Goal: Task Accomplishment & Management: Use online tool/utility

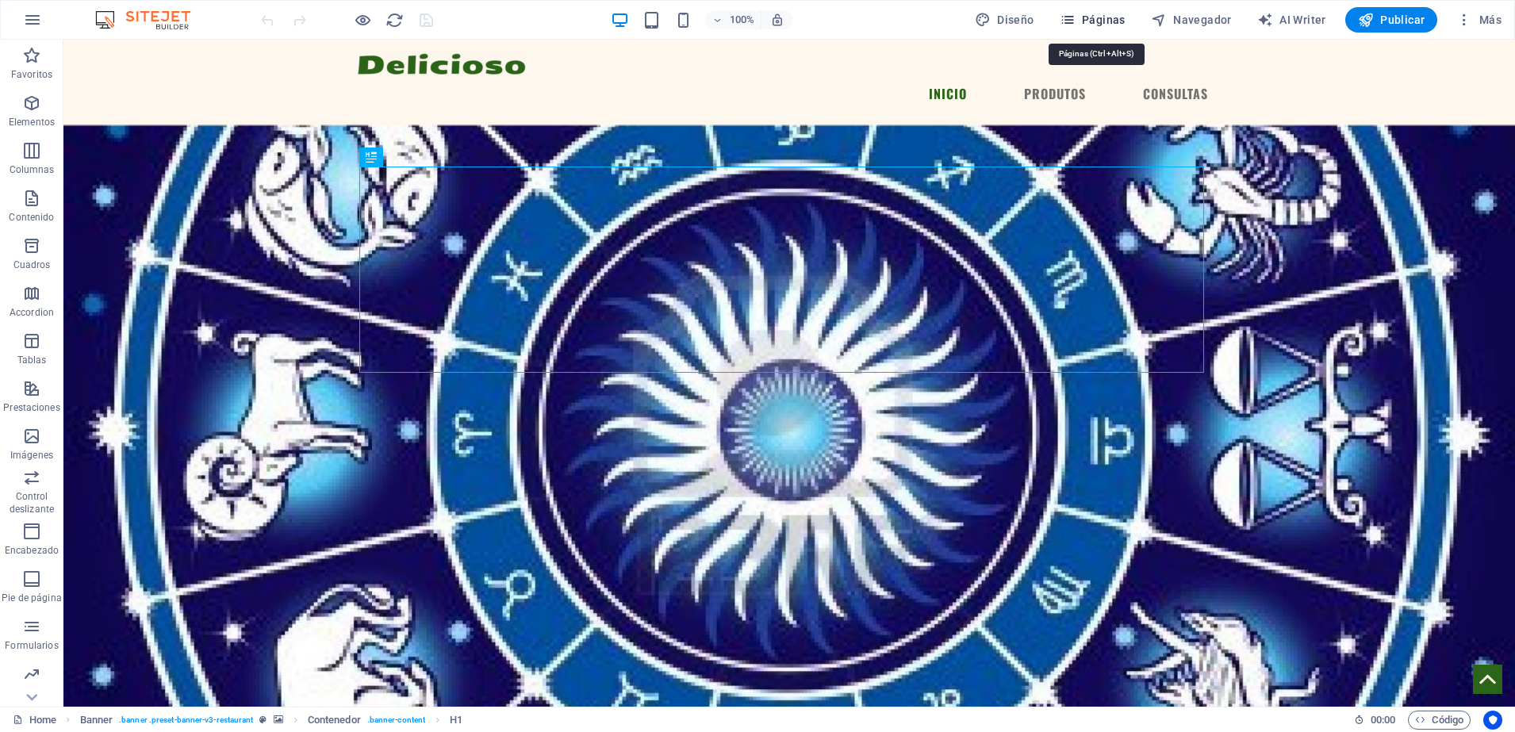
click at [1092, 26] on span "Páginas" at bounding box center [1092, 20] width 66 height 16
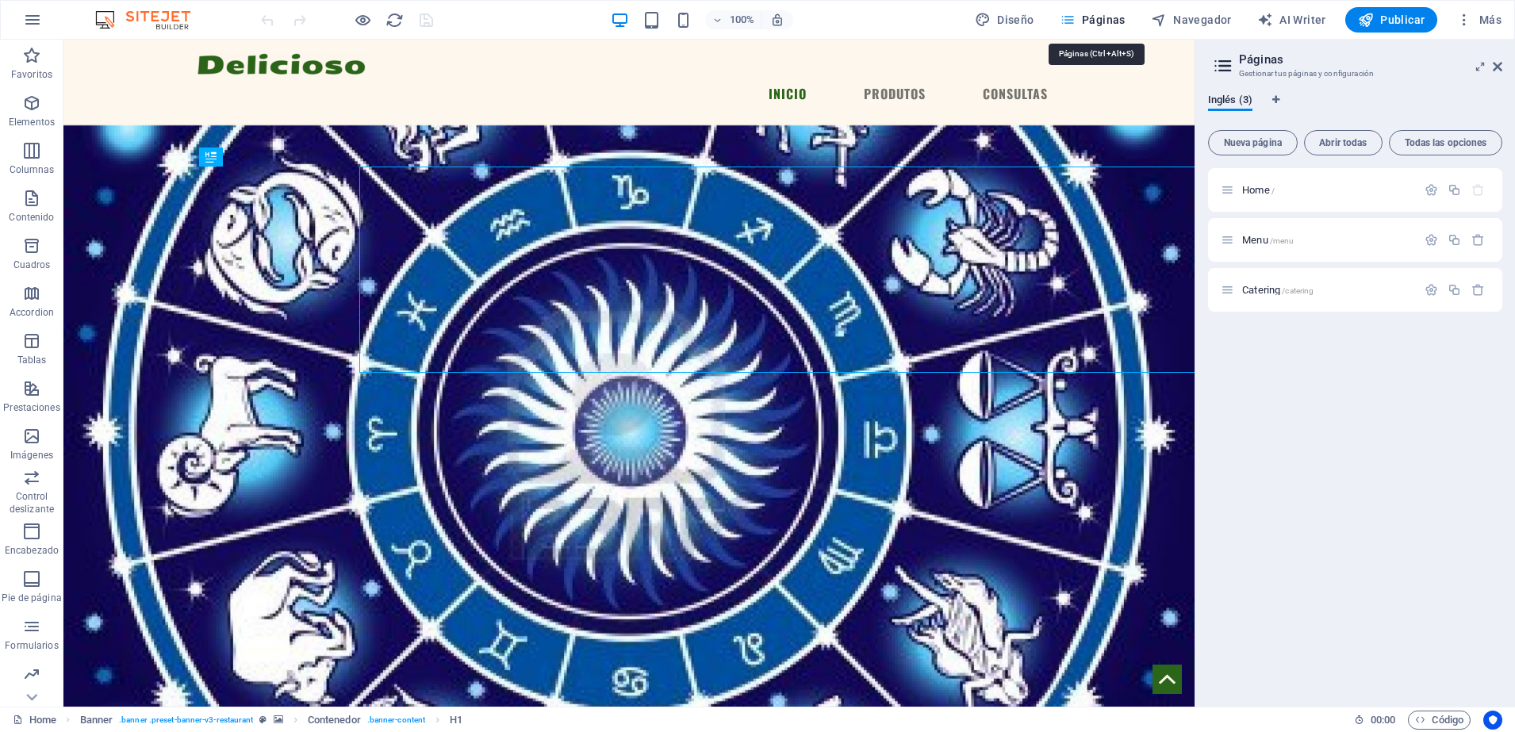
click at [1092, 26] on span "Páginas" at bounding box center [1092, 20] width 66 height 16
click at [1074, 19] on icon "button" at bounding box center [1067, 20] width 16 height 16
click at [1301, 289] on span "/catering" at bounding box center [1297, 290] width 32 height 9
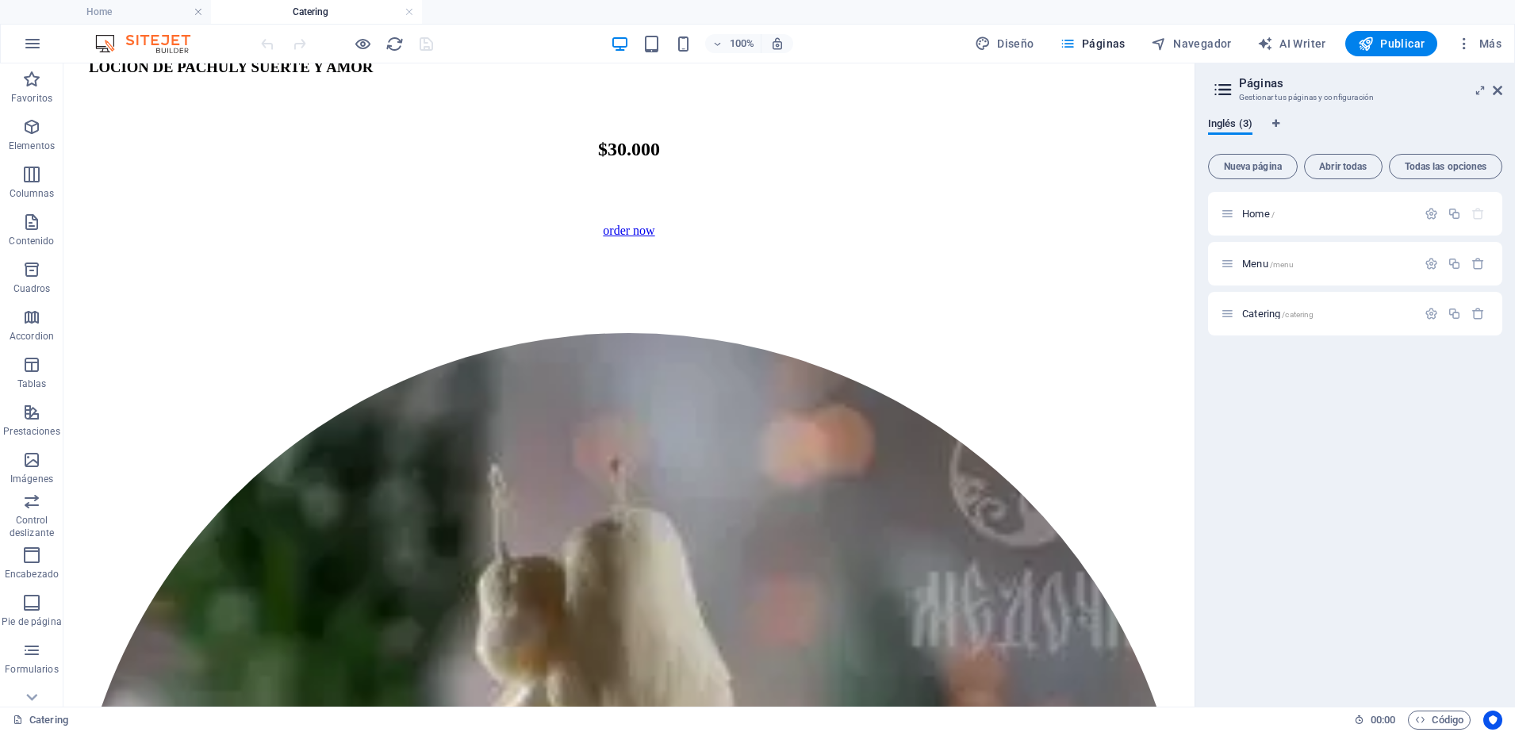
scroll to position [6044, 0]
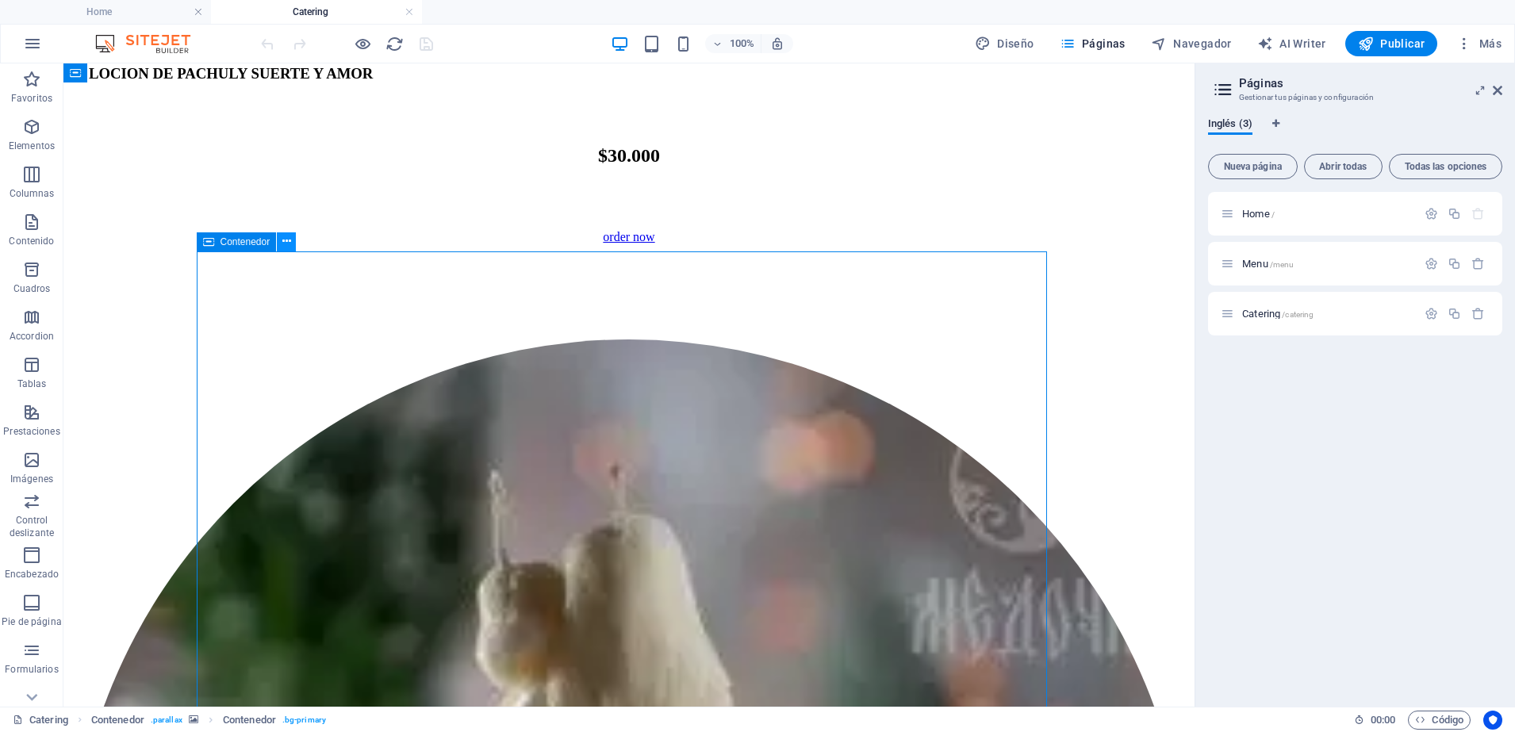
click at [288, 243] on icon at bounding box center [286, 241] width 9 height 17
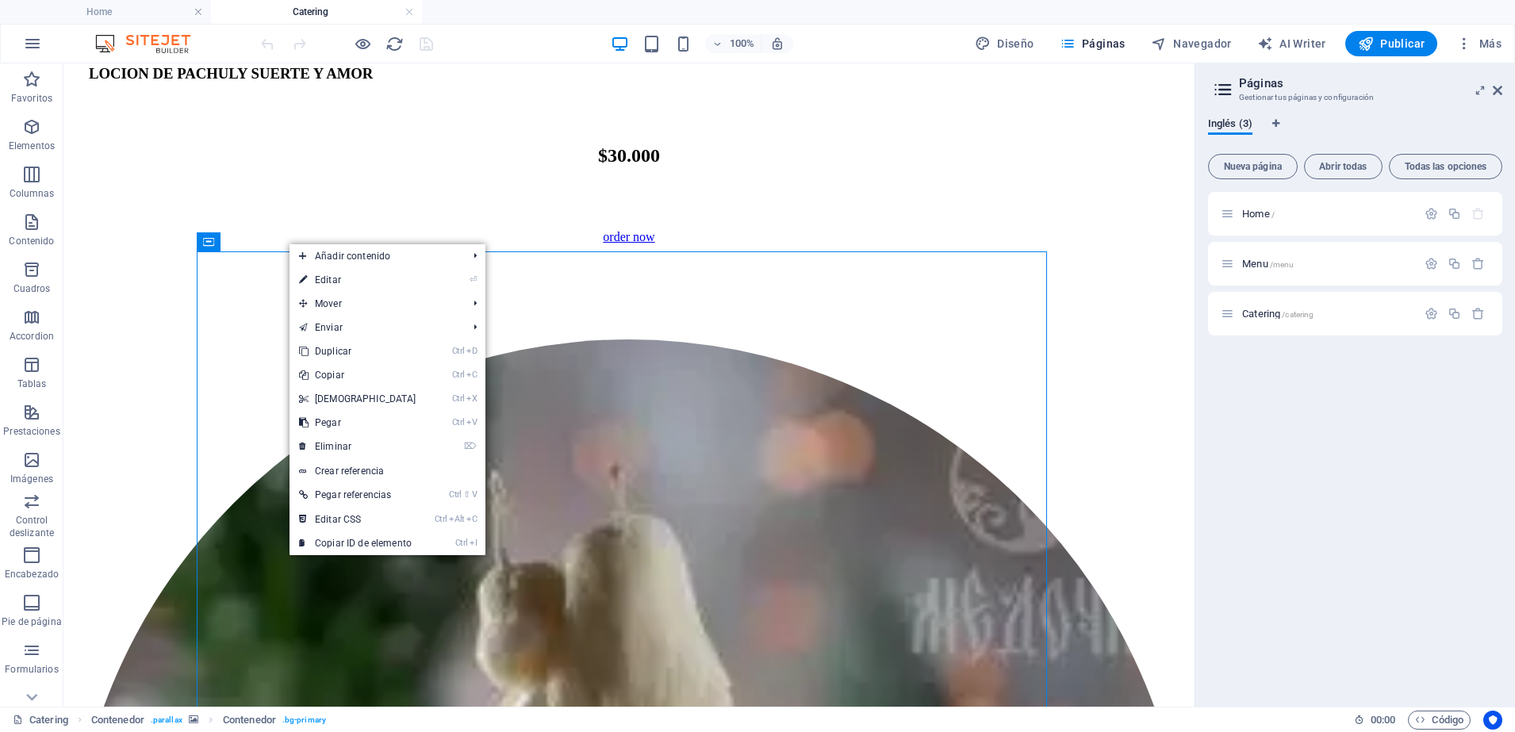
click at [1321, 611] on div "Home / Menu /menu Catering /catering" at bounding box center [1355, 443] width 294 height 502
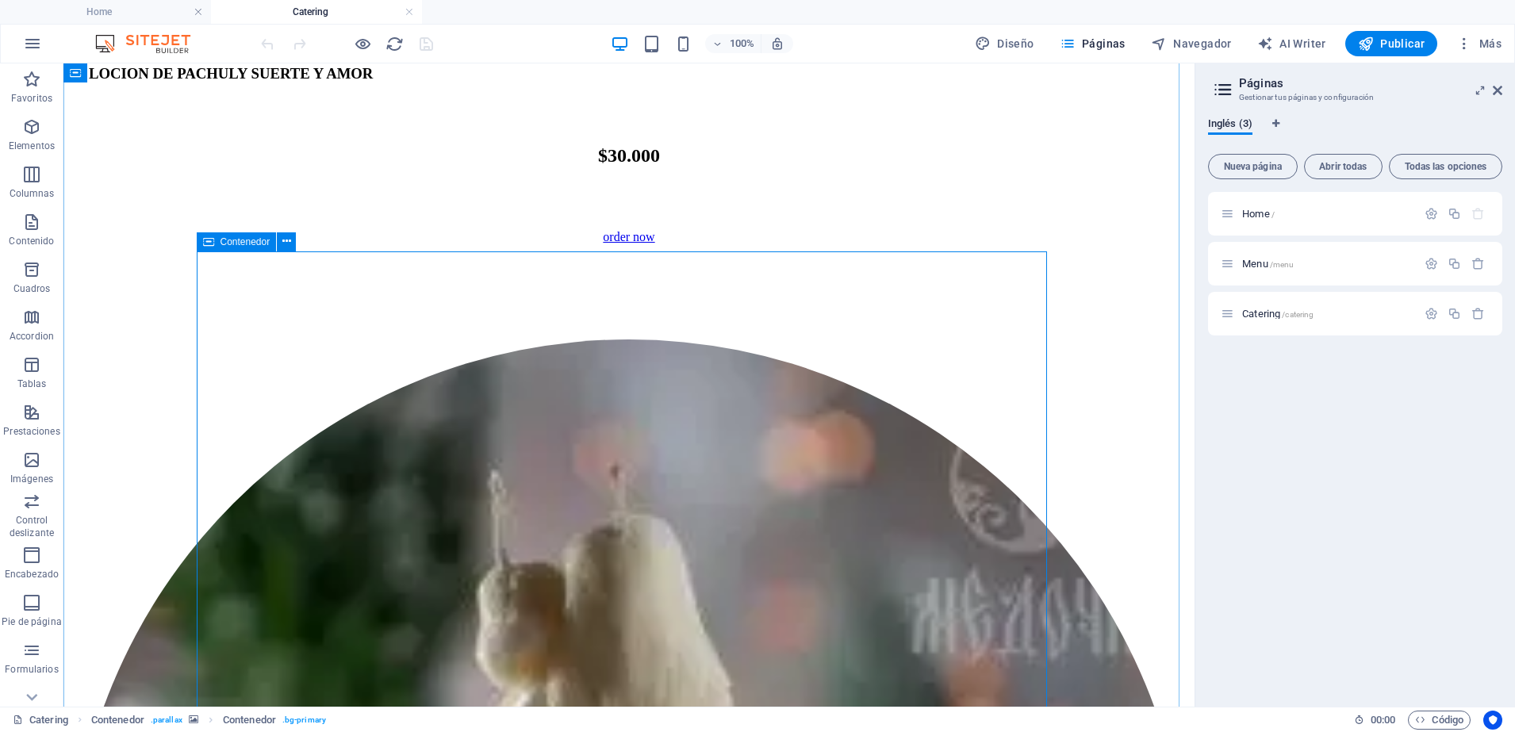
drag, startPoint x: 674, startPoint y: 396, endPoint x: 149, endPoint y: 236, distance: 549.1
click at [285, 247] on icon at bounding box center [286, 241] width 9 height 17
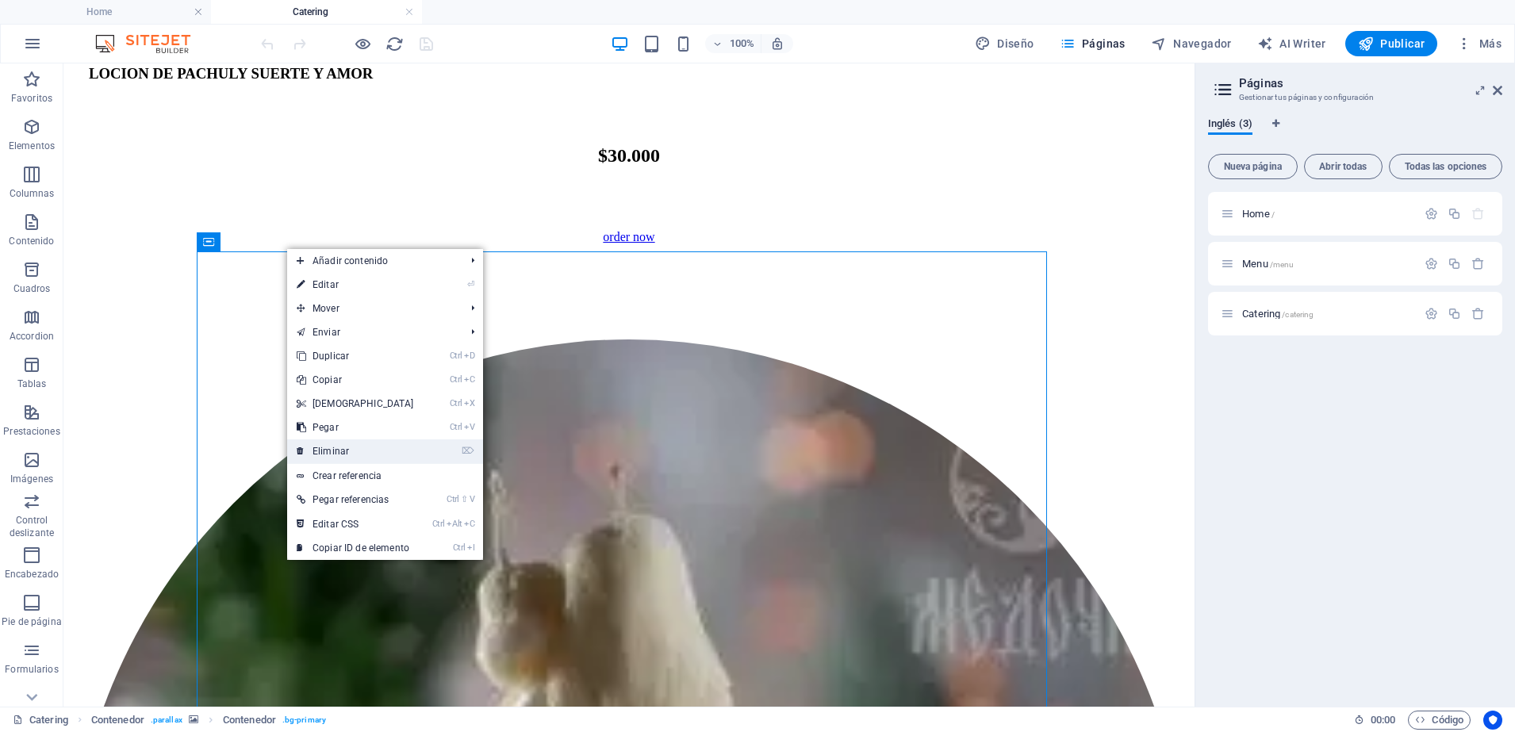
click at [326, 458] on link "⌦ Eliminar" at bounding box center [355, 451] width 136 height 24
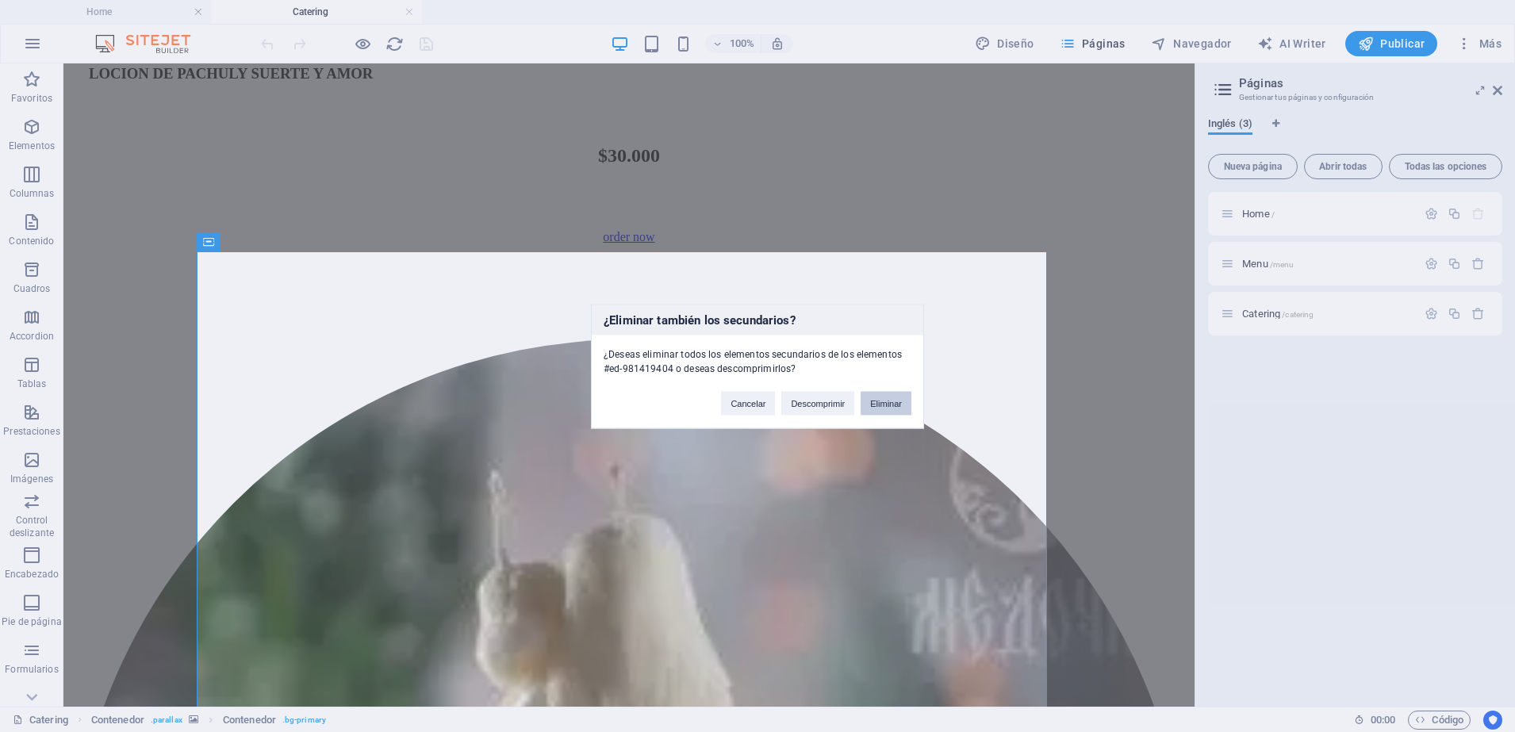
click at [880, 407] on button "Eliminar" at bounding box center [885, 403] width 51 height 24
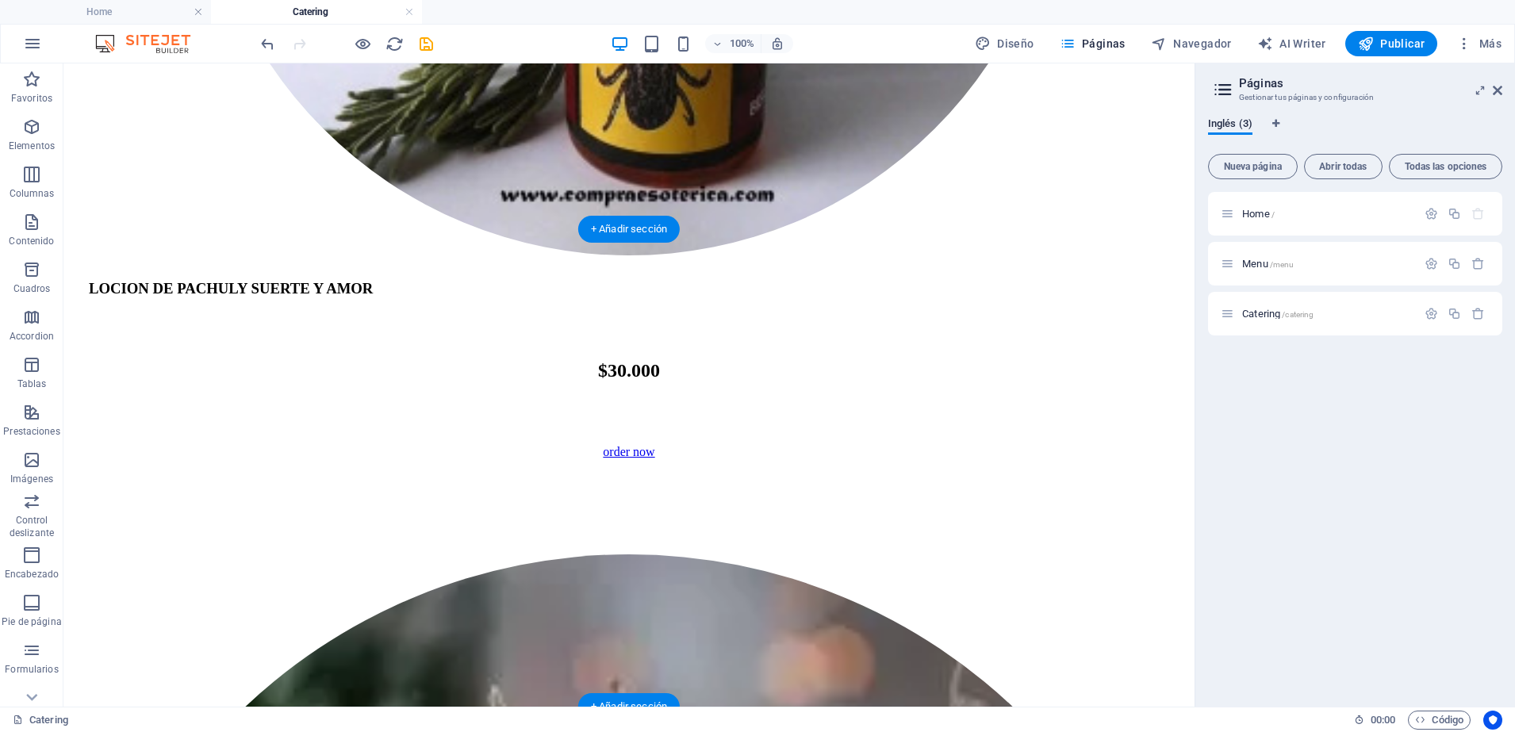
scroll to position [5828, 0]
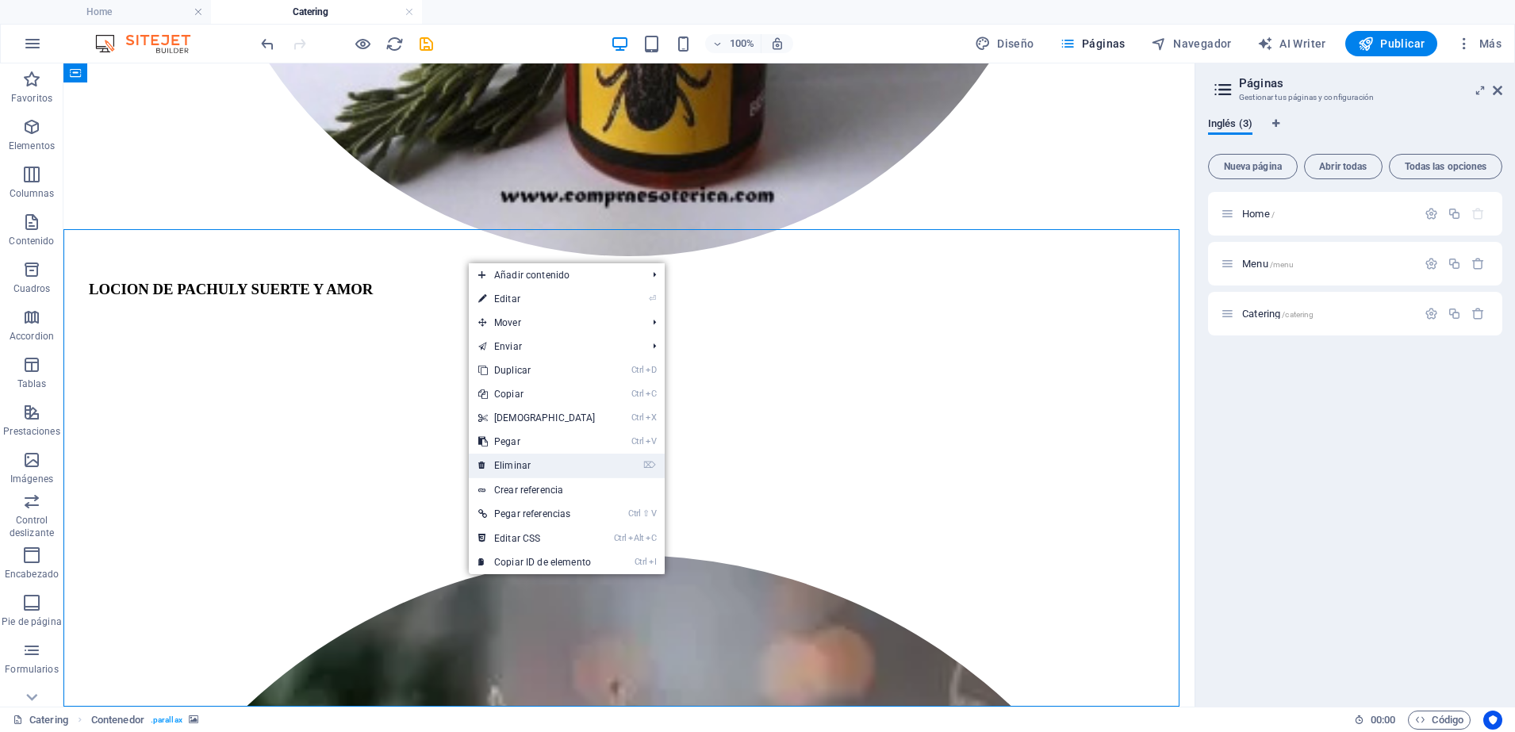
click at [555, 464] on link "⌦ Eliminar" at bounding box center [537, 466] width 136 height 24
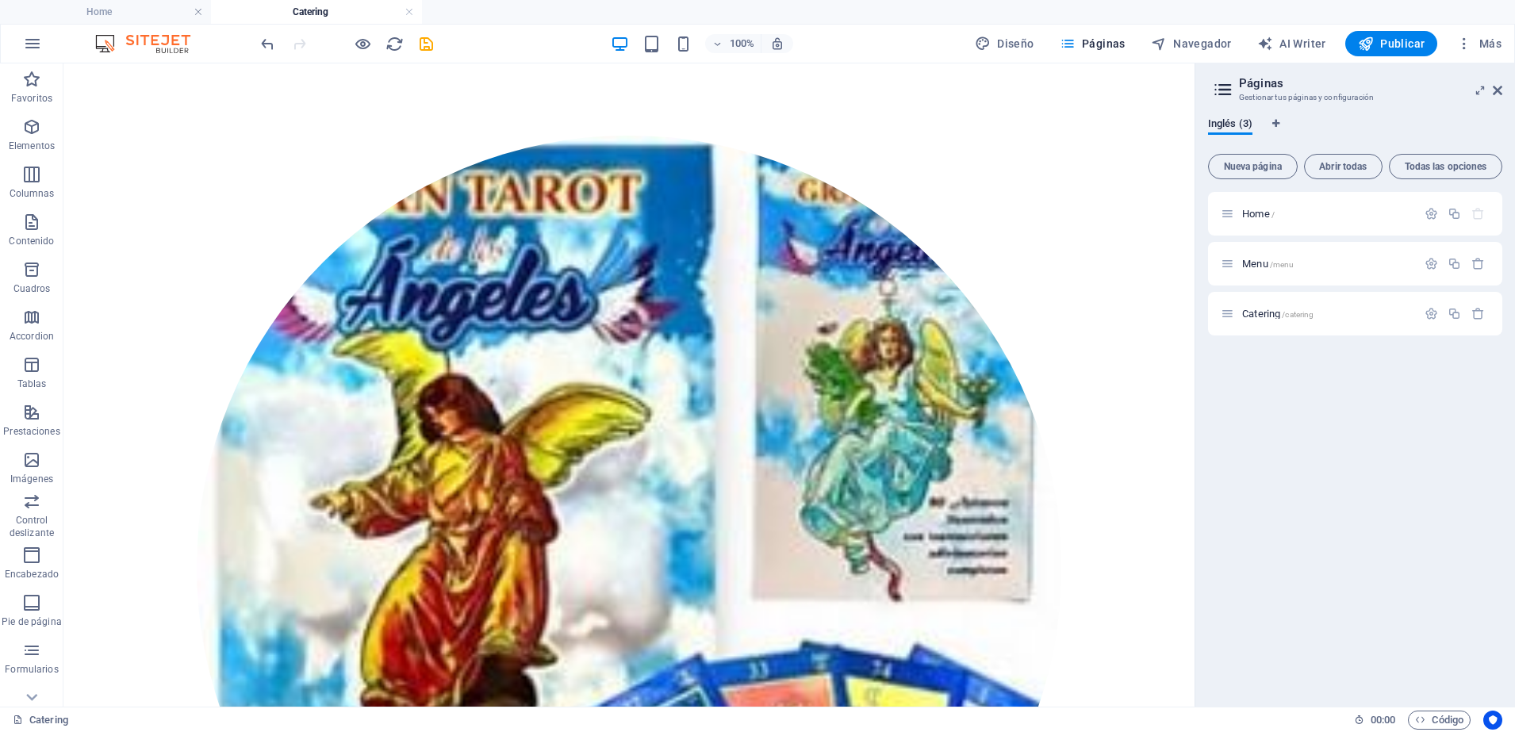
scroll to position [3027, 0]
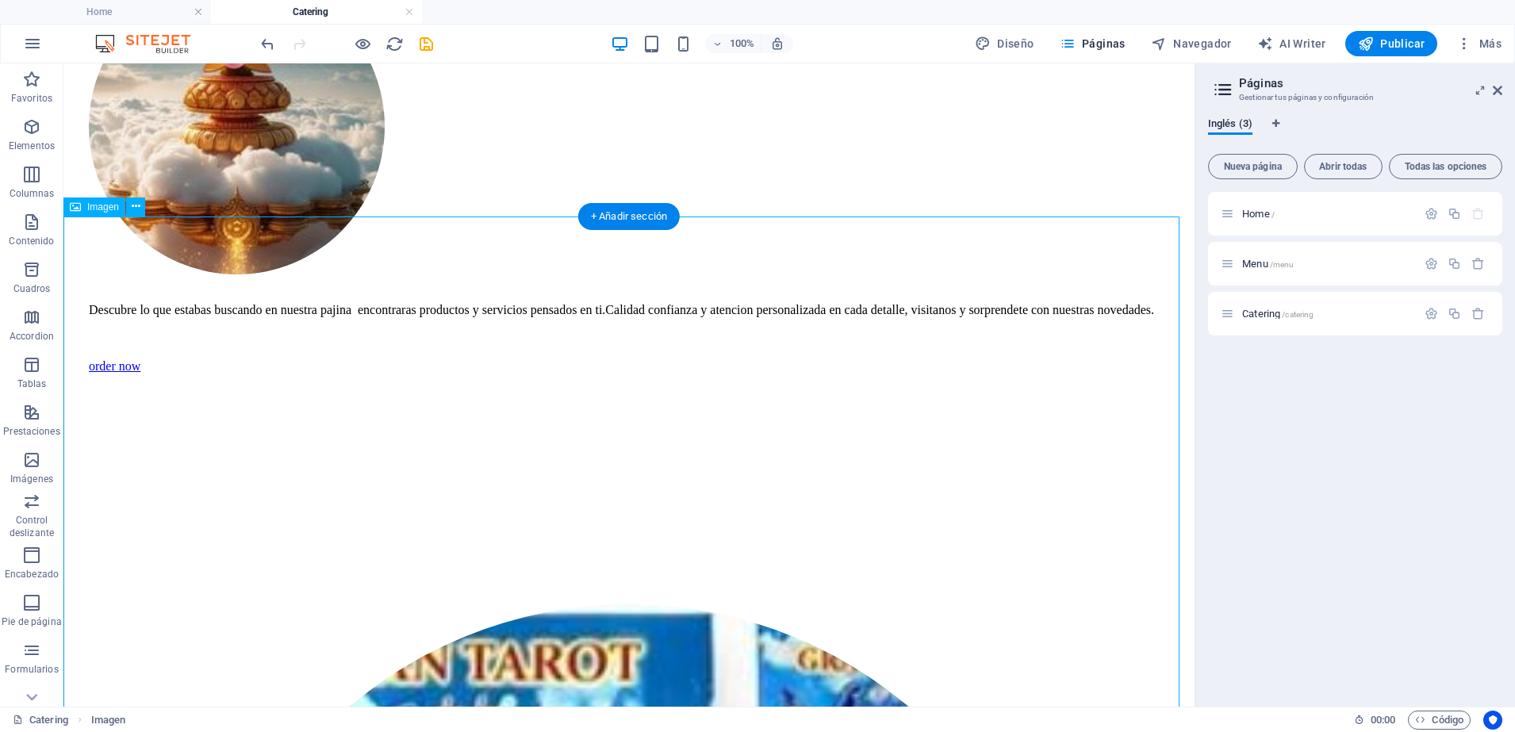
scroll to position [2466, 0]
click at [1495, 96] on icon at bounding box center [1497, 90] width 10 height 13
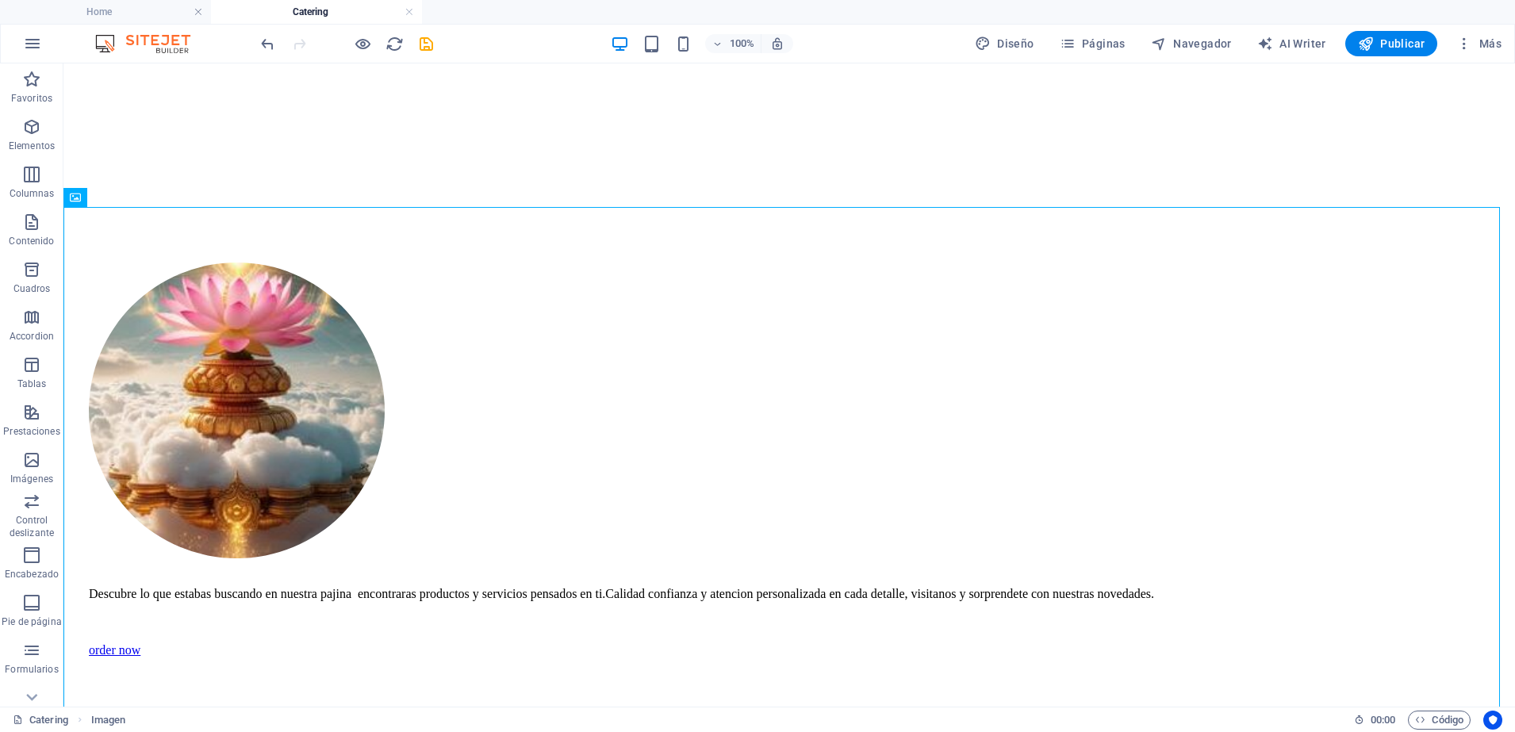
scroll to position [0, 0]
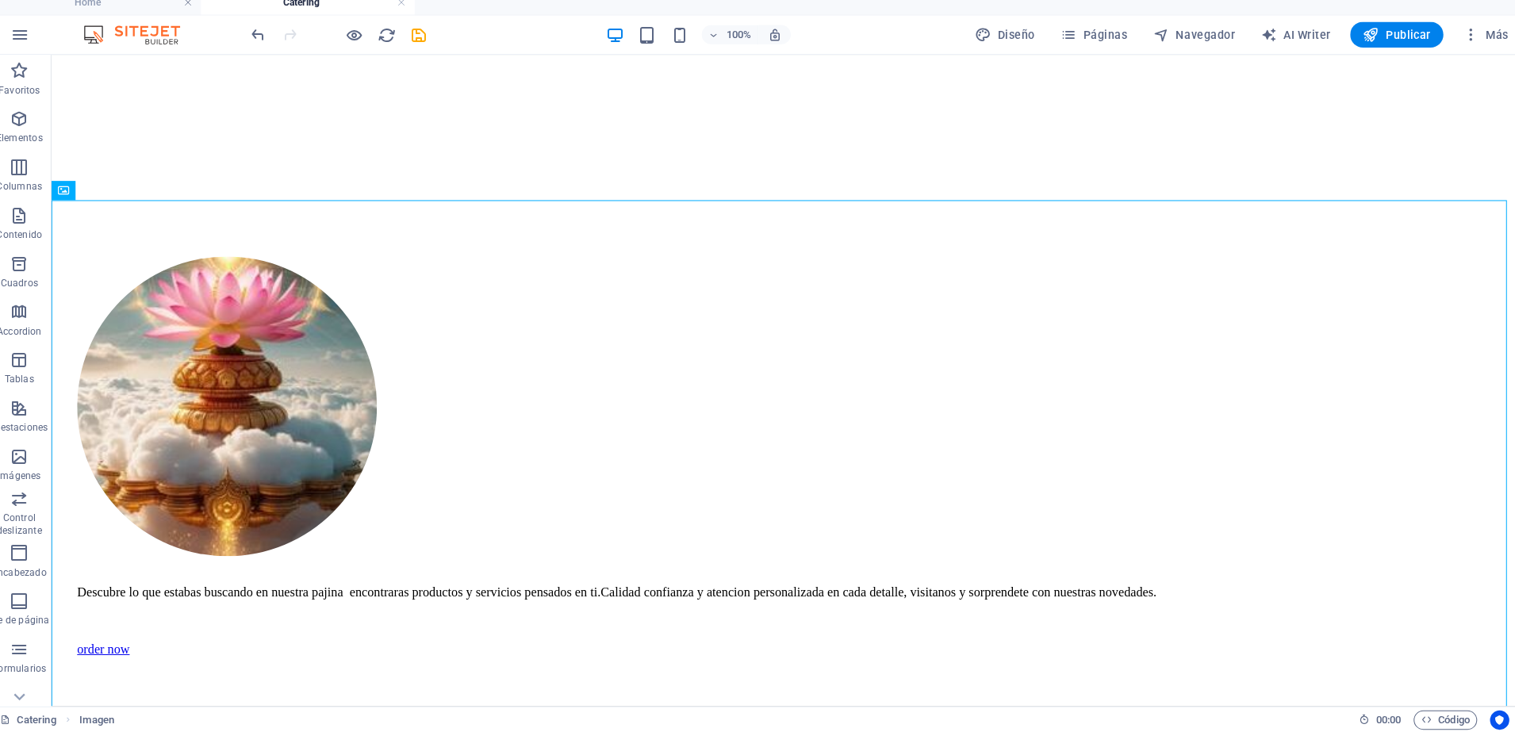
click at [142, 191] on button at bounding box center [135, 197] width 19 height 19
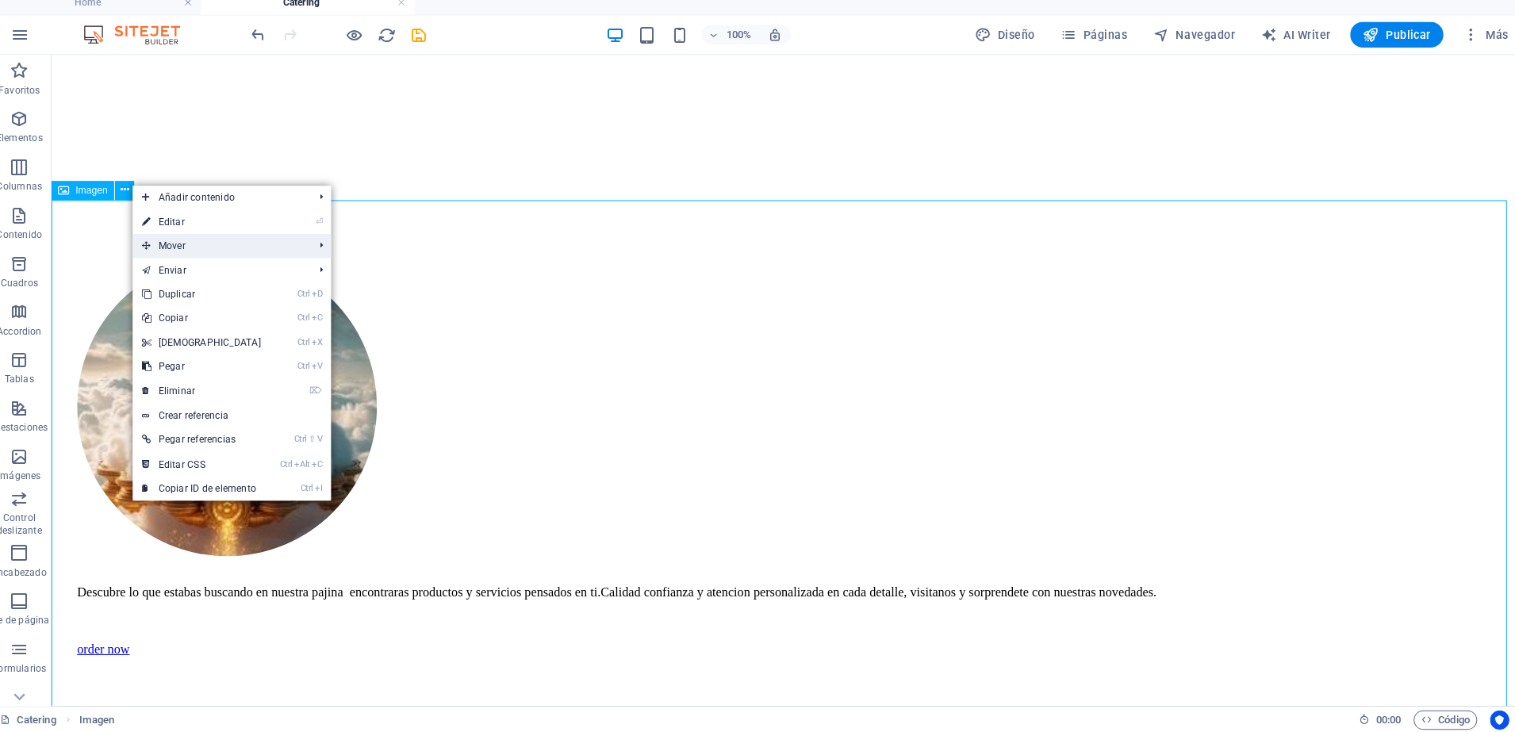
click at [228, 257] on span "Mover" at bounding box center [230, 252] width 172 height 24
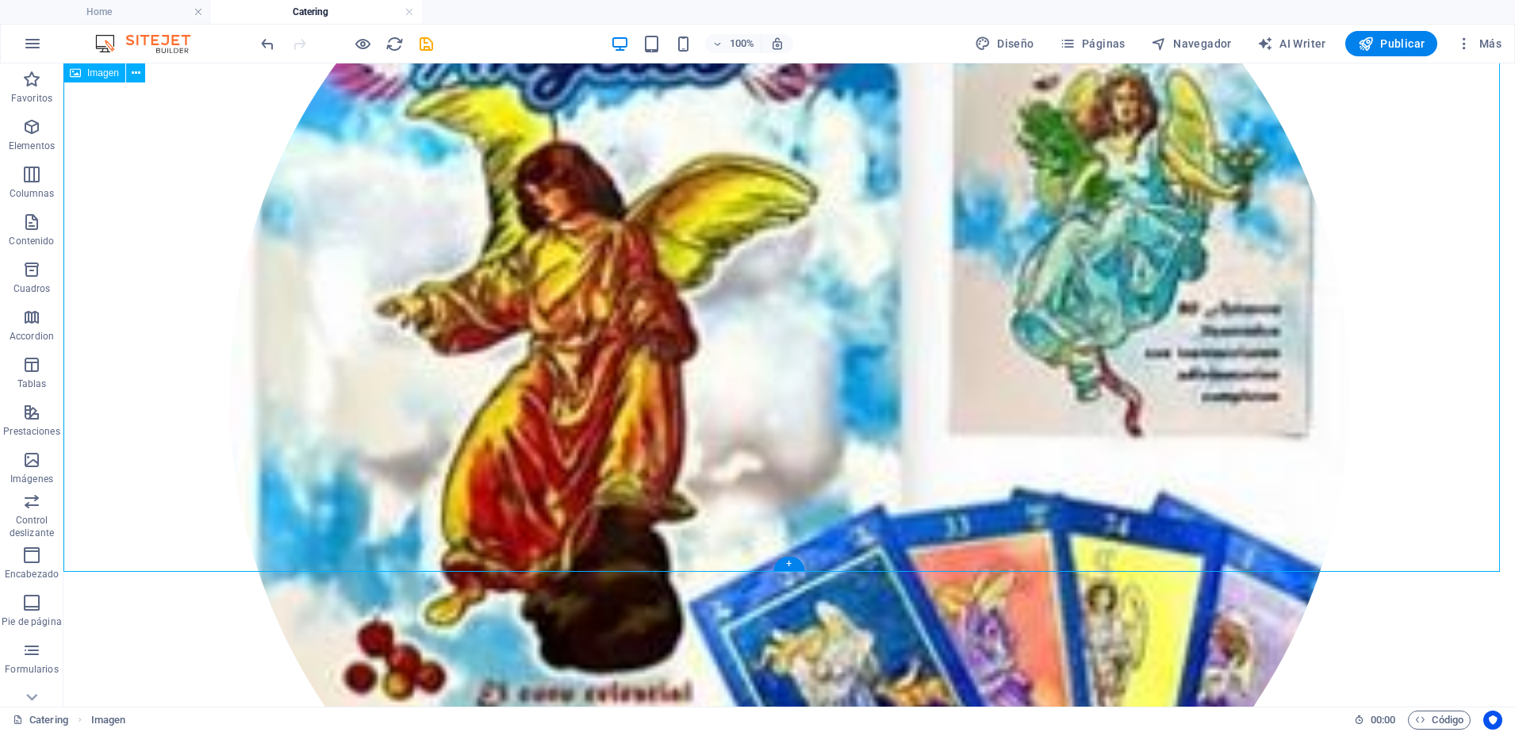
scroll to position [3547, 0]
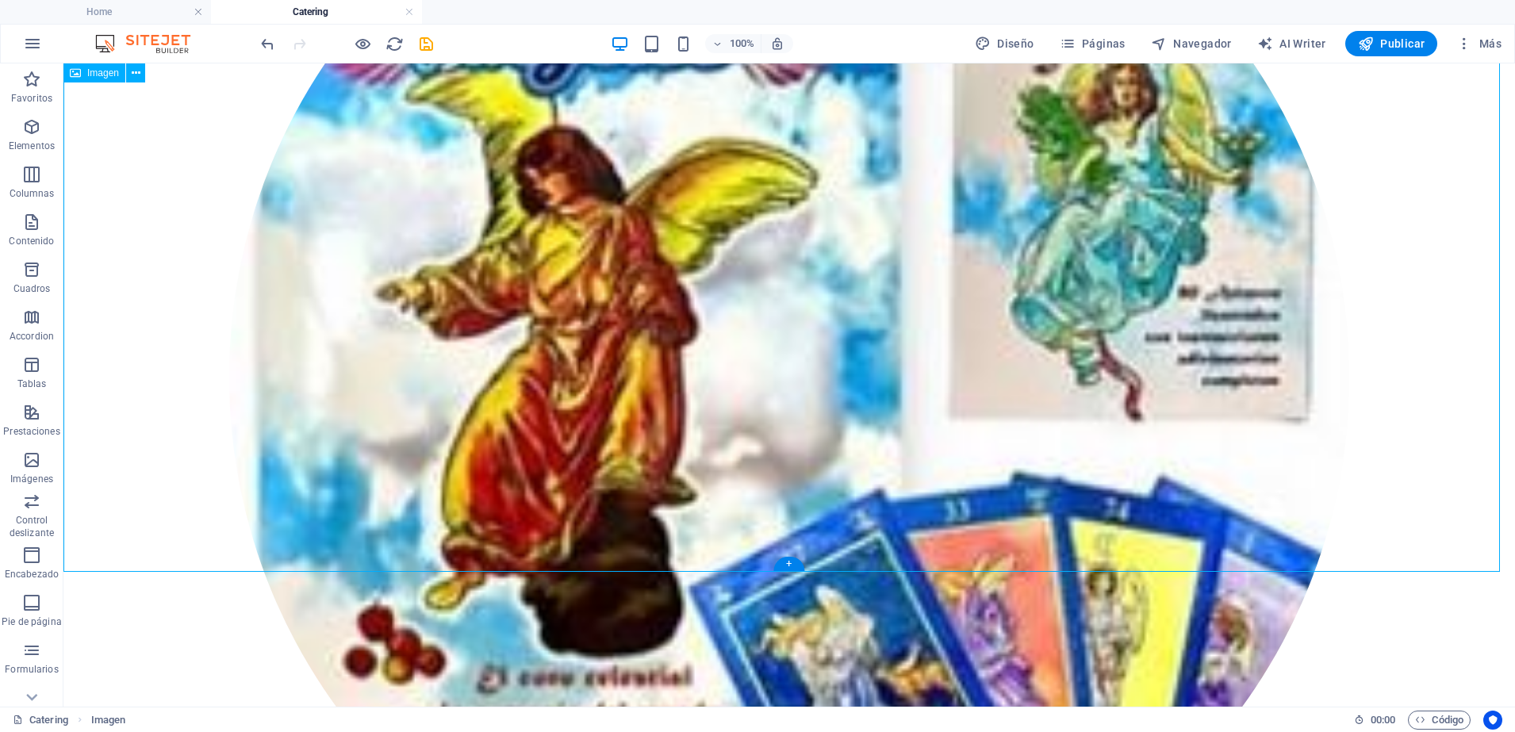
select select "%"
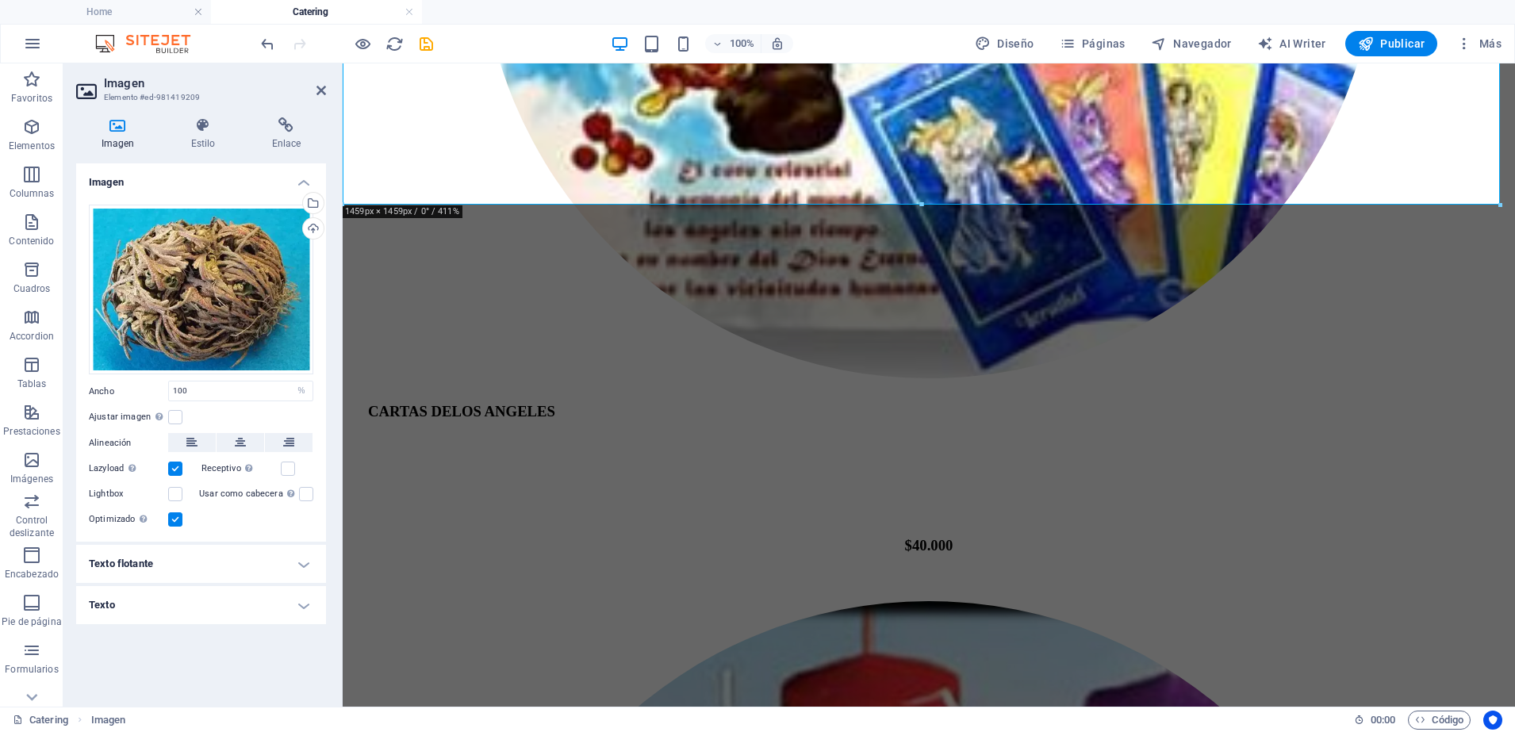
scroll to position [3606, 0]
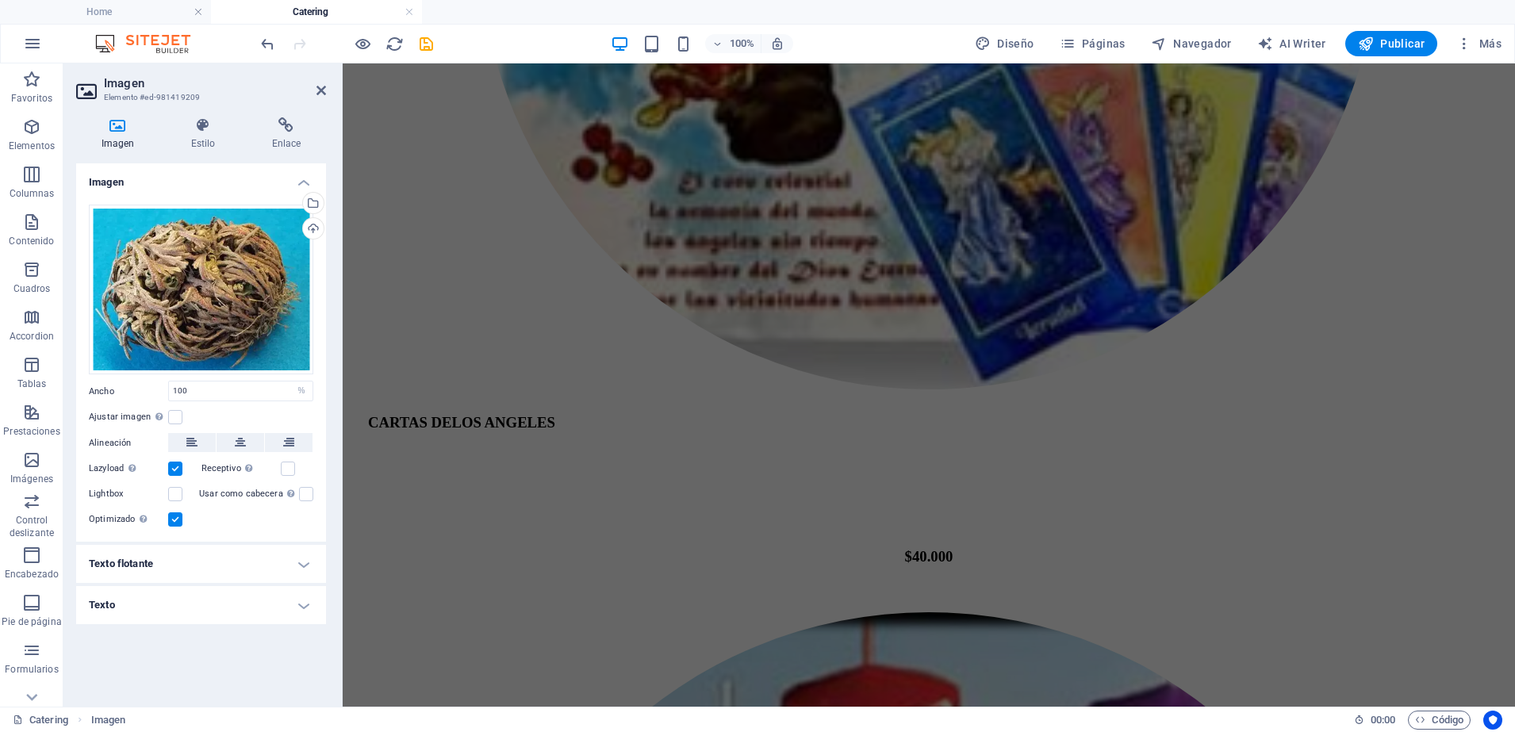
drag, startPoint x: 1498, startPoint y: 236, endPoint x: 1343, endPoint y: 155, distance: 174.5
type input "948"
select select "px"
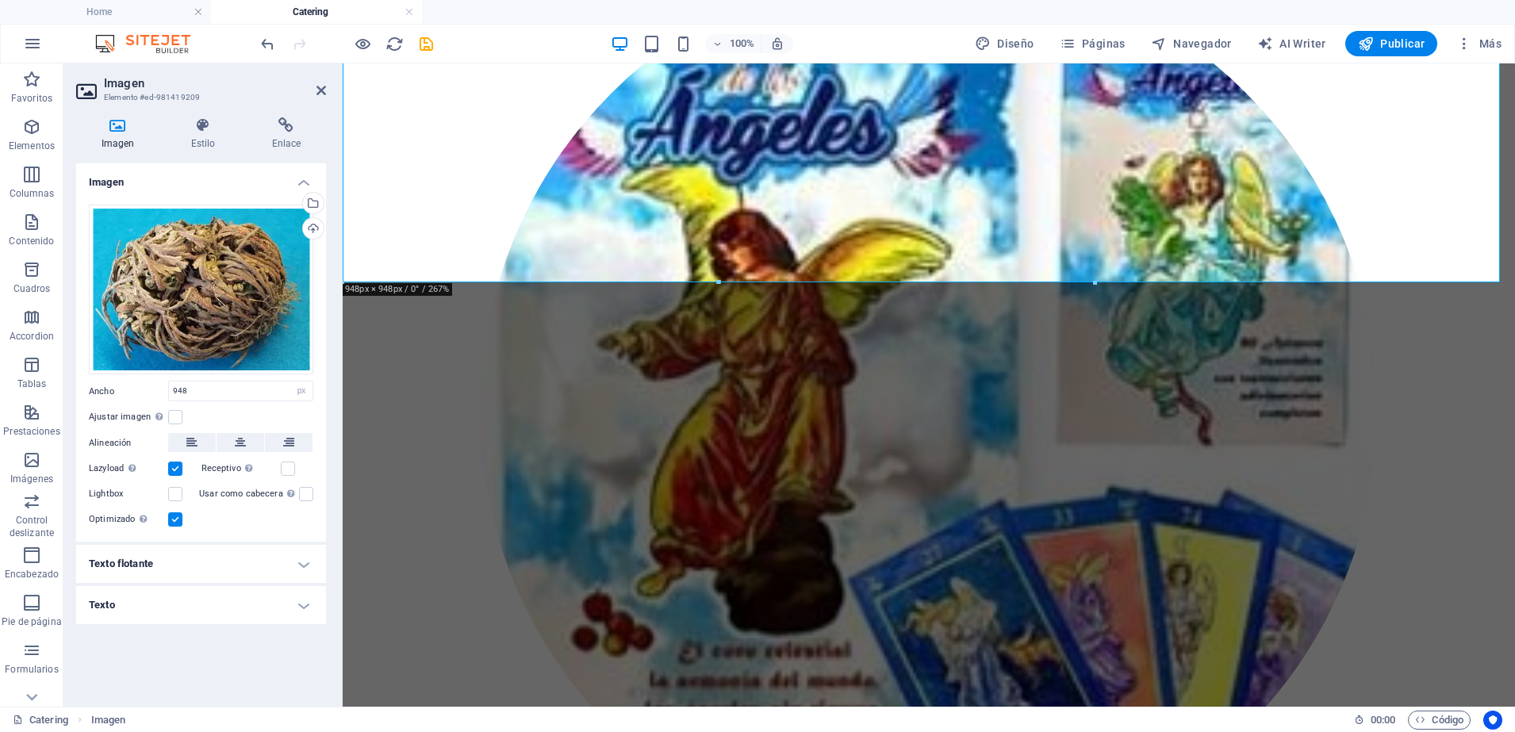
scroll to position [3152, 0]
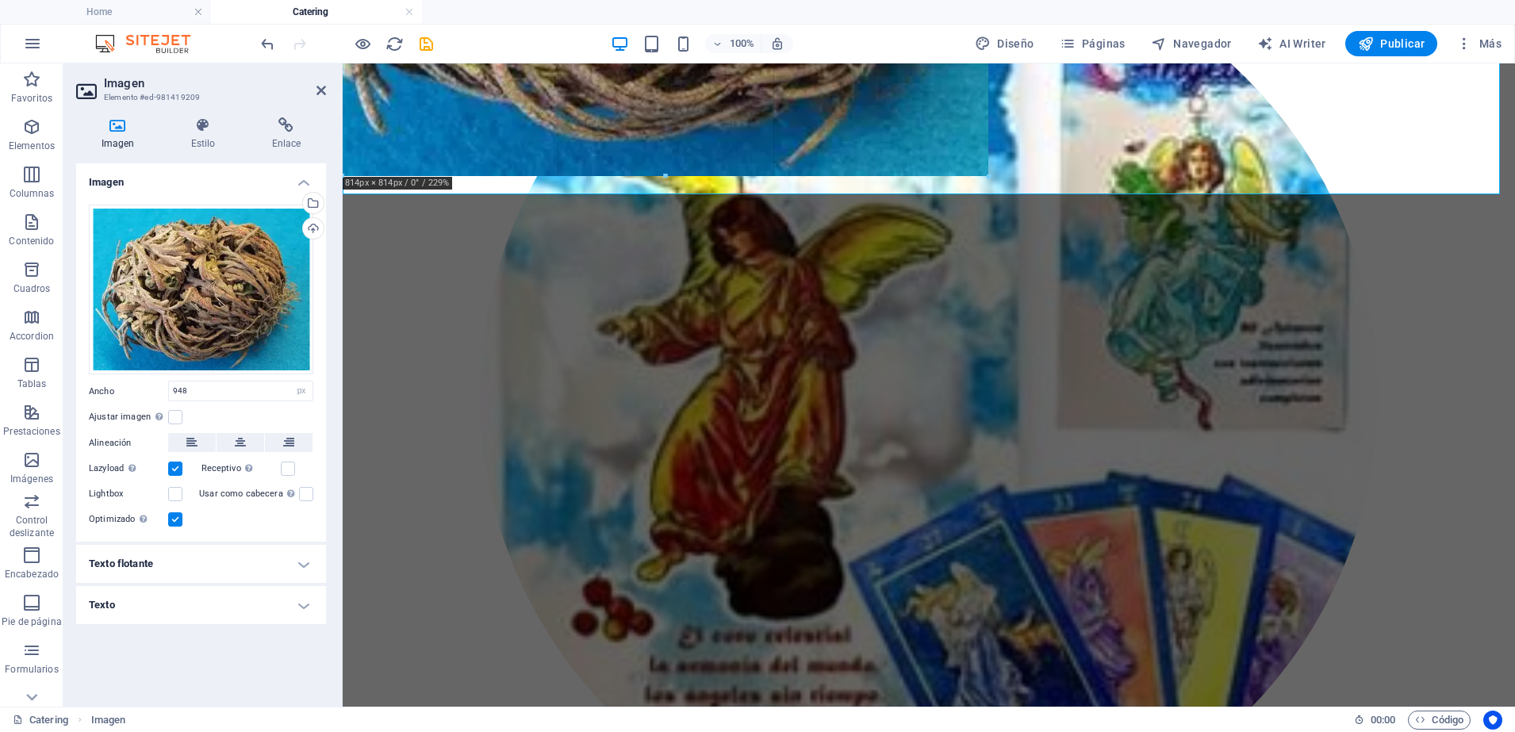
drag, startPoint x: 1094, startPoint y: 278, endPoint x: 979, endPoint y: 163, distance: 163.2
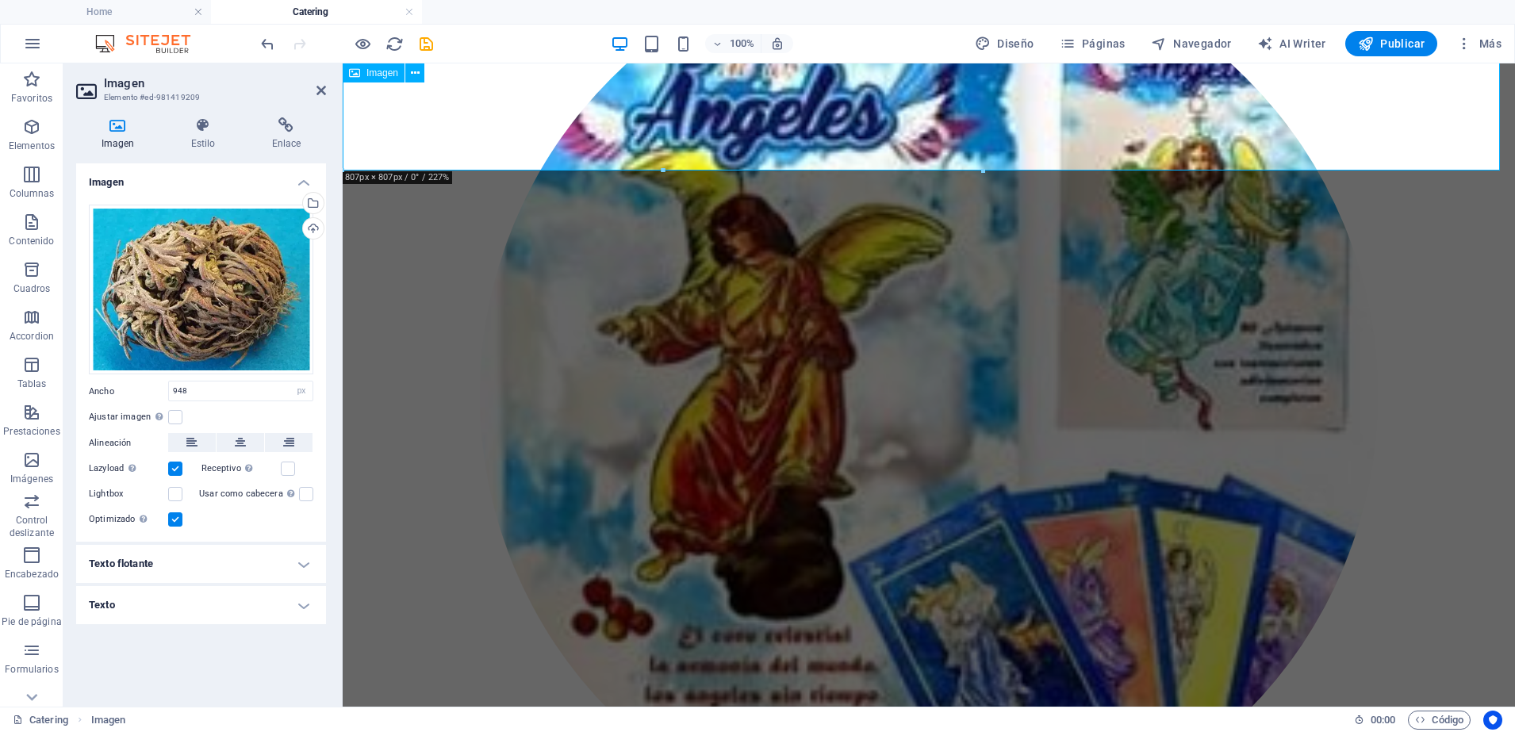
type input "807"
click at [247, 446] on button at bounding box center [240, 442] width 48 height 19
click at [320, 90] on icon at bounding box center [321, 90] width 10 height 13
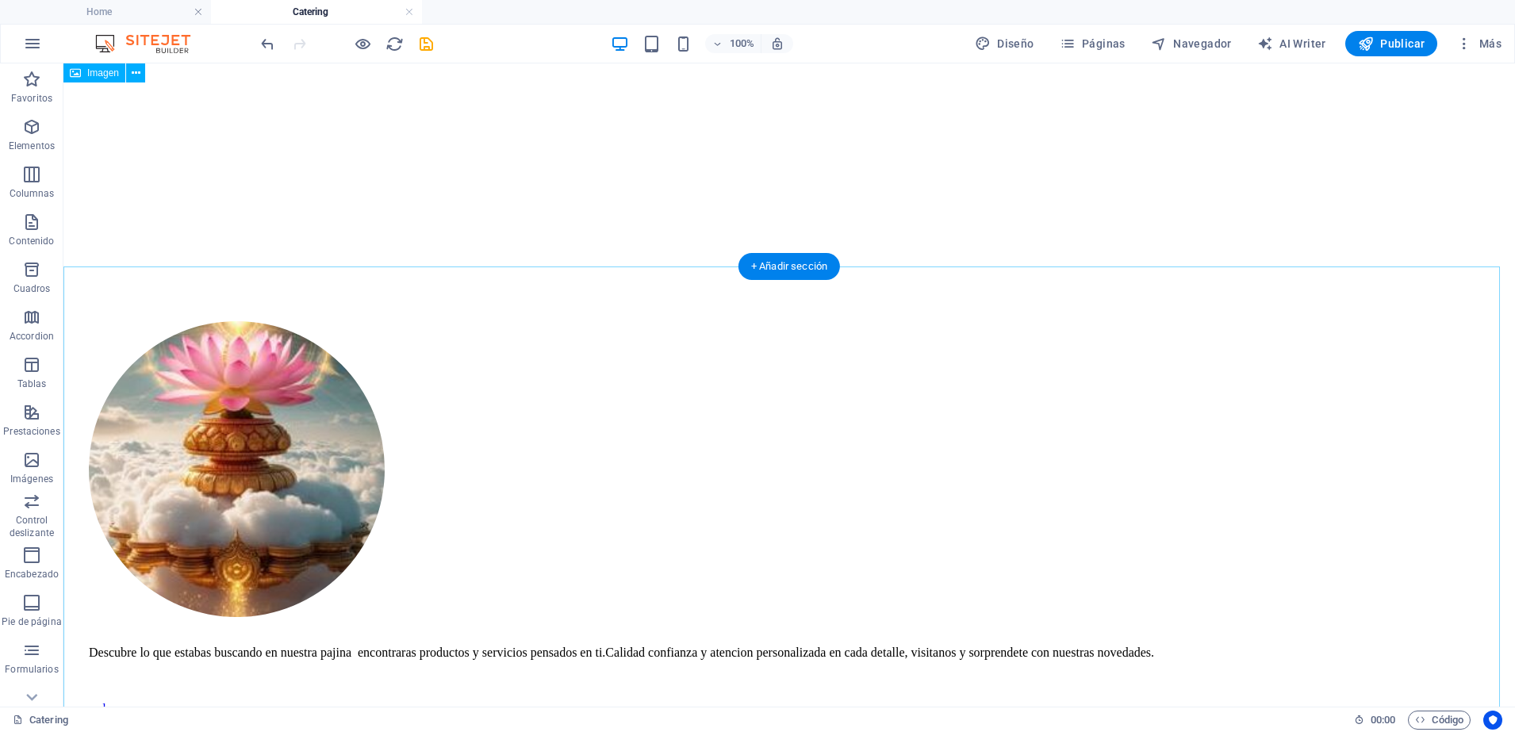
scroll to position [2418, 0]
click at [42, 143] on p "Elementos" at bounding box center [32, 146] width 46 height 13
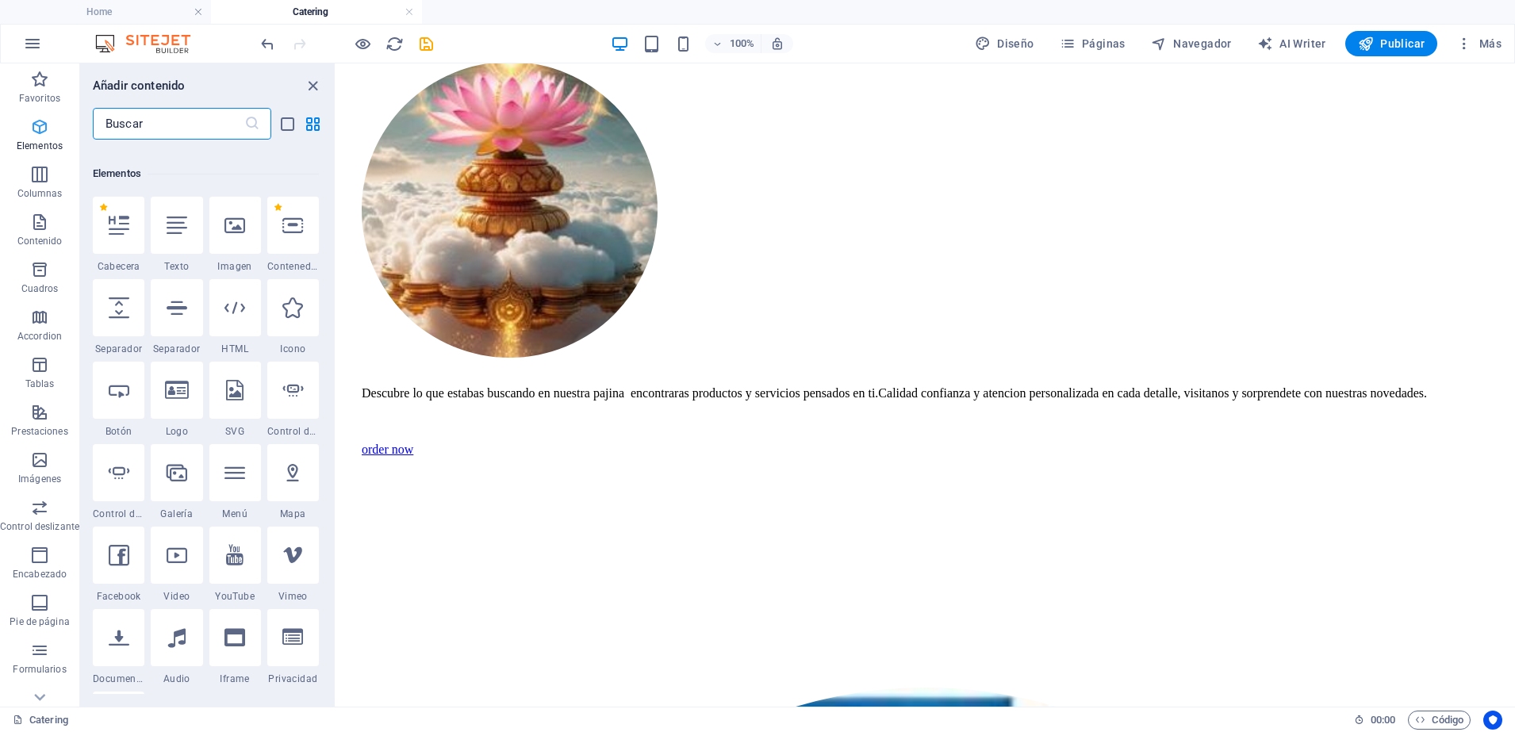
scroll to position [299, 0]
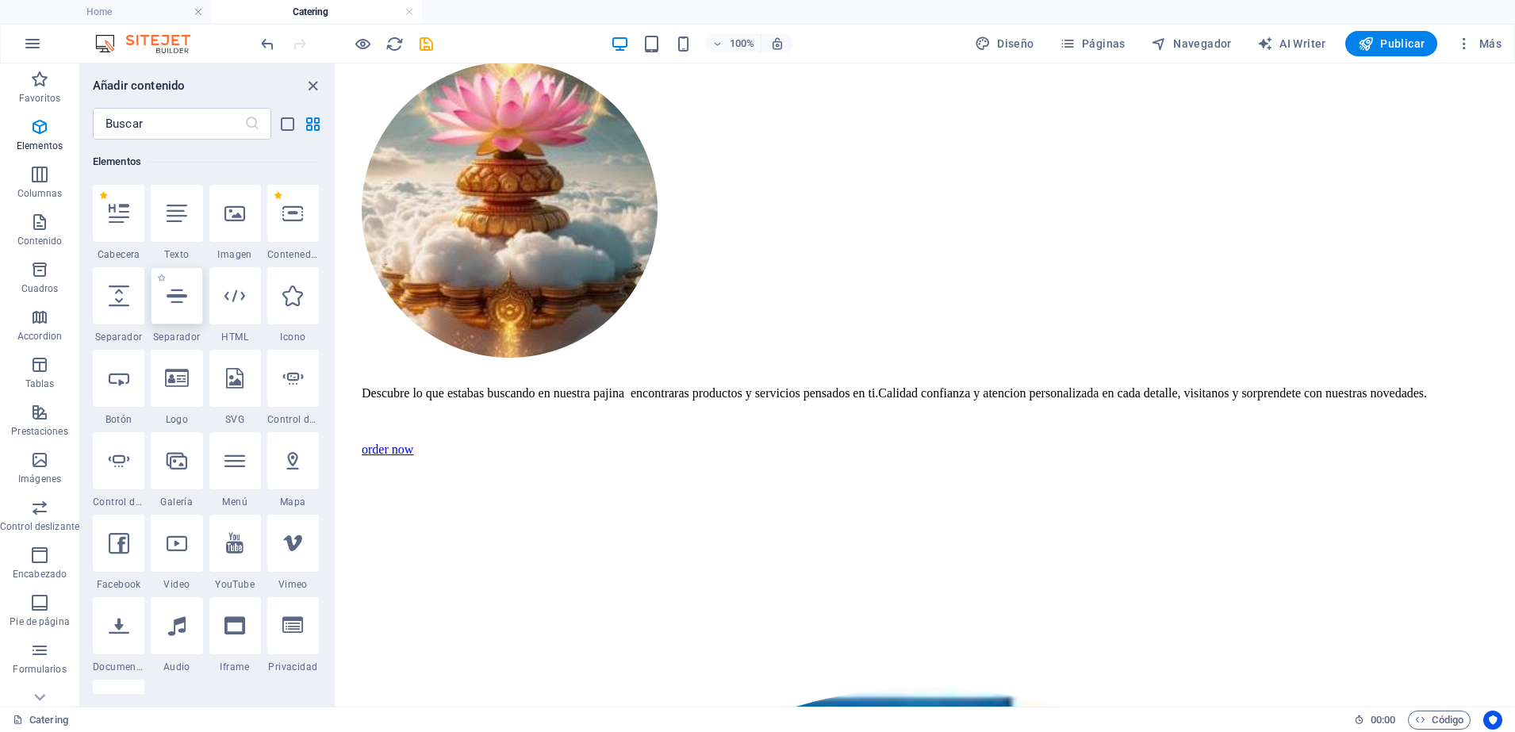
click at [169, 274] on div at bounding box center [177, 295] width 52 height 57
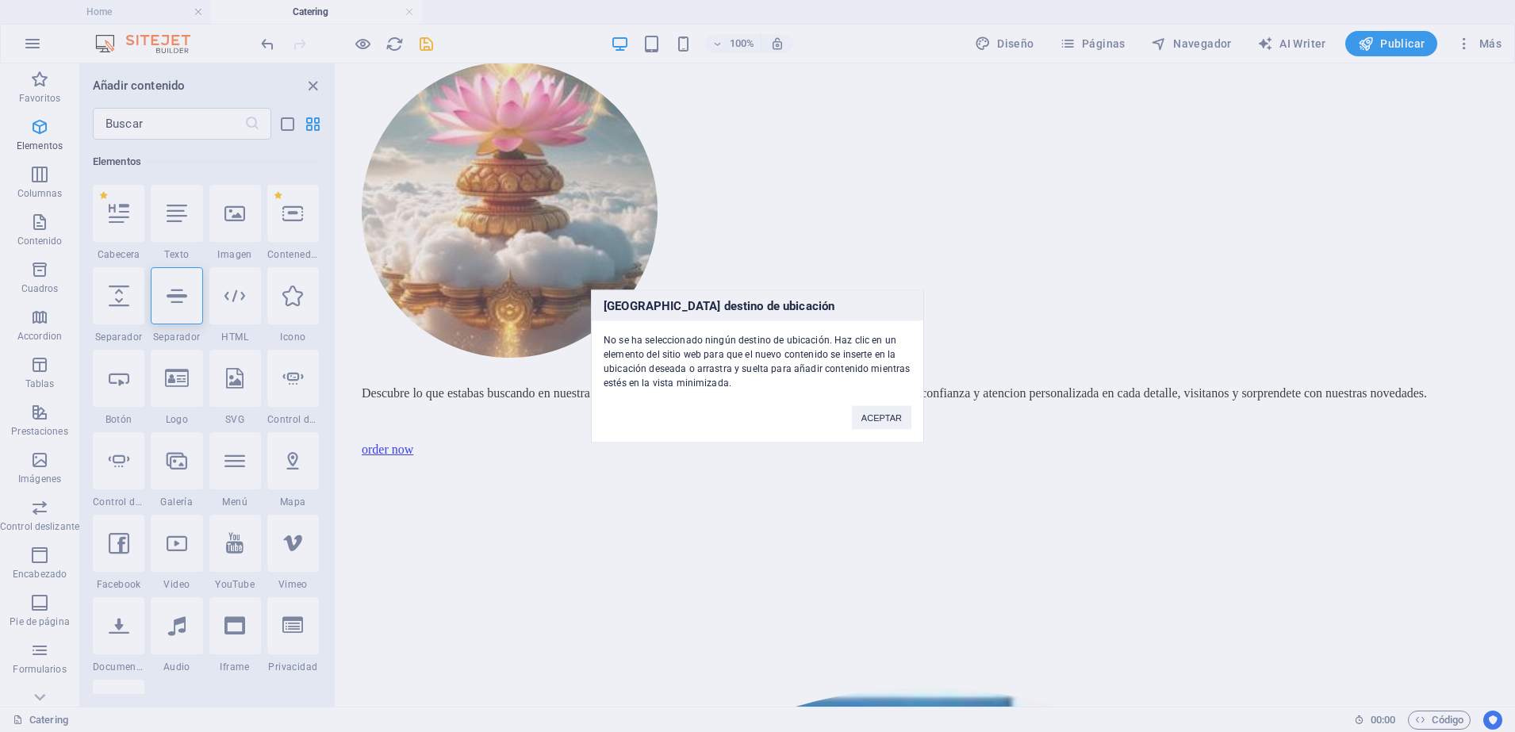
click at [110, 270] on div "Ningún destino de ubicación No se ha seleccionado ningún destino de ubicación. …" at bounding box center [757, 366] width 1515 height 732
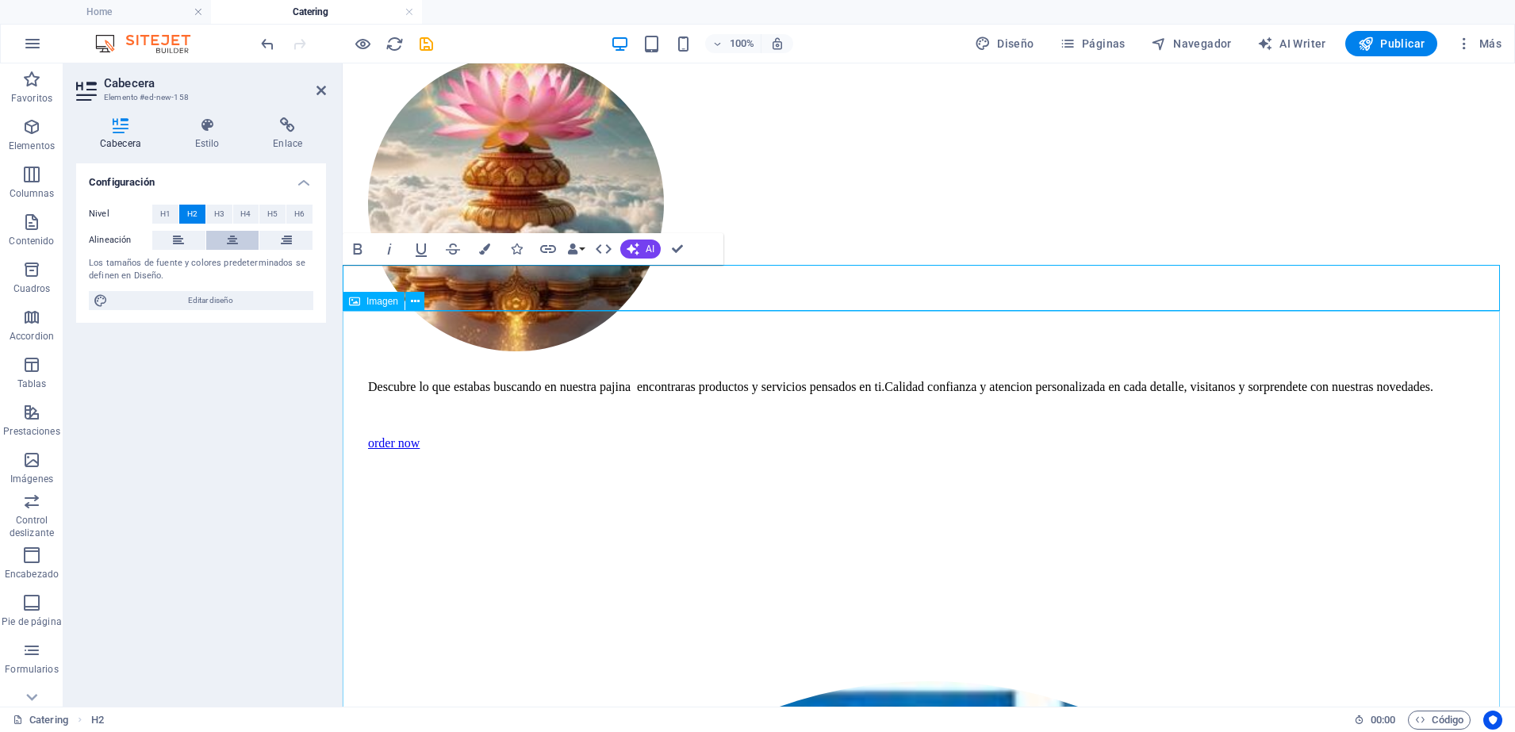
click at [217, 244] on button at bounding box center [232, 240] width 53 height 19
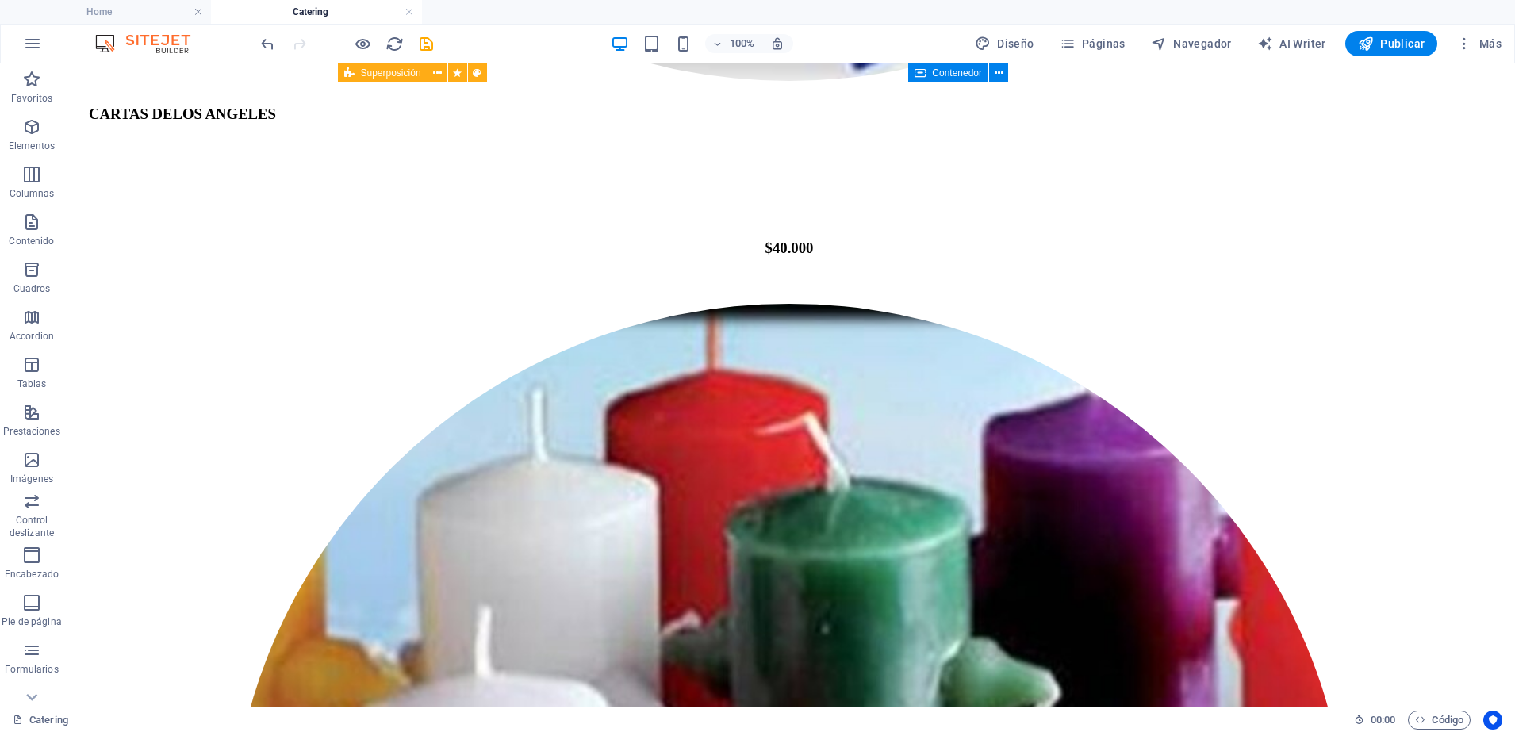
scroll to position [4404, 0]
click at [425, 36] on icon "save" at bounding box center [426, 44] width 18 height 18
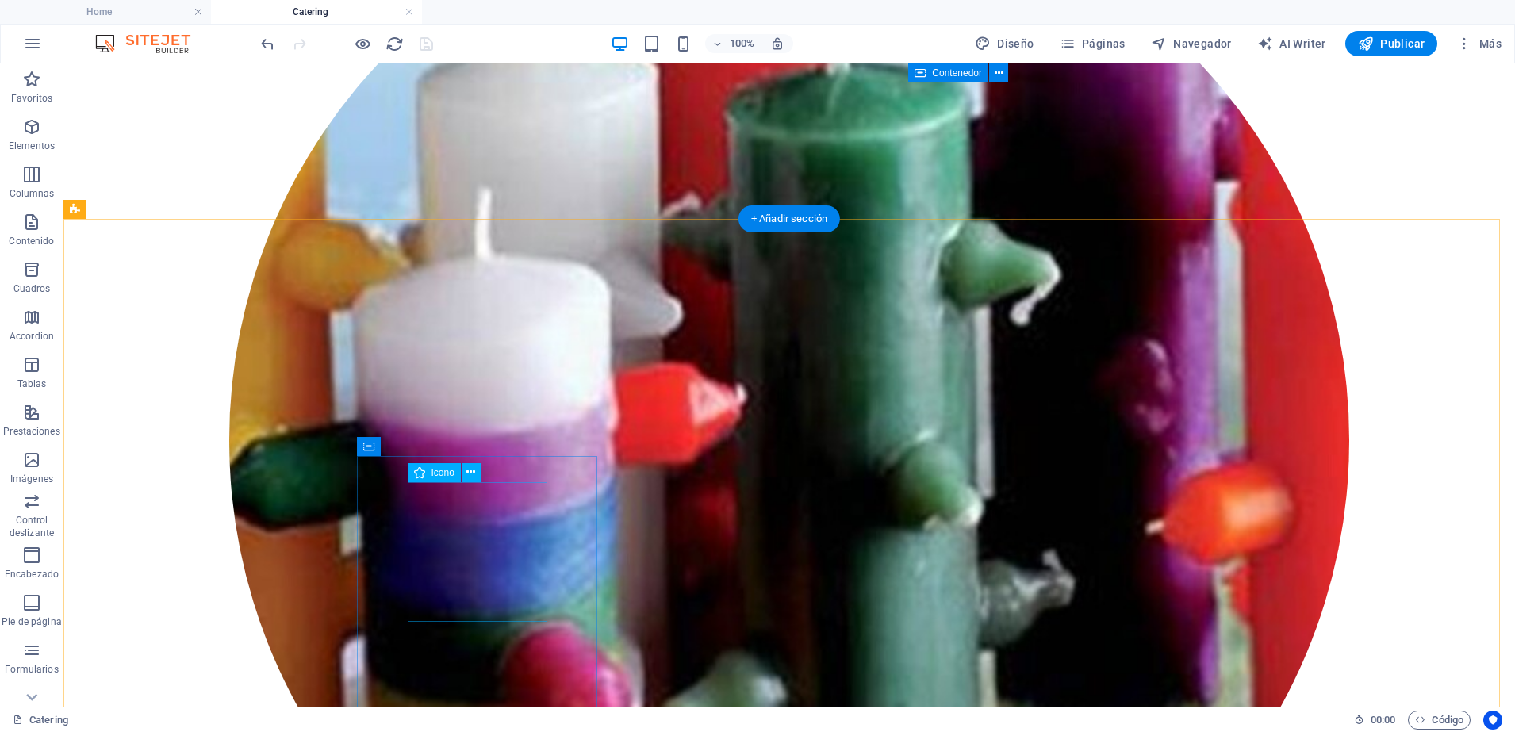
scroll to position [4820, 0]
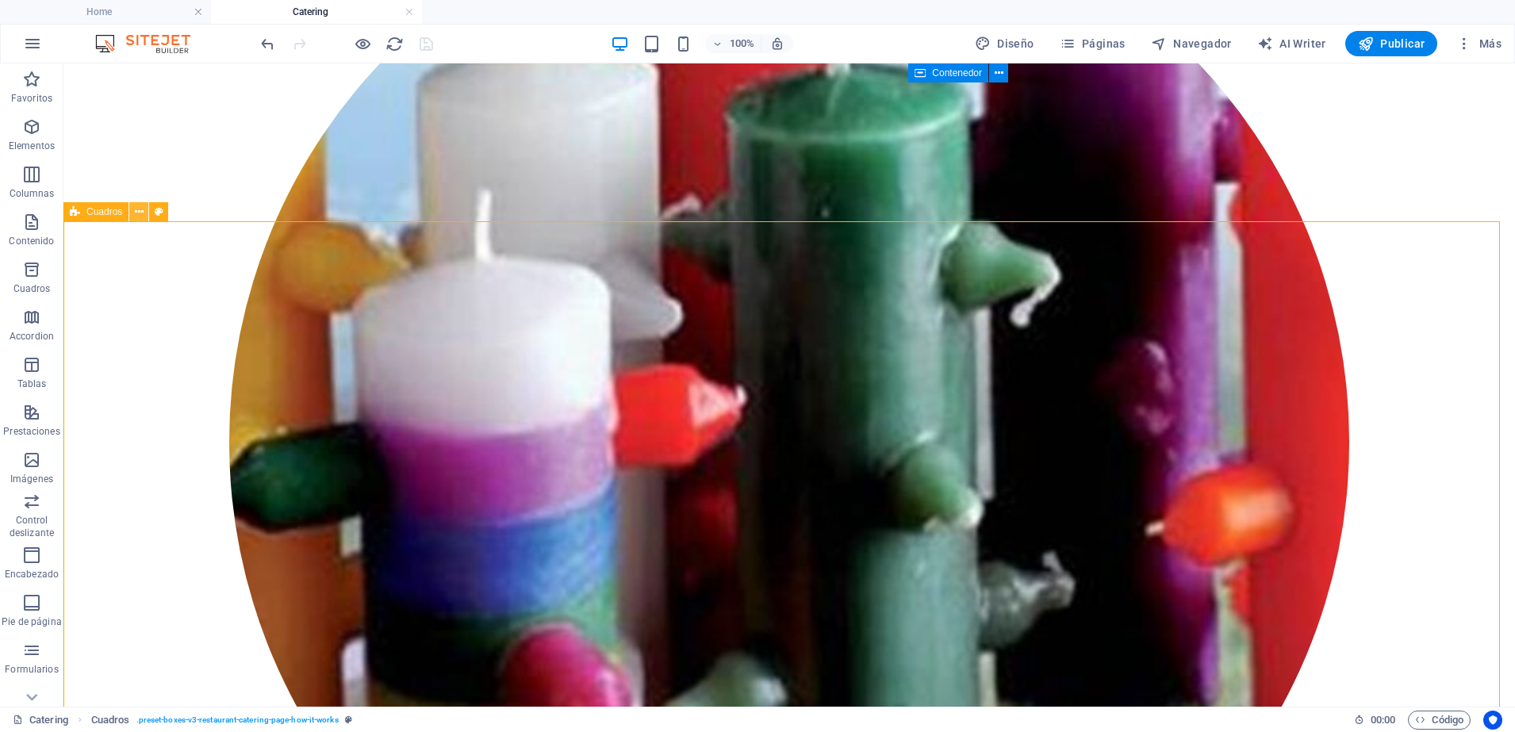
click at [144, 208] on button at bounding box center [138, 211] width 19 height 19
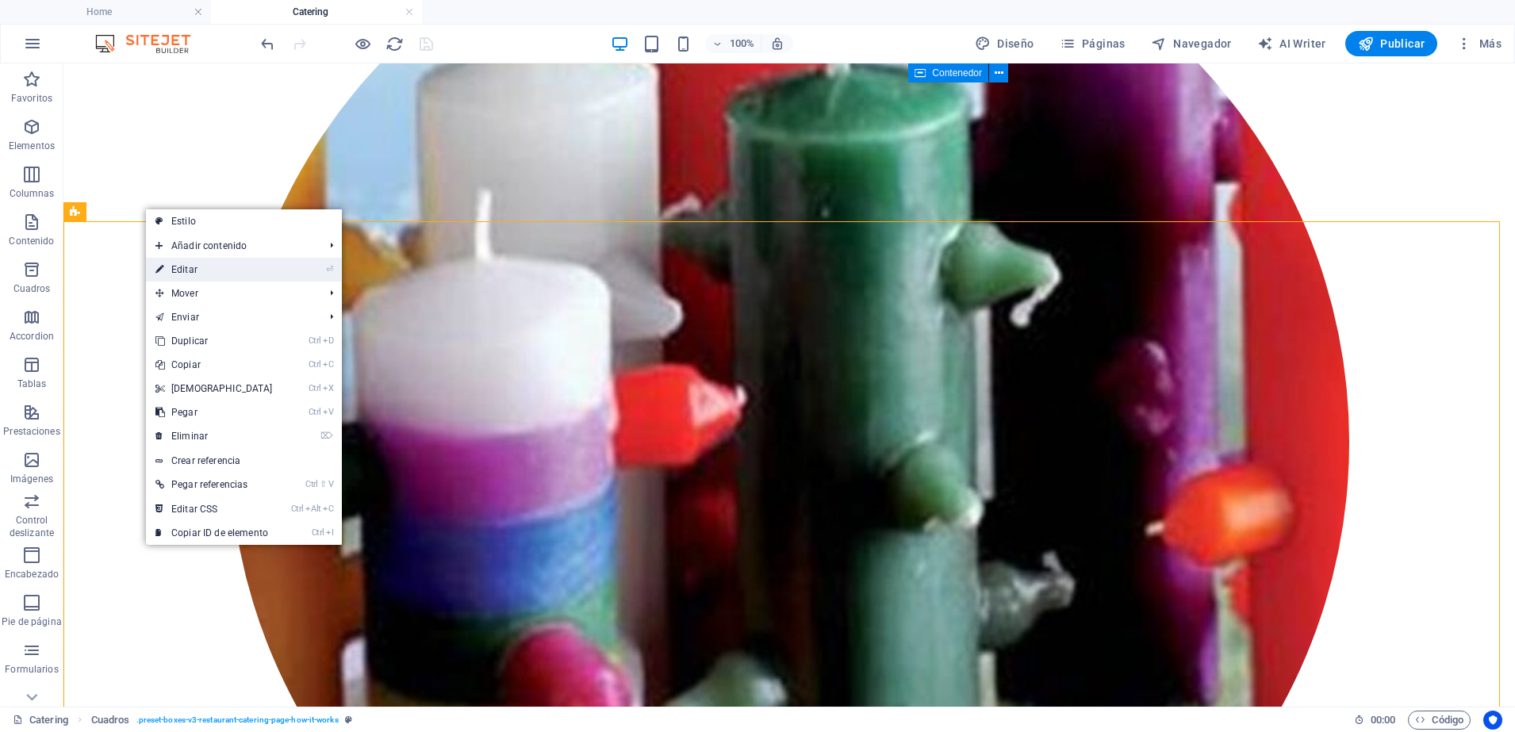
click at [194, 262] on link "⏎ Editar" at bounding box center [214, 270] width 136 height 24
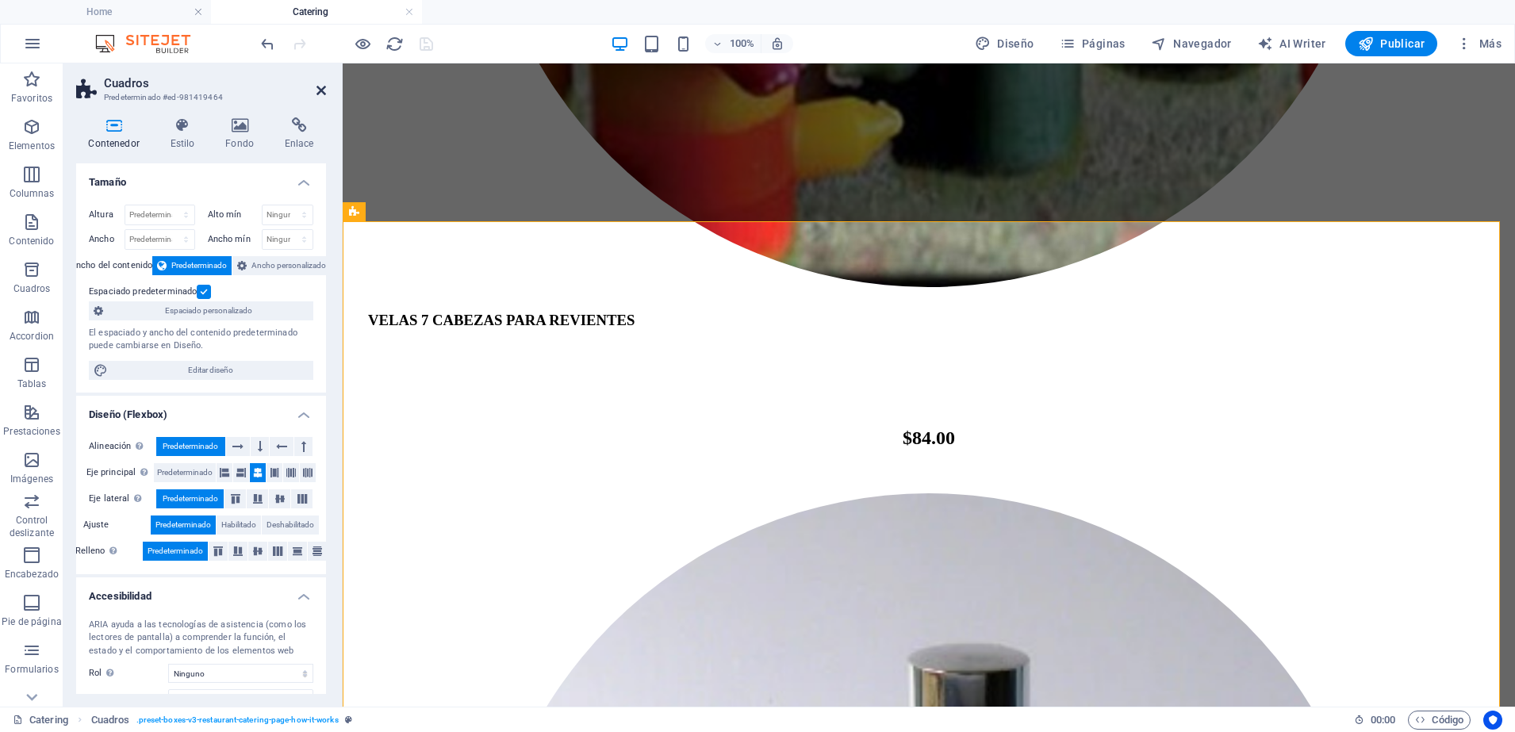
click at [316, 85] on icon at bounding box center [321, 90] width 10 height 13
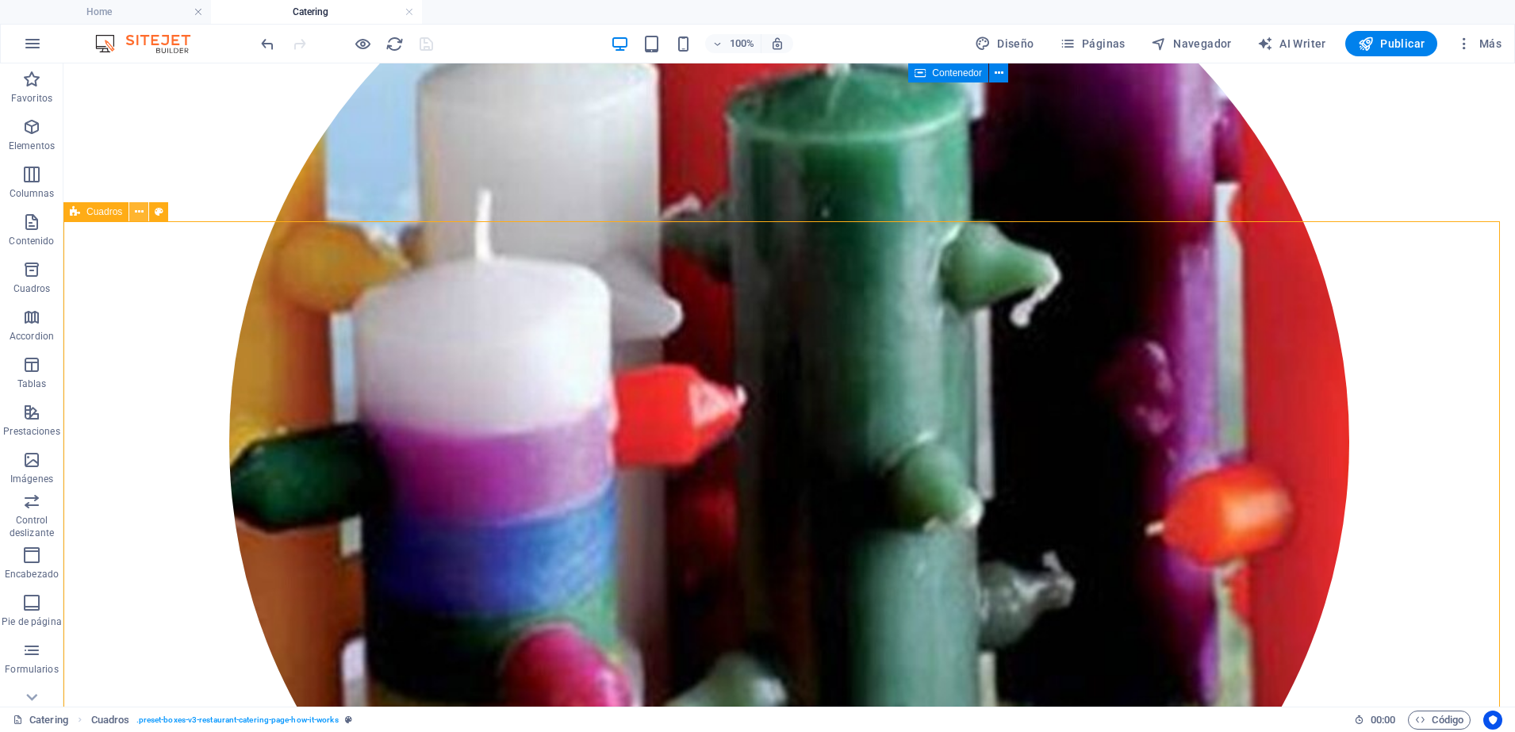
click at [140, 213] on icon at bounding box center [139, 212] width 9 height 17
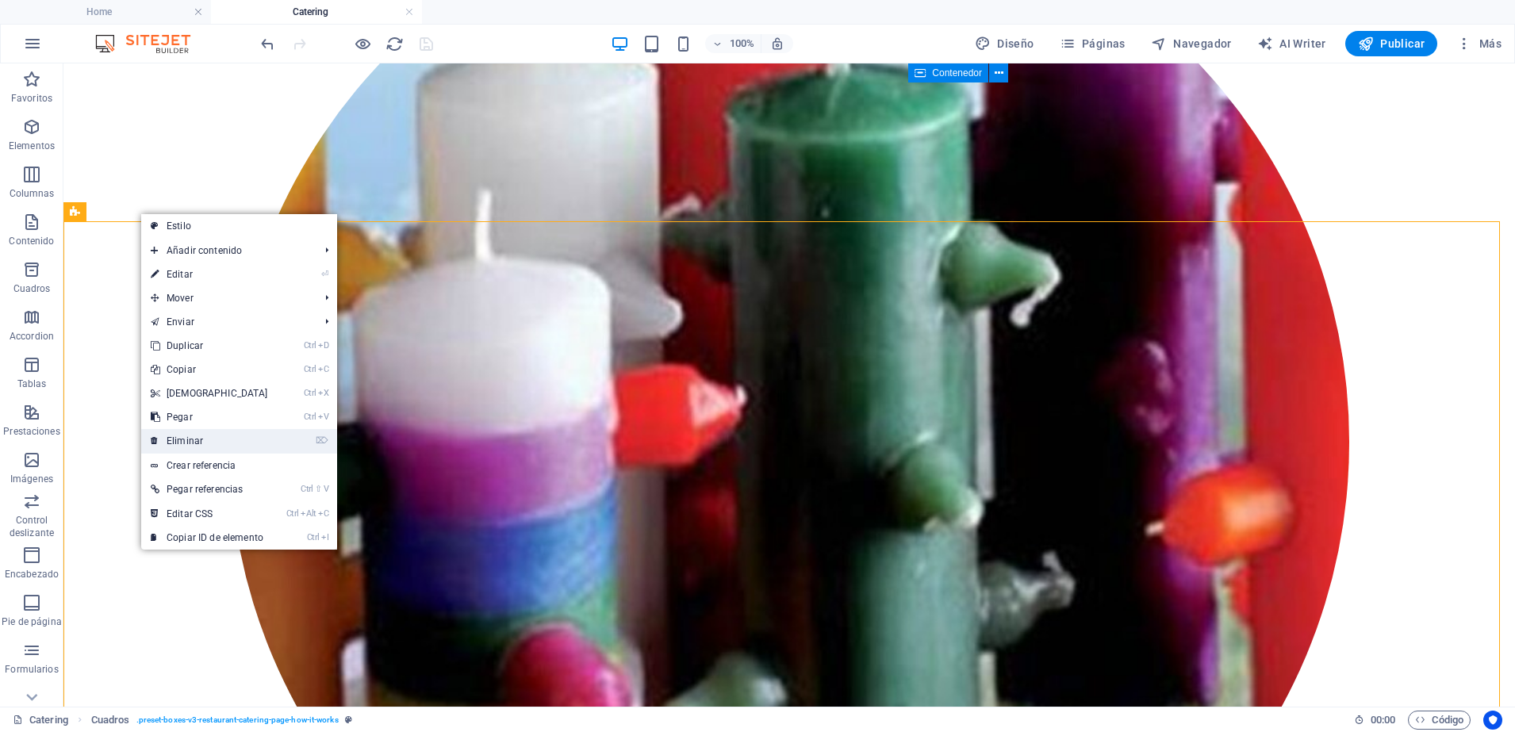
click at [182, 435] on link "⌦ Eliminar" at bounding box center [209, 441] width 136 height 24
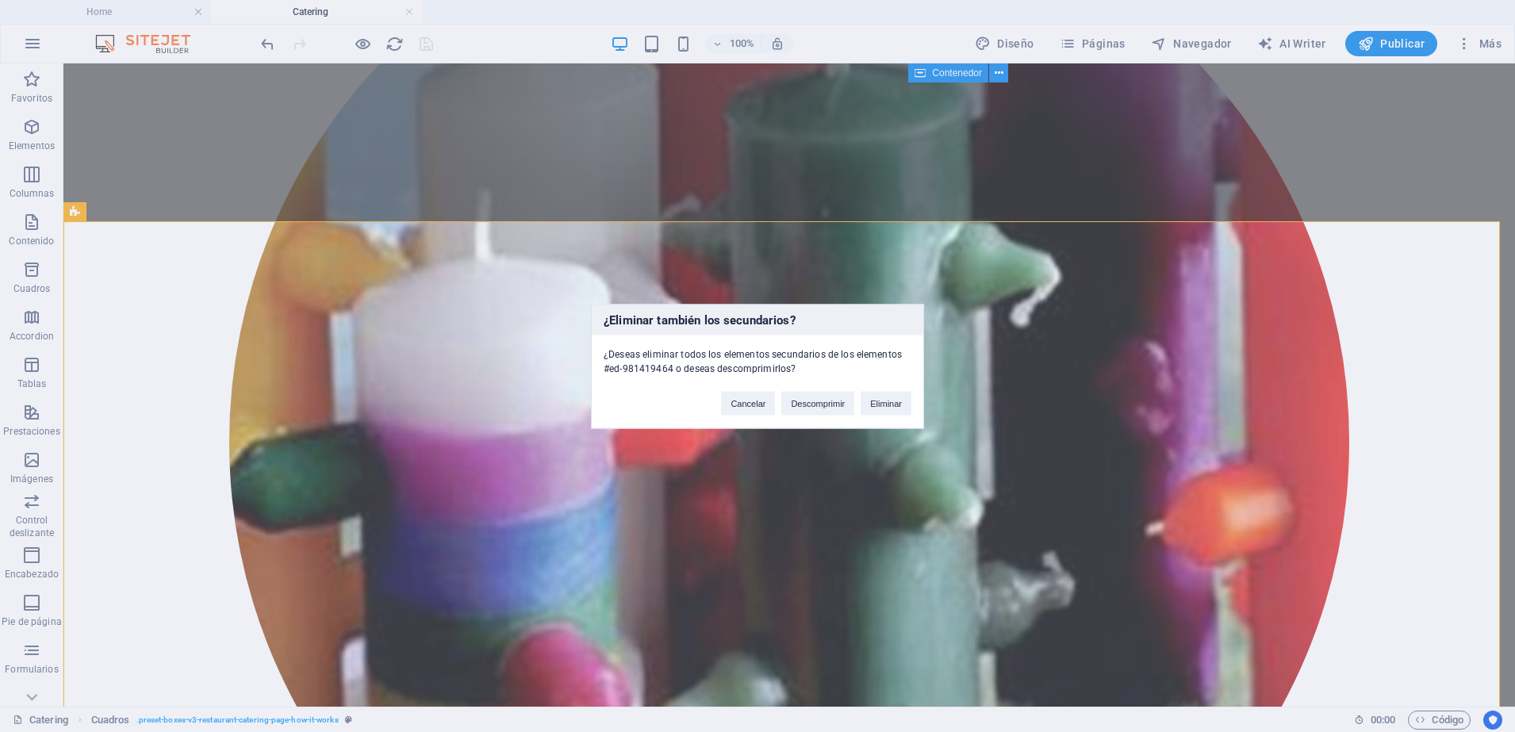
drag, startPoint x: 887, startPoint y: 433, endPoint x: 819, endPoint y: 423, distance: 69.0
click at [819, 423] on div "¿Eliminar también los secundarios? ¿Deseas eliminar todos los elementos secunda…" at bounding box center [757, 366] width 1515 height 732
drag, startPoint x: 819, startPoint y: 423, endPoint x: 887, endPoint y: 403, distance: 71.0
click at [887, 403] on button "Eliminar" at bounding box center [885, 403] width 51 height 24
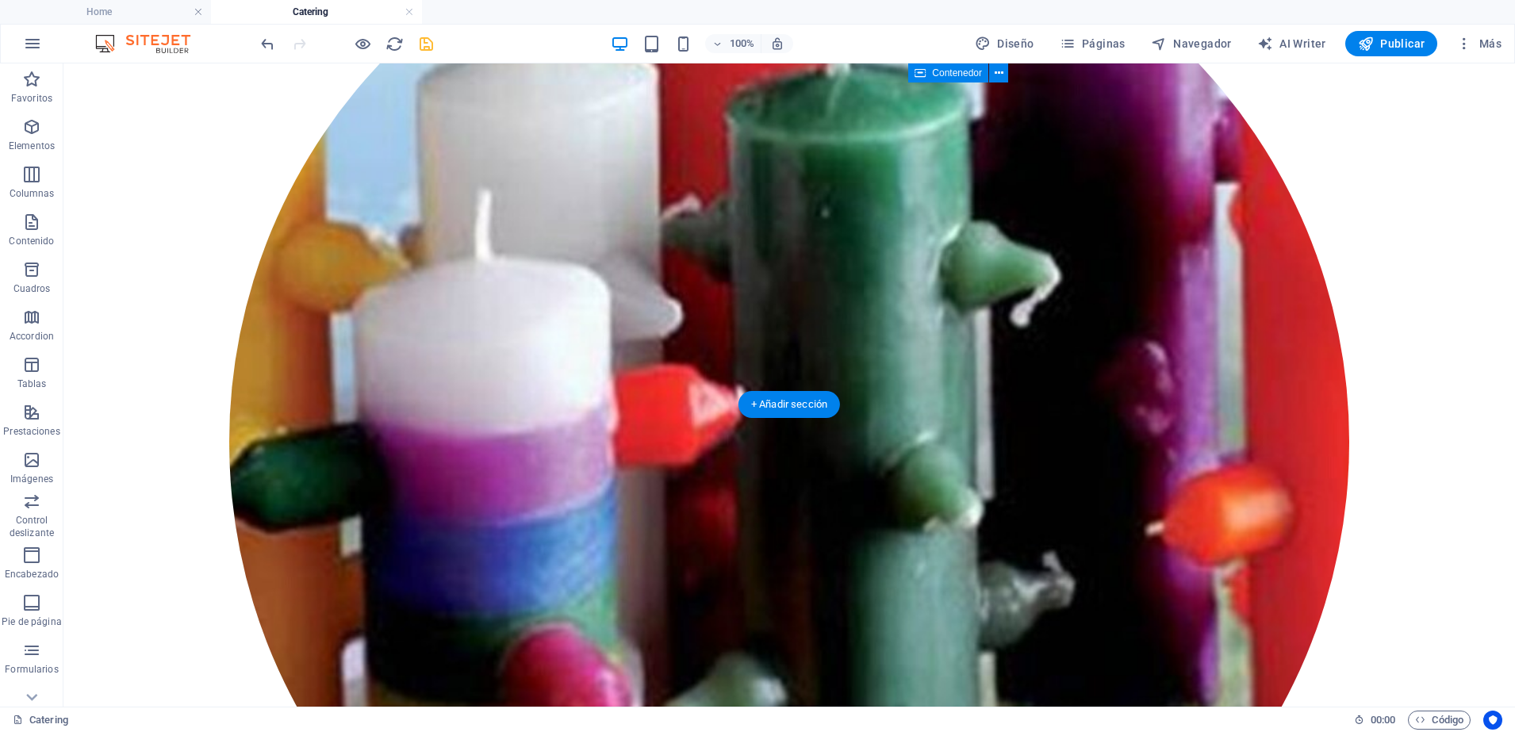
scroll to position [4637, 0]
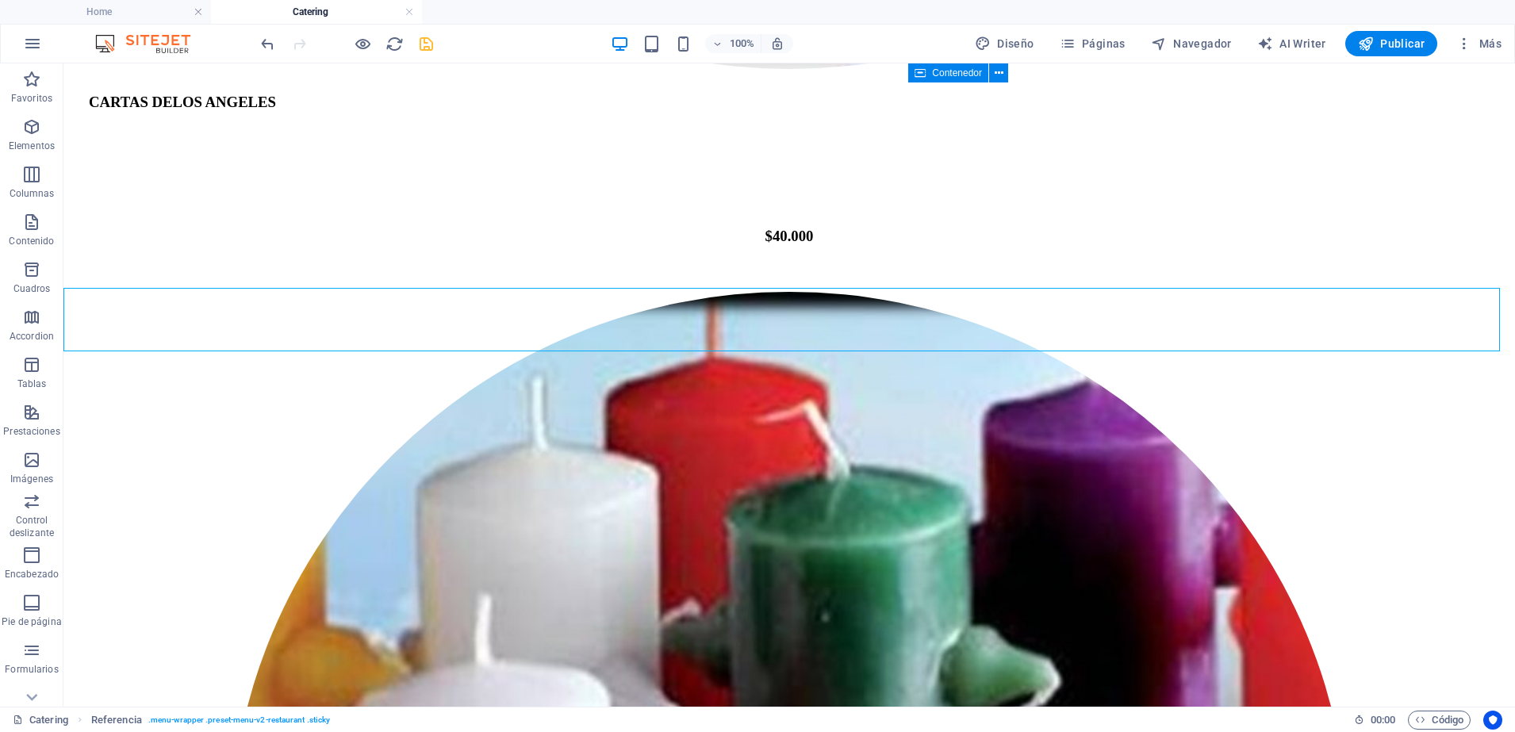
scroll to position [4412, 0]
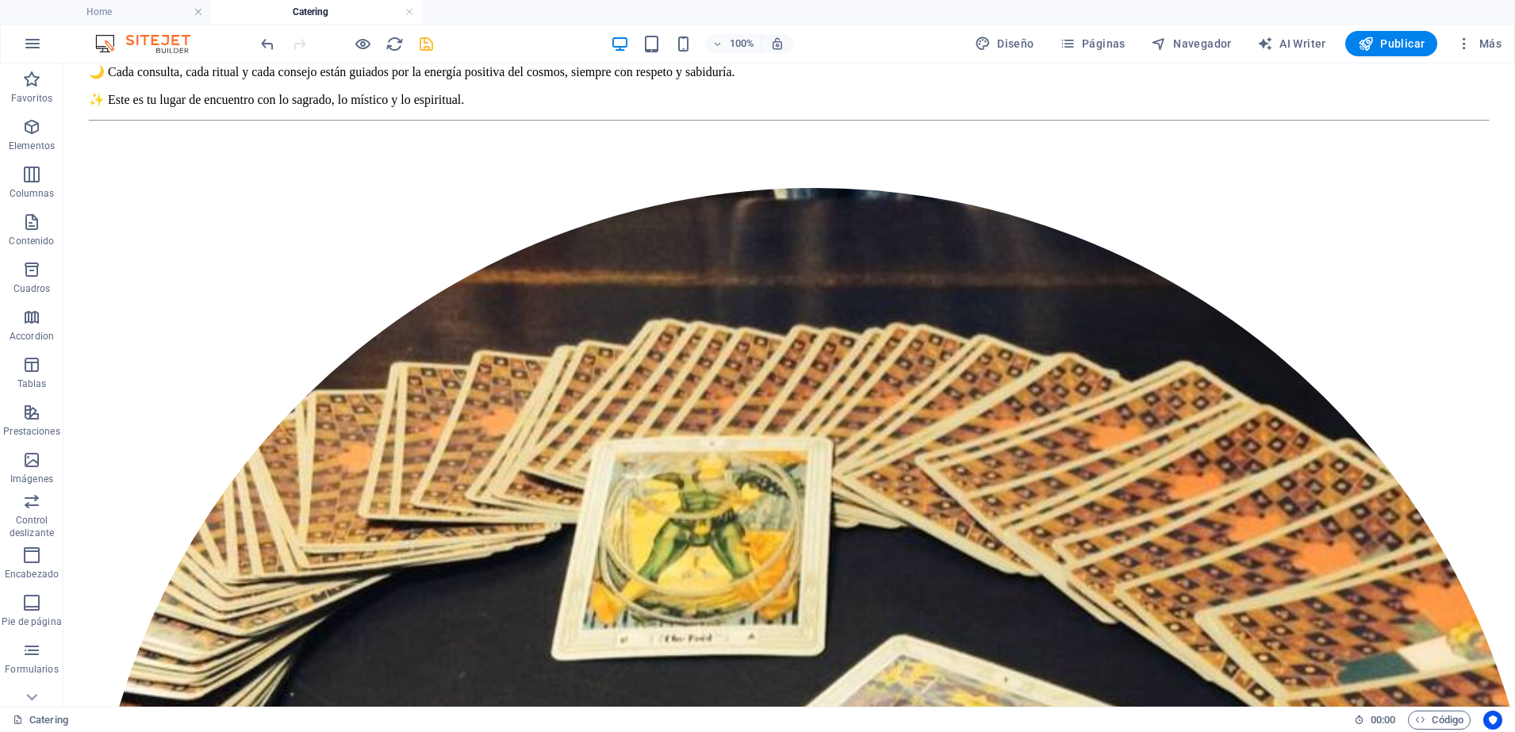
scroll to position [0, 0]
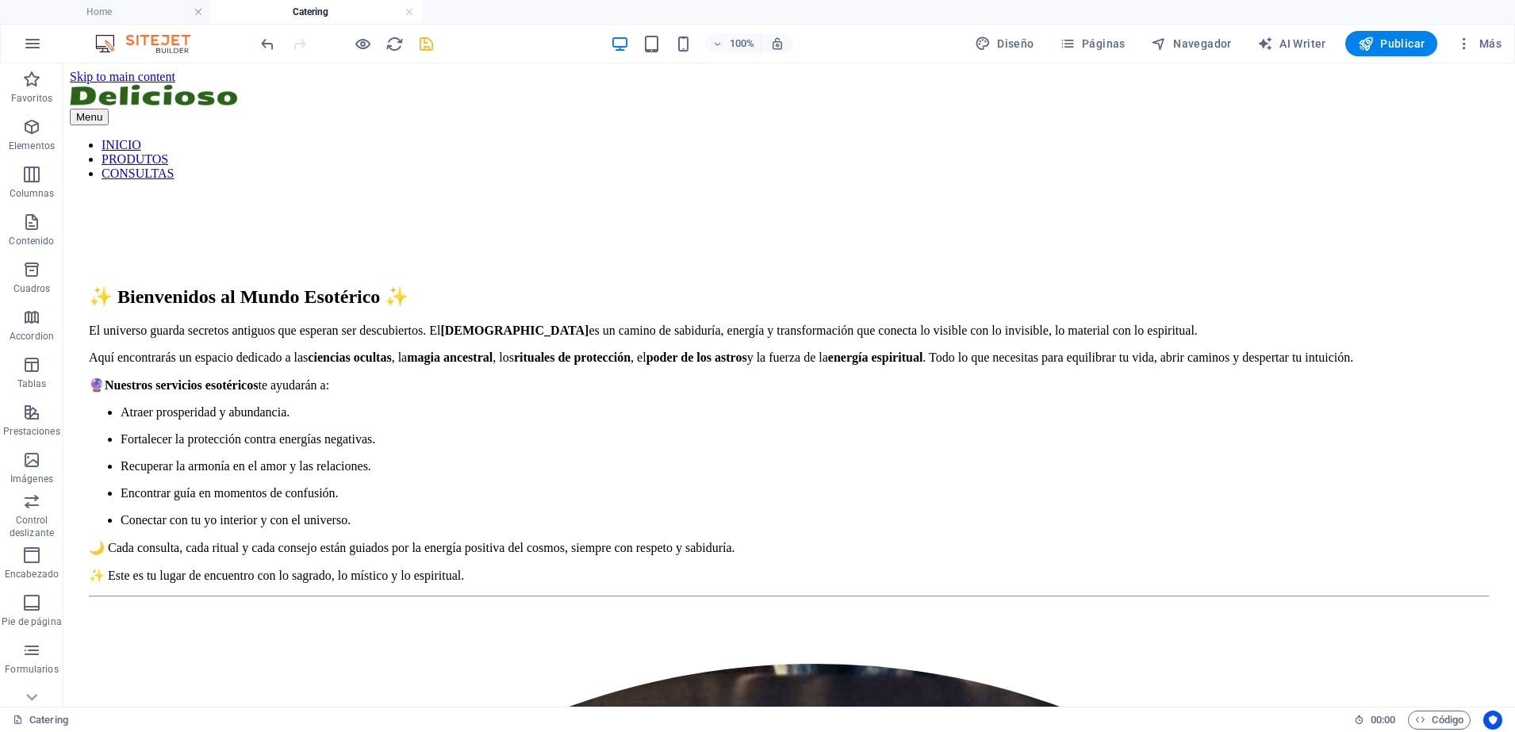
click at [486, 121] on div "Menu INICIO PRODUTOS CONSULTAS" at bounding box center [789, 132] width 1438 height 97
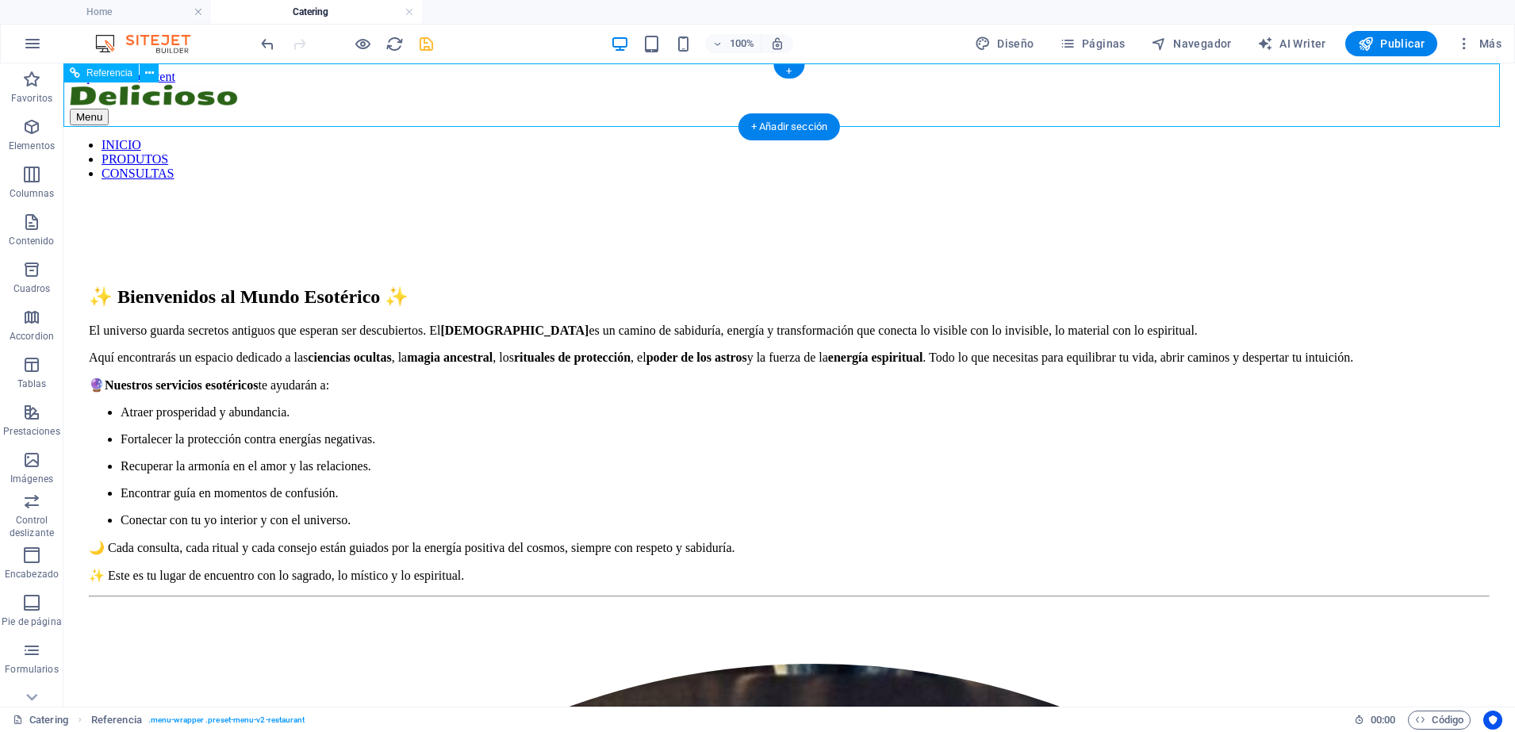
click at [497, 103] on div at bounding box center [789, 96] width 1438 height 25
click at [1462, 41] on icon "button" at bounding box center [1464, 44] width 16 height 16
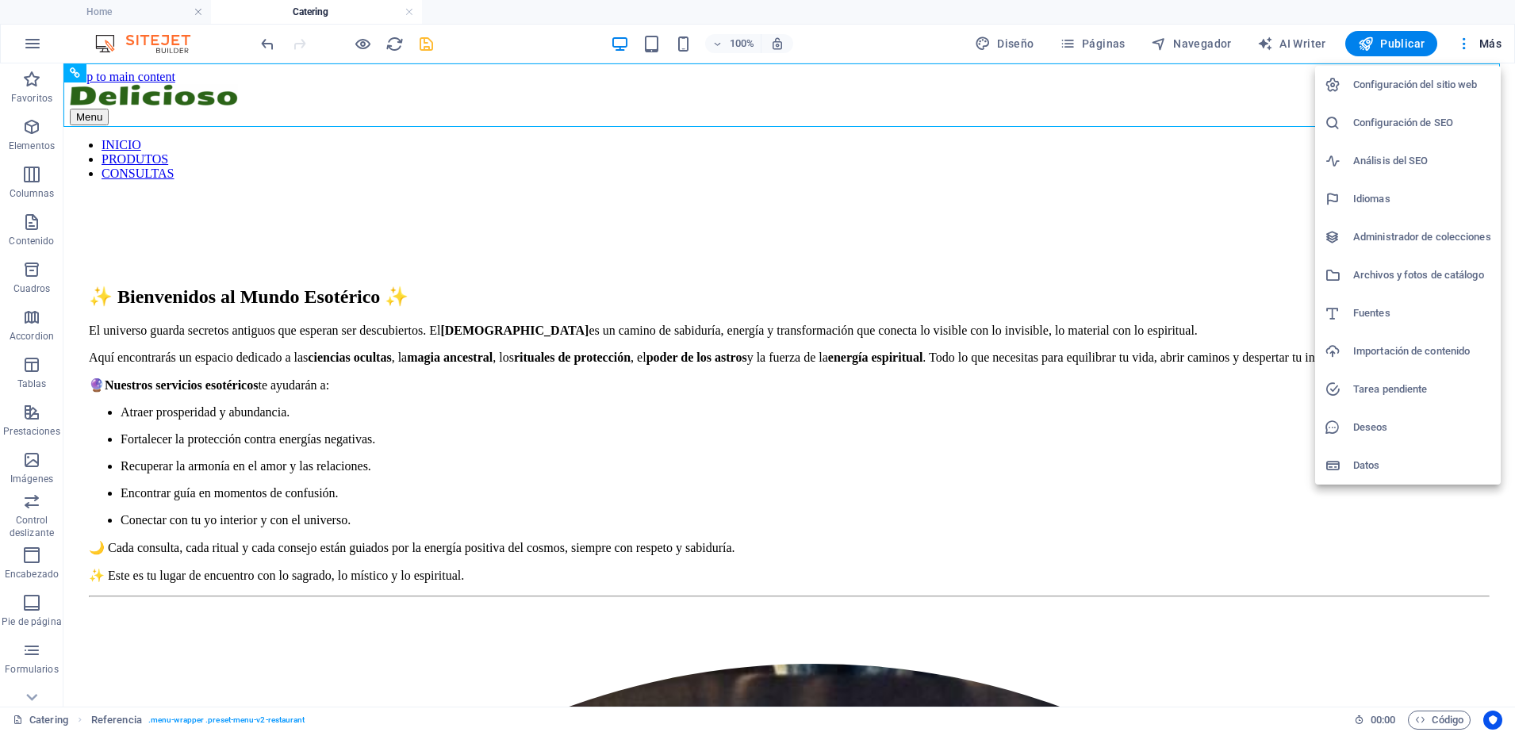
click at [1114, 48] on div at bounding box center [757, 366] width 1515 height 732
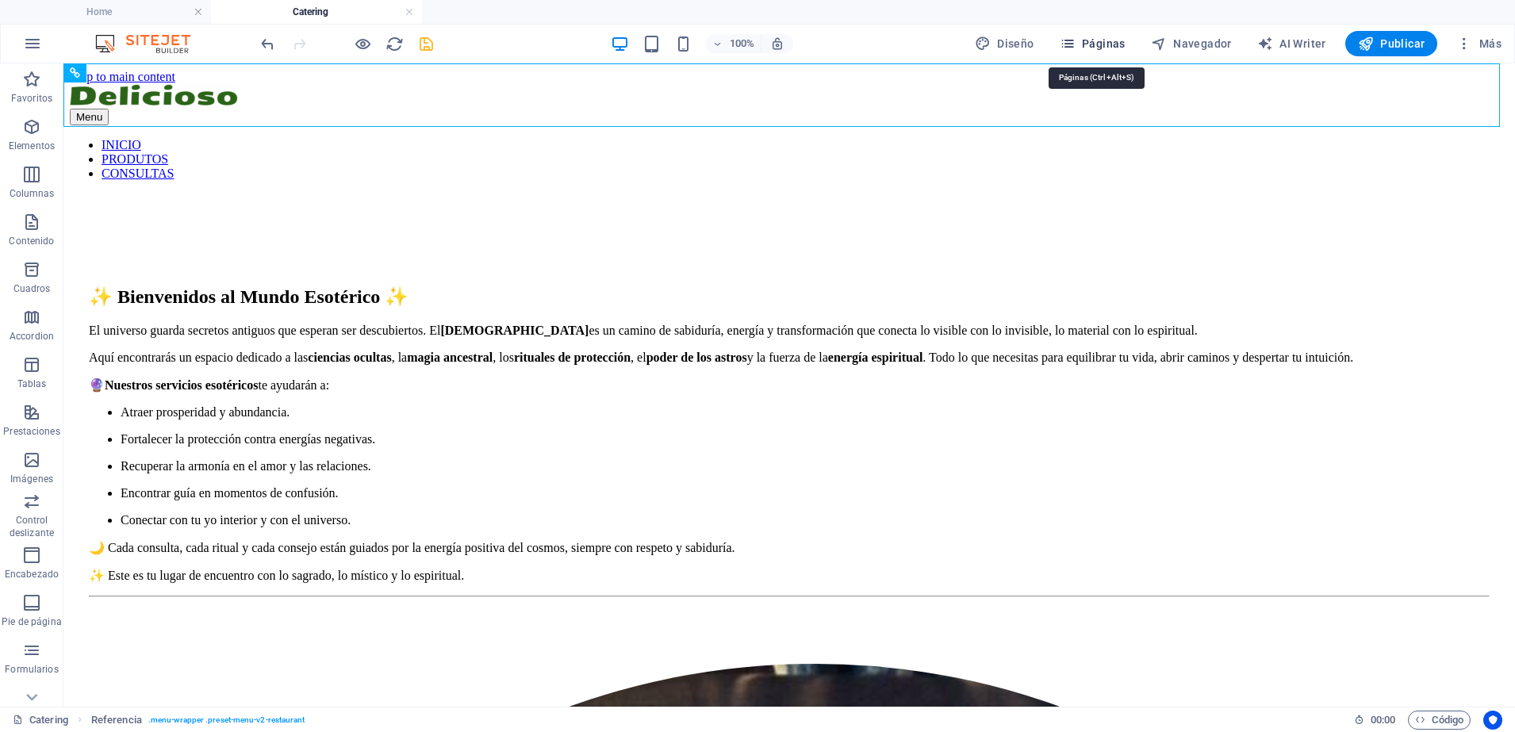
click at [1113, 42] on span "Páginas" at bounding box center [1092, 44] width 66 height 16
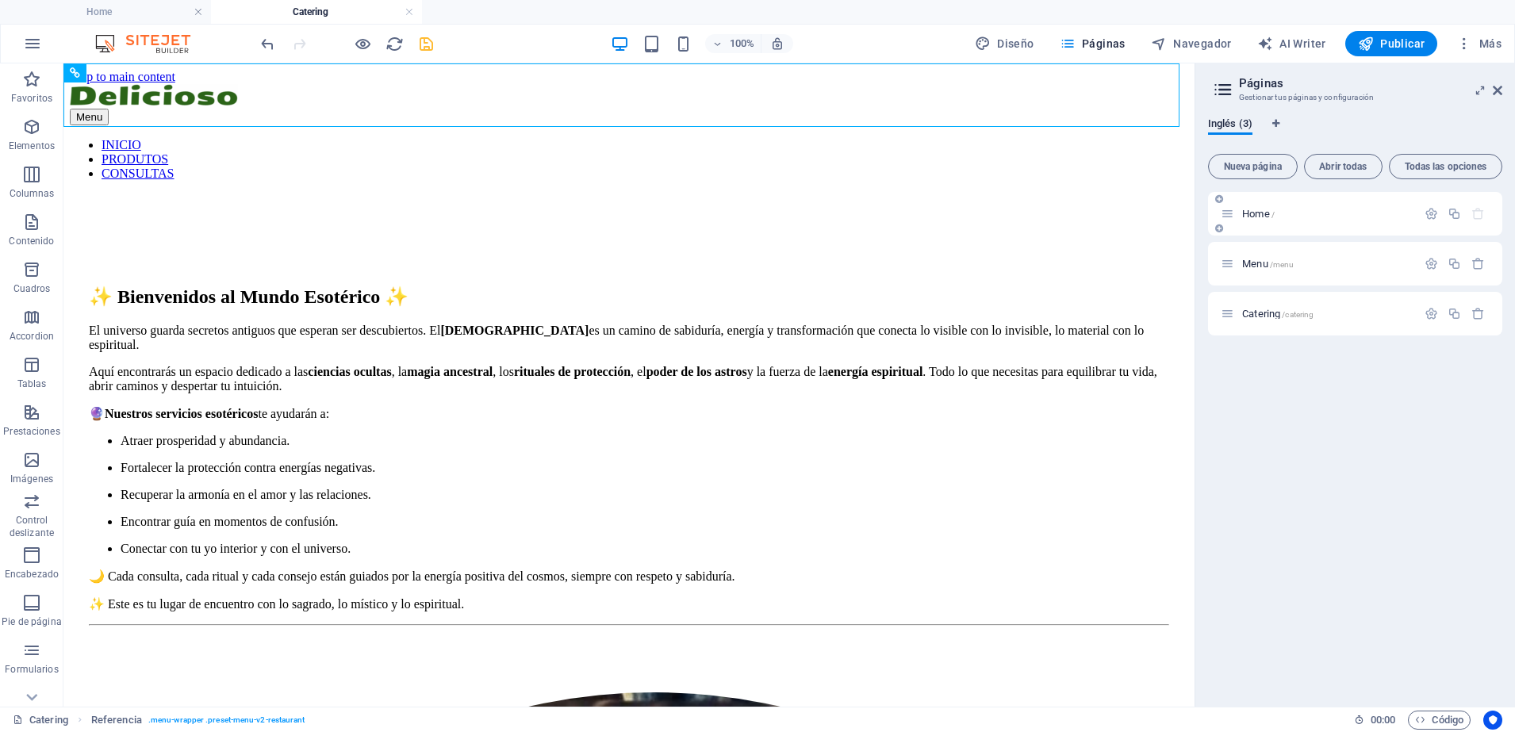
click at [1278, 220] on div "Home /" at bounding box center [1318, 214] width 196 height 18
click at [1239, 209] on div "Home /" at bounding box center [1326, 214] width 179 height 10
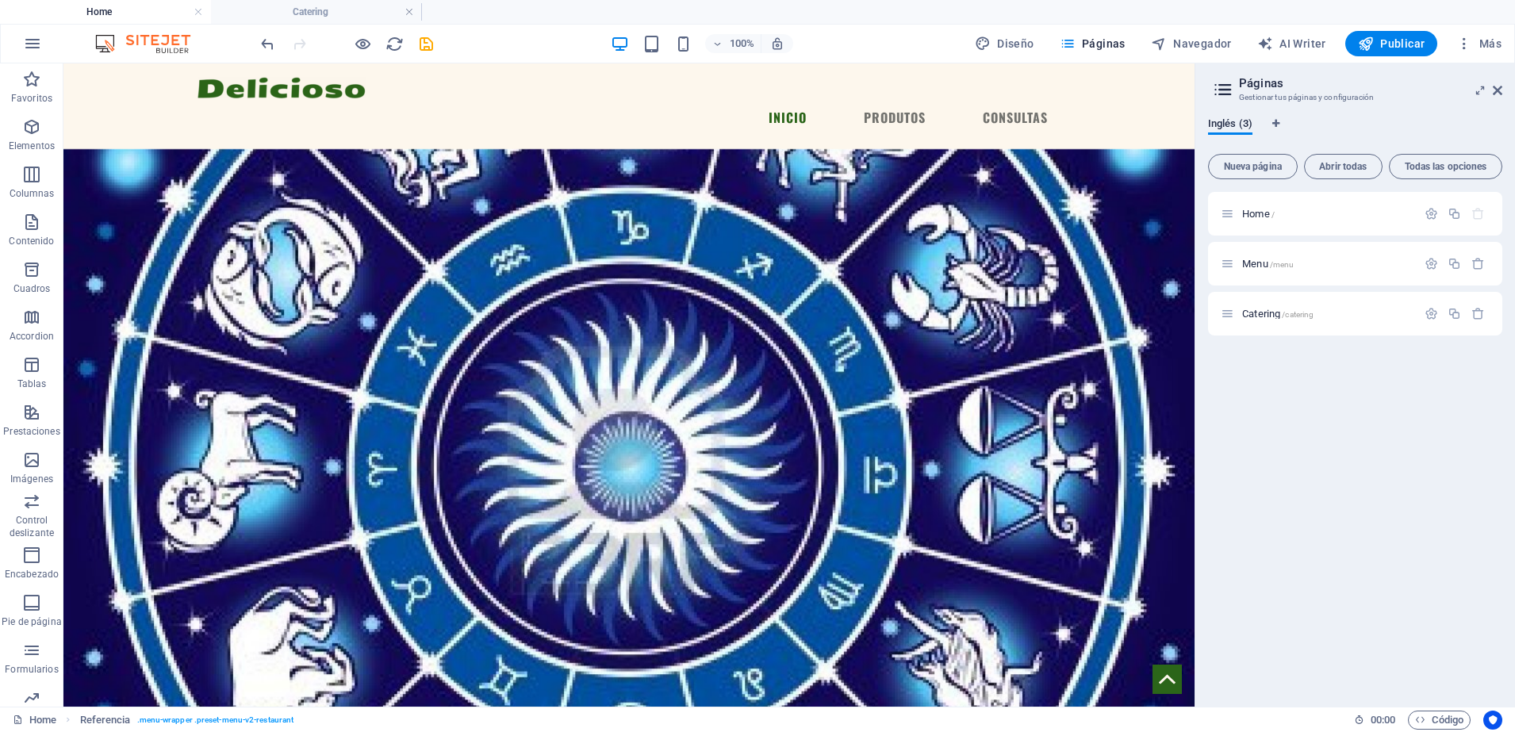
click at [244, 96] on div at bounding box center [628, 87] width 863 height 22
click at [206, 79] on icon at bounding box center [203, 74] width 13 height 19
select select "px"
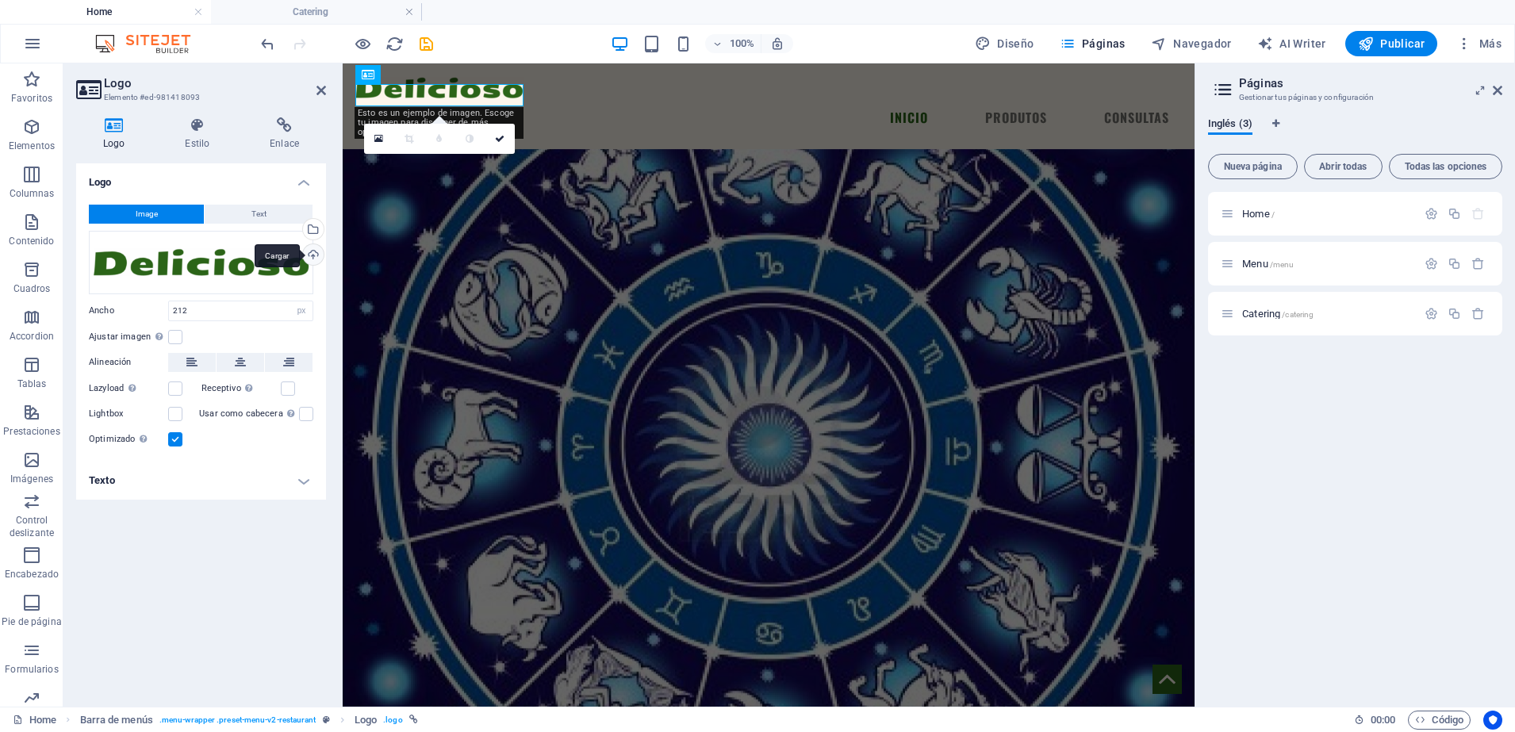
click at [315, 257] on div "Cargar" at bounding box center [312, 256] width 24 height 24
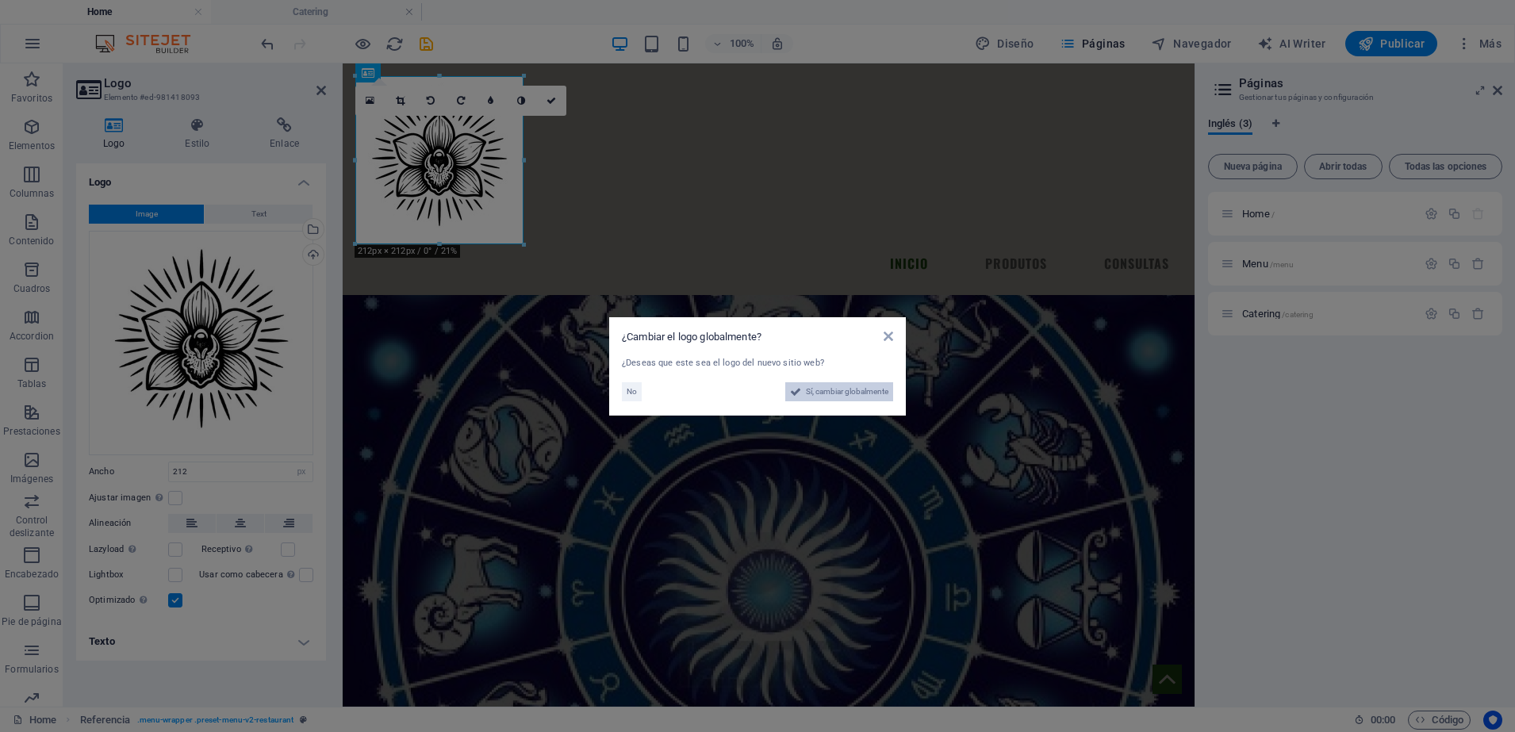
click at [854, 391] on span "Sí, cambiar globalmente" at bounding box center [847, 391] width 82 height 19
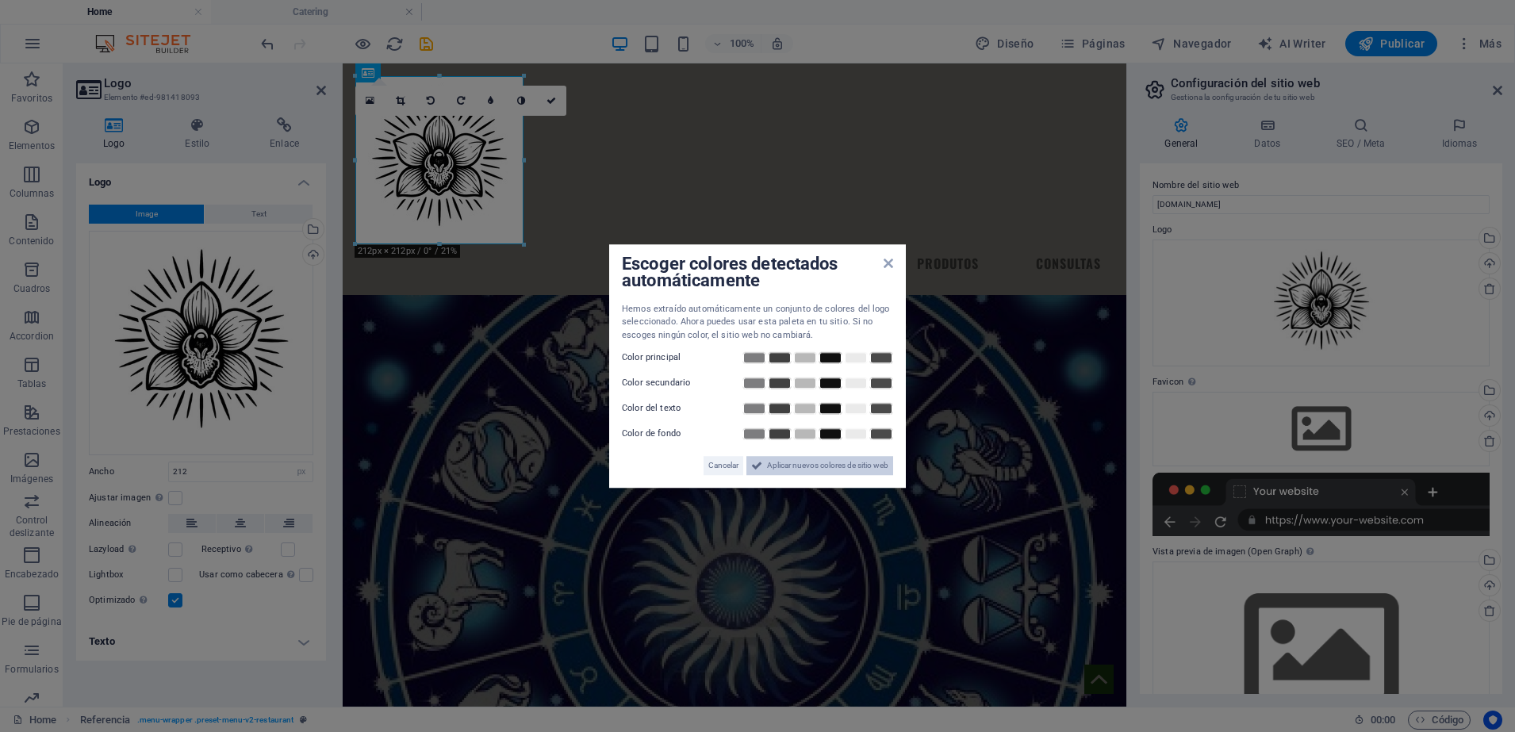
click at [813, 462] on span "Aplicar nuevos colores de sitio web" at bounding box center [827, 465] width 121 height 19
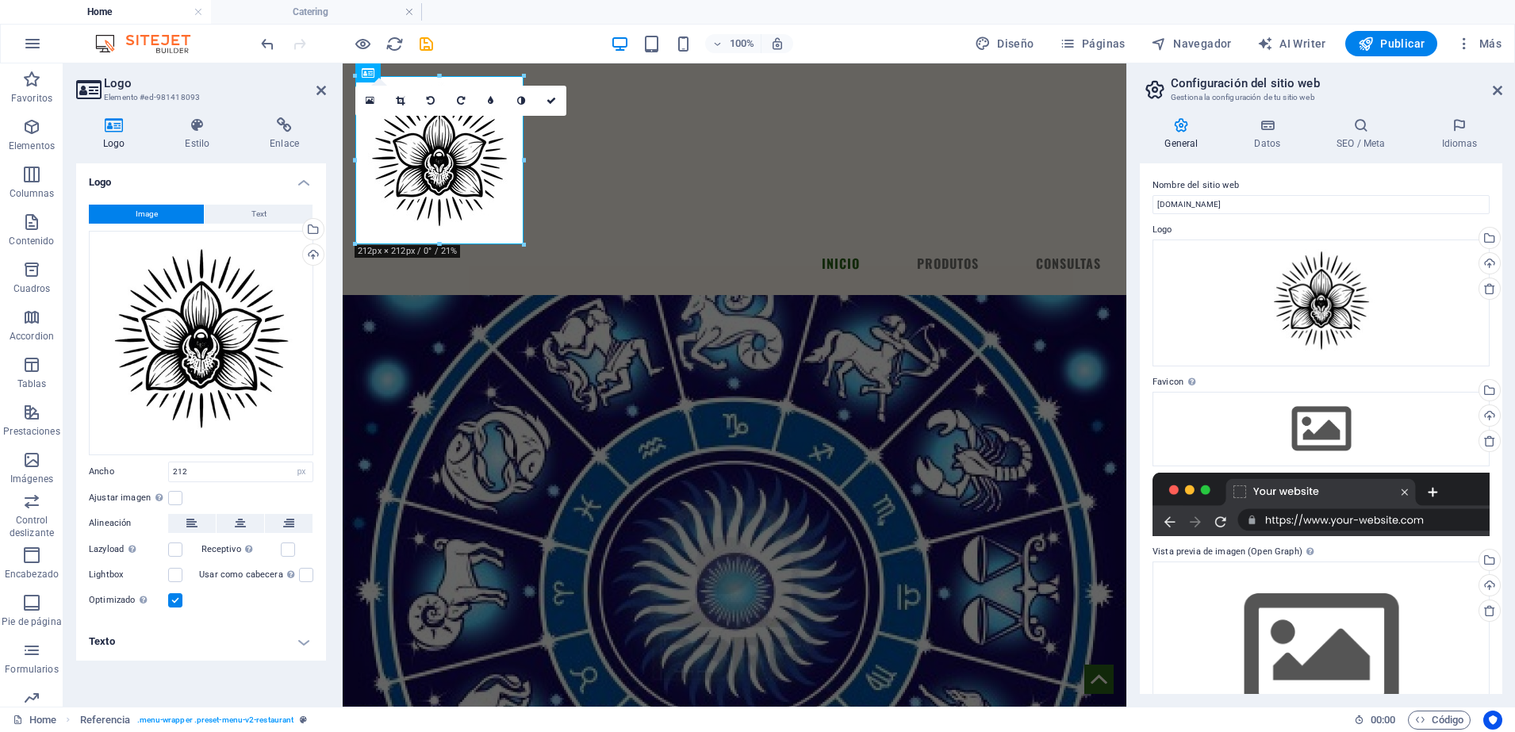
click at [910, 255] on div "Menu INICIO PRODUTOS CONSULTAS" at bounding box center [734, 179] width 783 height 232
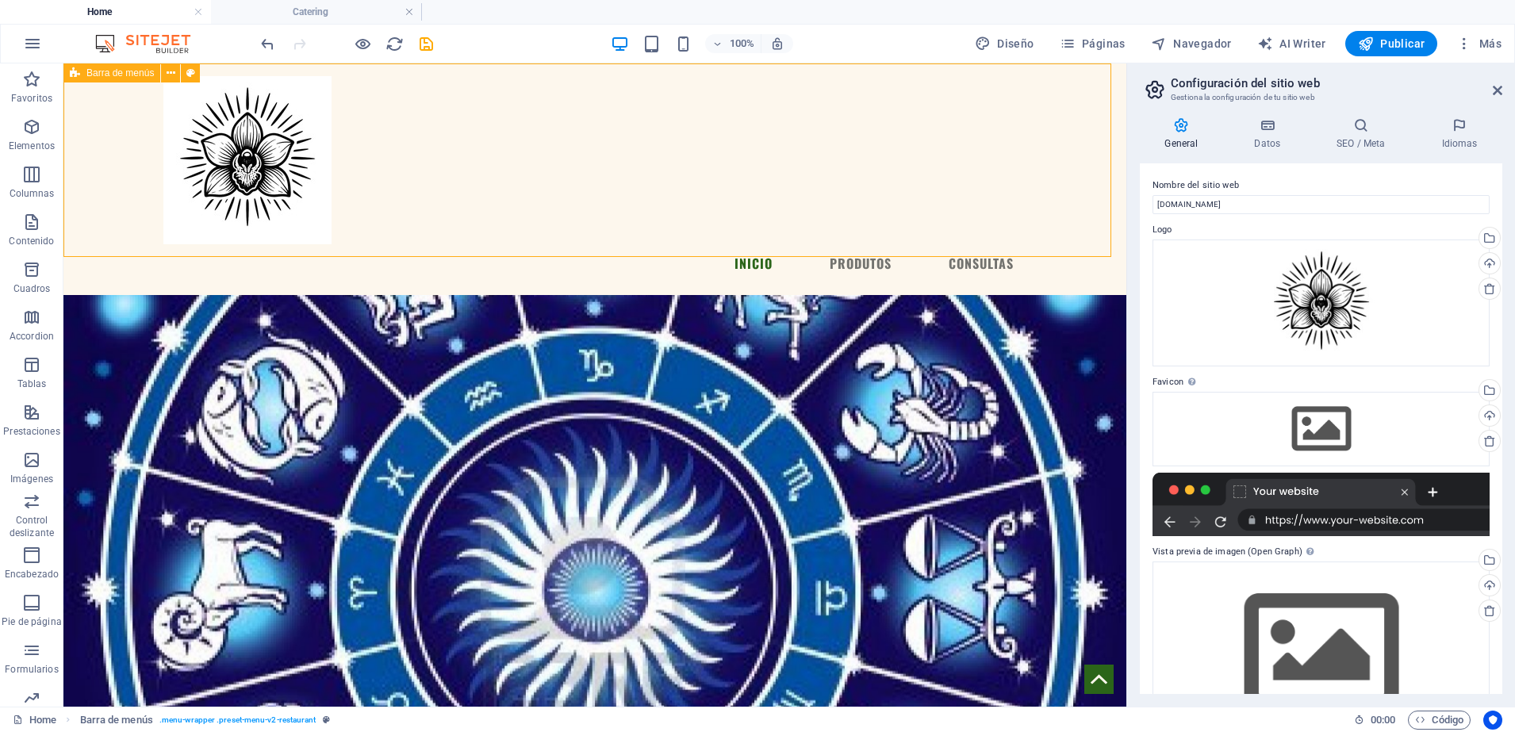
click at [283, 158] on div at bounding box center [594, 160] width 863 height 168
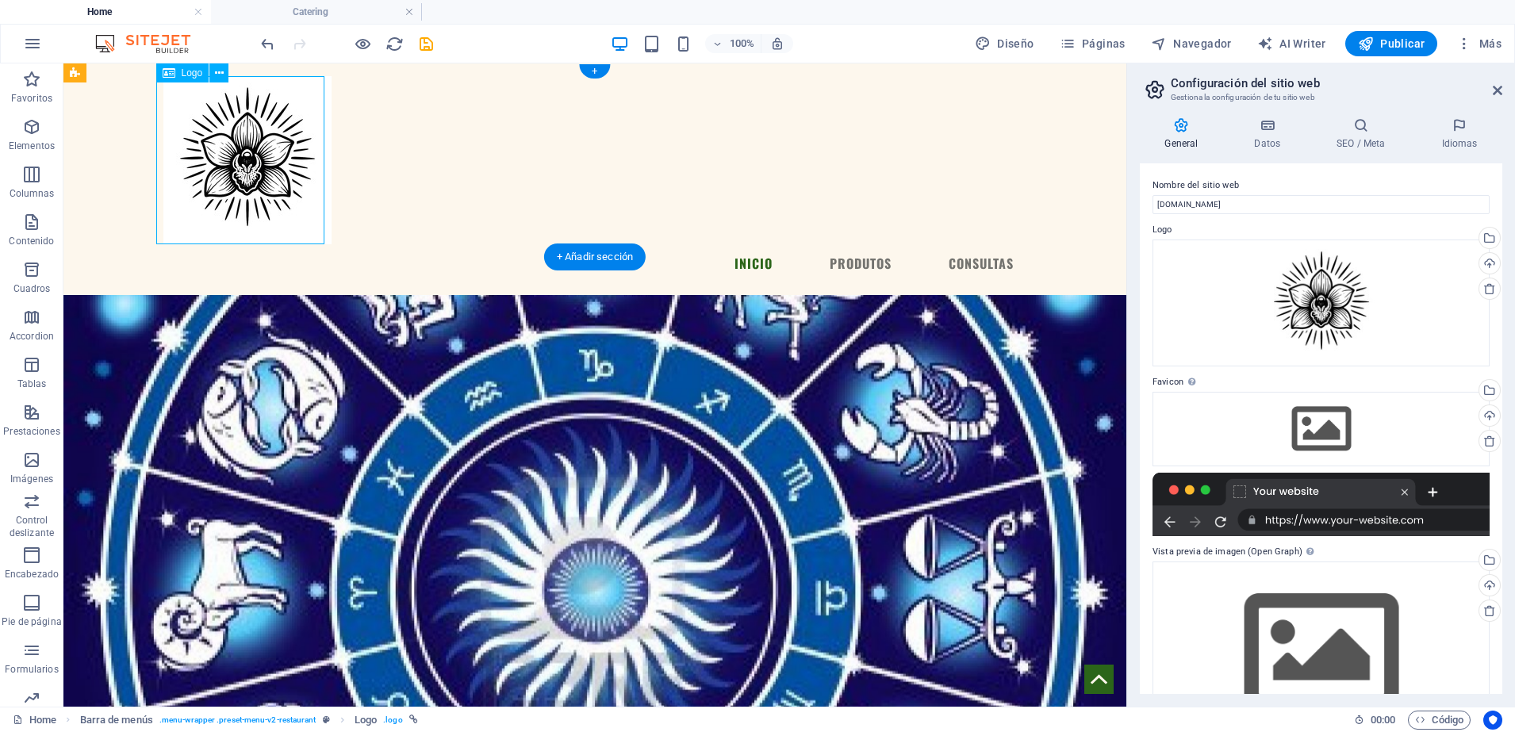
click at [262, 174] on div at bounding box center [594, 160] width 863 height 168
click at [261, 185] on div at bounding box center [594, 160] width 863 height 168
select select "px"
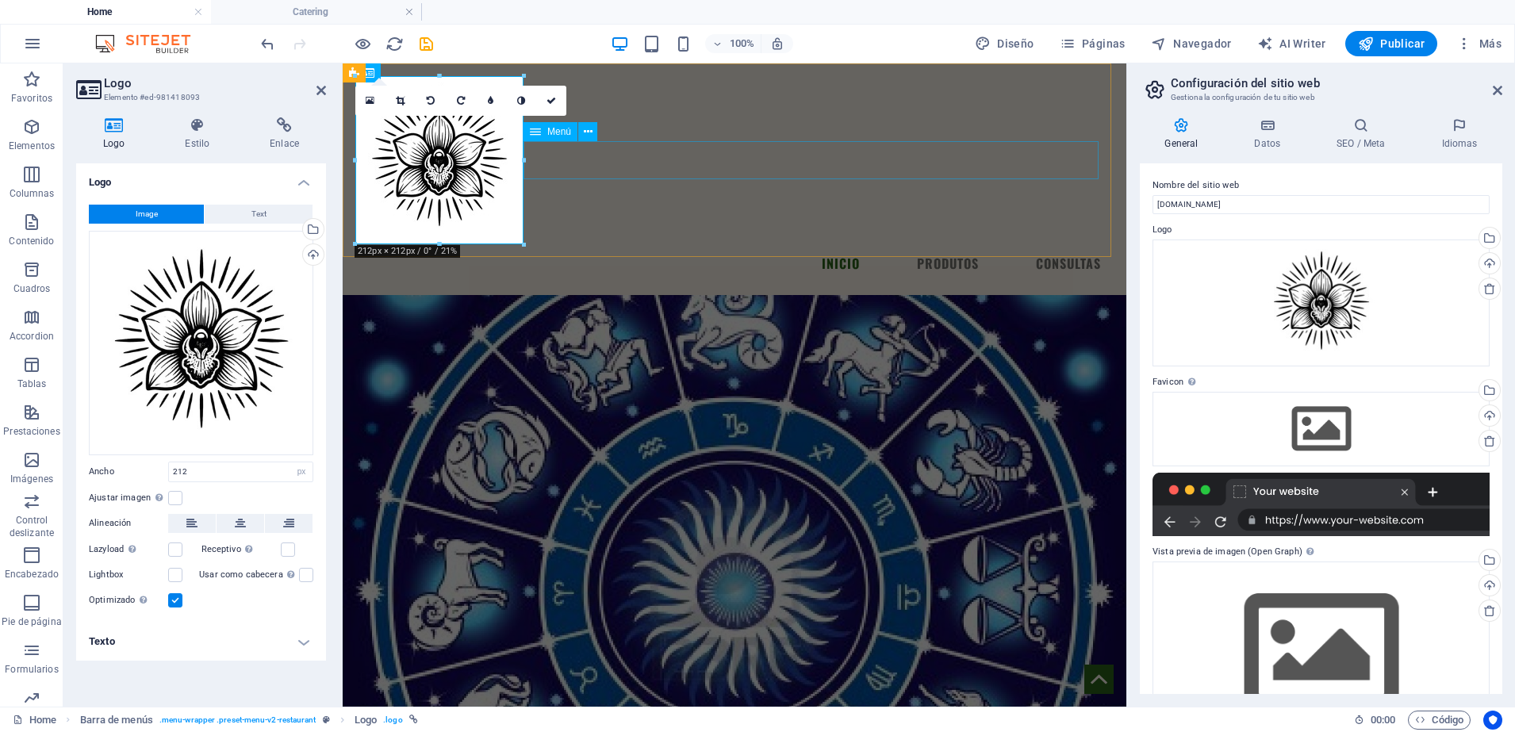
click at [783, 244] on nav "INICIO PRODUTOS CONSULTAS" at bounding box center [734, 263] width 758 height 38
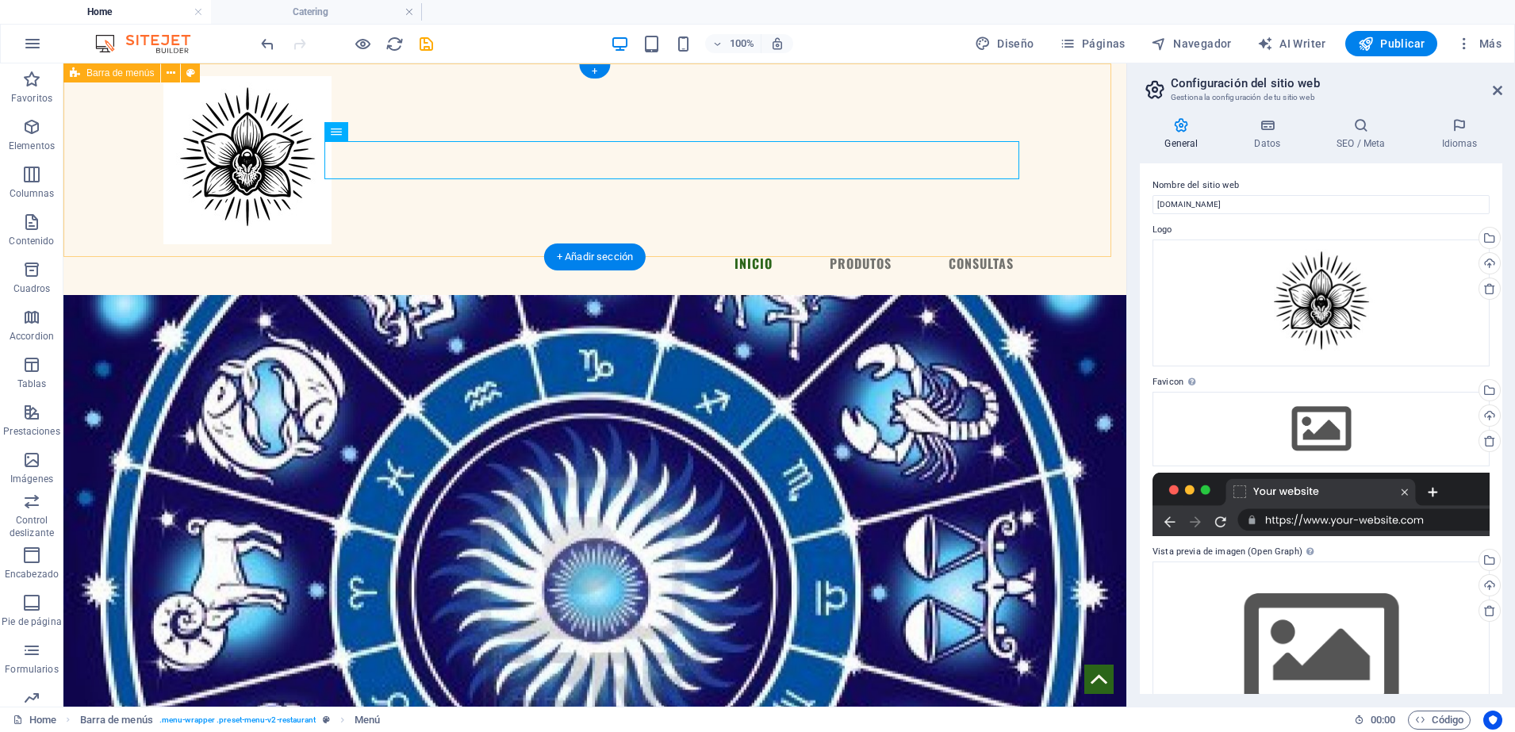
click at [1078, 205] on div "Menu INICIO PRODUTOS CONSULTAS" at bounding box center [594, 179] width 1063 height 232
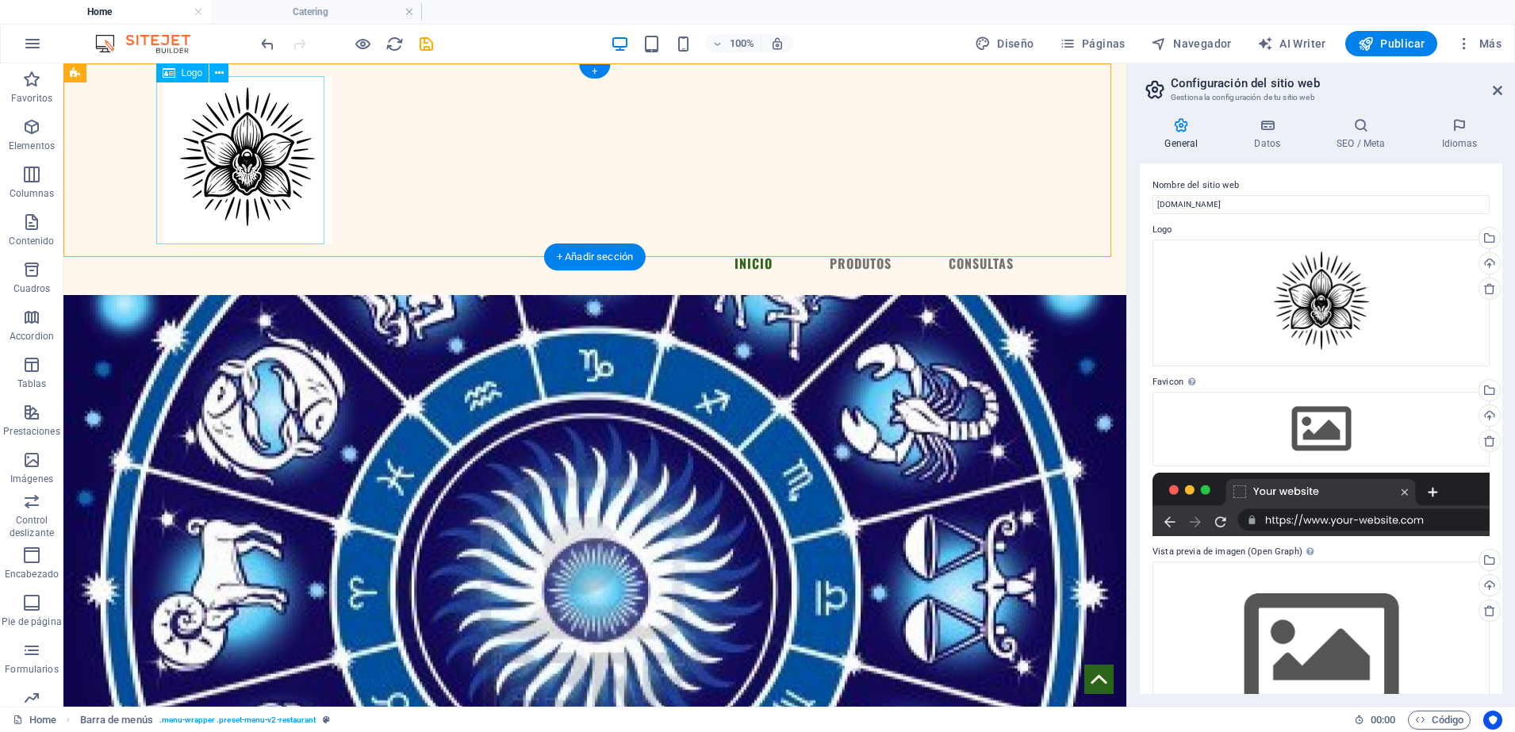
click at [312, 191] on div at bounding box center [594, 160] width 863 height 168
click at [235, 113] on div at bounding box center [594, 160] width 863 height 168
select select "px"
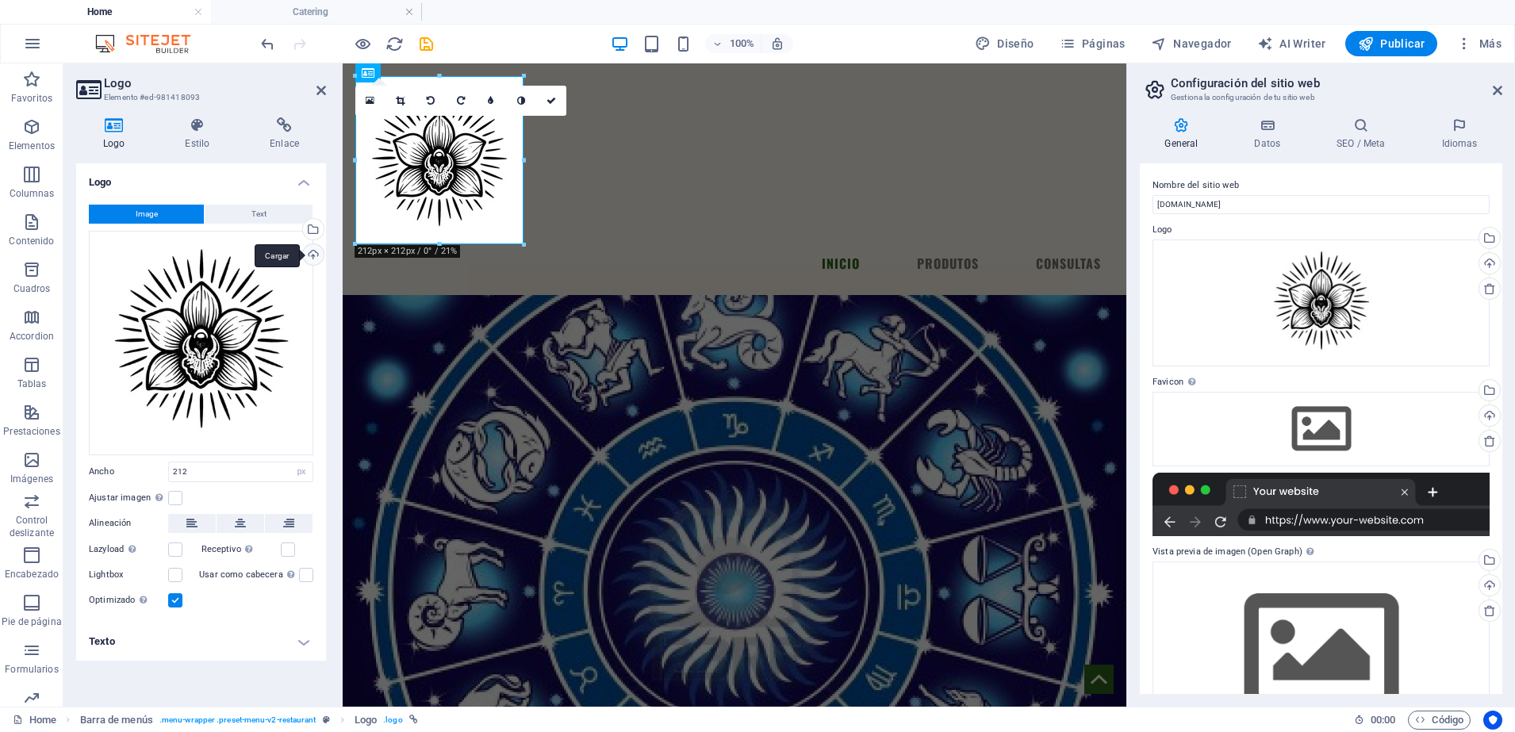
click at [313, 259] on div "Cargar" at bounding box center [312, 256] width 24 height 24
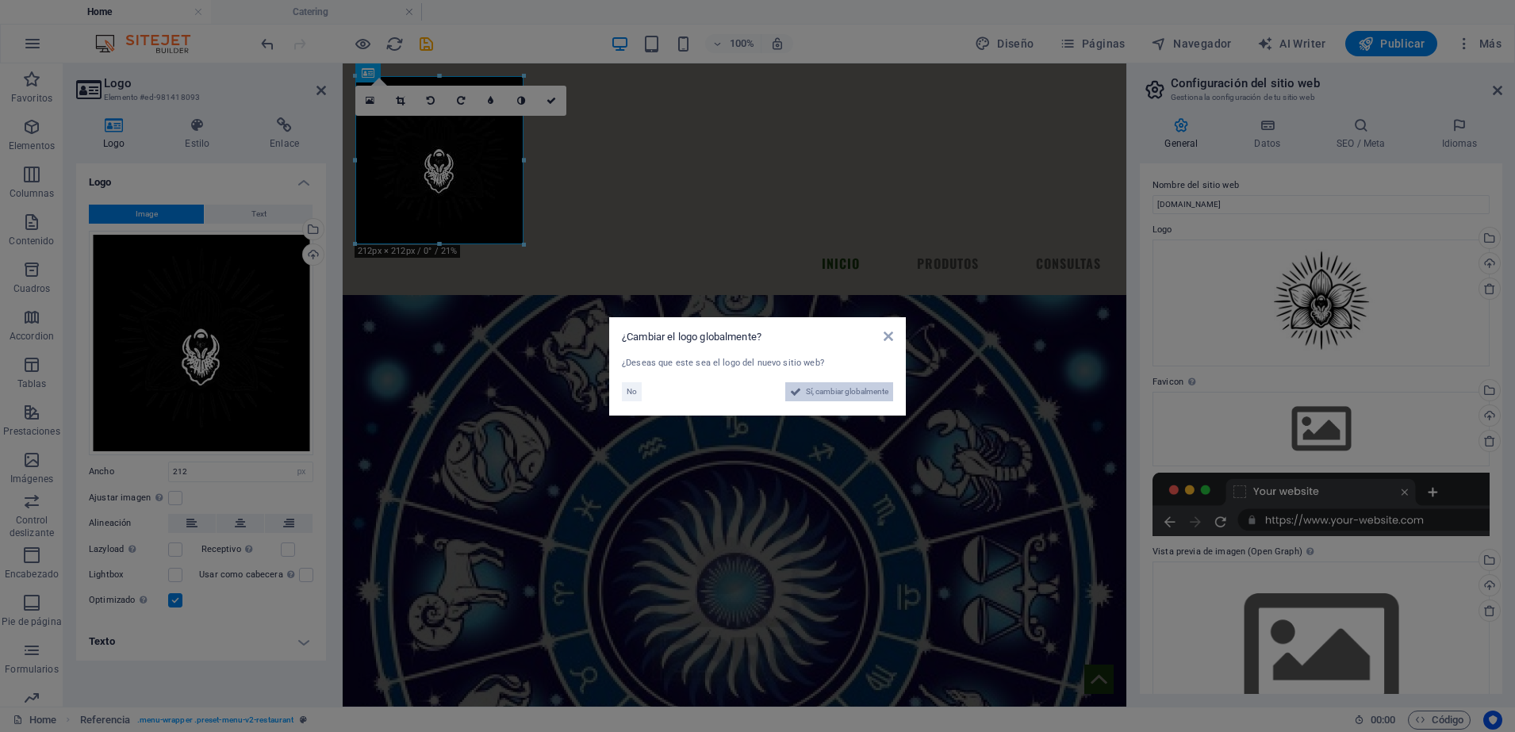
click at [832, 389] on span "Sí, cambiar globalmente" at bounding box center [847, 391] width 82 height 19
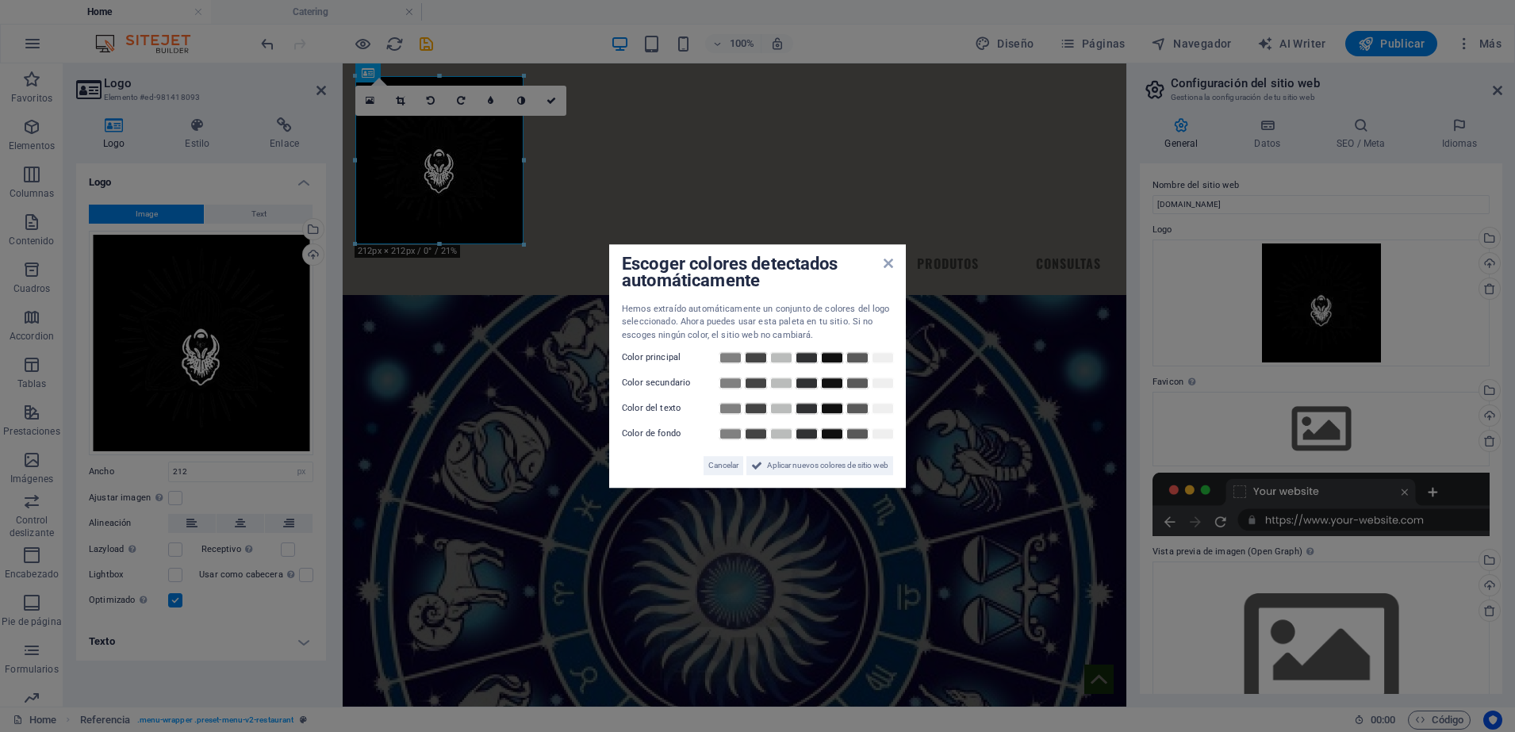
click at [891, 272] on div "Escoger colores detectados automáticamente" at bounding box center [757, 273] width 271 height 33
click at [891, 267] on icon at bounding box center [888, 263] width 10 height 13
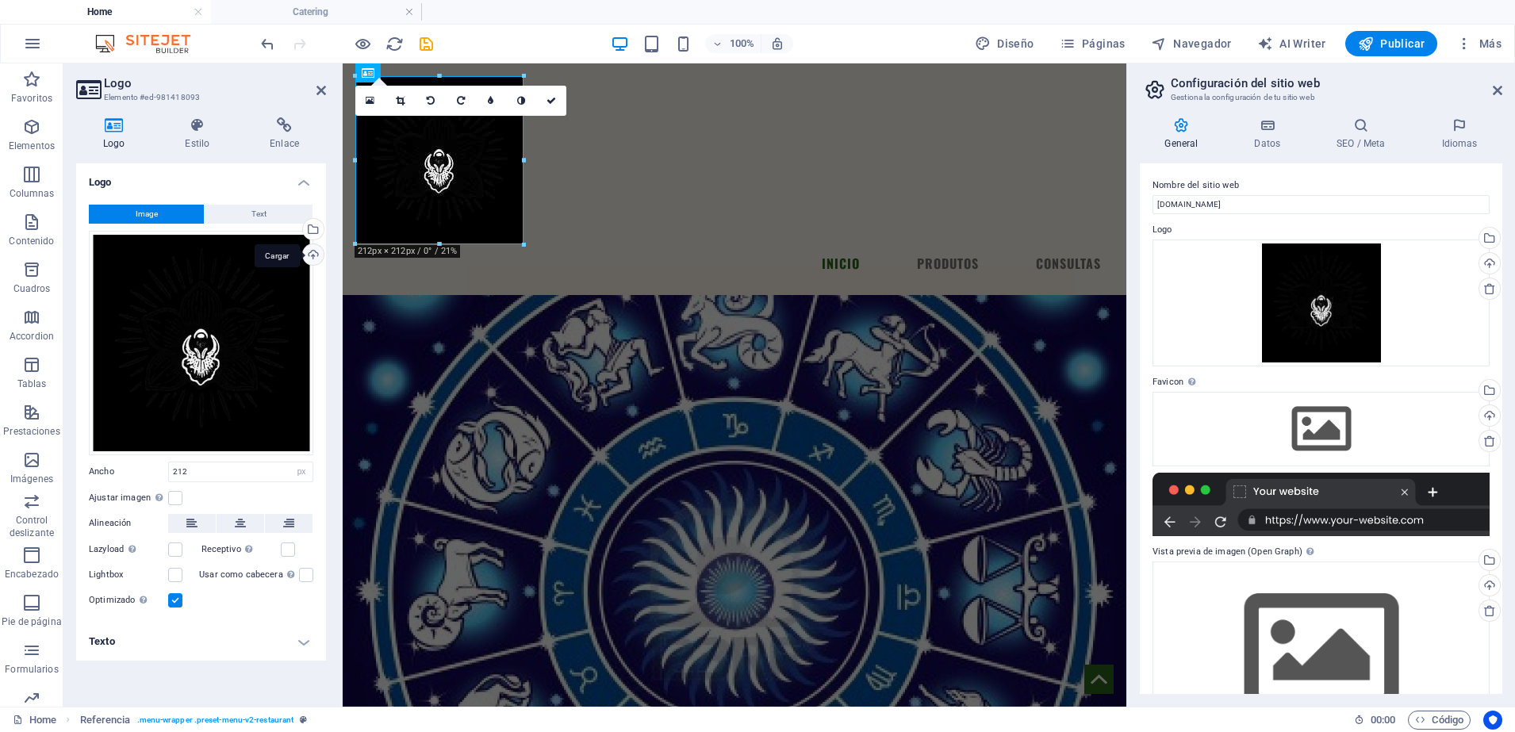
click at [305, 259] on div "Cargar" at bounding box center [312, 256] width 24 height 24
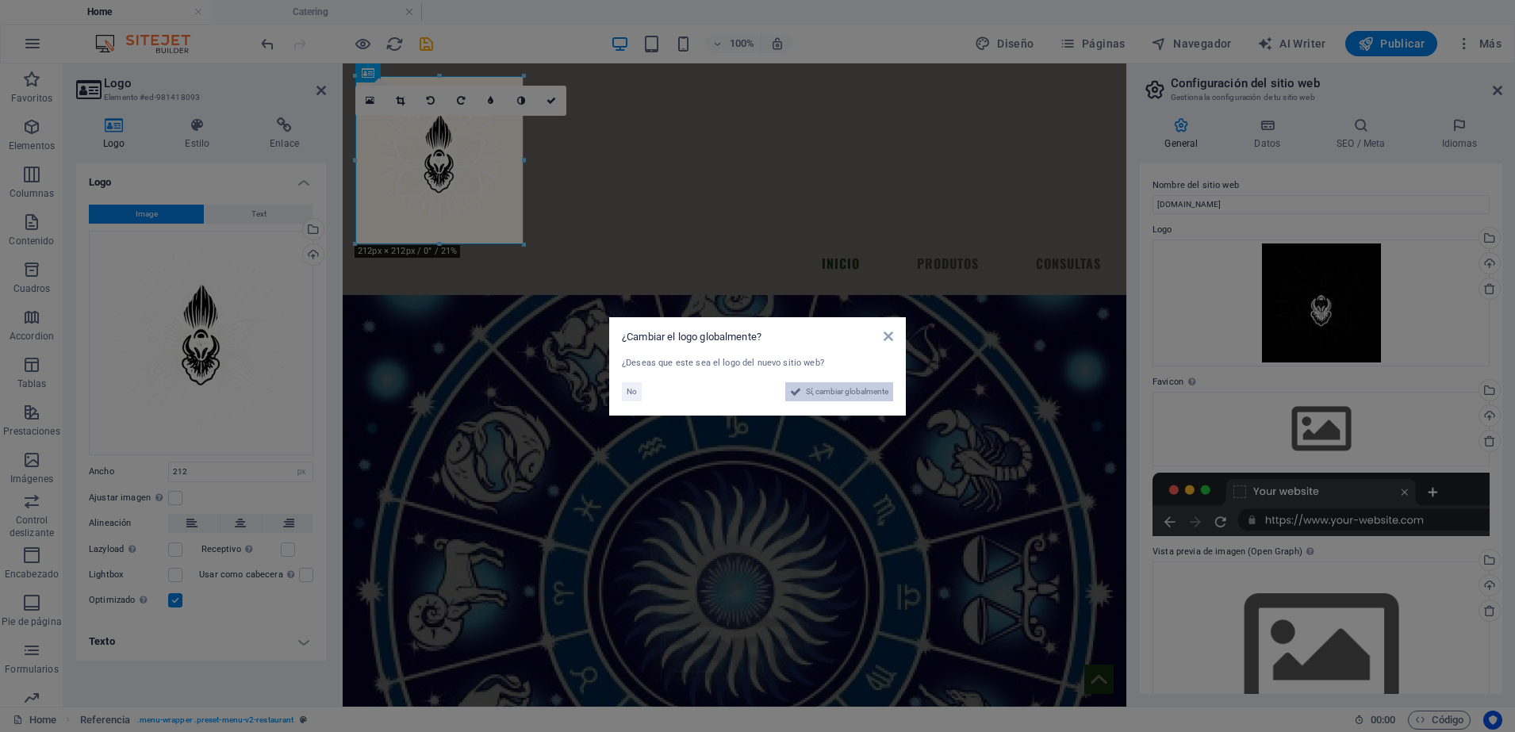
click at [857, 385] on span "Sí, cambiar globalmente" at bounding box center [847, 391] width 82 height 19
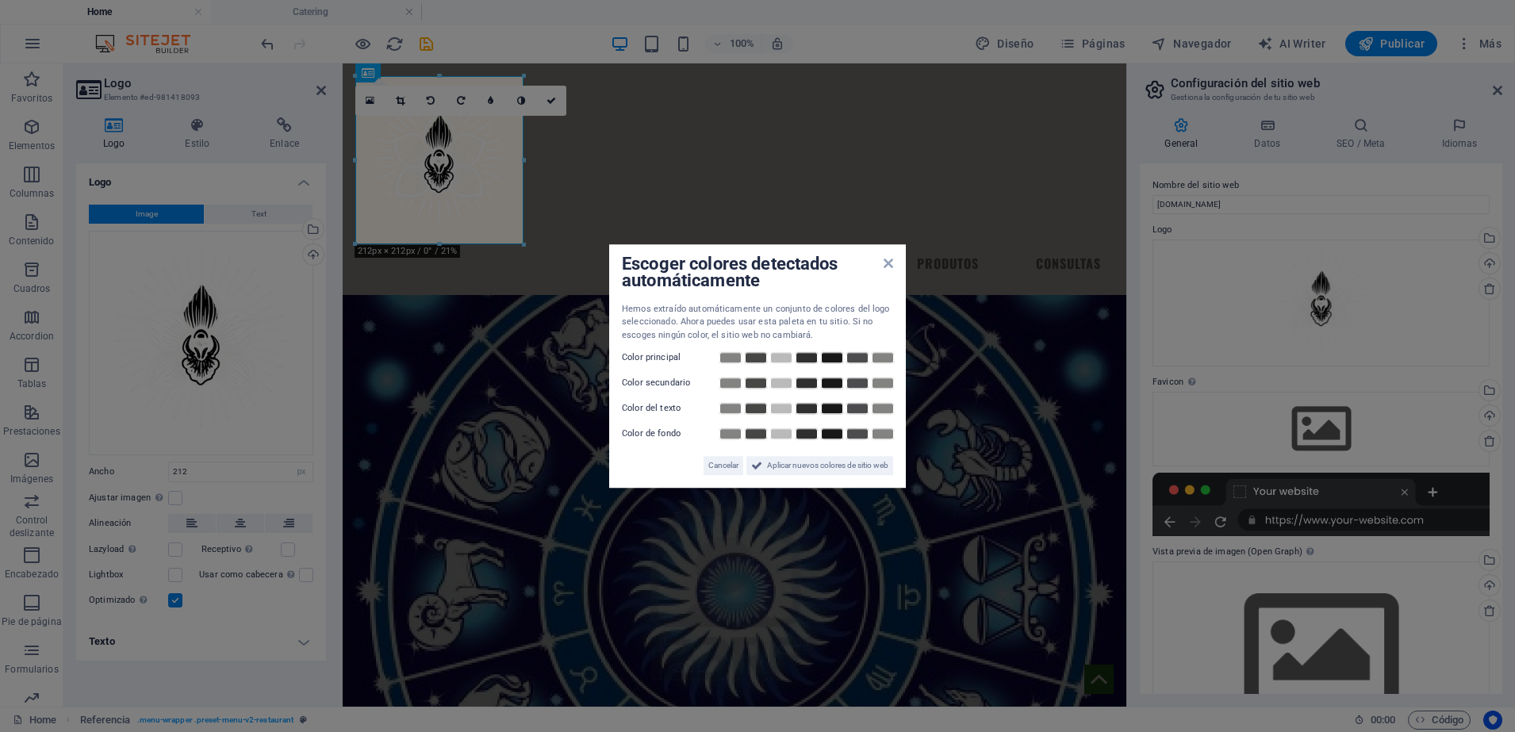
click at [663, 204] on aside "Escoger colores detectados automáticamente Hemos extraído automáticamente un co…" at bounding box center [757, 366] width 1515 height 732
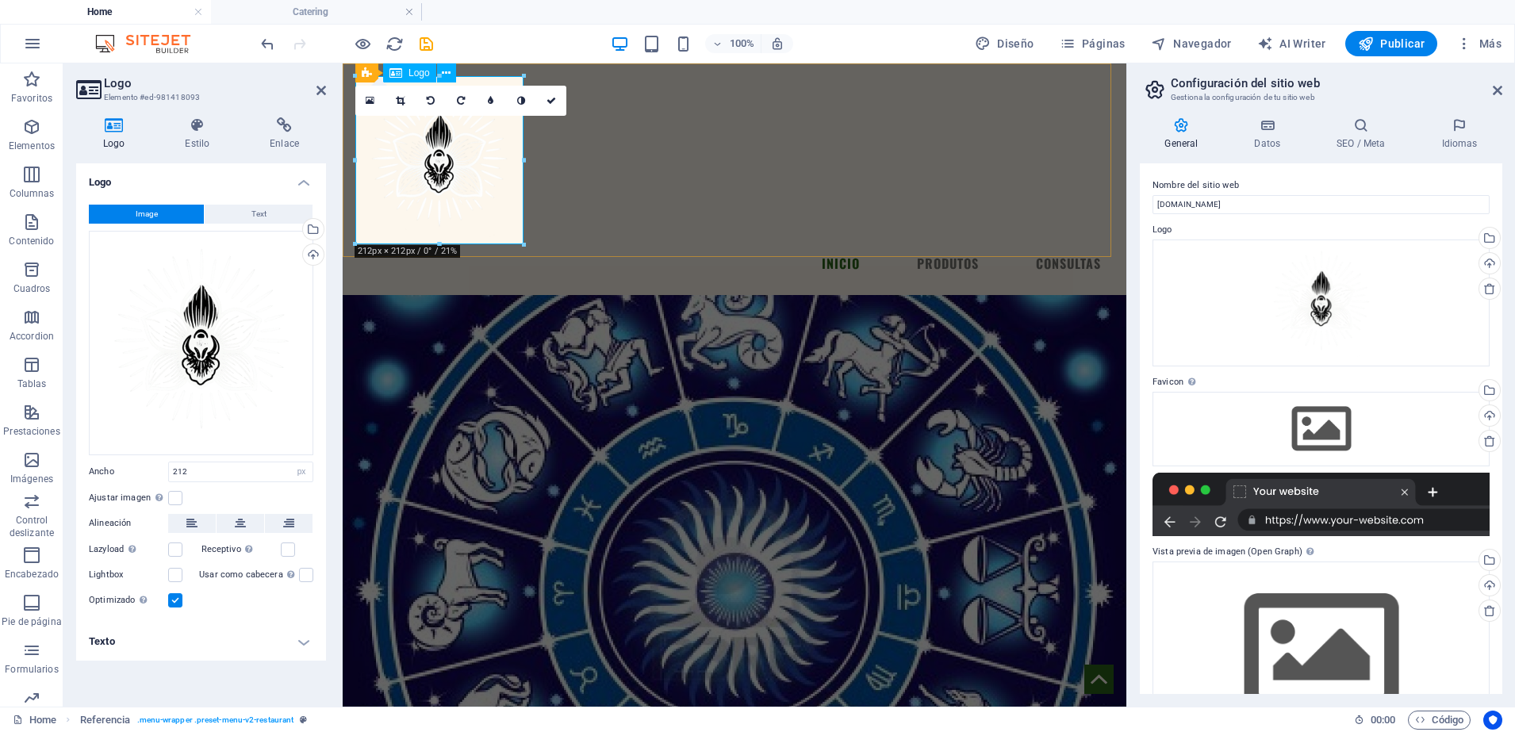
click at [481, 165] on div at bounding box center [734, 160] width 758 height 168
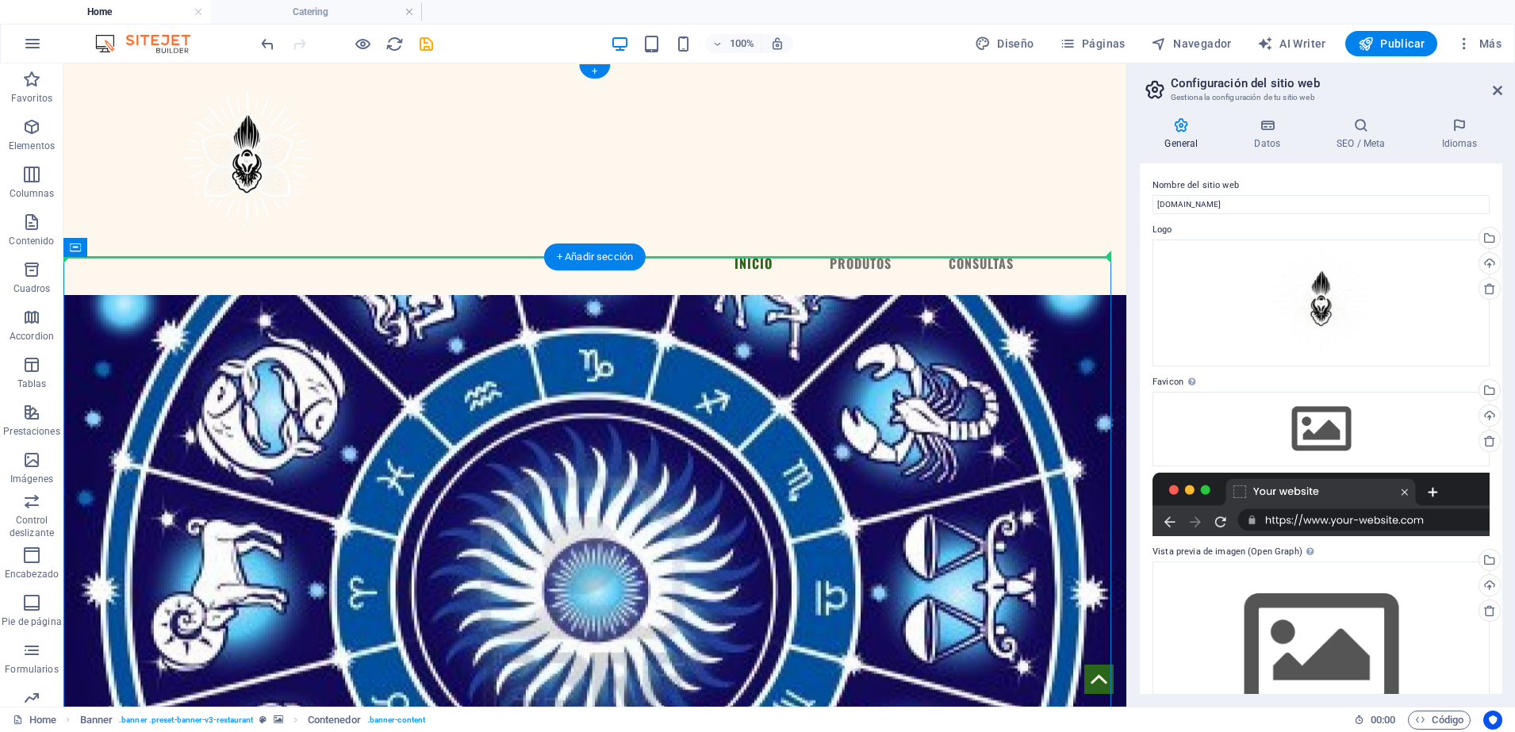
drag, startPoint x: 411, startPoint y: 308, endPoint x: 666, endPoint y: 197, distance: 278.1
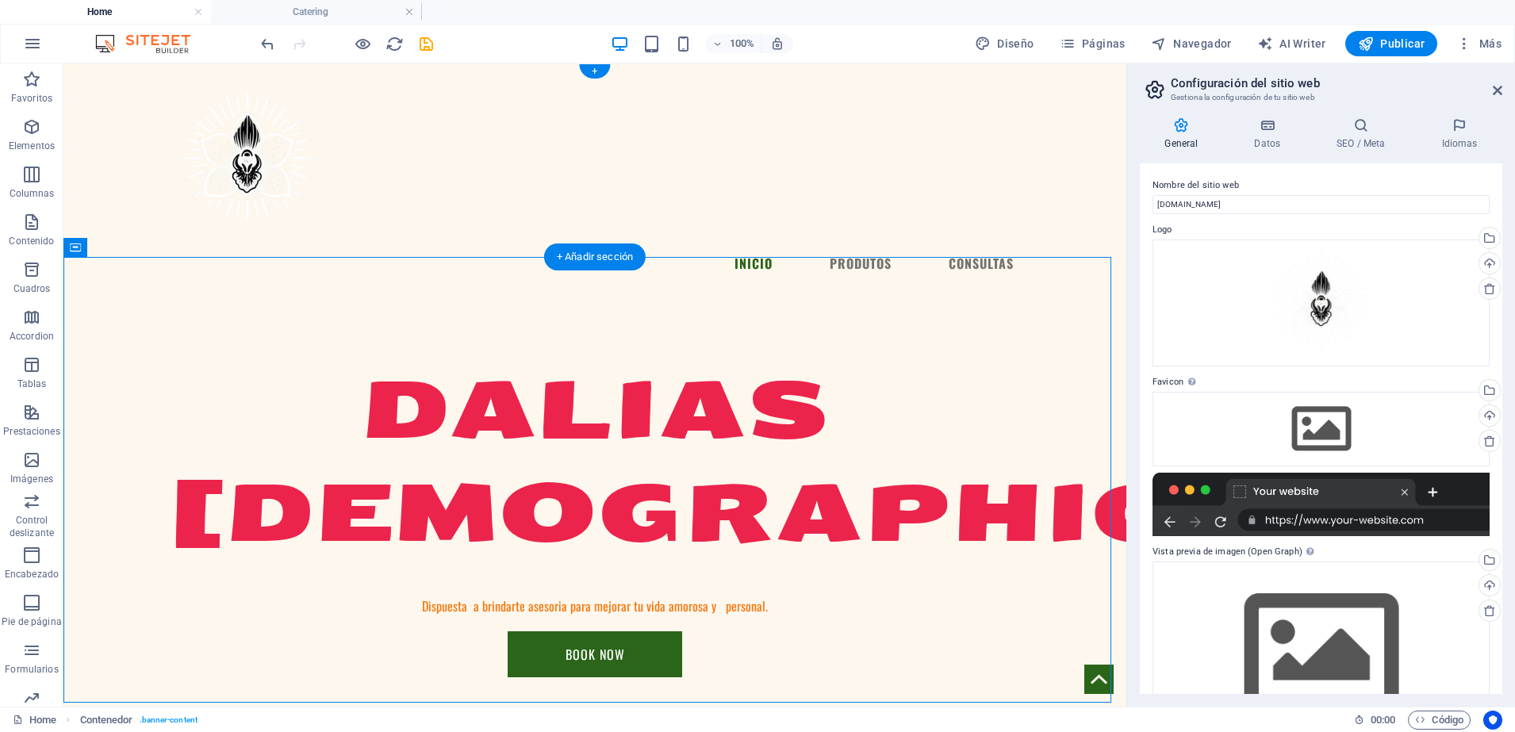
click at [666, 197] on div "Menu INICIO PRODUTOS CONSULTAS" at bounding box center [594, 179] width 1063 height 232
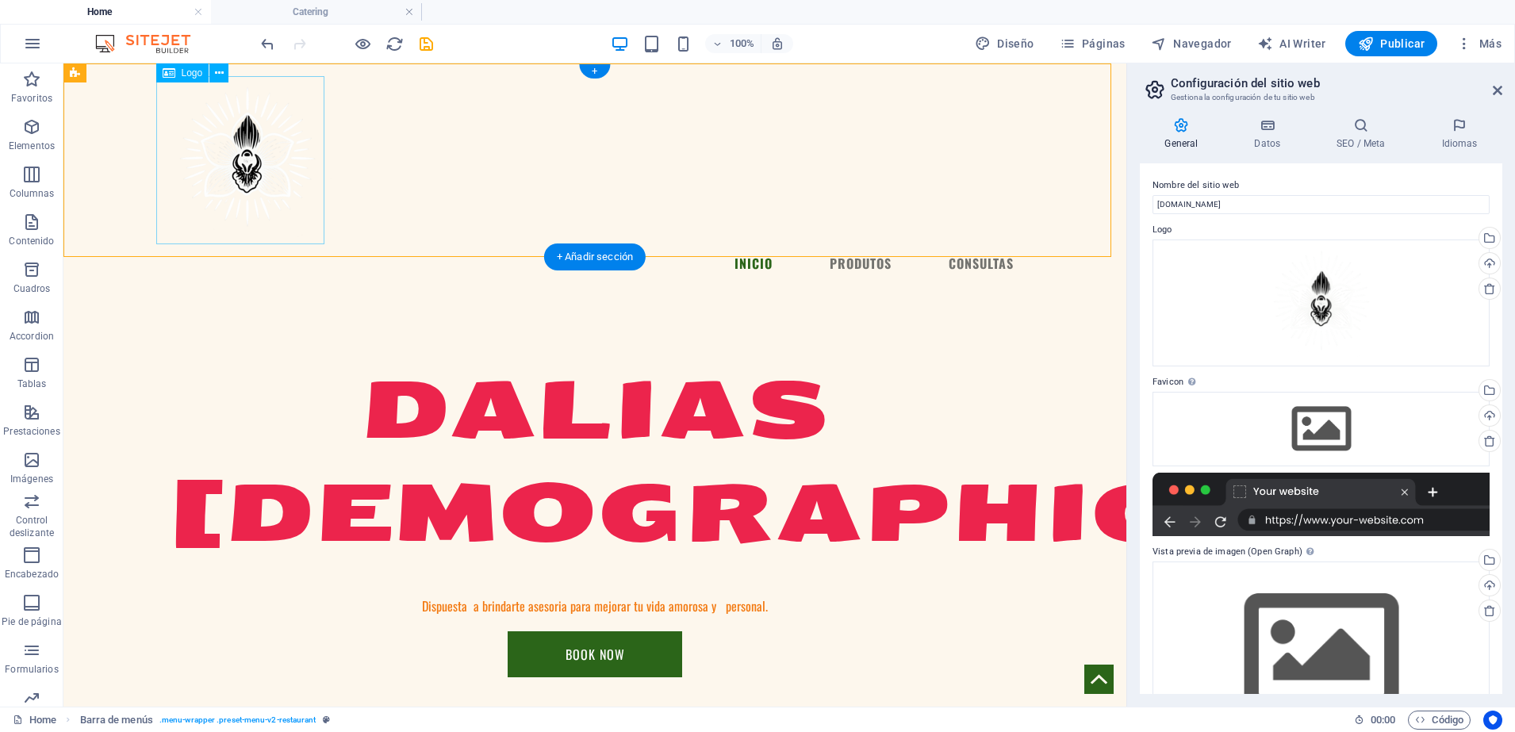
click at [306, 163] on div at bounding box center [594, 160] width 863 height 168
select select "px"
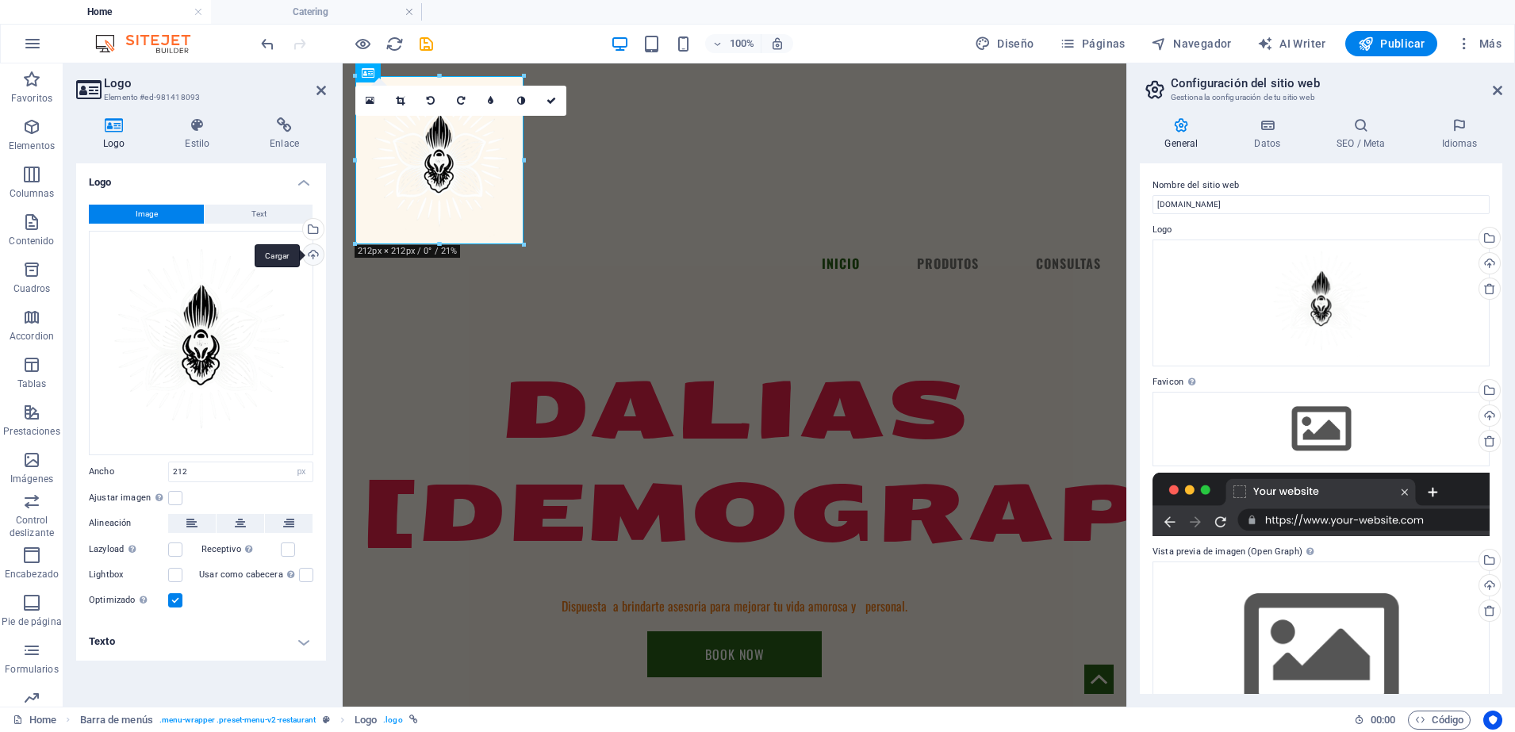
click at [311, 264] on div "Cargar" at bounding box center [312, 256] width 24 height 24
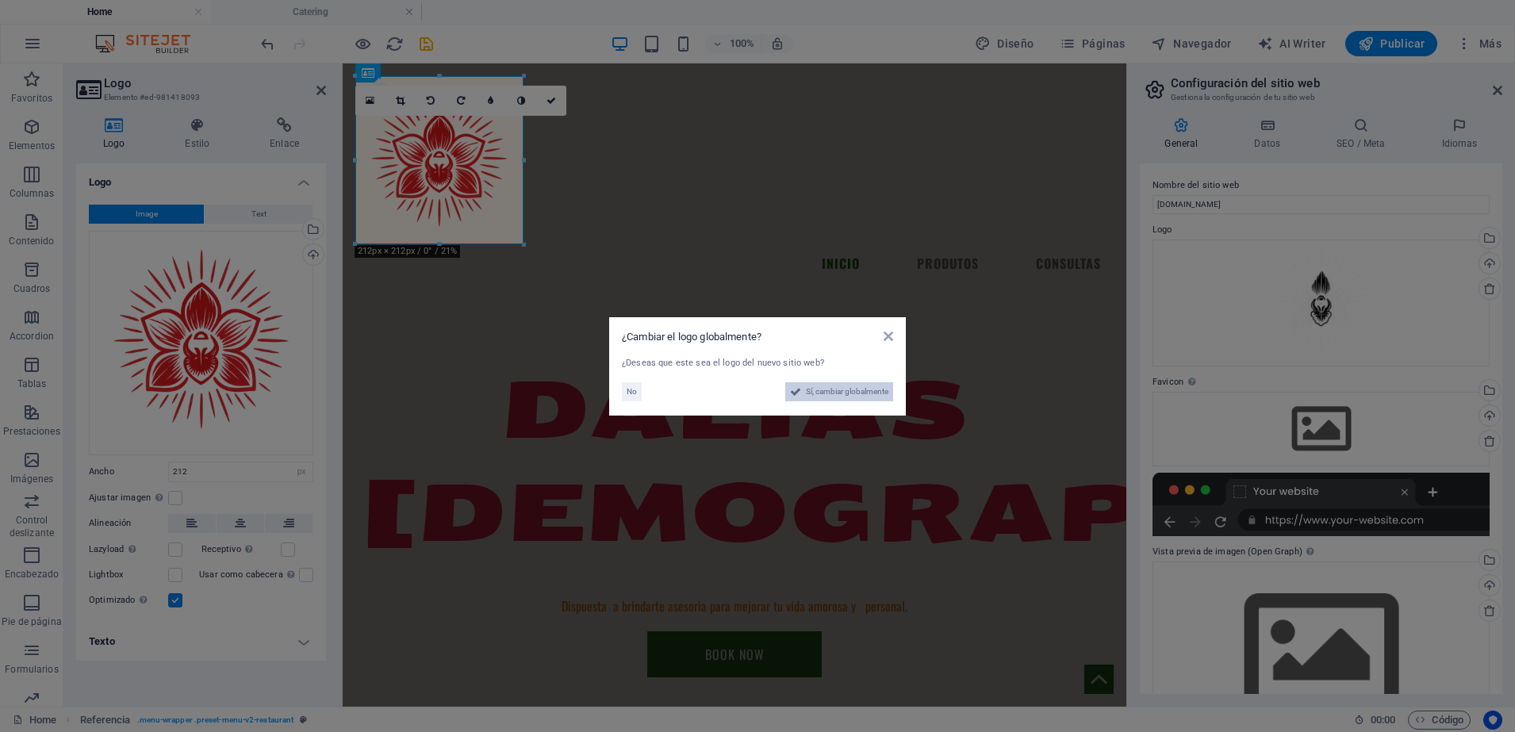
click at [838, 382] on span "Sí, cambiar globalmente" at bounding box center [847, 391] width 82 height 19
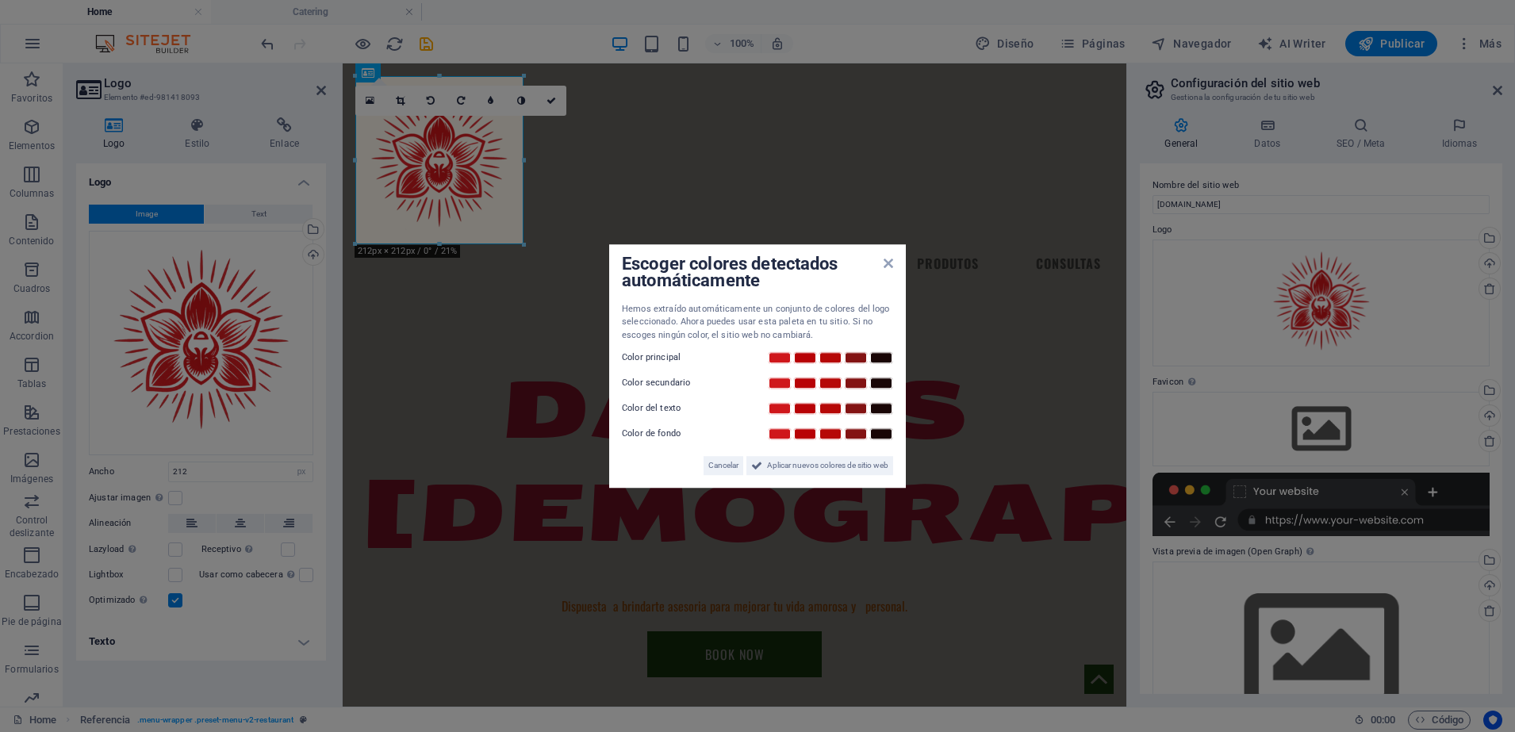
click at [889, 278] on div "Escoger colores detectados automáticamente" at bounding box center [757, 273] width 271 height 33
click at [889, 262] on icon at bounding box center [888, 263] width 10 height 13
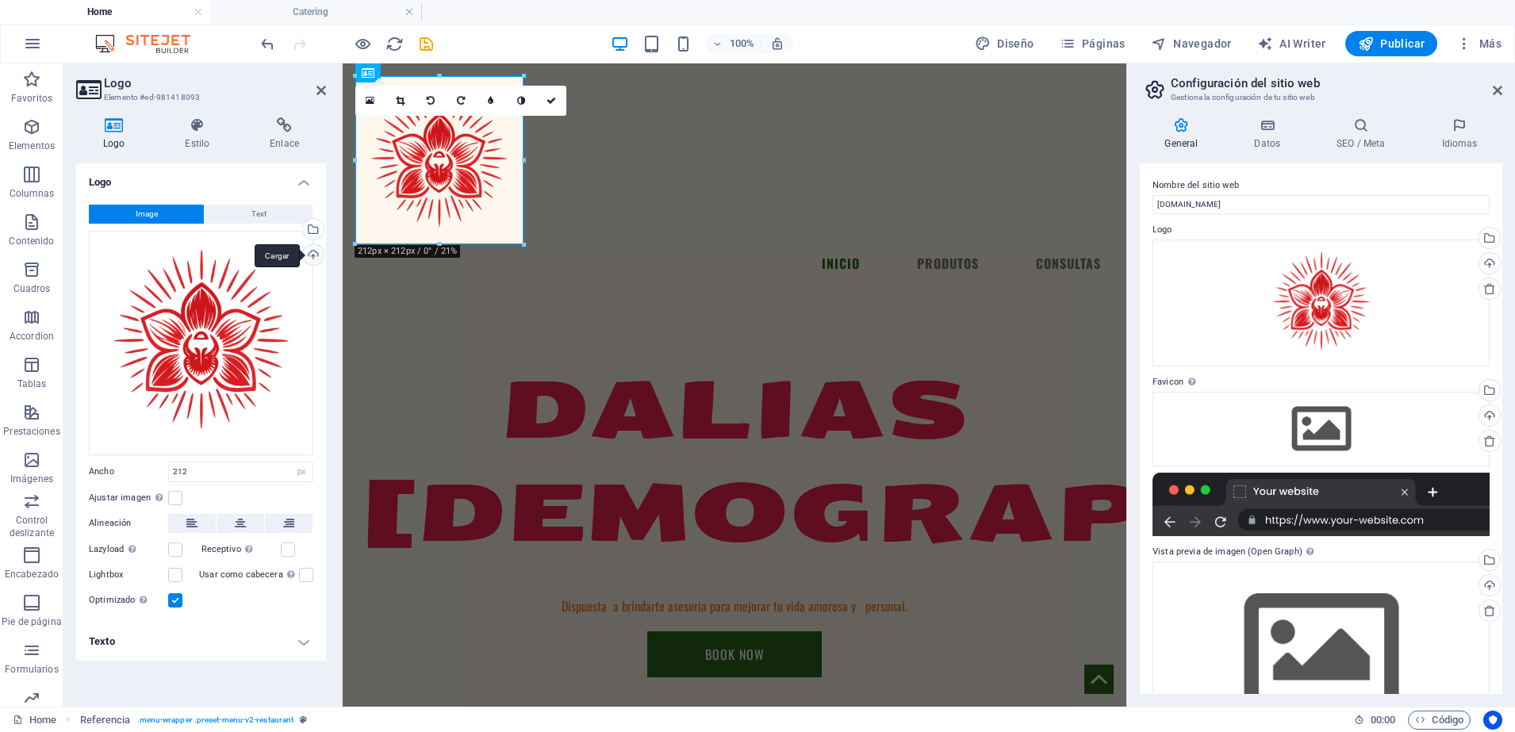
click at [305, 265] on div "Cargar" at bounding box center [312, 256] width 24 height 24
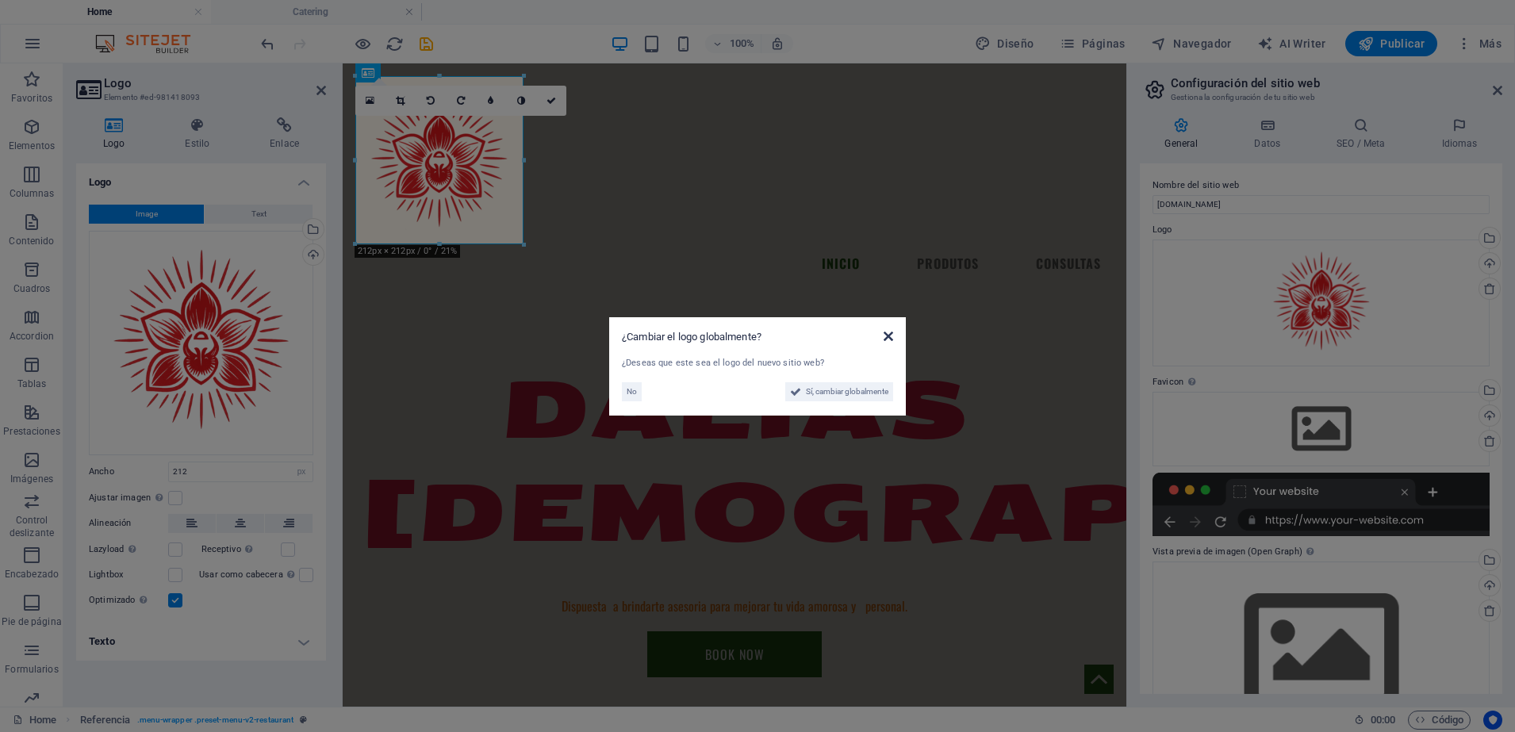
click at [891, 339] on icon at bounding box center [888, 336] width 10 height 13
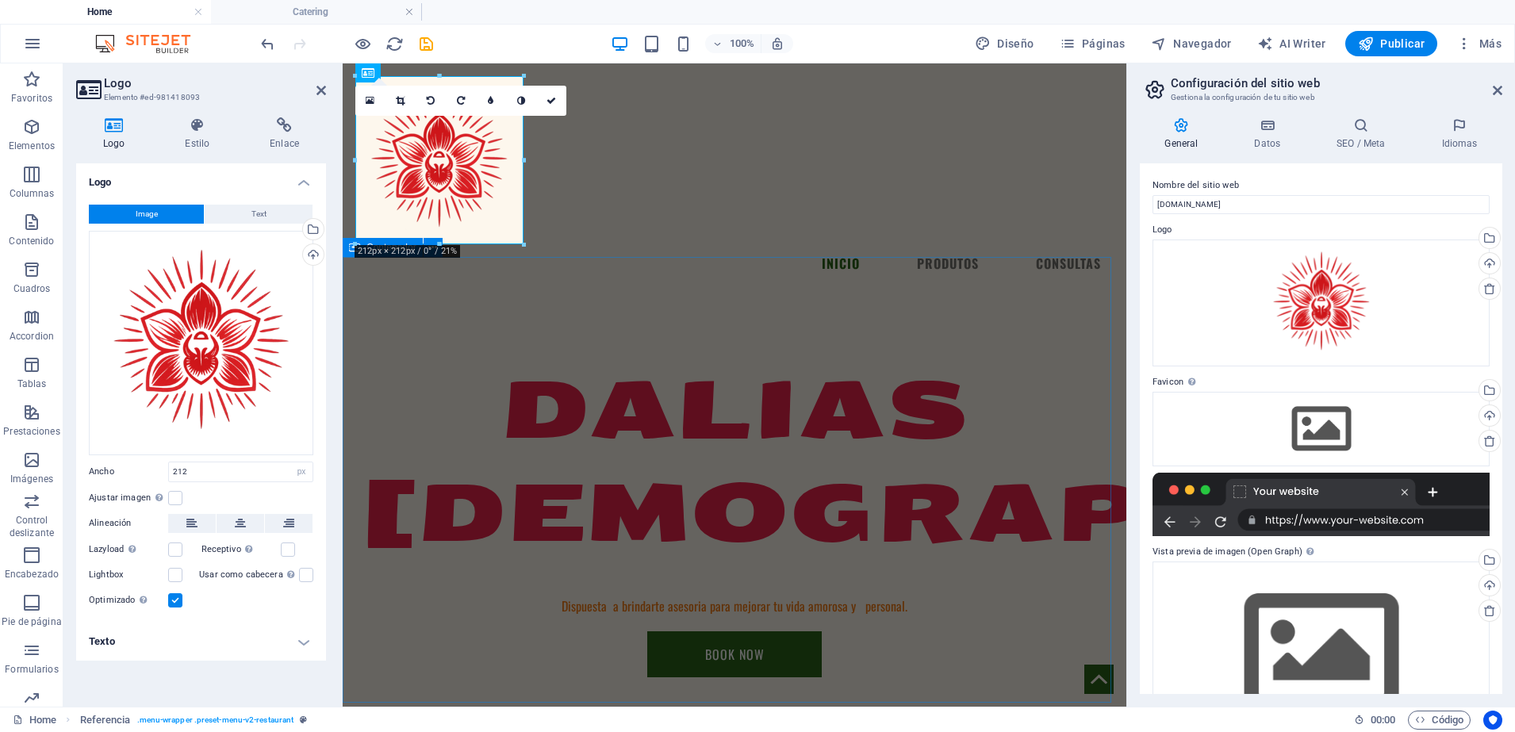
click at [768, 295] on div "DALIAS ESPIRITISMO Dispuesta a brindarte asesoria para mejorar tu vida amorosa …" at bounding box center [734, 518] width 783 height 446
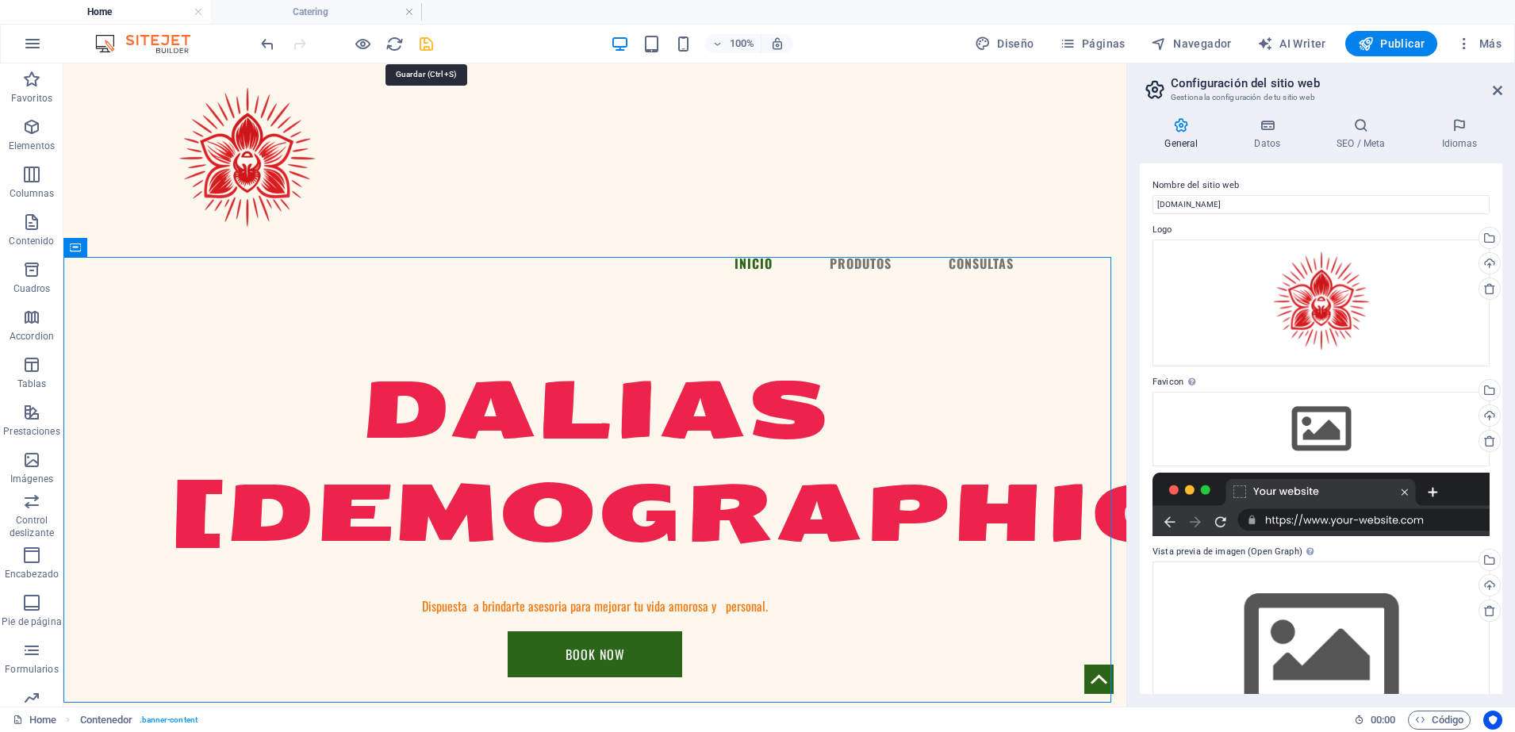
click at [431, 43] on icon "save" at bounding box center [426, 44] width 18 height 18
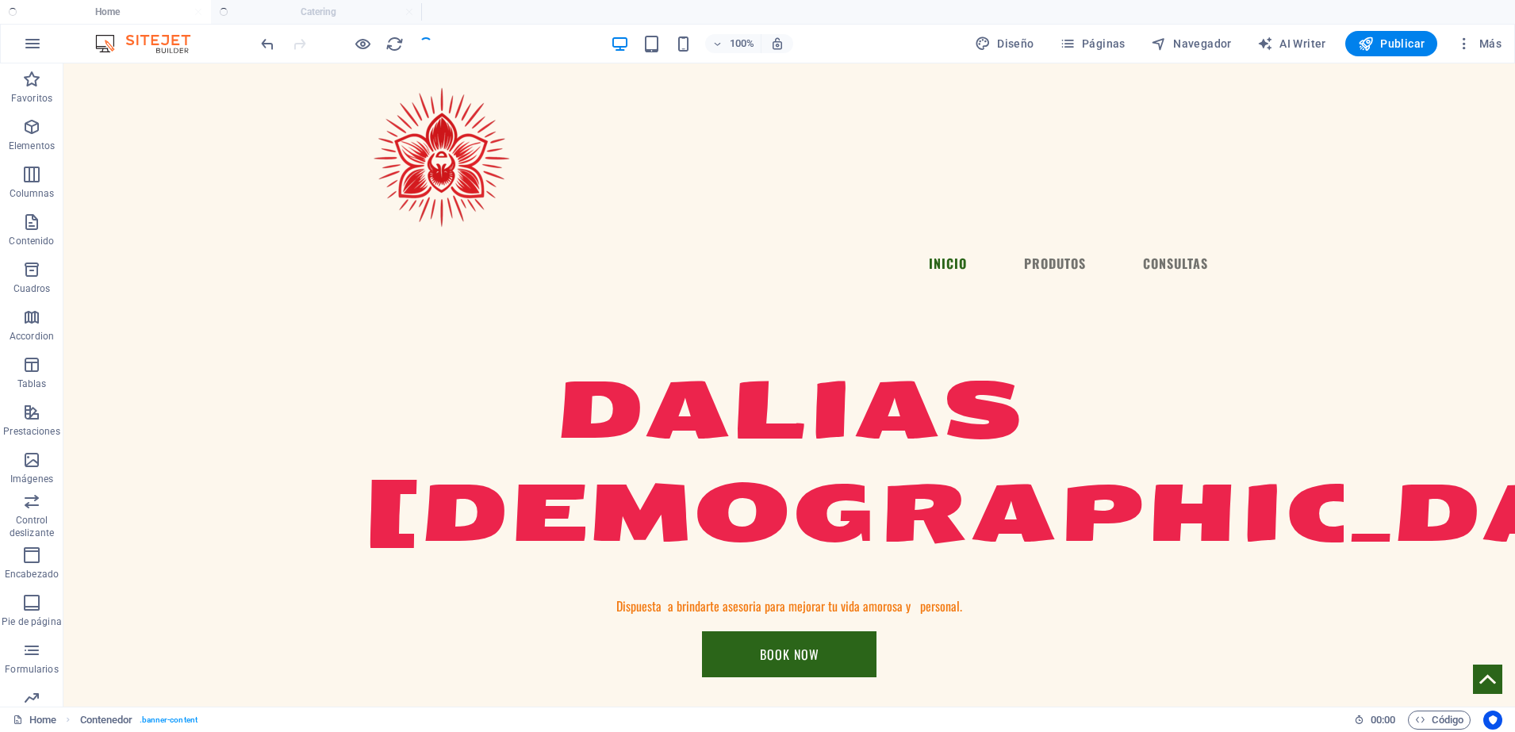
checkbox input "false"
click at [431, 43] on div at bounding box center [347, 43] width 178 height 25
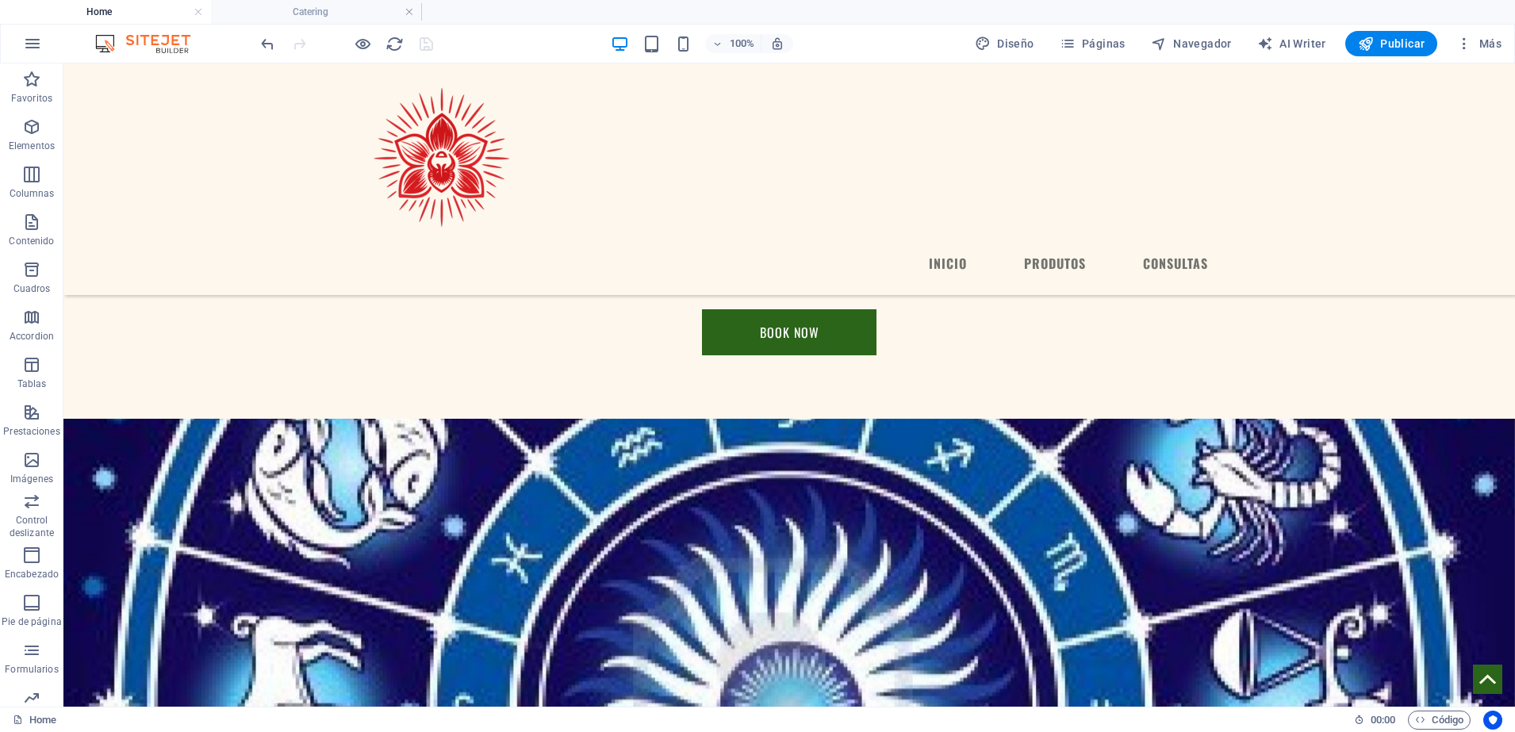
scroll to position [400, 0]
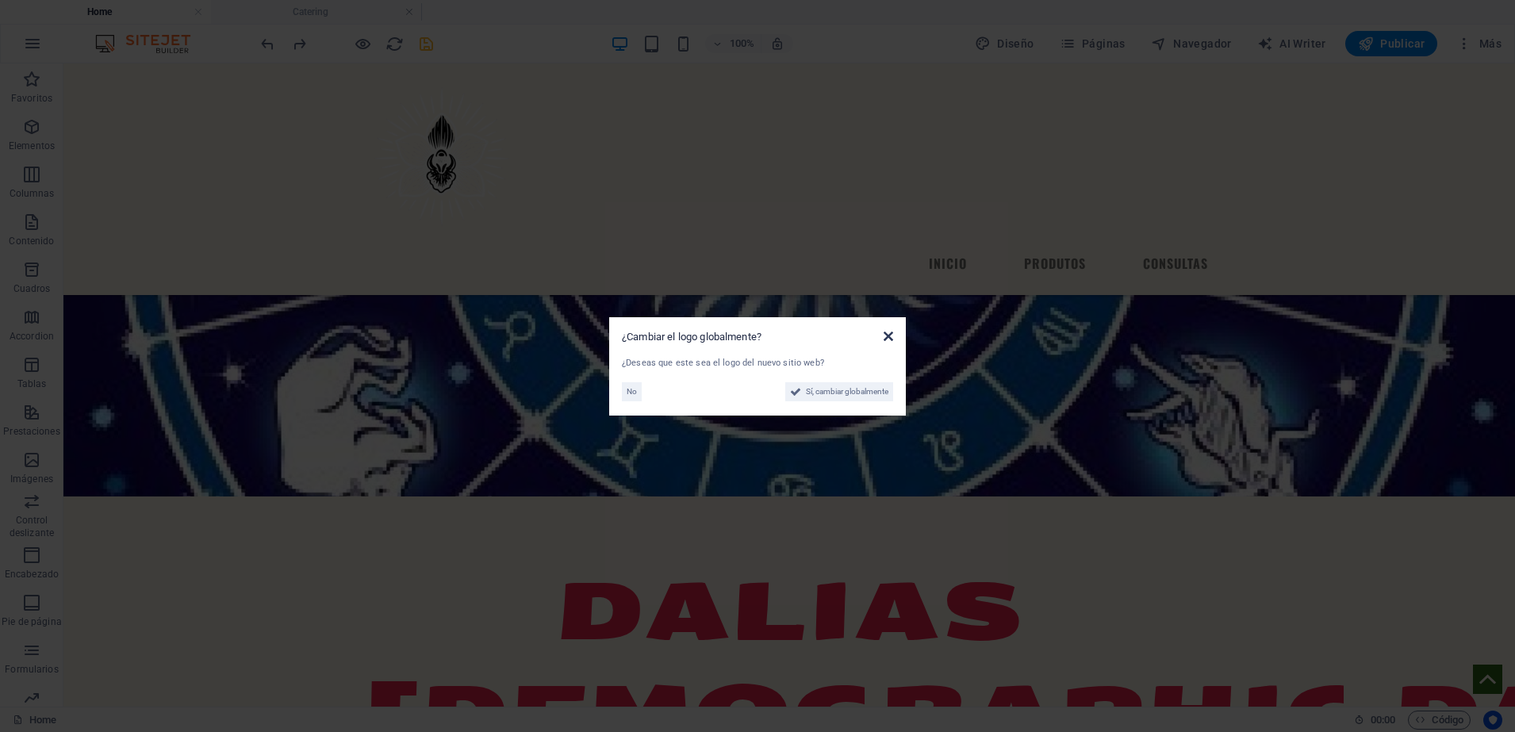
click at [888, 342] on icon at bounding box center [888, 336] width 10 height 13
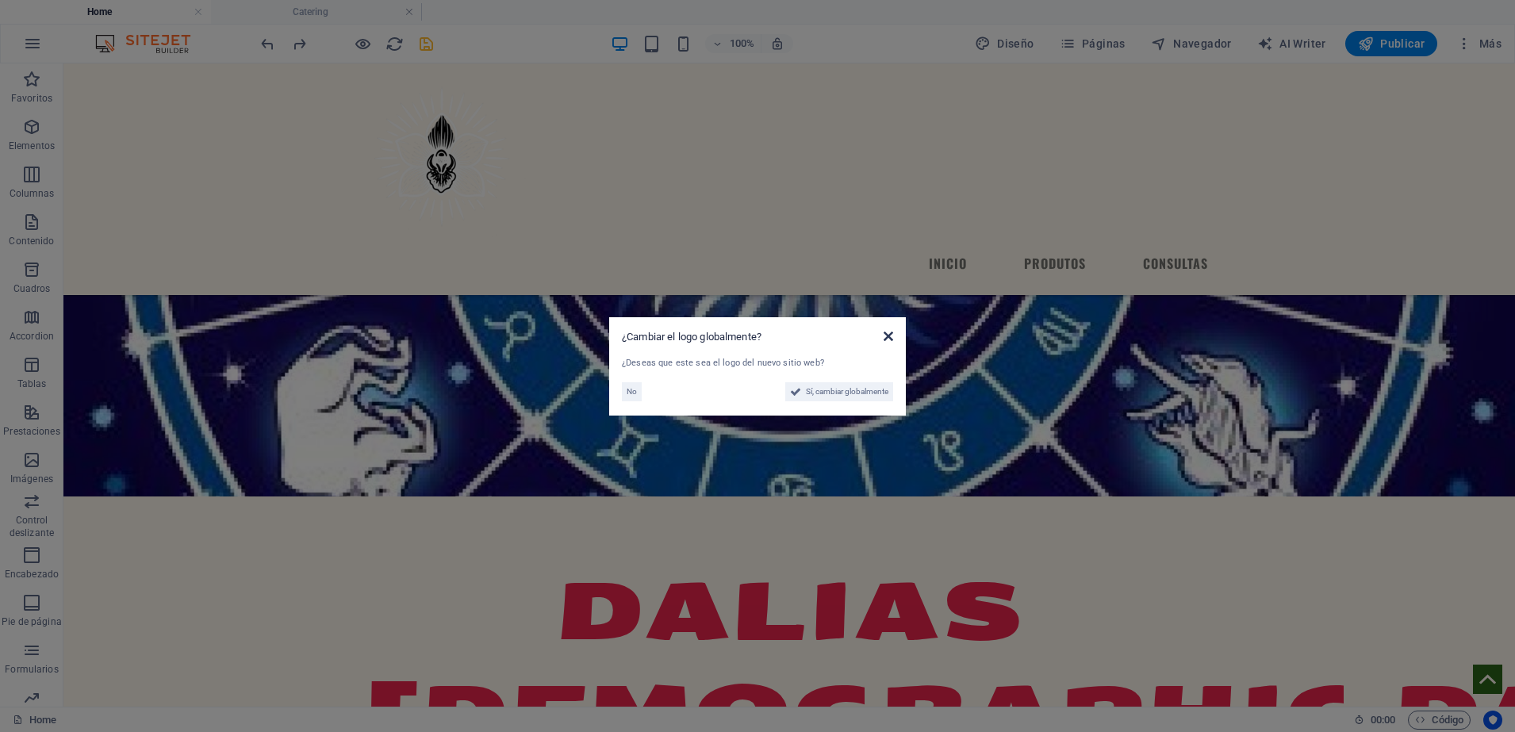
click at [887, 331] on icon at bounding box center [888, 336] width 10 height 13
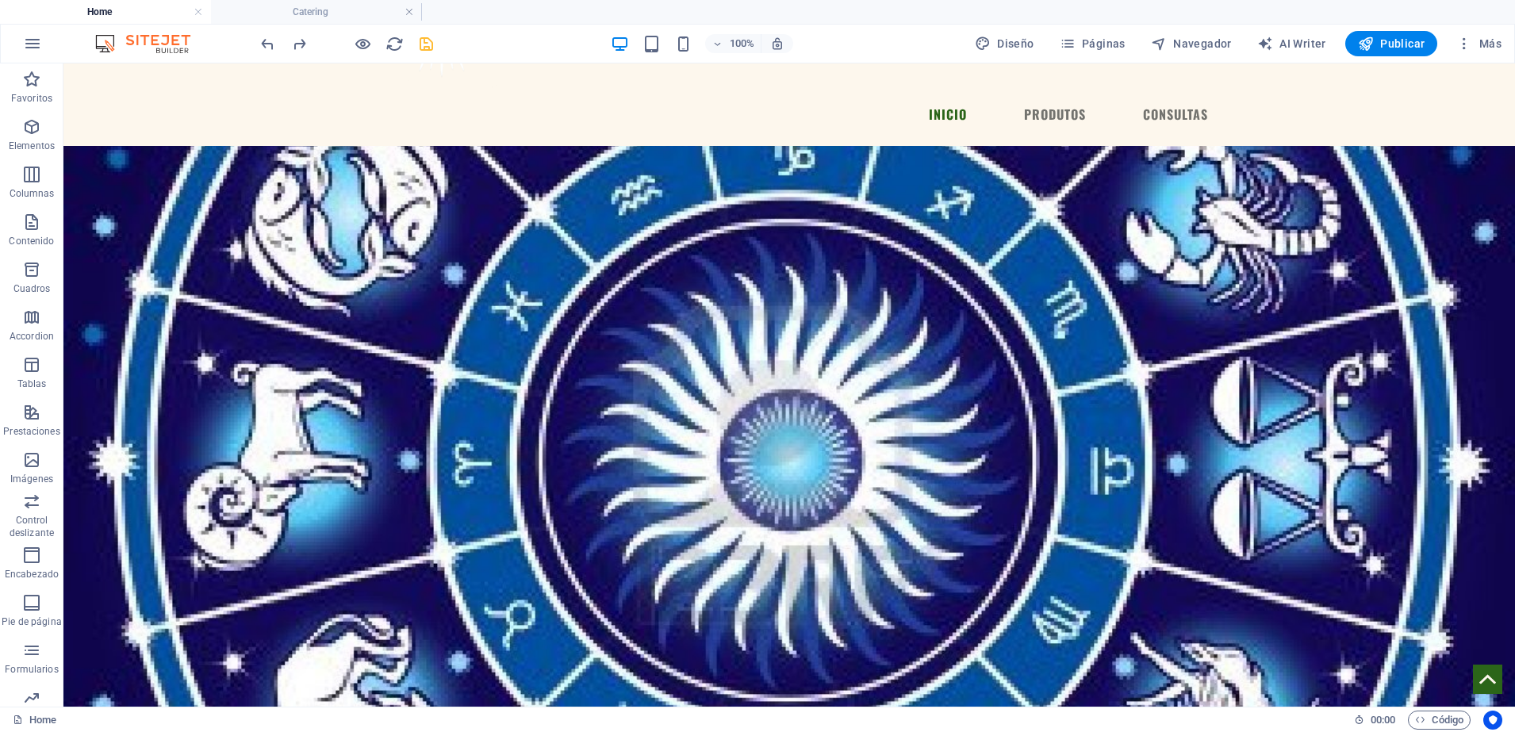
scroll to position [0, 0]
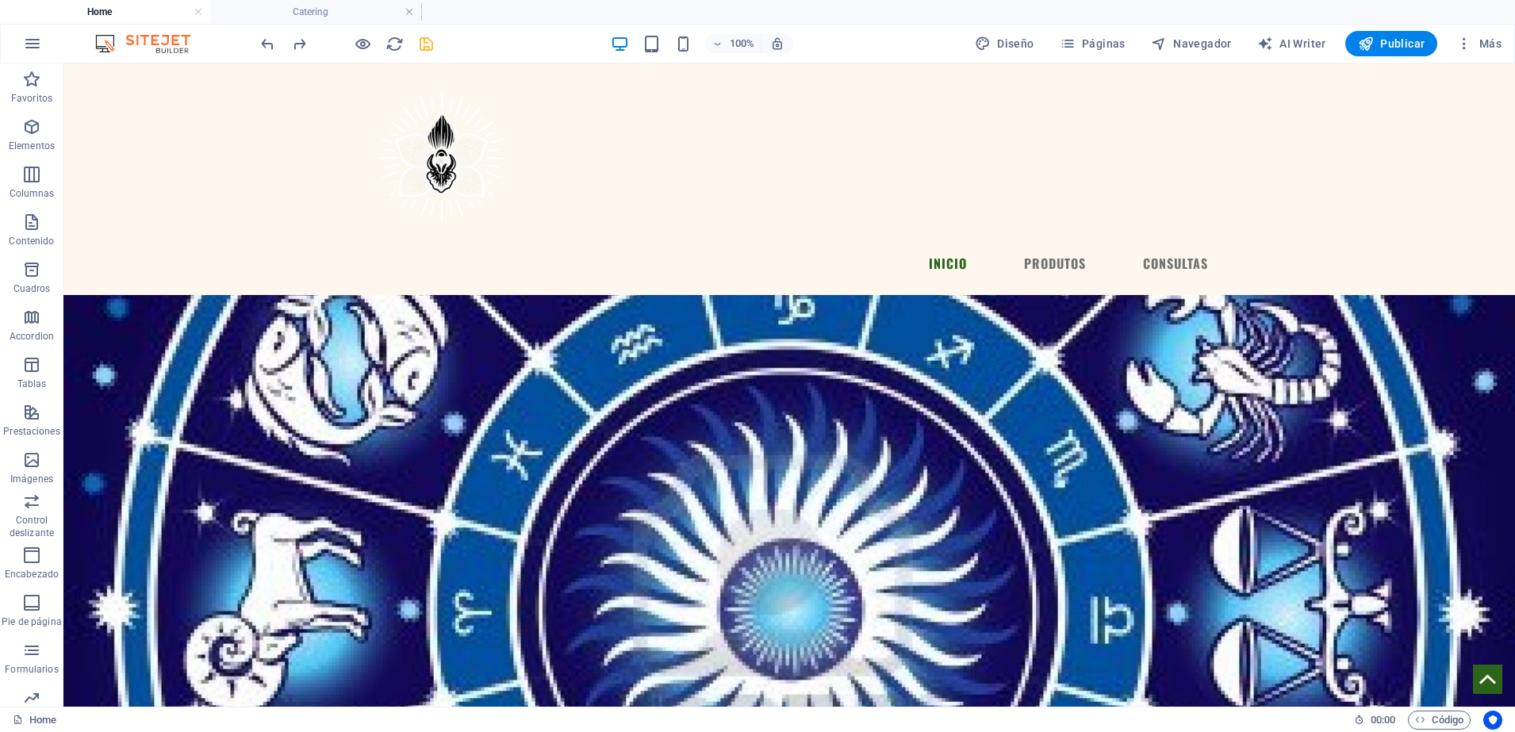
click at [429, 149] on div at bounding box center [789, 160] width 863 height 168
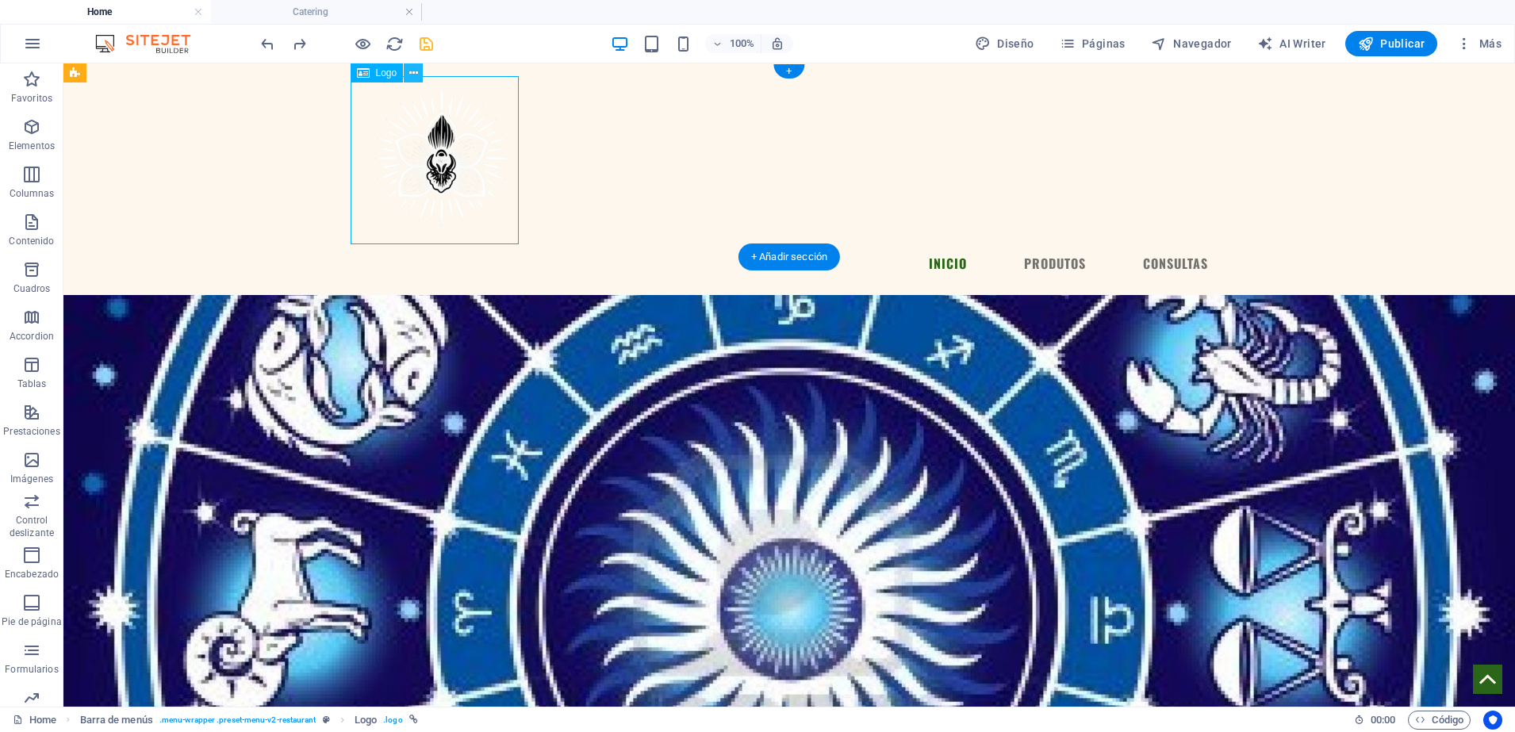
click at [409, 67] on icon at bounding box center [413, 73] width 9 height 17
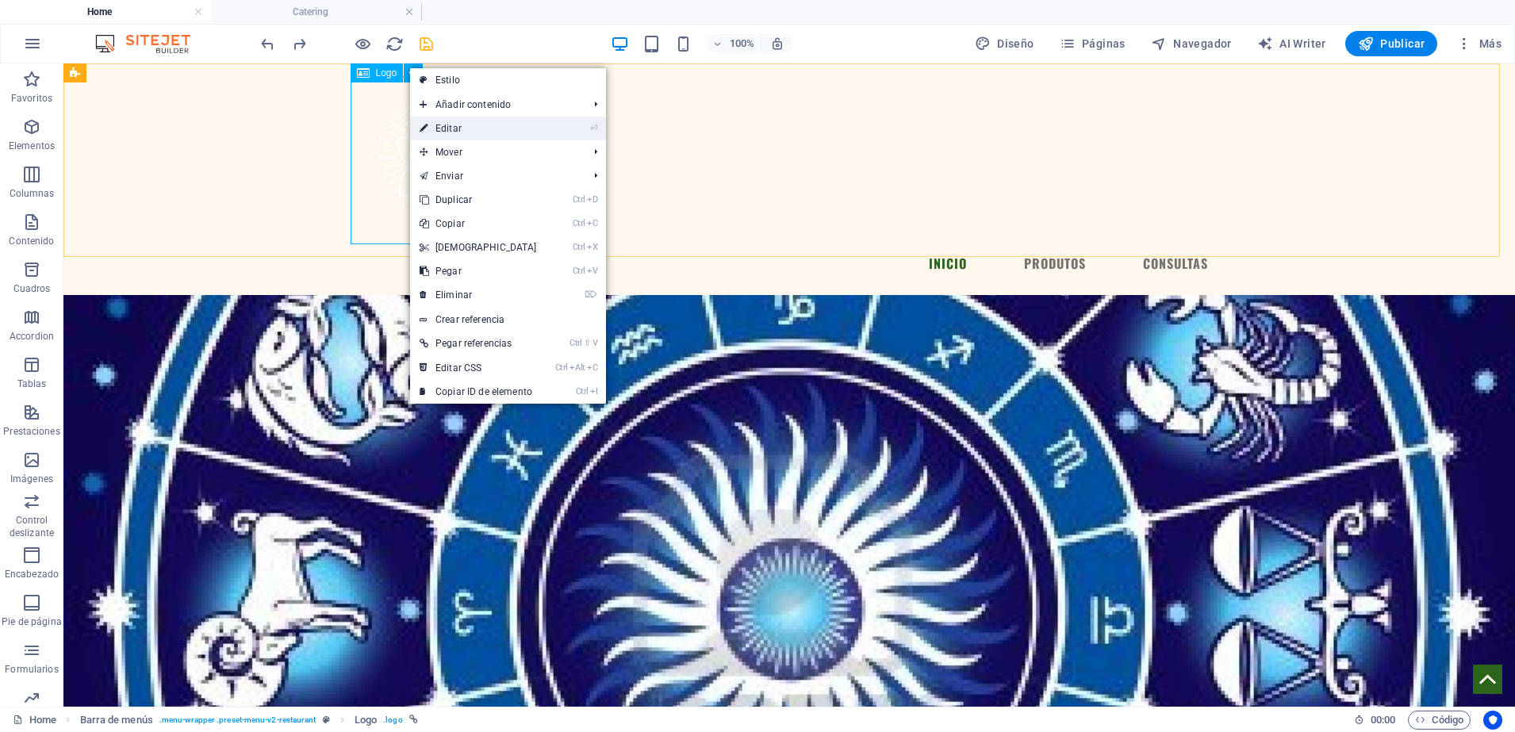
click at [450, 129] on link "⏎ Editar" at bounding box center [478, 129] width 136 height 24
select select "px"
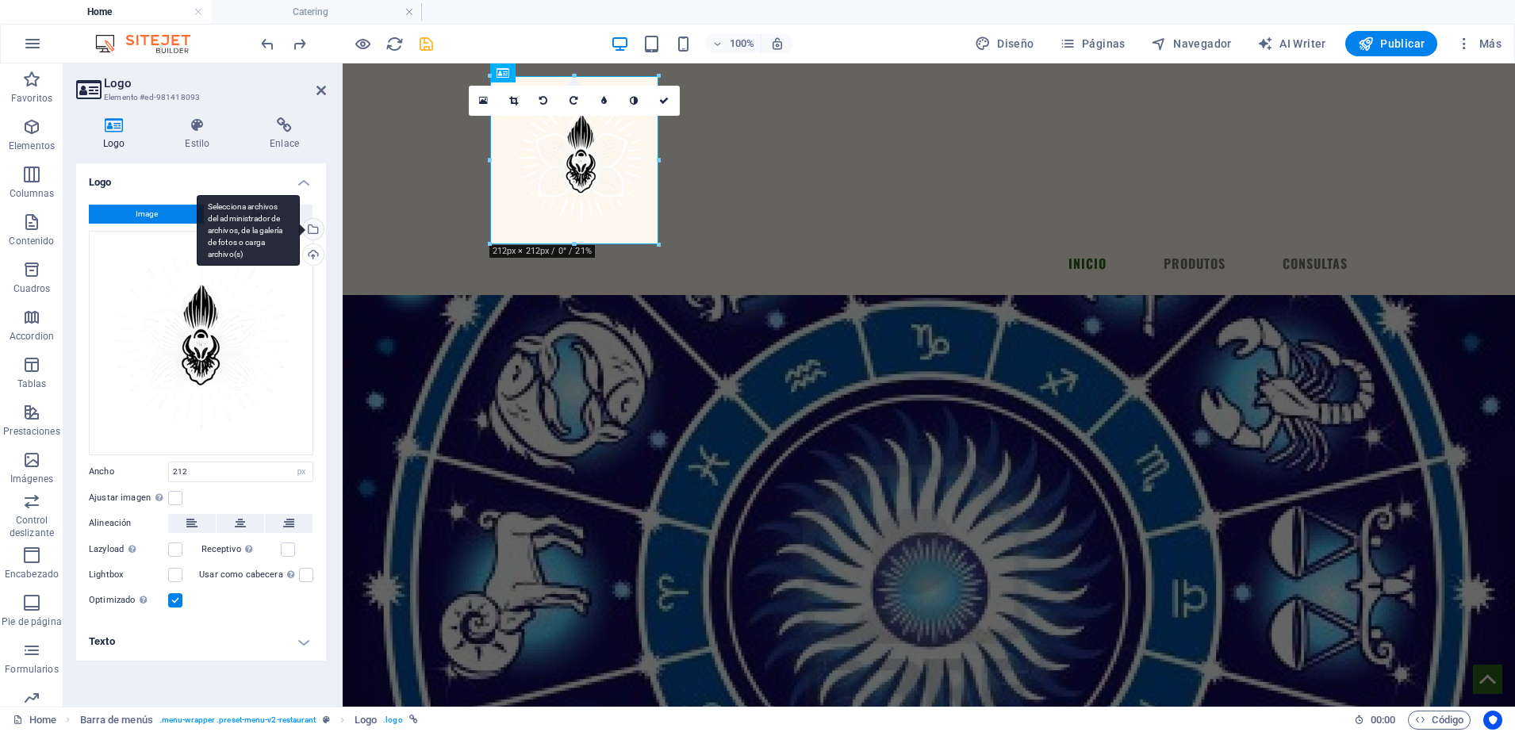
click at [312, 234] on div "Selecciona archivos del administrador de archivos, de la galería de fotos o car…" at bounding box center [312, 231] width 24 height 24
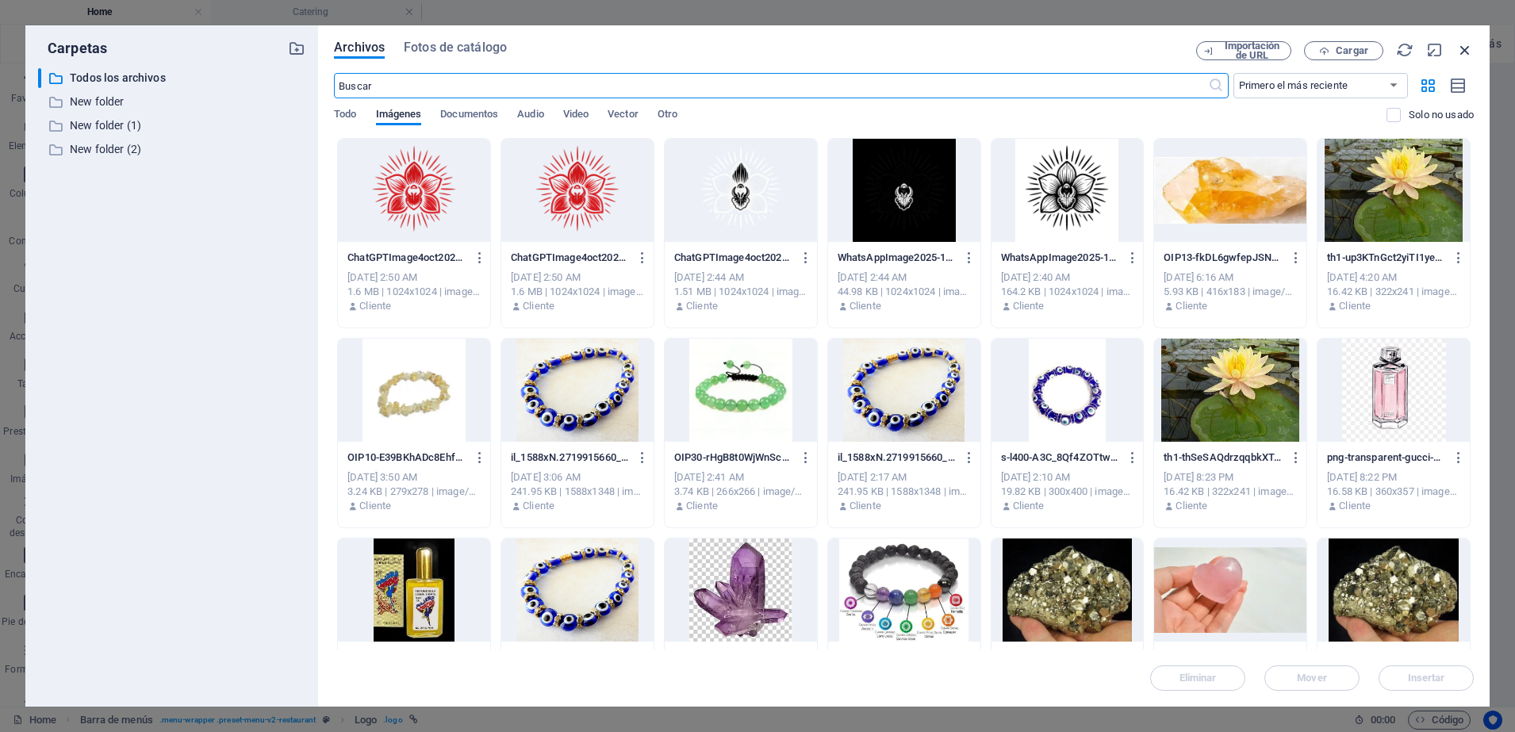
click at [1465, 50] on icon "button" at bounding box center [1464, 49] width 17 height 17
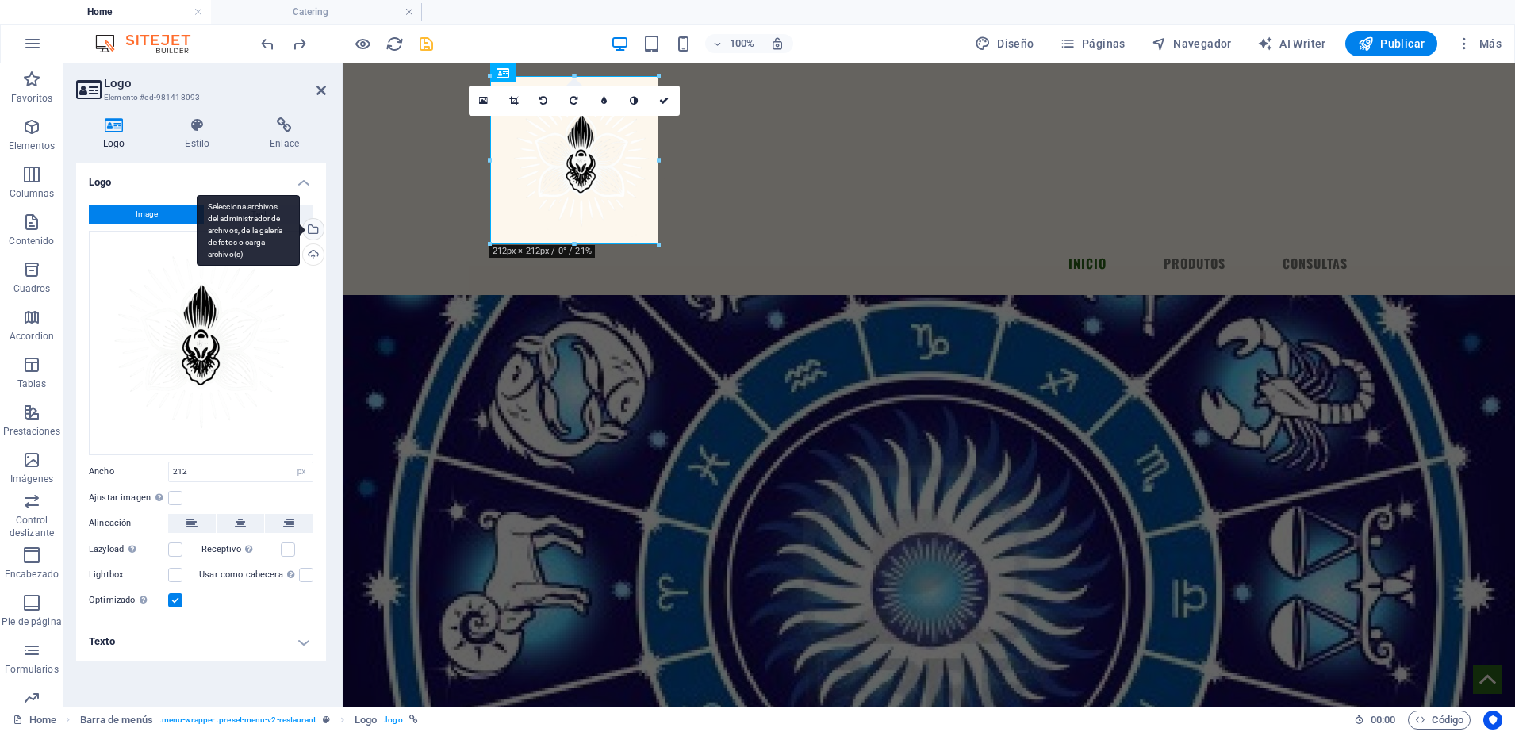
click at [321, 228] on div "Selecciona archivos del administrador de archivos, de la galería de fotos o car…" at bounding box center [312, 231] width 24 height 24
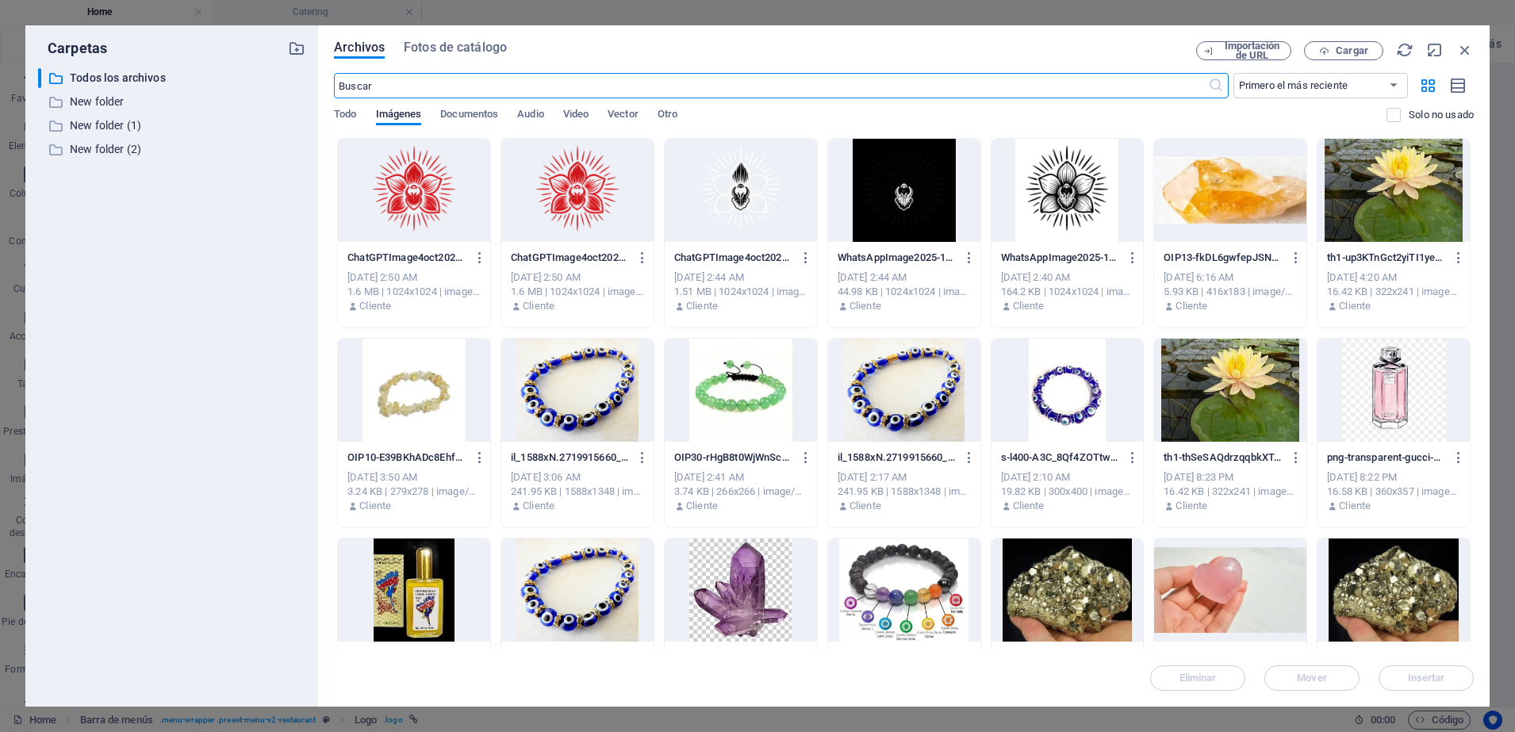
click at [427, 180] on div at bounding box center [414, 190] width 152 height 103
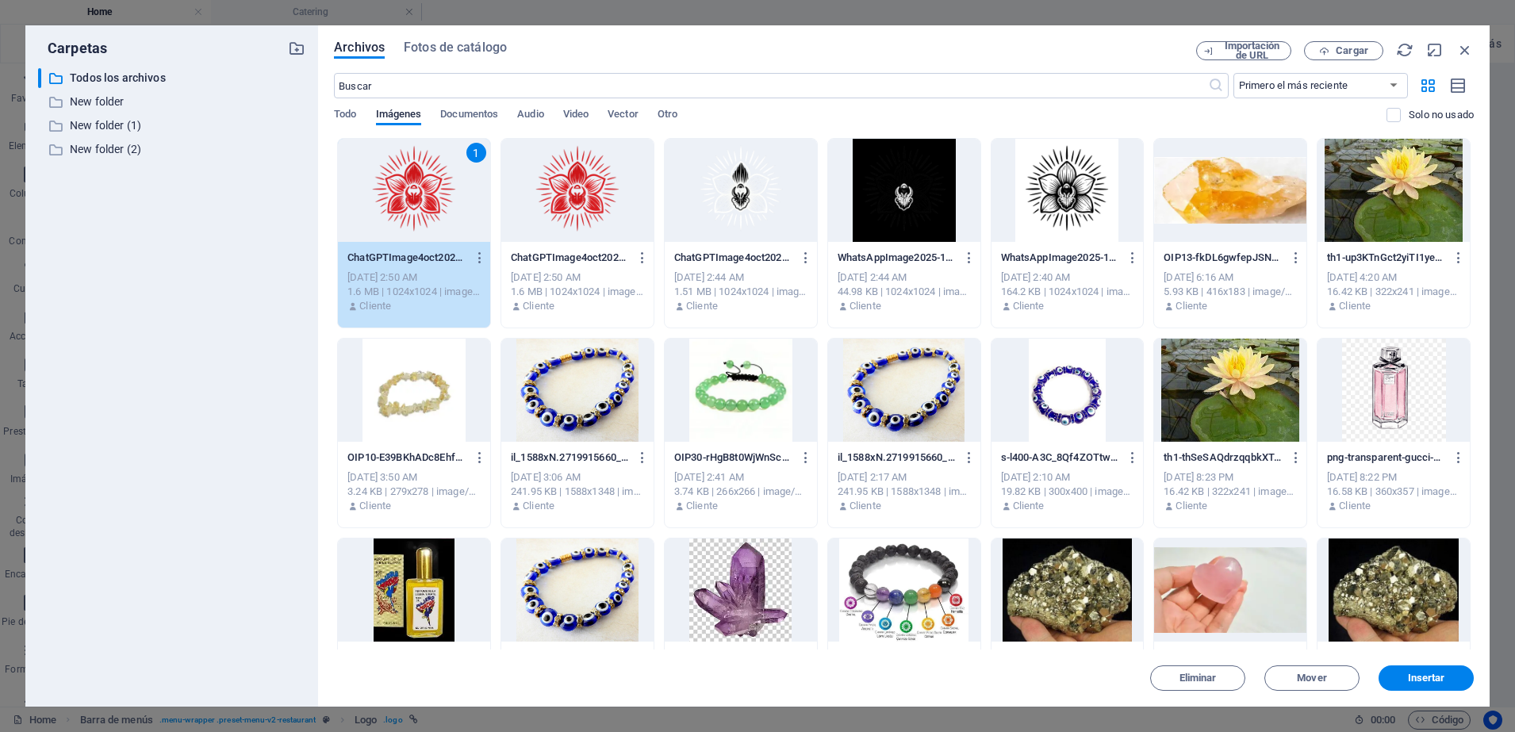
click at [405, 225] on div "1" at bounding box center [414, 190] width 152 height 103
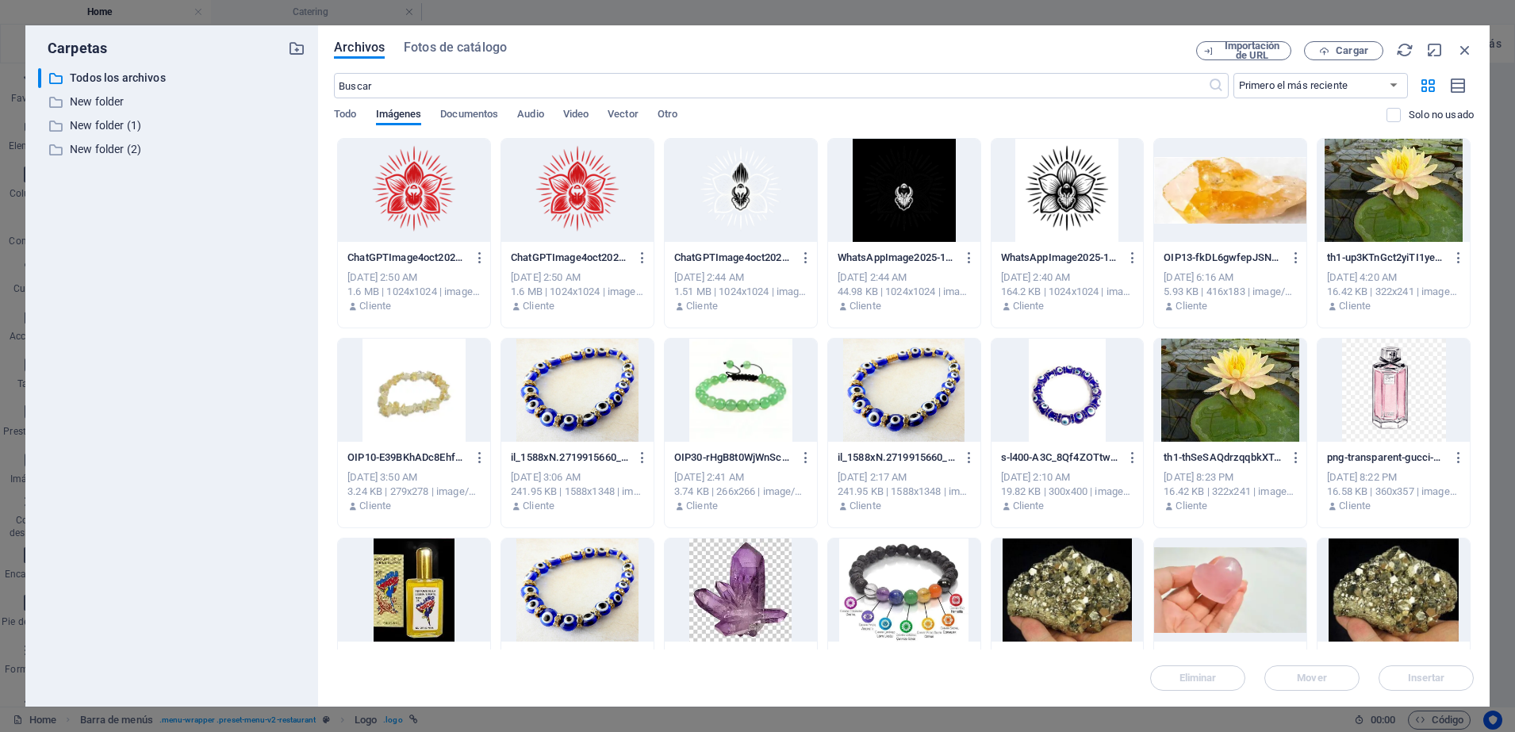
click at [410, 213] on div at bounding box center [414, 190] width 152 height 103
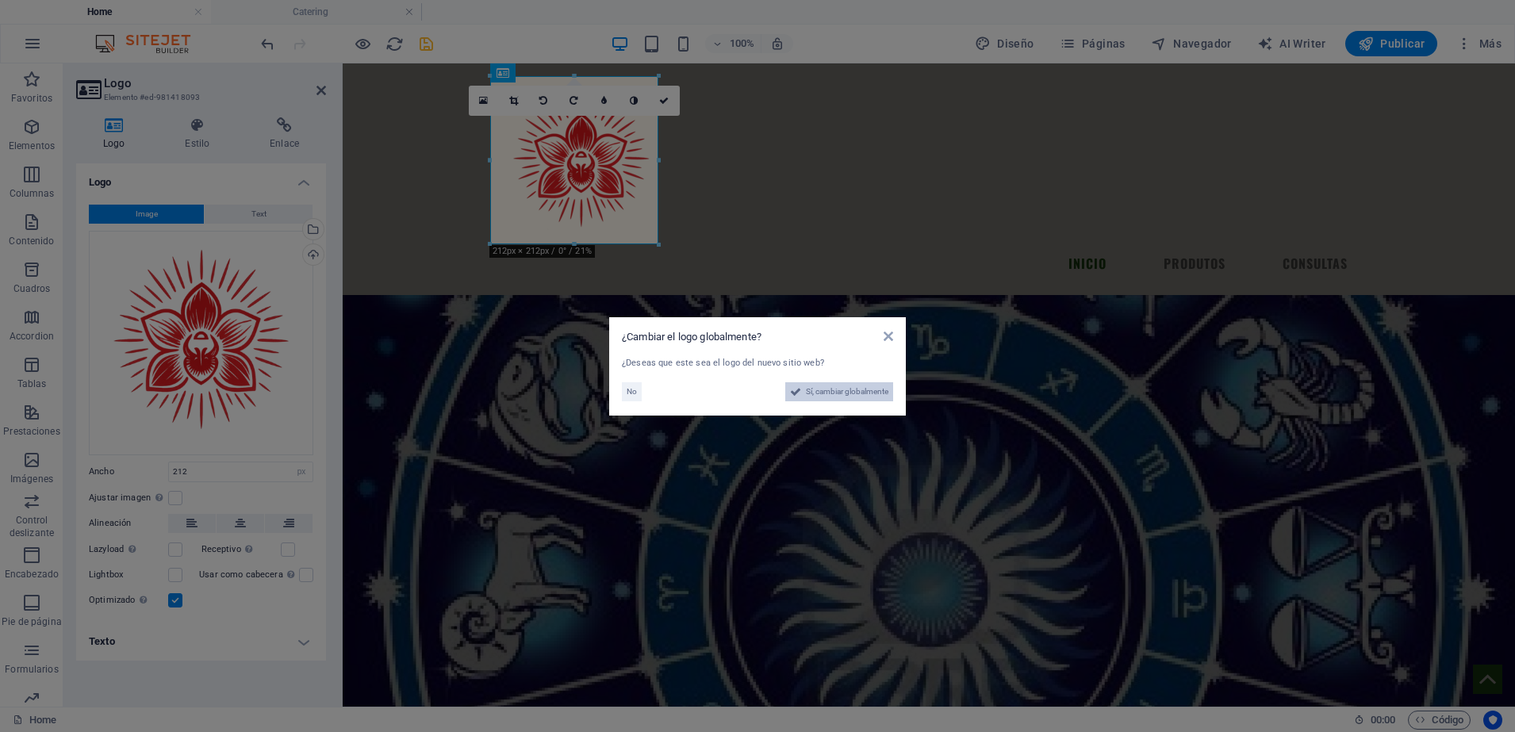
click at [860, 399] on span "Sí, cambiar globalmente" at bounding box center [847, 391] width 82 height 19
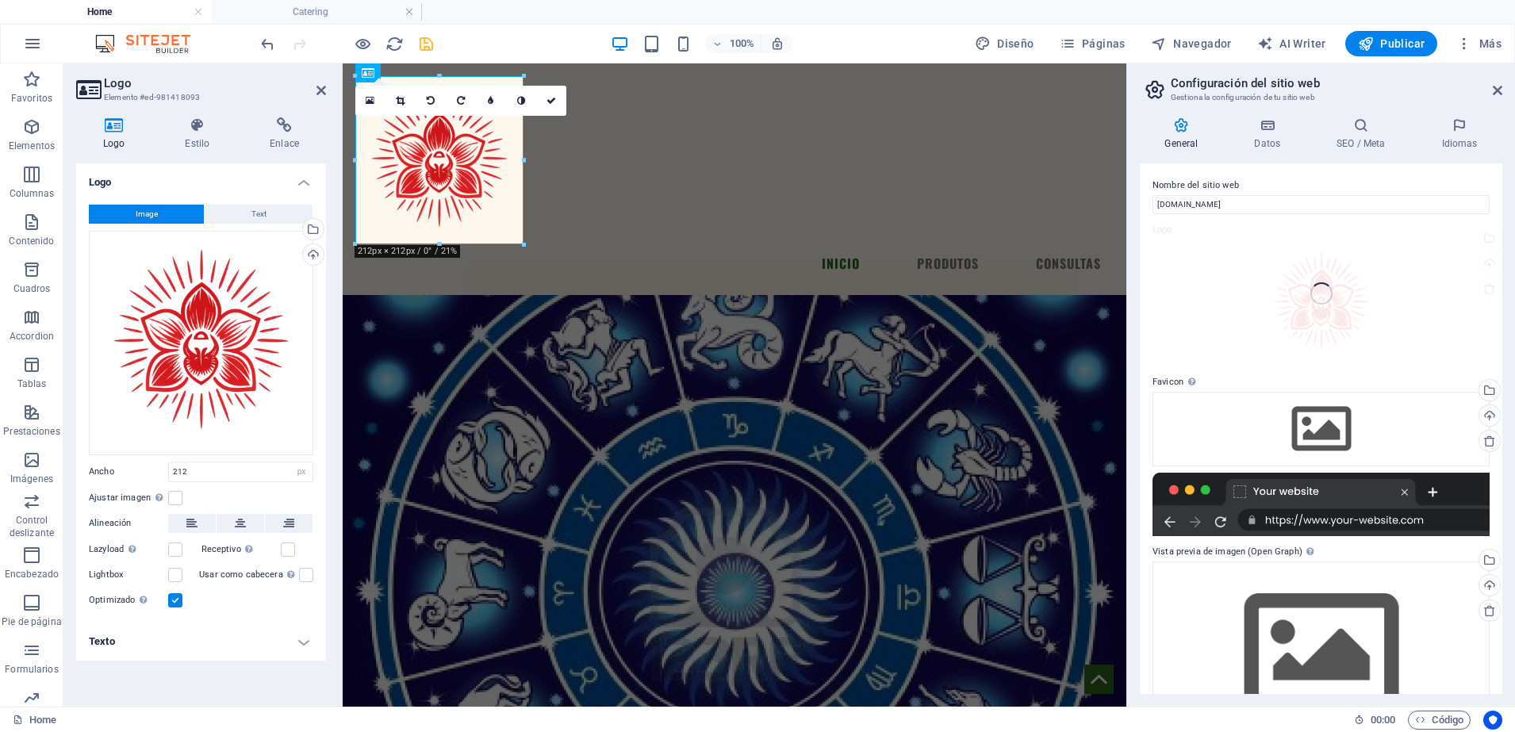
click at [883, 255] on div "Menu INICIO PRODUTOS CONSULTAS" at bounding box center [734, 179] width 783 height 232
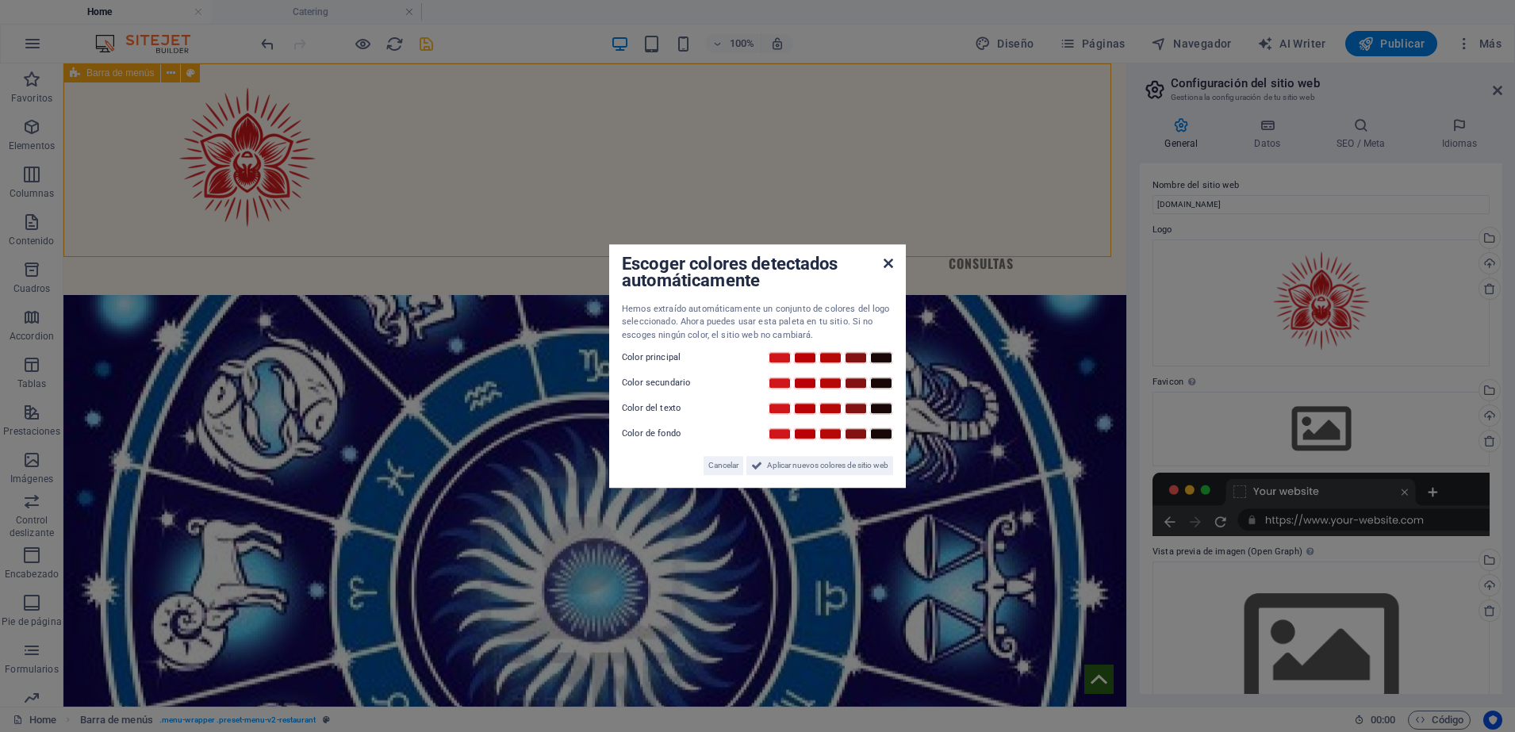
click at [887, 264] on icon at bounding box center [888, 263] width 10 height 13
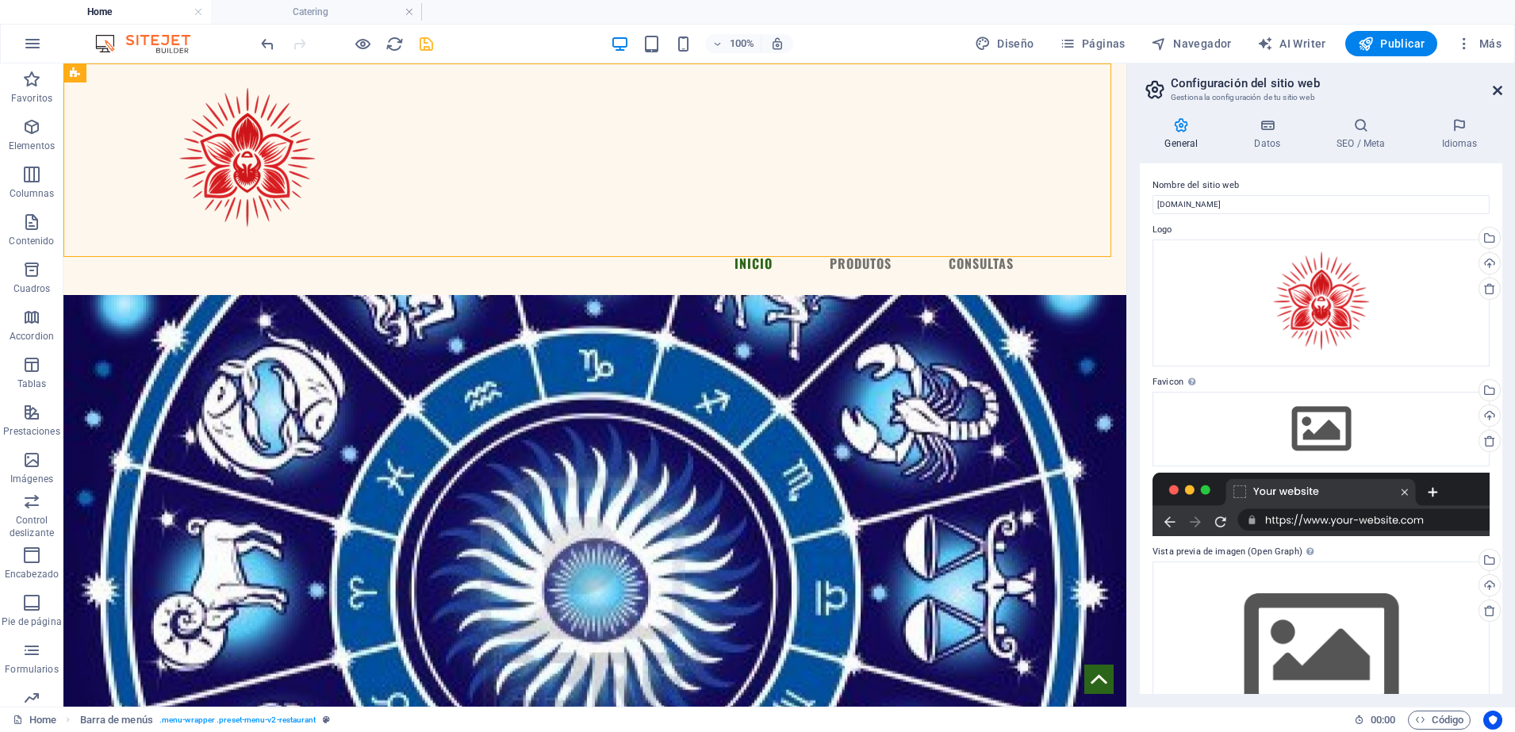
click at [1500, 90] on icon at bounding box center [1497, 90] width 10 height 13
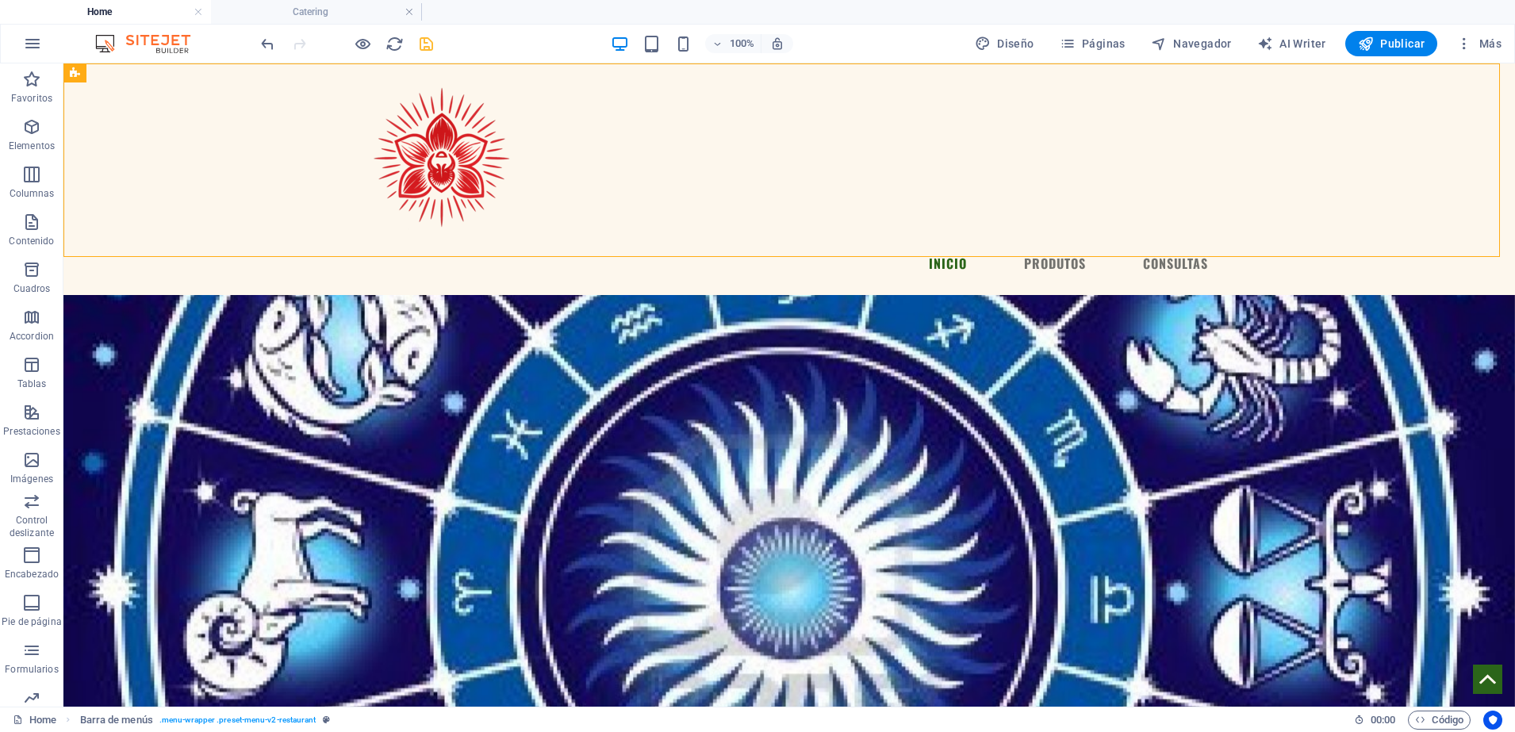
click at [669, 134] on div "Menu INICIO PRODUTOS CONSULTAS" at bounding box center [788, 179] width 1451 height 232
click at [439, 181] on div at bounding box center [789, 160] width 863 height 168
click at [29, 129] on icon "button" at bounding box center [31, 126] width 19 height 19
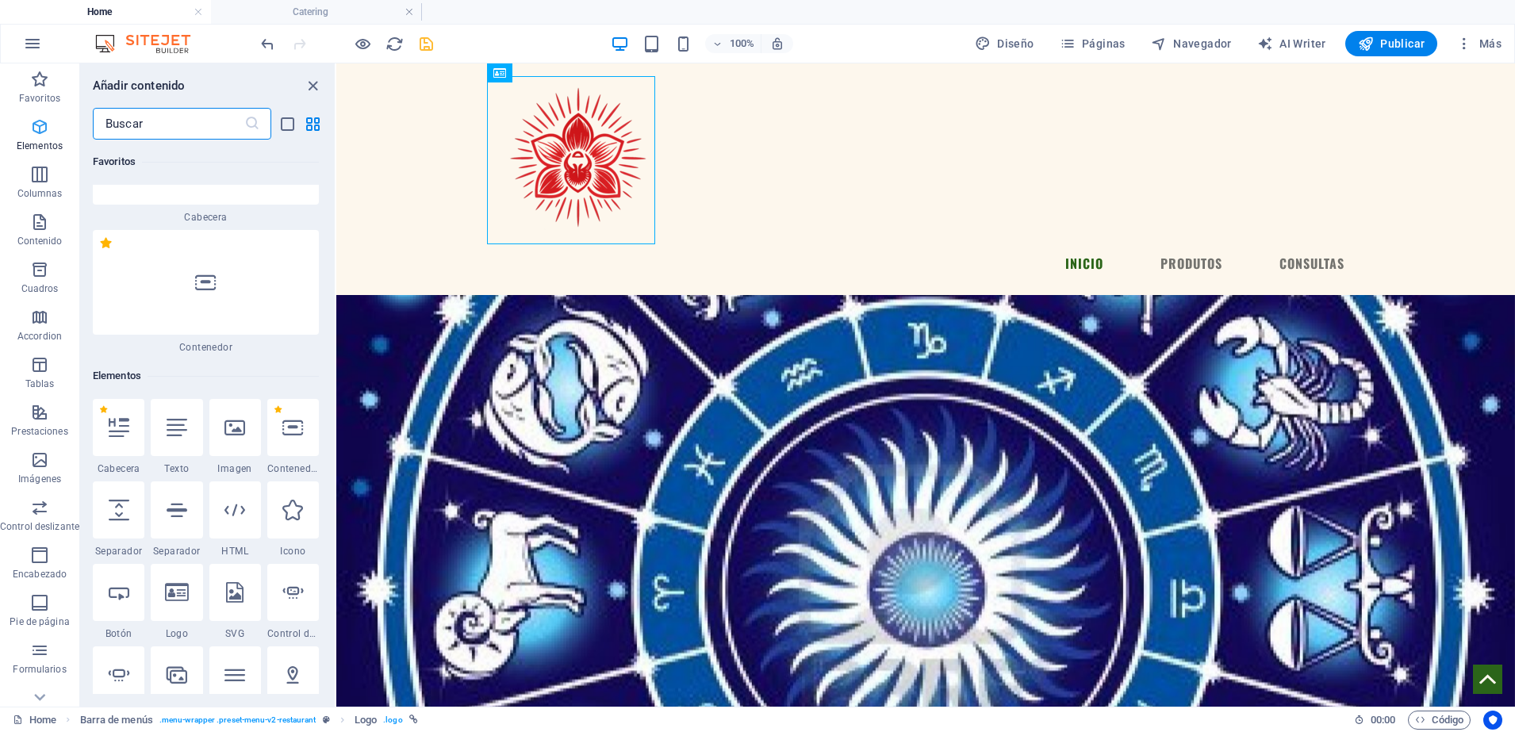
scroll to position [299, 0]
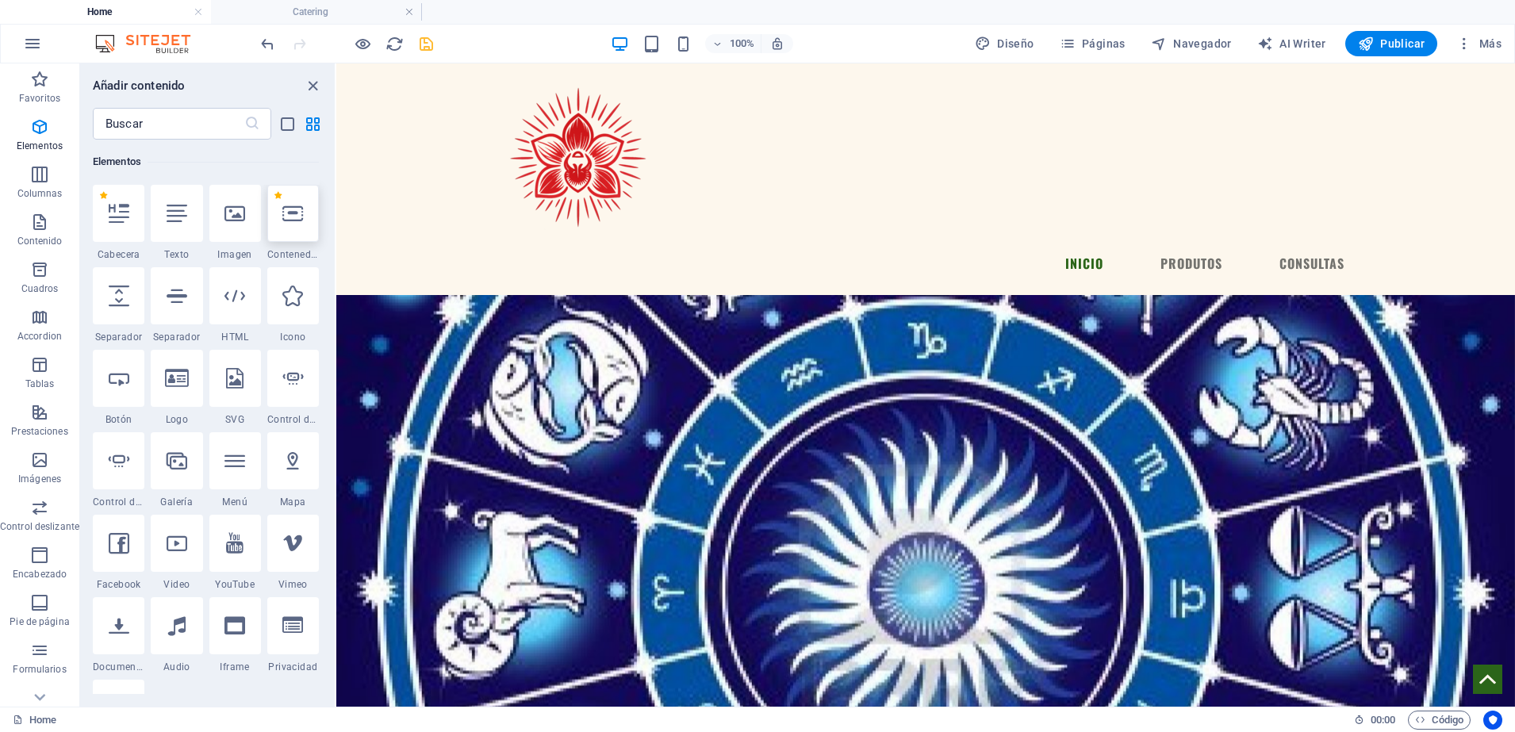
click at [299, 224] on div at bounding box center [293, 213] width 52 height 57
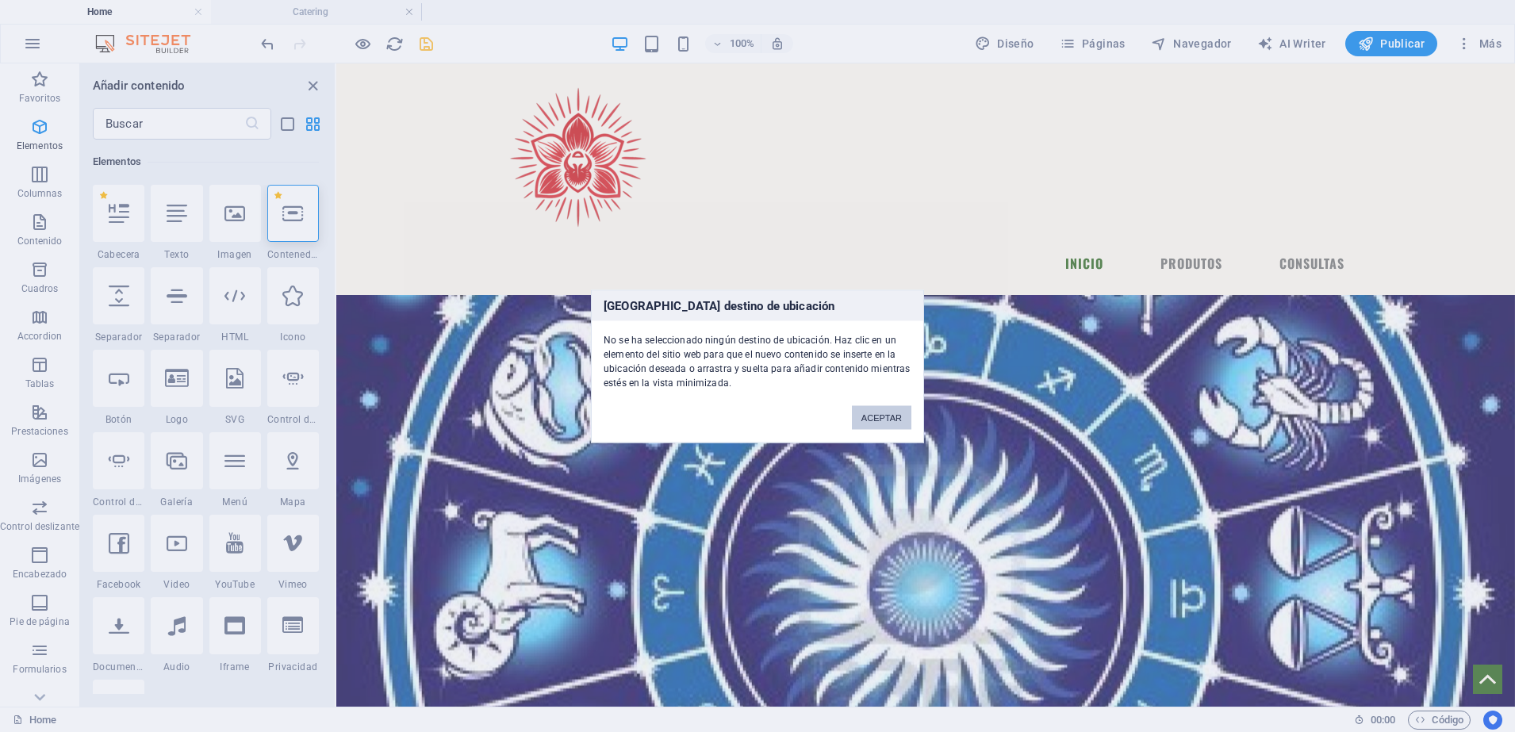
click at [881, 407] on button "ACEPTAR" at bounding box center [881, 417] width 59 height 24
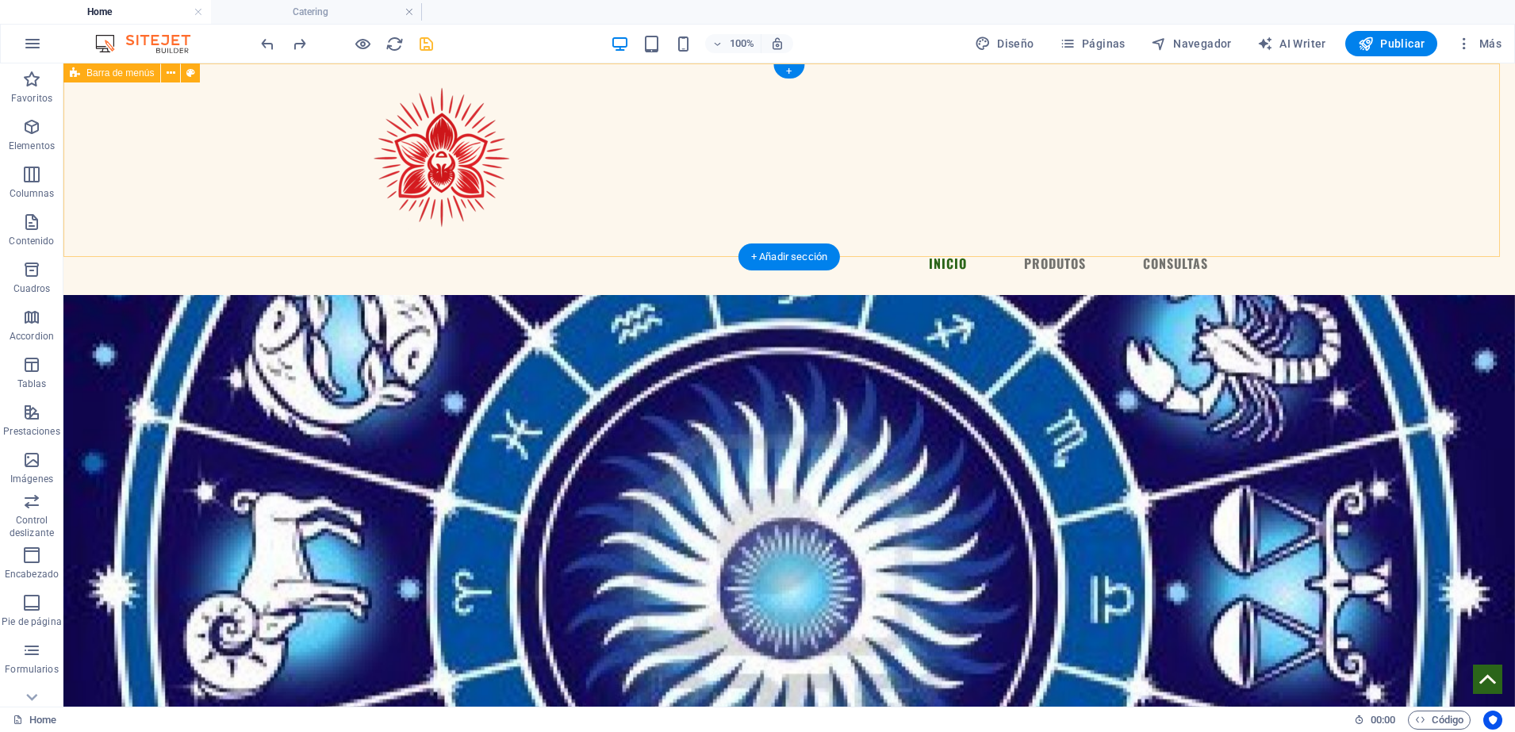
click at [220, 160] on div "Menu INICIO PRODUTOS CONSULTAS" at bounding box center [788, 179] width 1451 height 232
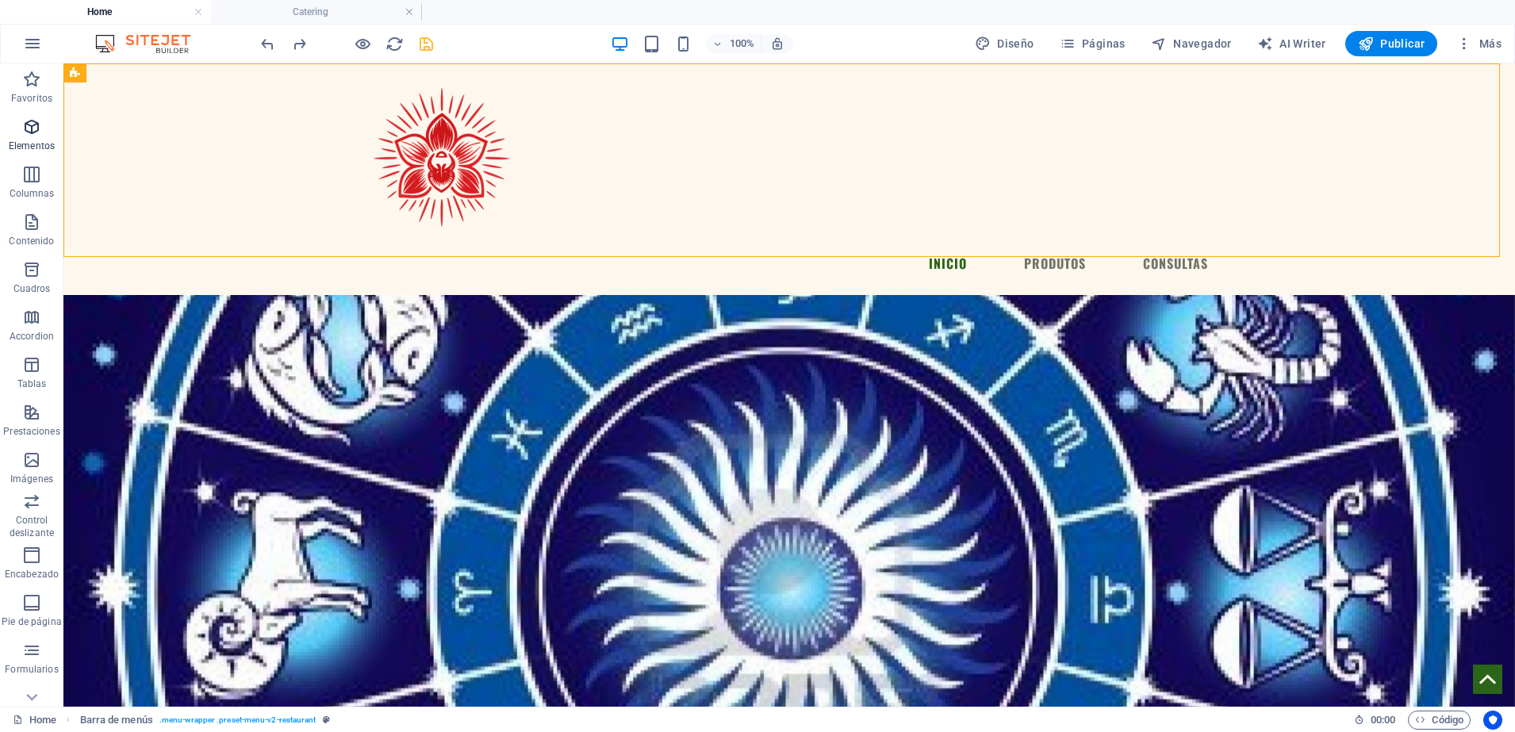
click at [29, 144] on p "Elementos" at bounding box center [32, 146] width 46 height 13
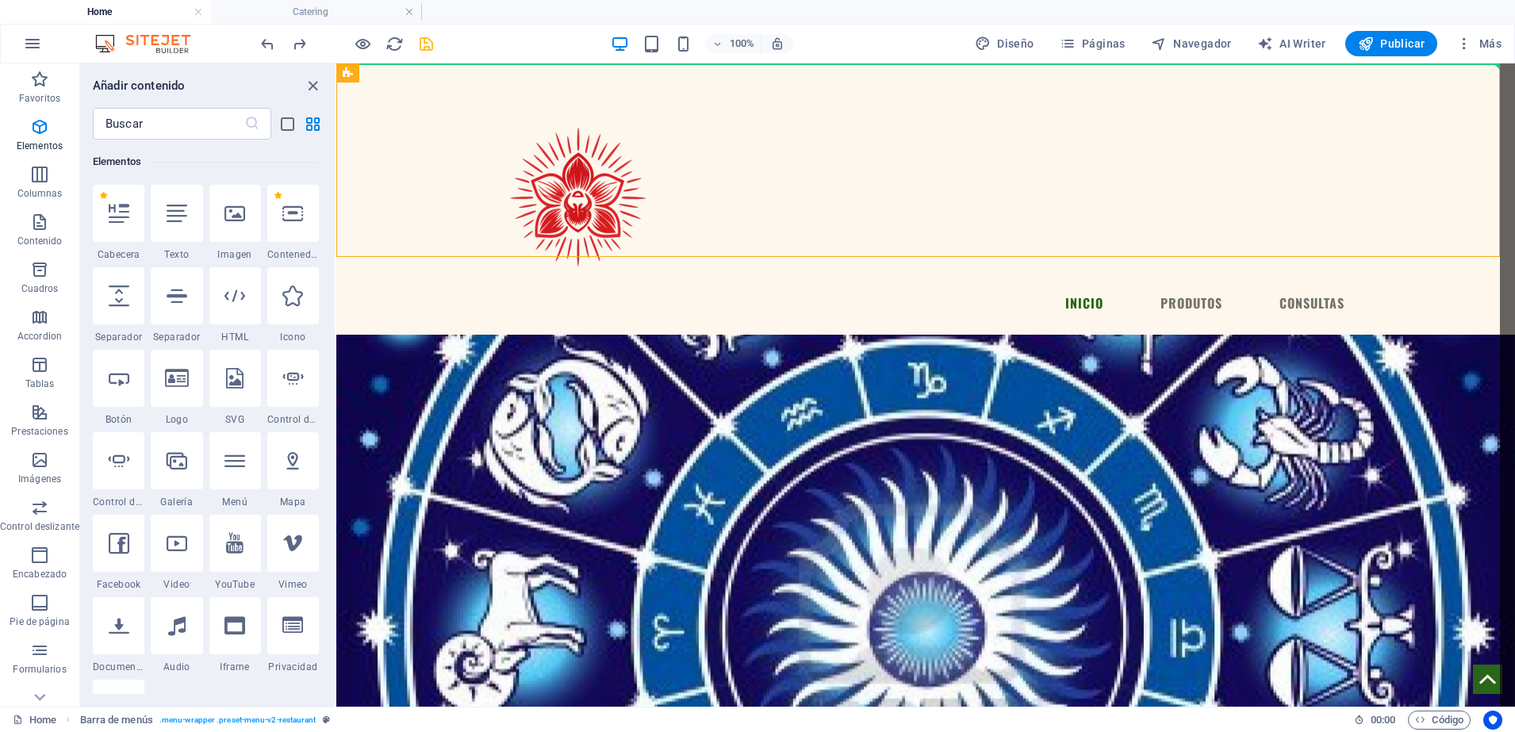
select select "px"
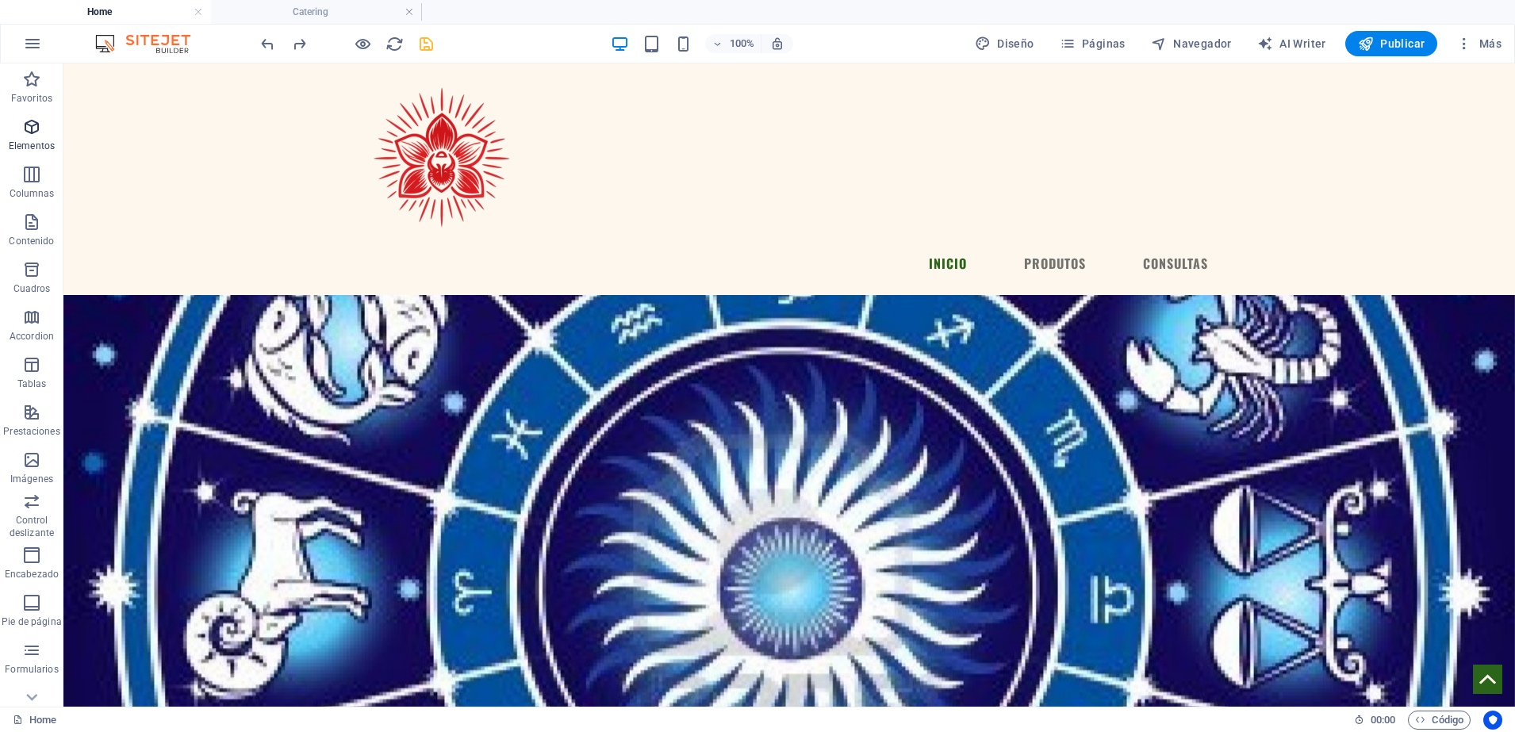
click at [30, 128] on icon "button" at bounding box center [31, 126] width 19 height 19
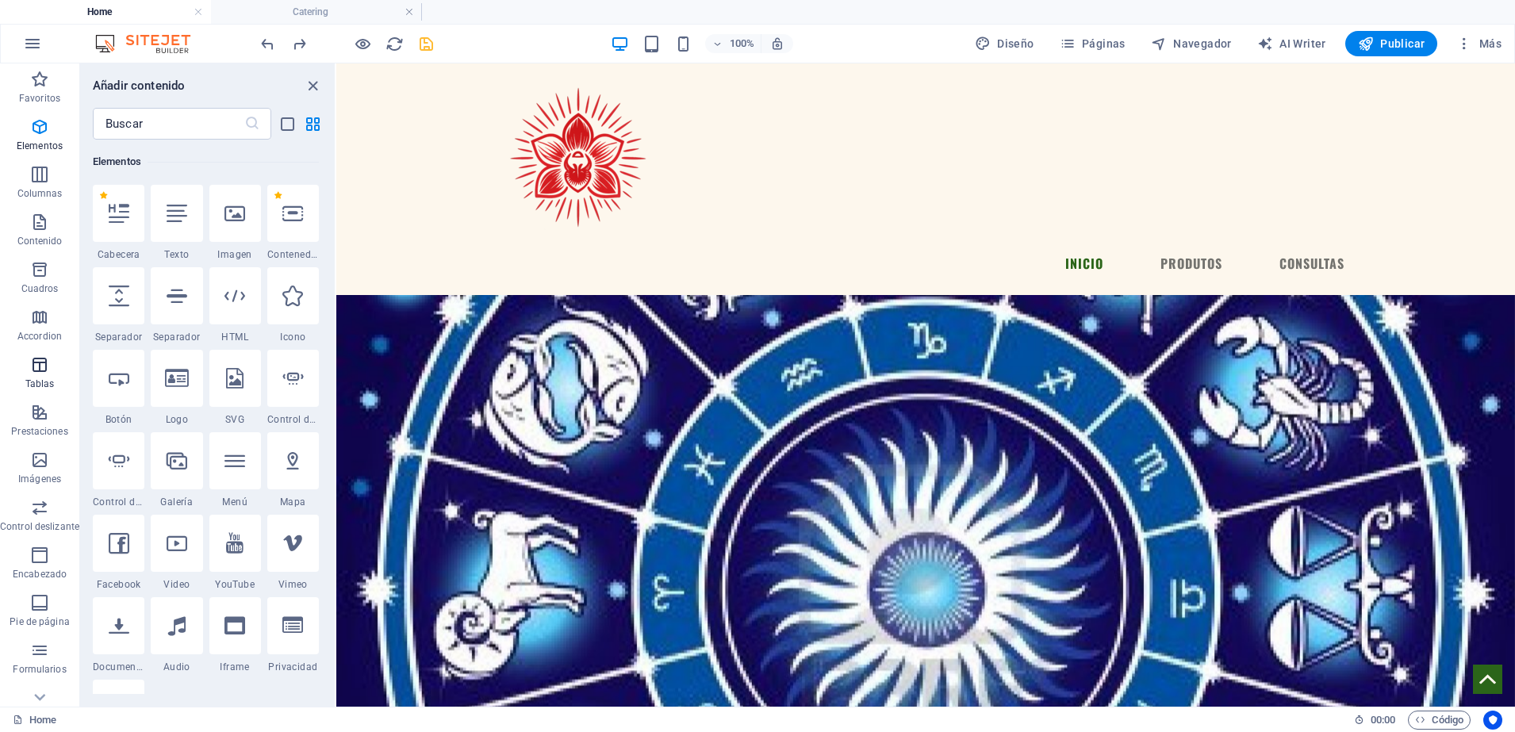
click at [36, 360] on icon "button" at bounding box center [39, 364] width 19 height 19
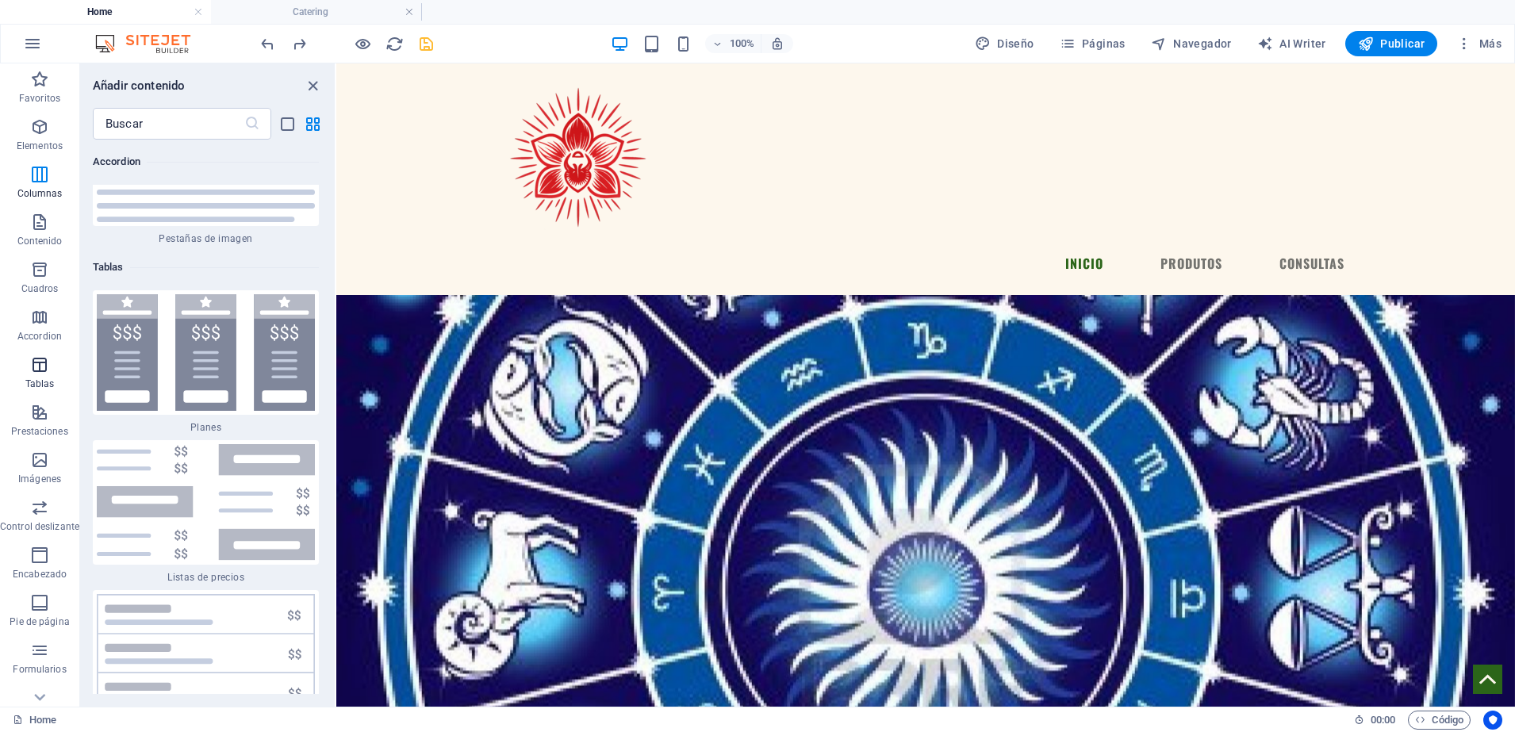
scroll to position [10632, 0]
click at [40, 404] on icon "button" at bounding box center [39, 412] width 19 height 19
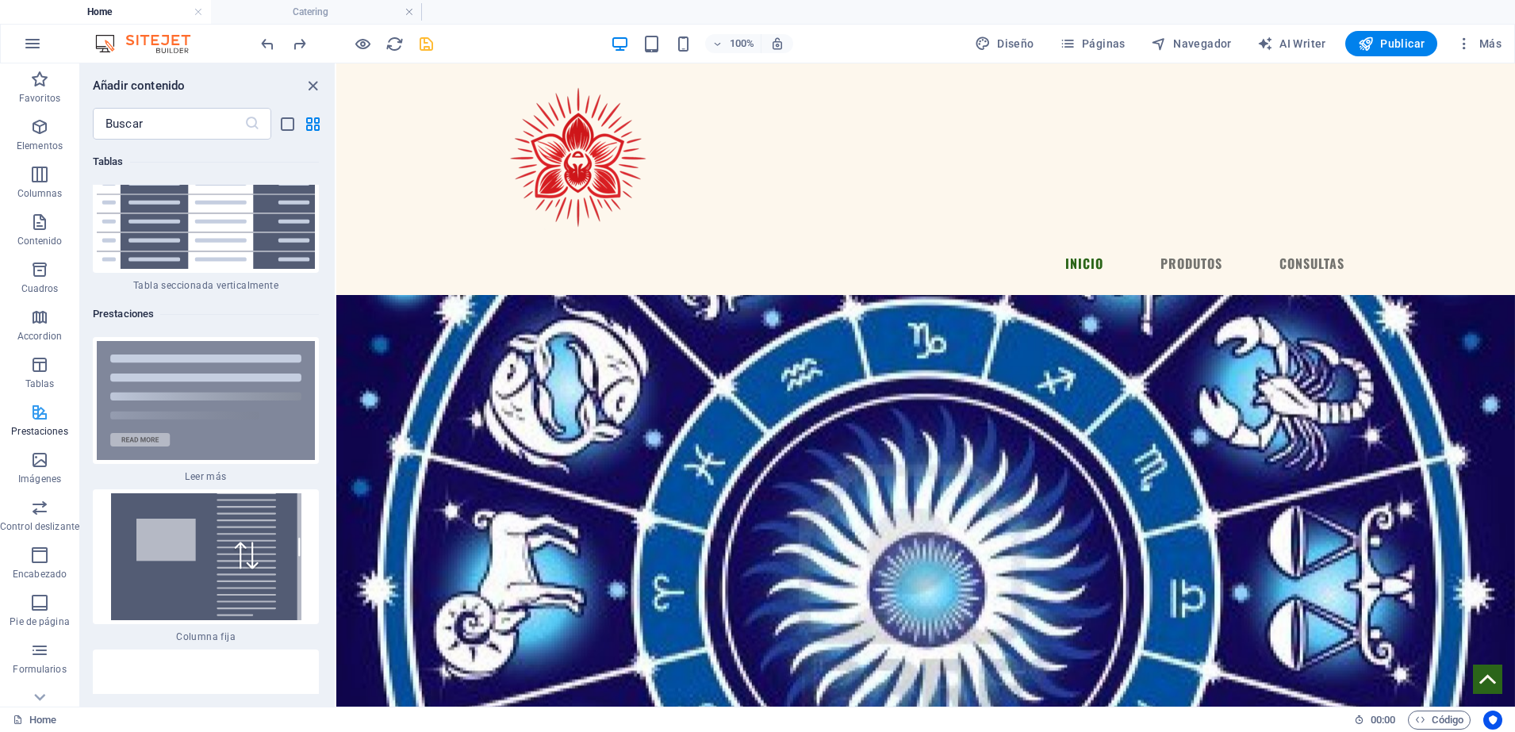
scroll to position [11964, 0]
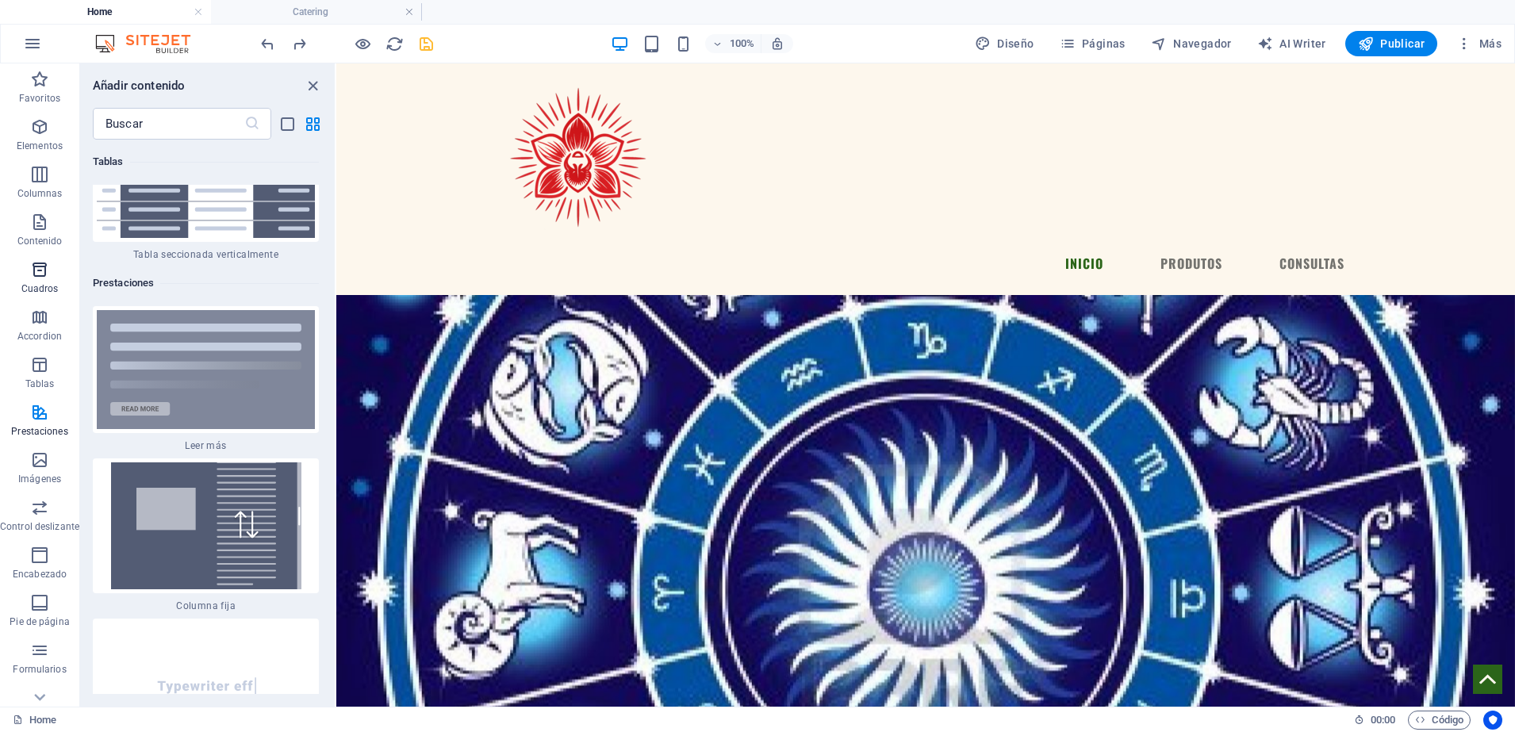
click at [36, 291] on p "Cuadros" at bounding box center [39, 288] width 37 height 13
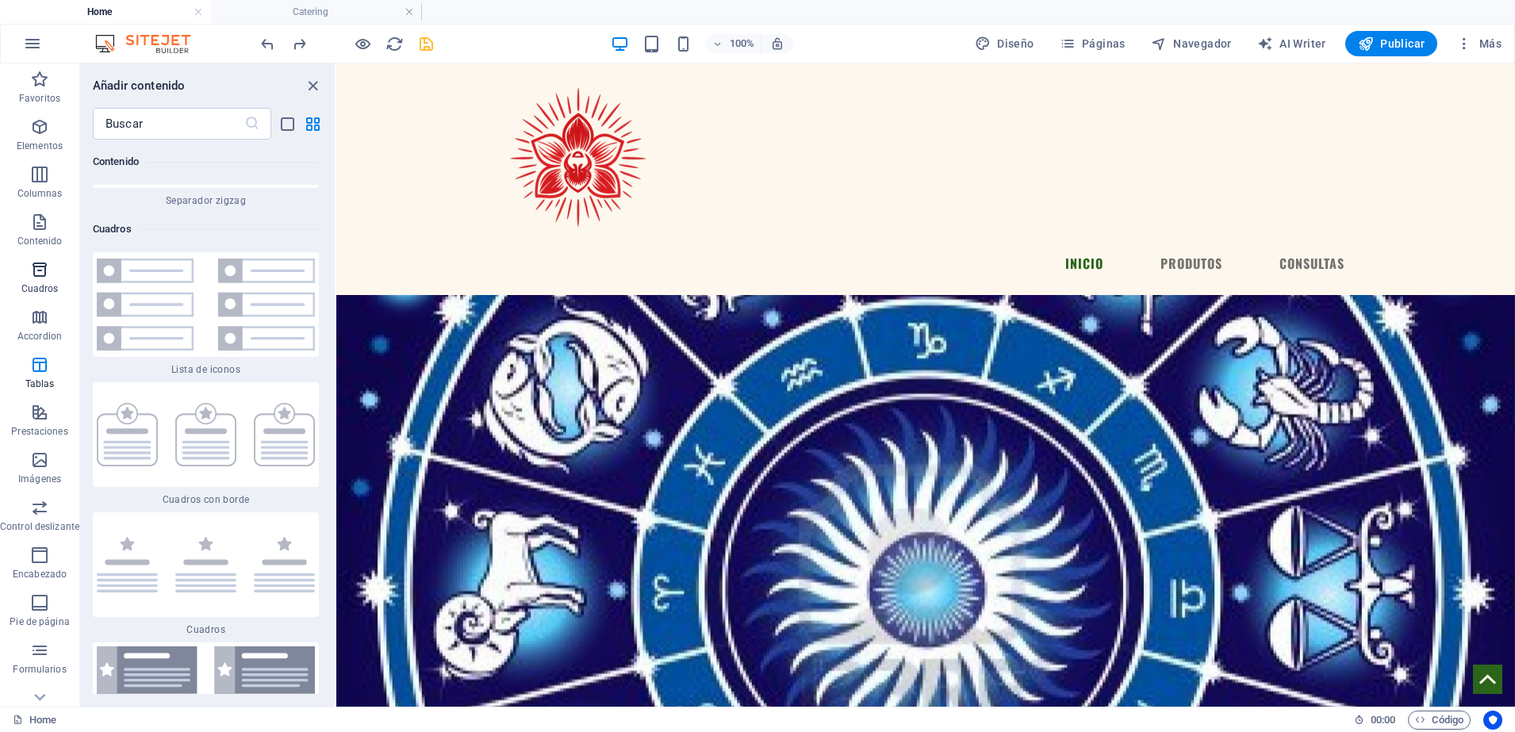
scroll to position [8512, 0]
click at [34, 228] on icon "button" at bounding box center [39, 222] width 19 height 19
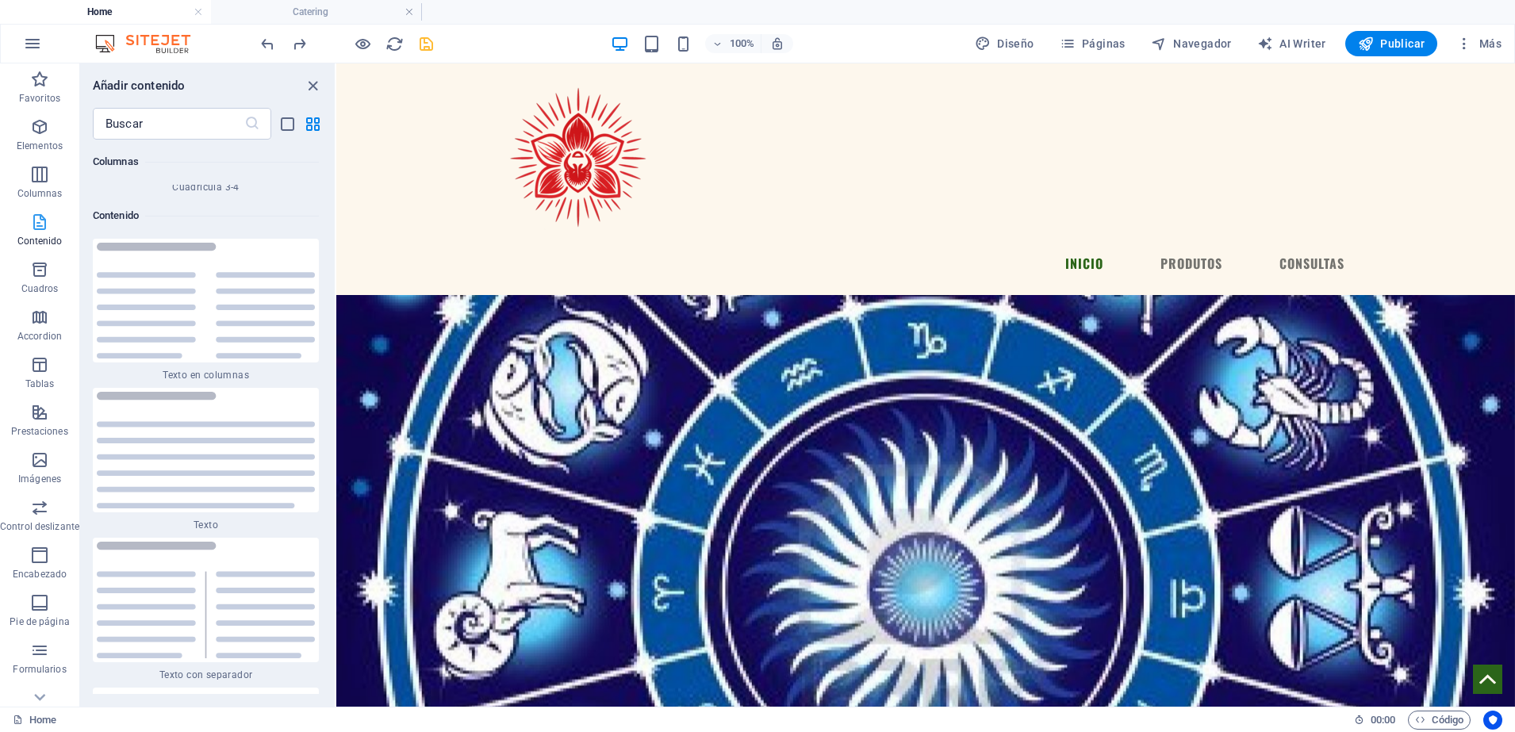
scroll to position [5326, 0]
click at [37, 182] on icon "button" at bounding box center [39, 174] width 19 height 19
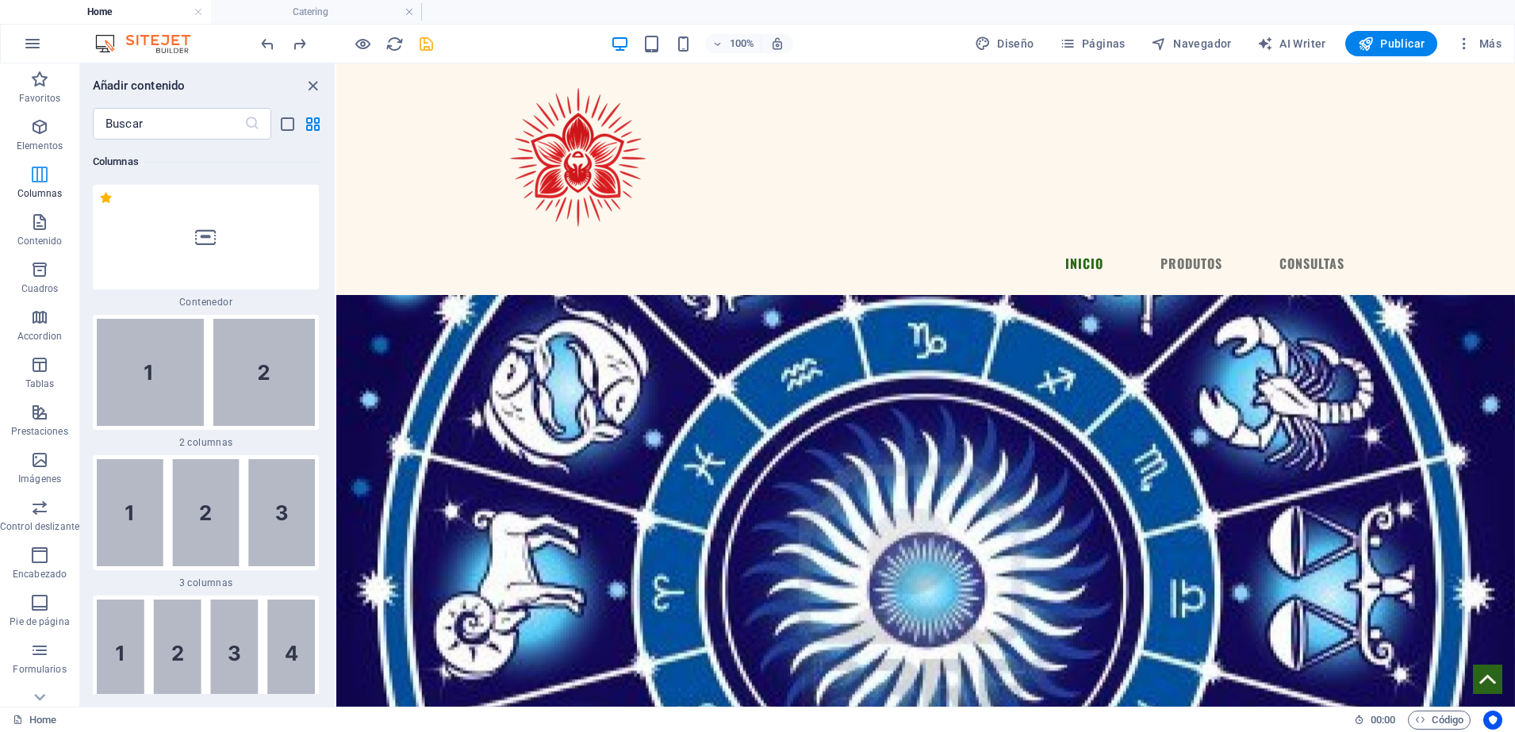
scroll to position [915, 0]
click at [50, 136] on span "Elementos" at bounding box center [39, 136] width 79 height 38
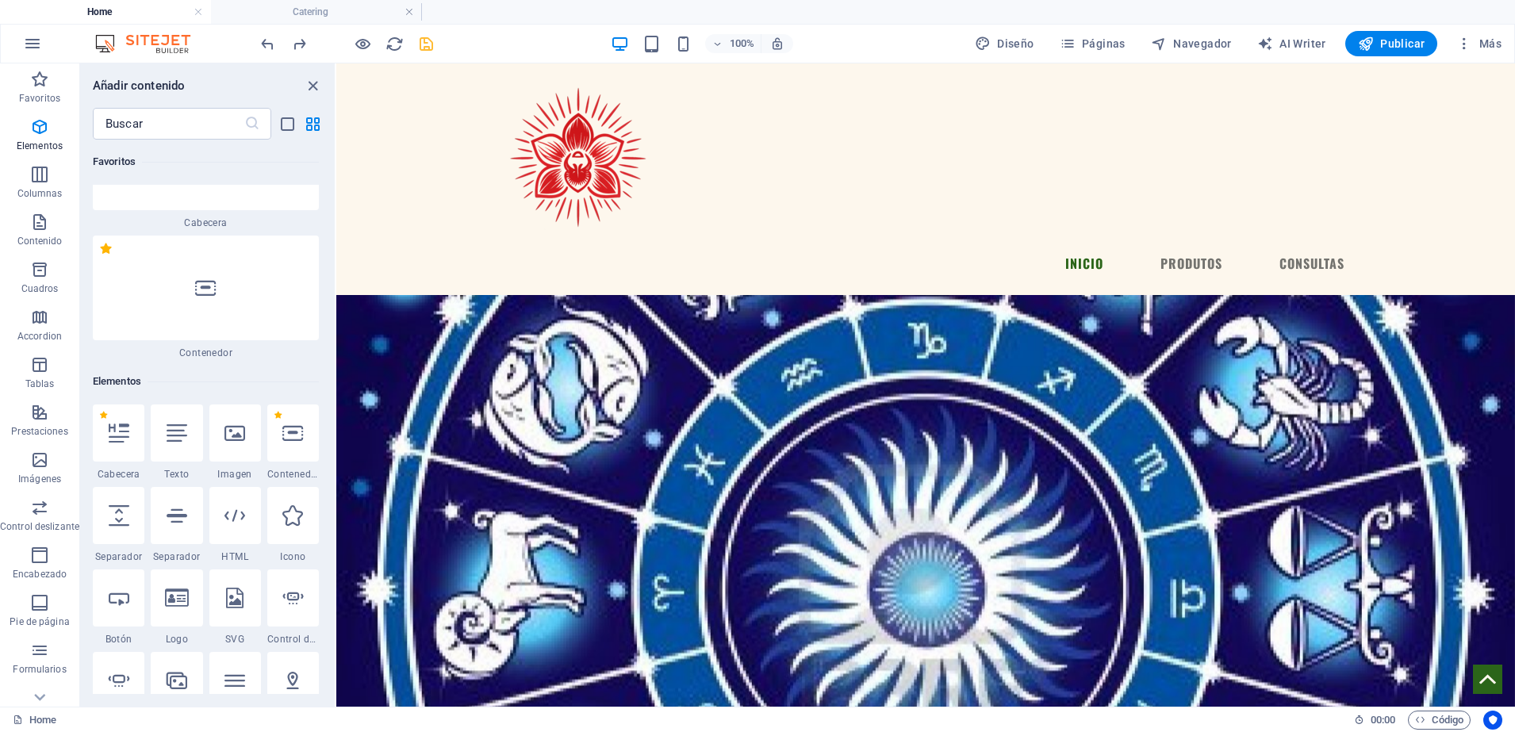
scroll to position [0, 0]
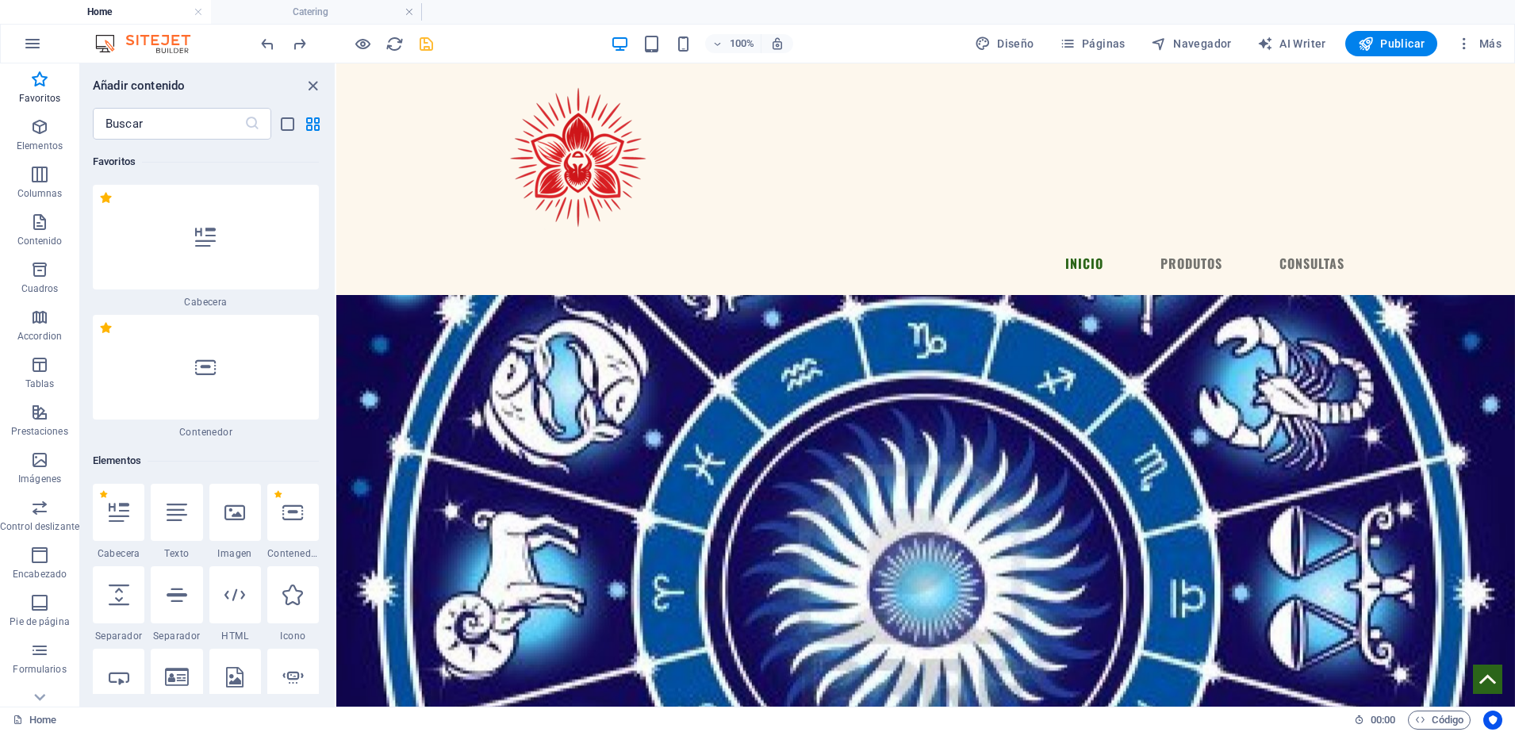
drag, startPoint x: 202, startPoint y: 209, endPoint x: 186, endPoint y: 456, distance: 247.9
click at [315, 90] on icon "close panel" at bounding box center [313, 86] width 18 height 18
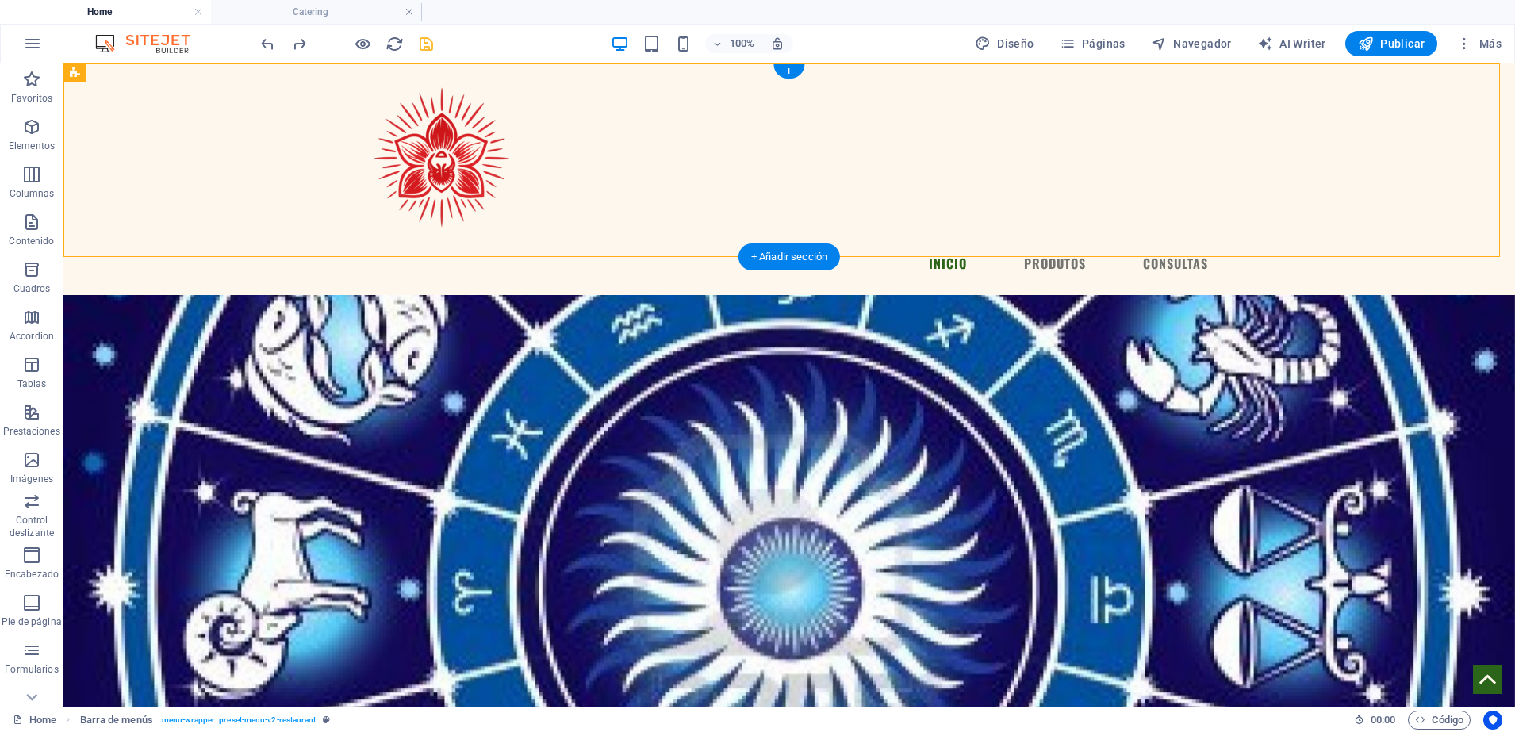
drag, startPoint x: 465, startPoint y: 159, endPoint x: 277, endPoint y: 178, distance: 189.0
click at [277, 178] on div "Menu INICIO PRODUTOS CONSULTAS" at bounding box center [788, 179] width 1451 height 232
click at [717, 244] on nav "INICIO PRODUTOS CONSULTAS" at bounding box center [789, 263] width 863 height 38
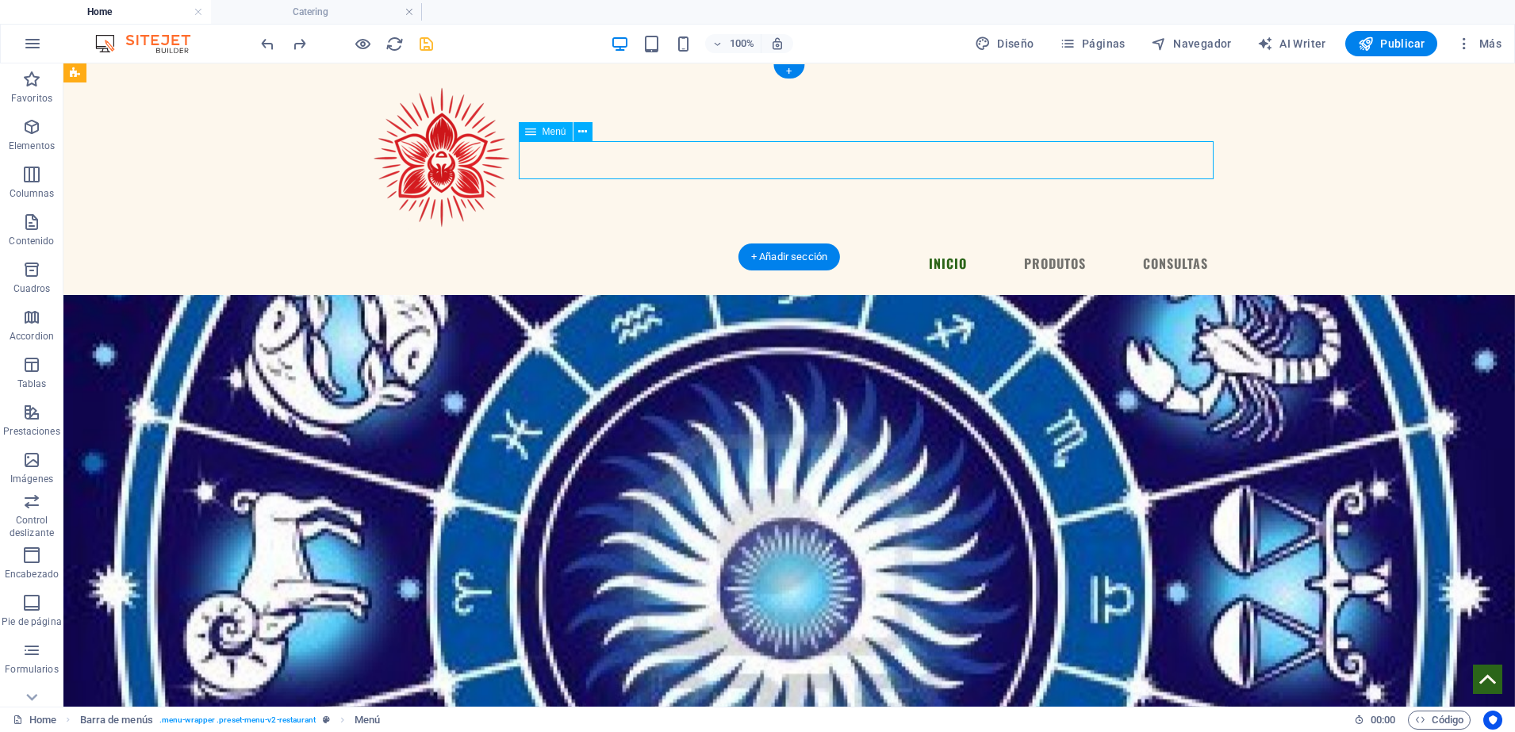
click at [717, 244] on nav "INICIO PRODUTOS CONSULTAS" at bounding box center [789, 263] width 863 height 38
select select
select select "1"
select select
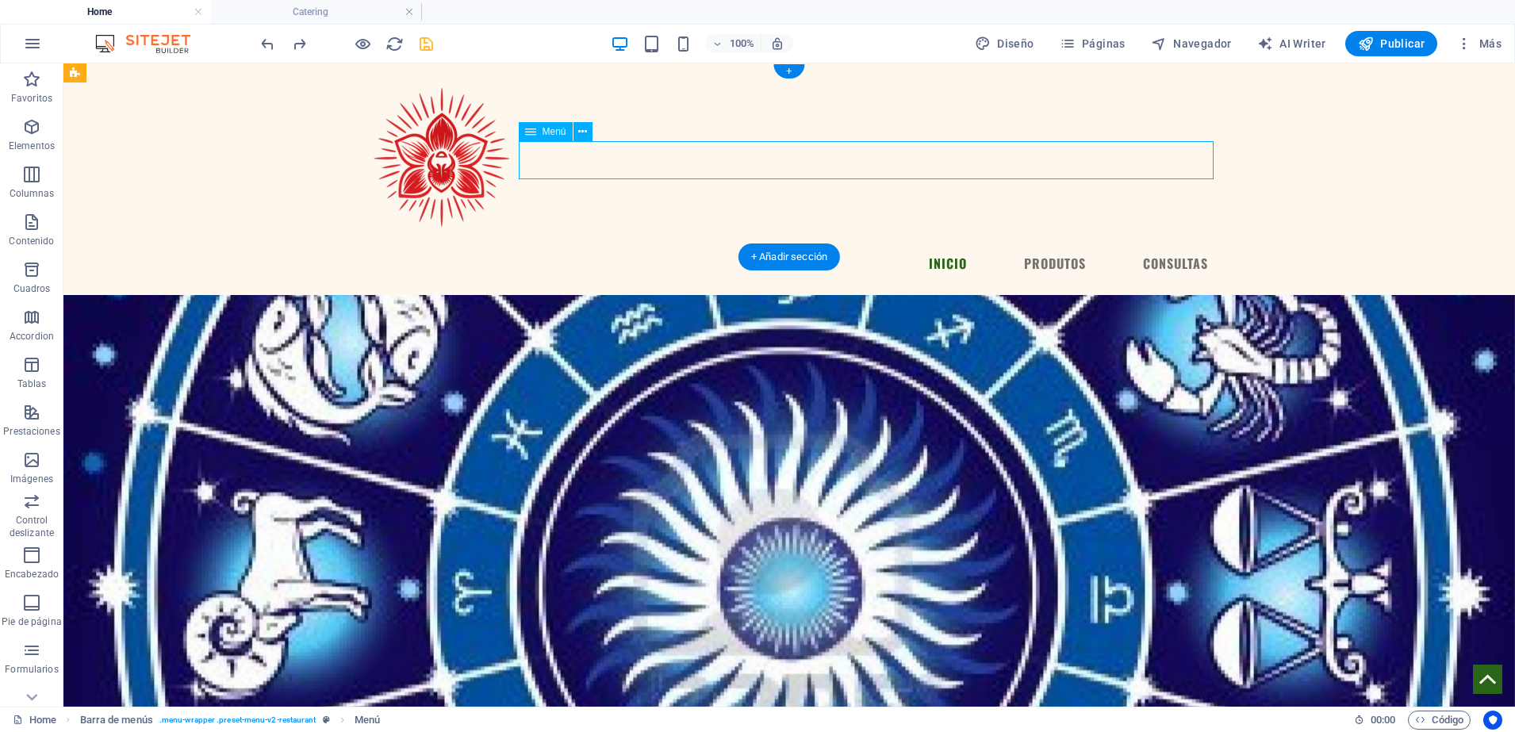
select select "2"
select select
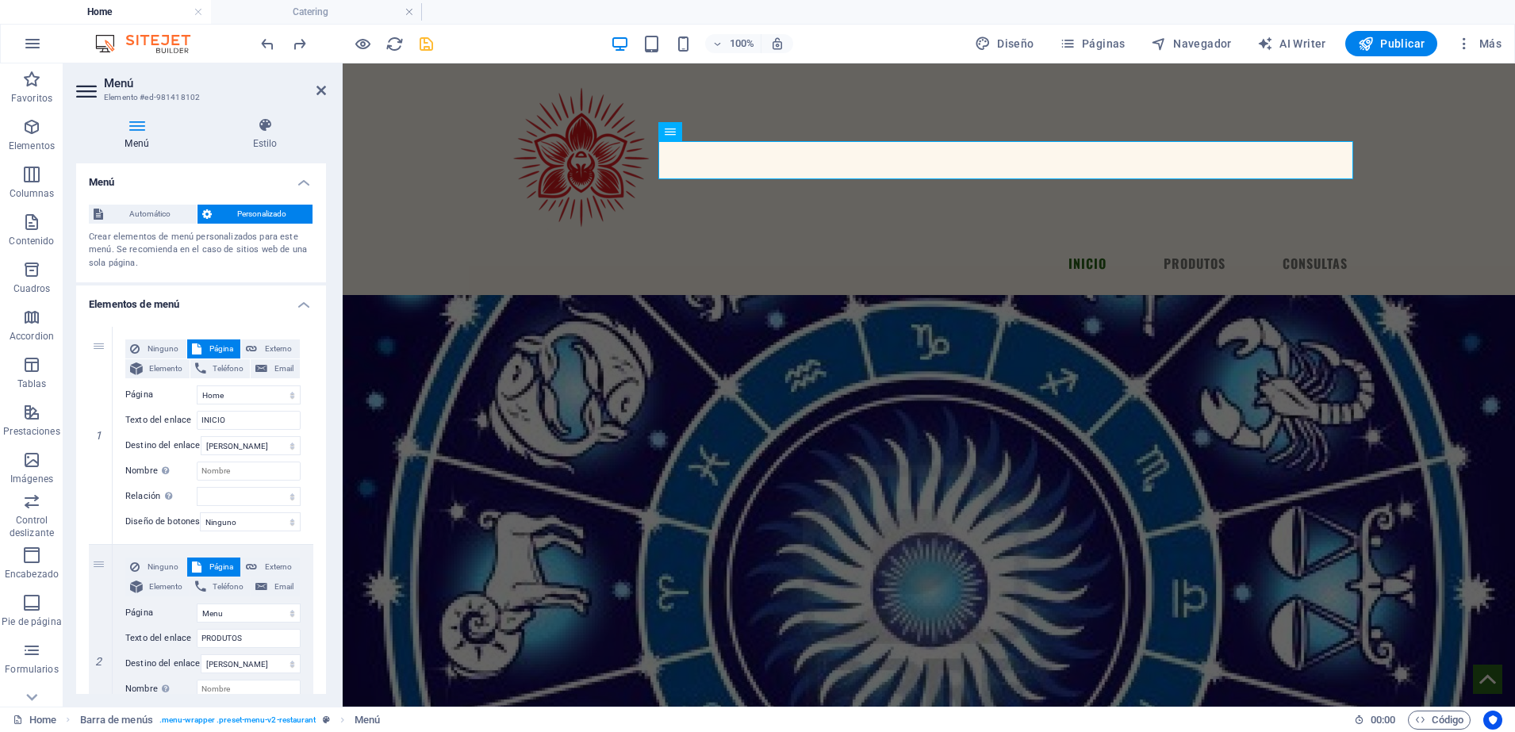
drag, startPoint x: 320, startPoint y: 200, endPoint x: 322, endPoint y: 385, distance: 184.8
click at [322, 385] on ul "Menú Automático Personalizado Crear elementos de menú personalizados para este …" at bounding box center [201, 578] width 250 height 830
drag, startPoint x: 322, startPoint y: 460, endPoint x: 333, endPoint y: 541, distance: 81.6
click at [333, 541] on div "Menú Estilo Menú Automático Personalizado Crear elementos de menú personalizado…" at bounding box center [200, 406] width 275 height 602
drag, startPoint x: 325, startPoint y: 393, endPoint x: 320, endPoint y: 496, distance: 103.2
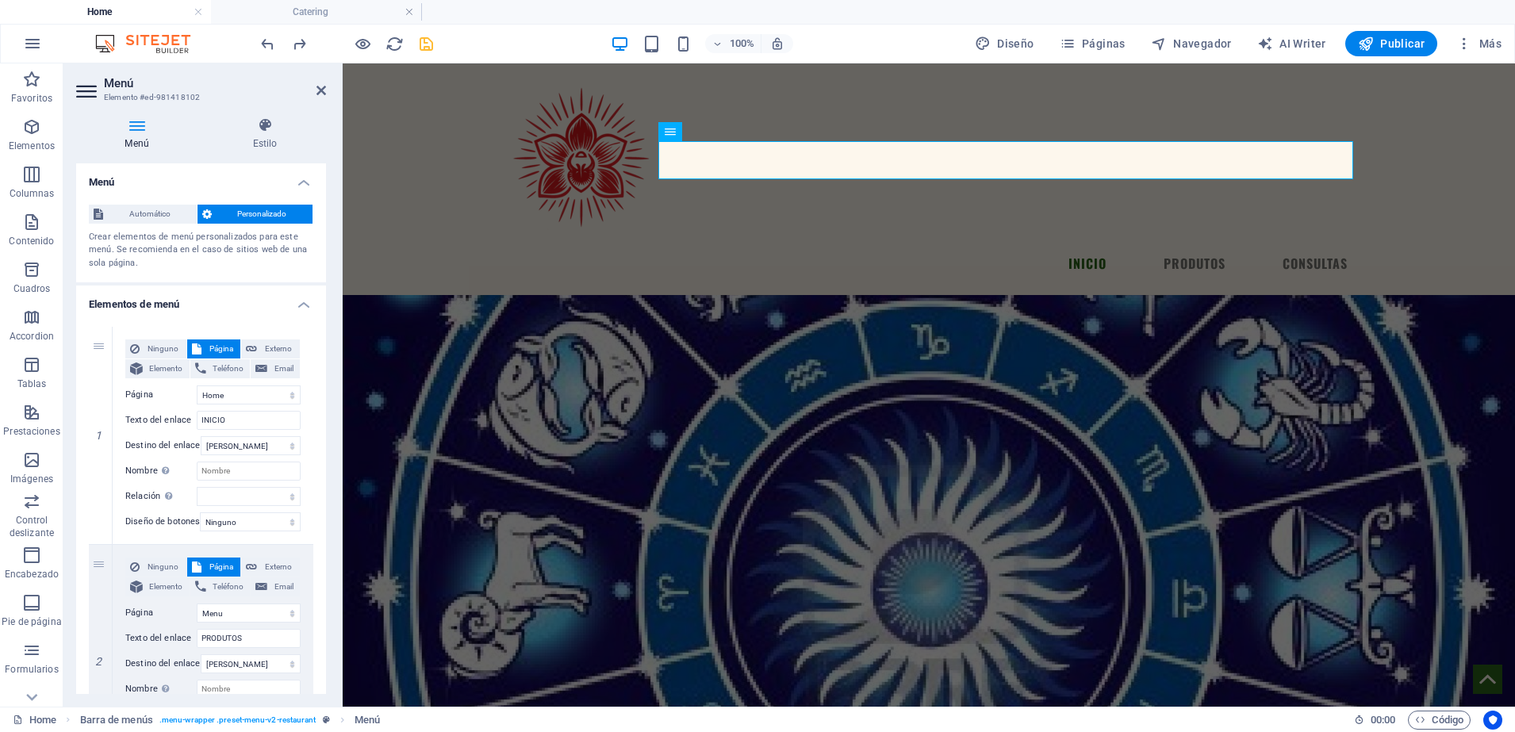
click at [320, 496] on div "Menú Estilo Menú Automático Personalizado Crear elementos de menú personalizado…" at bounding box center [200, 406] width 275 height 602
drag, startPoint x: 321, startPoint y: 446, endPoint x: 322, endPoint y: 516, distance: 70.6
click at [322, 516] on div "1 Ninguno Página Externo Elemento Teléfono Email Página Home Menu Catering Elem…" at bounding box center [201, 653] width 250 height 679
drag, startPoint x: 325, startPoint y: 472, endPoint x: 332, endPoint y: 615, distance: 143.7
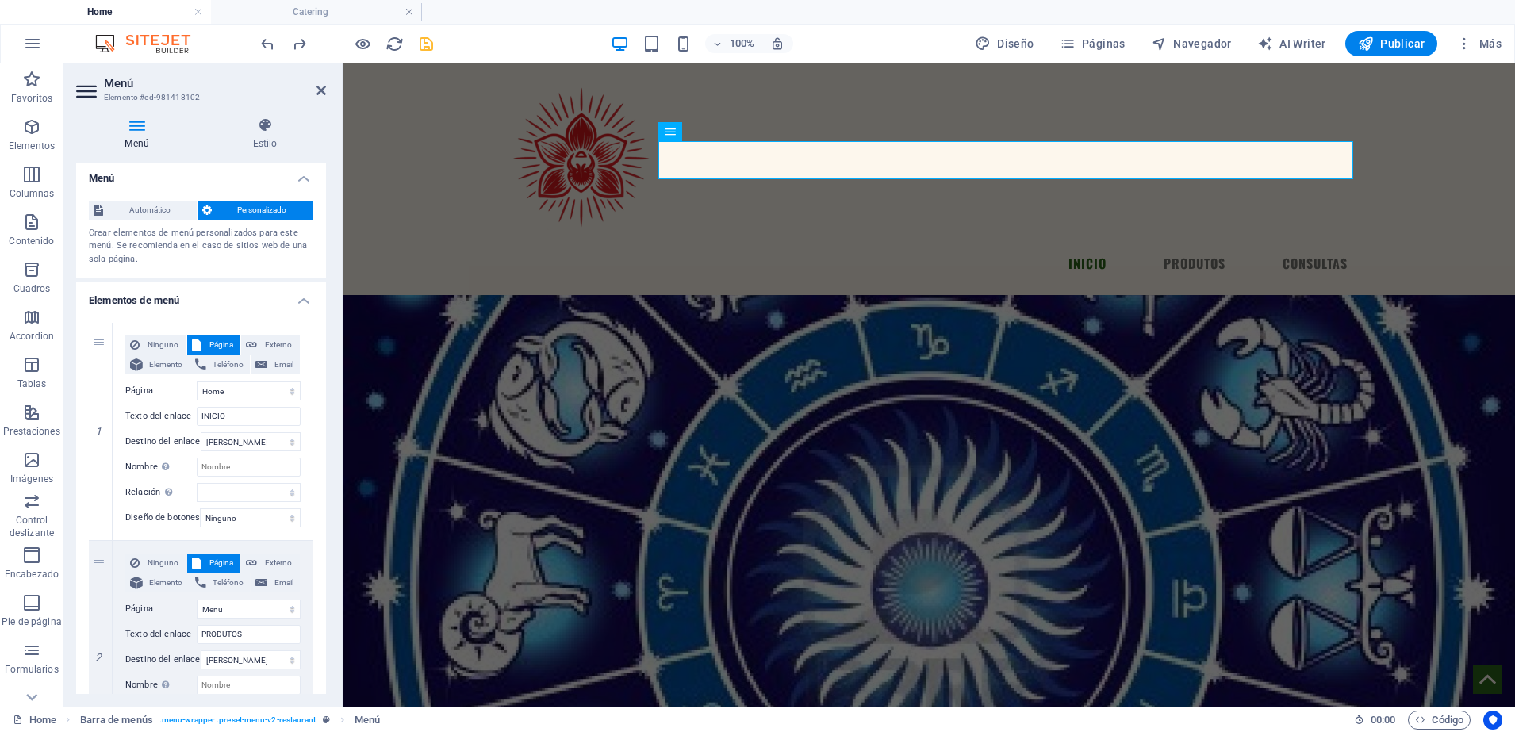
click at [332, 615] on div "Menú Estilo Menú Automático Personalizado Crear elementos de menú personalizado…" at bounding box center [200, 406] width 275 height 602
click at [461, 191] on div "Menu INICIO PRODUTOS CONSULTAS" at bounding box center [929, 179] width 1172 height 232
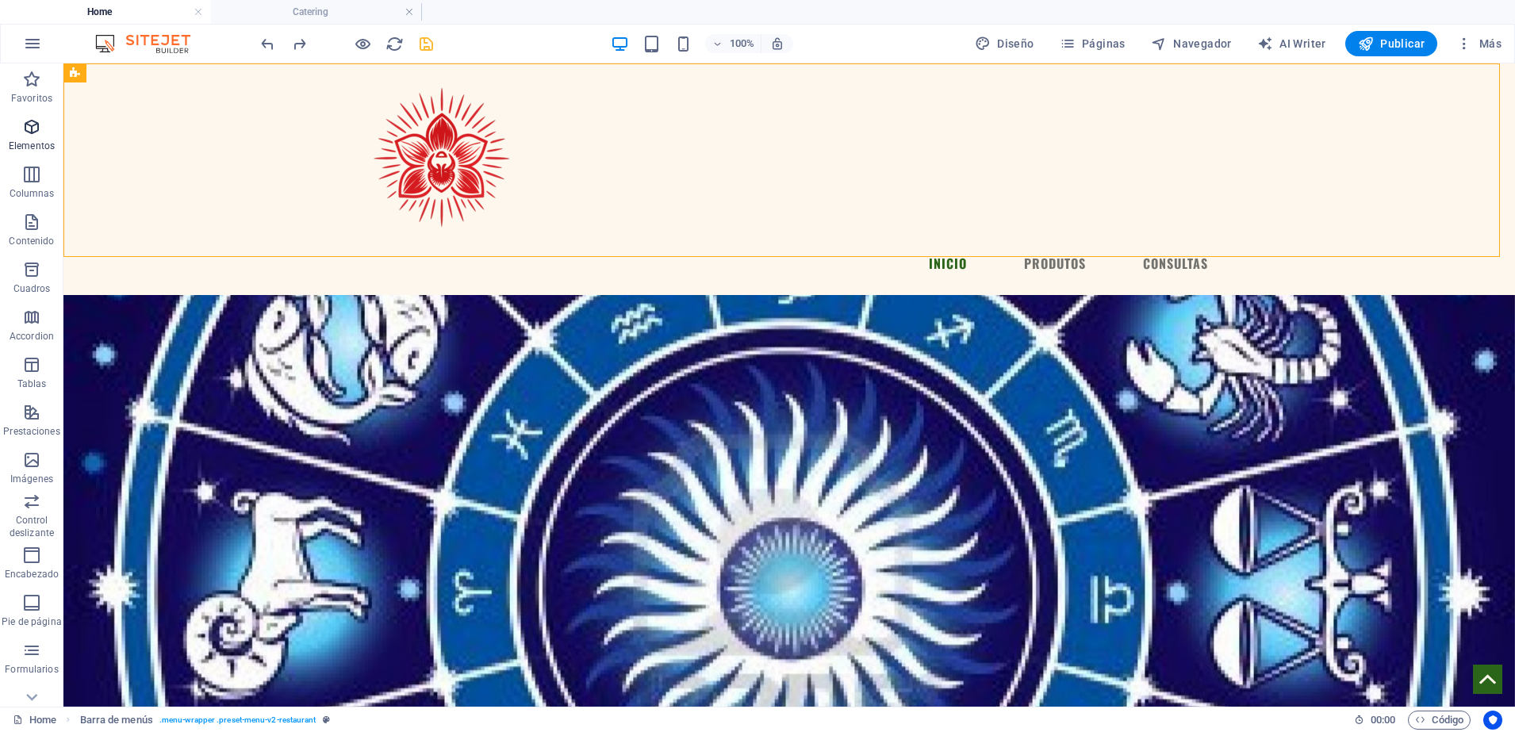
click at [36, 134] on icon "button" at bounding box center [31, 126] width 19 height 19
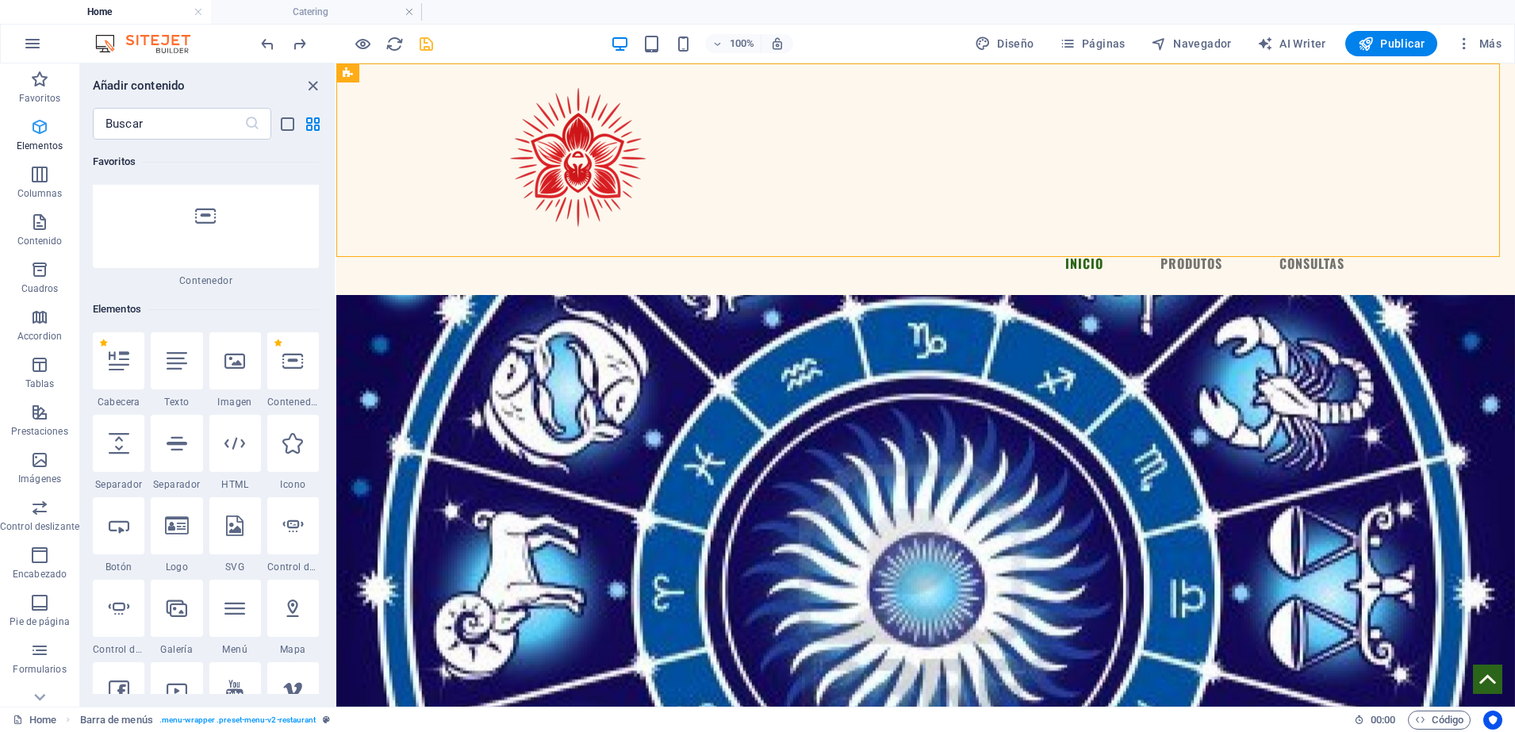
scroll to position [299, 0]
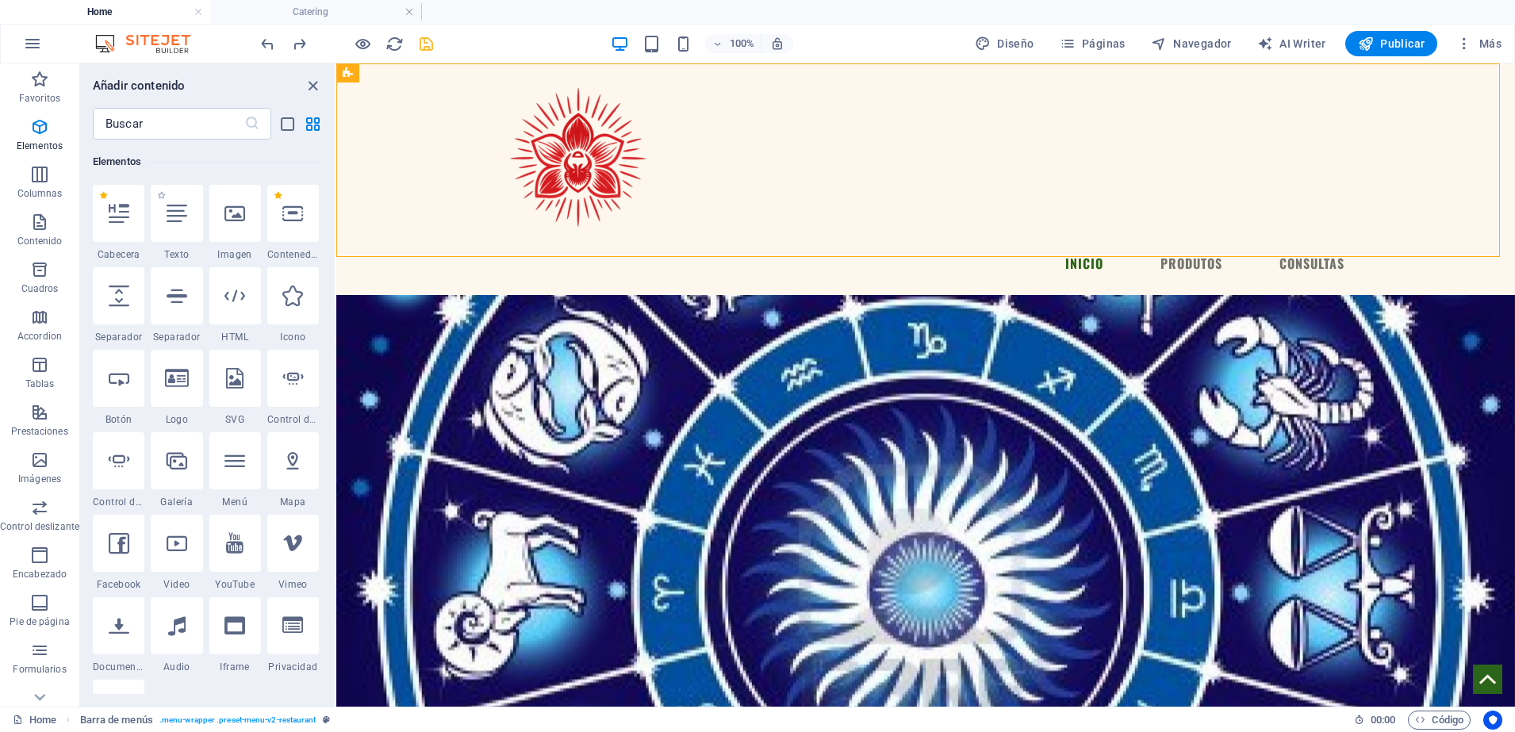
click at [188, 245] on div "1 Star Texto" at bounding box center [177, 223] width 52 height 76
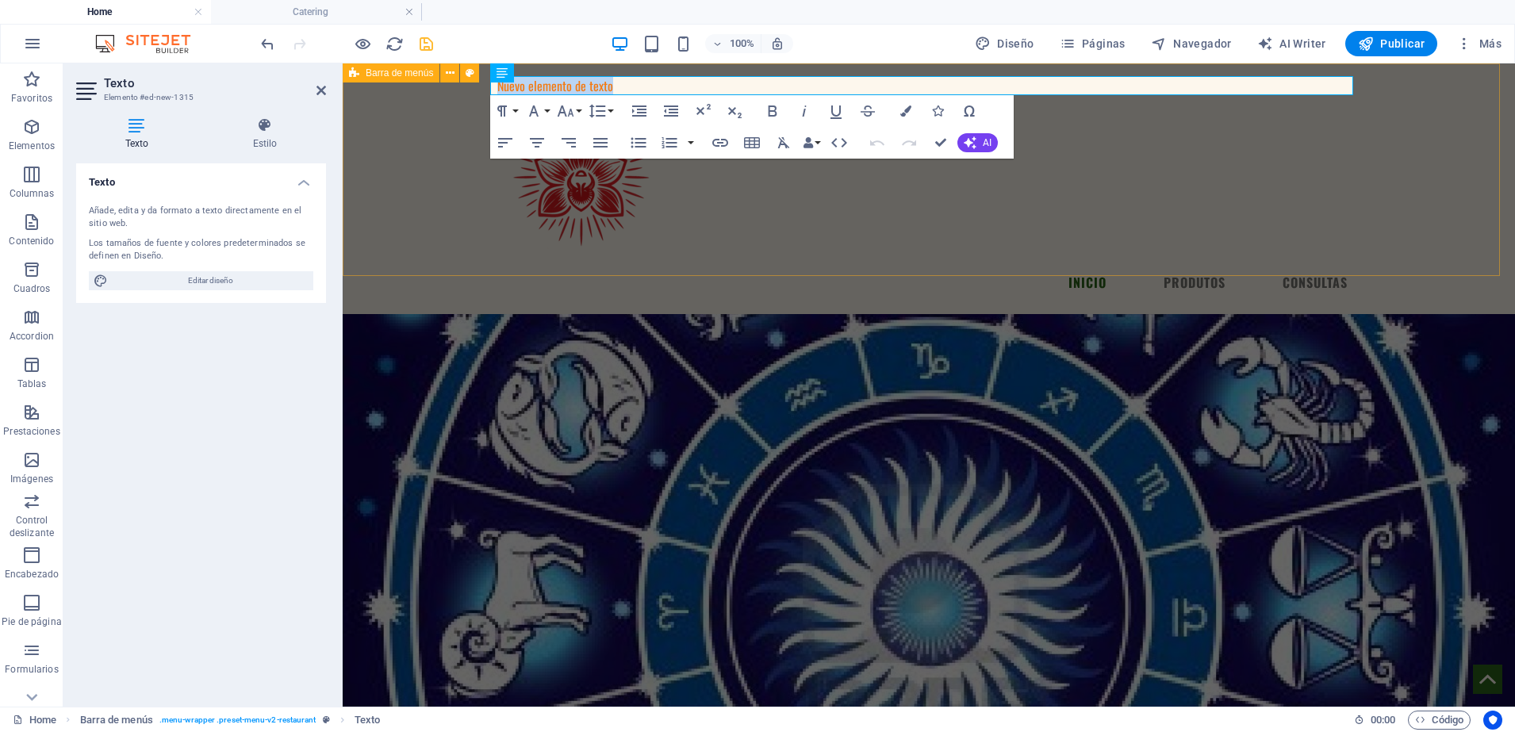
click at [760, 264] on div "Nuevo elemento de texto Menu INICIO PRODUTOS CONSULTAS" at bounding box center [929, 188] width 1172 height 251
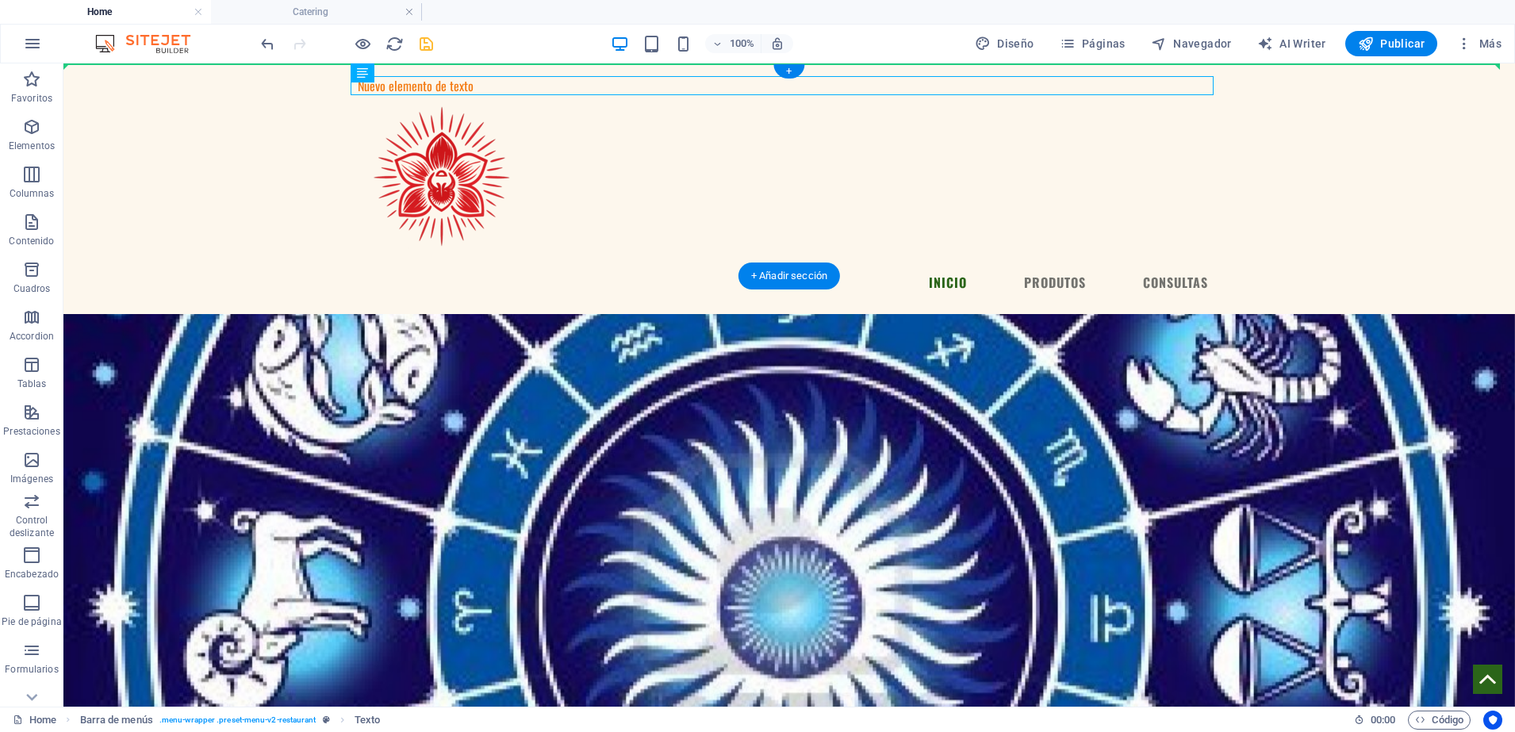
drag, startPoint x: 496, startPoint y: 86, endPoint x: 226, endPoint y: 143, distance: 276.4
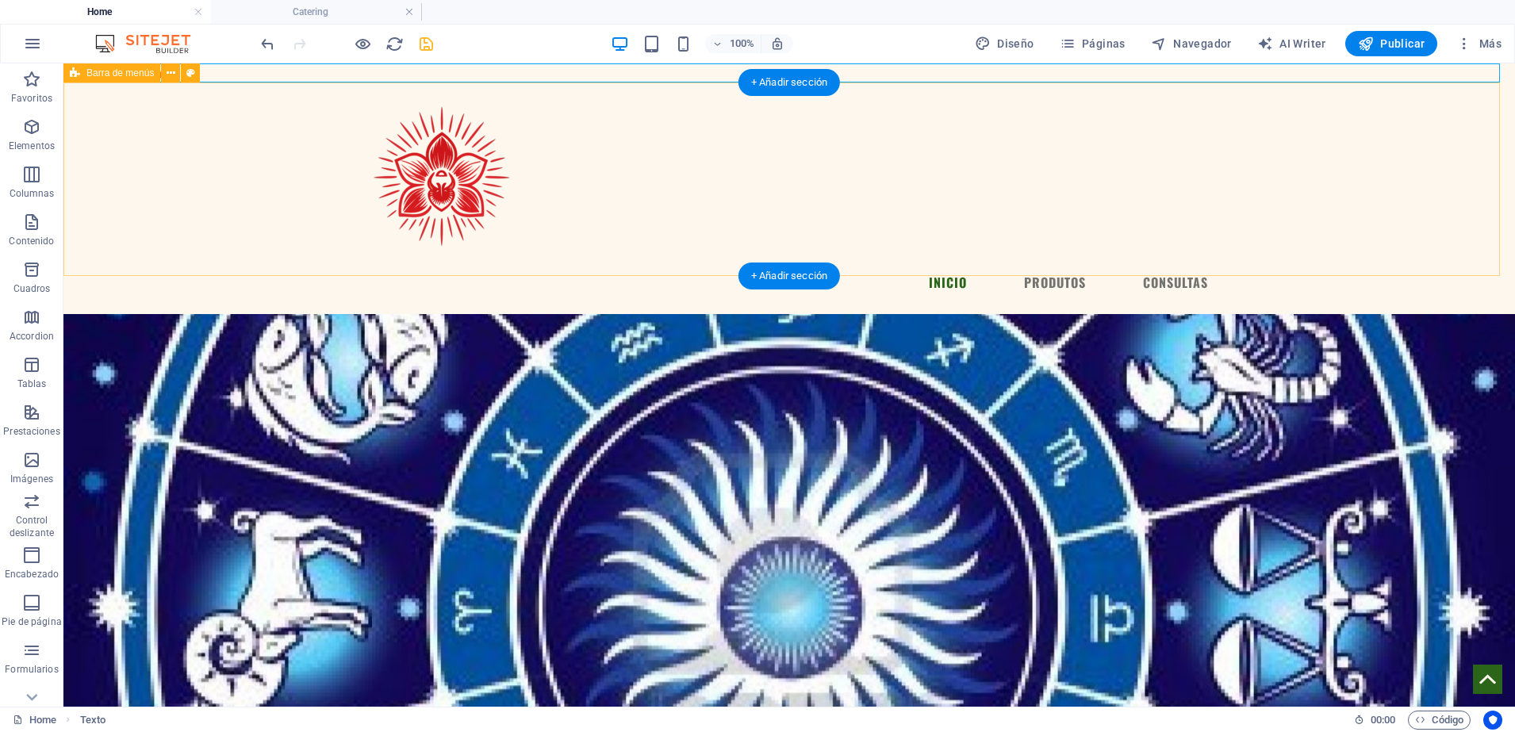
click at [236, 129] on div "Menu INICIO PRODUTOS CONSULTAS" at bounding box center [788, 198] width 1451 height 232
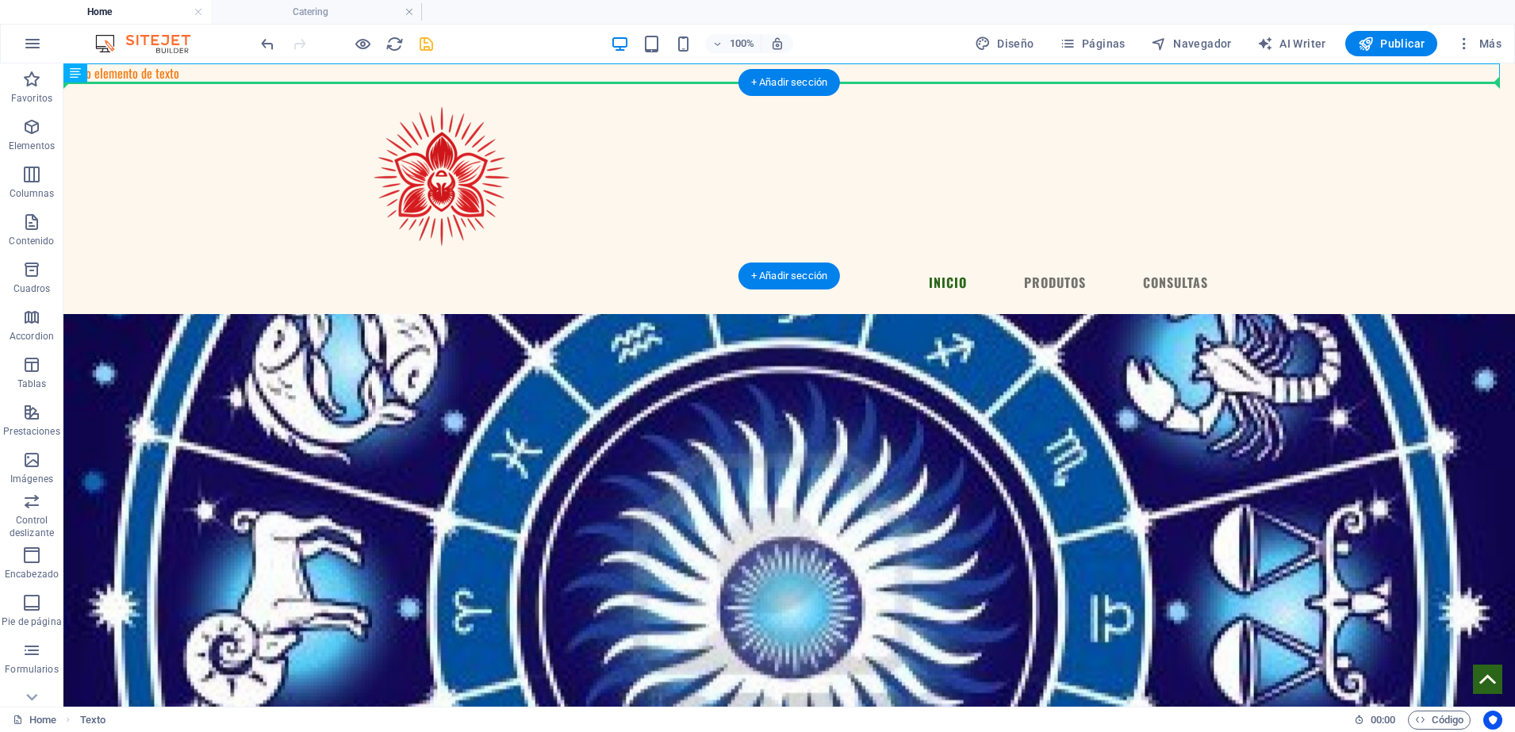
drag, startPoint x: 247, startPoint y: 74, endPoint x: 228, endPoint y: 111, distance: 41.8
drag, startPoint x: 245, startPoint y: 71, endPoint x: 243, endPoint y: 158, distance: 86.5
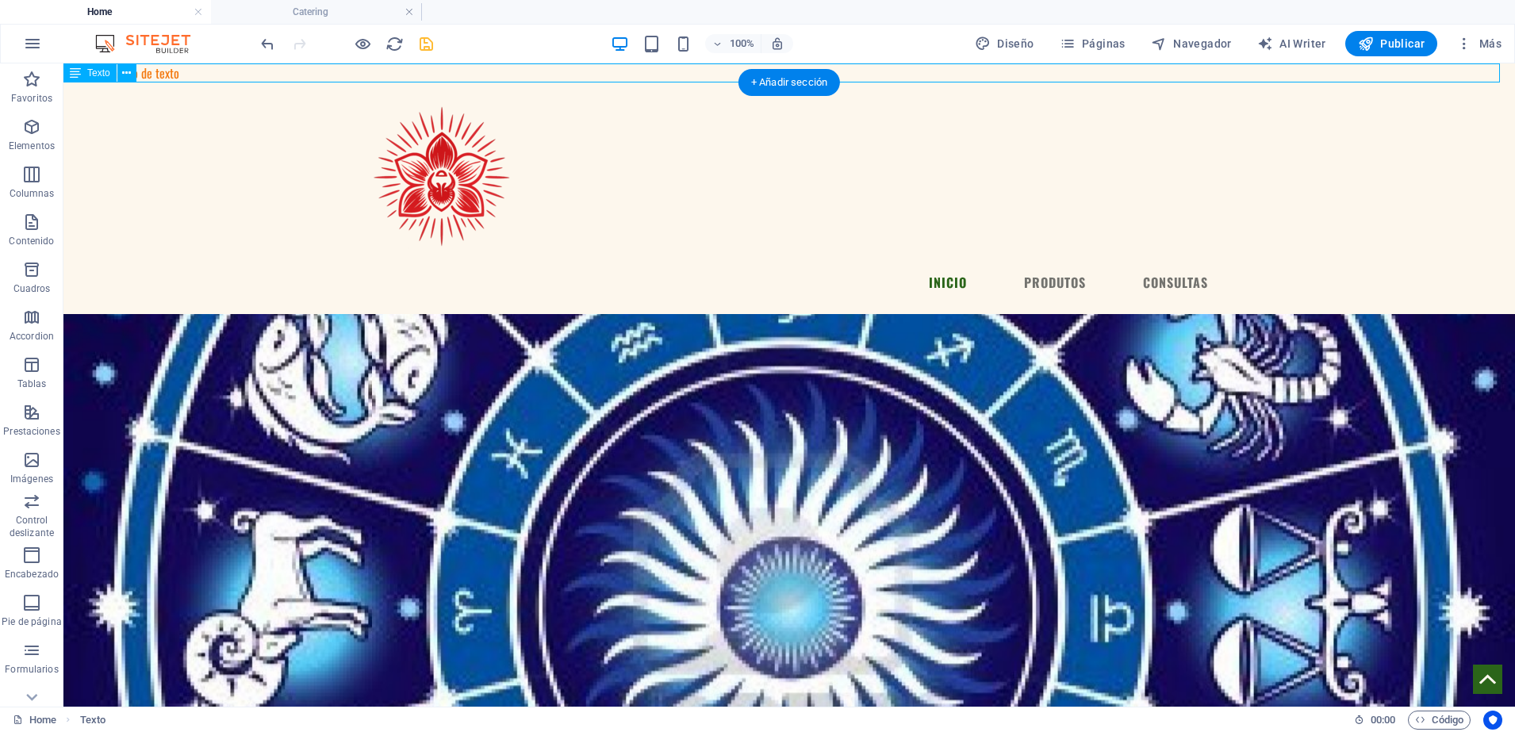
click at [251, 68] on div "Nuevo elemento de texto" at bounding box center [788, 72] width 1451 height 19
click at [250, 71] on div "Nuevo elemento de texto" at bounding box center [788, 72] width 1451 height 19
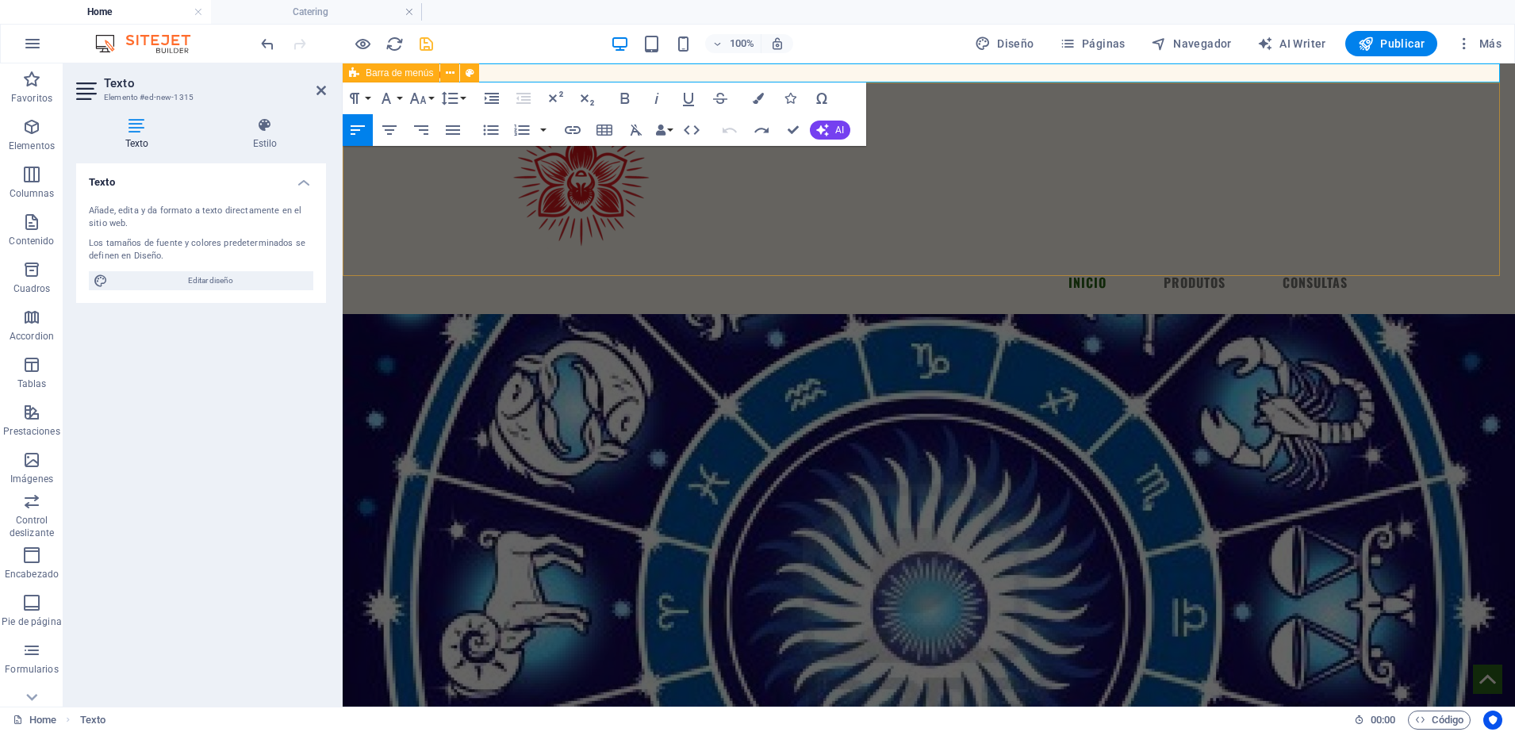
click at [456, 210] on div "Menu INICIO PRODUTOS CONSULTAS" at bounding box center [929, 198] width 1172 height 232
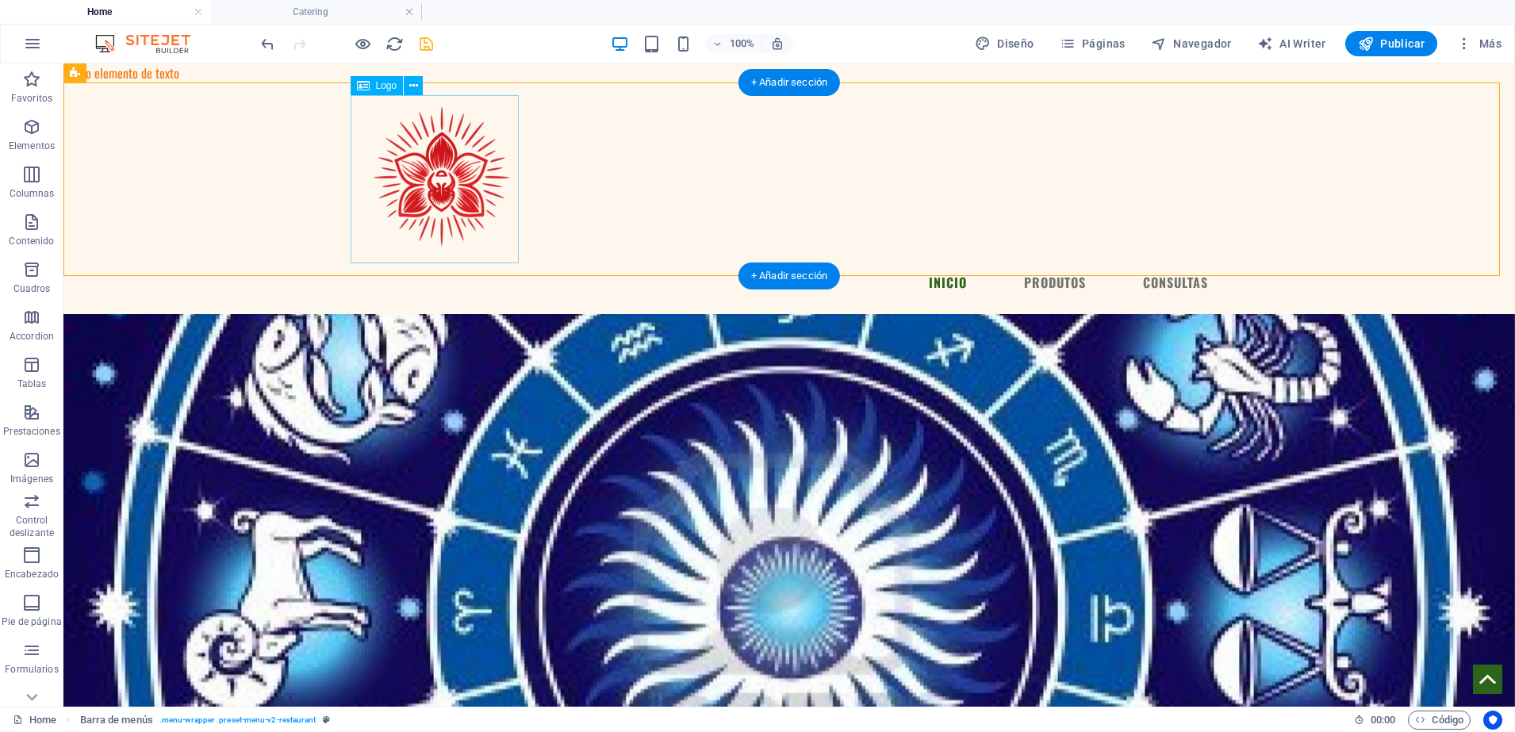
click at [456, 210] on div at bounding box center [789, 179] width 863 height 168
click at [275, 75] on div "Nuevo elemento de texto" at bounding box center [788, 72] width 1451 height 19
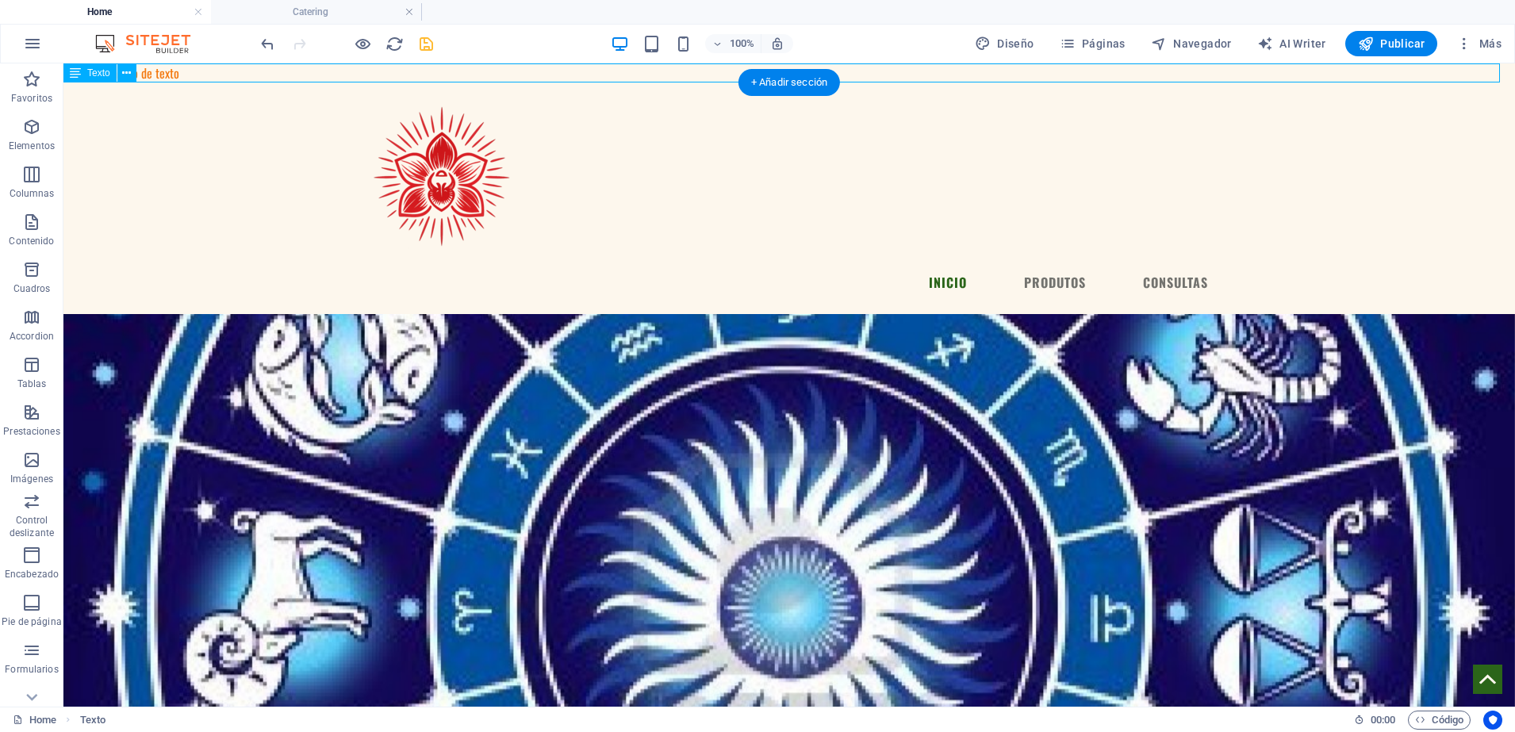
click at [275, 75] on div "Nuevo elemento de texto" at bounding box center [788, 72] width 1451 height 19
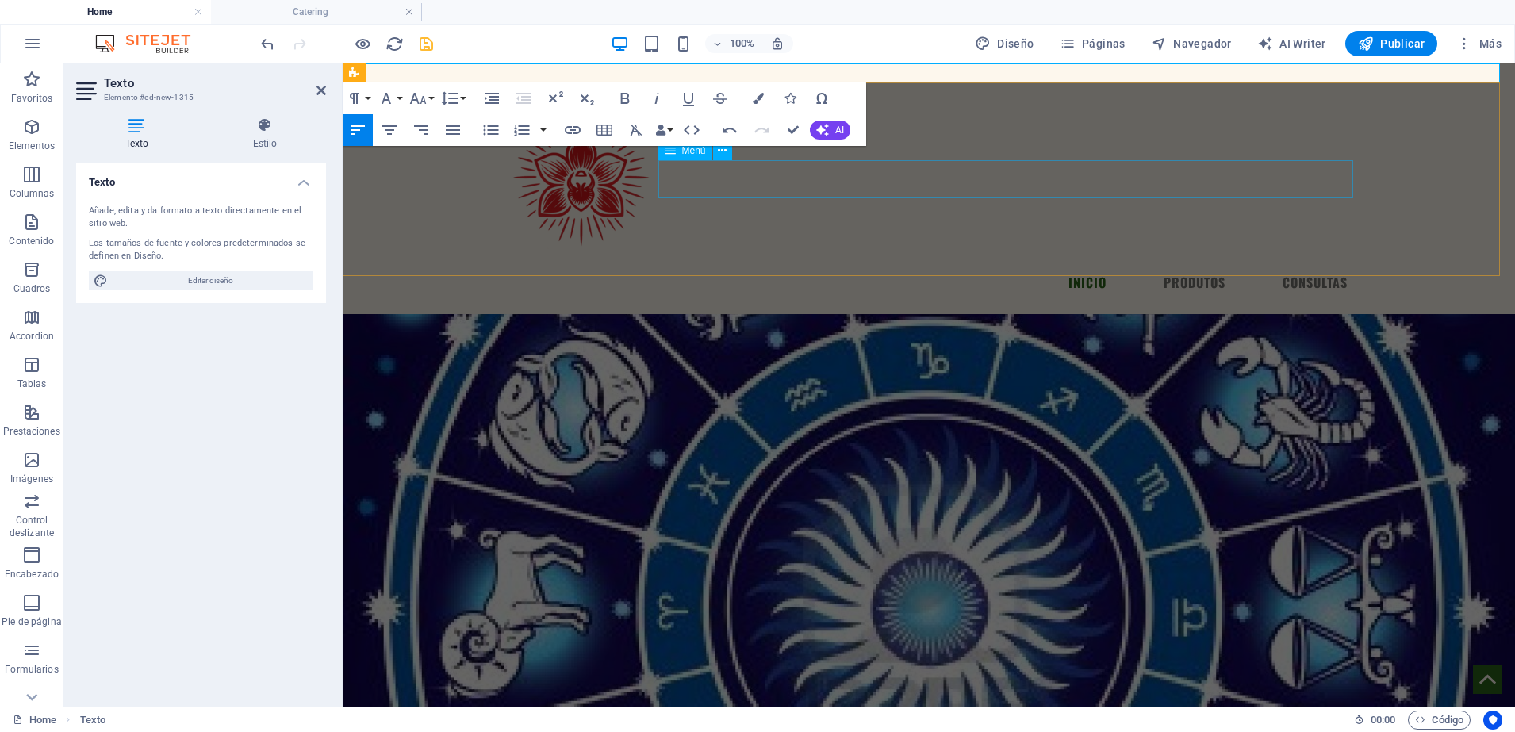
click at [820, 263] on nav "INICIO PRODUTOS CONSULTAS" at bounding box center [928, 282] width 863 height 38
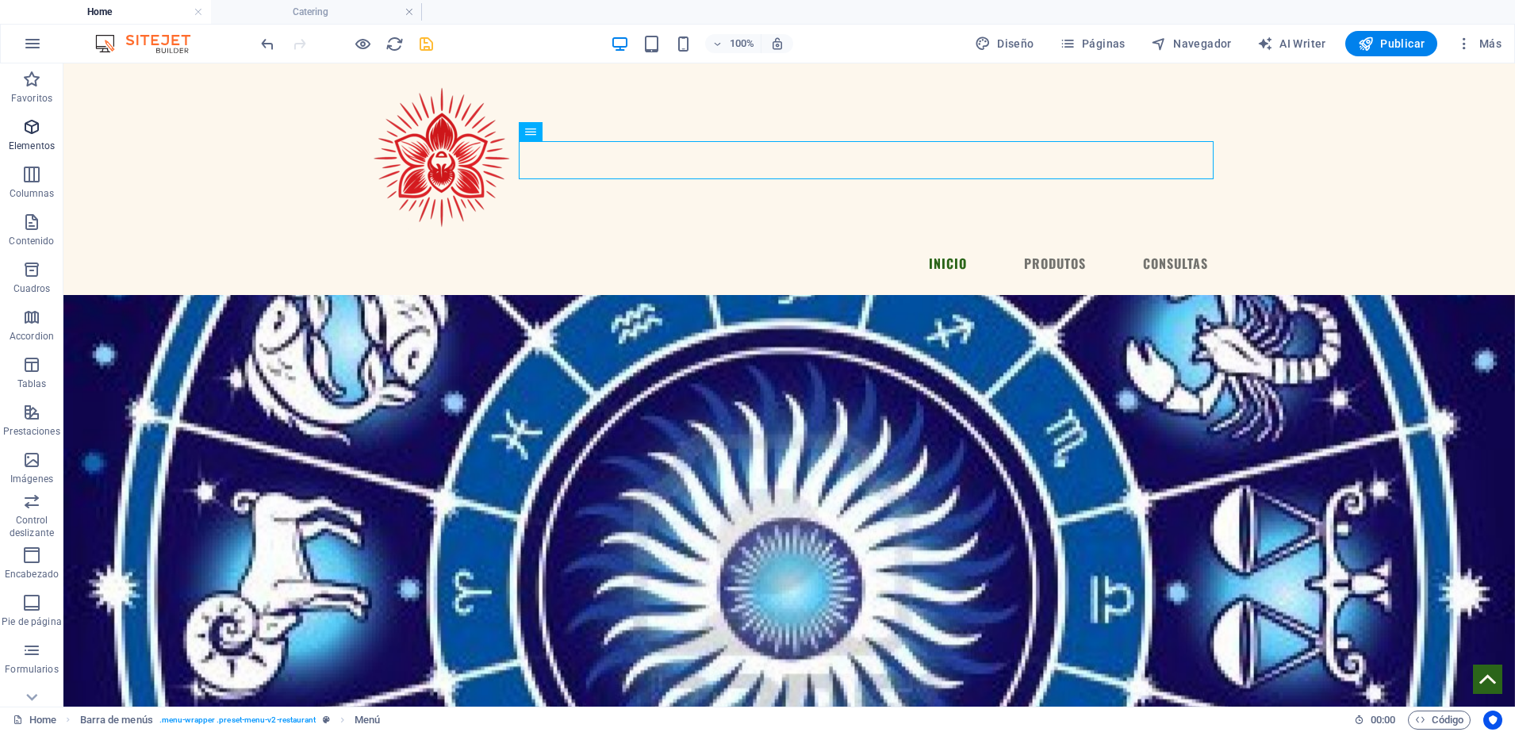
click at [13, 143] on p "Elementos" at bounding box center [32, 146] width 46 height 13
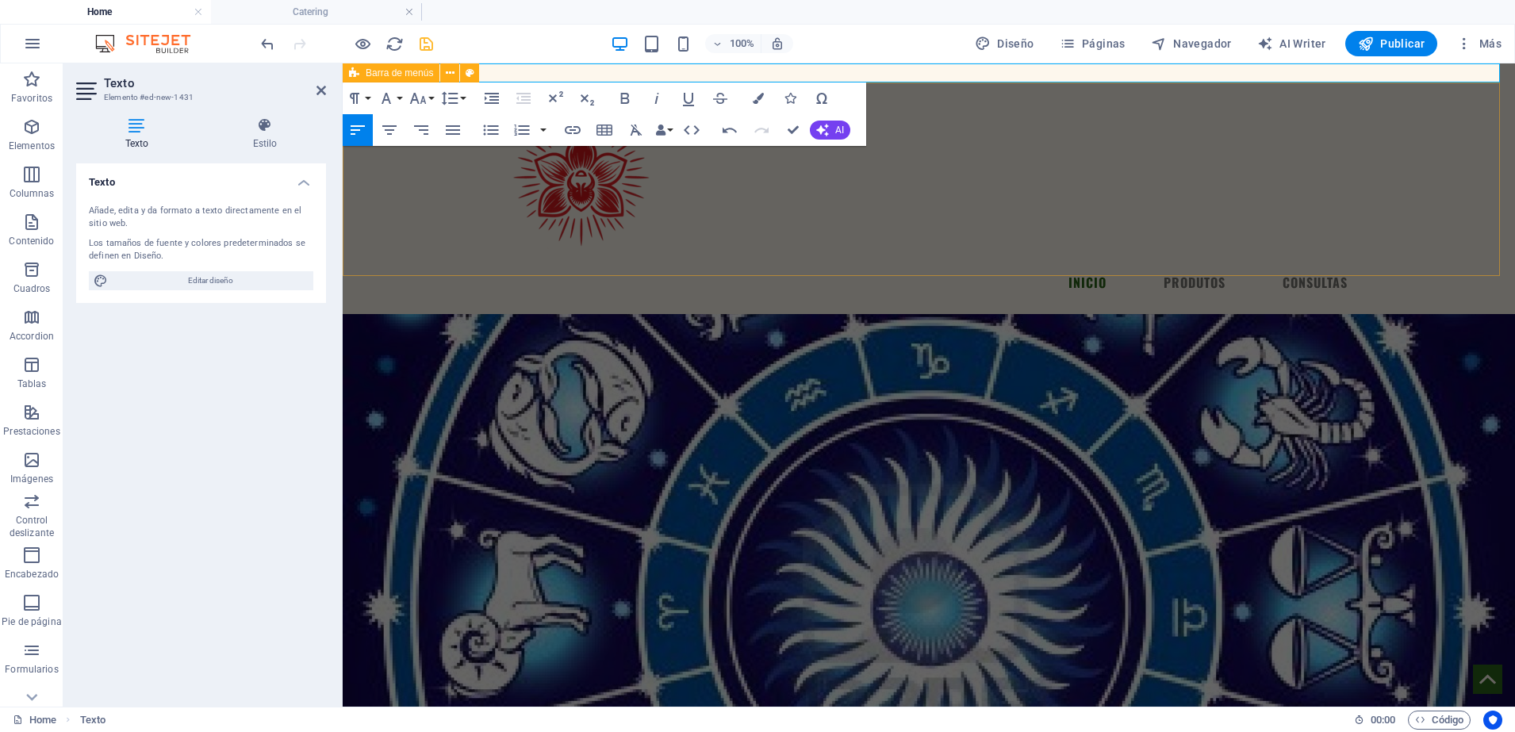
click at [423, 228] on div "Menu INICIO PRODUTOS CONSULTAS" at bounding box center [929, 198] width 1172 height 232
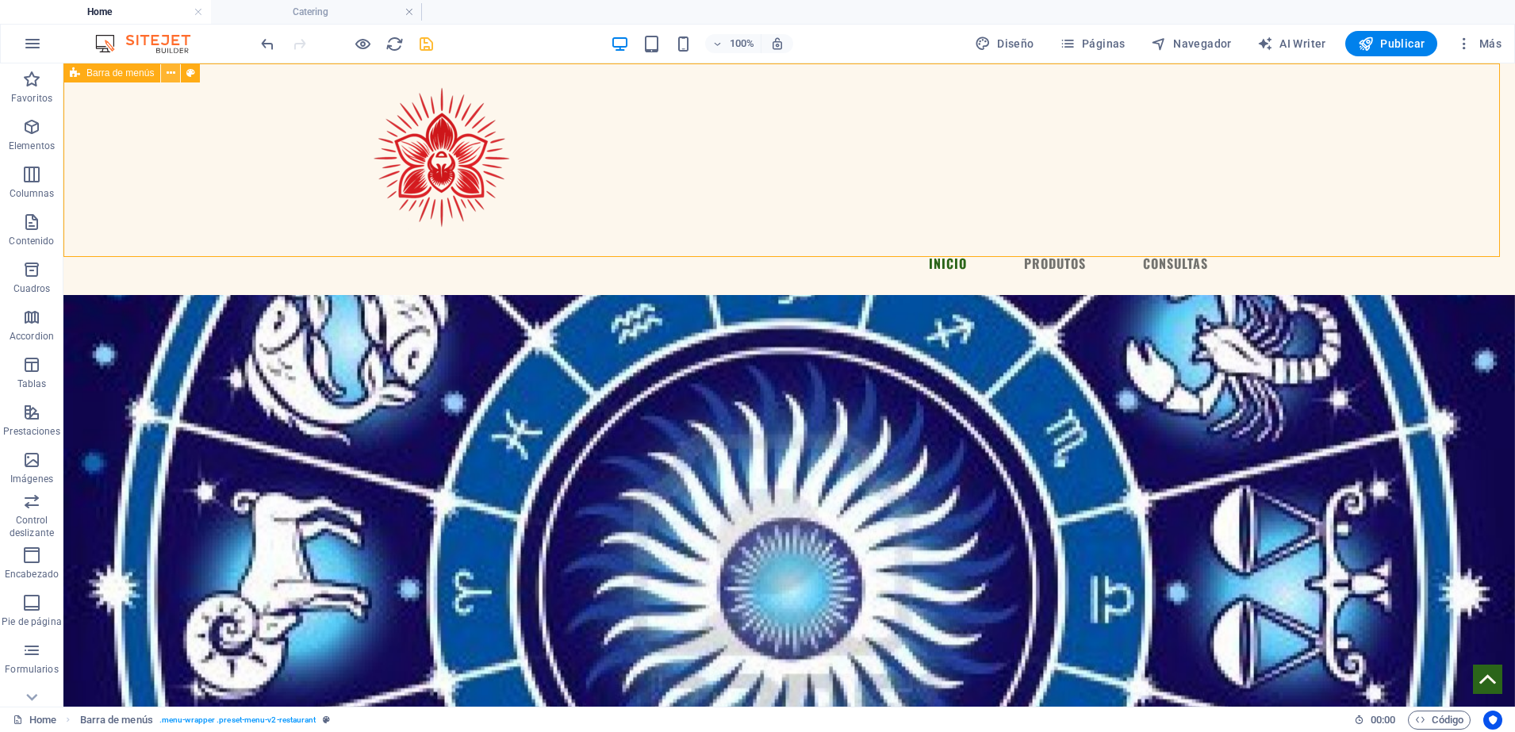
click at [174, 82] on button at bounding box center [170, 72] width 19 height 19
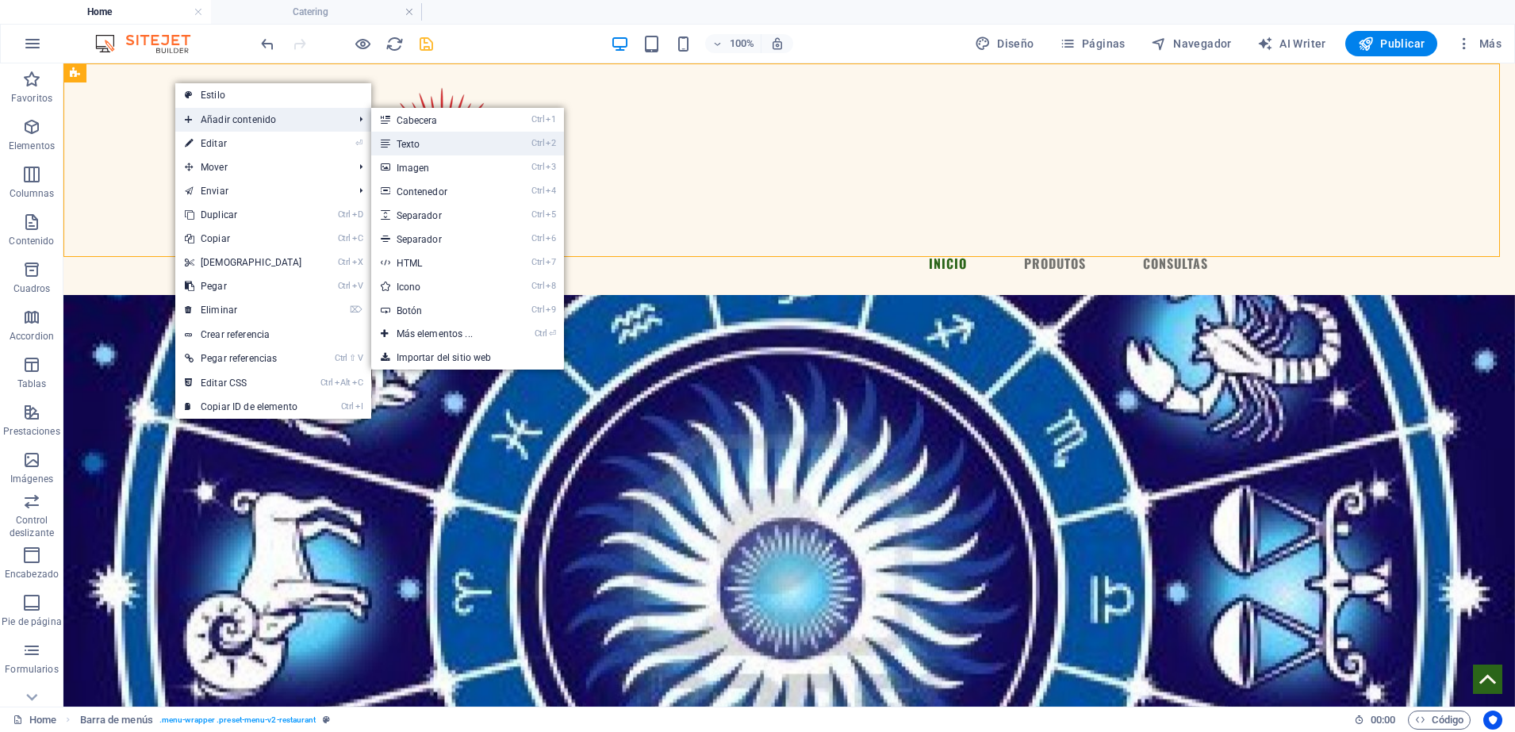
click at [420, 148] on link "Ctrl 2 Texto" at bounding box center [437, 144] width 133 height 24
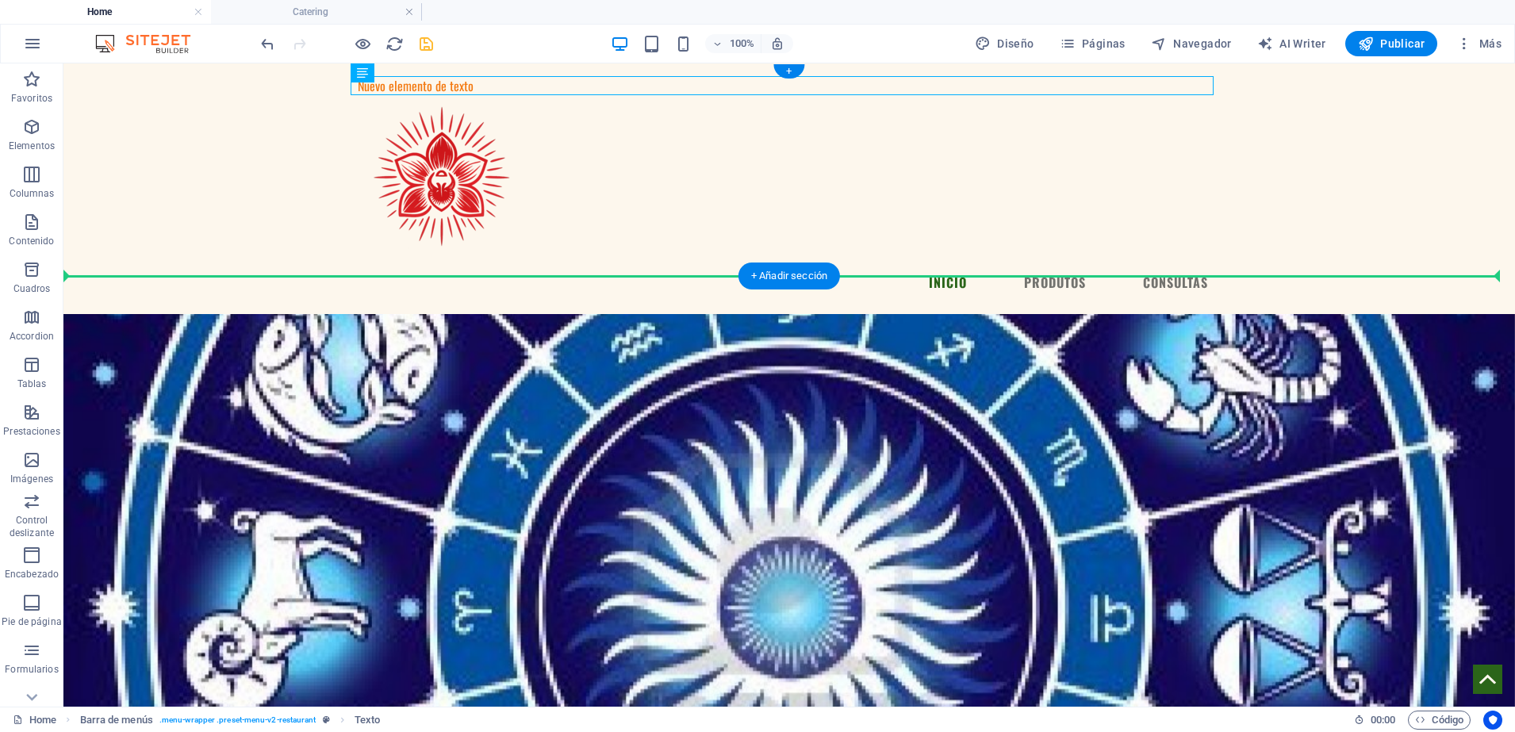
drag, startPoint x: 521, startPoint y: 90, endPoint x: 260, endPoint y: 191, distance: 279.9
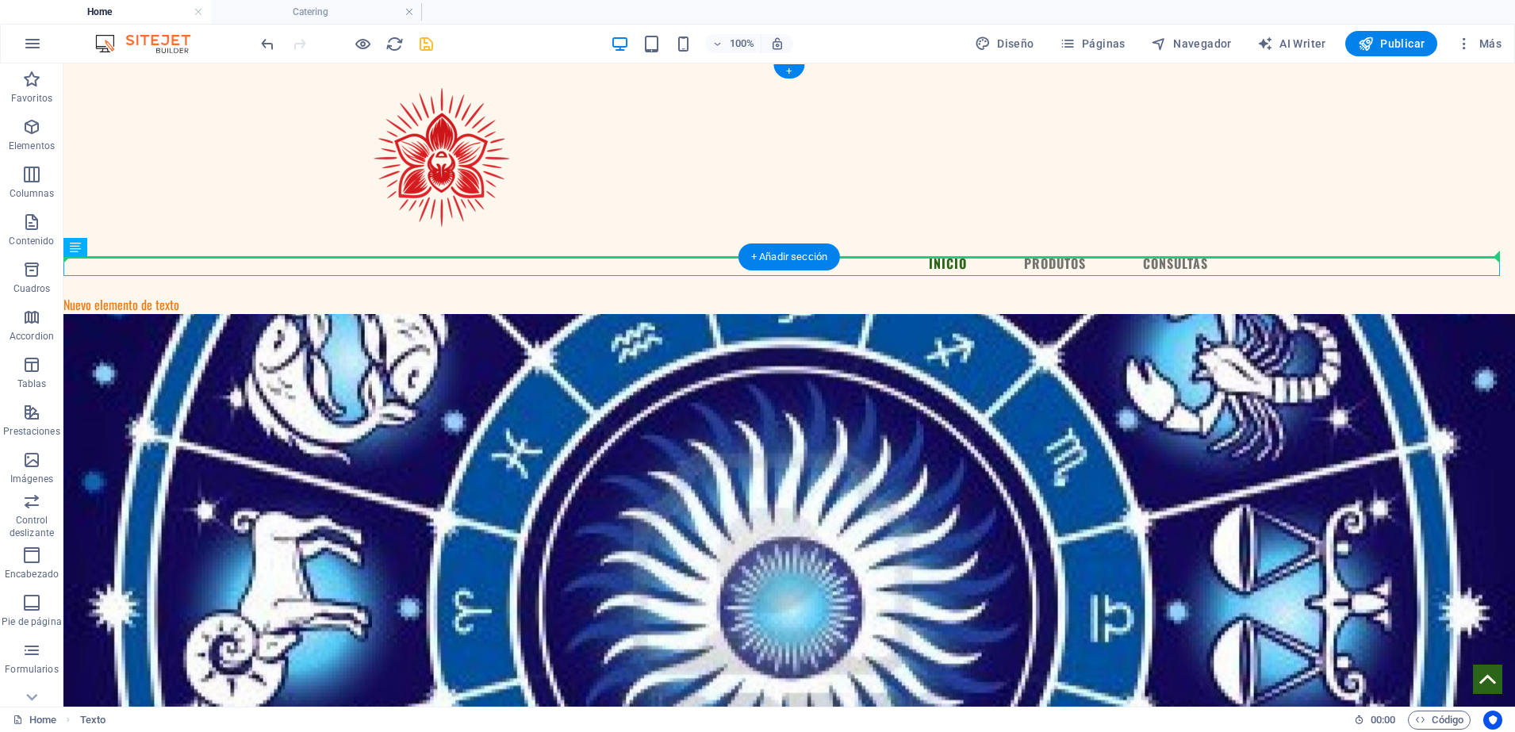
drag, startPoint x: 270, startPoint y: 265, endPoint x: 282, endPoint y: 207, distance: 59.3
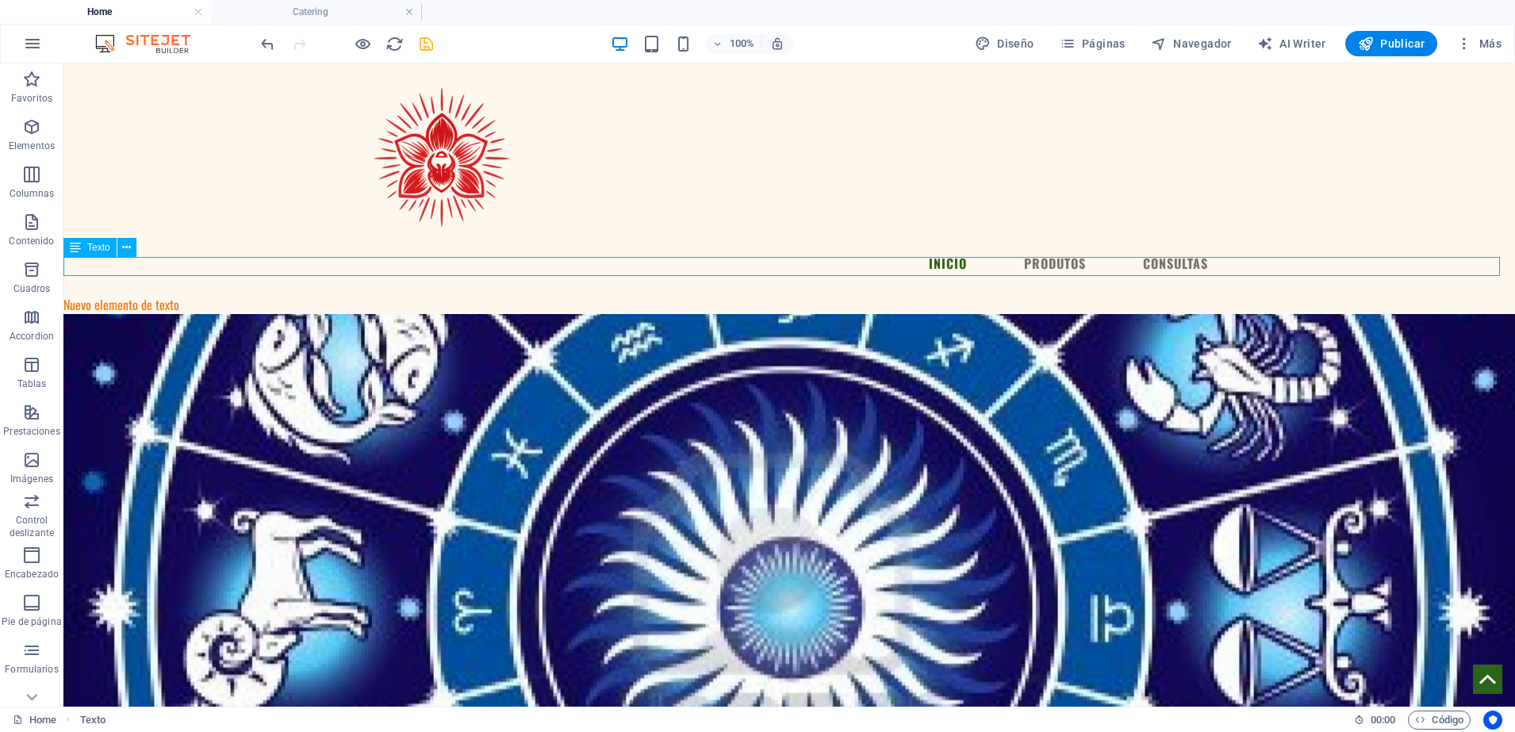
click at [190, 295] on div "Nuevo elemento de texto" at bounding box center [788, 304] width 1451 height 19
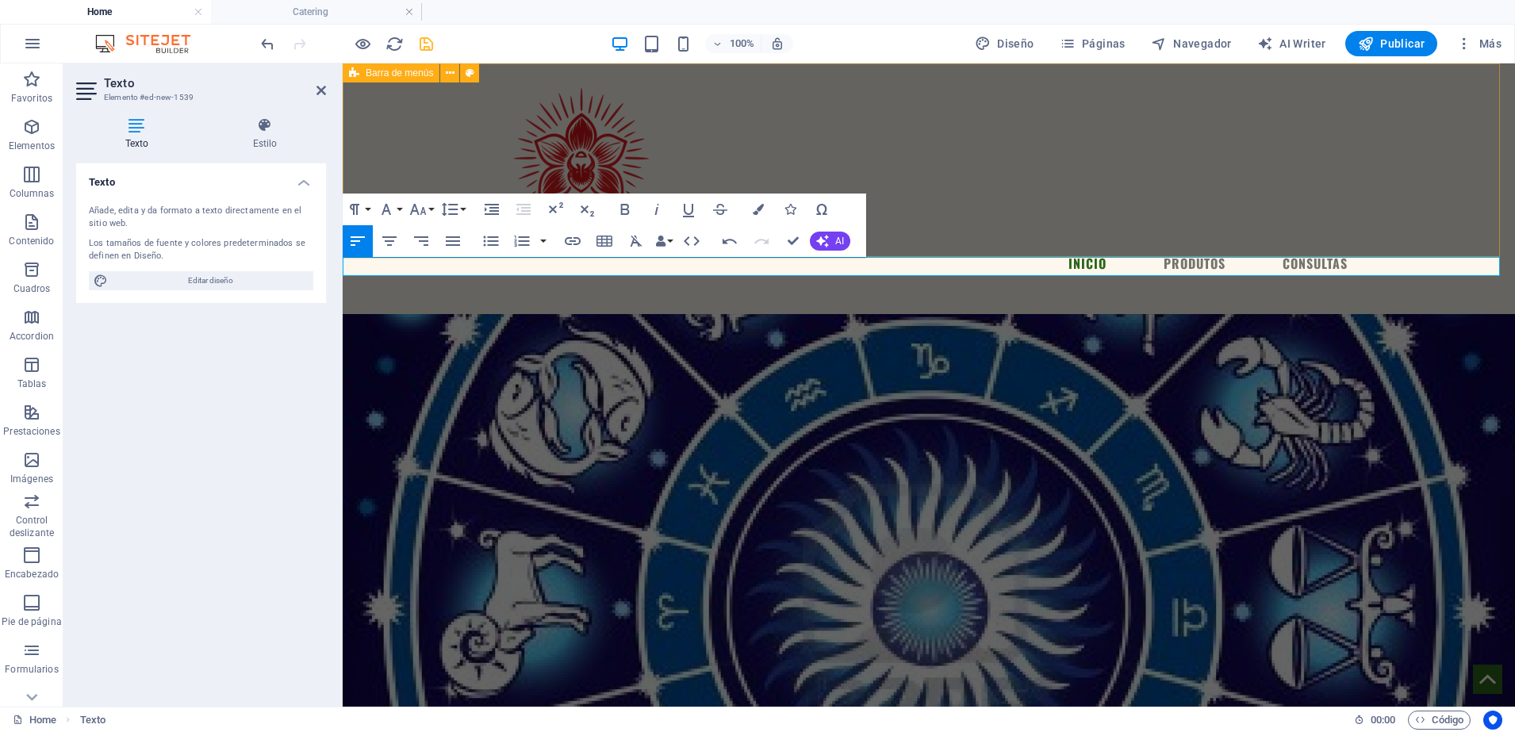
click at [399, 161] on div "Menu INICIO PRODUTOS CONSULTAS" at bounding box center [929, 179] width 1172 height 232
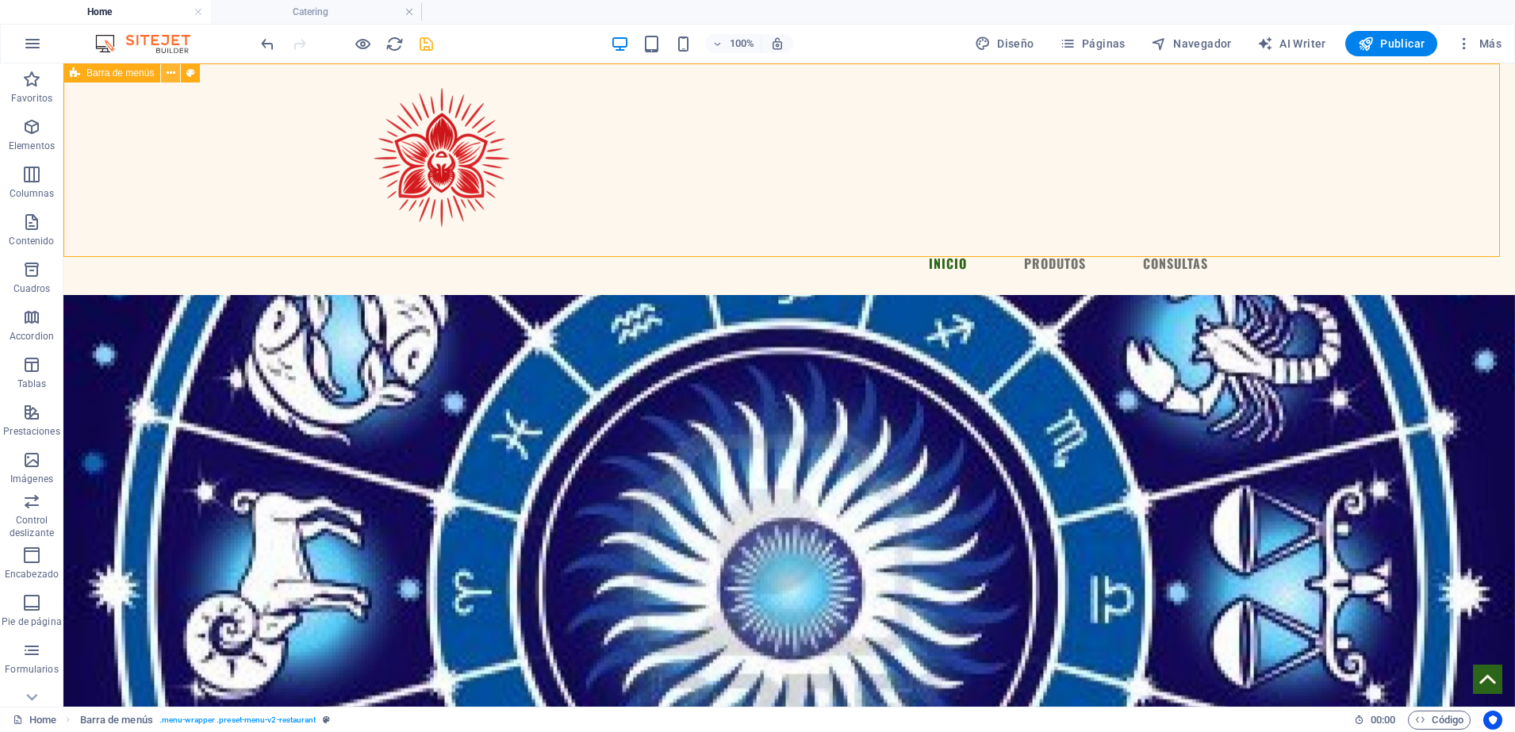
click at [174, 69] on icon at bounding box center [171, 73] width 9 height 17
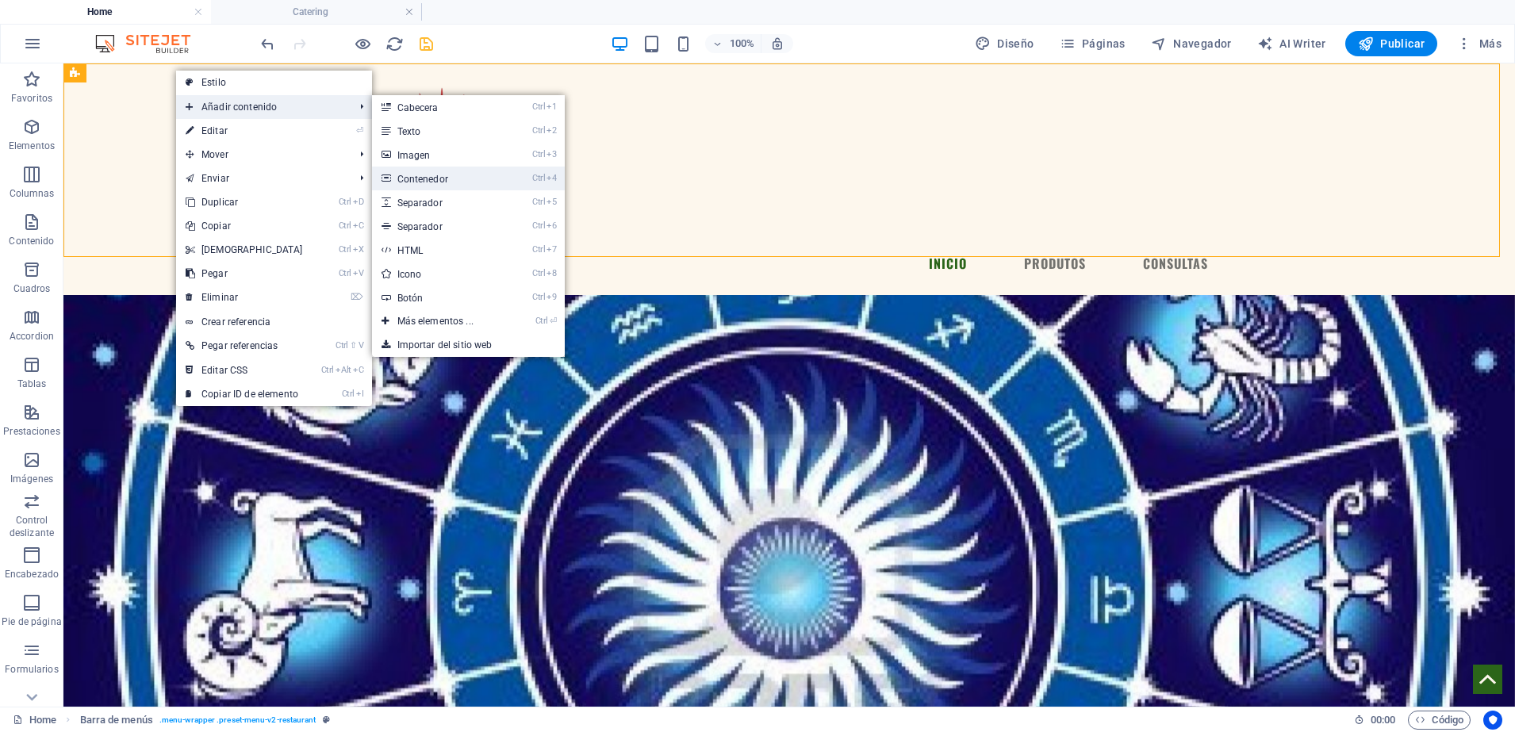
click at [460, 178] on link "Ctrl 4 Contenedor" at bounding box center [438, 179] width 133 height 24
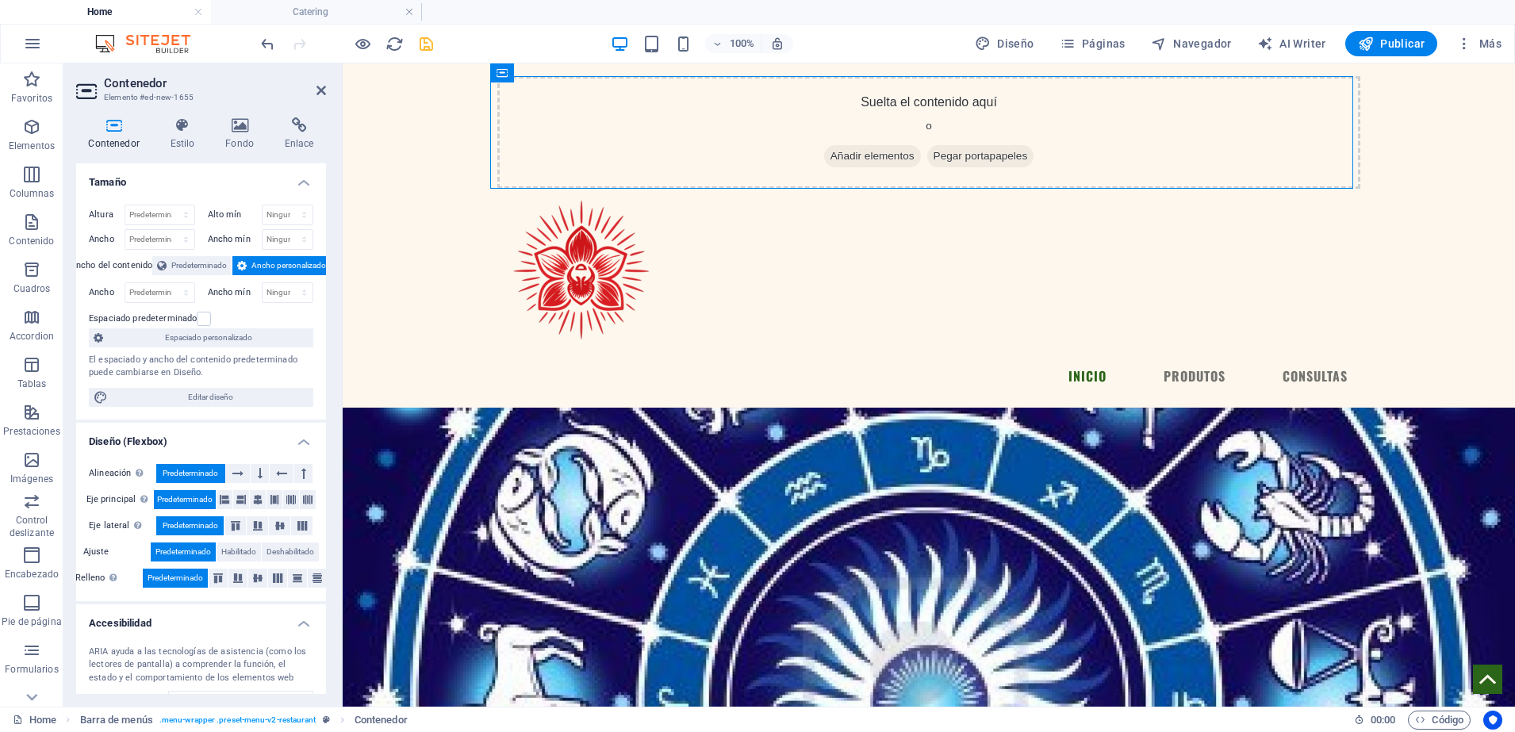
drag, startPoint x: 665, startPoint y: 102, endPoint x: 622, endPoint y: 130, distance: 50.8
click at [622, 130] on div "Suelta el contenido aquí o Añadir elementos Pegar portapapeles" at bounding box center [928, 132] width 863 height 113
click at [1358, 119] on div "Suelta el contenido aquí o Añadir elementos Pegar portapapeles Menu INICIO PROD…" at bounding box center [929, 235] width 1172 height 344
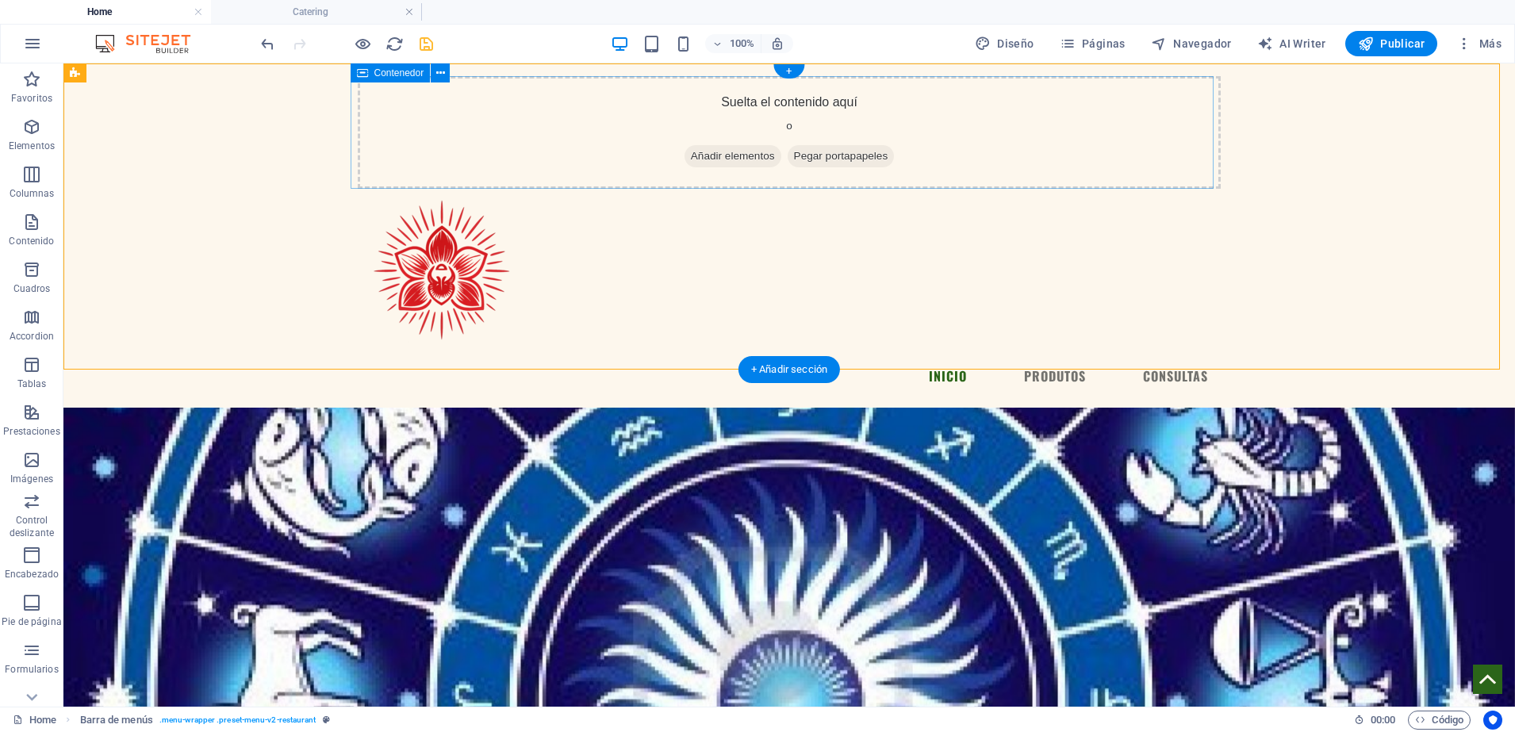
click at [1173, 102] on div "Suelta el contenido aquí o Añadir elementos Pegar portapapeles" at bounding box center [789, 132] width 863 height 113
drag, startPoint x: 1212, startPoint y: 126, endPoint x: 618, endPoint y: 75, distance: 597.0
click at [786, 115] on div "Suelta el contenido aquí o Añadir elementos Pegar portapapeles" at bounding box center [789, 132] width 863 height 113
click at [455, 97] on div "Suelta el contenido aquí o Añadir elementos Pegar portapapeles" at bounding box center [789, 132] width 863 height 113
click at [444, 75] on icon at bounding box center [440, 73] width 9 height 17
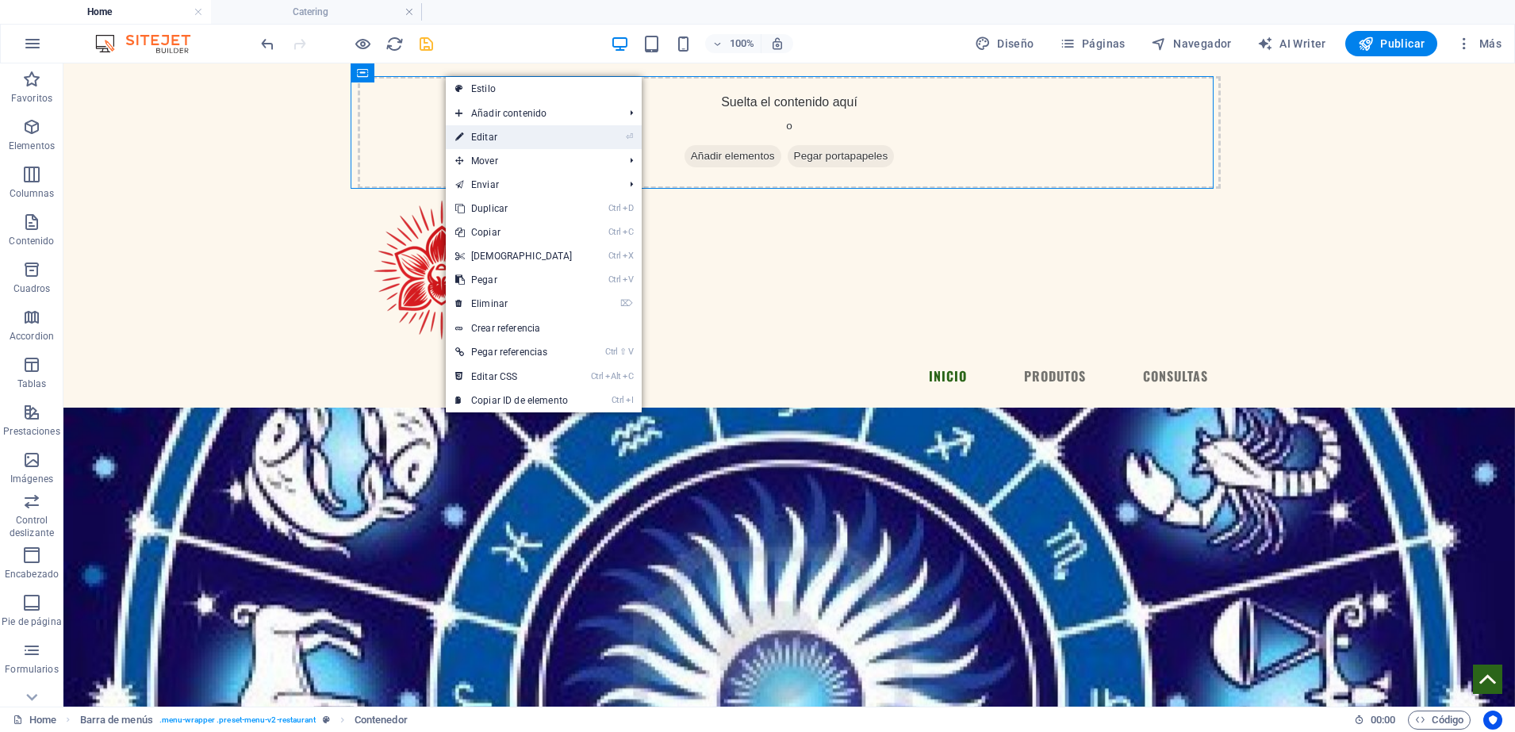
click at [506, 144] on link "⏎ Editar" at bounding box center [514, 137] width 136 height 24
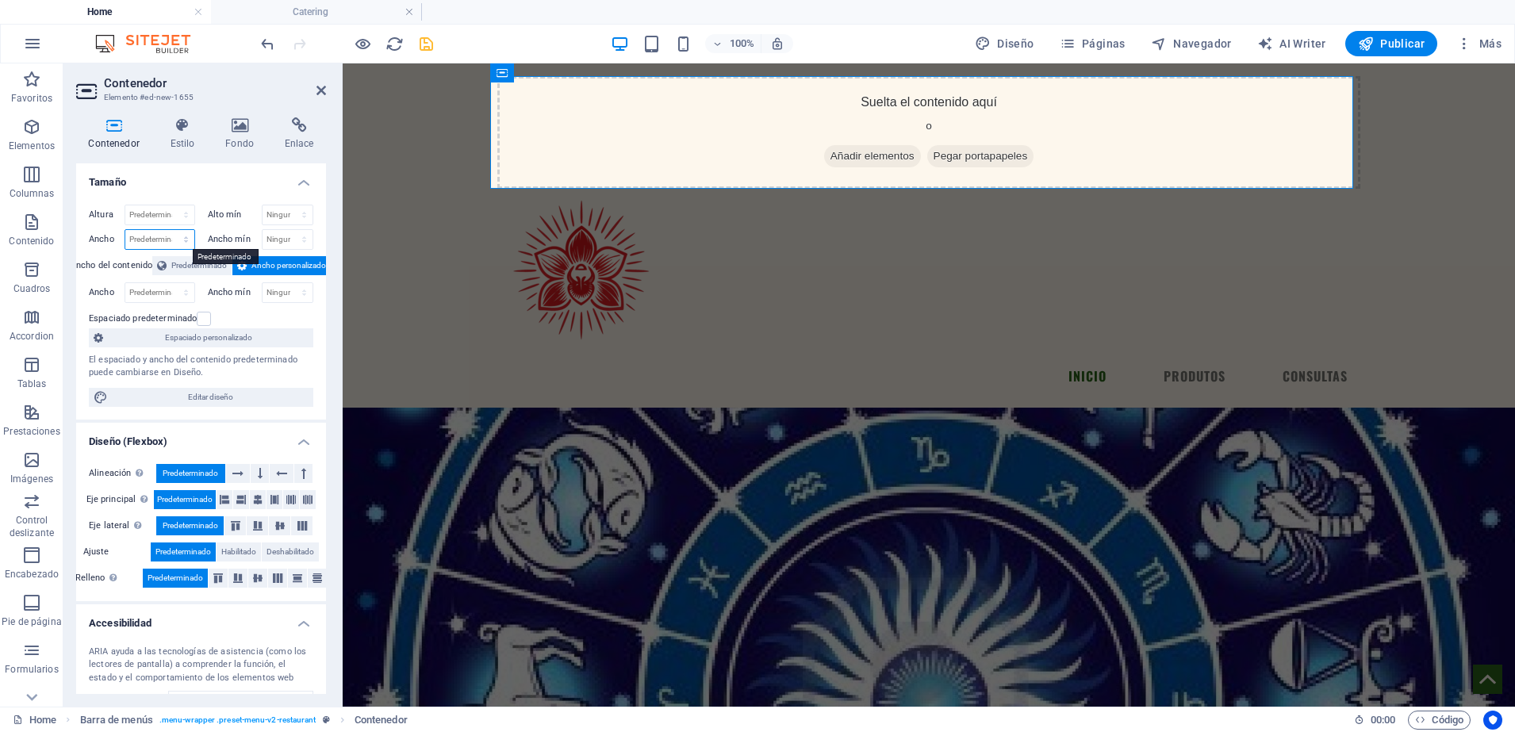
click at [156, 237] on select "Predeterminado px rem % em vh vw" at bounding box center [159, 239] width 69 height 19
select select "vh"
click at [170, 230] on select "Predeterminado px rem % em vh vw" at bounding box center [159, 239] width 69 height 19
type input "134.2"
click at [173, 242] on select "Predeterminado px rem % em vh vw" at bounding box center [183, 239] width 22 height 19
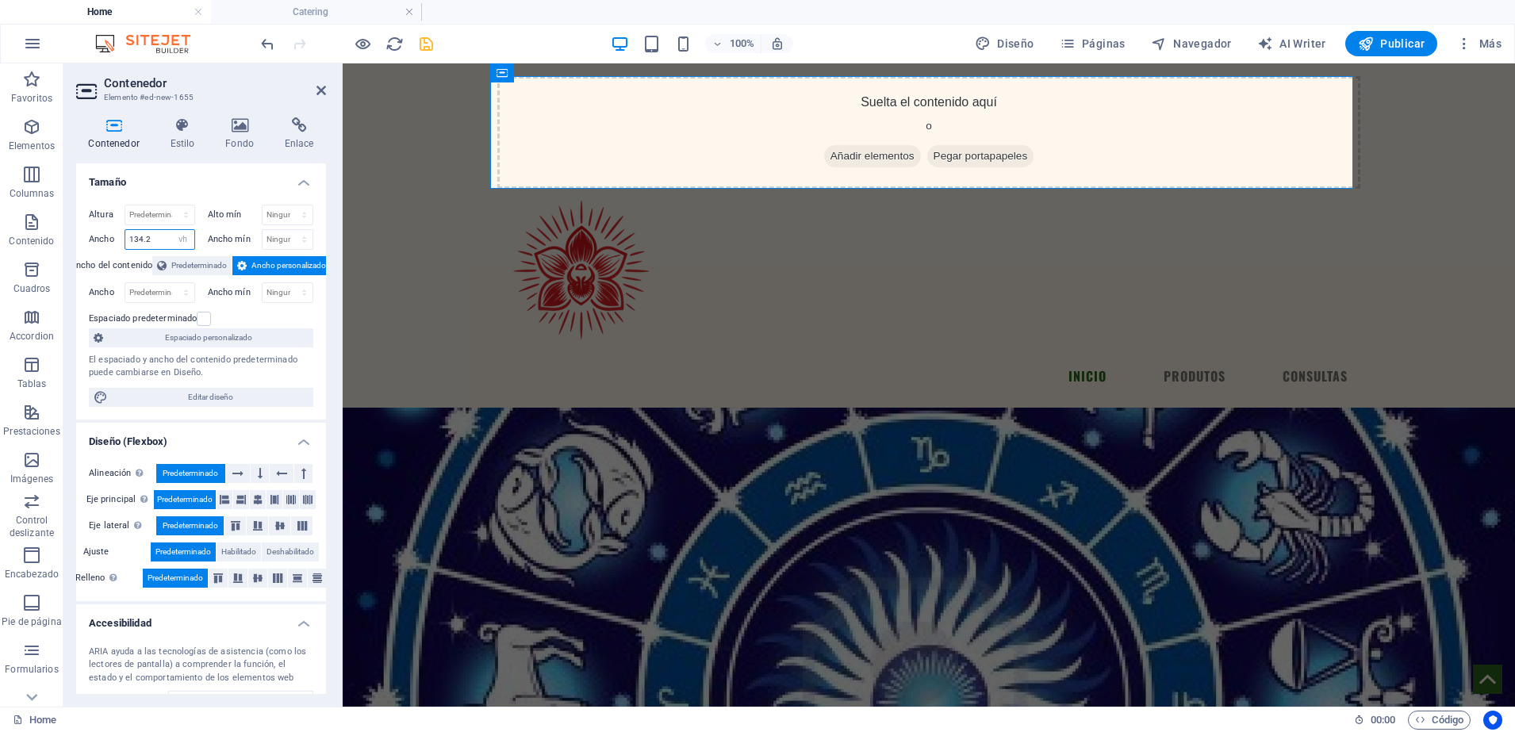
select select "px"
click at [172, 230] on select "Predeterminado px rem % em vh vw" at bounding box center [183, 239] width 22 height 19
click at [165, 243] on input "1088" at bounding box center [159, 239] width 69 height 19
type input "1"
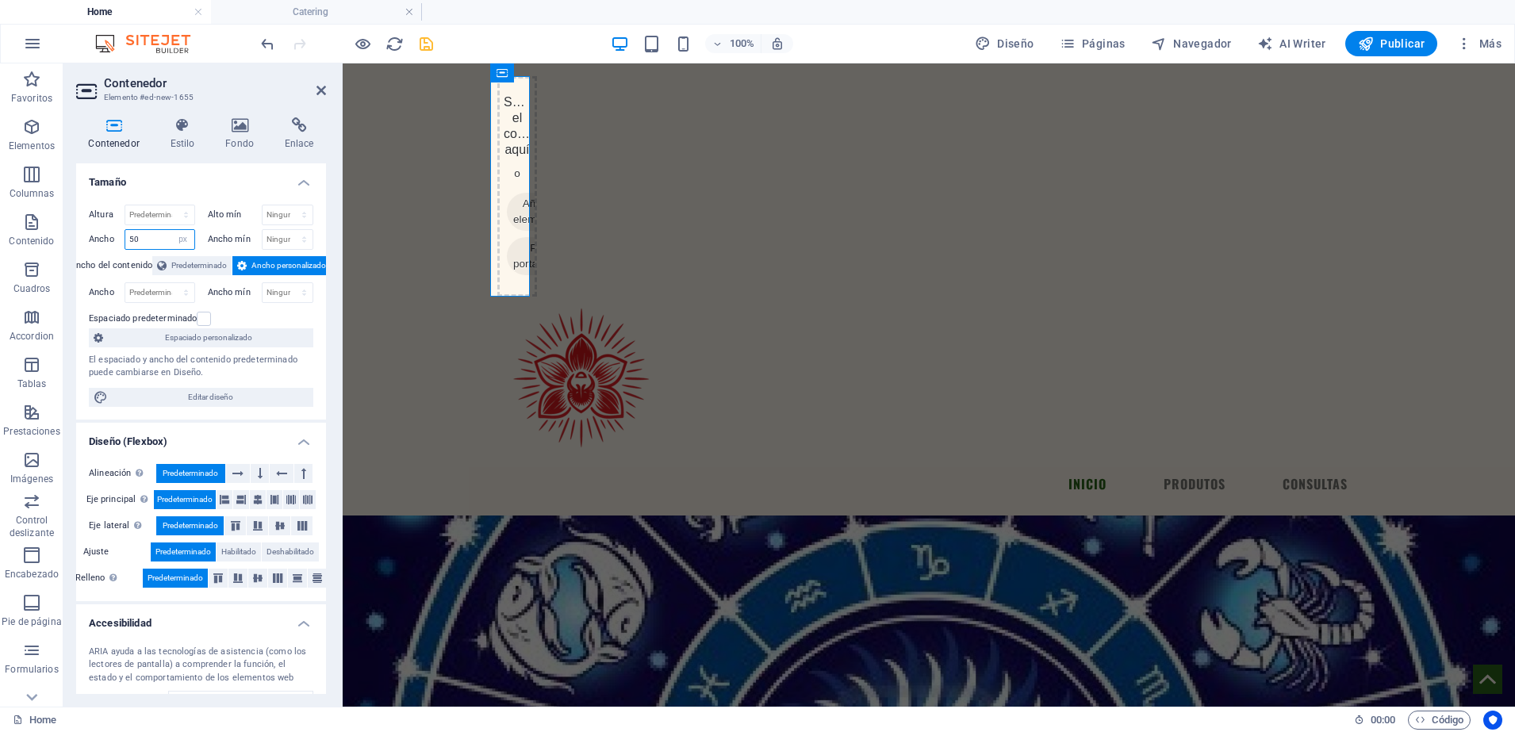
type input "5"
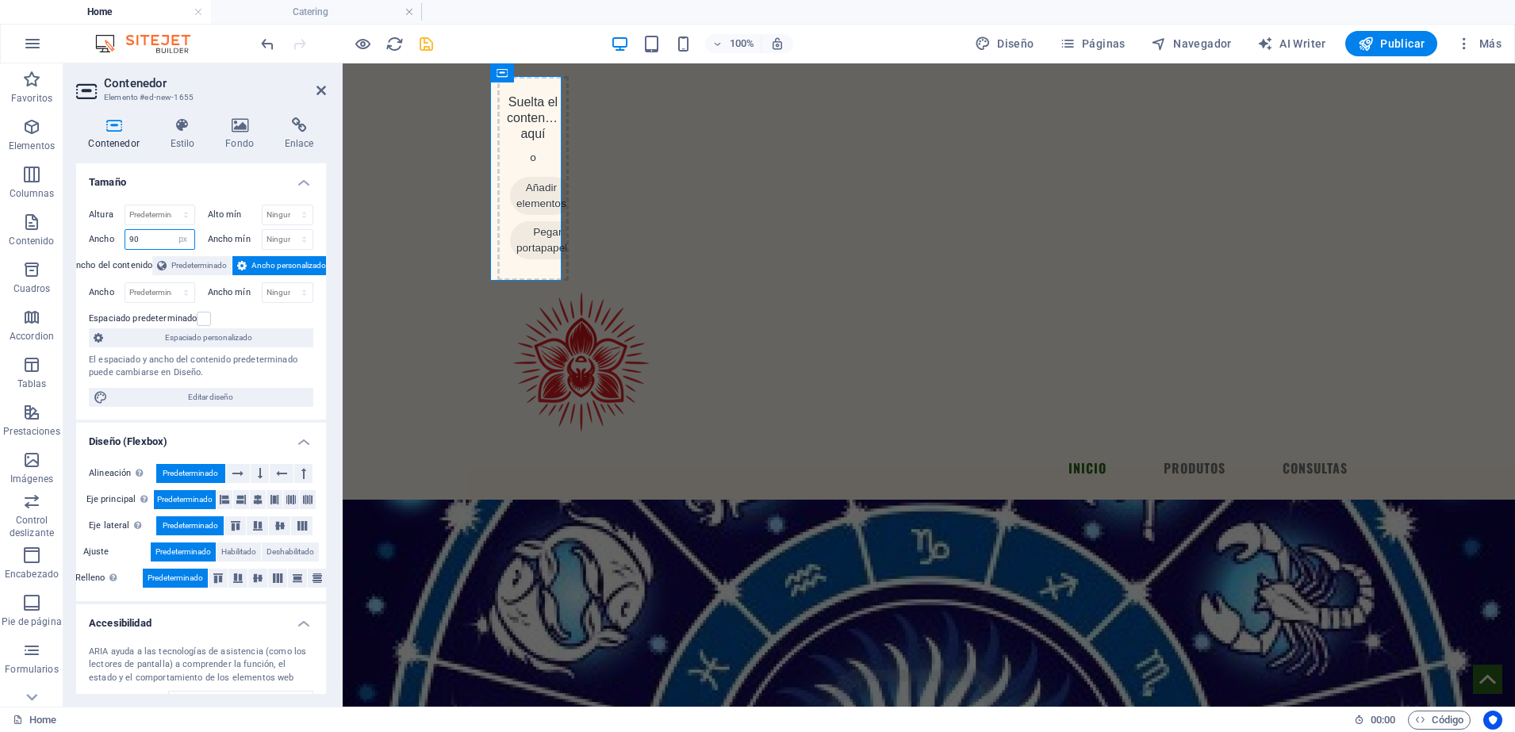
type input "9"
type input "120"
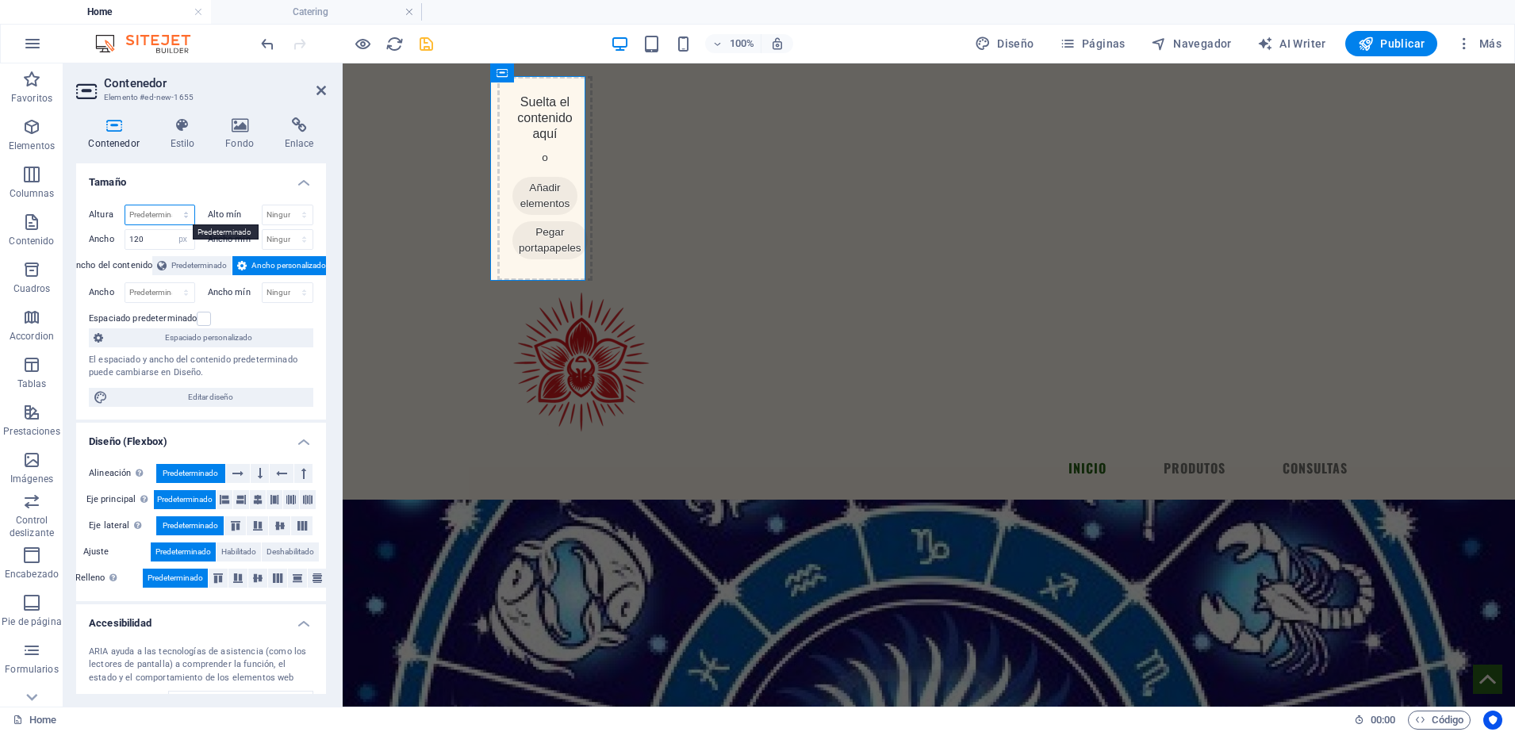
click at [154, 216] on select "Predeterminado px rem % vh vw" at bounding box center [159, 214] width 69 height 19
select select "px"
click at [170, 205] on select "Predeterminado px rem % vh vw" at bounding box center [159, 214] width 69 height 19
click at [155, 219] on input "258" at bounding box center [159, 214] width 69 height 19
type input "2"
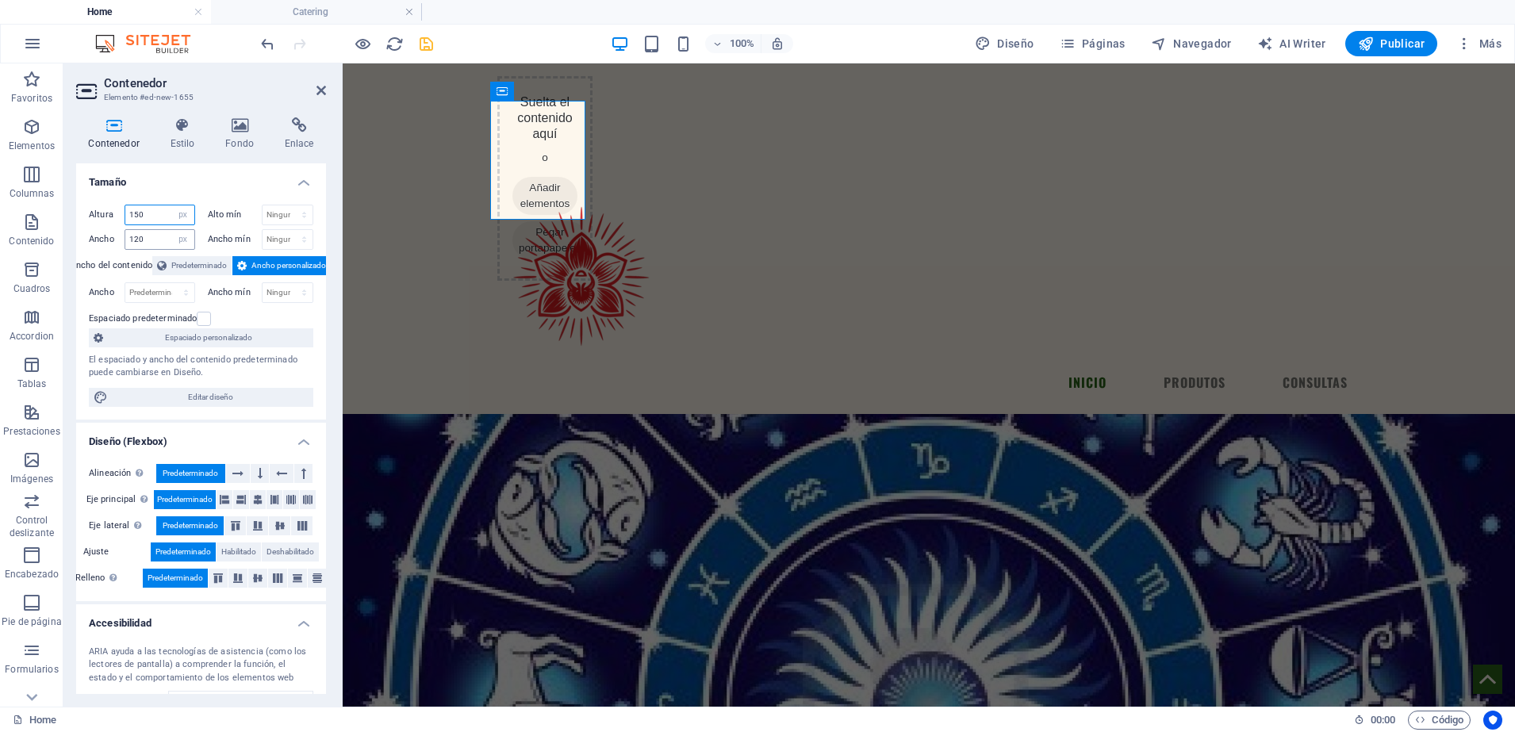
drag, startPoint x: 155, startPoint y: 219, endPoint x: 156, endPoint y: 231, distance: 12.0
click at [156, 231] on div "Altura 150 Predeterminado px rem % vh vw Alto mín Ninguno px rem % vh vw Ancho …" at bounding box center [201, 227] width 224 height 45
type input "150"
click at [156, 231] on input "120" at bounding box center [159, 239] width 69 height 19
type input "1"
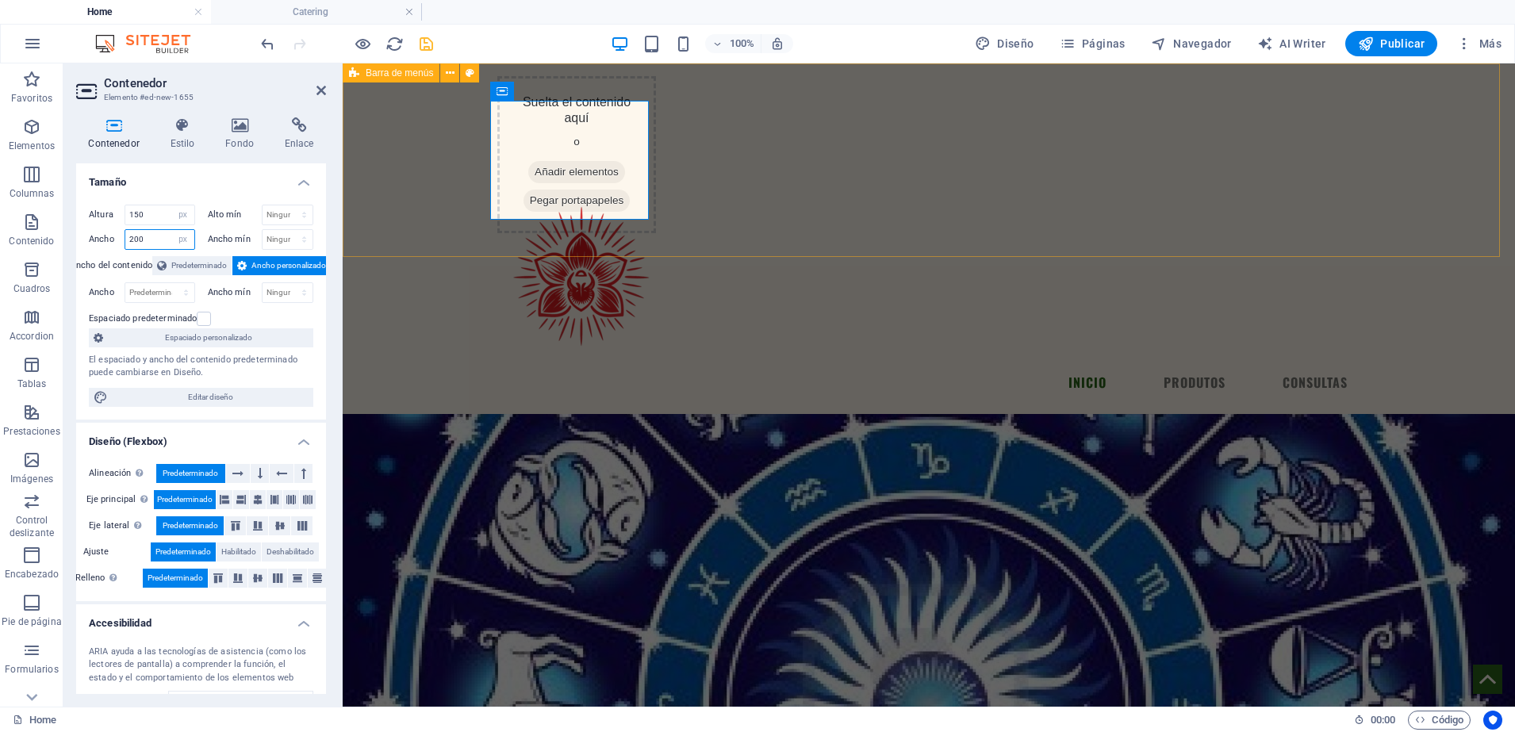
type input "200"
click at [399, 220] on div "Suelta el contenido aquí o Añadir elementos Pegar portapapeles Menu INICIO PROD…" at bounding box center [929, 238] width 1172 height 350
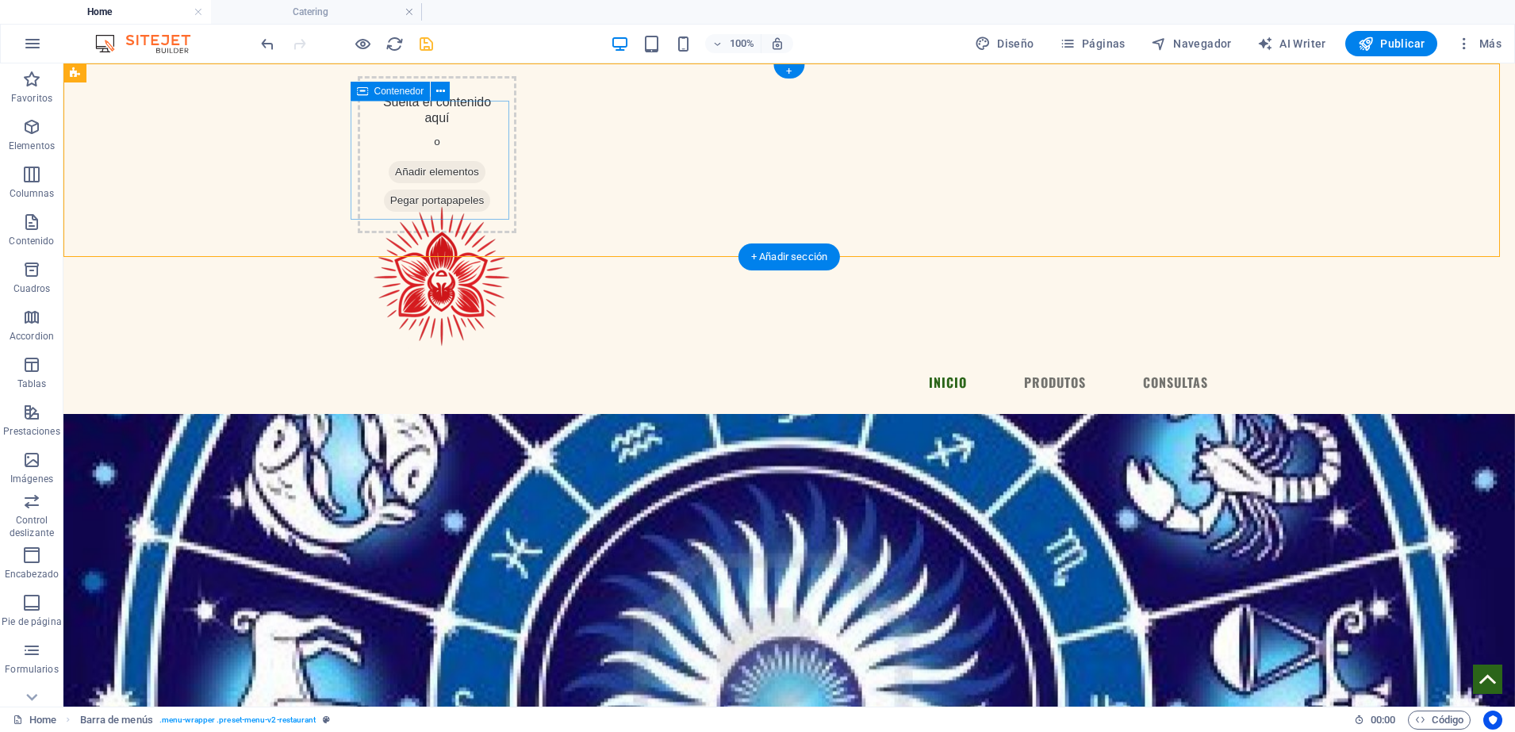
click at [431, 183] on span "Añadir elementos" at bounding box center [437, 172] width 97 height 22
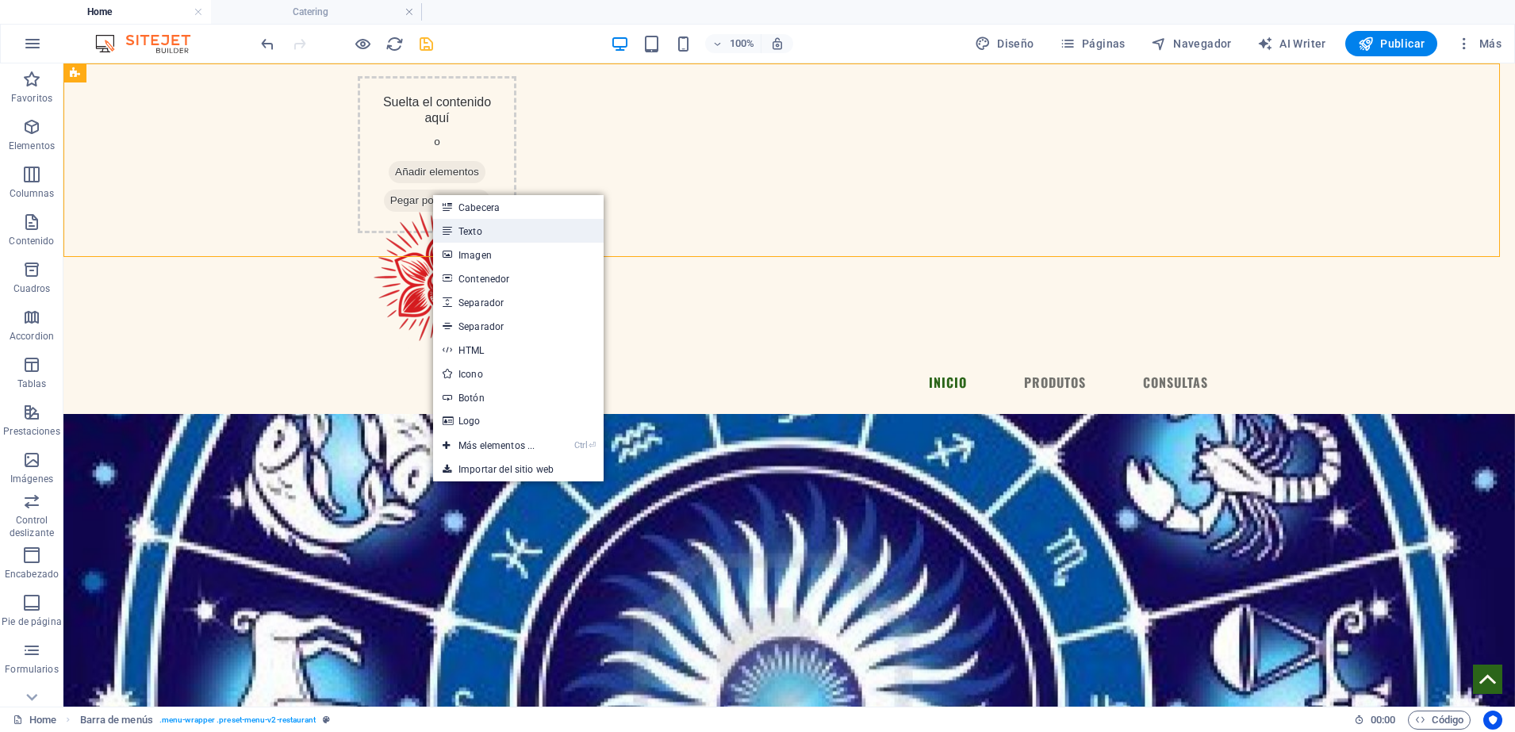
click at [515, 230] on link "Texto" at bounding box center [518, 231] width 170 height 24
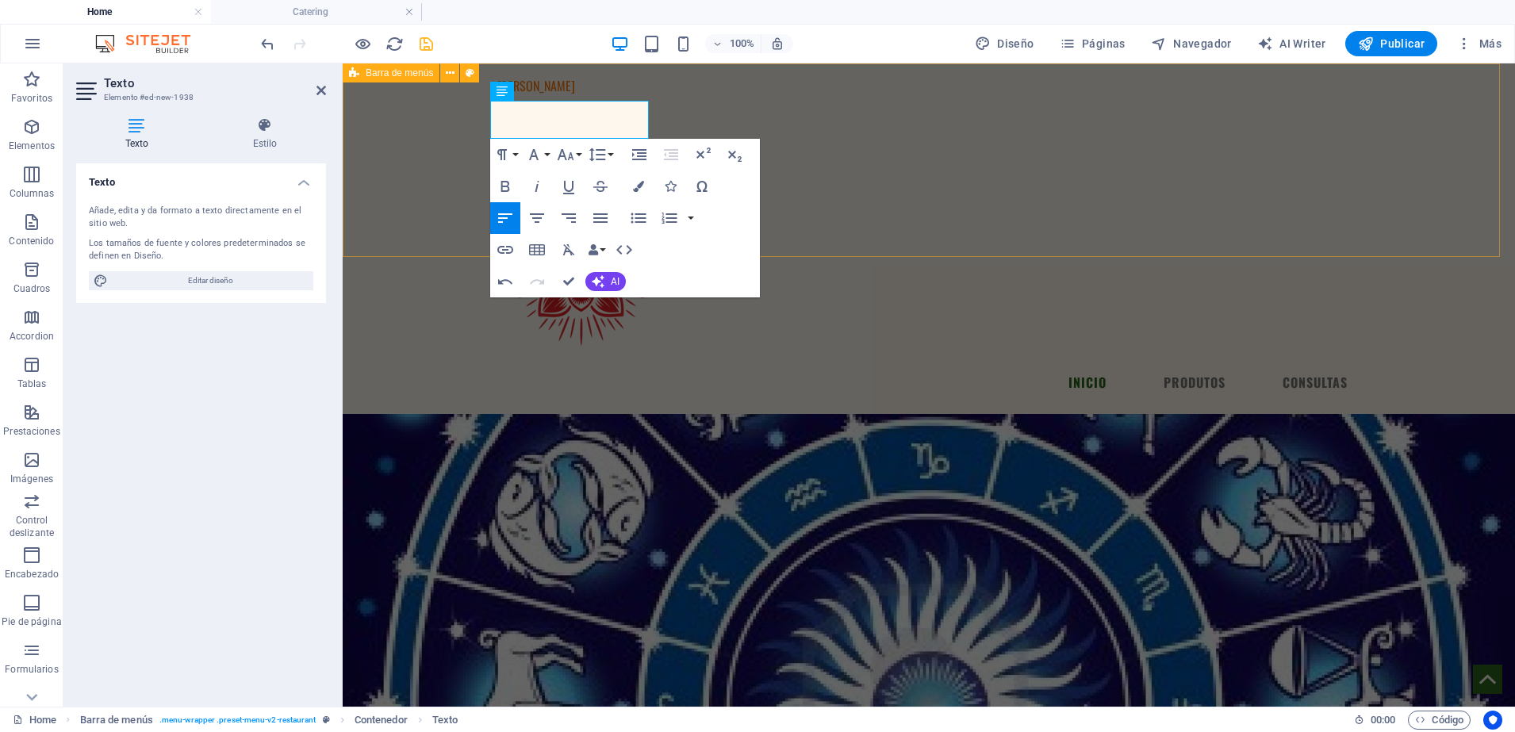
click at [898, 182] on div "​DALIAS Menu INICIO PRODUTOS CONSULTAS" at bounding box center [929, 238] width 1172 height 350
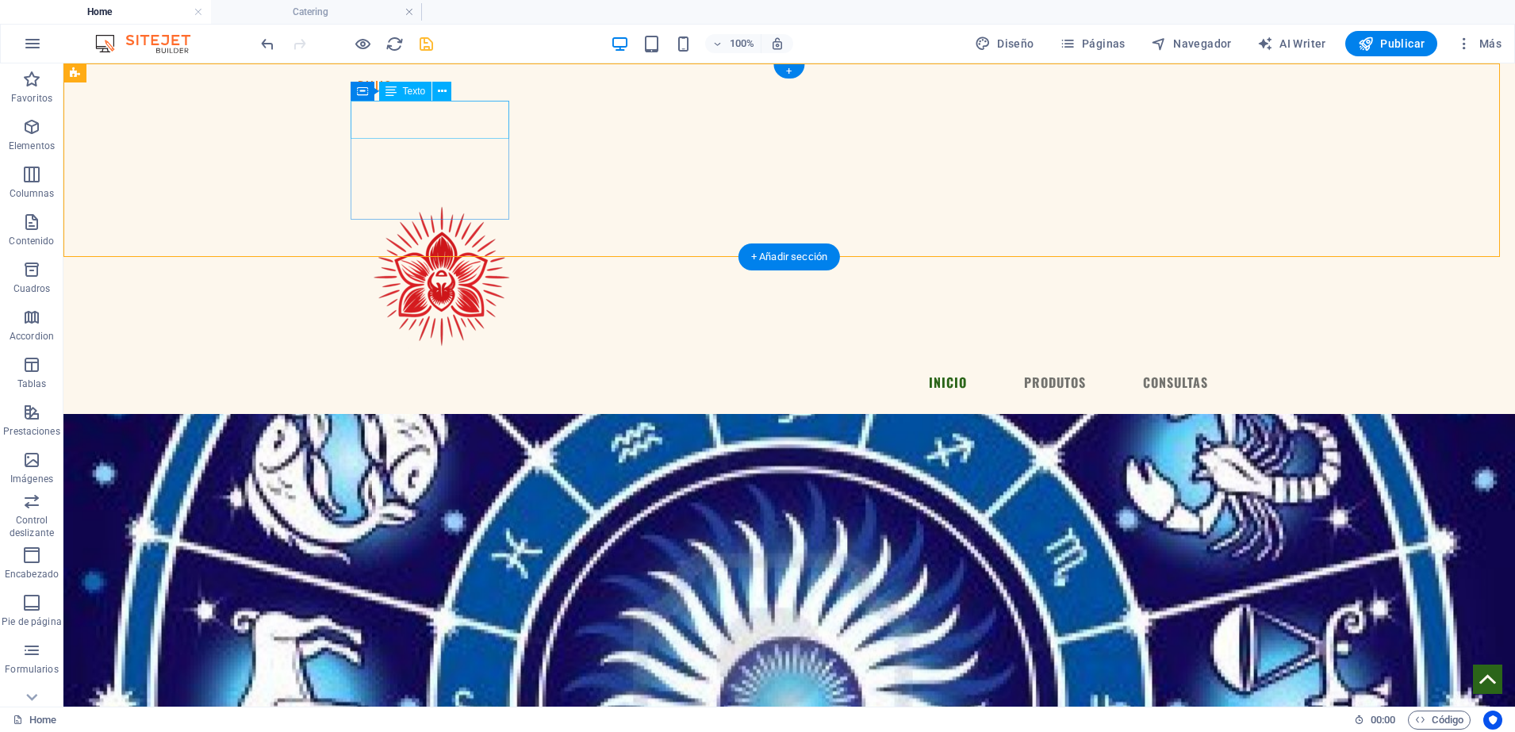
click at [396, 114] on div "DALIAS" at bounding box center [437, 95] width 159 height 38
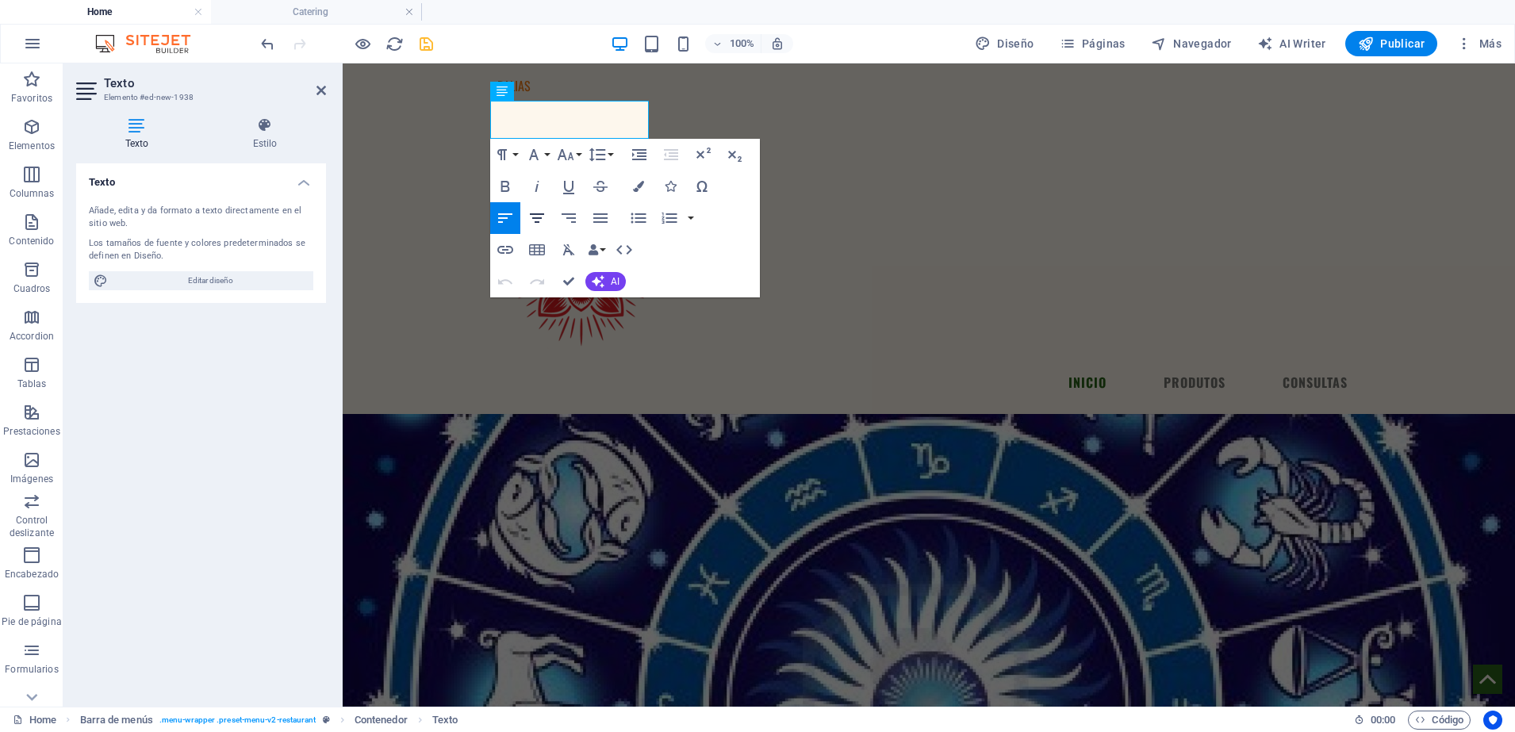
click at [538, 220] on icon "button" at bounding box center [536, 218] width 19 height 19
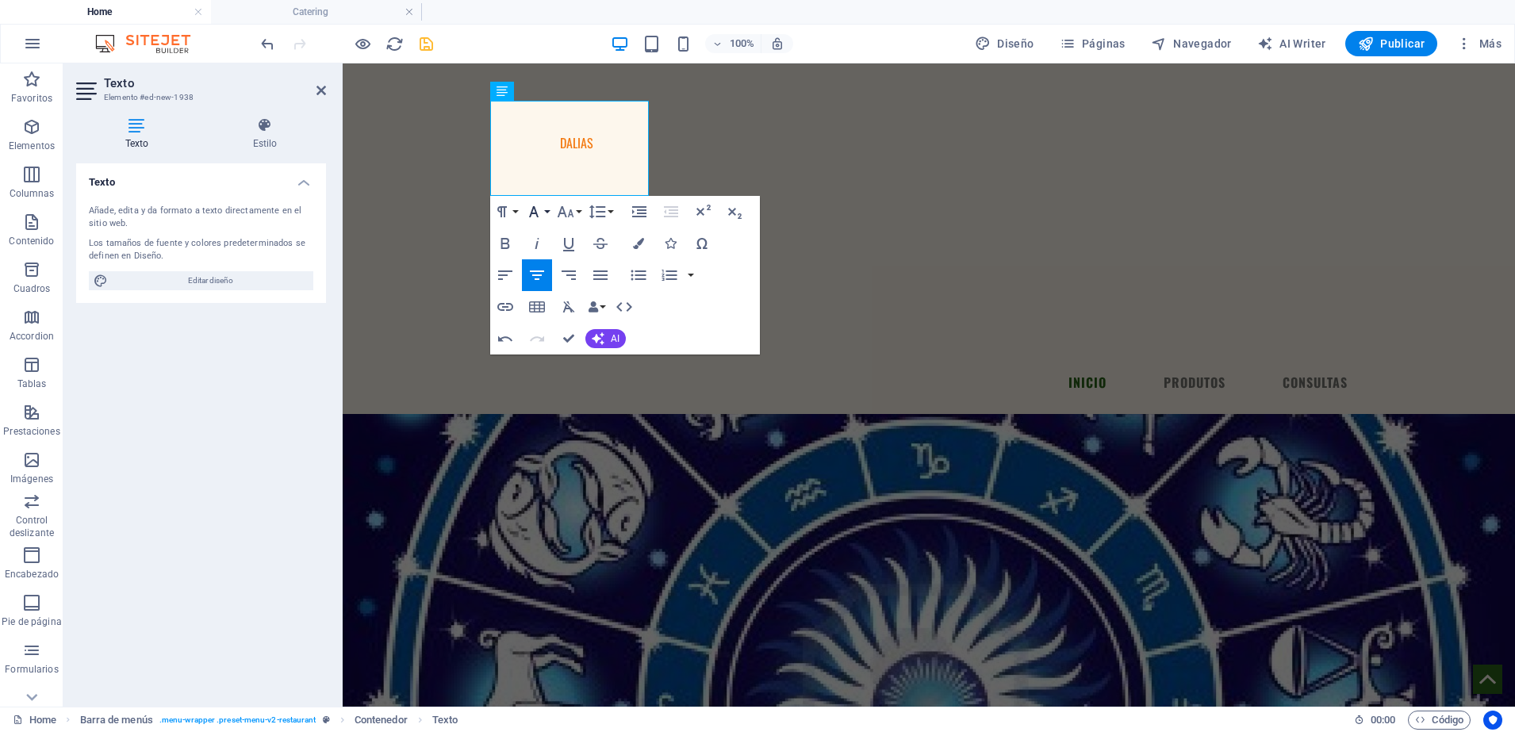
click at [536, 213] on icon "button" at bounding box center [534, 211] width 10 height 11
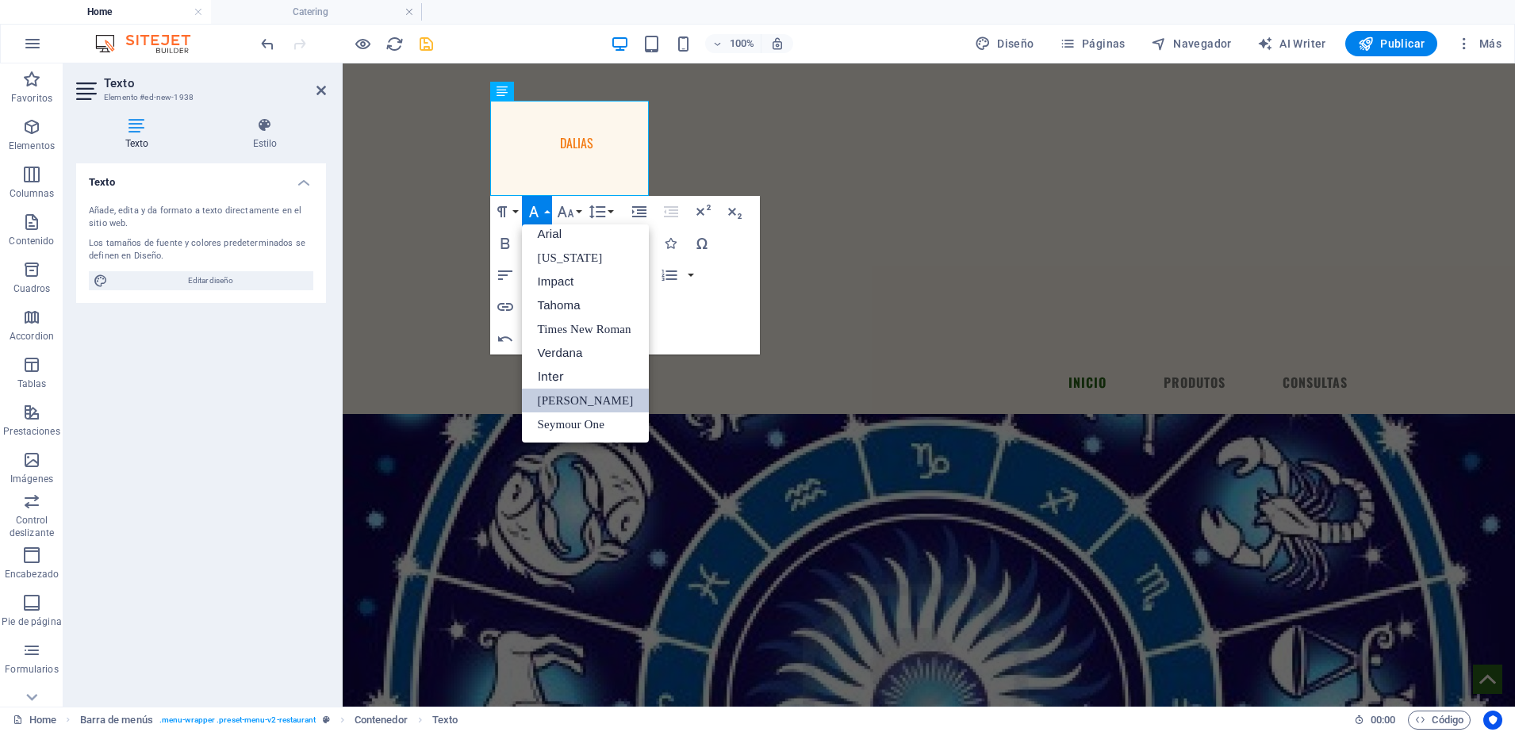
scroll to position [9, 0]
click at [272, 203] on div "Añade, edita y da formato a texto directamente en el sitio web. Los tamaños de …" at bounding box center [201, 247] width 250 height 111
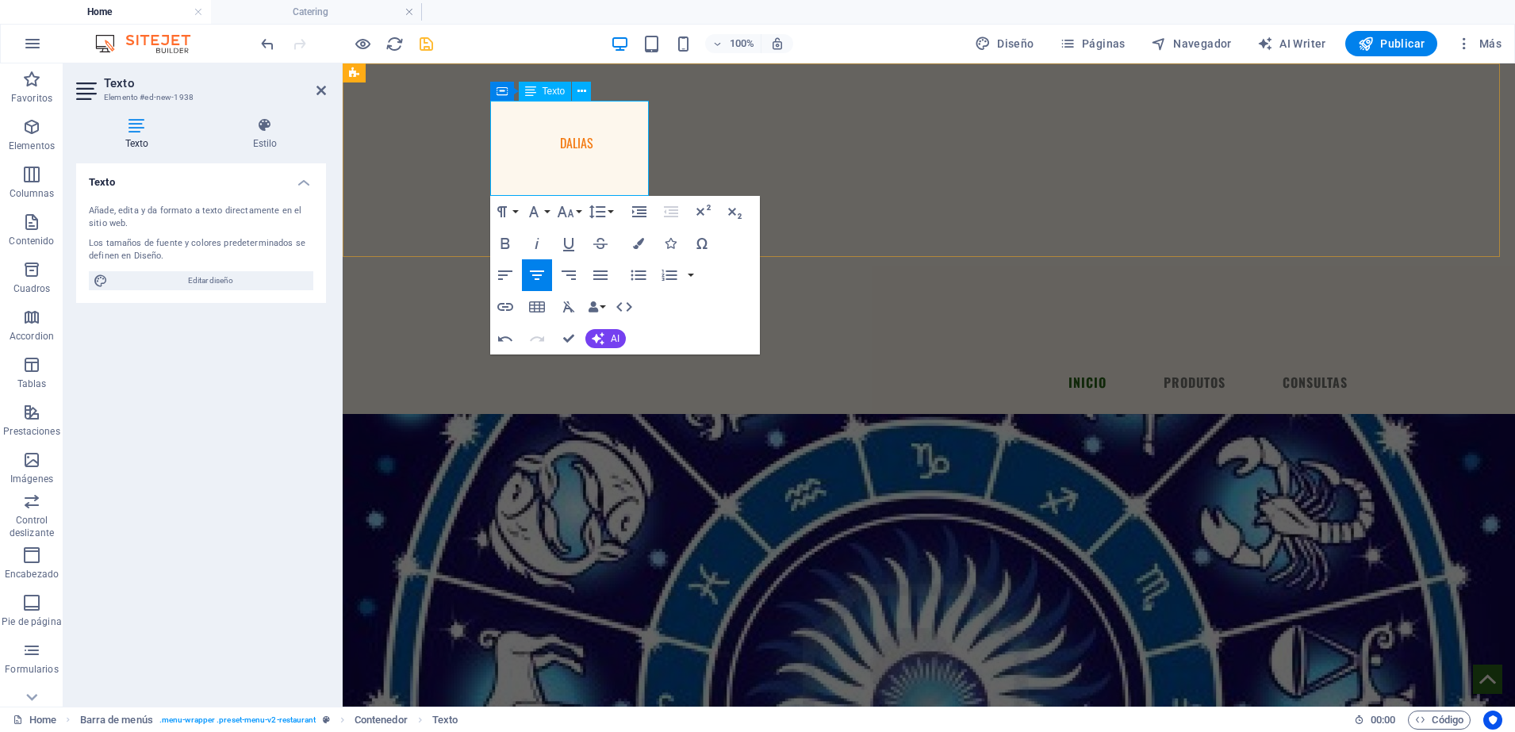
click at [591, 171] on p at bounding box center [576, 161] width 159 height 19
click at [577, 95] on icon at bounding box center [581, 91] width 9 height 17
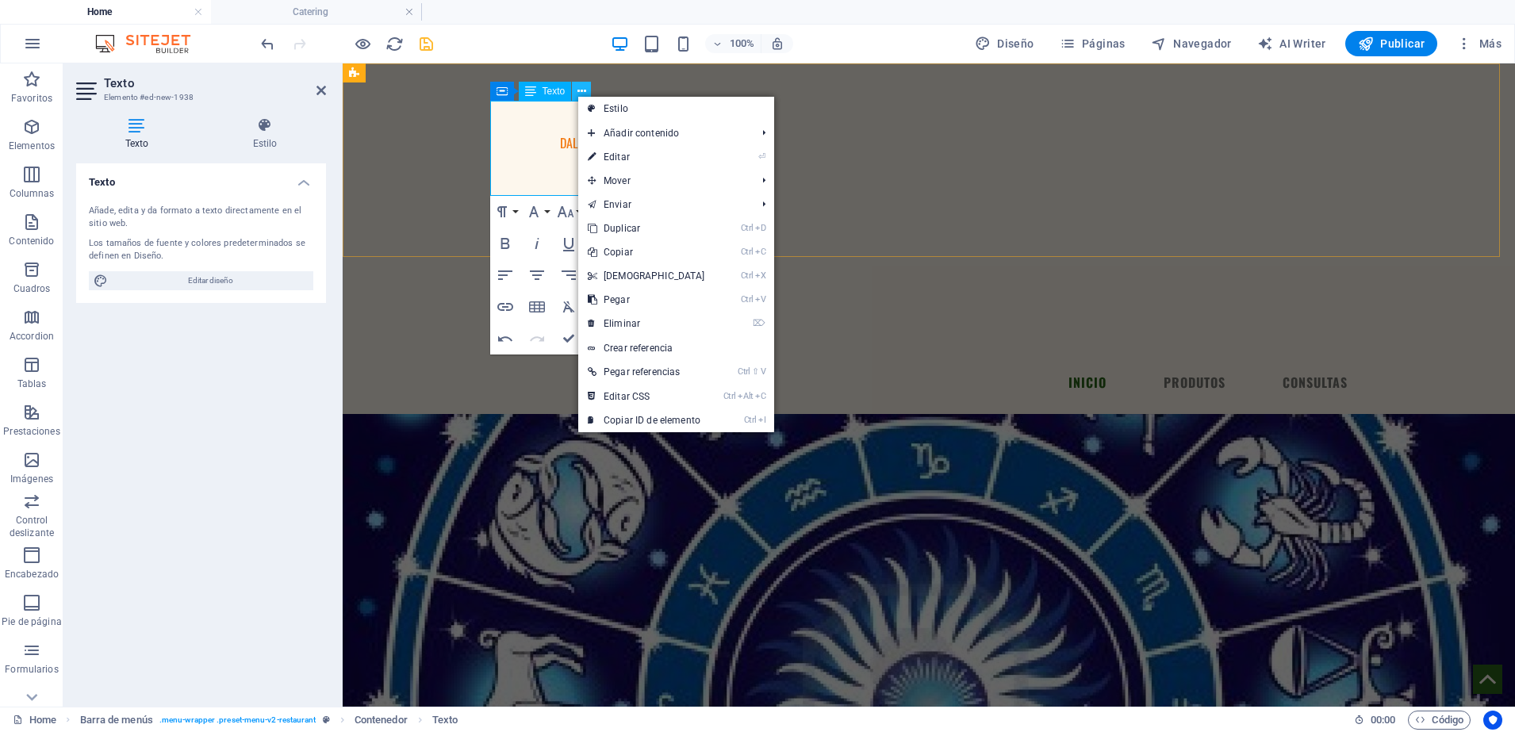
click at [577, 95] on icon at bounding box center [581, 91] width 9 height 17
click at [611, 320] on link "⌦ Eliminar" at bounding box center [646, 324] width 136 height 24
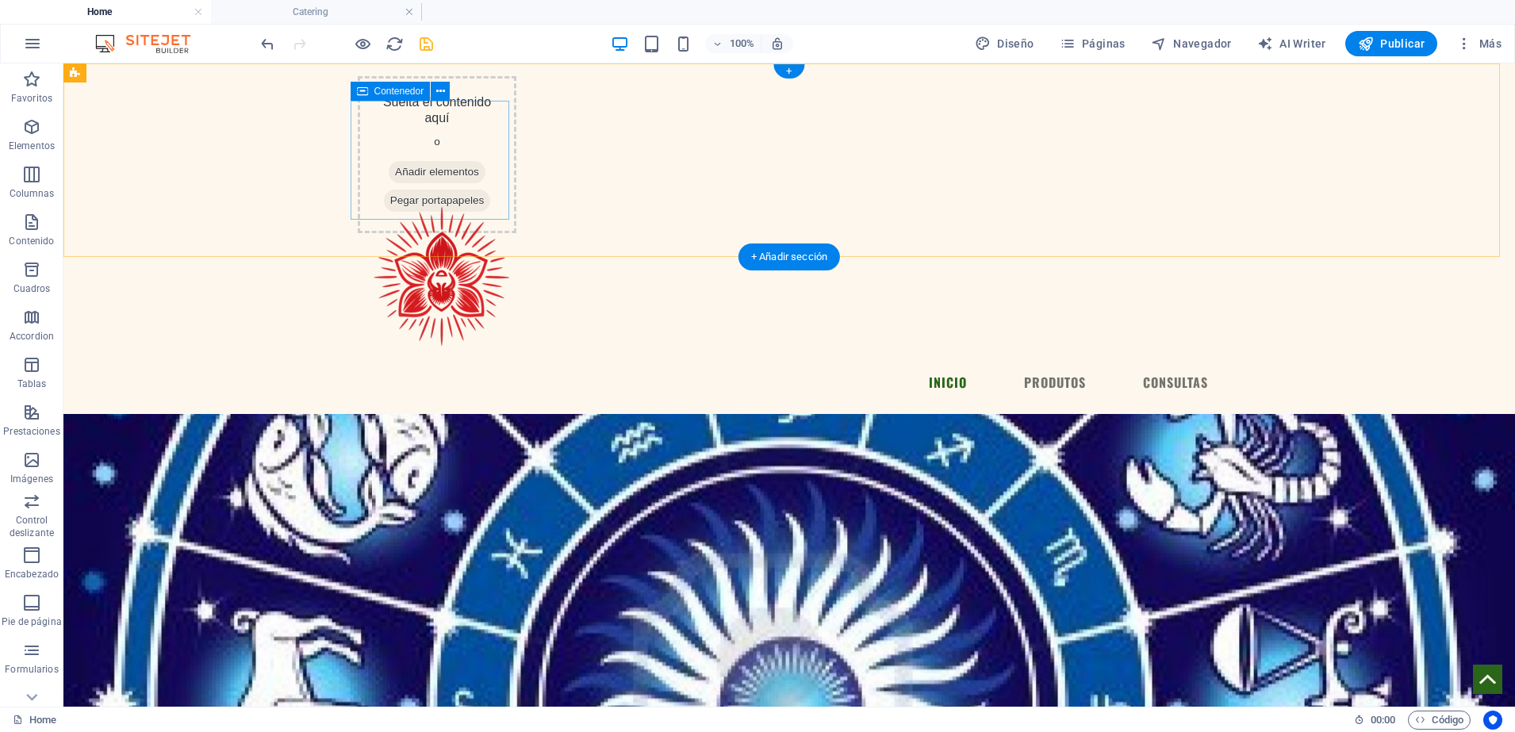
click at [454, 183] on span "Añadir elementos" at bounding box center [437, 172] width 97 height 22
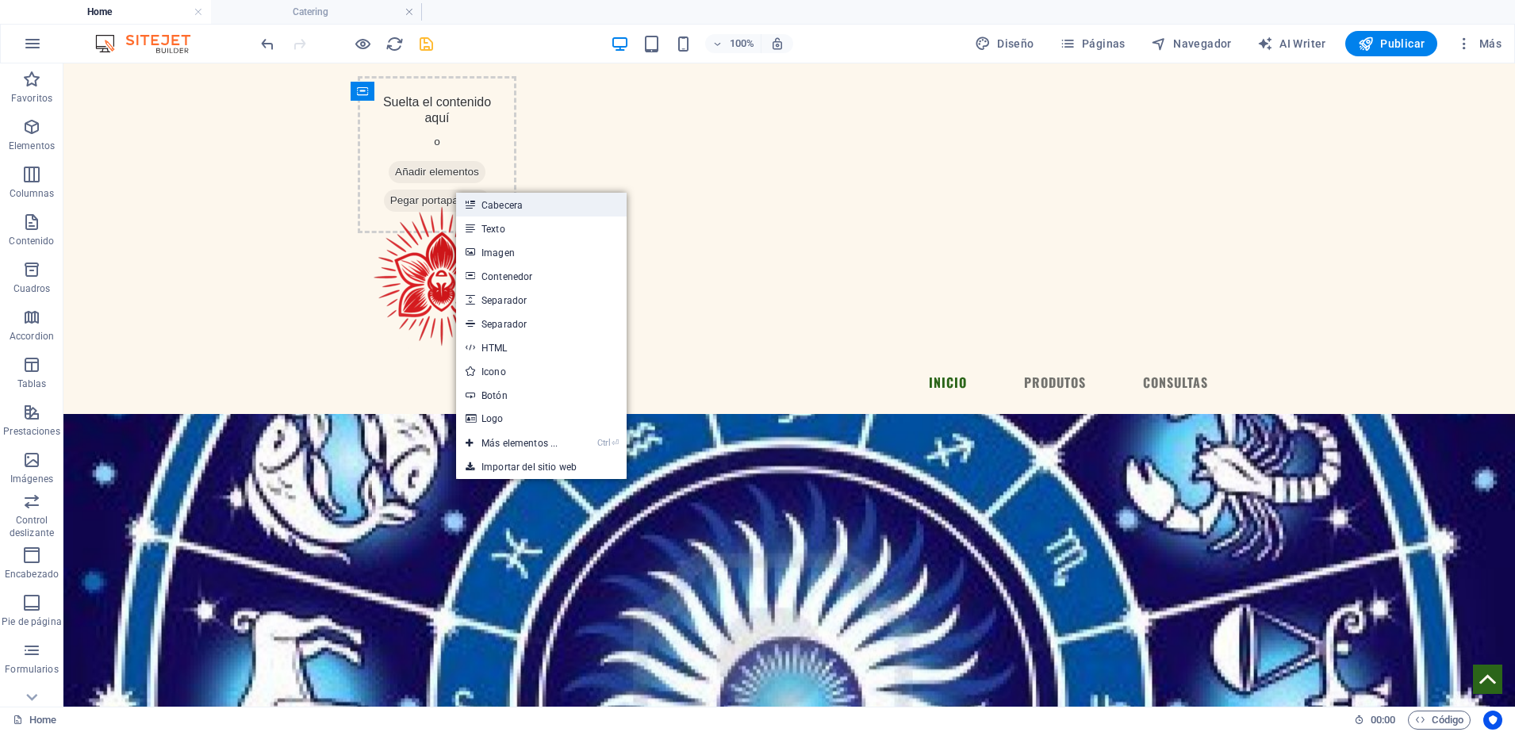
click at [563, 205] on link "Cabecera" at bounding box center [541, 205] width 170 height 24
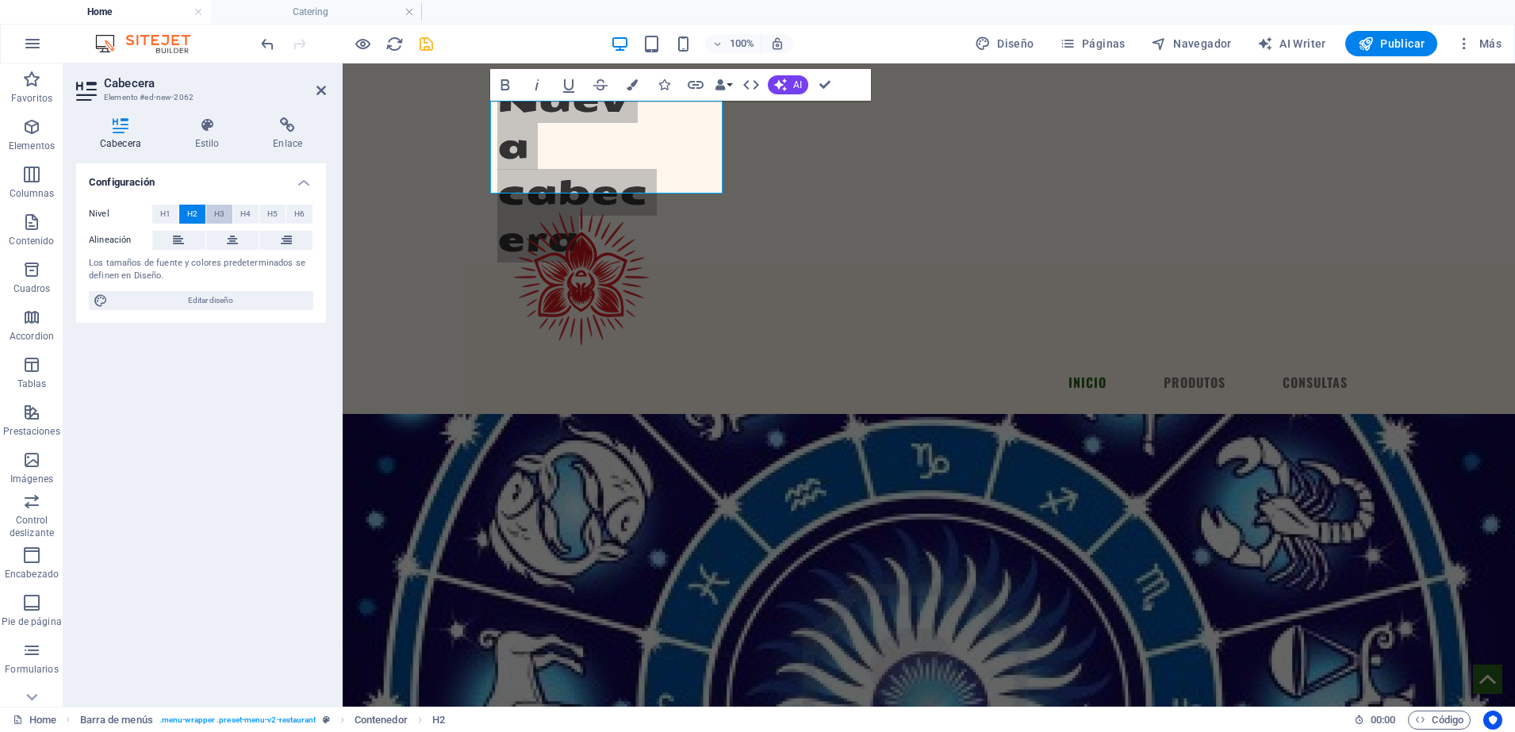
click at [220, 209] on span "H3" at bounding box center [219, 214] width 10 height 19
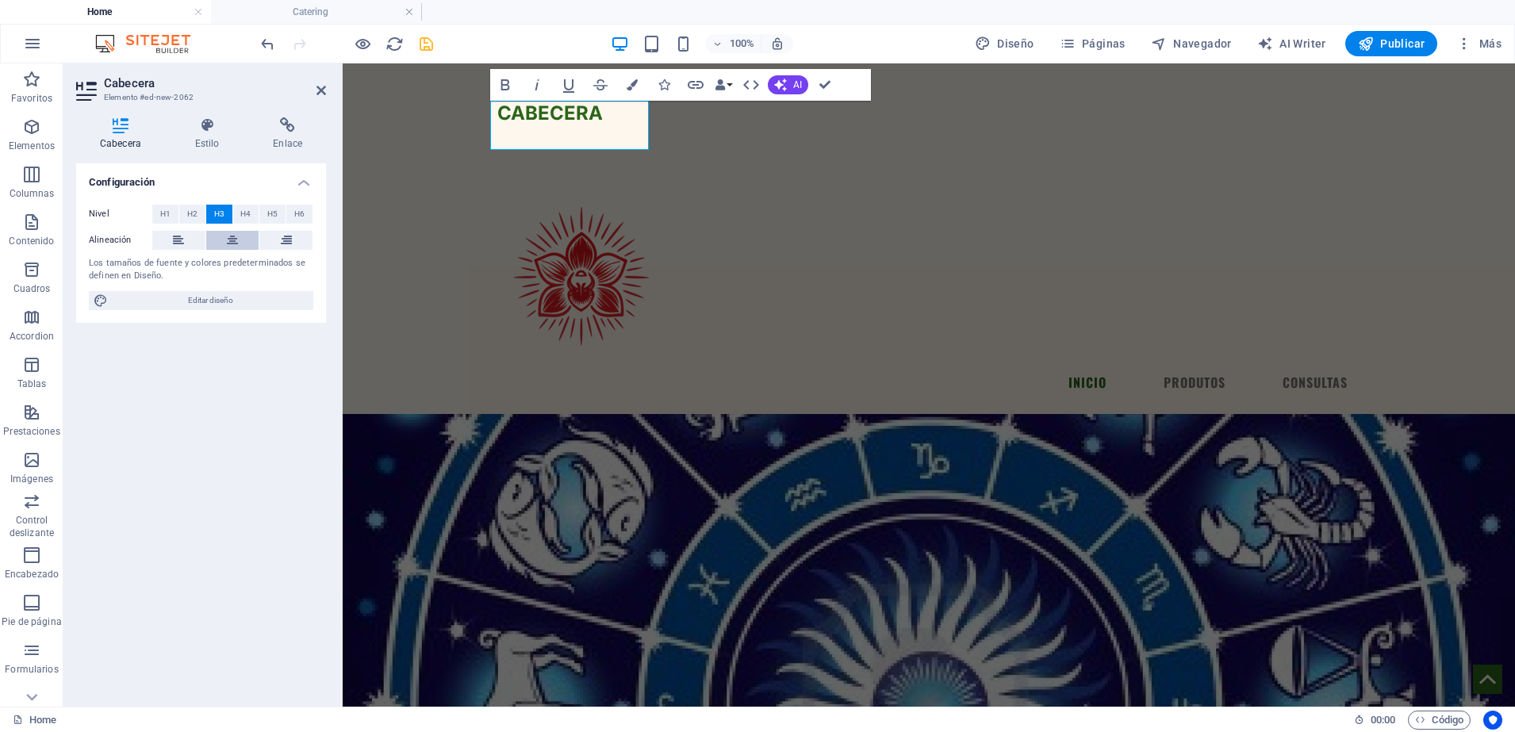
click at [229, 236] on icon at bounding box center [232, 240] width 11 height 19
click at [599, 125] on h3 "Nueva cabecera" at bounding box center [576, 100] width 159 height 49
click at [242, 213] on span "H4" at bounding box center [245, 214] width 10 height 19
click at [266, 211] on button "H5" at bounding box center [272, 214] width 26 height 19
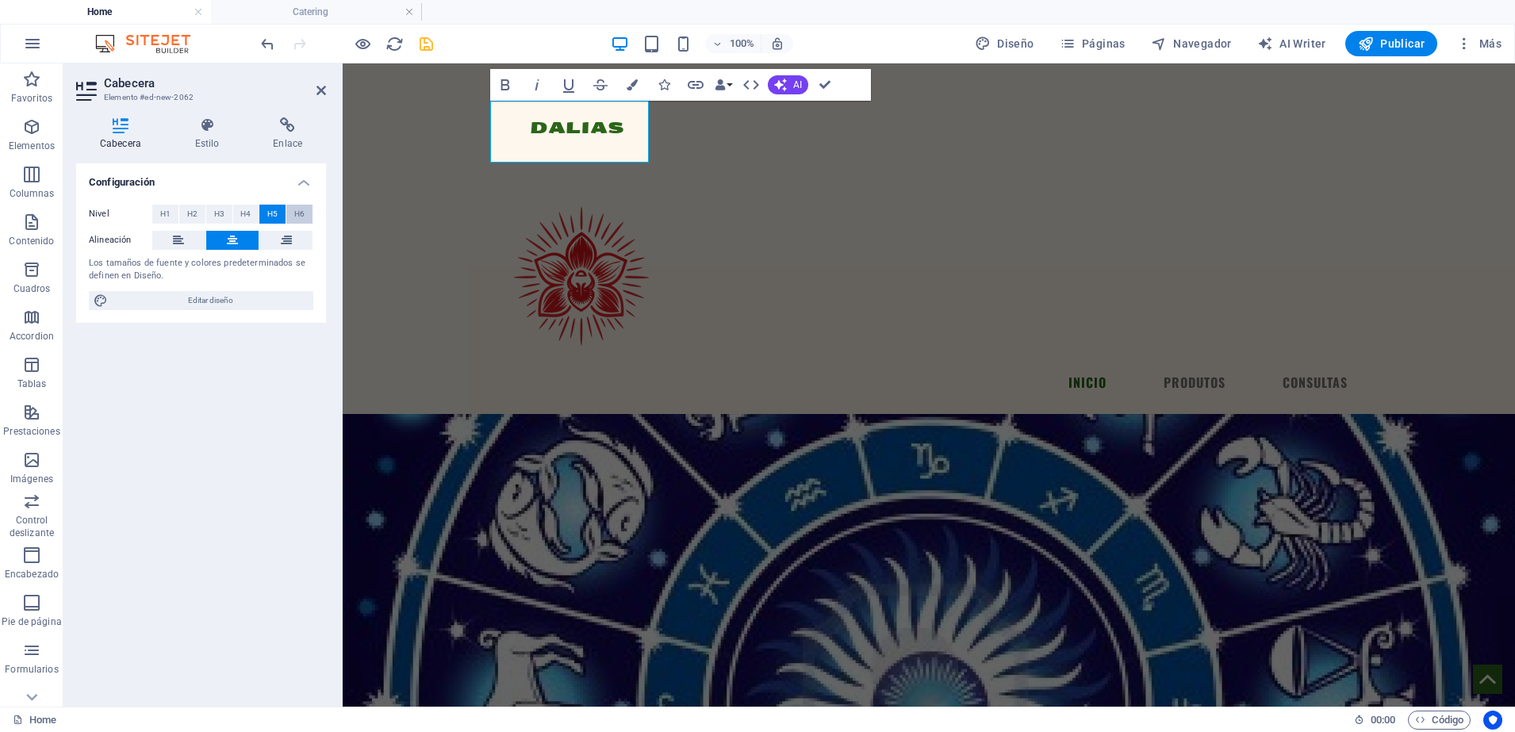
click at [301, 216] on span "H6" at bounding box center [299, 214] width 10 height 19
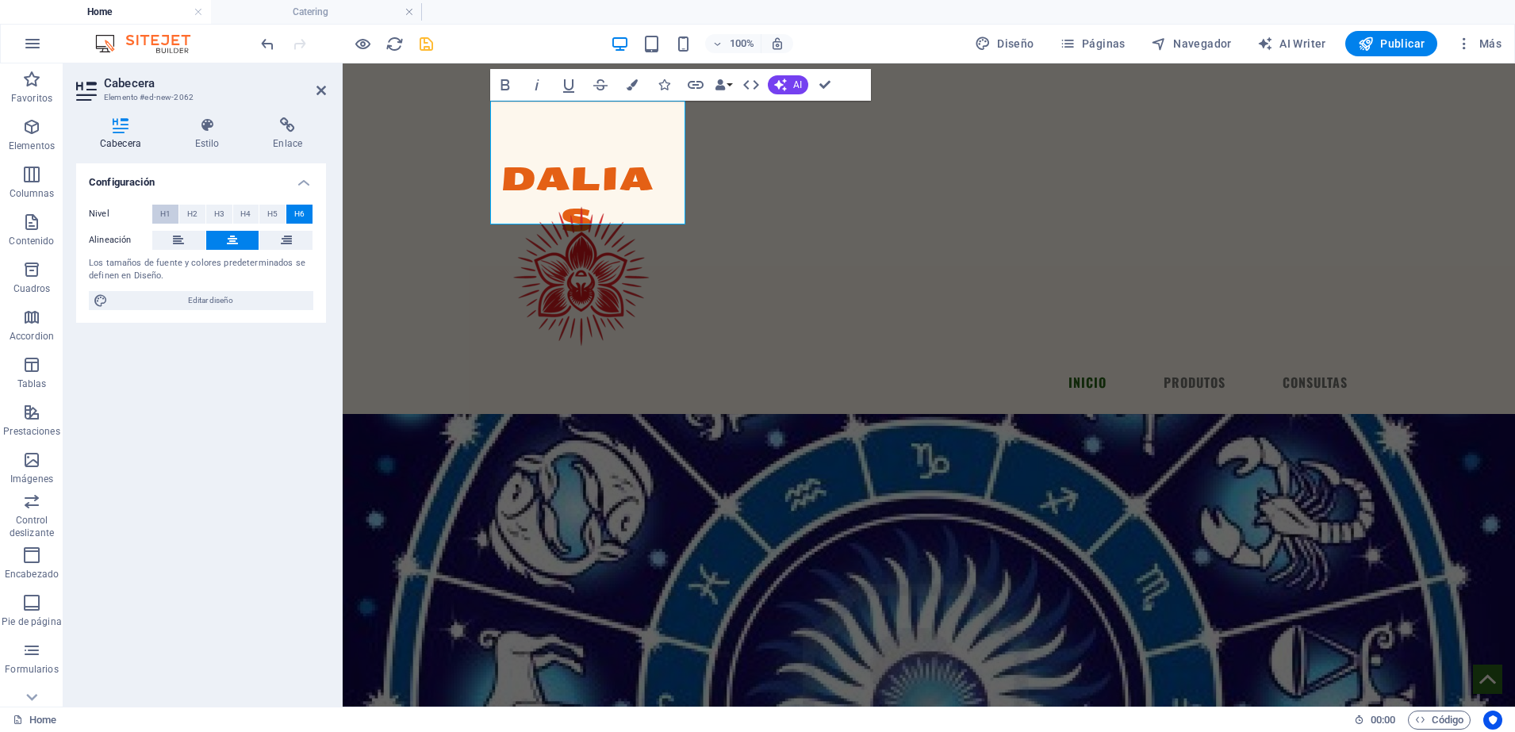
click at [159, 209] on button "H1" at bounding box center [165, 214] width 26 height 19
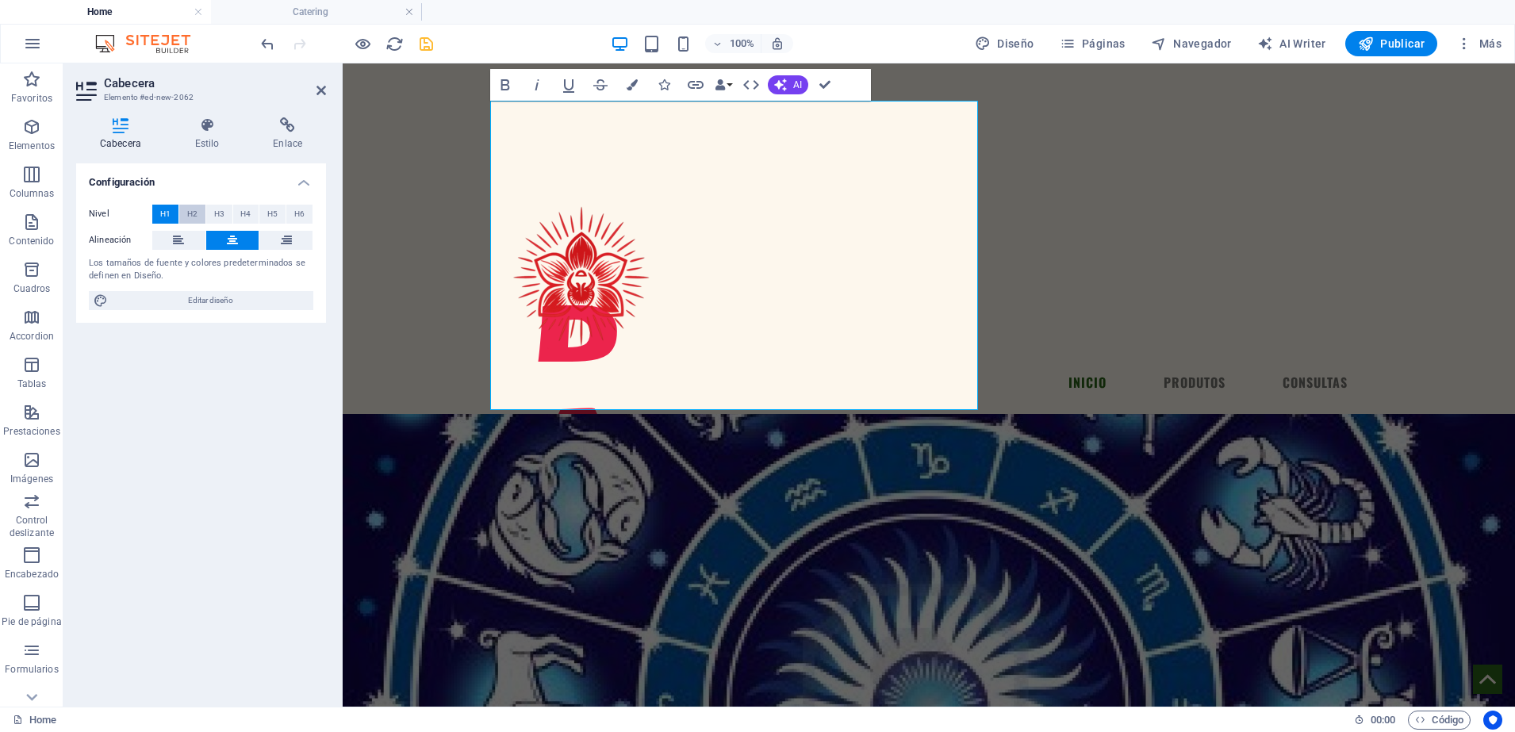
click at [186, 210] on button "H2" at bounding box center [192, 214] width 26 height 19
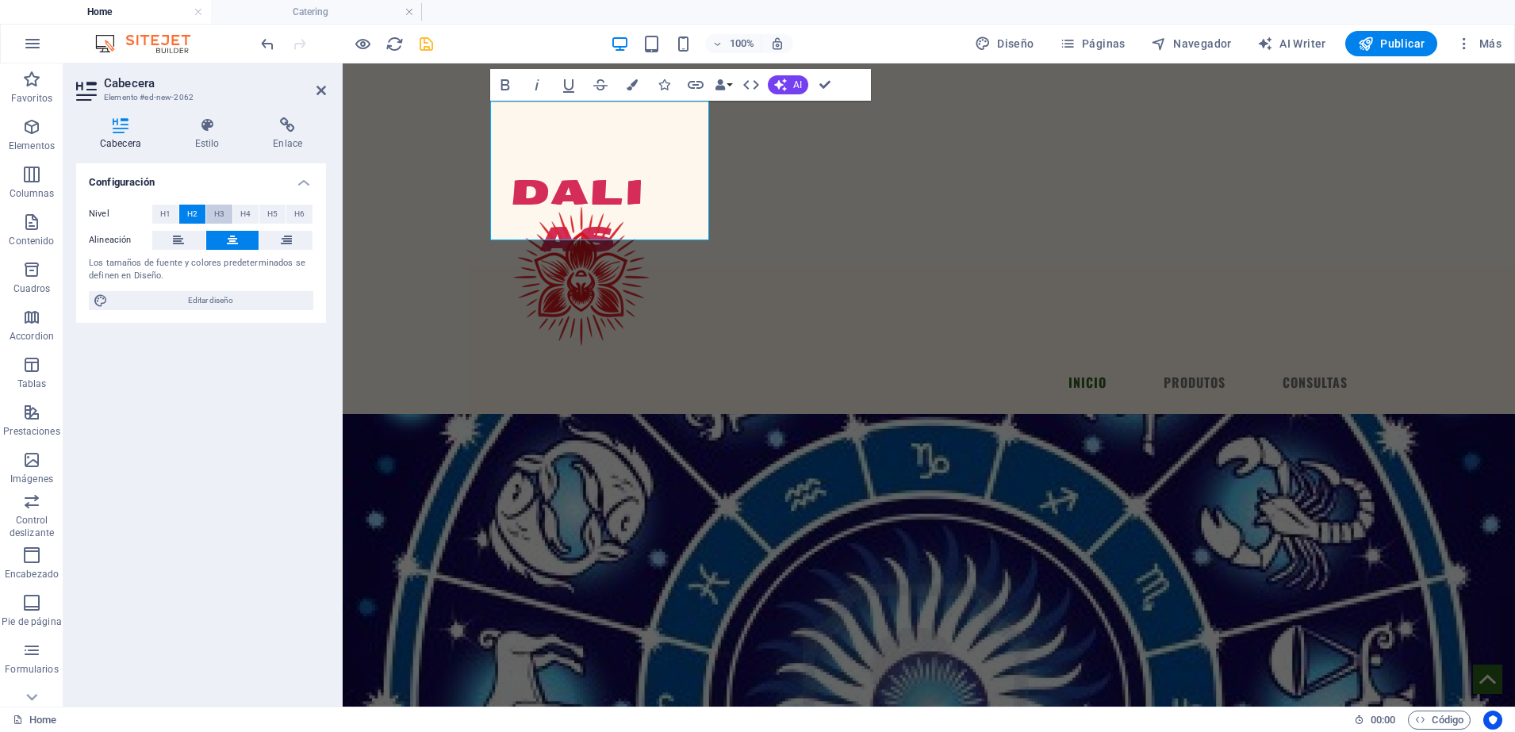
click at [213, 216] on button "H3" at bounding box center [219, 214] width 26 height 19
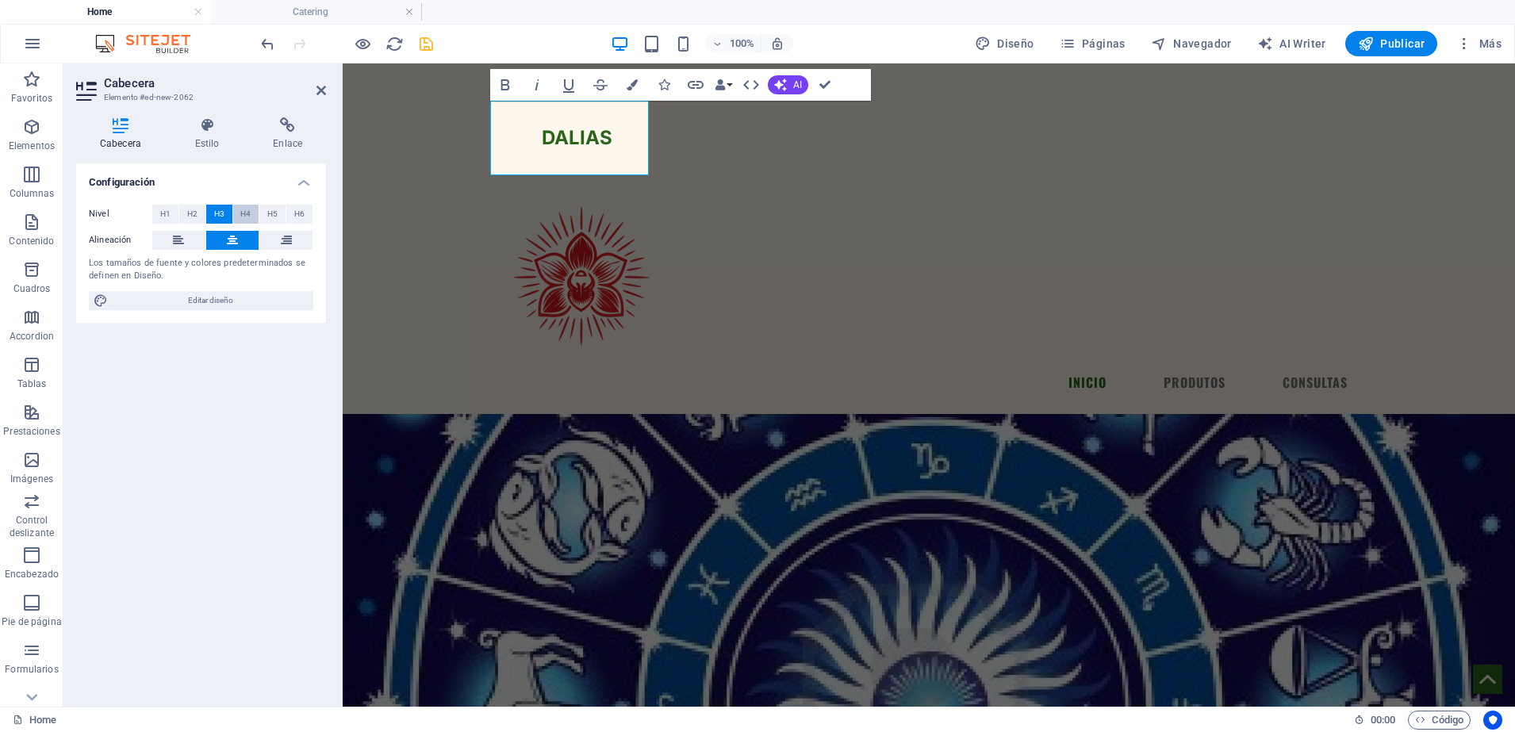
click at [244, 219] on span "H4" at bounding box center [245, 214] width 10 height 19
click at [289, 218] on button "H6" at bounding box center [299, 214] width 26 height 19
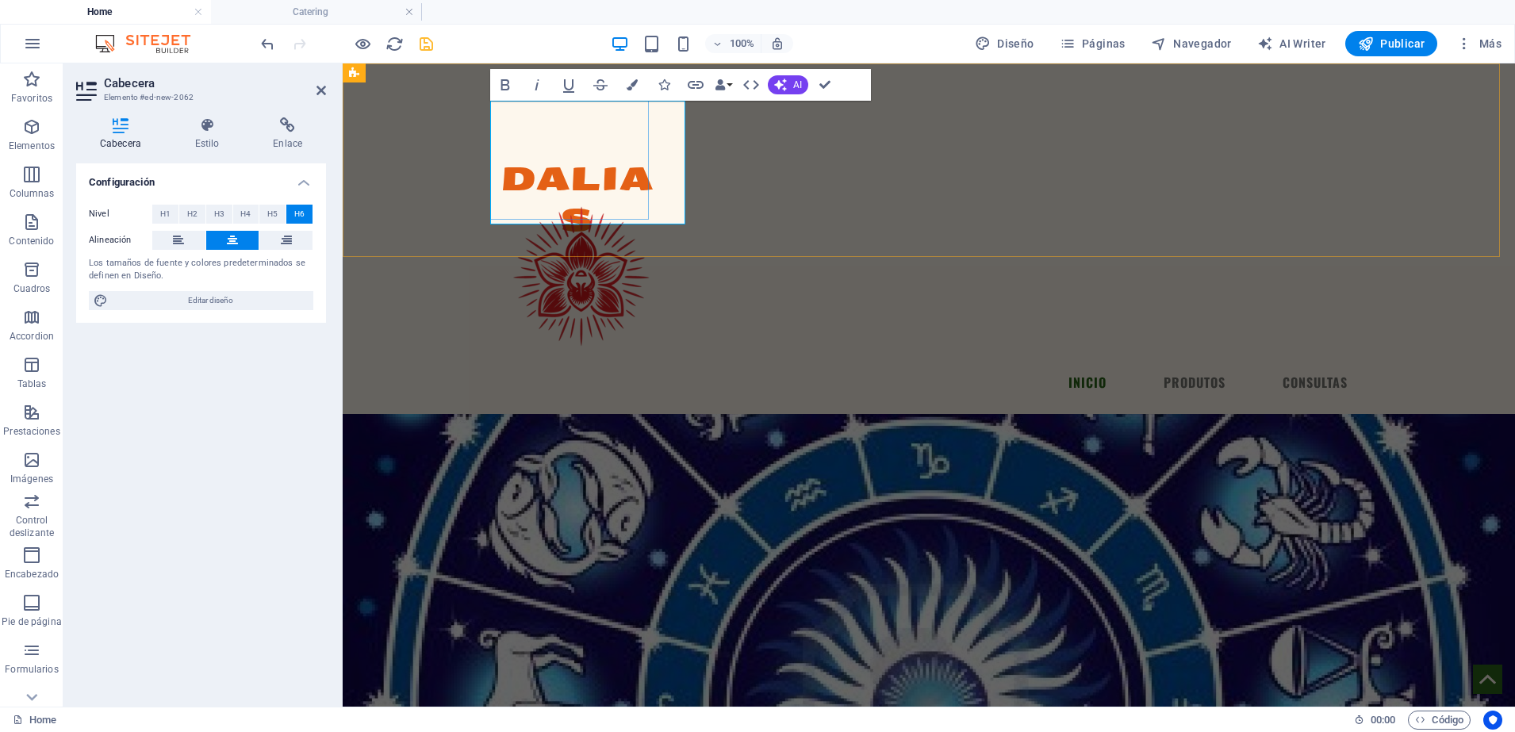
click at [538, 161] on h6 "​ ‌ ‌DALIAS" at bounding box center [576, 158] width 159 height 165
click at [464, 153] on div "​ ‌ ‌DALIAS Menu INICIO PRODUTOS CONSULTAS" at bounding box center [929, 238] width 1172 height 350
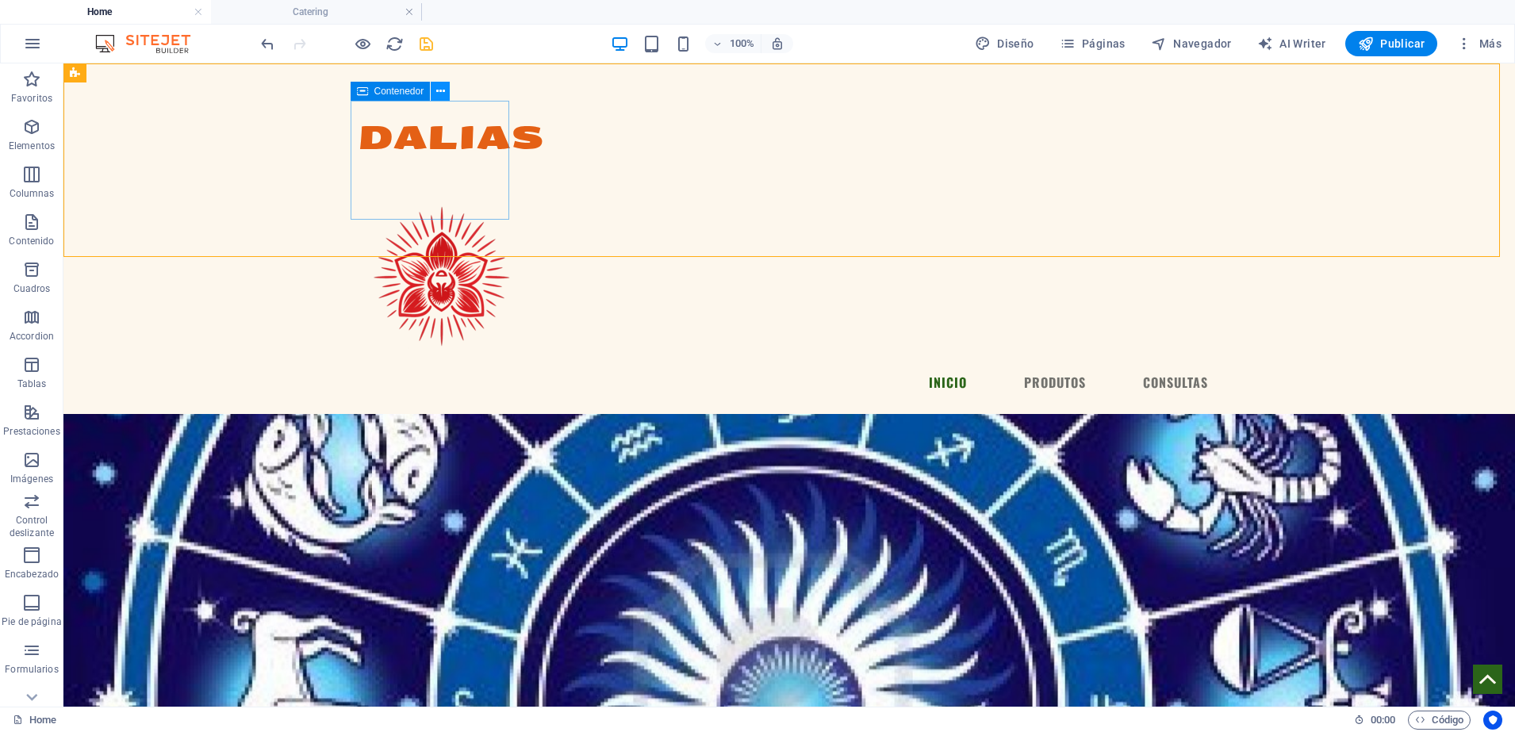
click at [438, 90] on icon at bounding box center [440, 91] width 9 height 17
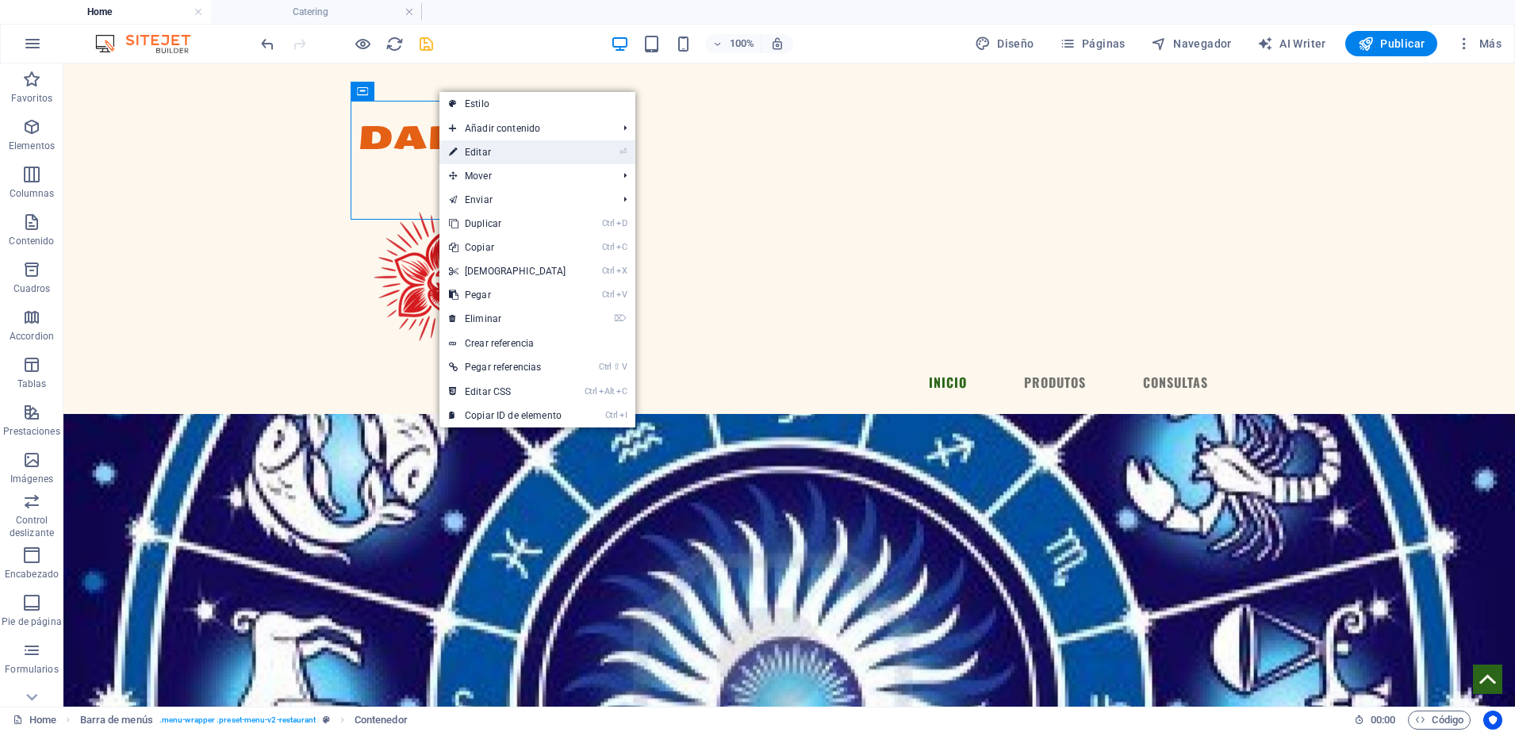
click at [486, 156] on link "⏎ Editar" at bounding box center [507, 152] width 136 height 24
select select "px"
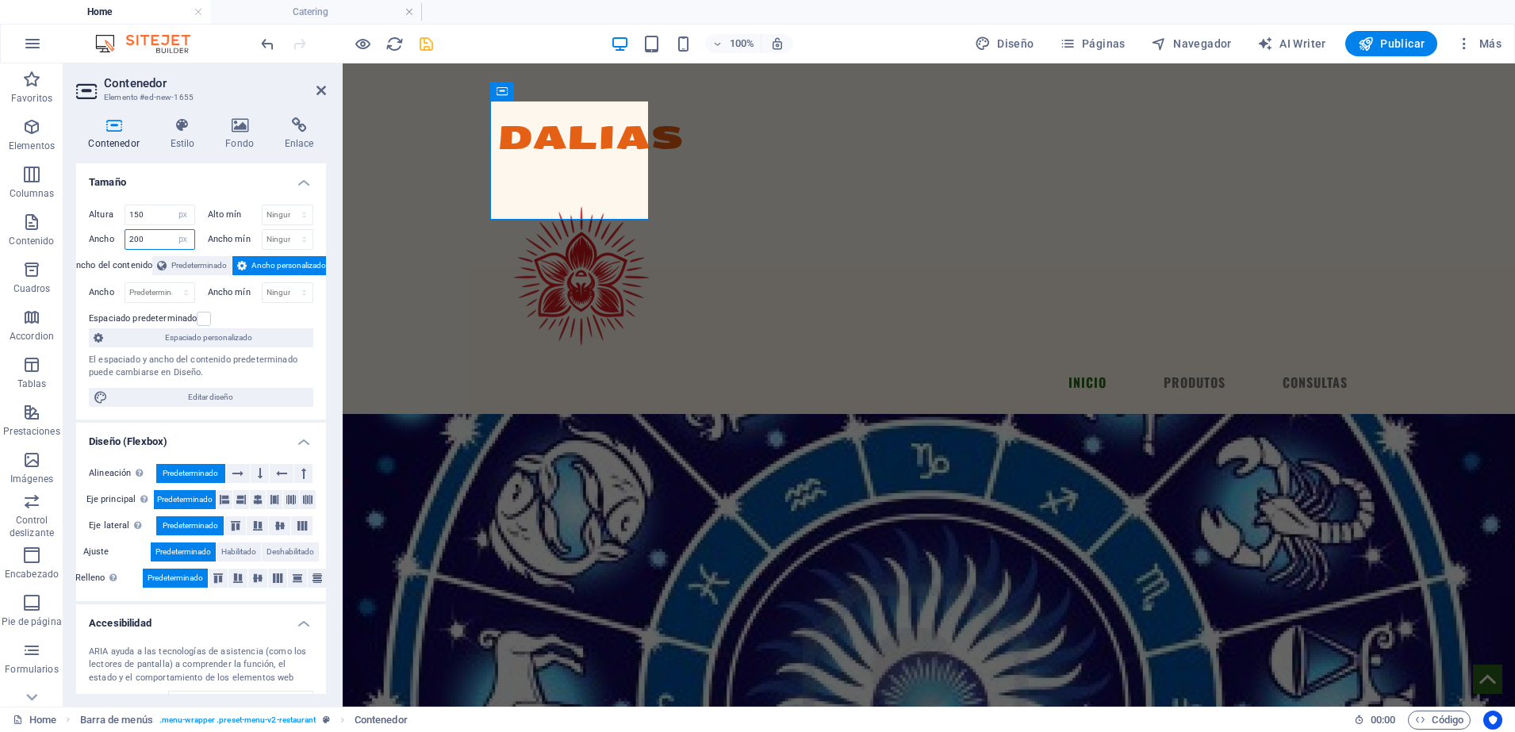
click at [156, 239] on input "200" at bounding box center [159, 239] width 69 height 19
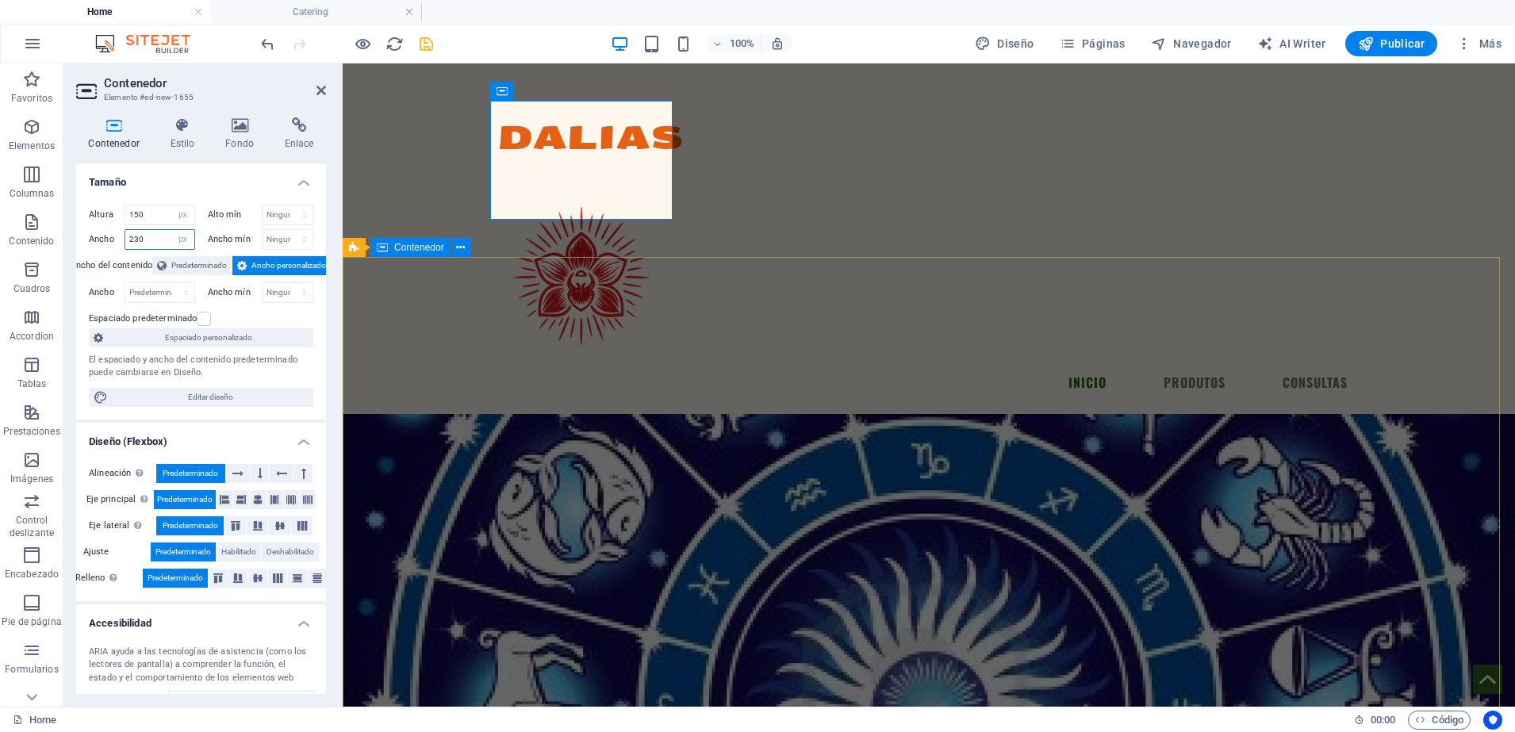
type input "230"
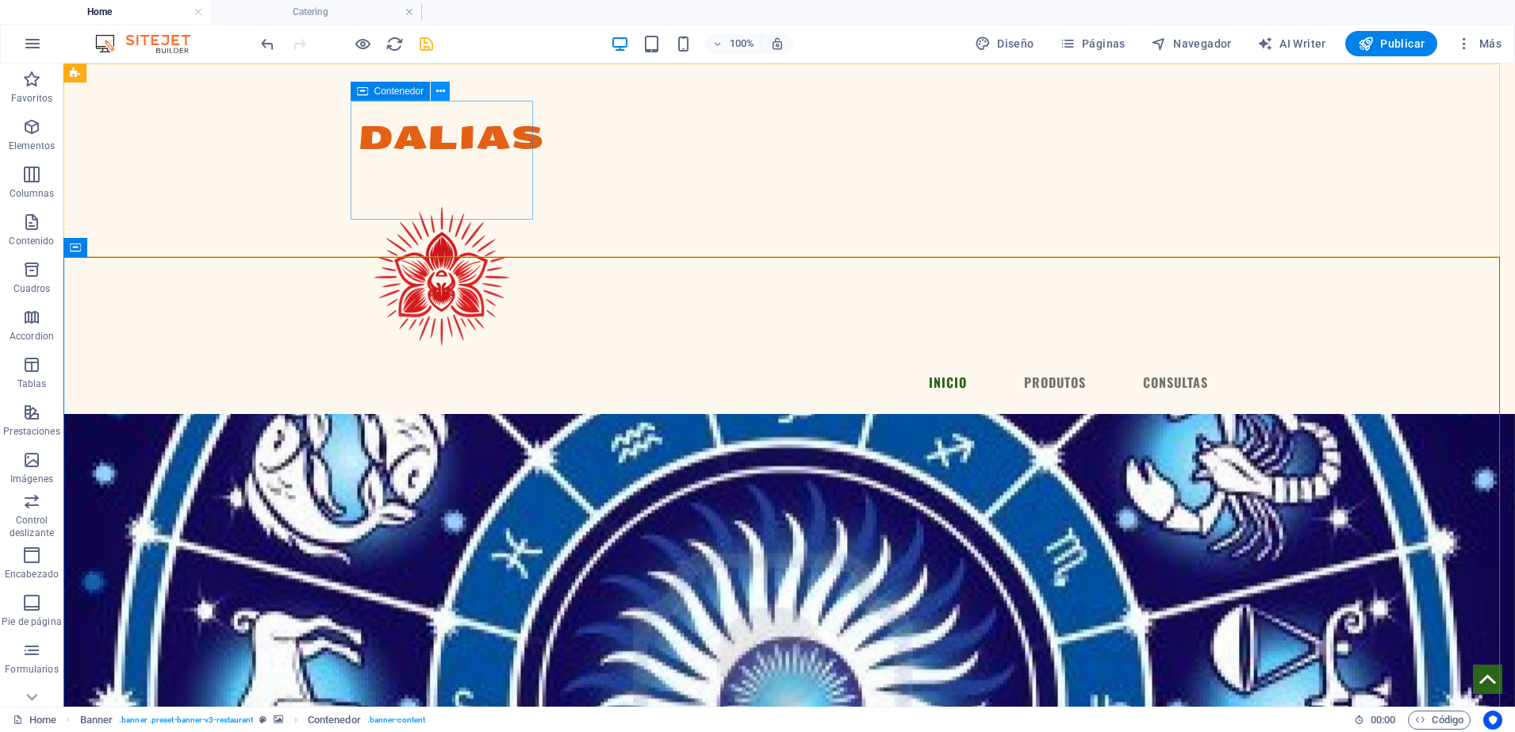
click at [439, 92] on icon at bounding box center [440, 91] width 9 height 17
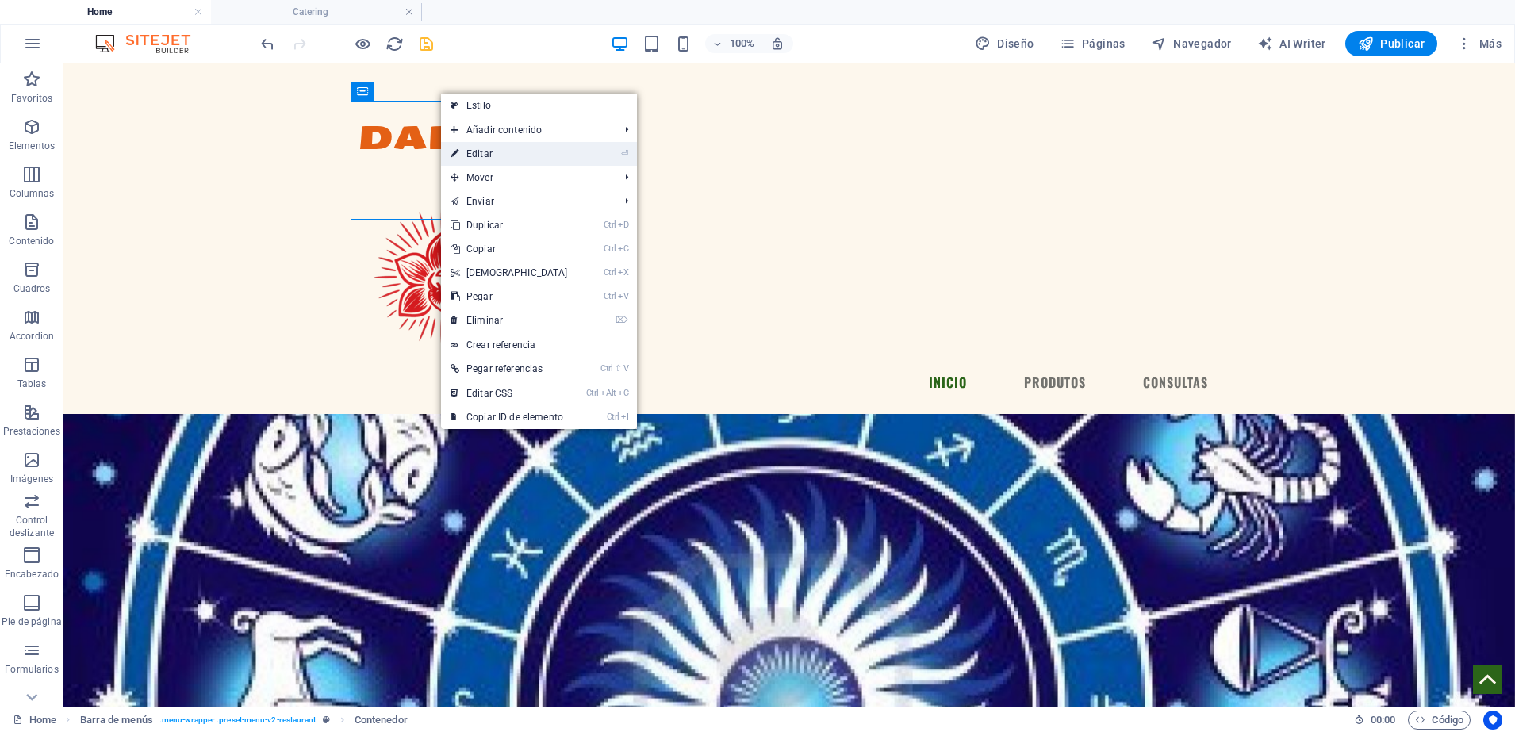
click at [508, 153] on link "⏎ Editar" at bounding box center [509, 154] width 136 height 24
select select "px"
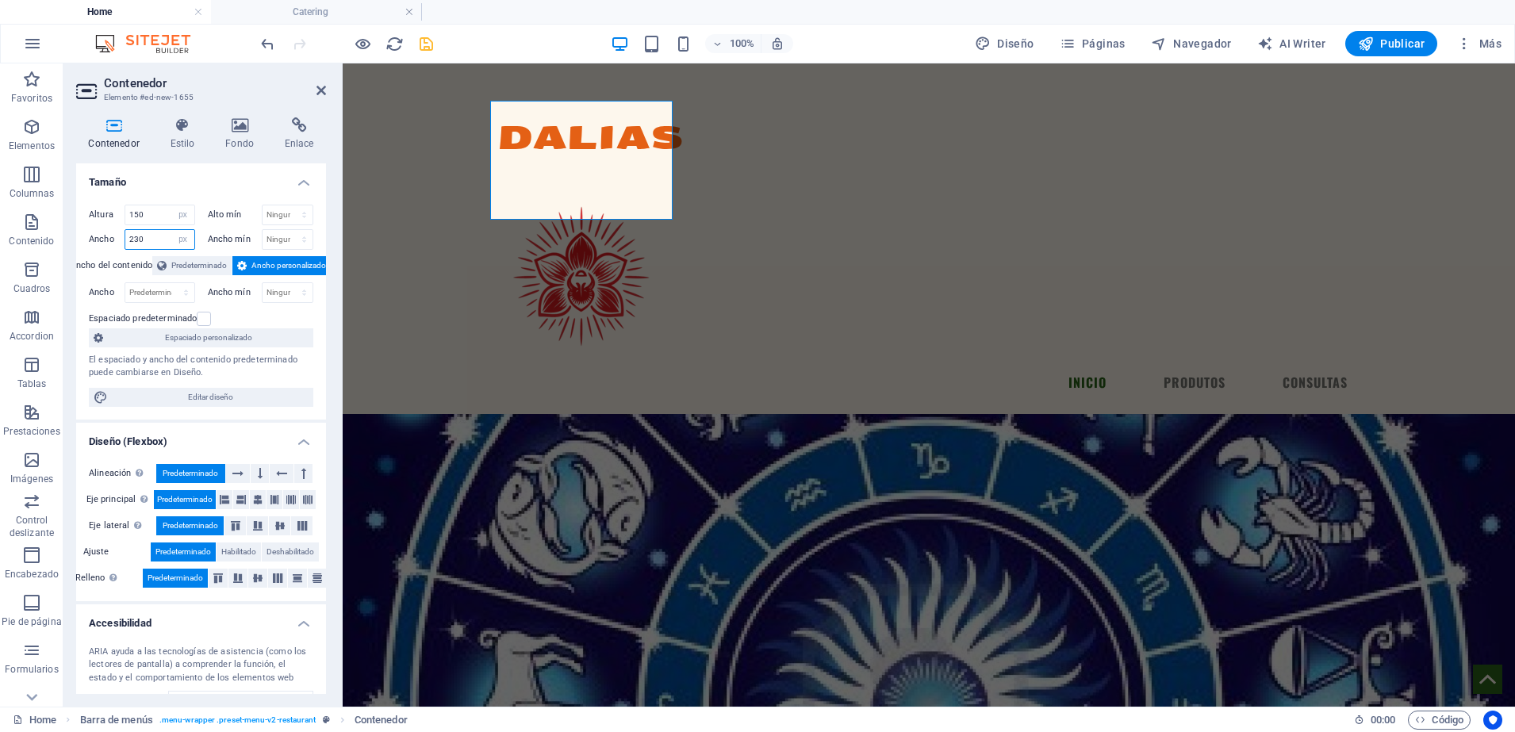
click at [163, 240] on input "230" at bounding box center [159, 239] width 69 height 19
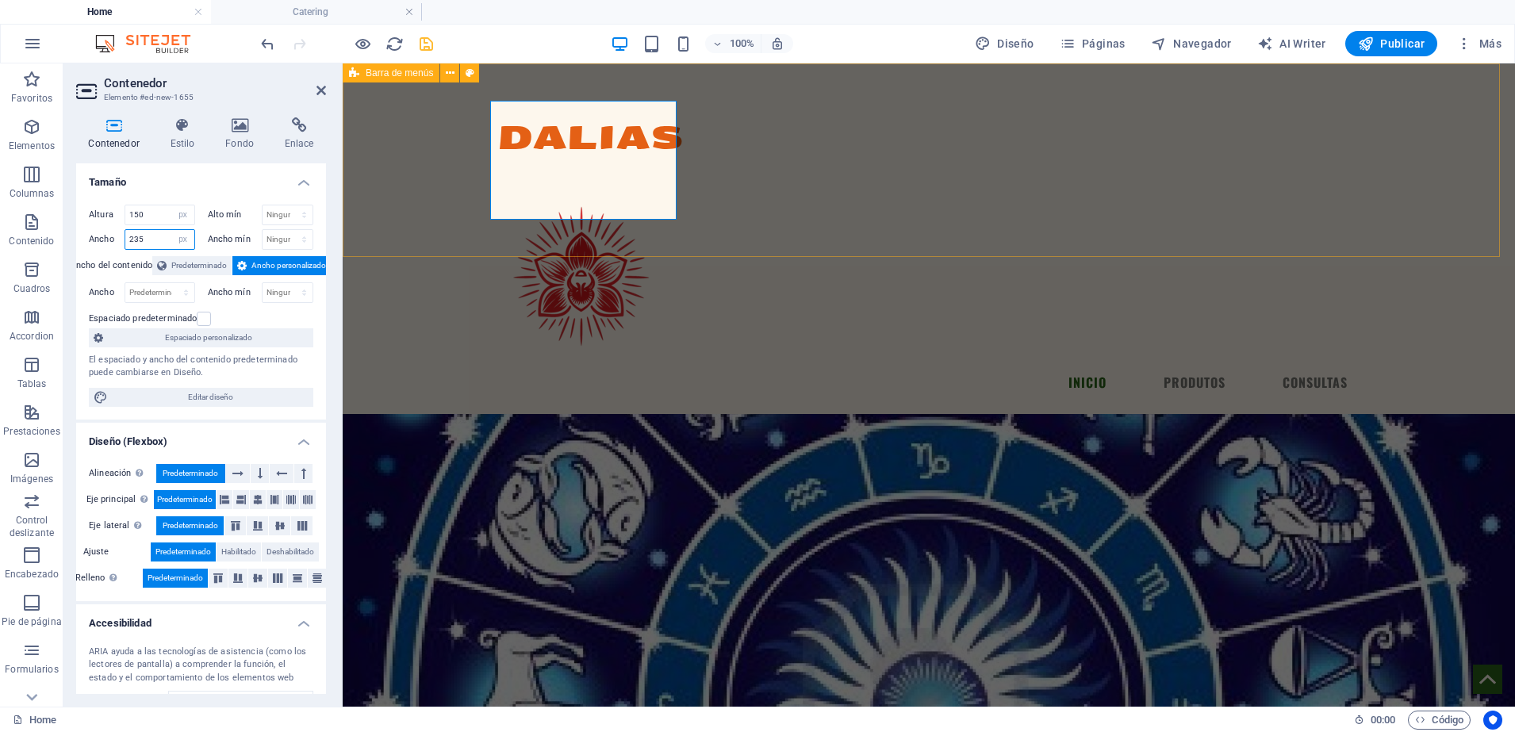
type input "235"
click at [386, 159] on div "DALIAS Menu INICIO PRODUTOS CONSULTAS" at bounding box center [929, 238] width 1172 height 350
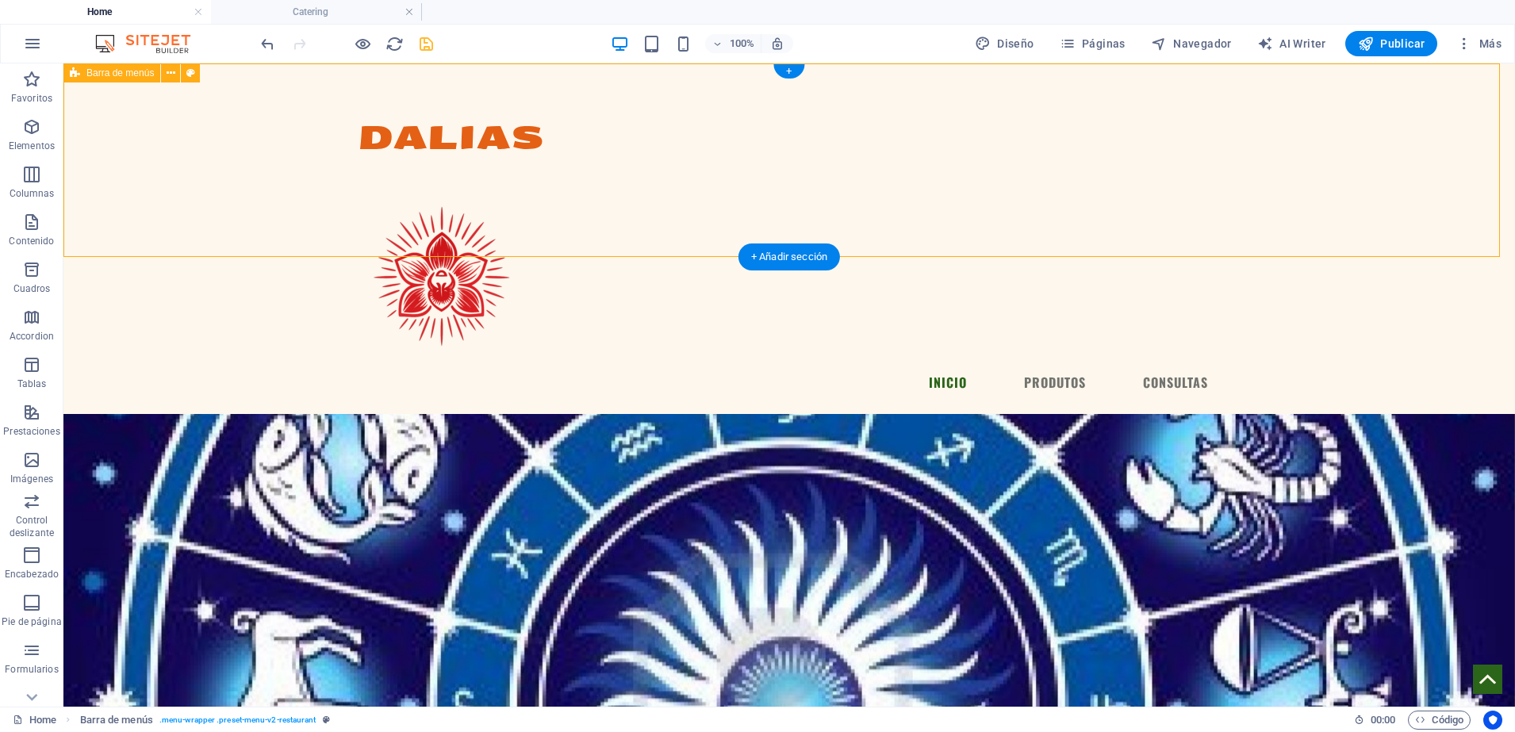
click at [232, 136] on div "DALIAS Menu INICIO PRODUTOS CONSULTAS" at bounding box center [788, 238] width 1451 height 350
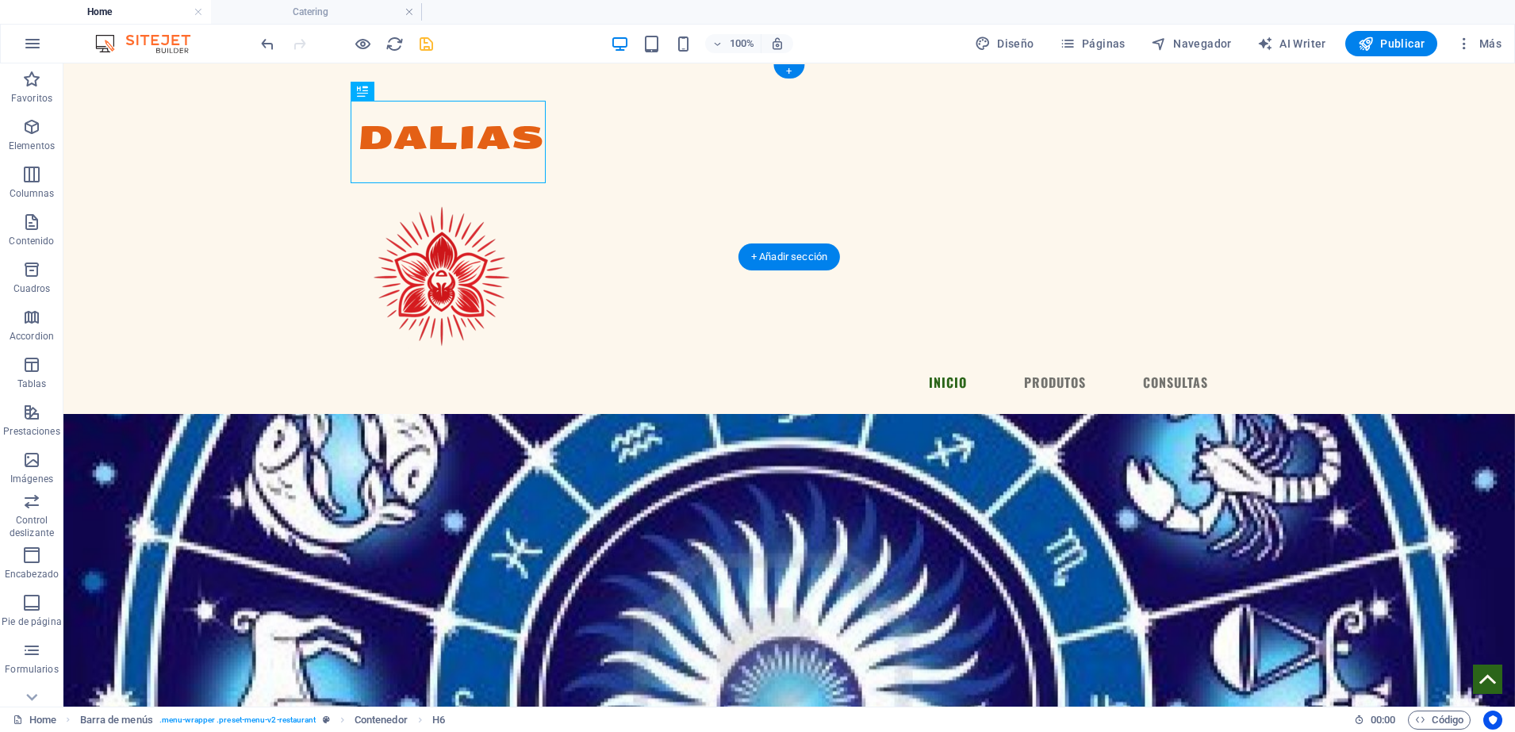
drag, startPoint x: 366, startPoint y: 132, endPoint x: 384, endPoint y: 151, distance: 26.4
click at [384, 151] on div "DALIAS" at bounding box center [451, 117] width 186 height 82
click at [209, 144] on div "DALIAS Menu INICIO PRODUTOS CONSULTAS" at bounding box center [788, 238] width 1451 height 350
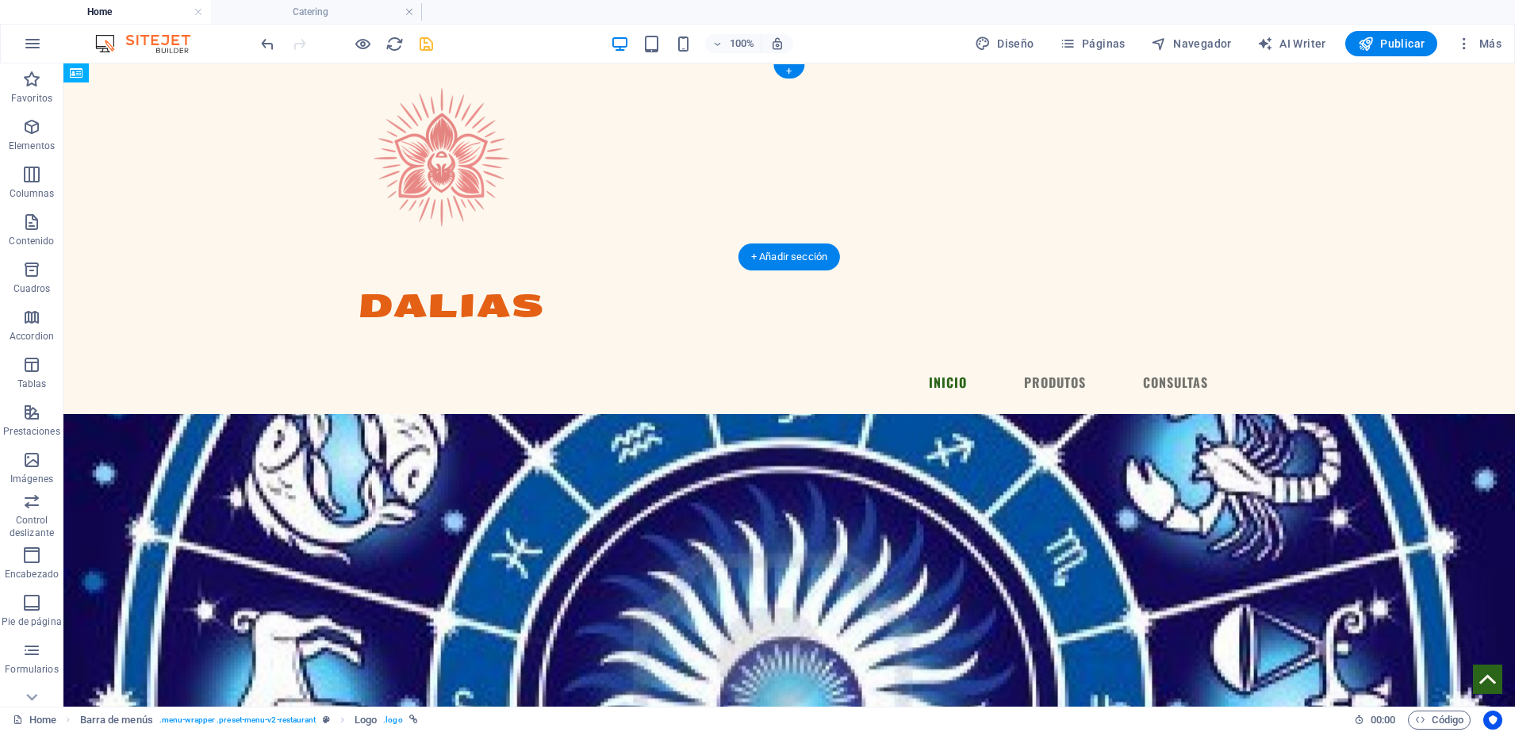
drag, startPoint x: 671, startPoint y: 167, endPoint x: 462, endPoint y: 178, distance: 209.7
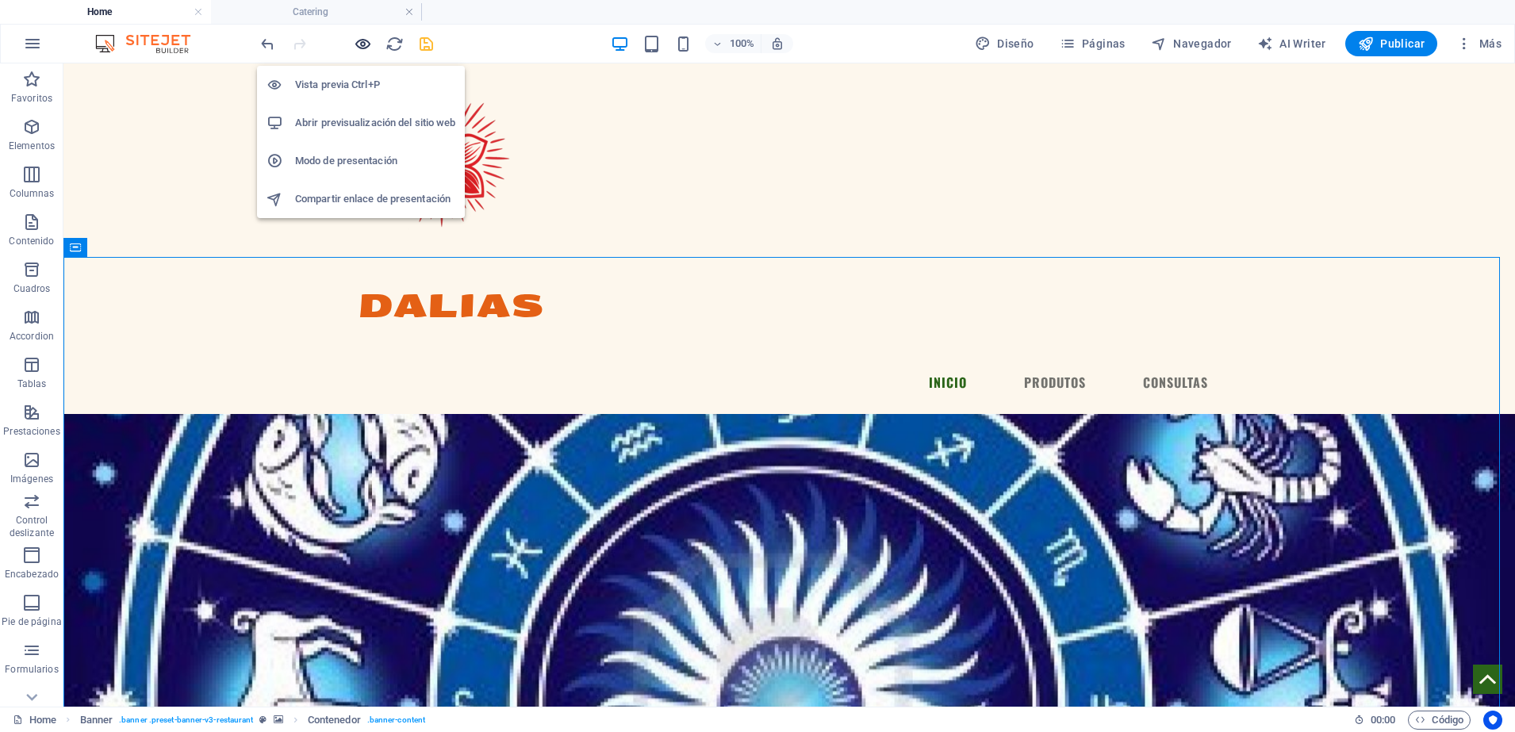
click at [364, 47] on icon "button" at bounding box center [363, 44] width 18 height 18
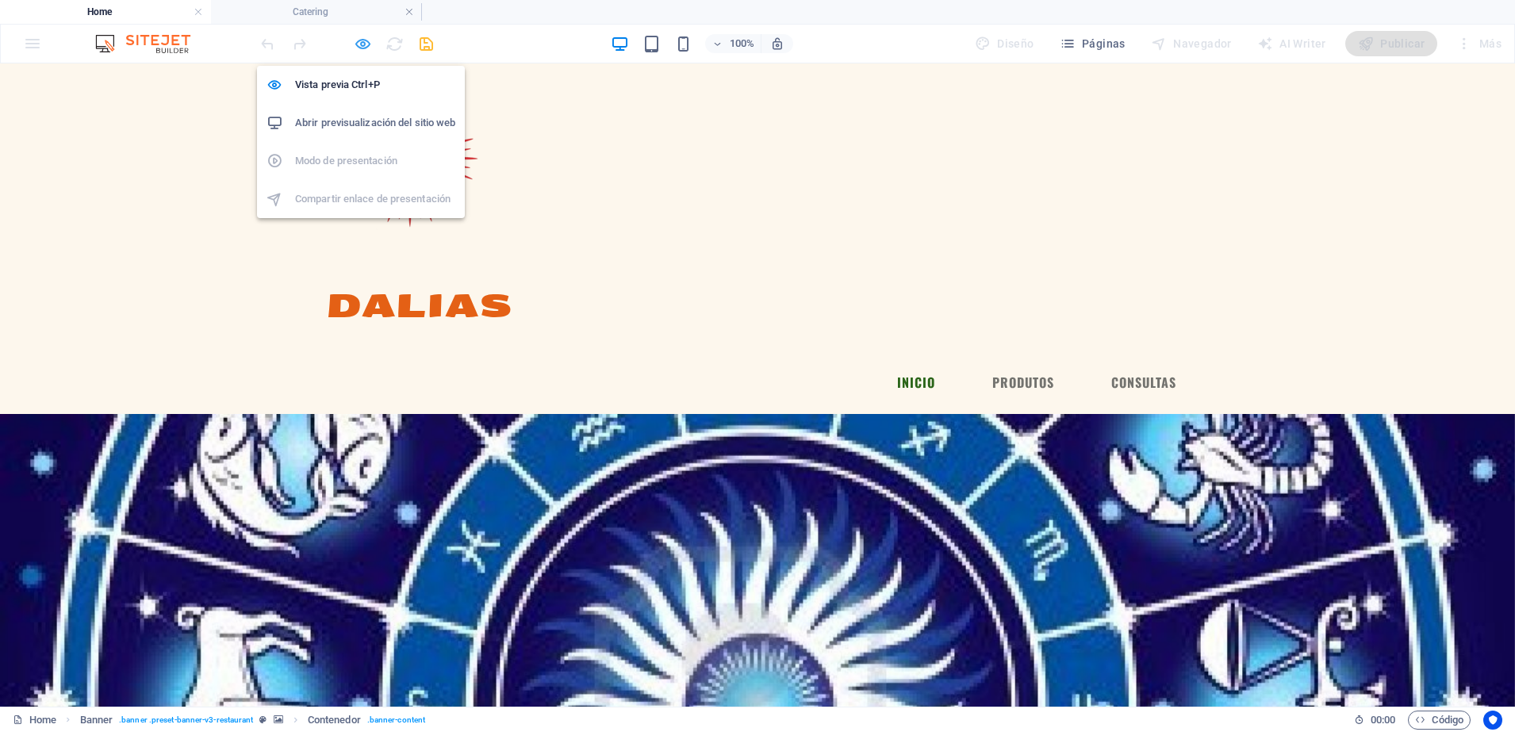
click at [366, 39] on icon "button" at bounding box center [363, 44] width 18 height 18
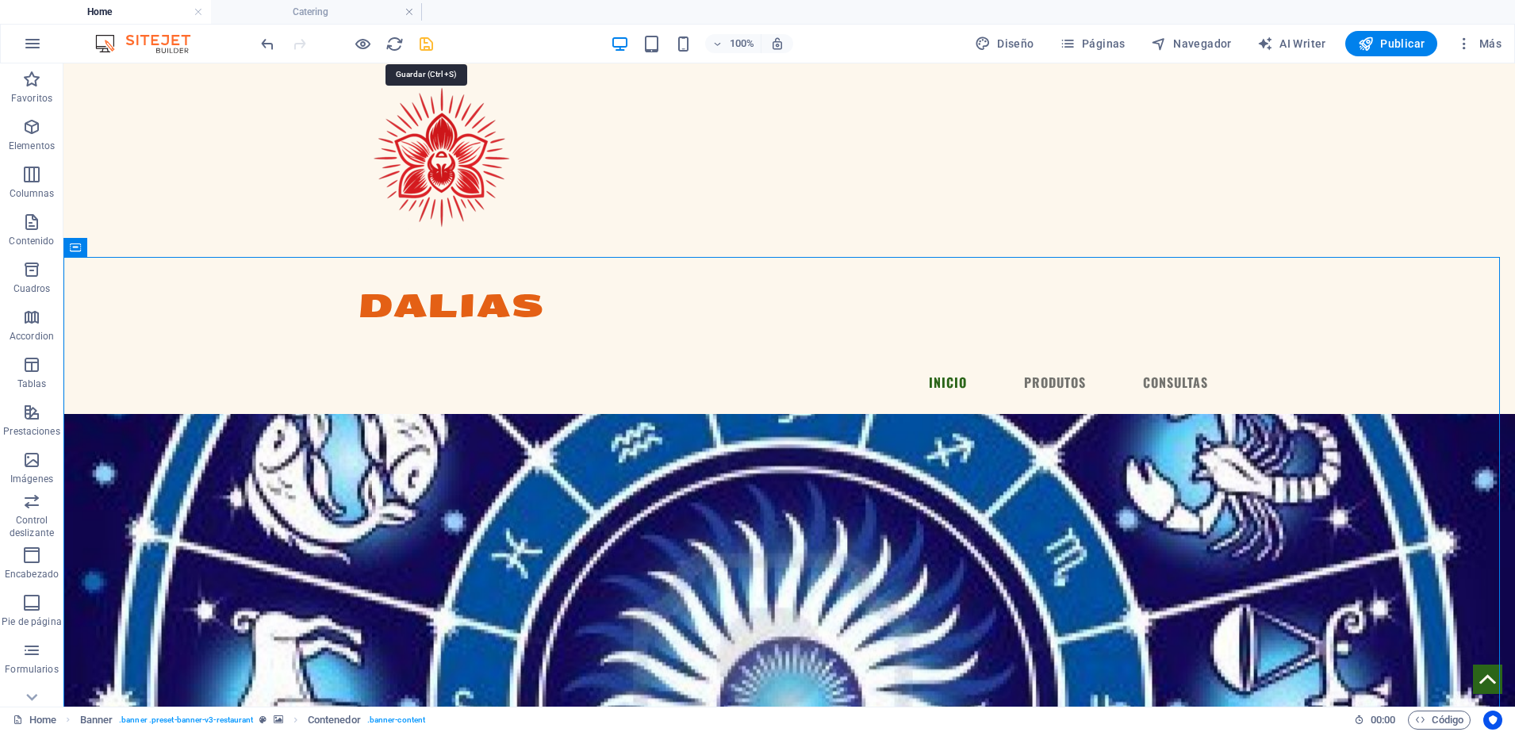
click at [423, 44] on icon "save" at bounding box center [426, 44] width 18 height 18
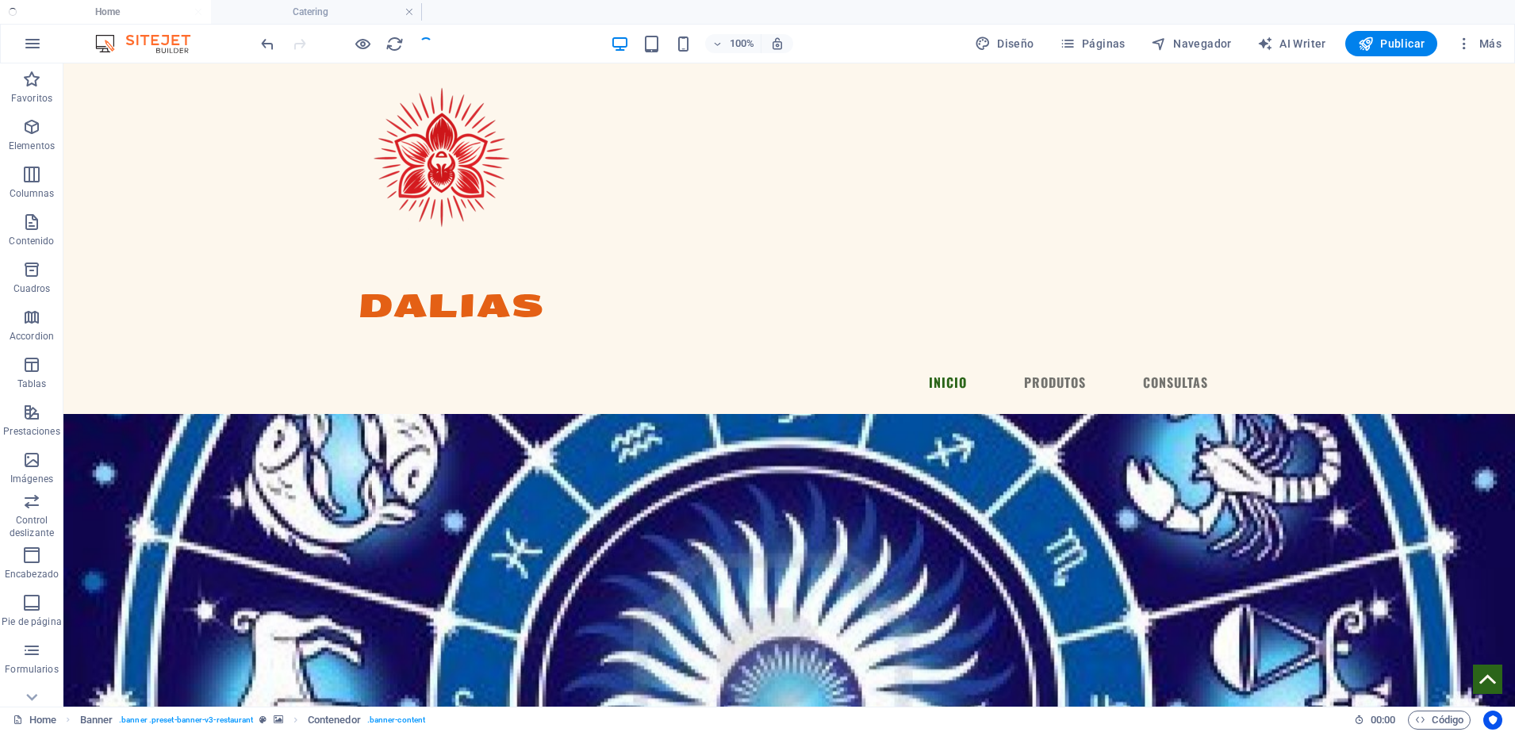
checkbox input "false"
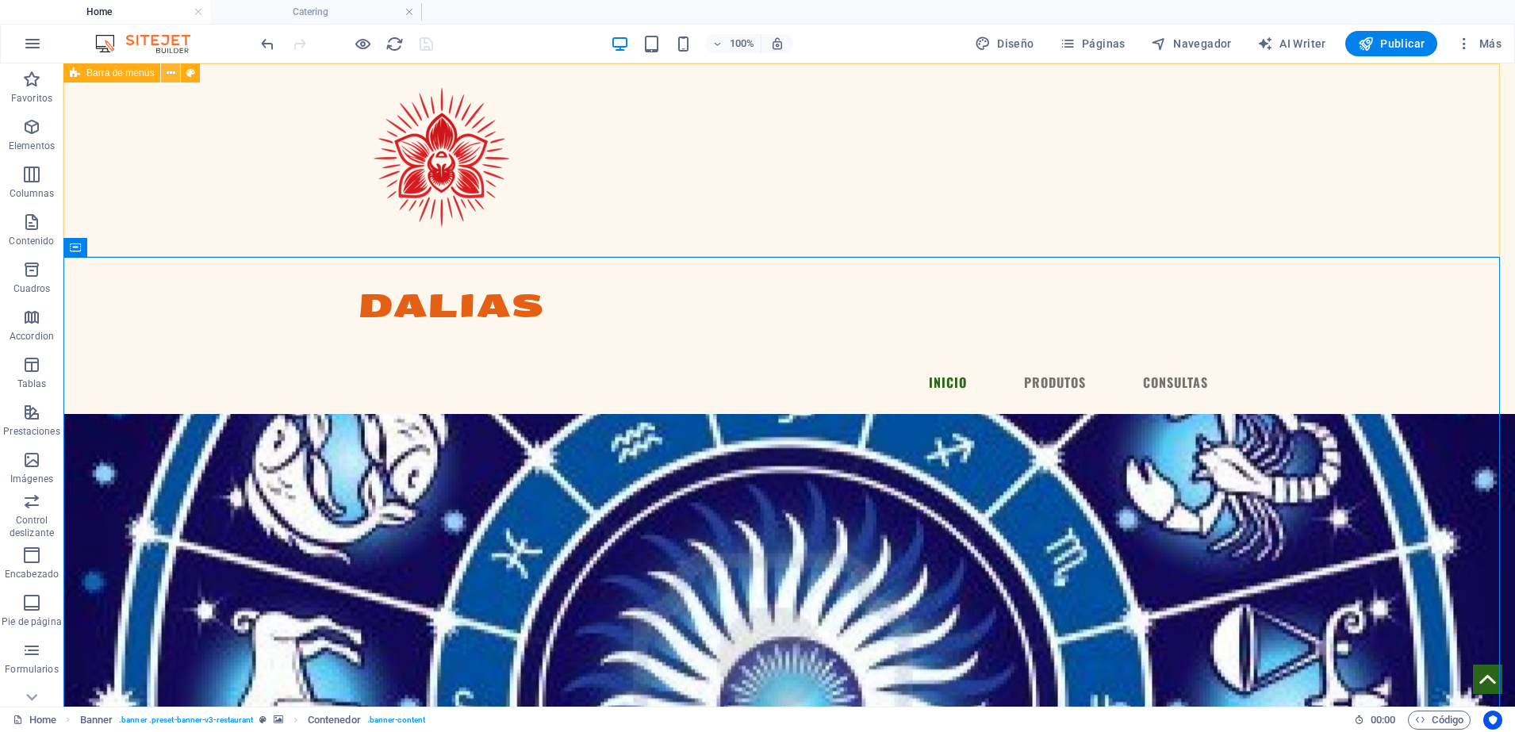
click at [176, 71] on button at bounding box center [170, 72] width 19 height 19
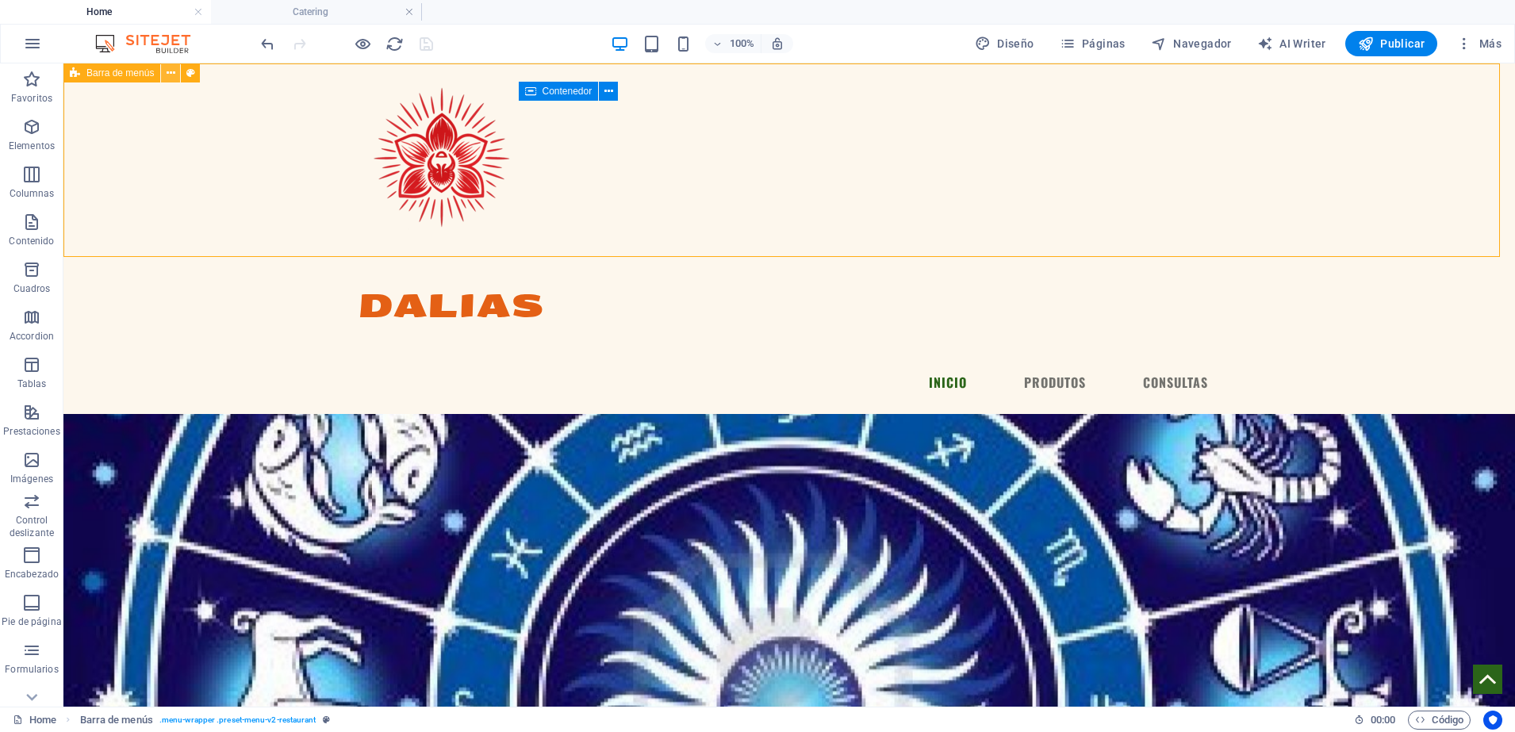
click at [164, 73] on button at bounding box center [170, 72] width 19 height 19
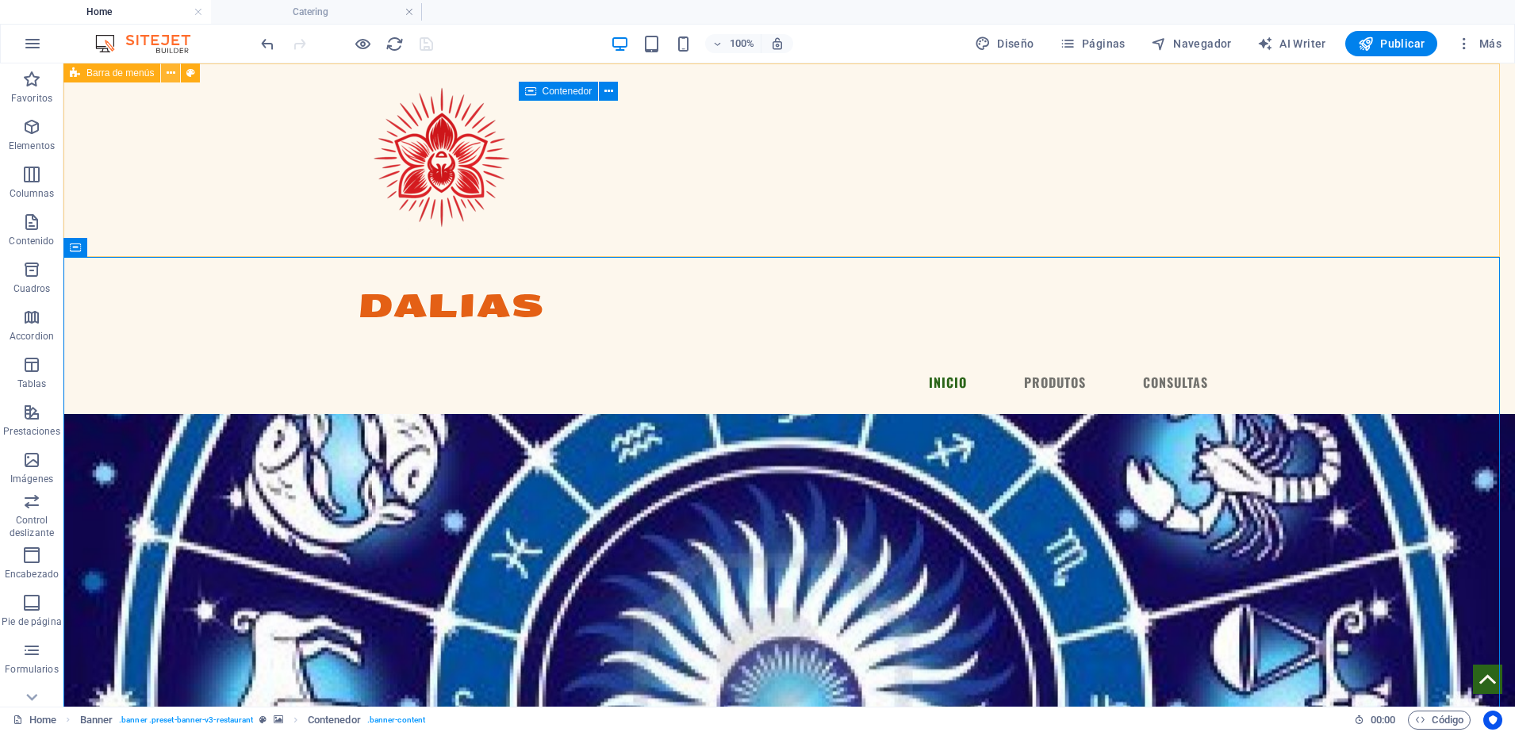
click at [171, 73] on icon at bounding box center [171, 73] width 9 height 17
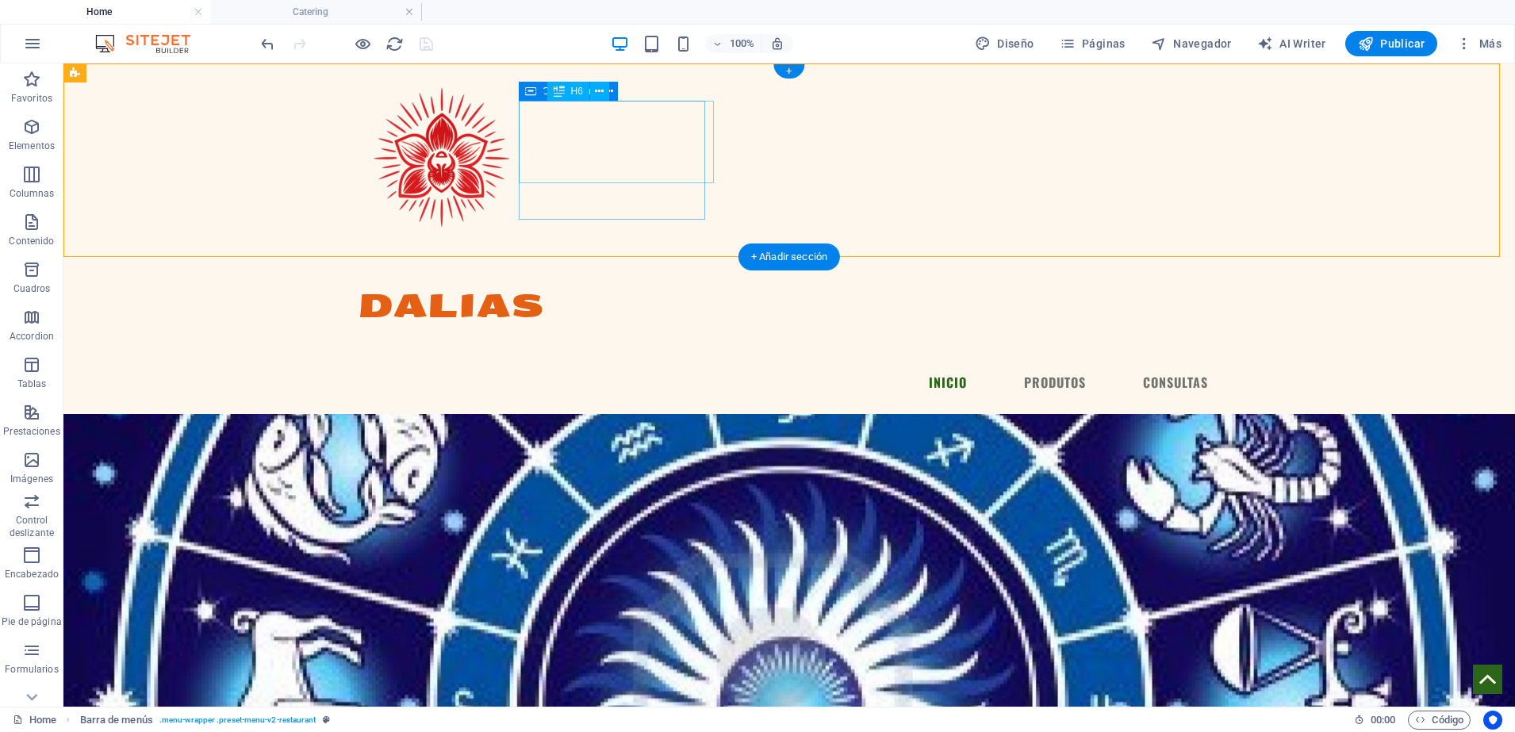
click at [544, 244] on div "DALIAS" at bounding box center [451, 285] width 186 height 82
click at [531, 99] on icon at bounding box center [530, 91] width 11 height 19
click at [537, 87] on div "Contenedor" at bounding box center [559, 91] width 80 height 19
click at [588, 89] on span "Contenedor" at bounding box center [567, 91] width 50 height 10
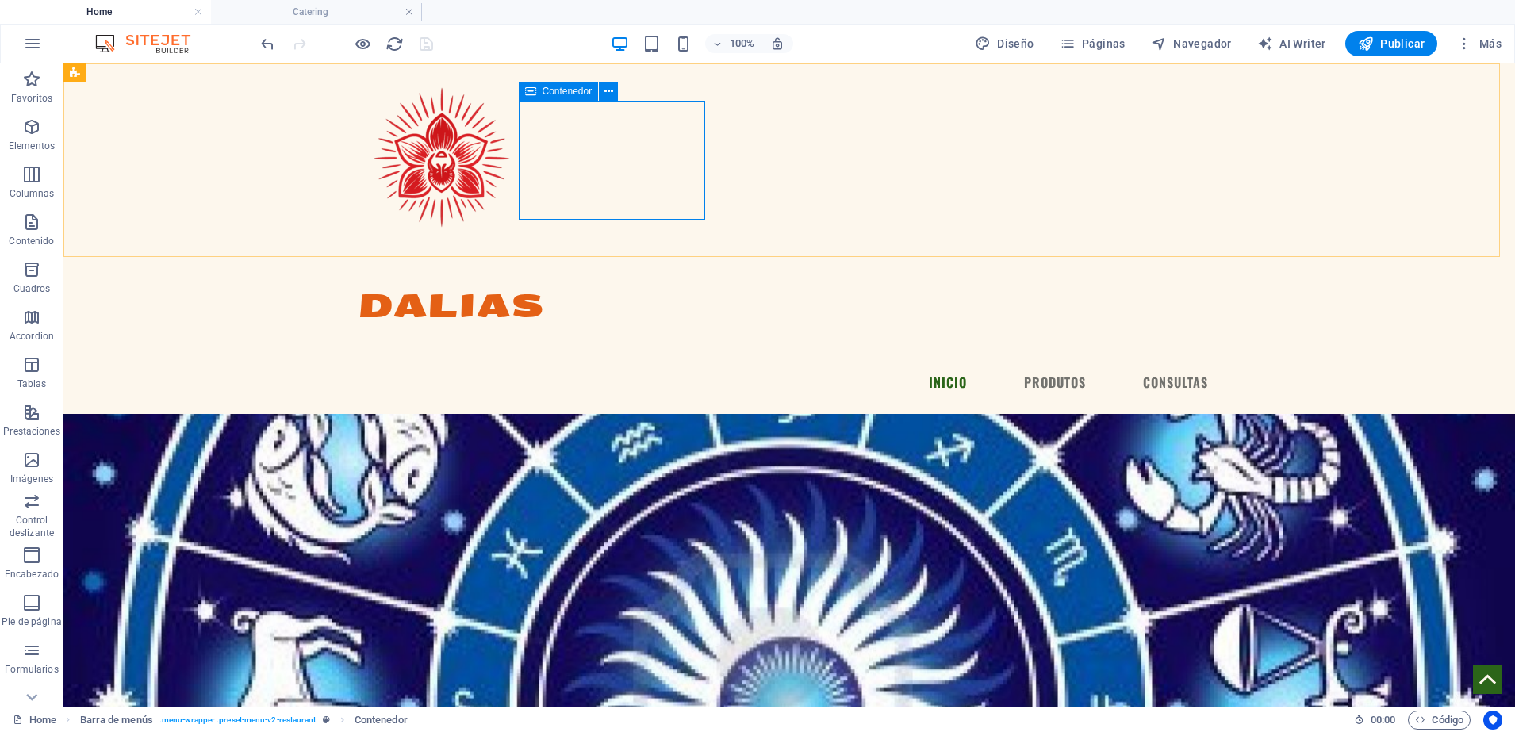
select select "px"
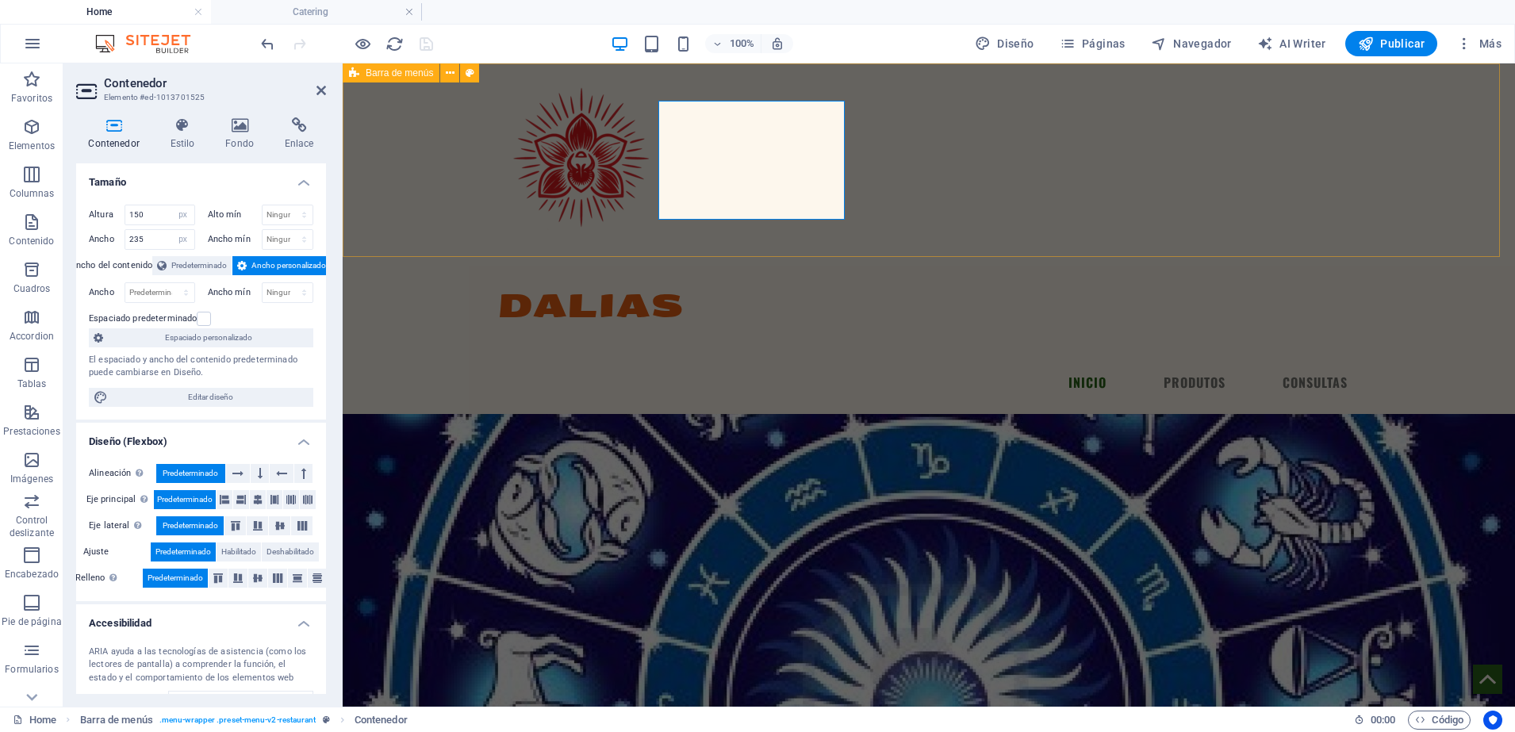
click at [458, 132] on div "DALIAS Menu INICIO PRODUTOS CONSULTAS" at bounding box center [929, 238] width 1172 height 350
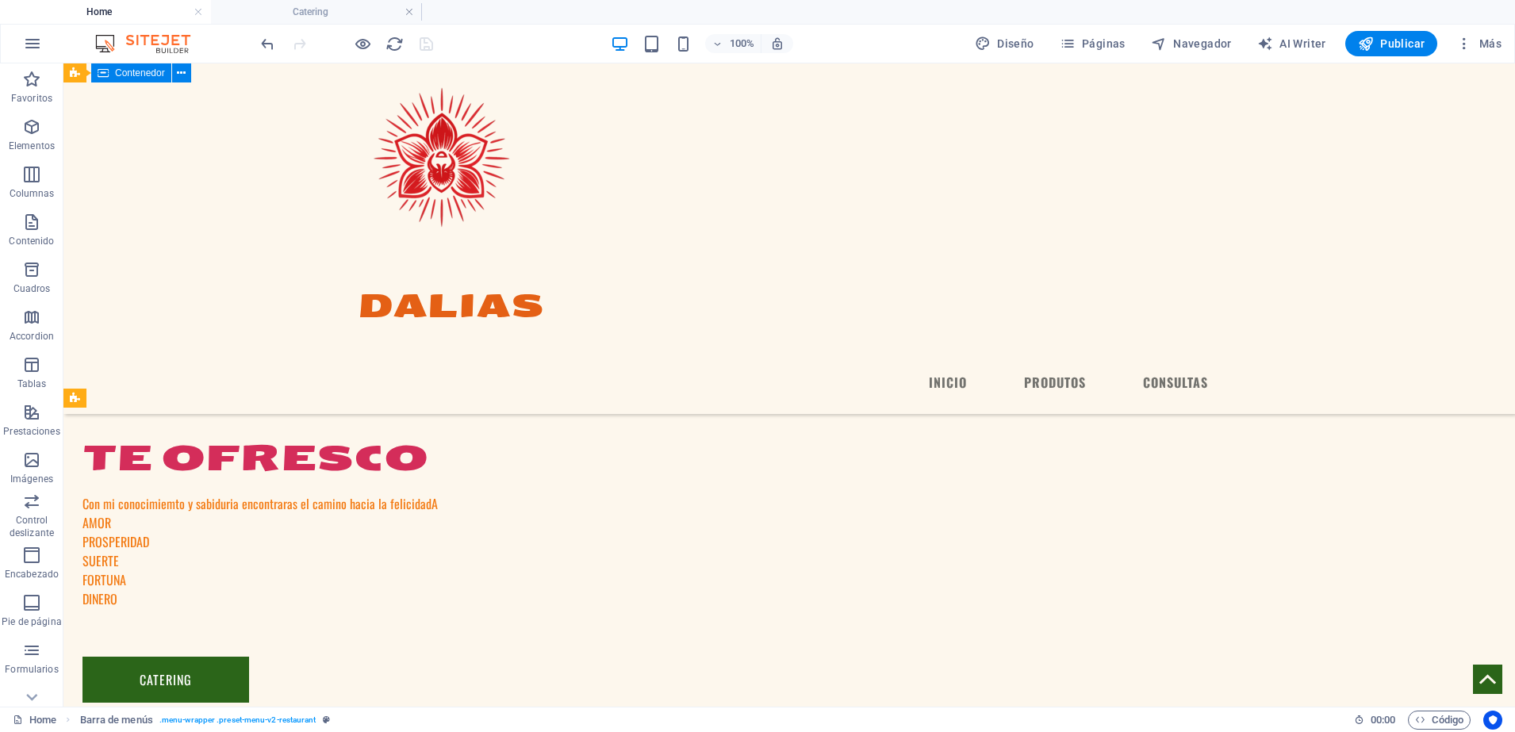
scroll to position [2055, 0]
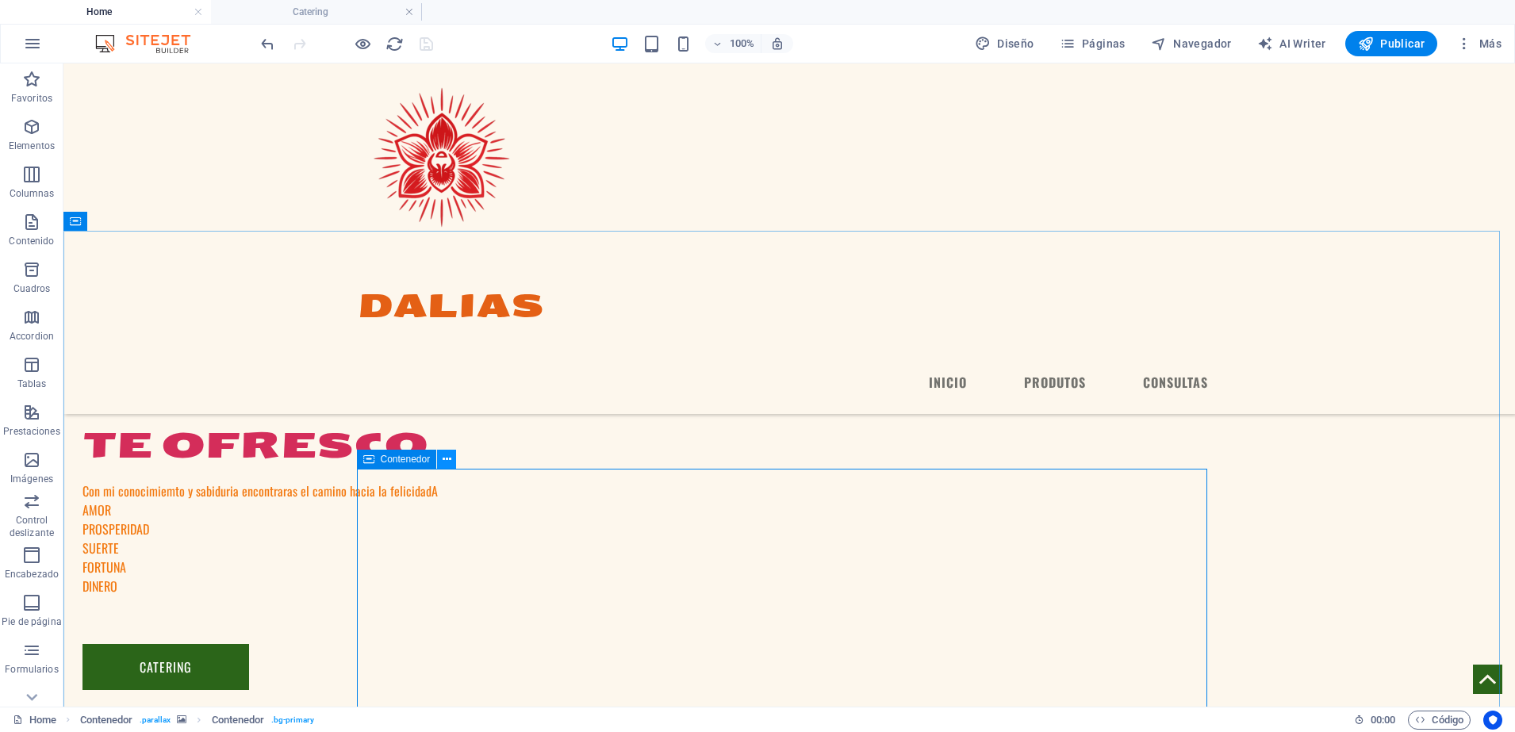
click at [449, 463] on icon at bounding box center [446, 459] width 9 height 17
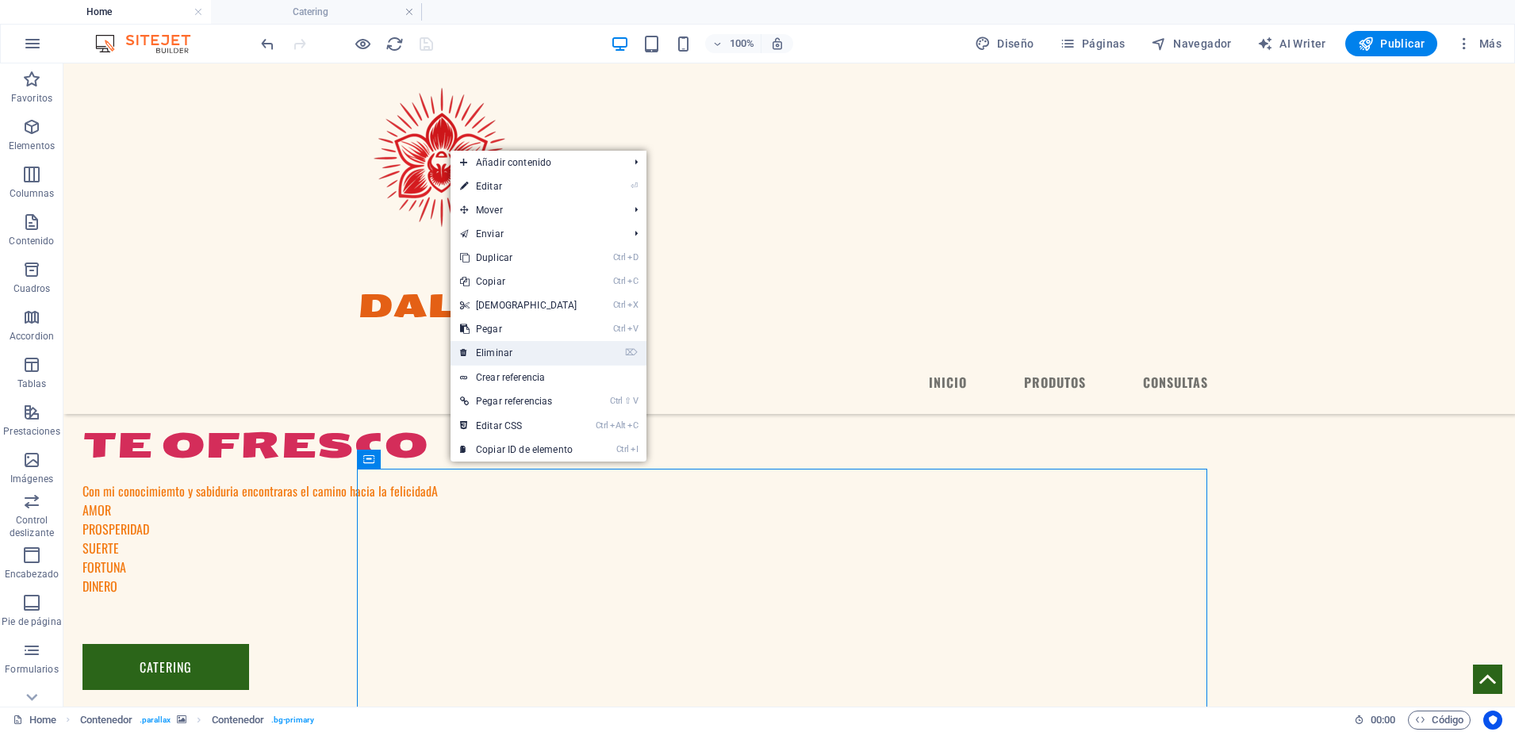
click at [494, 354] on link "⌦ Eliminar" at bounding box center [518, 353] width 136 height 24
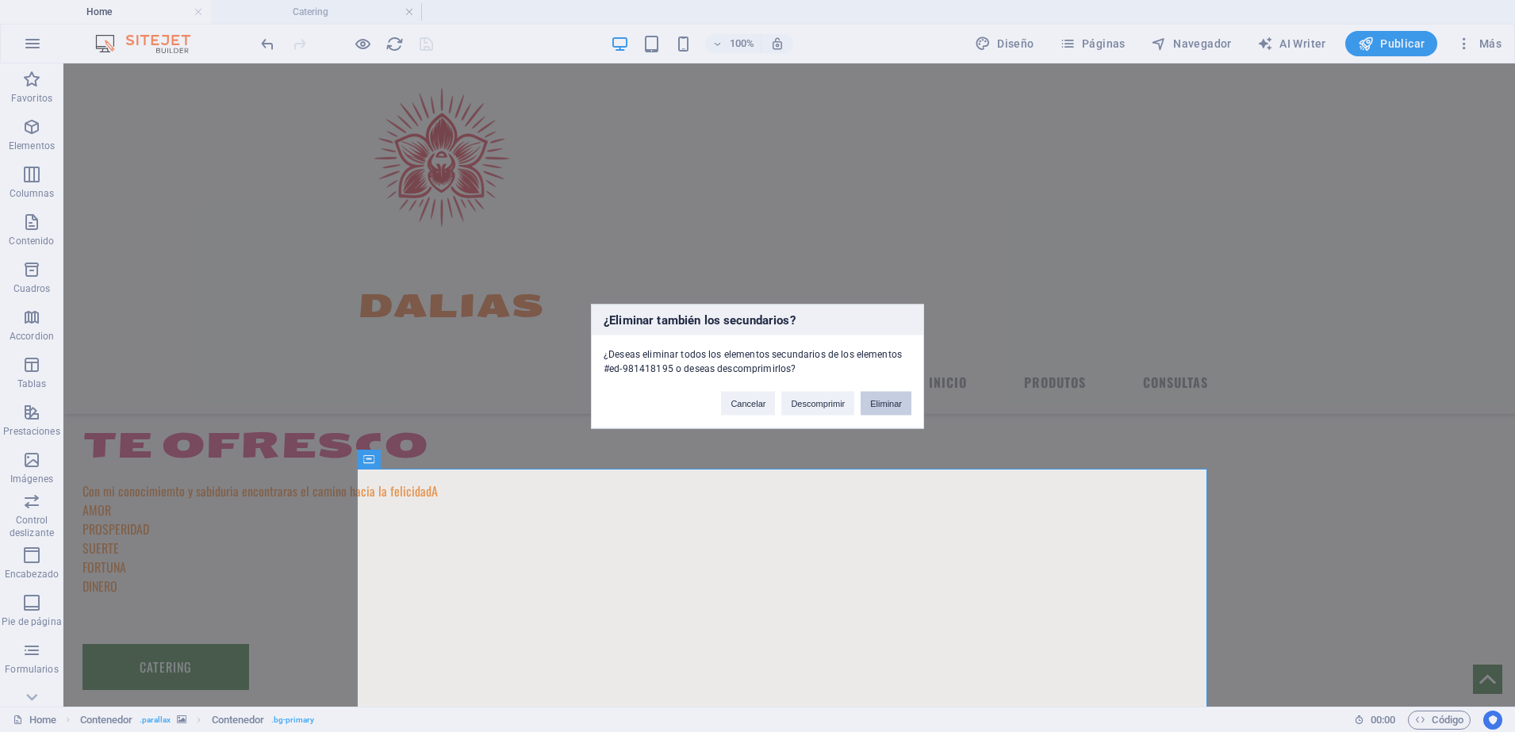
click at [875, 407] on button "Eliminar" at bounding box center [885, 403] width 51 height 24
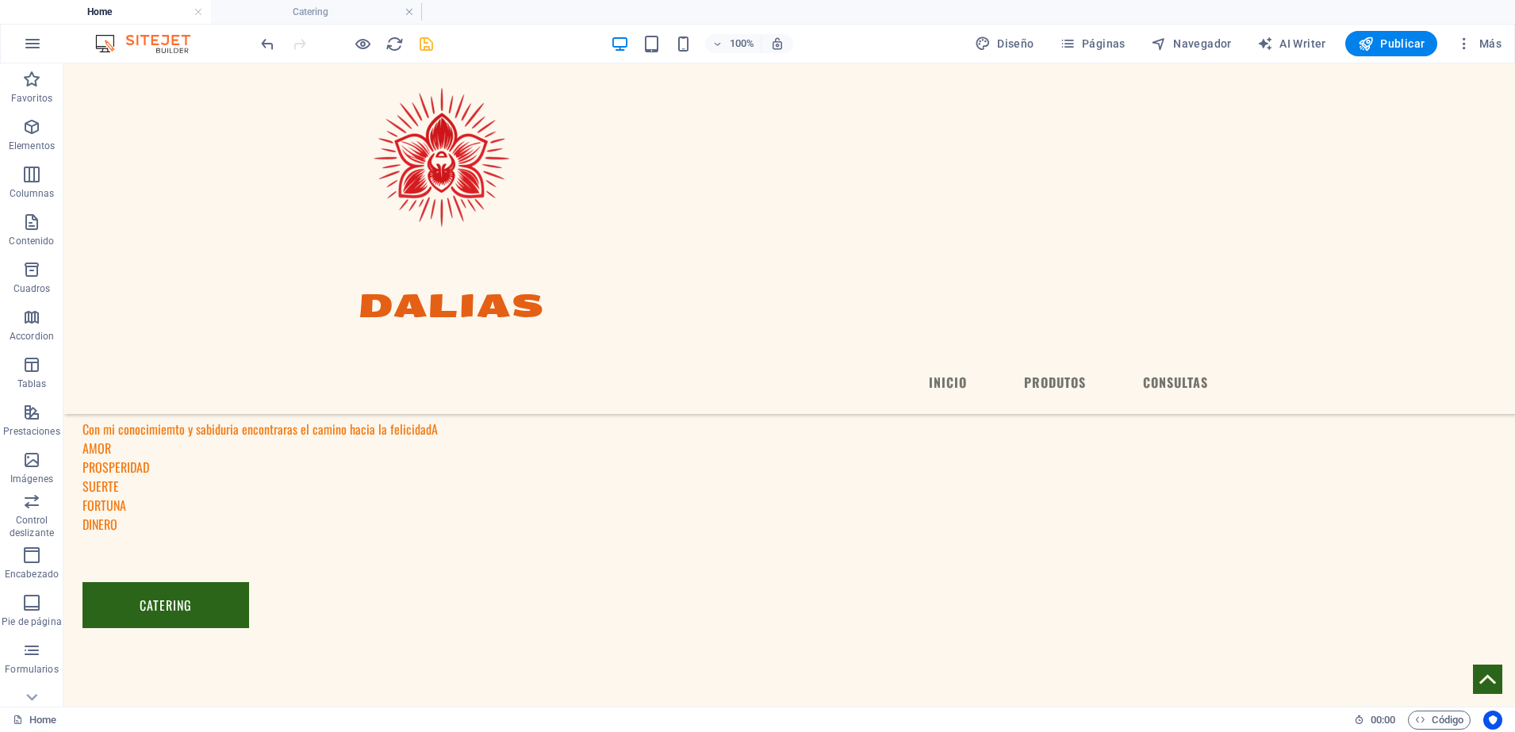
scroll to position [1595, 0]
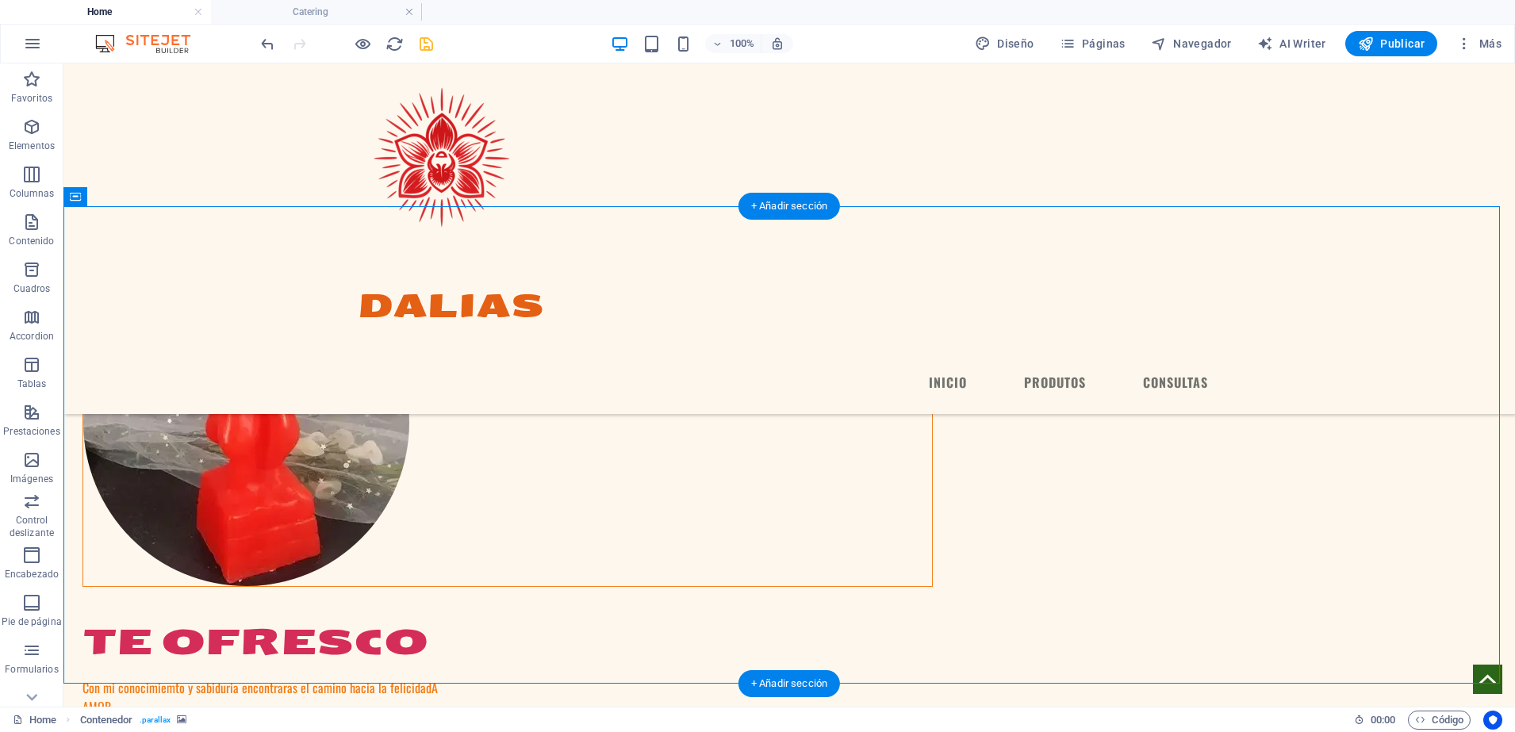
scroll to position [1873, 0]
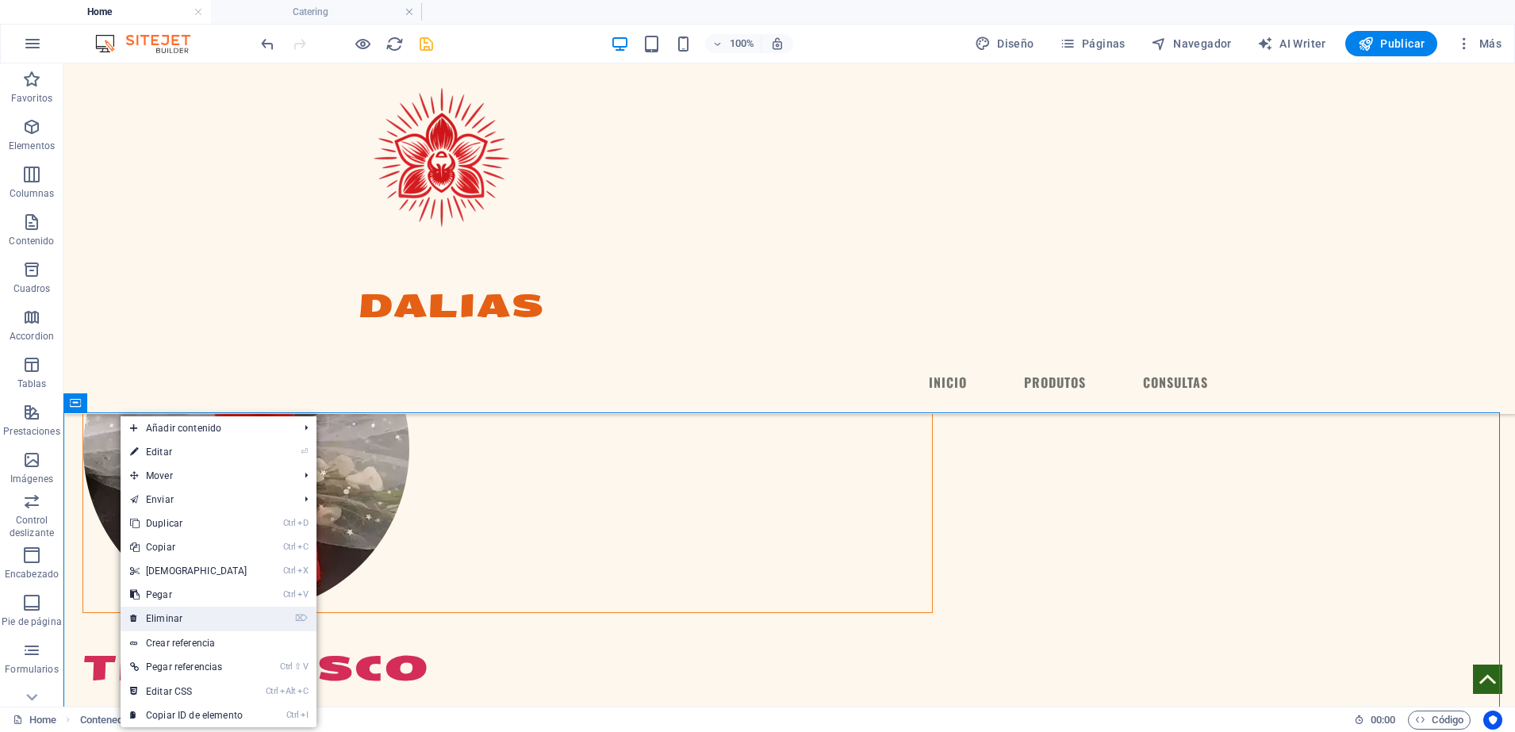
click at [224, 619] on link "⌦ Eliminar" at bounding box center [189, 619] width 136 height 24
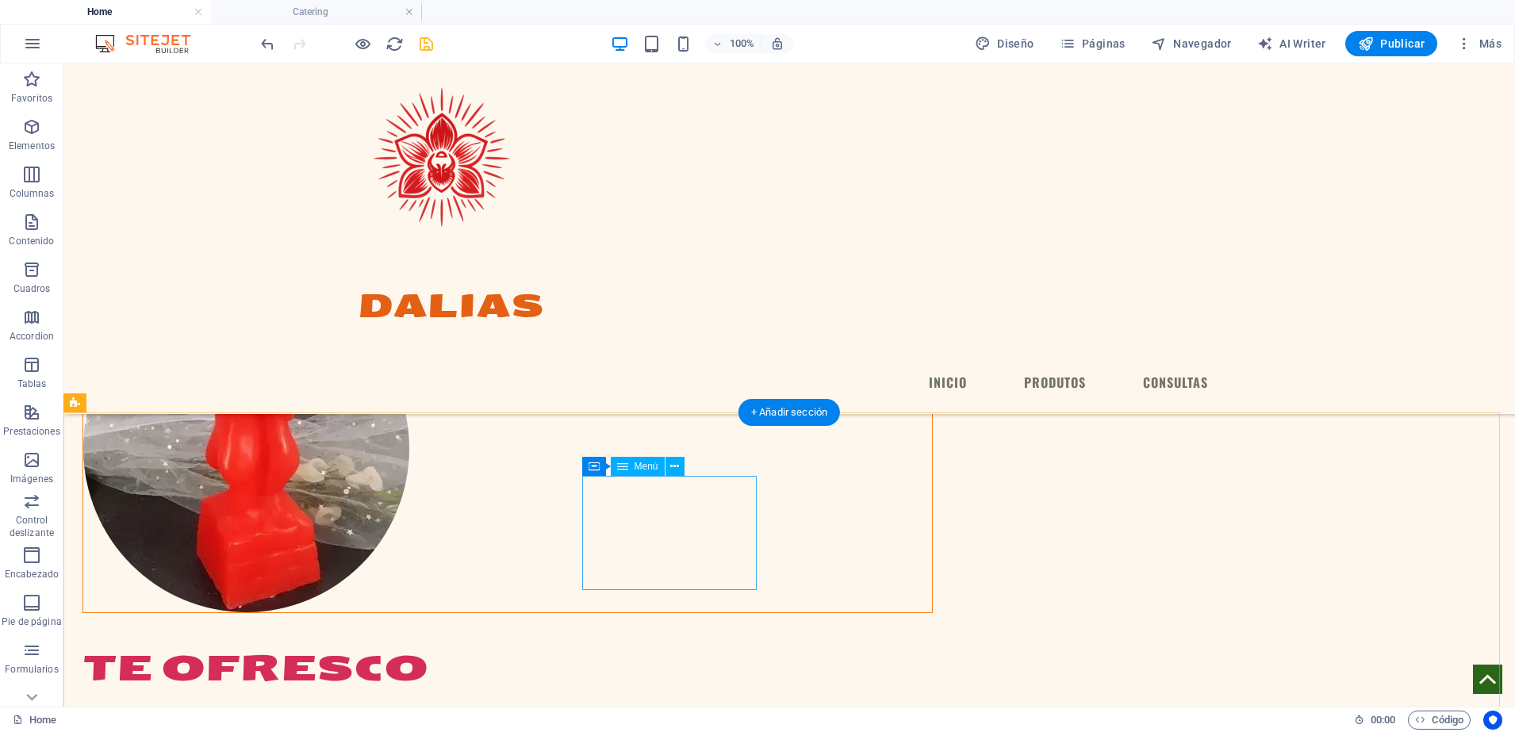
select select
select select "1"
select select
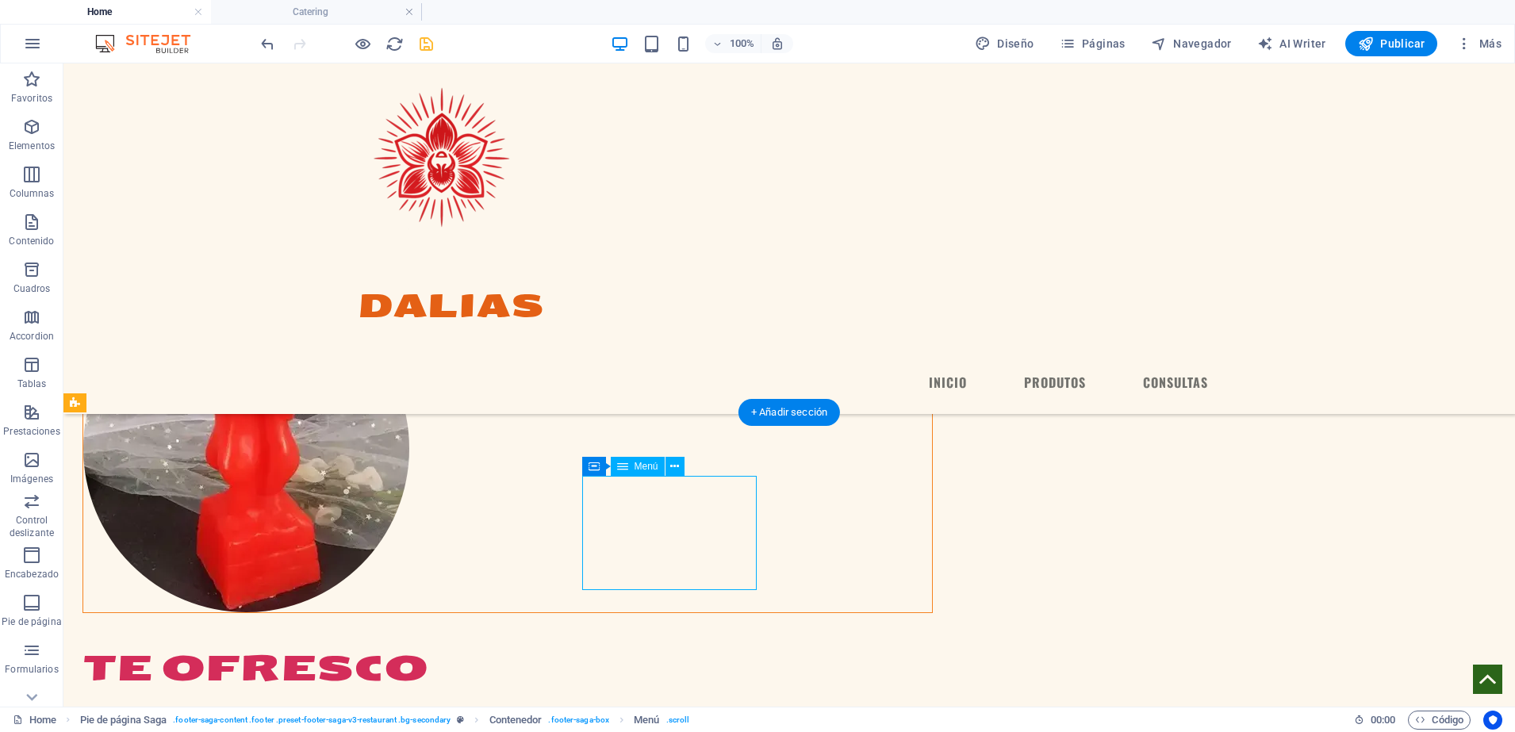
select select "2"
select select
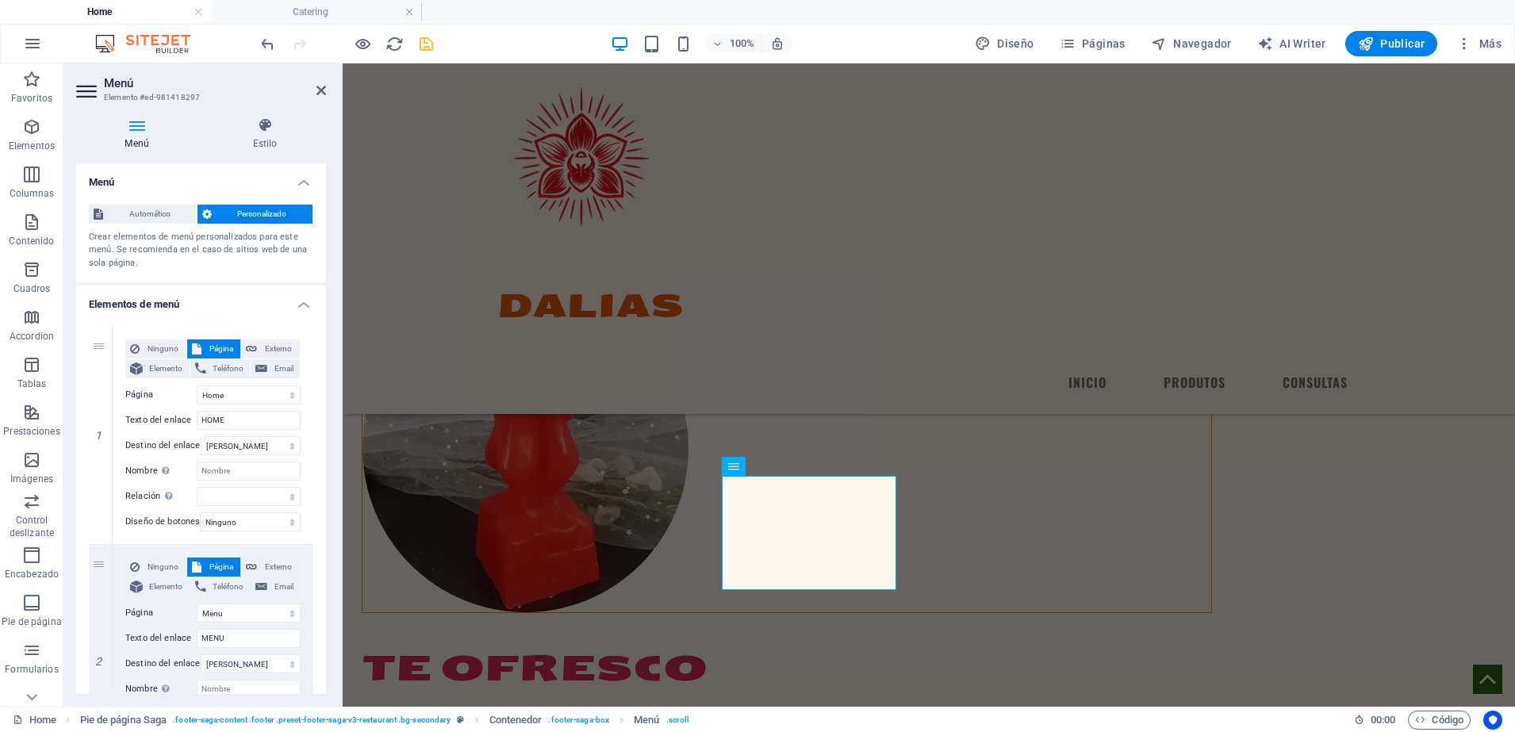
drag, startPoint x: 319, startPoint y: 603, endPoint x: 320, endPoint y: 412, distance: 191.1
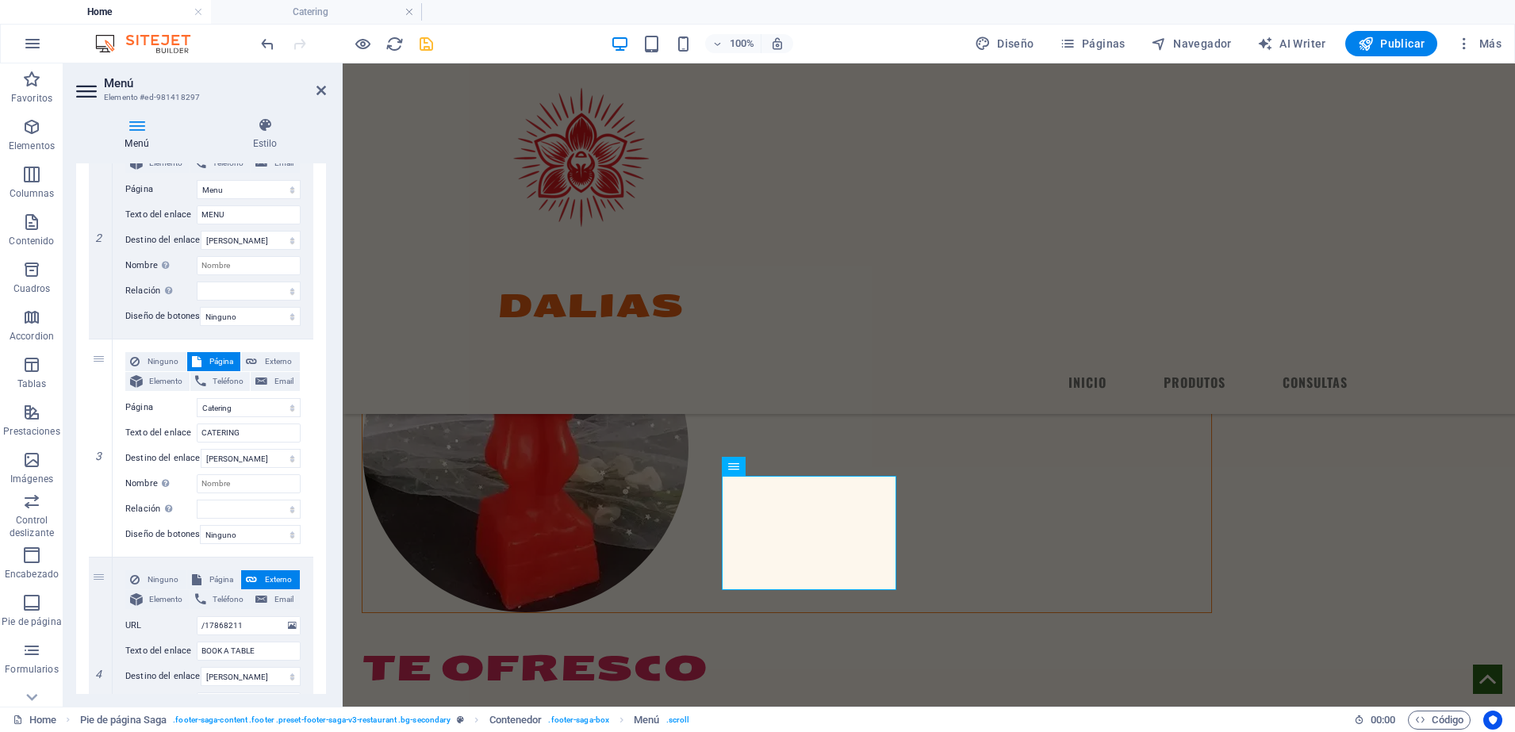
scroll to position [559, 0]
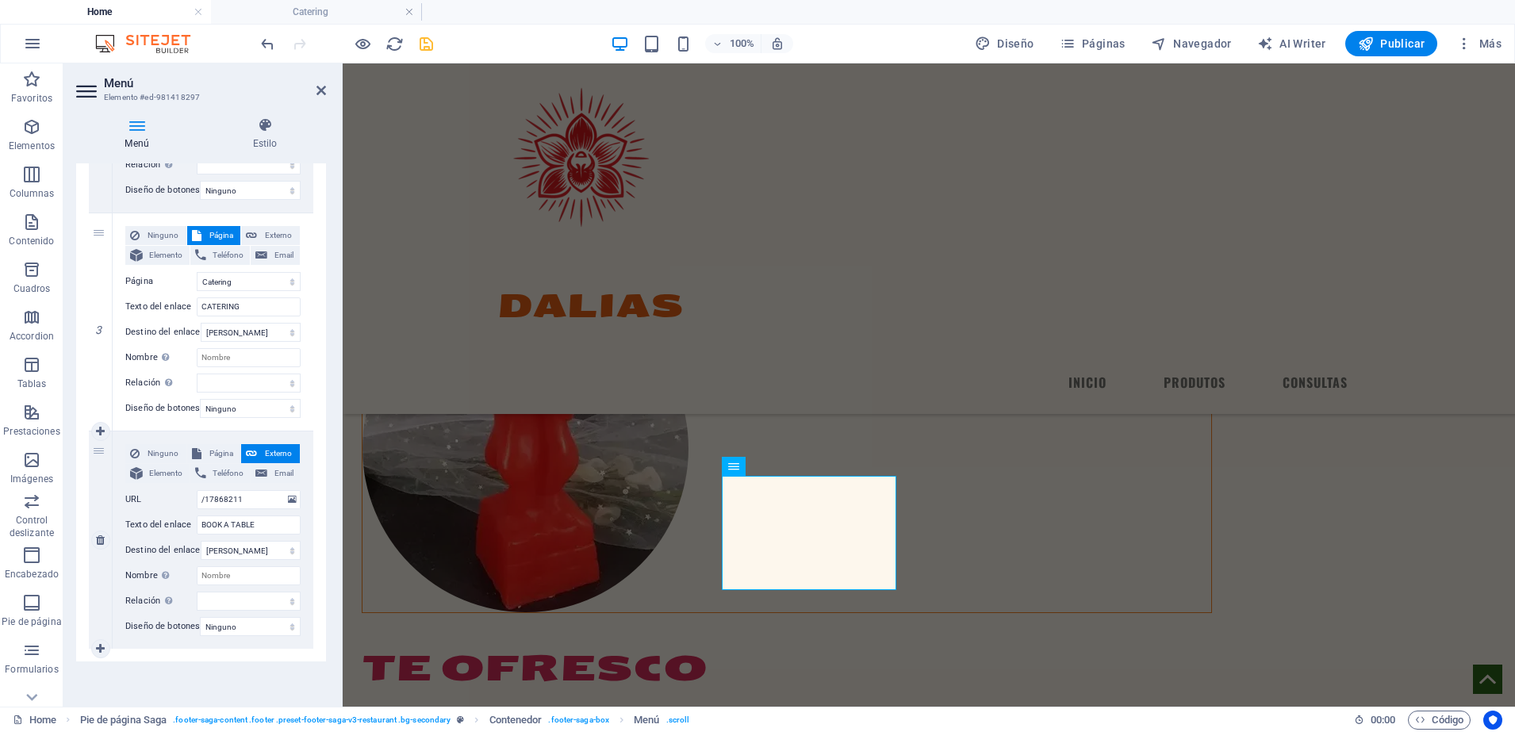
click at [138, 570] on label "Nombre Una descripción adicional del enlace no debería ser igual al texto del e…" at bounding box center [160, 575] width 71 height 19
click at [197, 570] on input "Nombre Una descripción adicional del enlace no debería ser igual al texto del e…" at bounding box center [249, 575] width 104 height 19
click at [96, 534] on icon at bounding box center [100, 539] width 9 height 11
select select
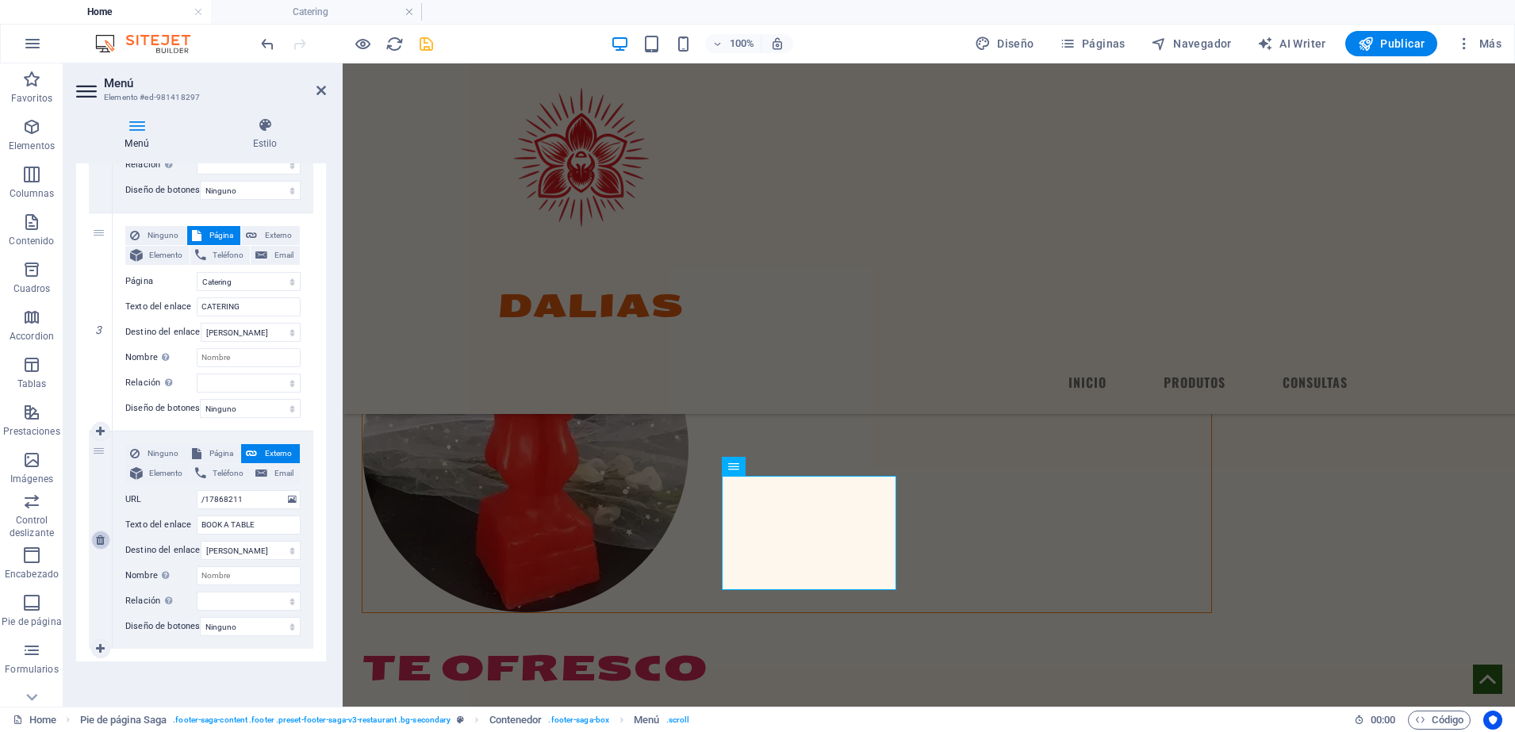
select select
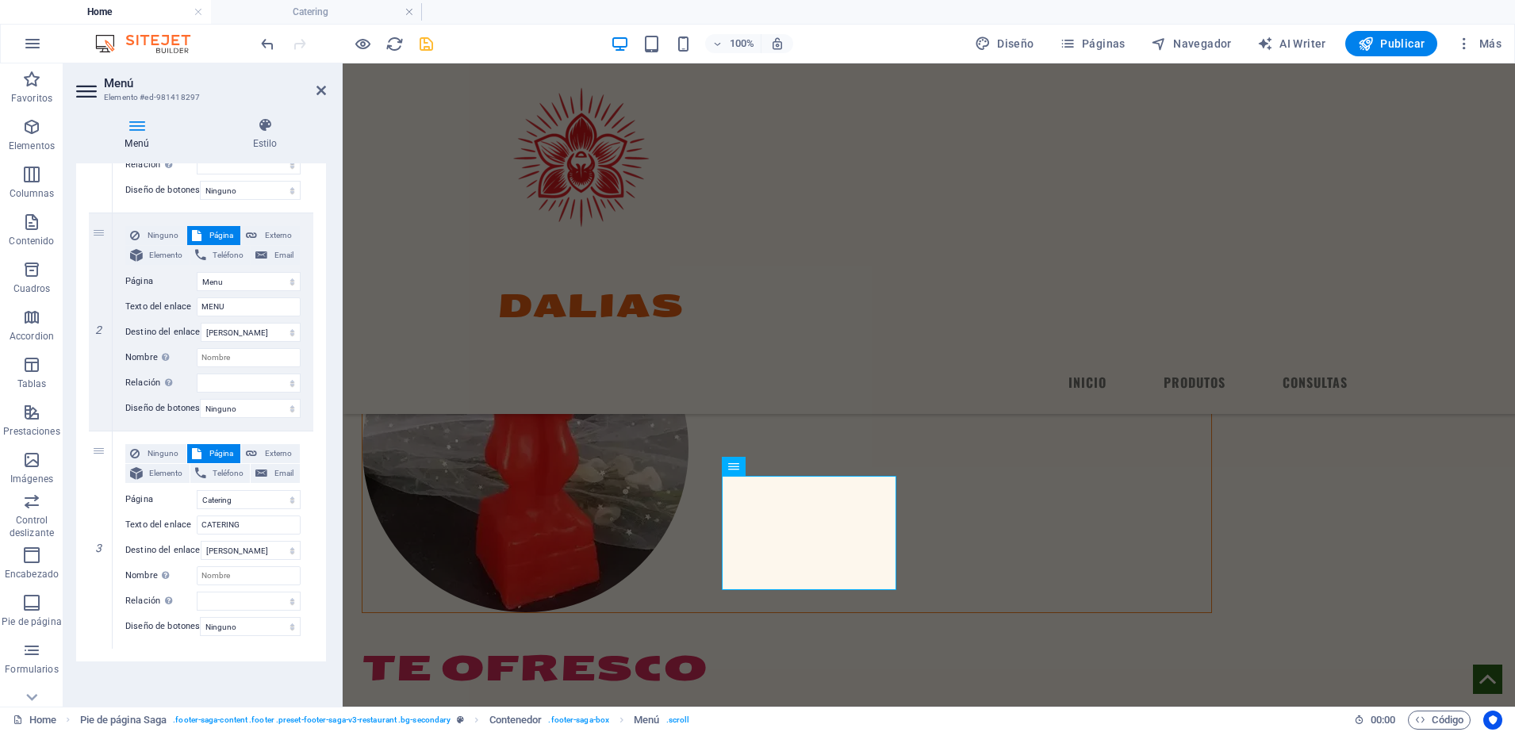
scroll to position [342, 0]
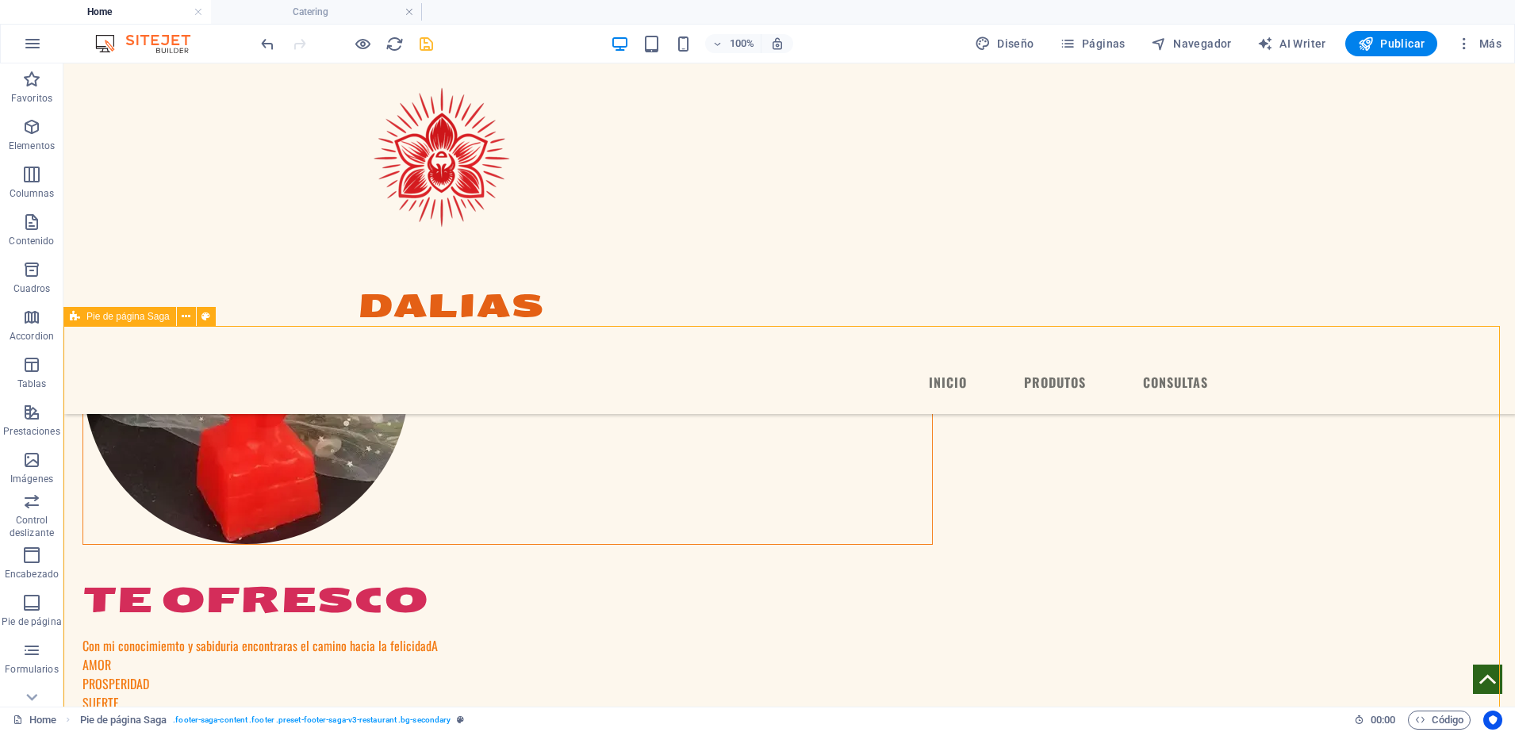
scroll to position [1969, 0]
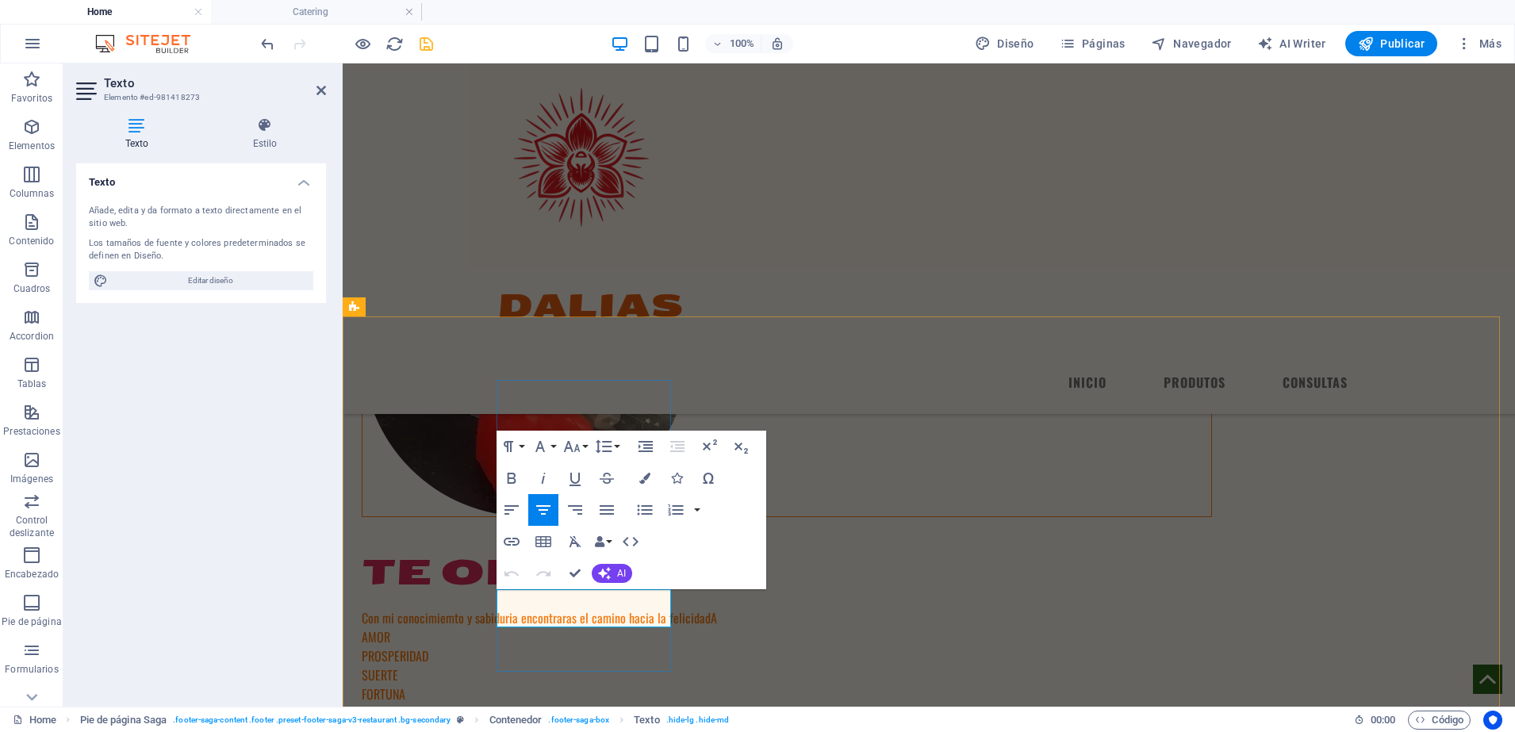
drag, startPoint x: 603, startPoint y: 602, endPoint x: 590, endPoint y: 611, distance: 15.4
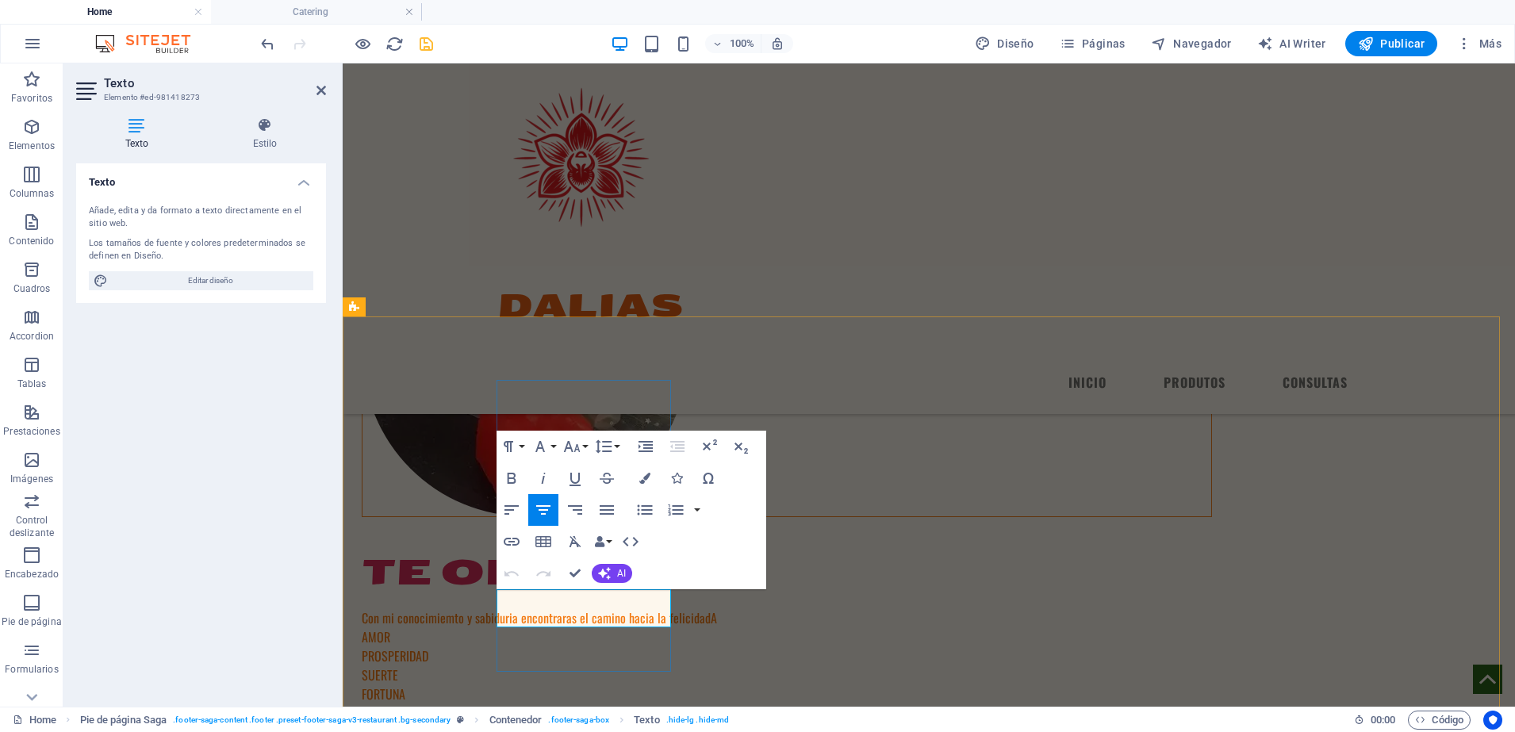
click at [587, 619] on button at bounding box center [581, 617] width 19 height 19
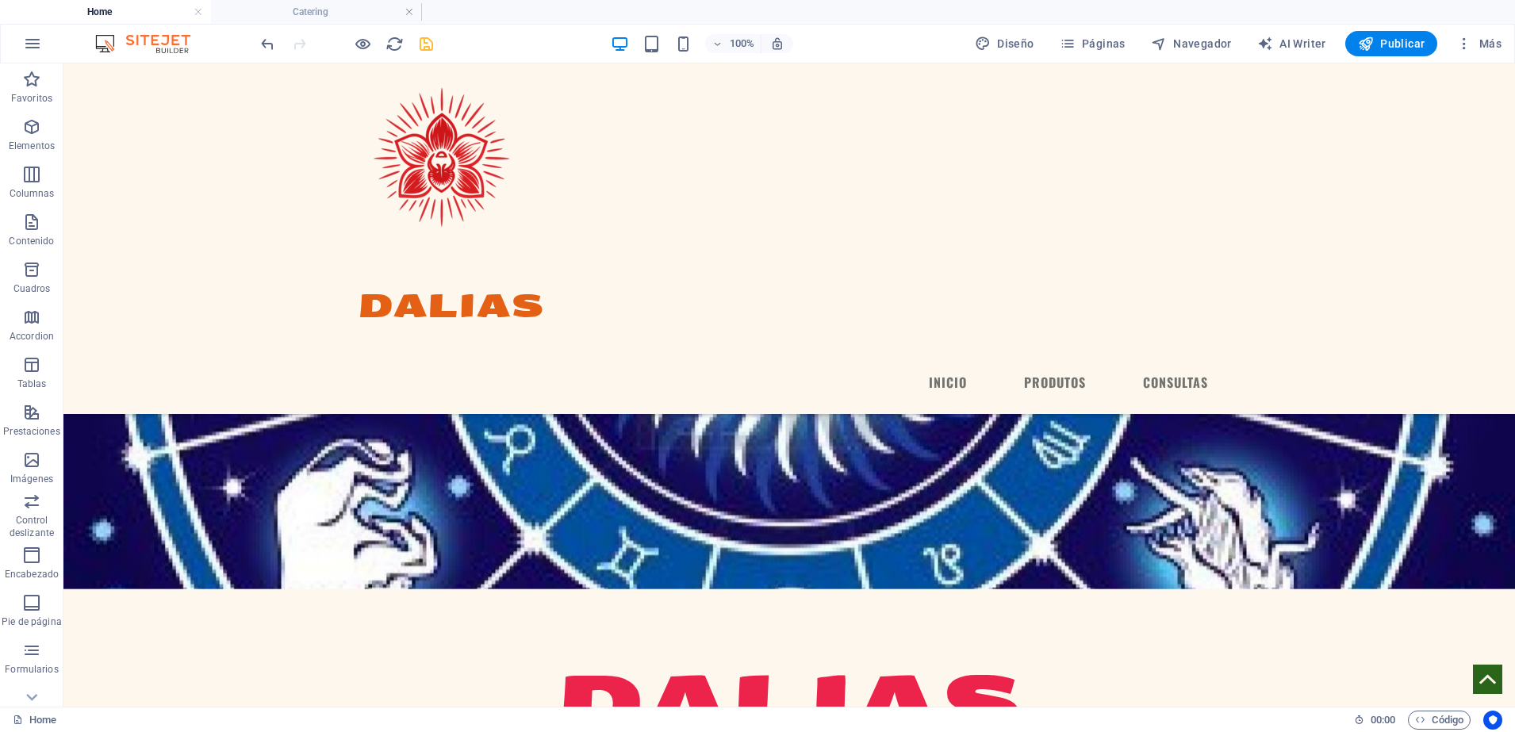
scroll to position [0, 0]
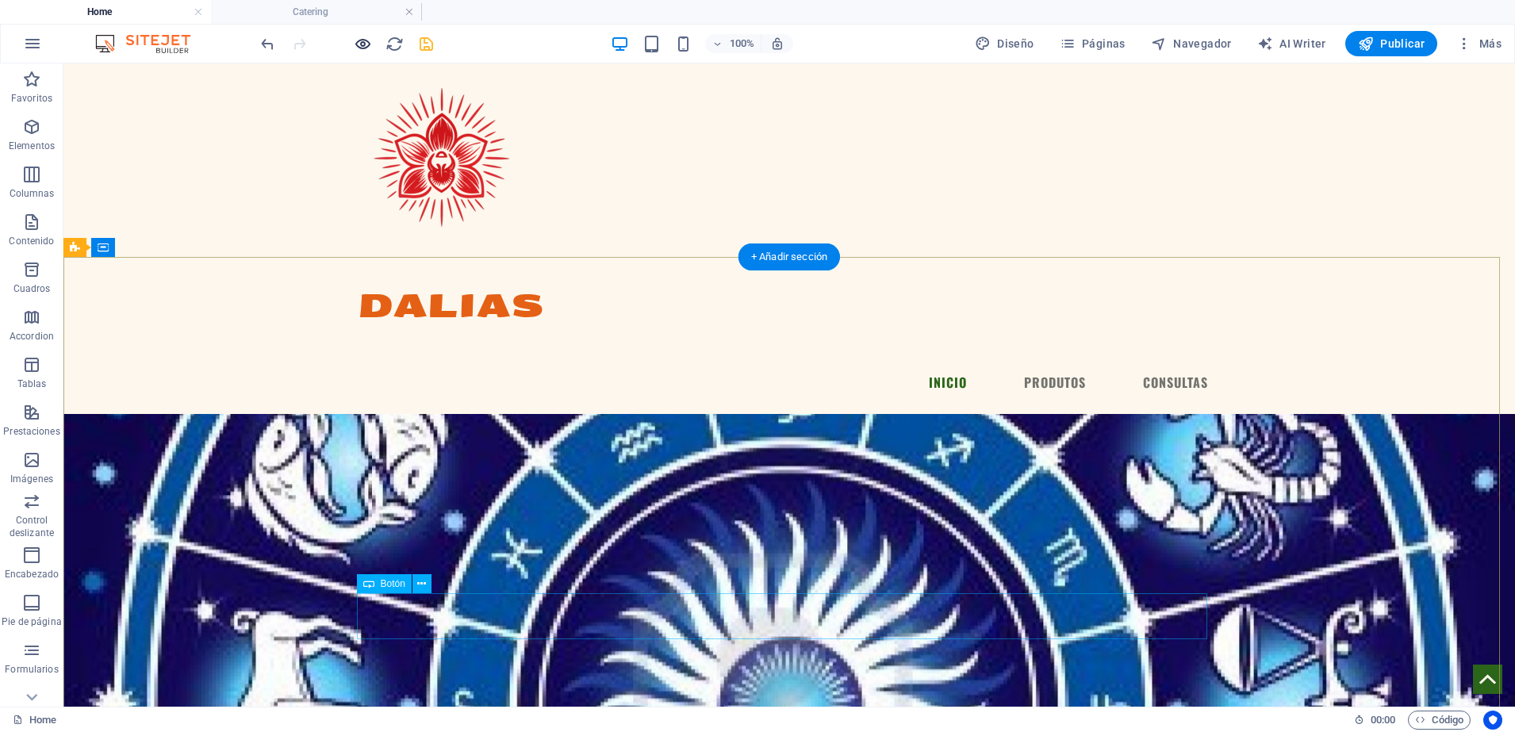
click at [357, 44] on icon "button" at bounding box center [363, 44] width 18 height 18
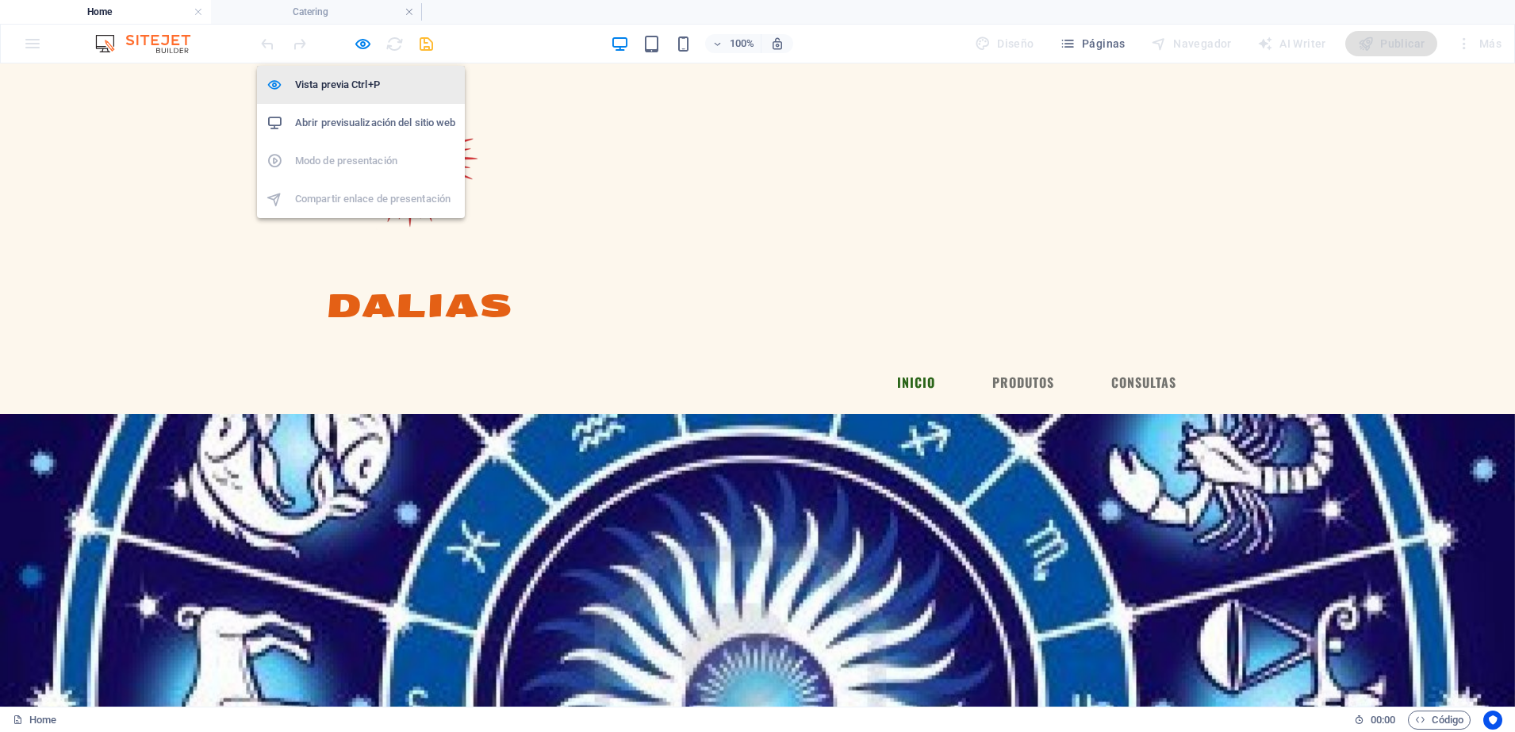
click at [400, 87] on h6 "Vista previa Ctrl+P" at bounding box center [375, 84] width 160 height 19
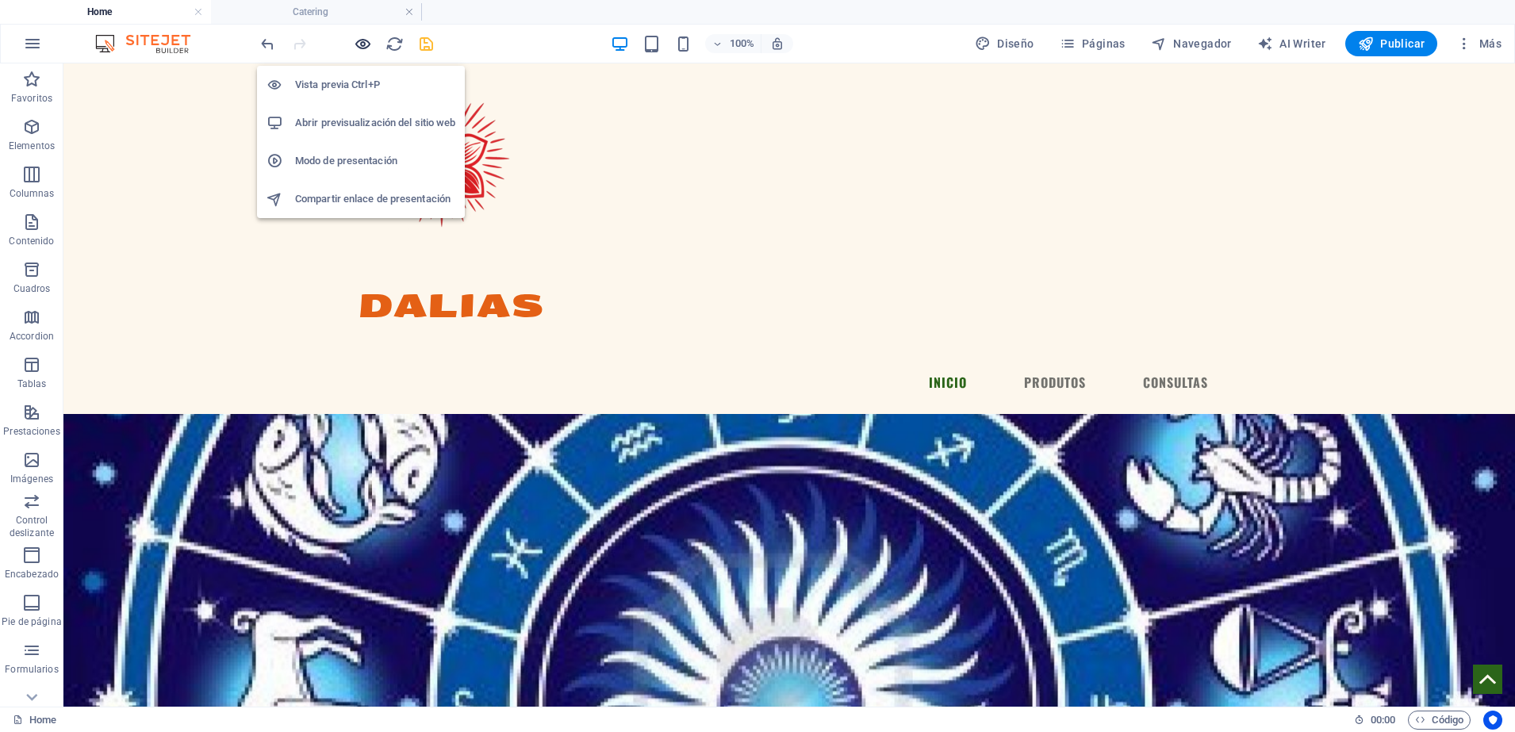
click at [369, 40] on icon "button" at bounding box center [363, 44] width 18 height 18
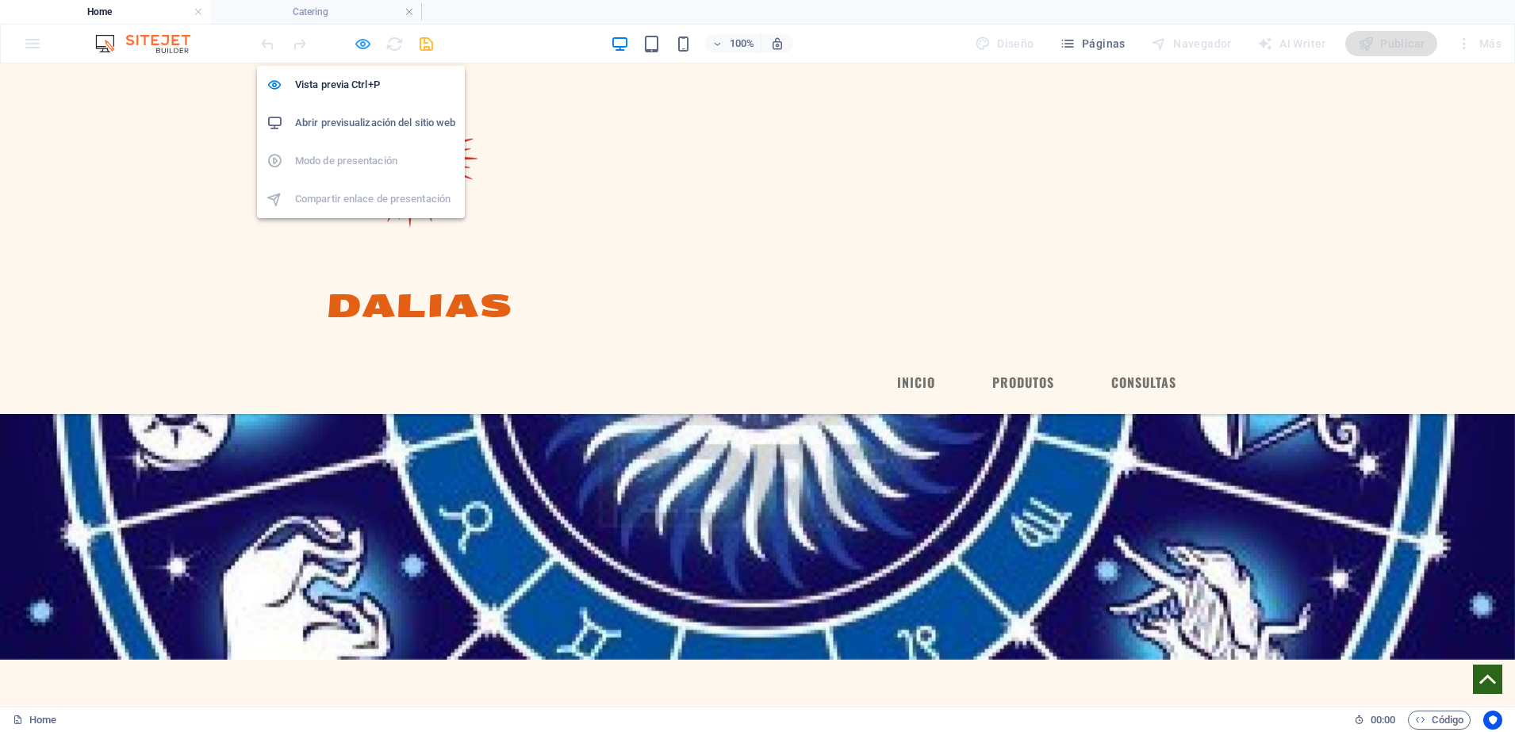
scroll to position [255, 0]
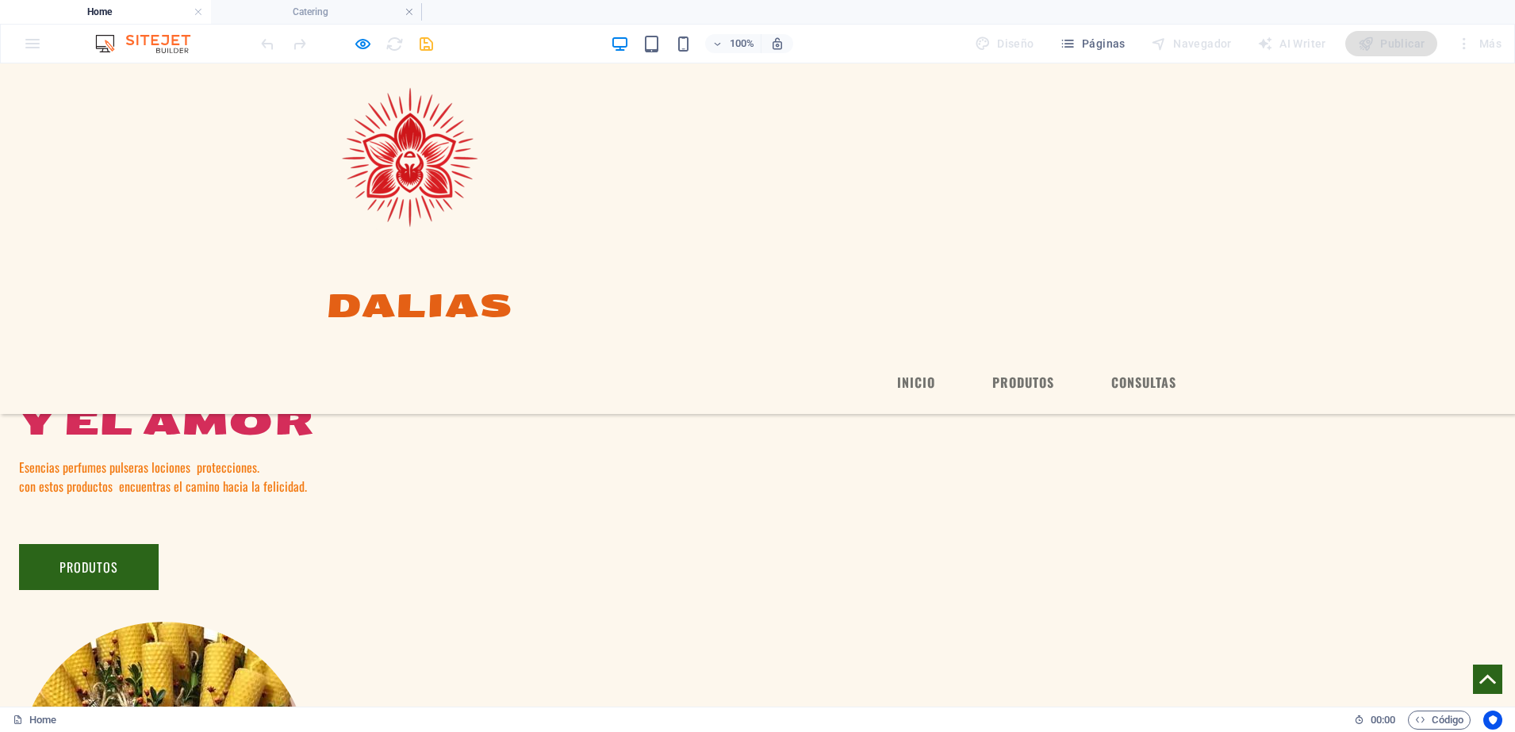
scroll to position [1124, 0]
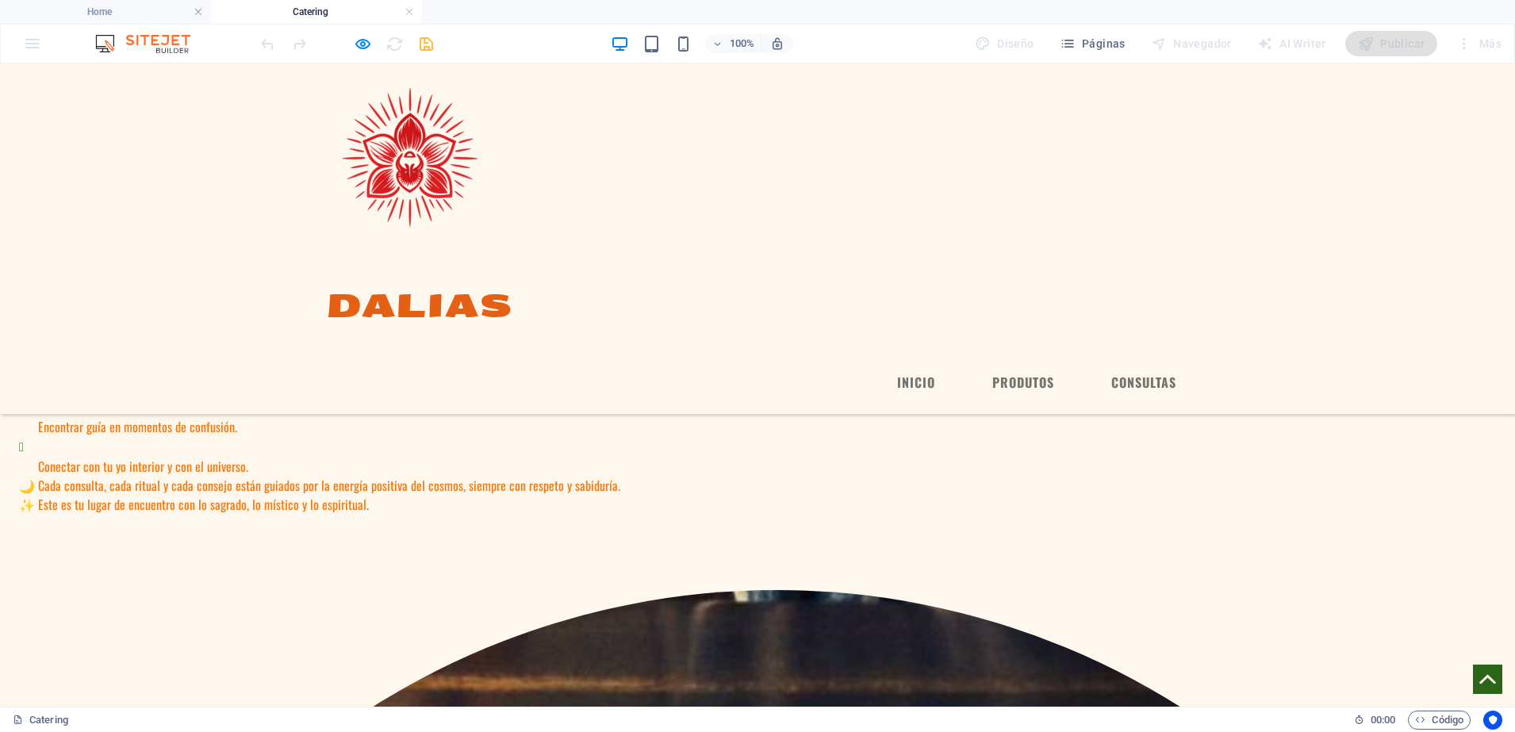
scroll to position [0, 0]
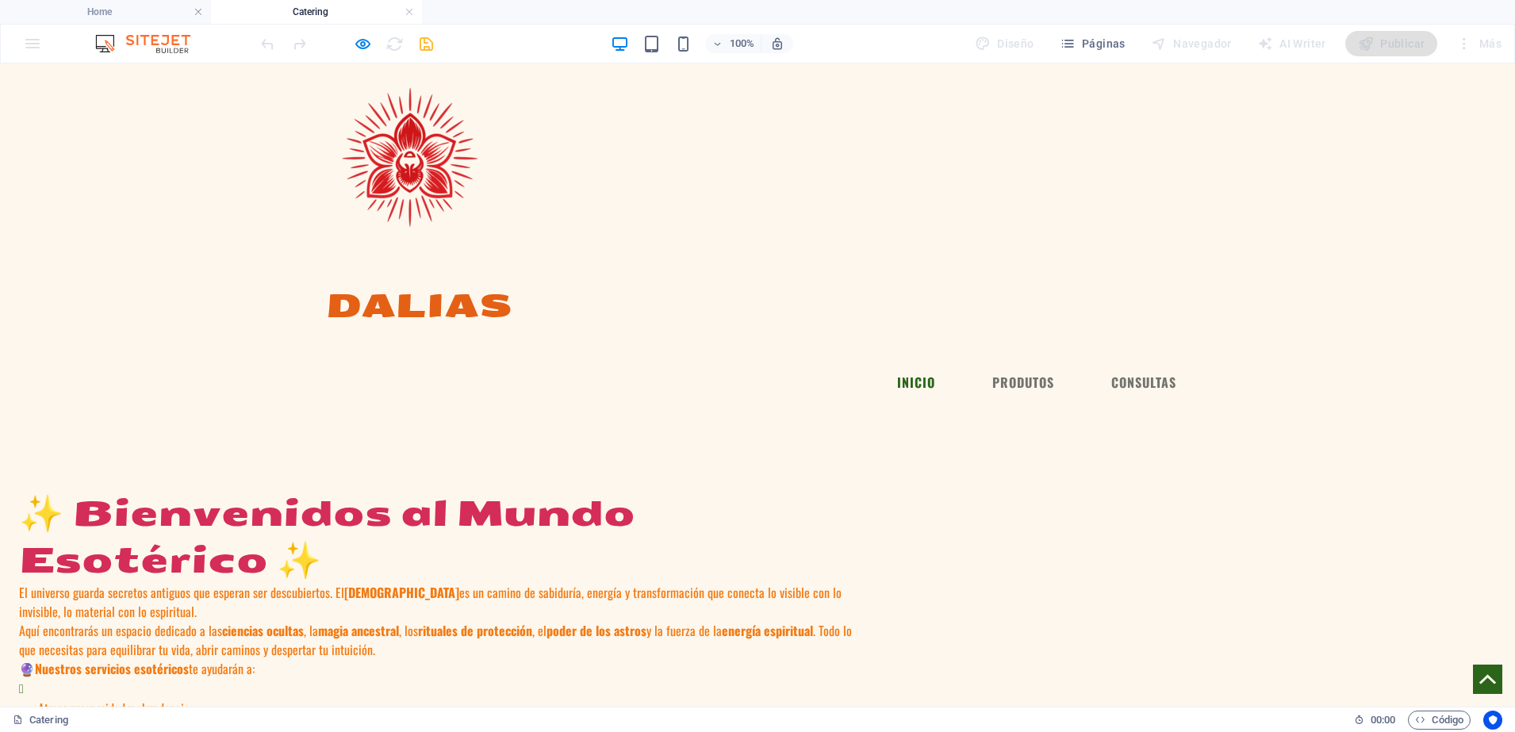
click at [897, 363] on link "INICIO" at bounding box center [915, 382] width 63 height 38
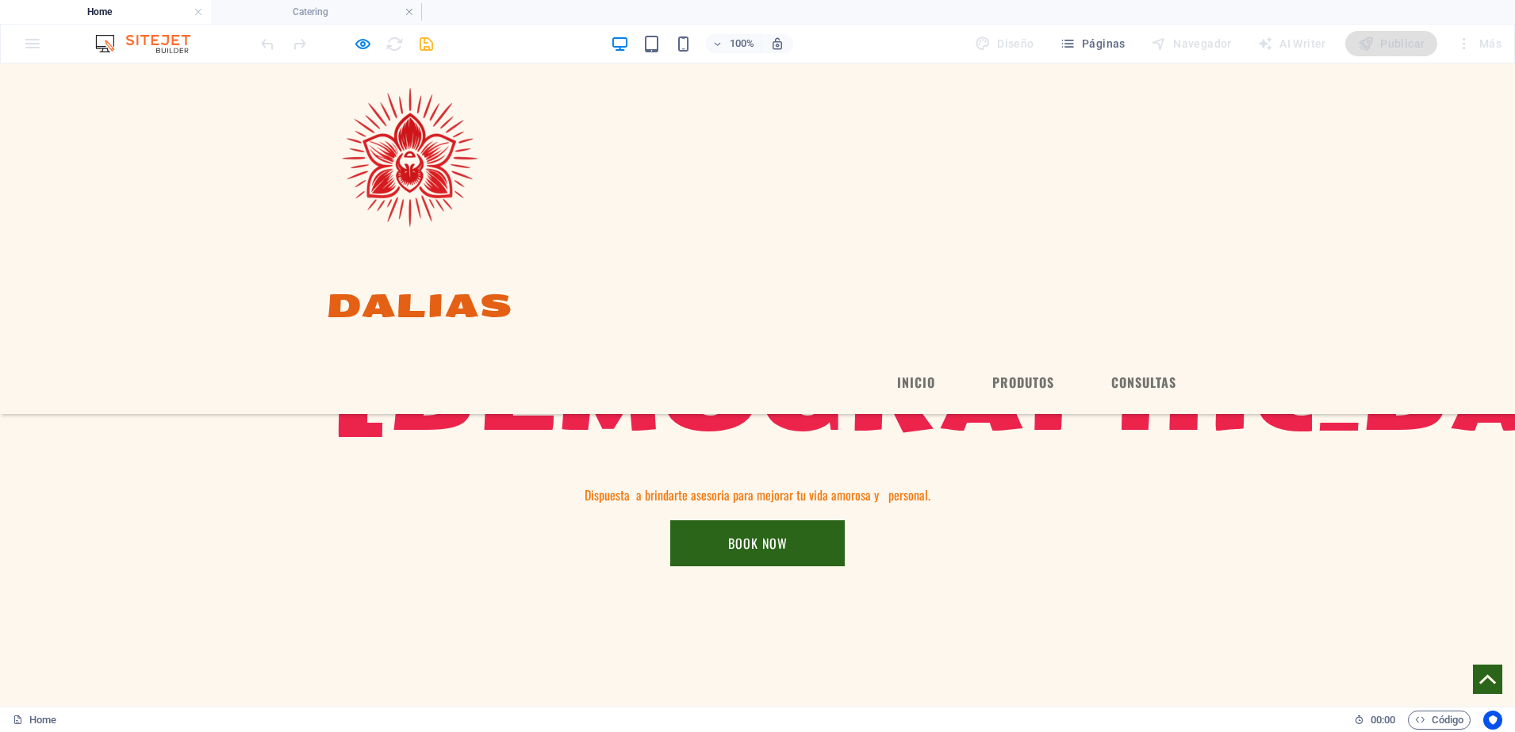
scroll to position [715, 0]
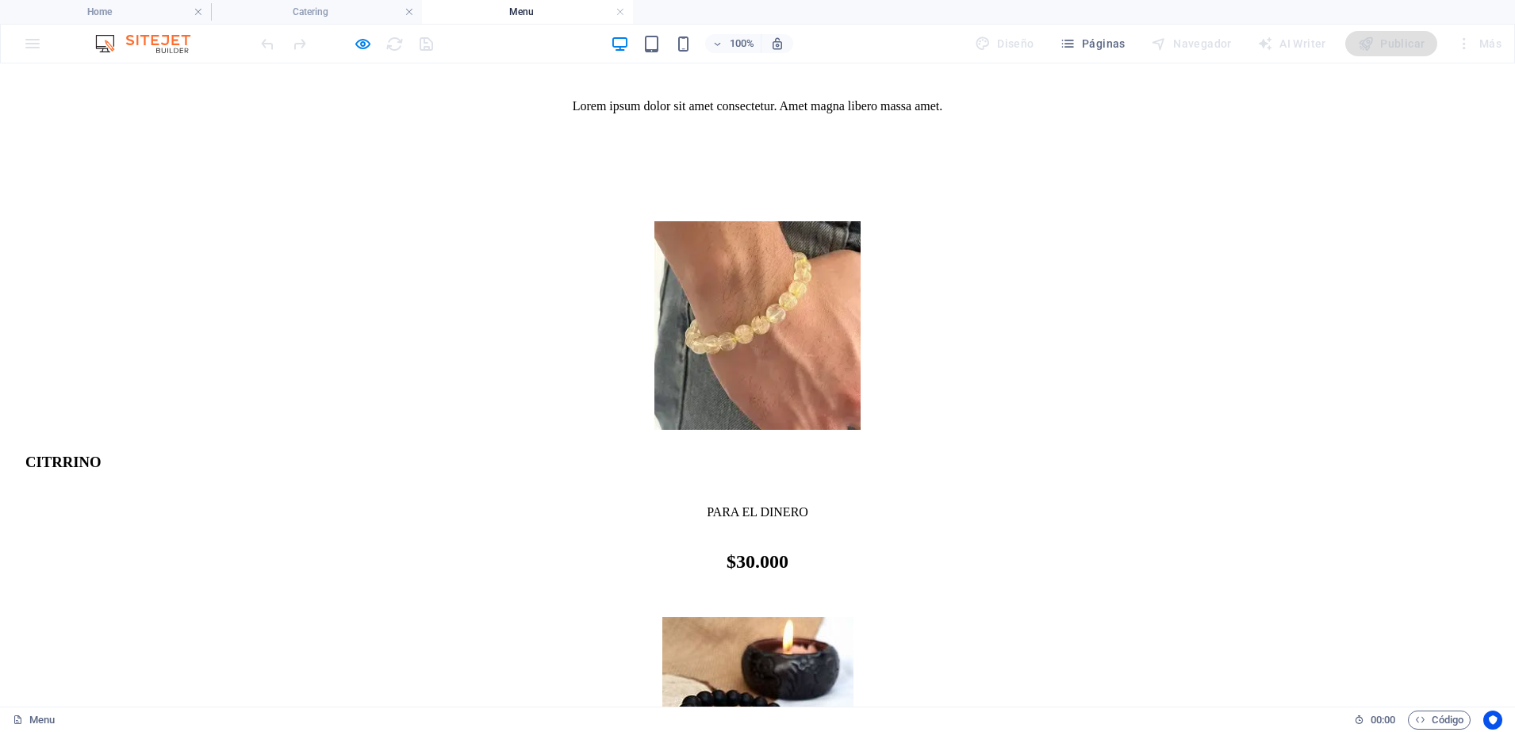
scroll to position [0, 0]
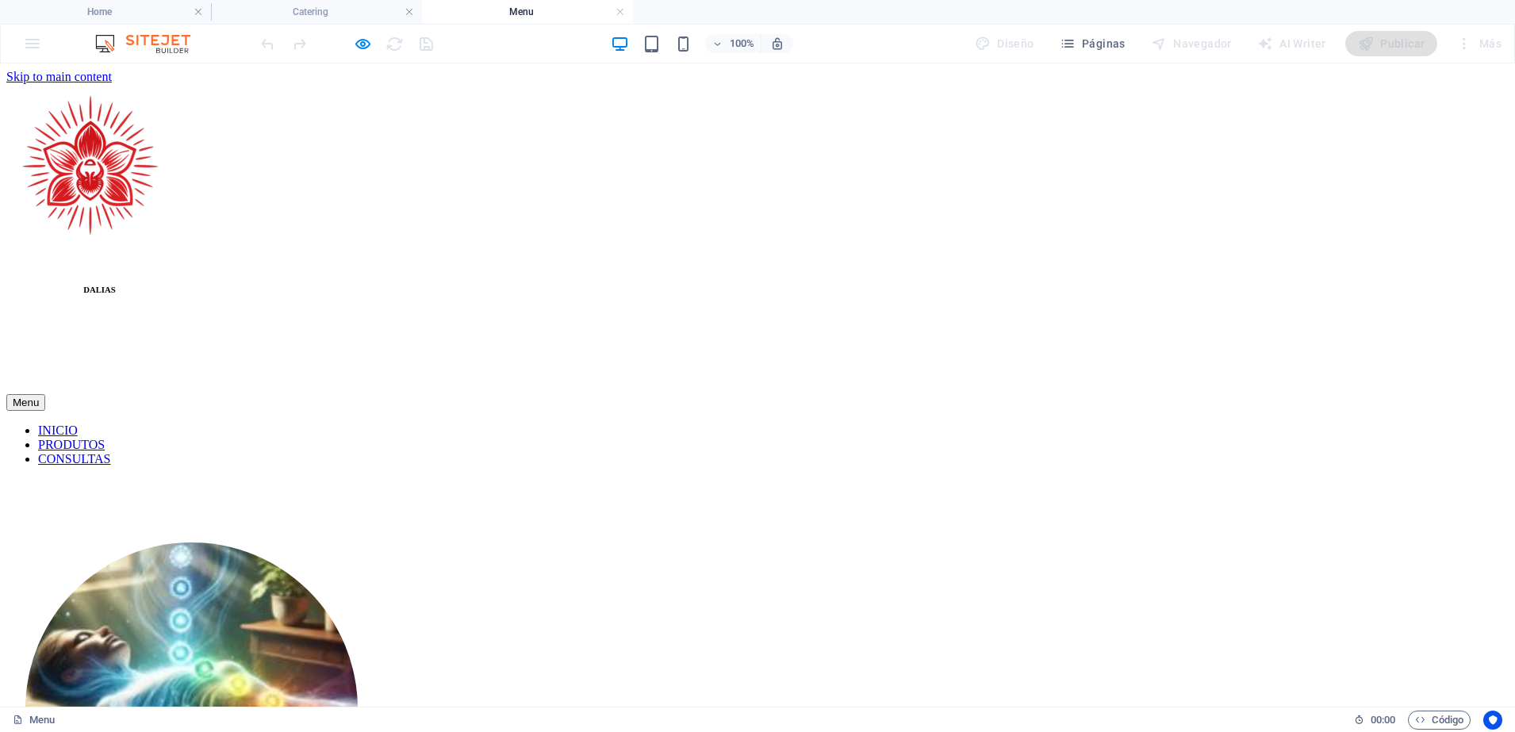
click at [1151, 423] on nav "INICIO PRODUTOS CONSULTAS" at bounding box center [757, 444] width 1502 height 43
click at [1130, 423] on nav "INICIO PRODUTOS CONSULTAS" at bounding box center [757, 444] width 1502 height 43
click at [1148, 423] on nav "INICIO PRODUTOS CONSULTAS" at bounding box center [757, 444] width 1502 height 43
click at [1141, 423] on nav "INICIO PRODUTOS CONSULTAS" at bounding box center [757, 444] width 1502 height 43
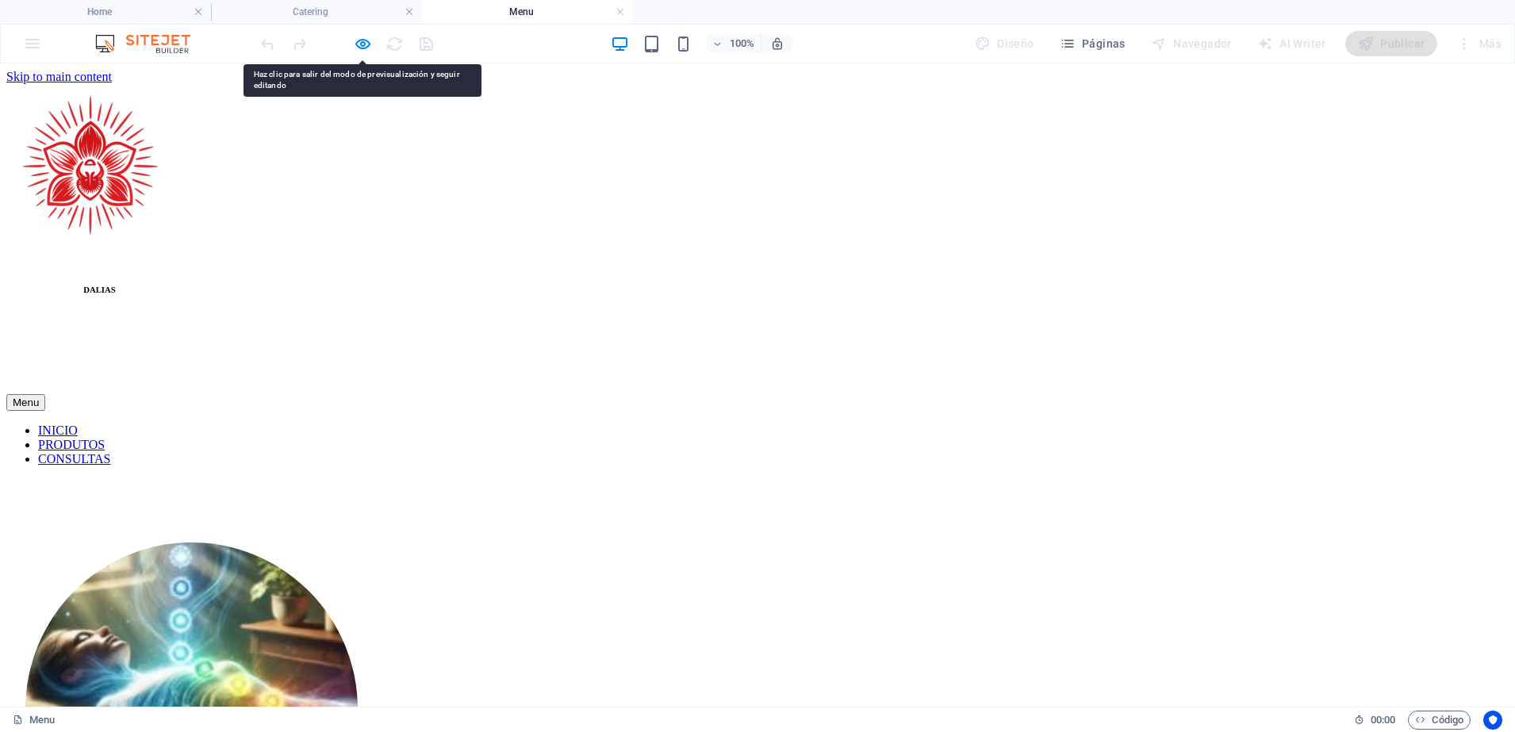
click at [905, 423] on nav "INICIO PRODUTOS CONSULTAS" at bounding box center [757, 444] width 1502 height 43
click at [912, 423] on nav "INICIO PRODUTOS CONSULTAS" at bounding box center [757, 444] width 1502 height 43
click at [1148, 423] on nav "INICIO PRODUTOS CONSULTAS" at bounding box center [757, 444] width 1502 height 43
click at [1132, 423] on nav "INICIO PRODUTOS CONSULTAS" at bounding box center [757, 444] width 1502 height 43
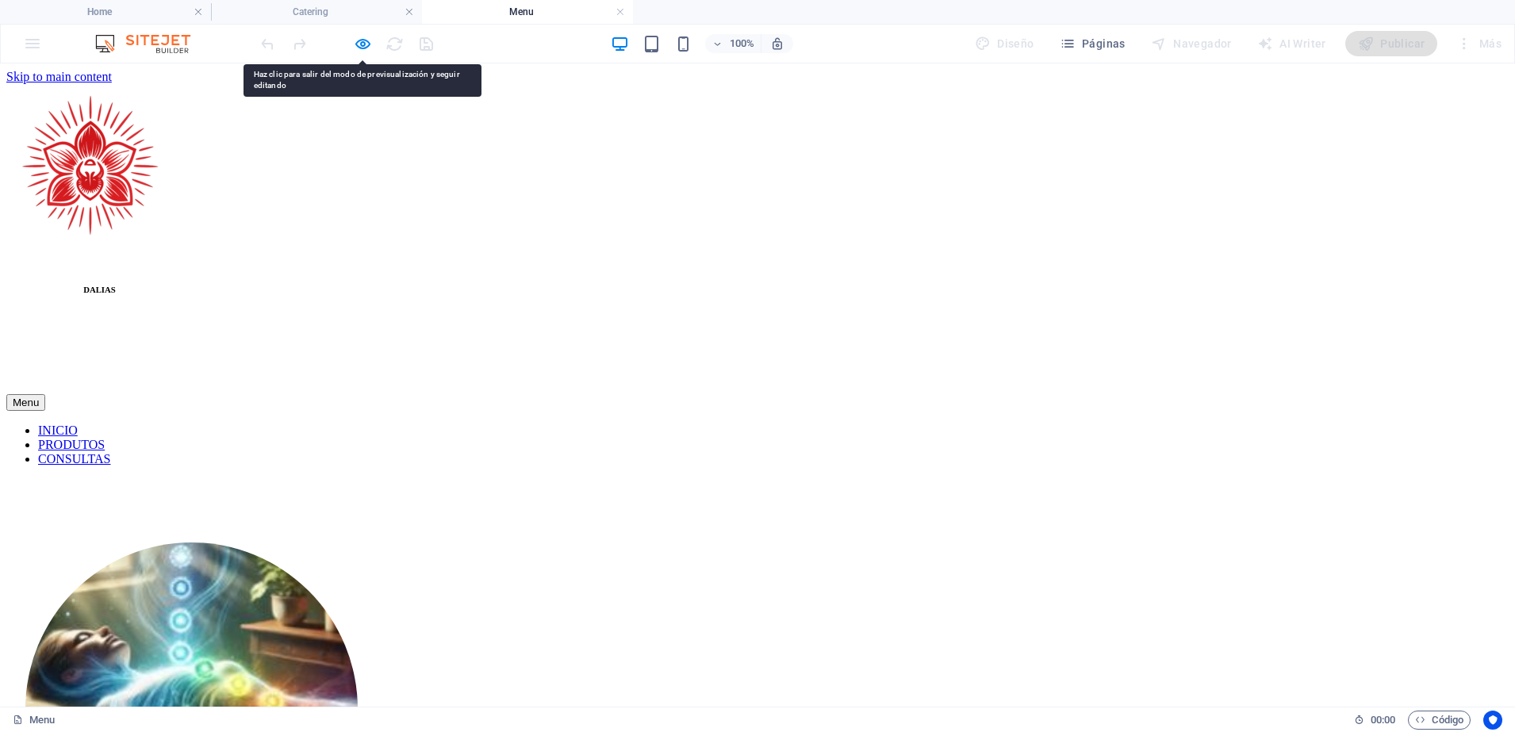
click at [1132, 423] on nav "INICIO PRODUTOS CONSULTAS" at bounding box center [757, 444] width 1502 height 43
click at [369, 44] on icon "button" at bounding box center [363, 44] width 18 height 18
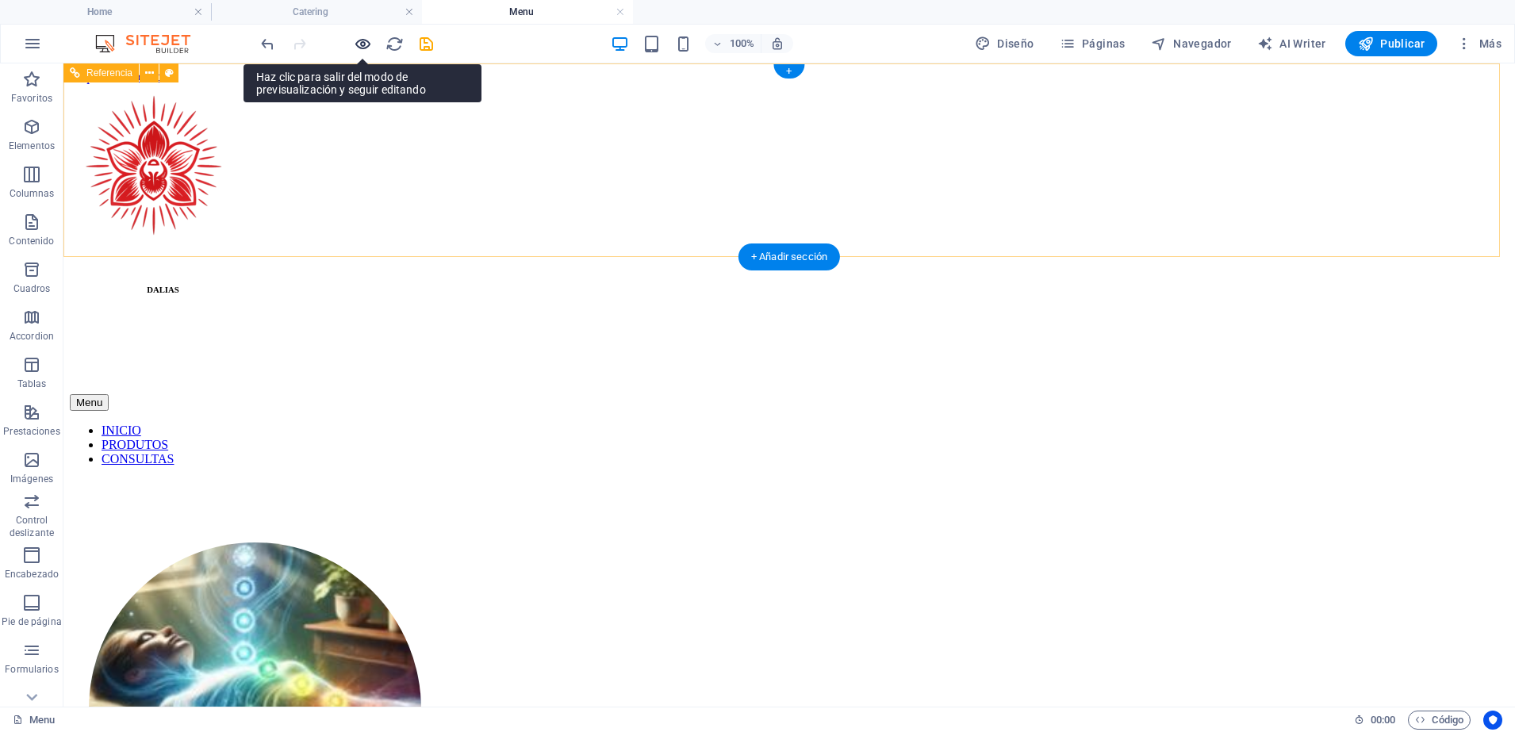
click at [1132, 423] on nav "INICIO PRODUTOS CONSULTAS" at bounding box center [789, 444] width 1438 height 43
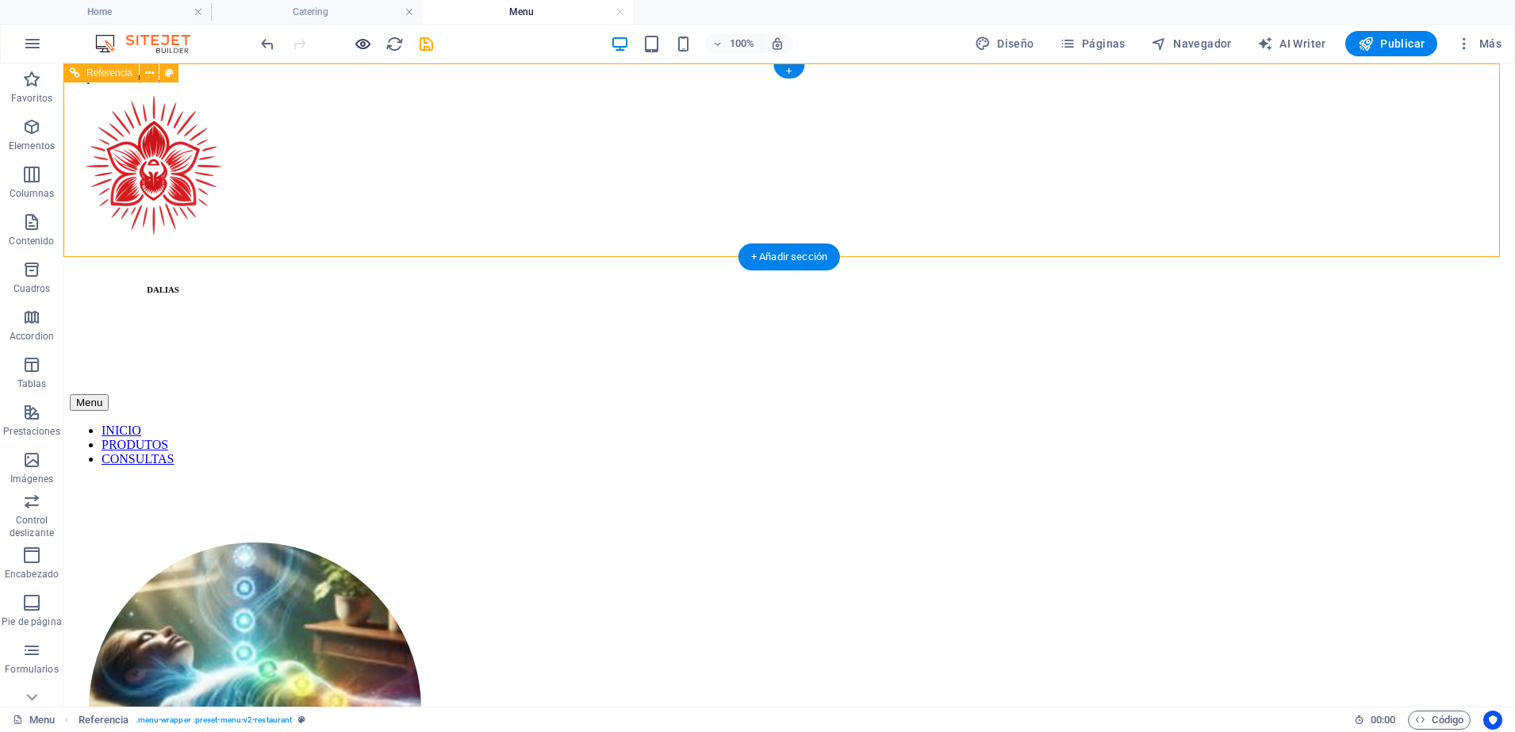
click at [368, 36] on icon "button" at bounding box center [363, 44] width 18 height 18
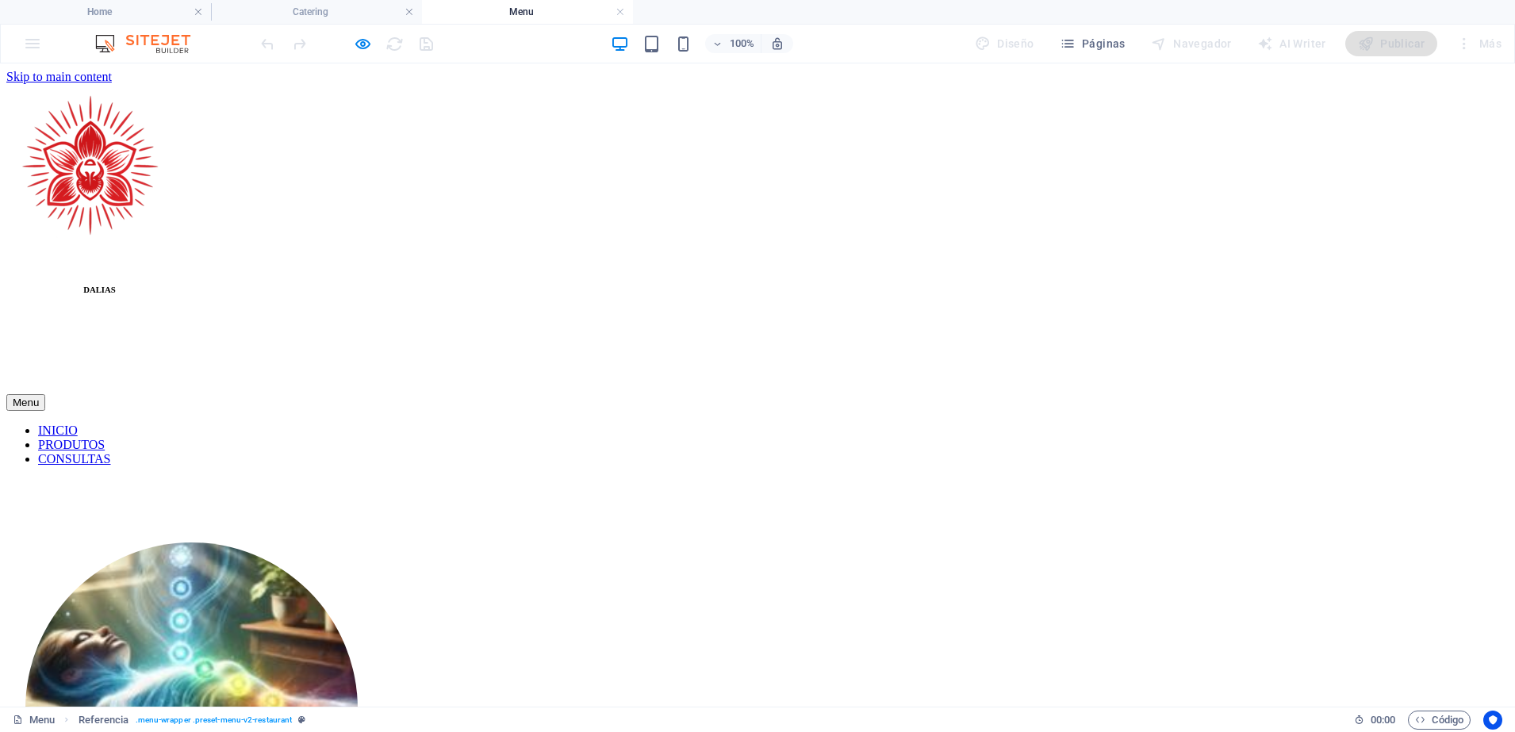
click at [110, 452] on link "CONSULTAS" at bounding box center [74, 458] width 72 height 13
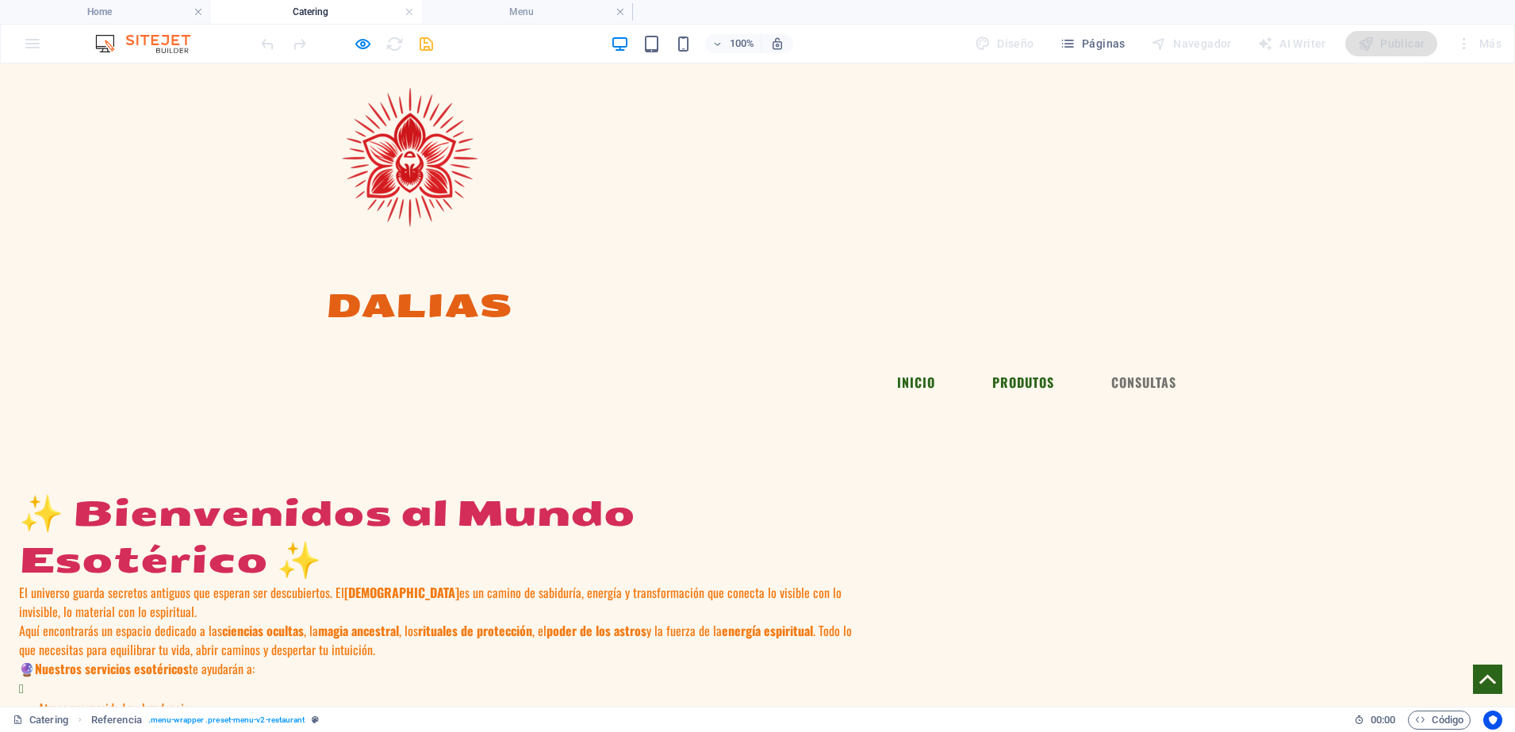
click at [1016, 363] on link "PRODUTOS" at bounding box center [1022, 382] width 87 height 38
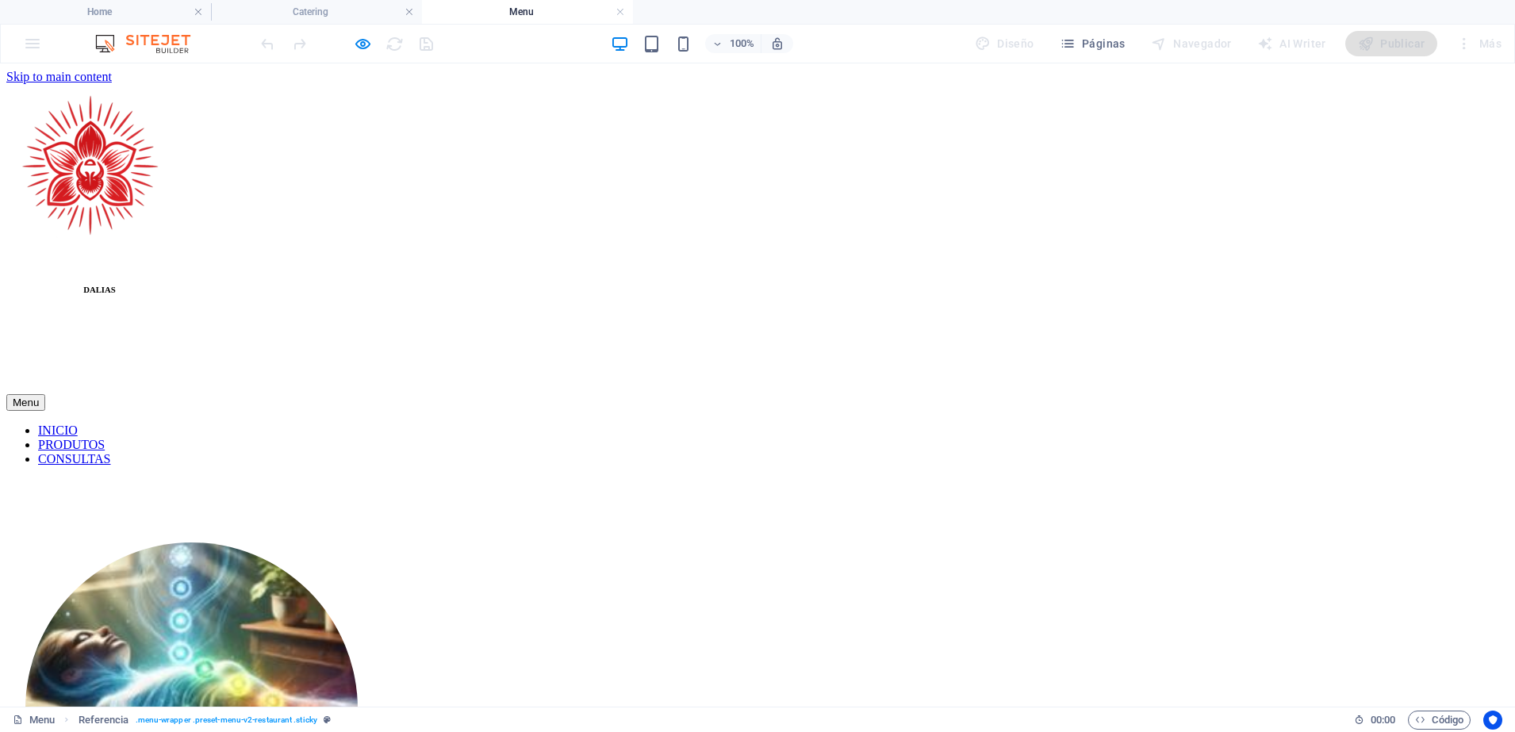
click at [110, 452] on link "CONSULTAS" at bounding box center [74, 458] width 72 height 13
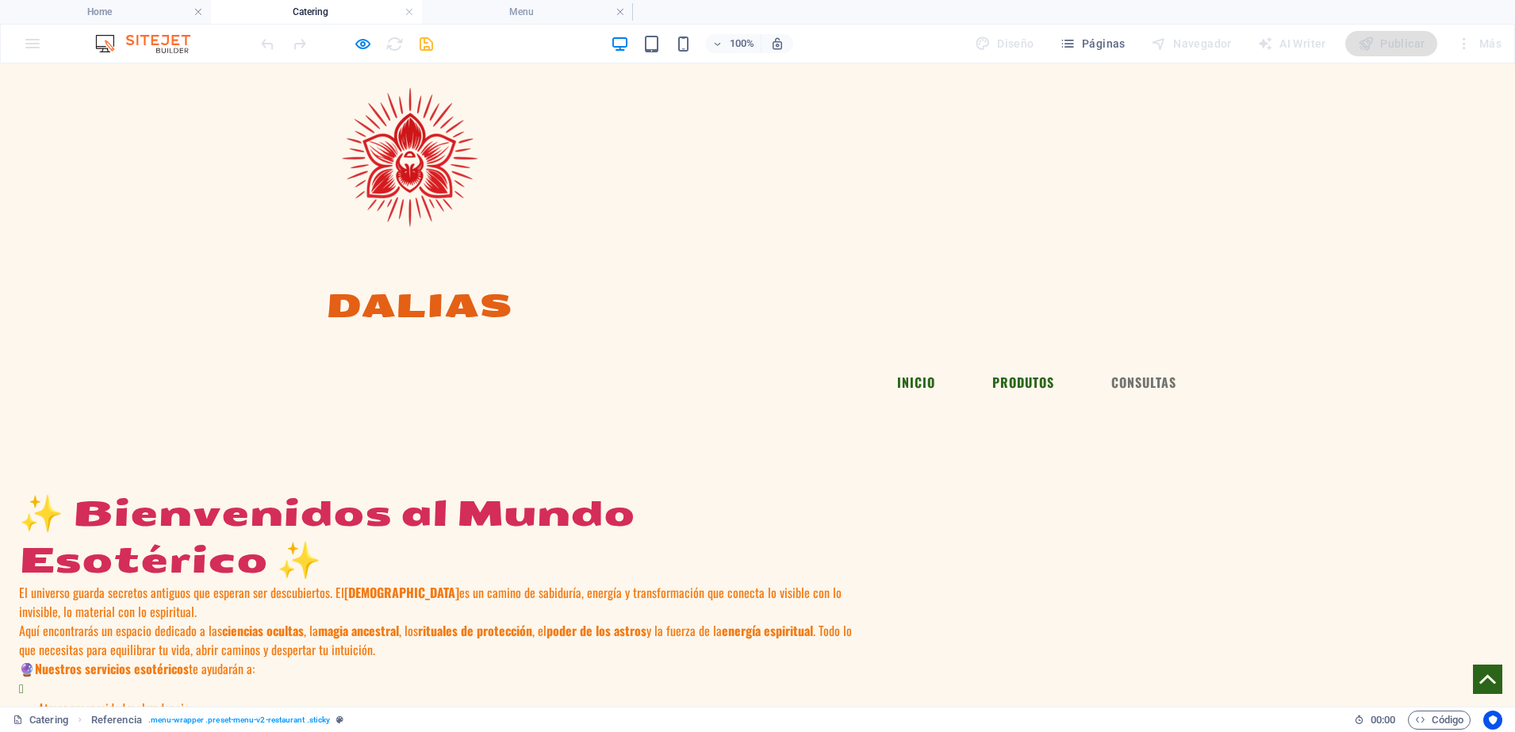
click at [1000, 363] on link "PRODUTOS" at bounding box center [1022, 382] width 87 height 38
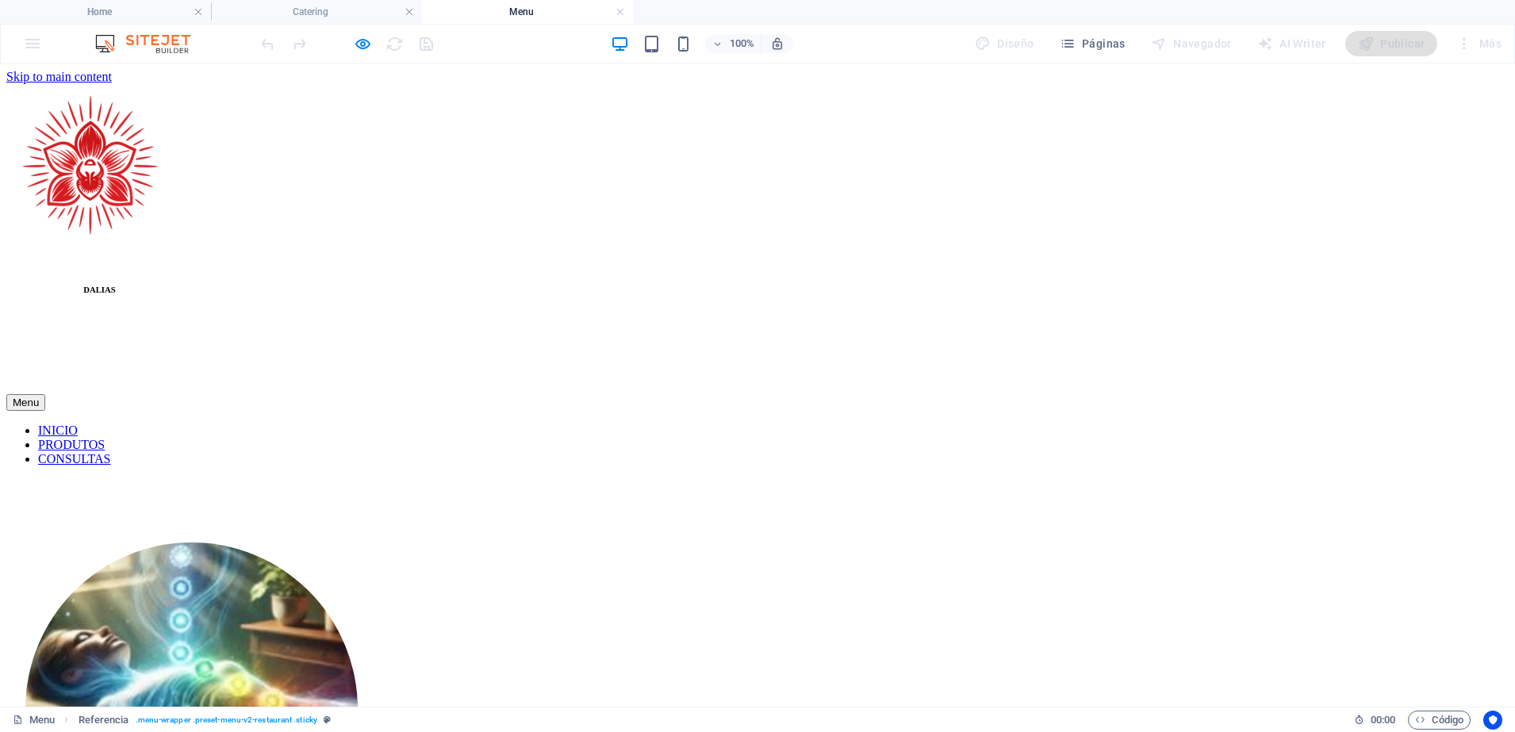
click at [78, 423] on link "INICIO" at bounding box center [58, 429] width 40 height 13
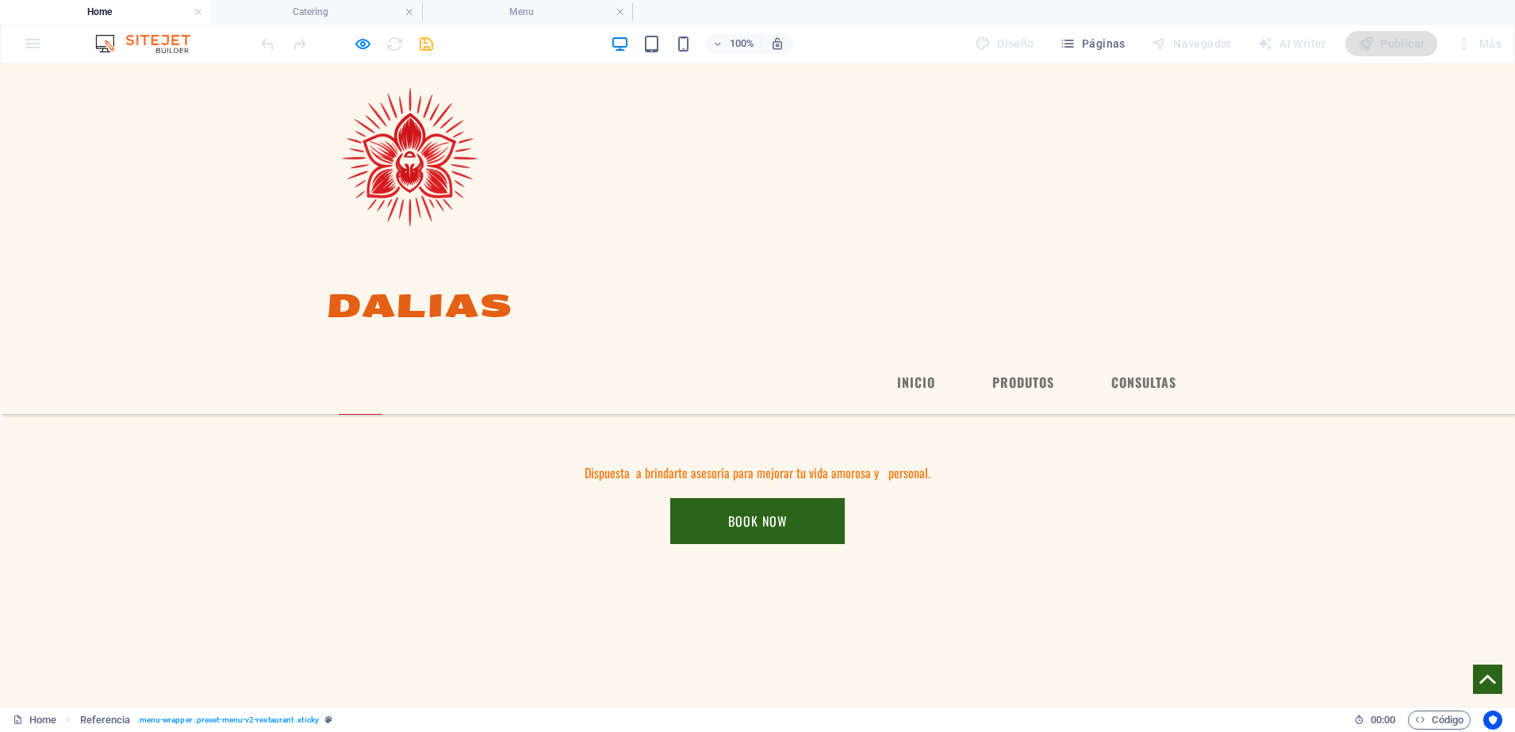
click at [1108, 363] on link "CONSULTAS" at bounding box center [1143, 382] width 90 height 38
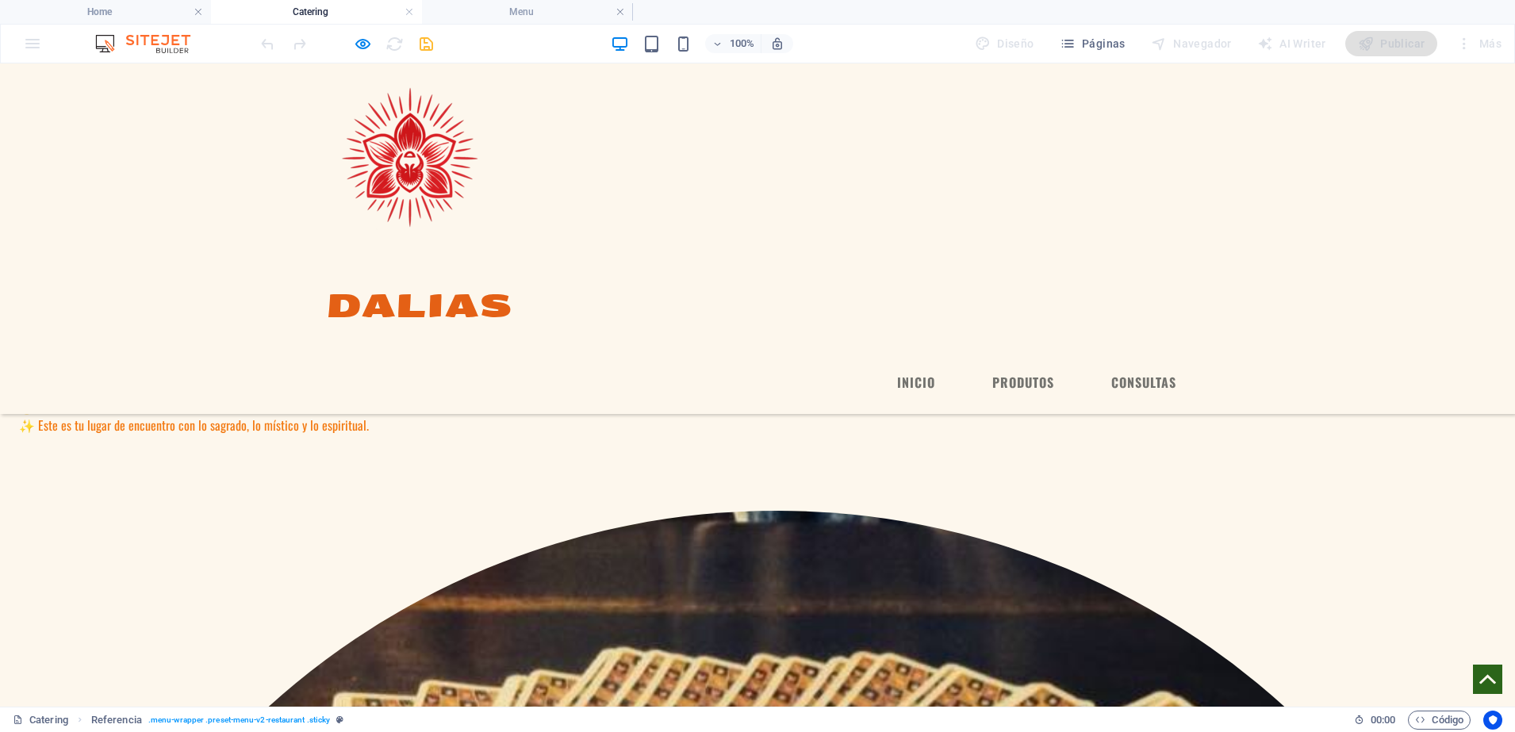
scroll to position [0, 0]
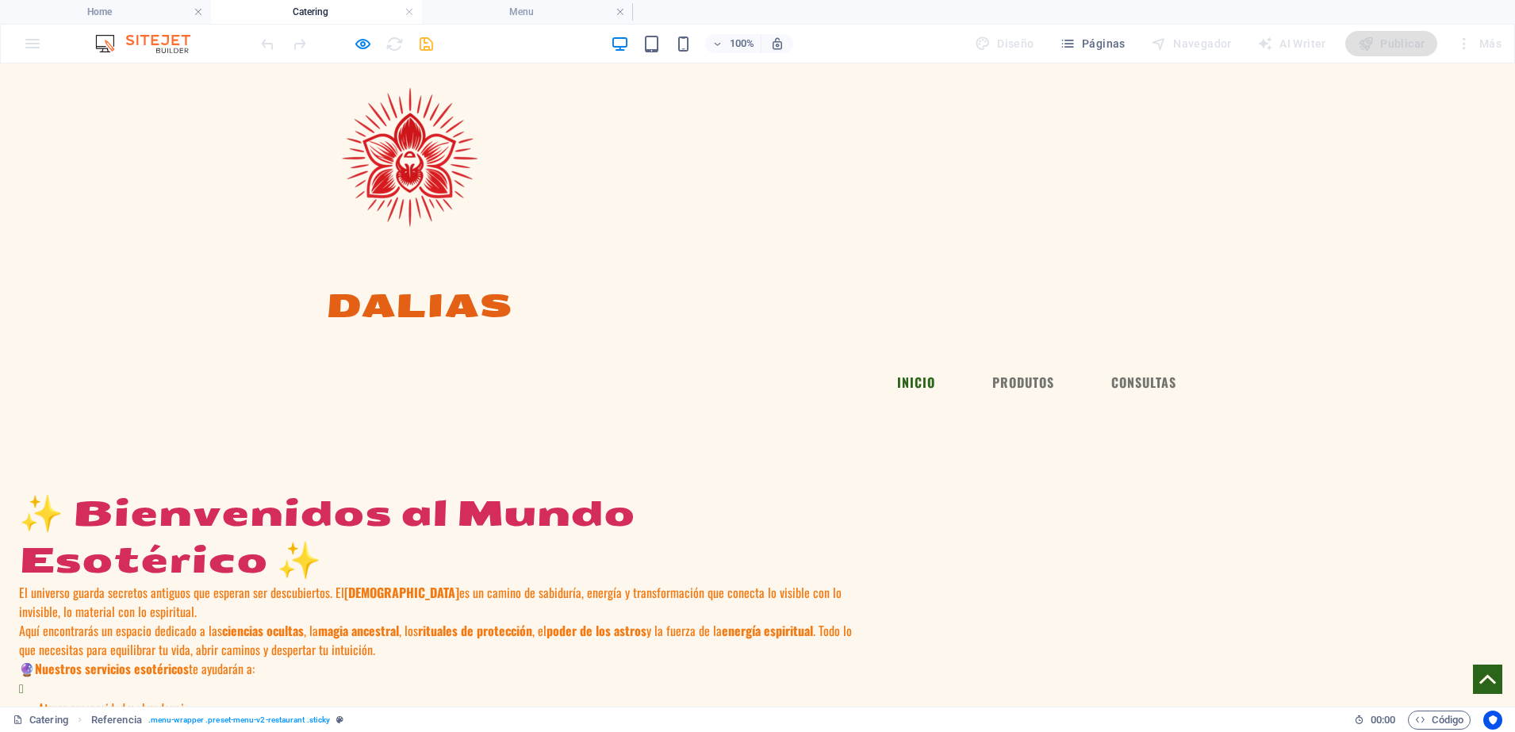
click at [907, 363] on link "INICIO" at bounding box center [915, 382] width 63 height 38
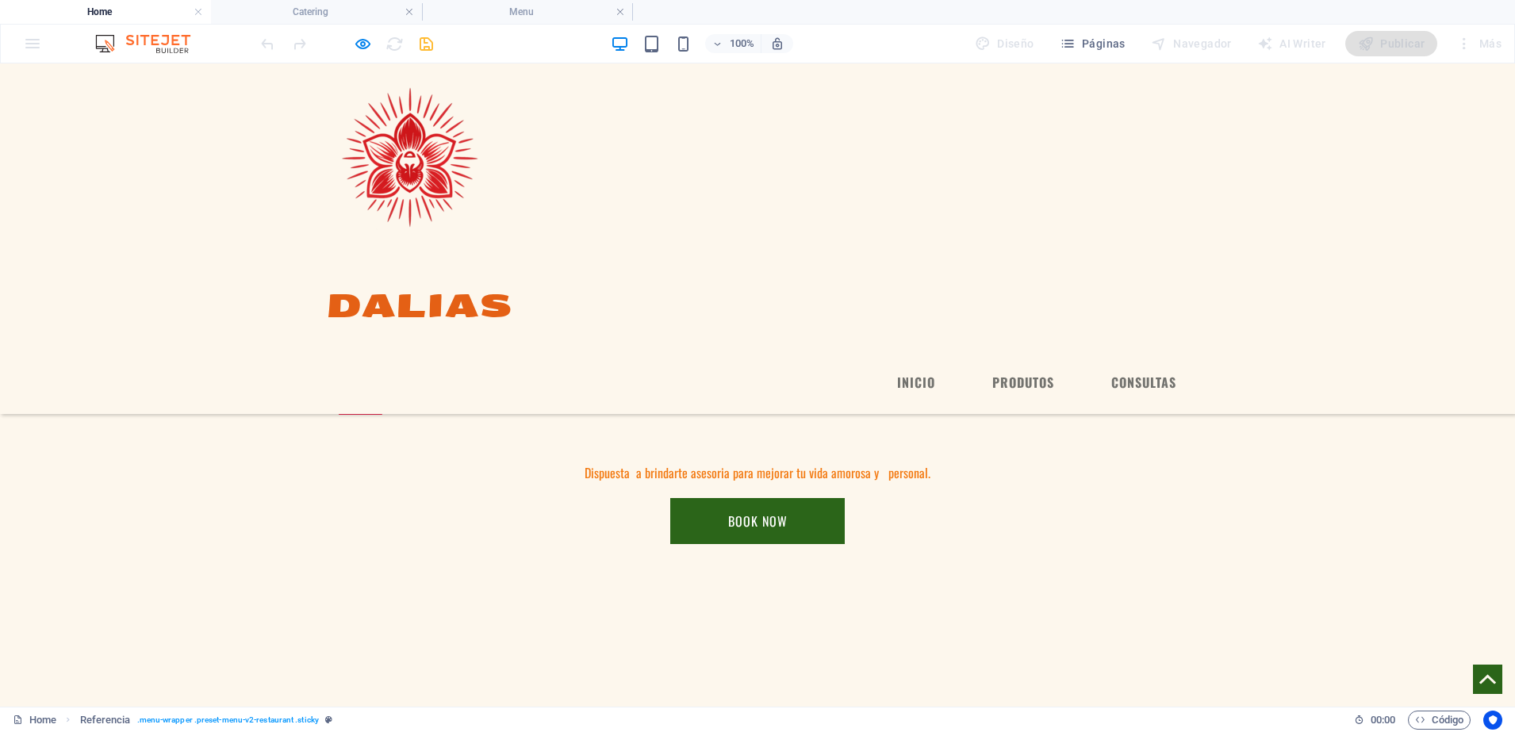
click at [1020, 363] on link "PRODUTOS" at bounding box center [1022, 382] width 87 height 38
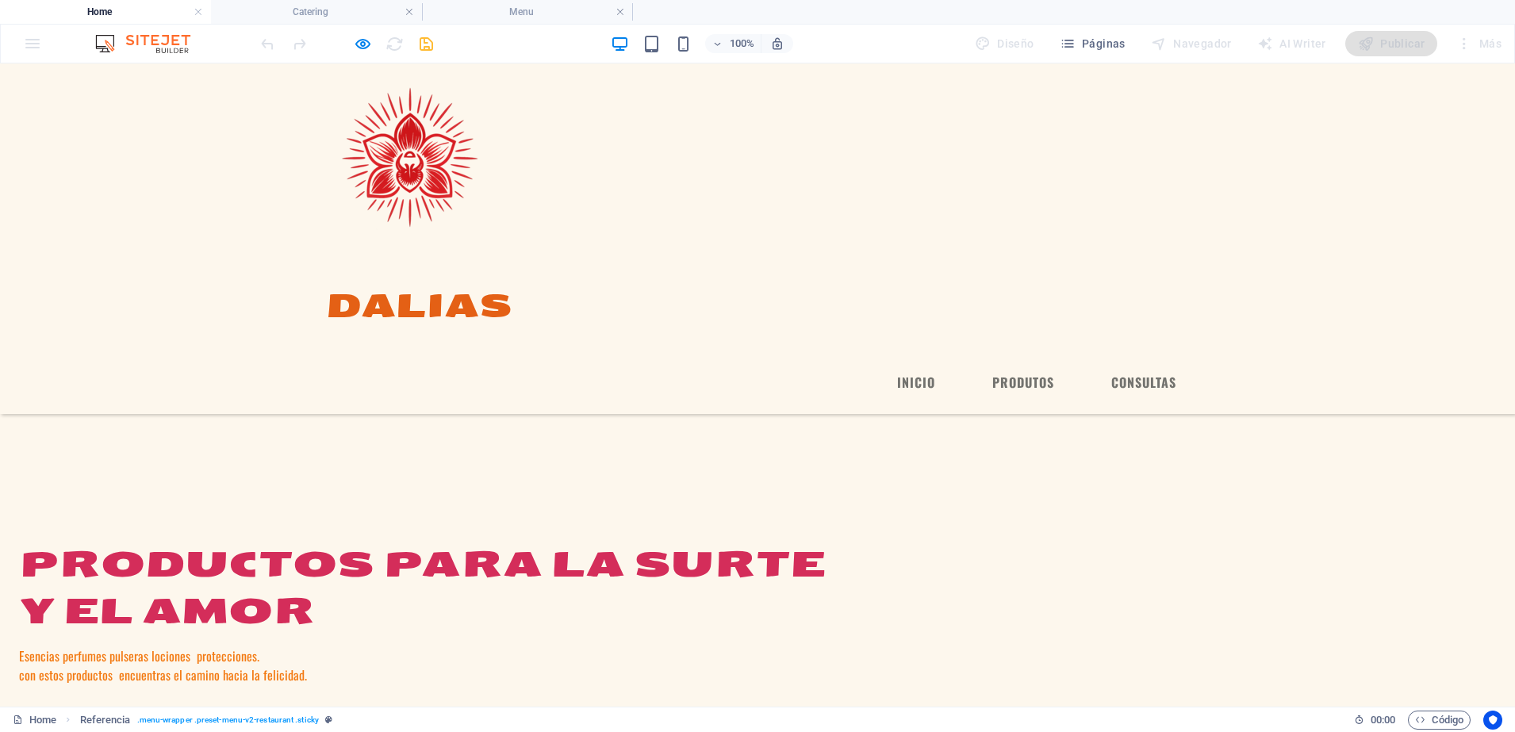
scroll to position [0, 0]
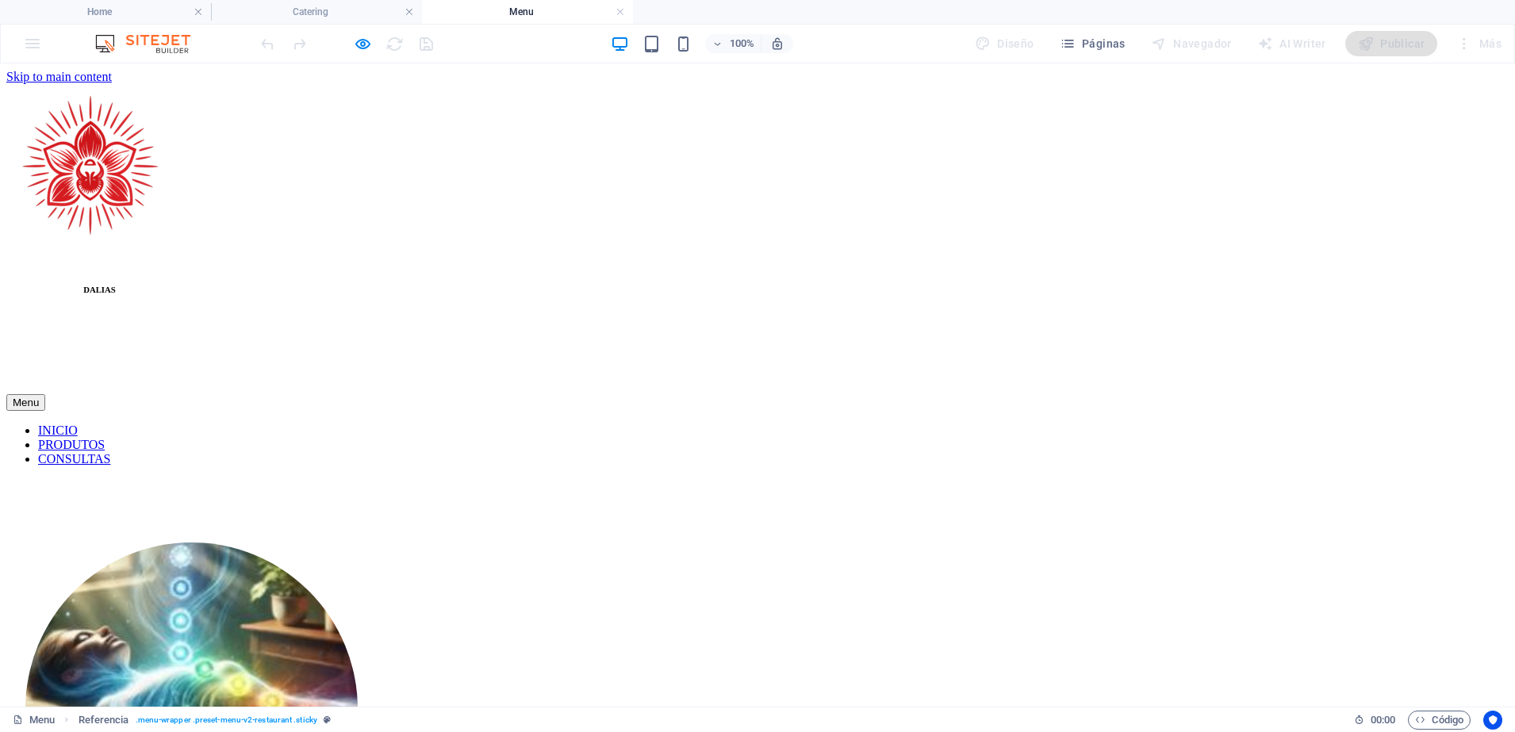
click at [78, 423] on link "INICIO" at bounding box center [58, 429] width 40 height 13
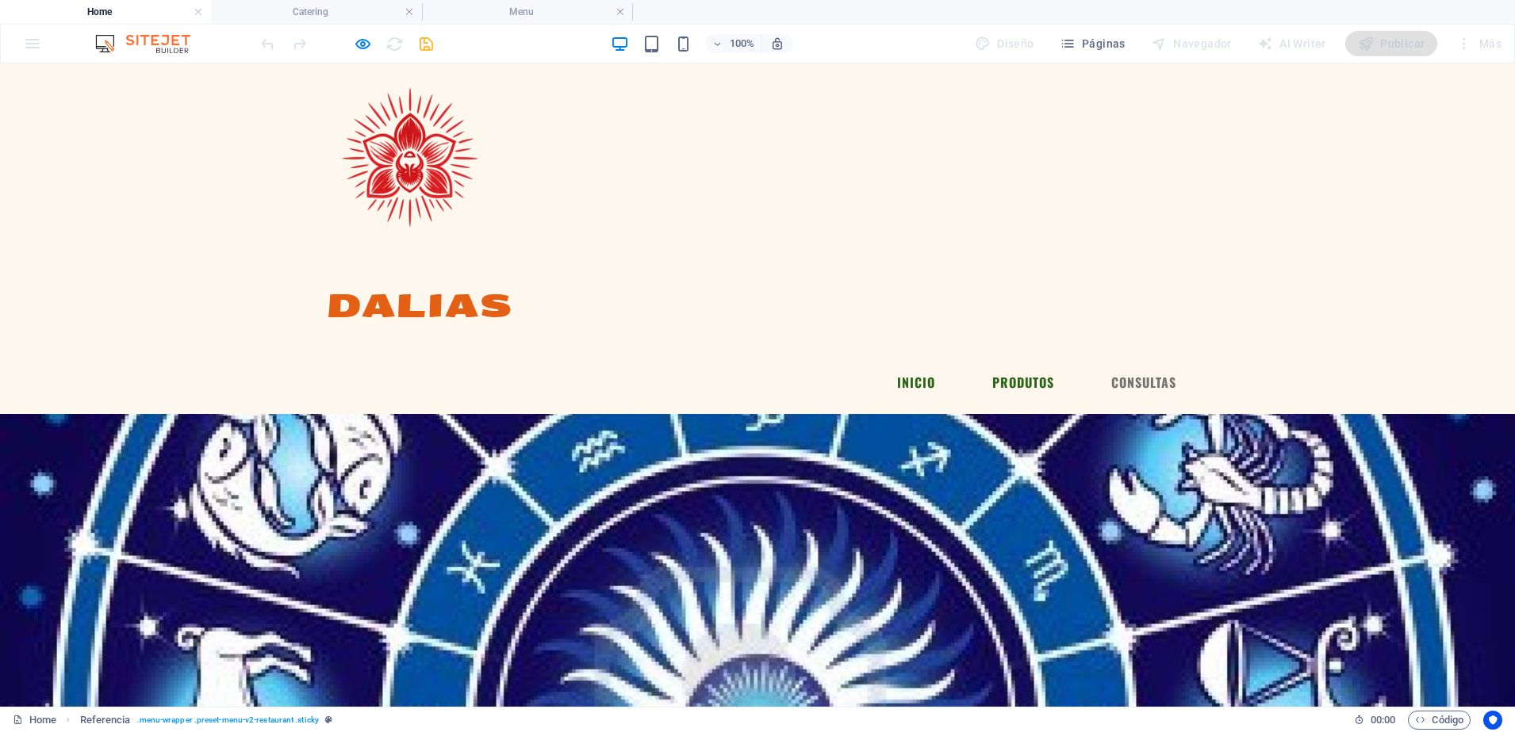
click at [998, 363] on link "PRODUTOS" at bounding box center [1022, 382] width 87 height 38
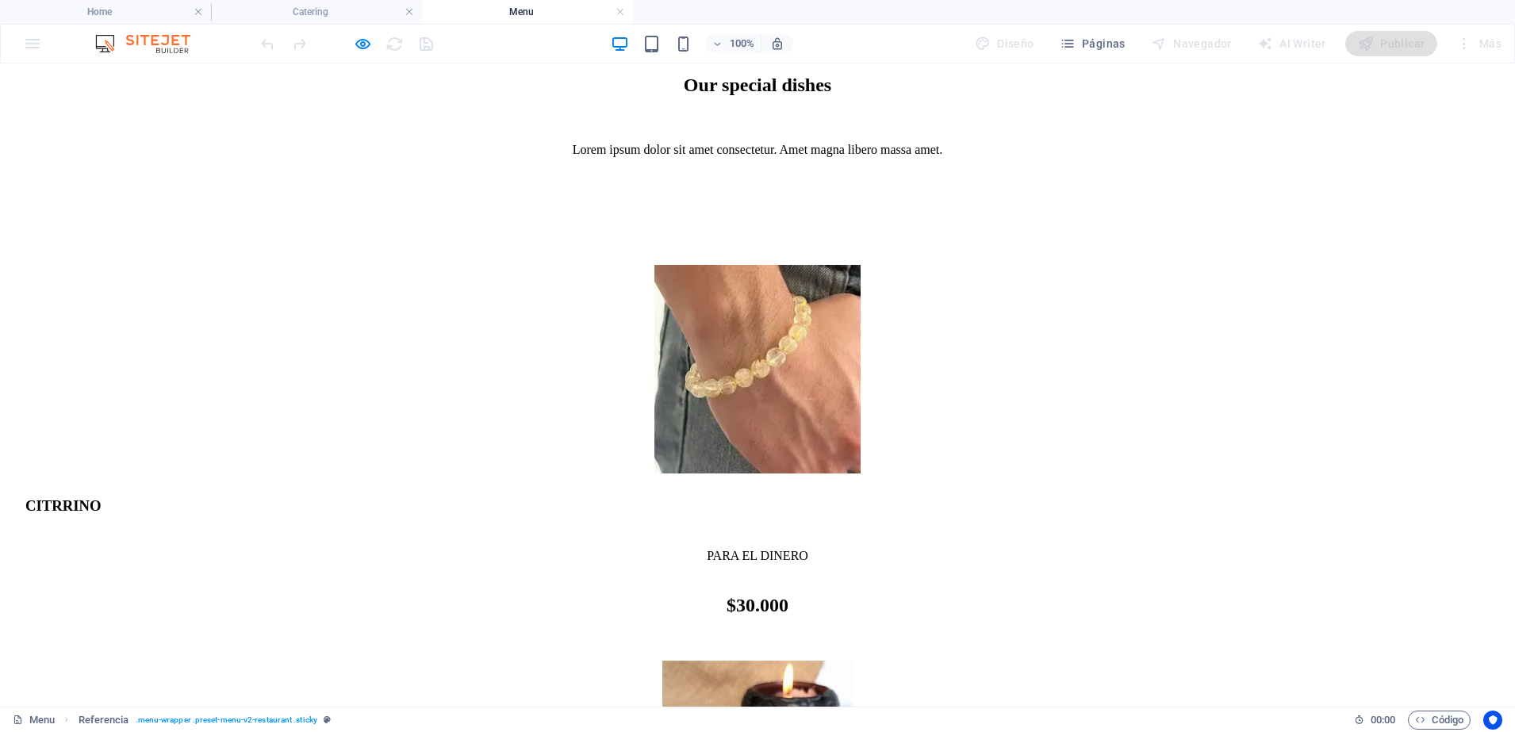
scroll to position [1166, 0]
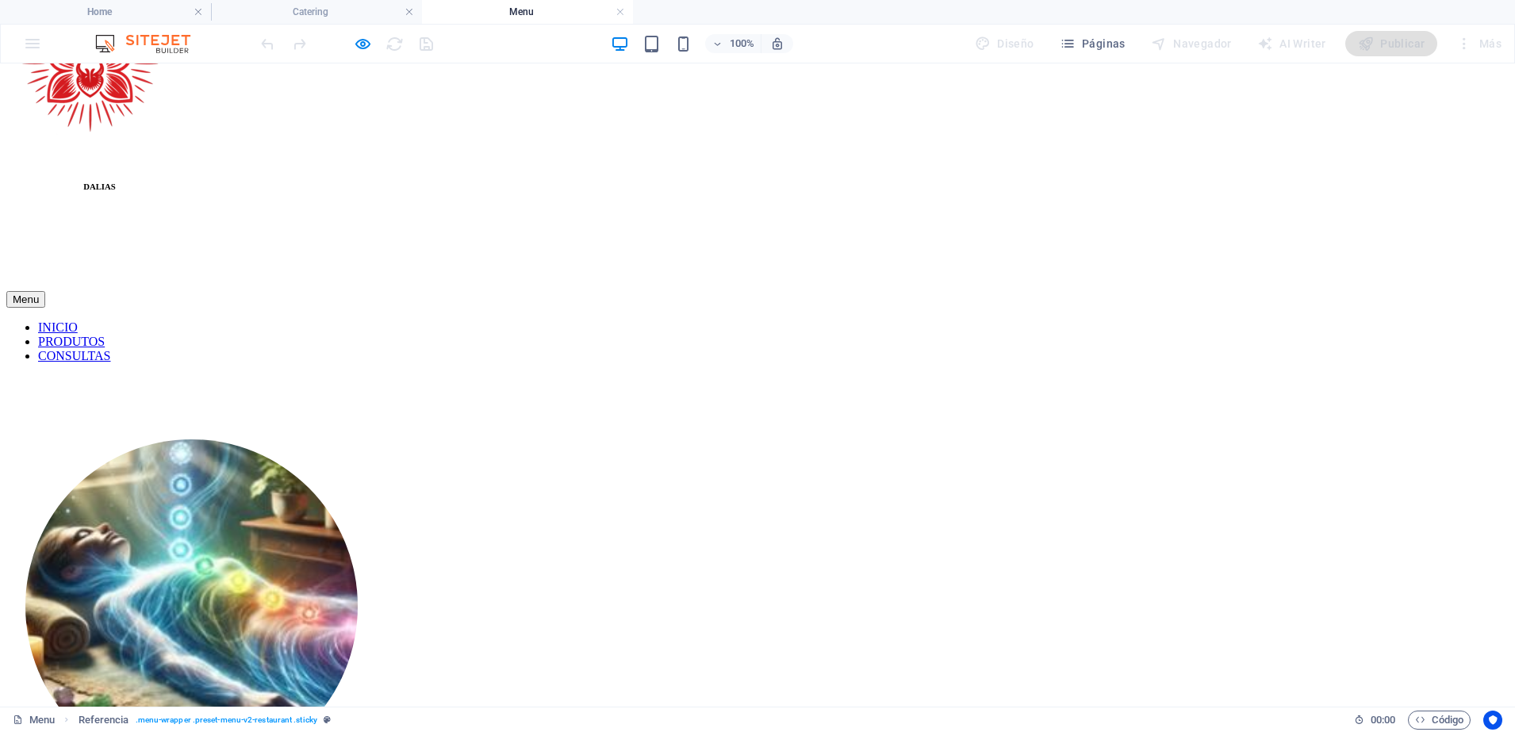
scroll to position [0, 0]
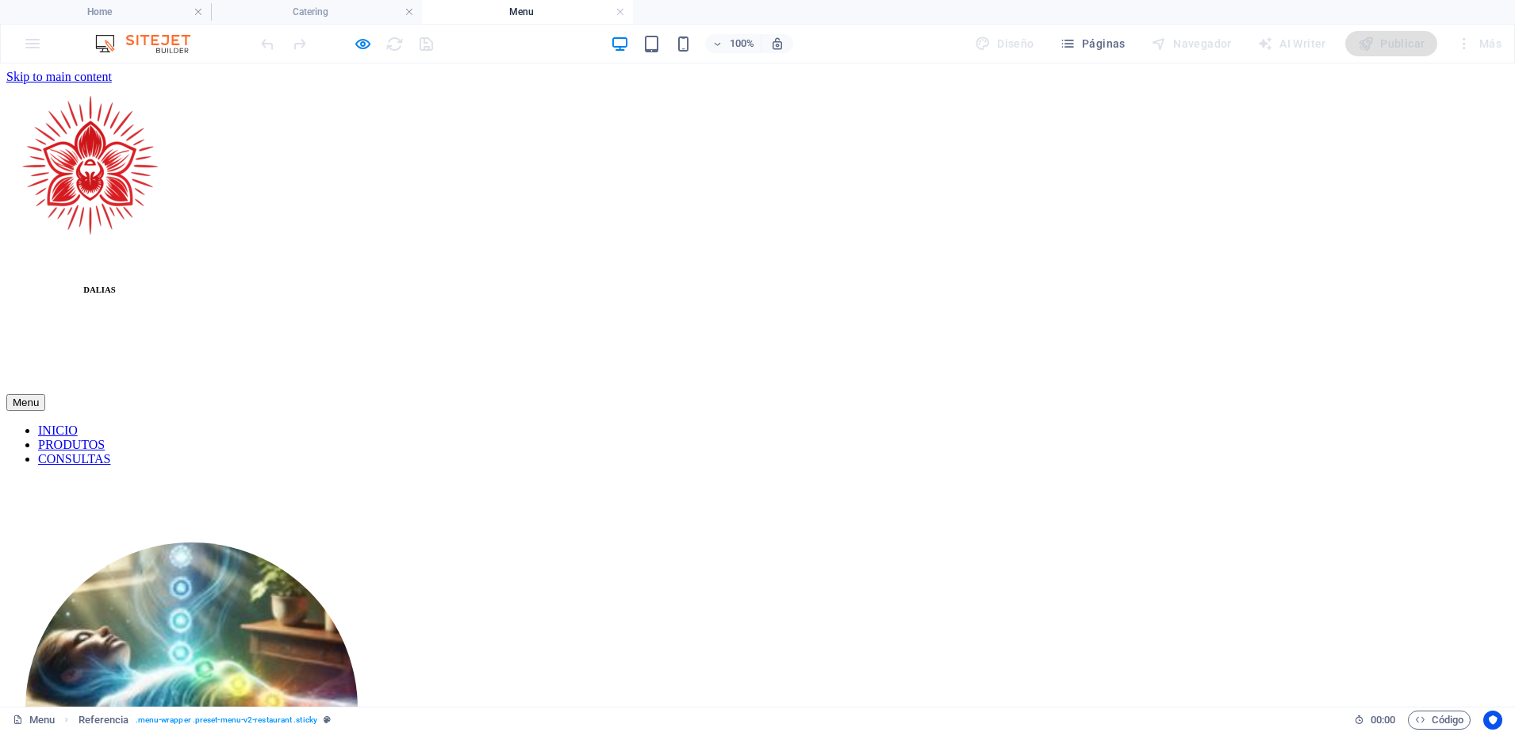
click at [78, 423] on link "INICIO" at bounding box center [58, 429] width 40 height 13
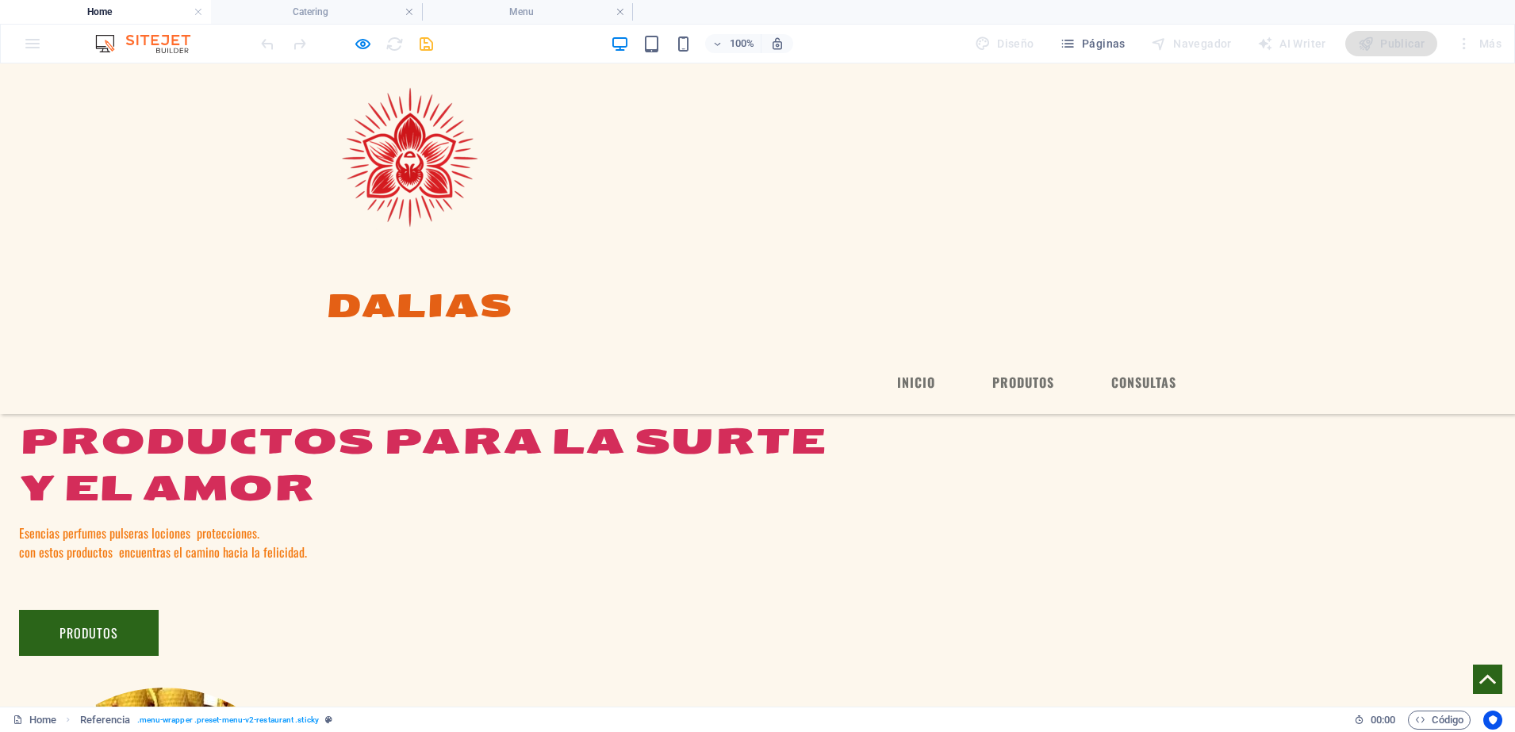
scroll to position [1034, 0]
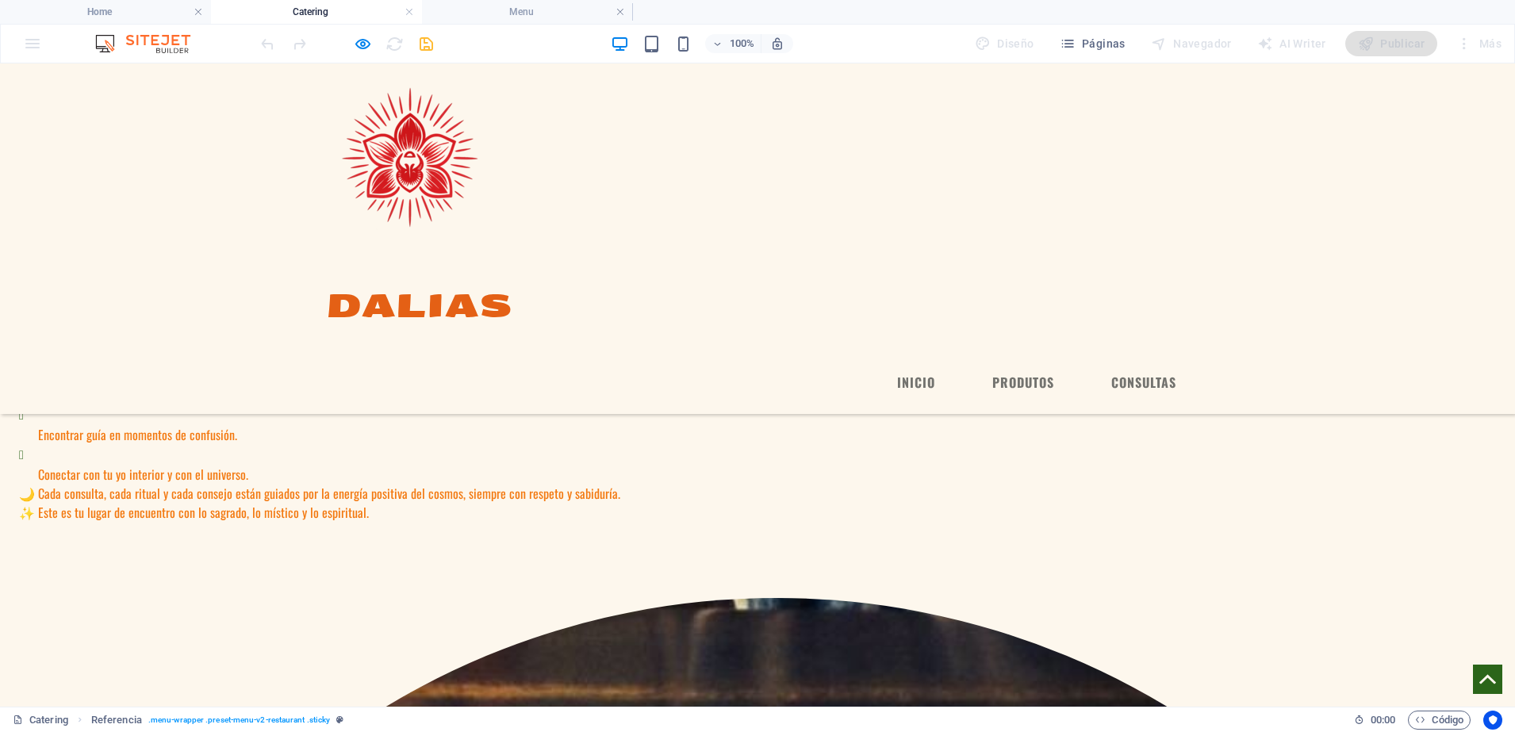
scroll to position [0, 0]
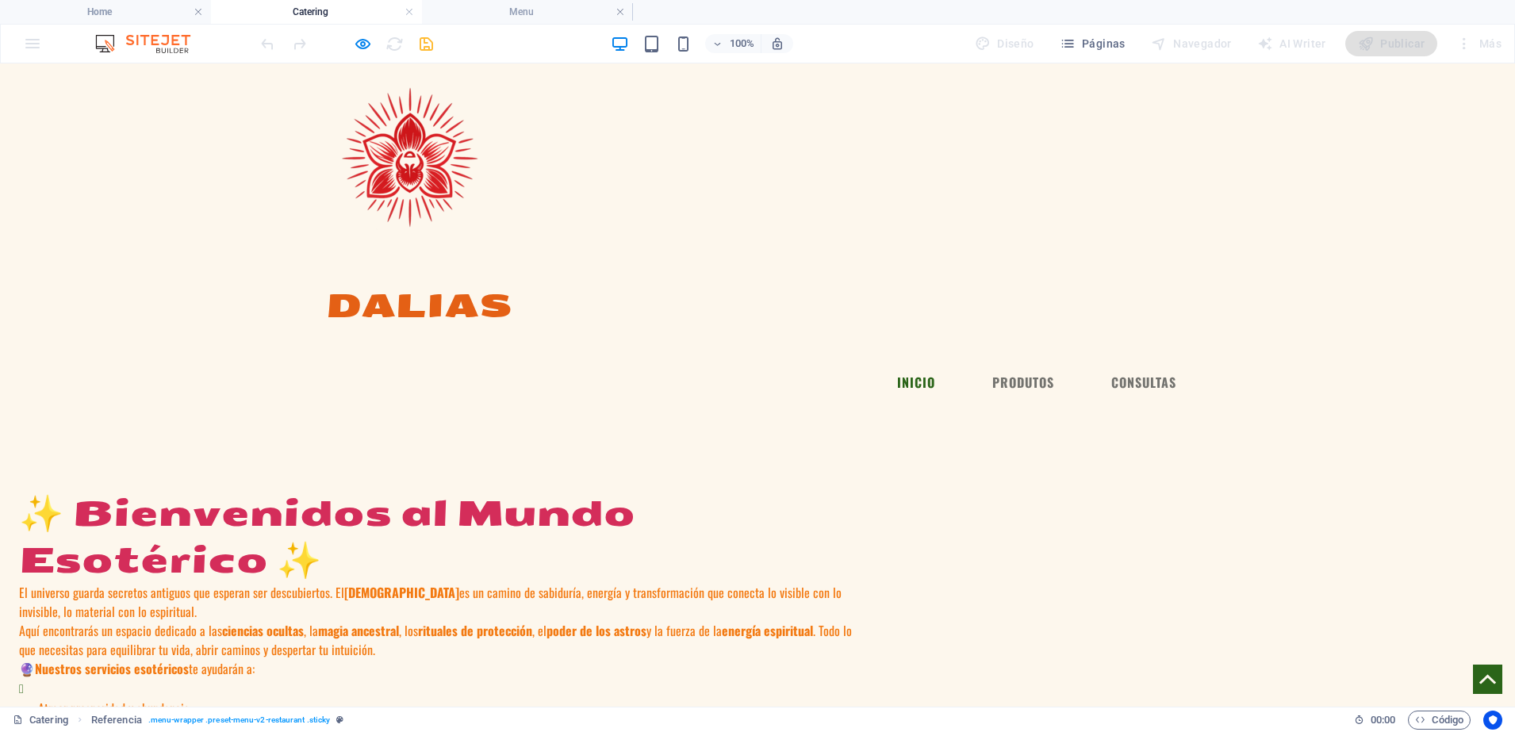
click at [887, 363] on link "INICIO" at bounding box center [915, 382] width 63 height 38
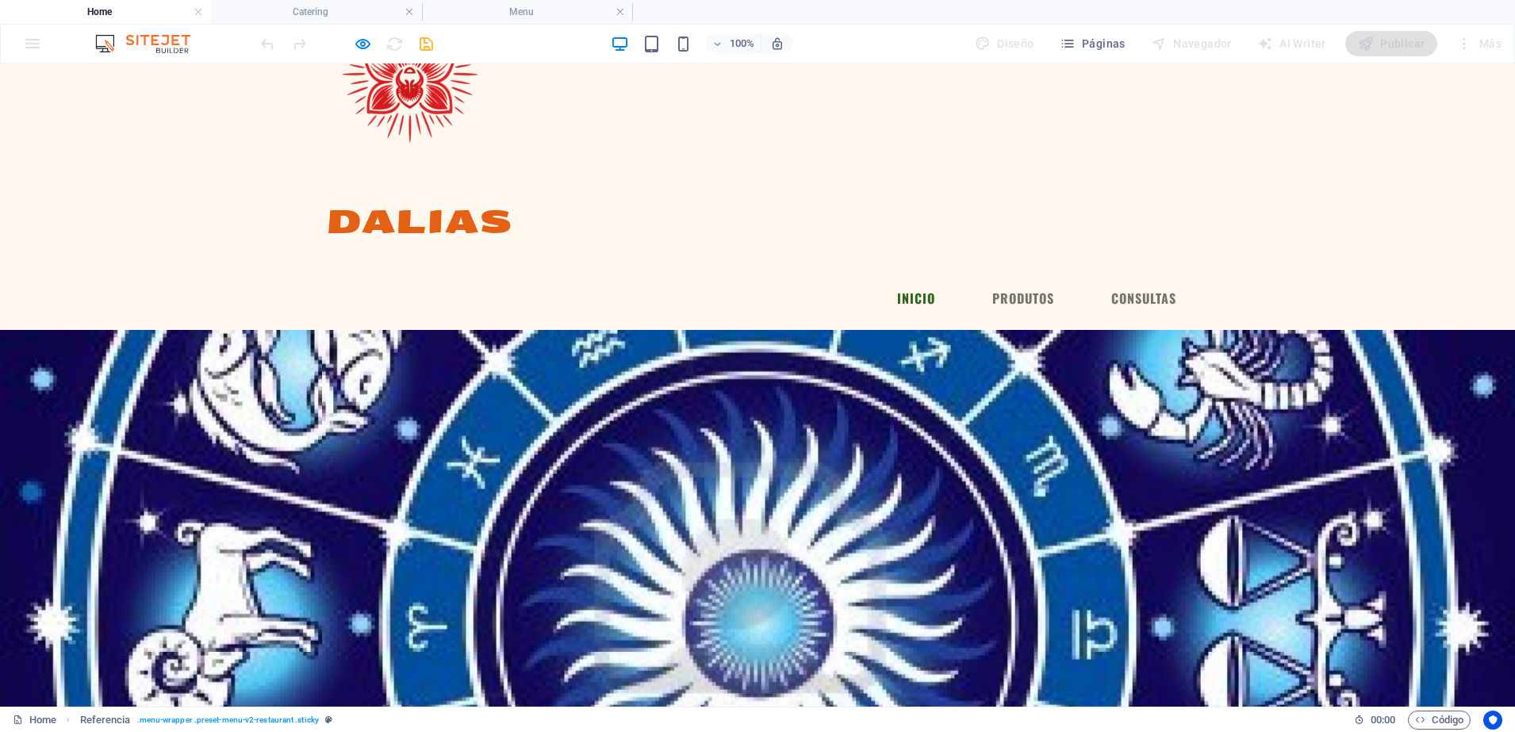
scroll to position [87, 0]
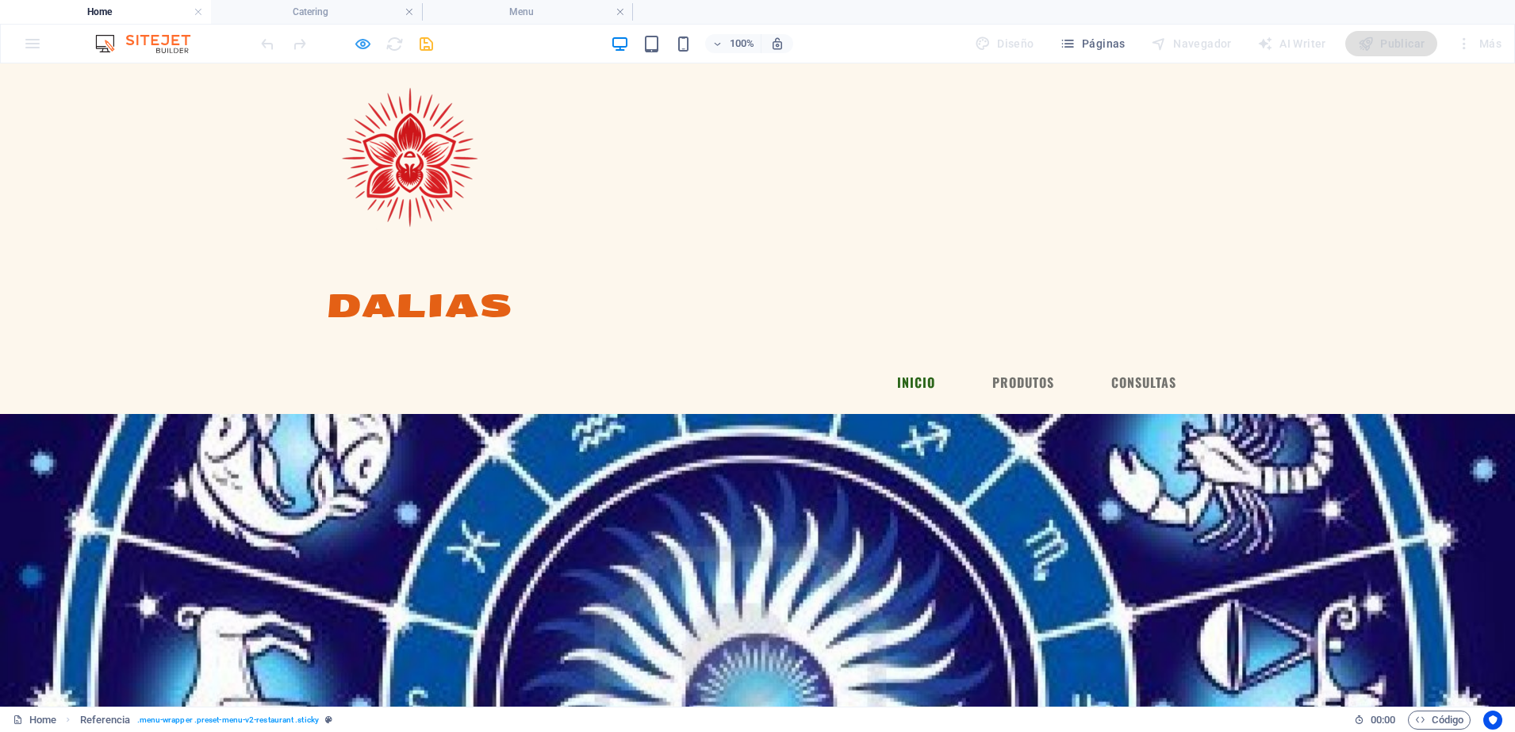
click at [357, 36] on icon "button" at bounding box center [363, 44] width 18 height 18
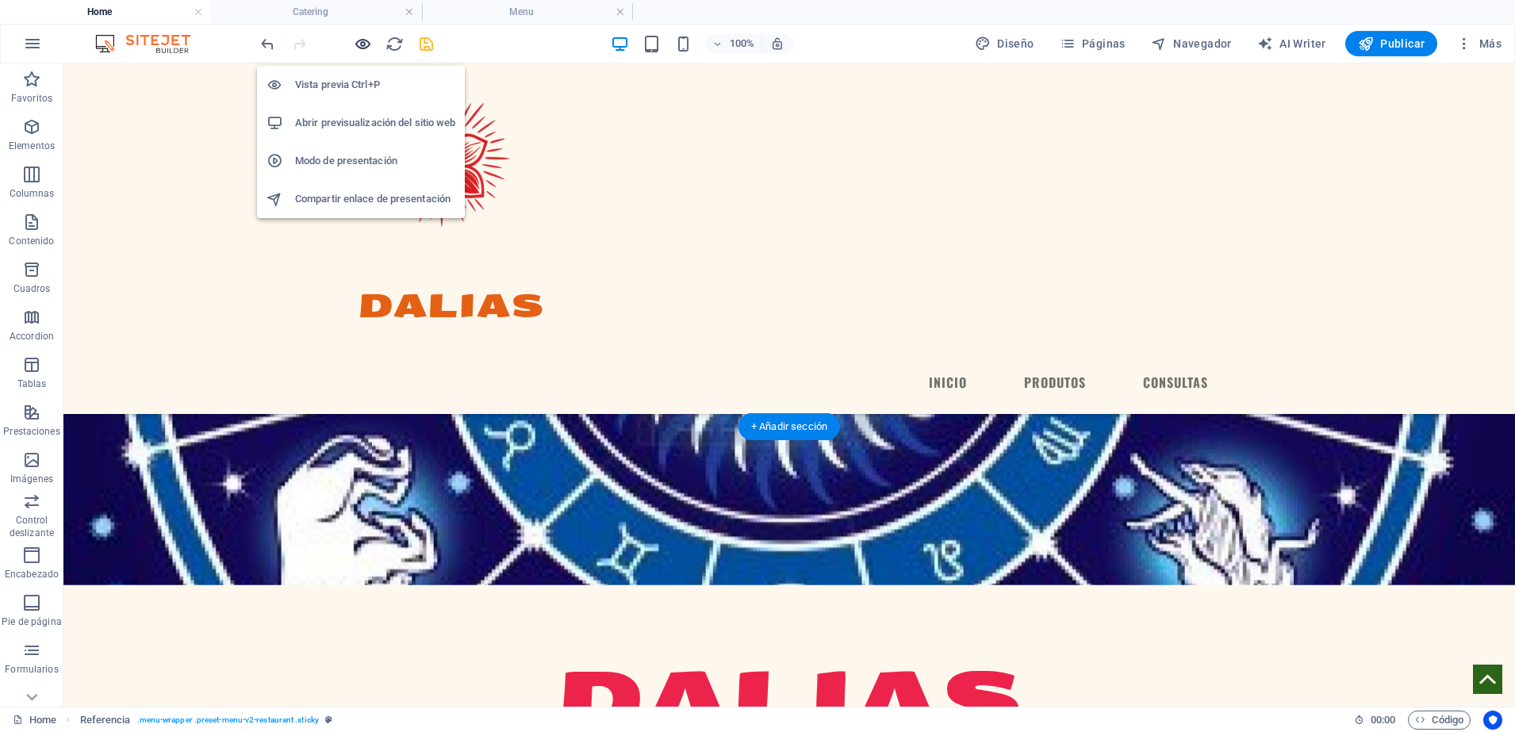
scroll to position [280, 0]
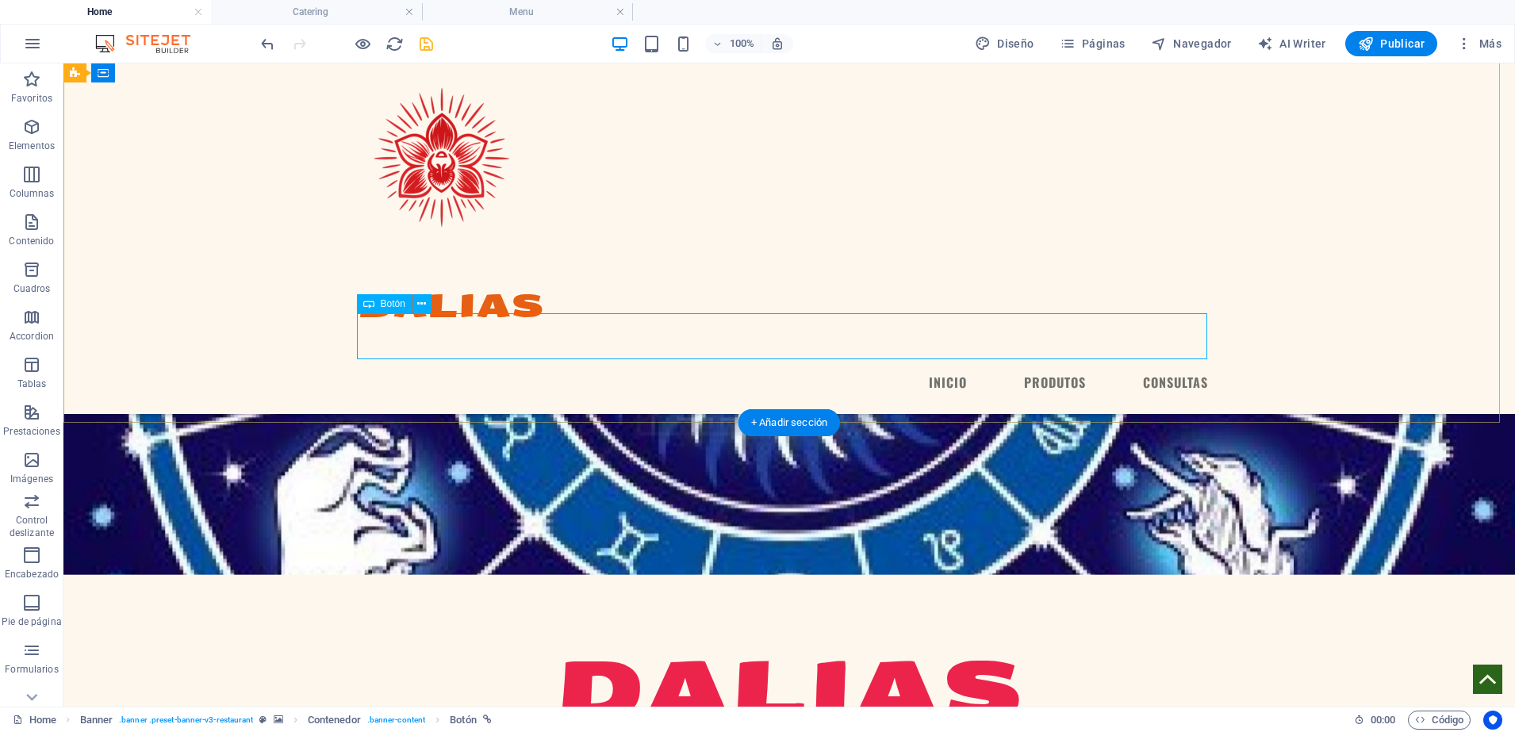
click at [423, 309] on icon at bounding box center [421, 304] width 9 height 17
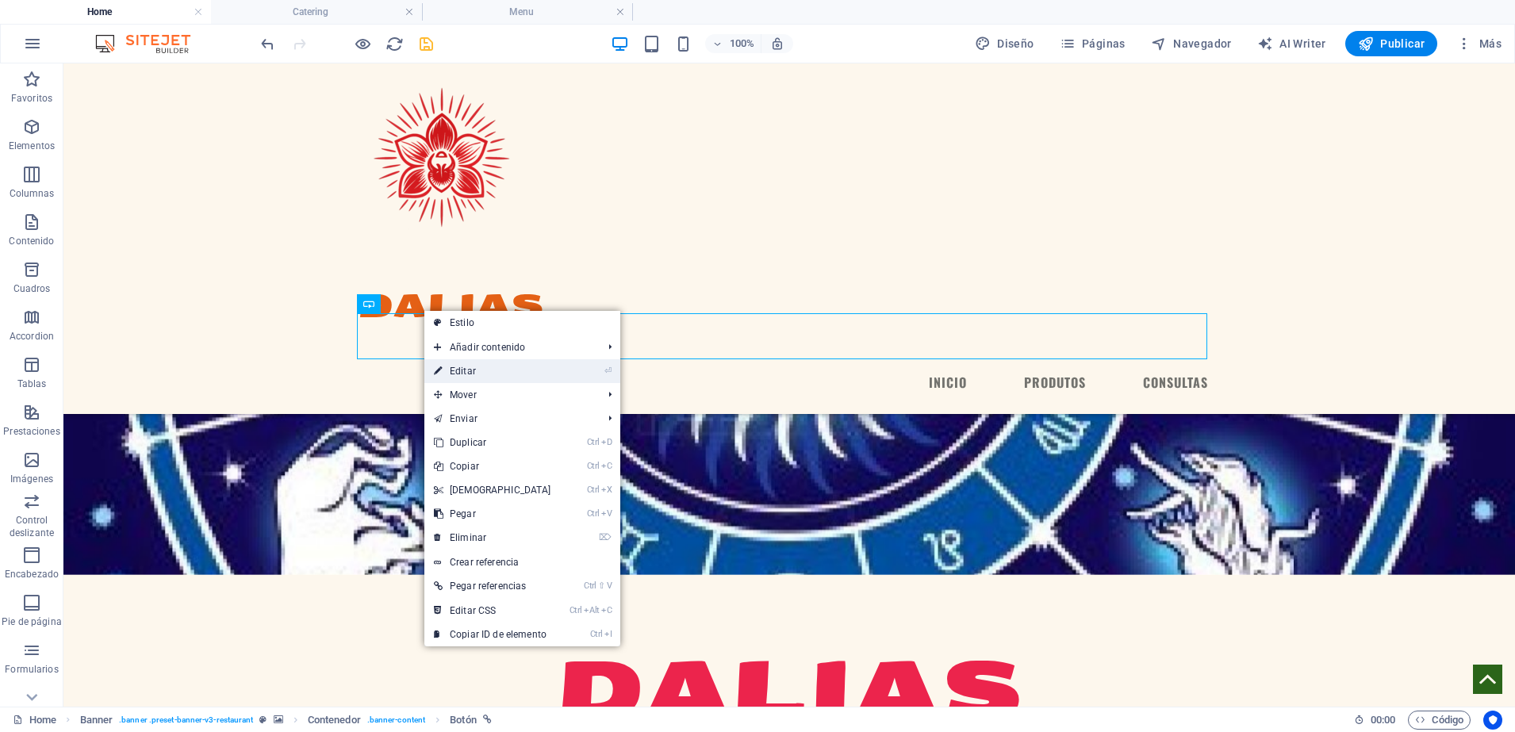
click at [458, 369] on link "⏎ Editar" at bounding box center [492, 371] width 136 height 24
select select "px"
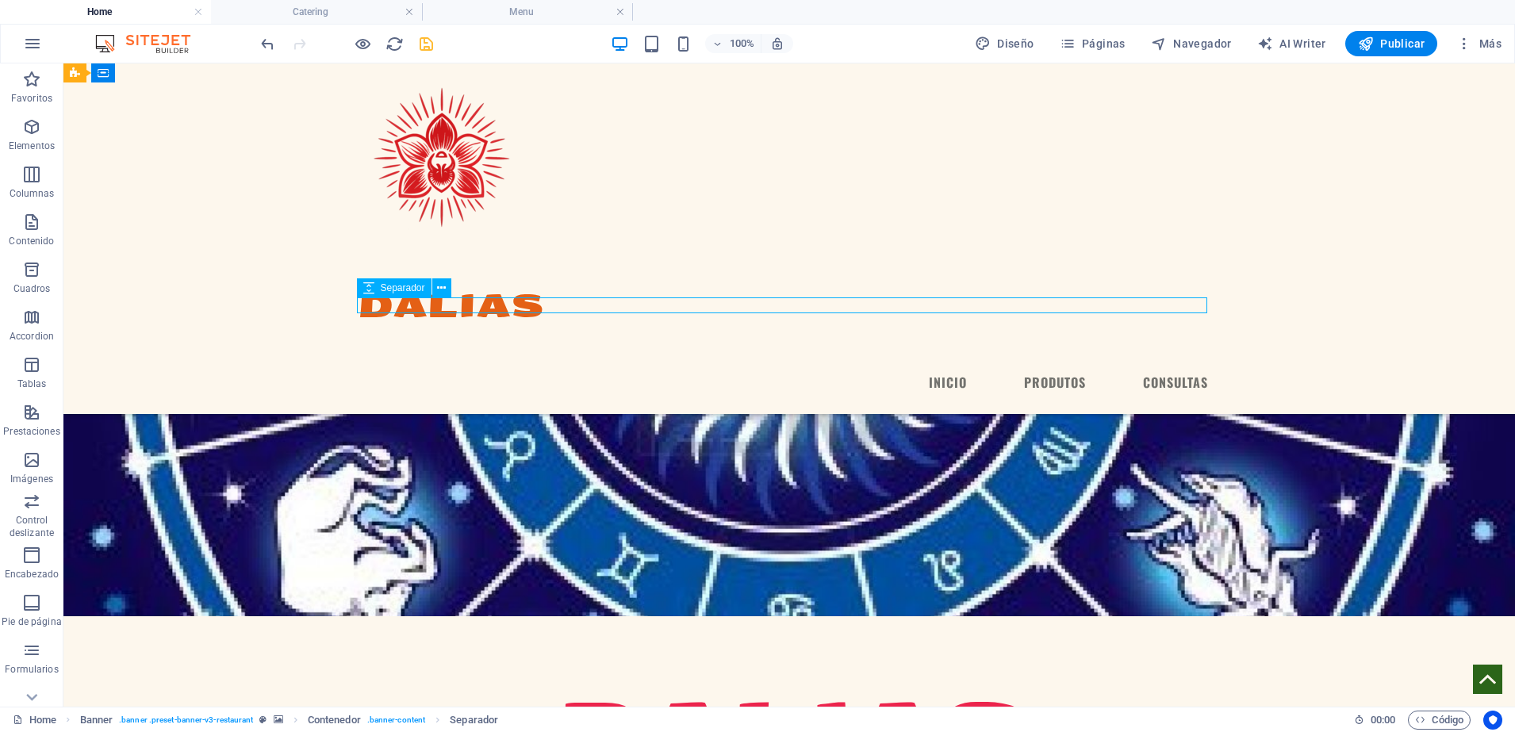
drag, startPoint x: 630, startPoint y: 335, endPoint x: 771, endPoint y: 311, distance: 142.4
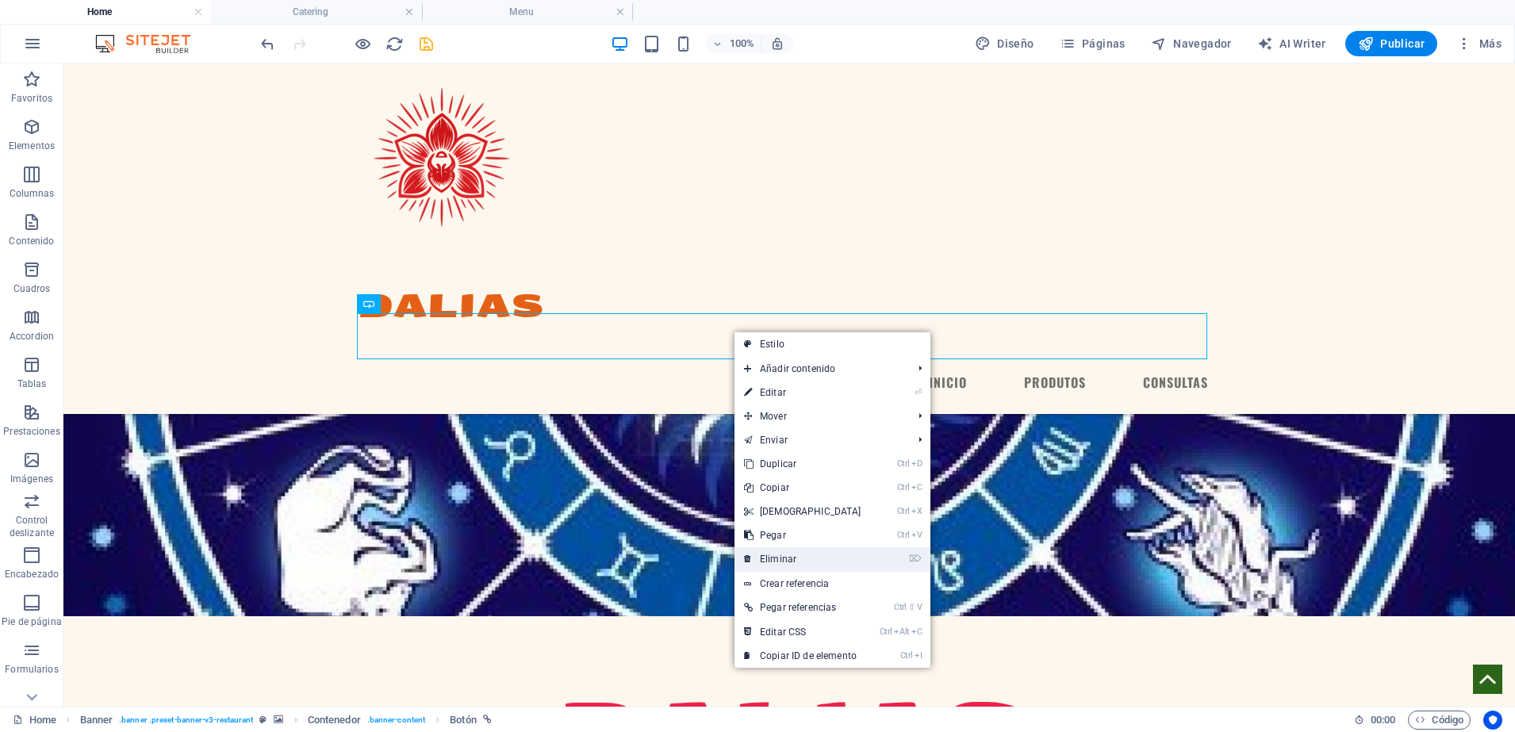
click at [776, 553] on link "⌦ Eliminar" at bounding box center [802, 559] width 136 height 24
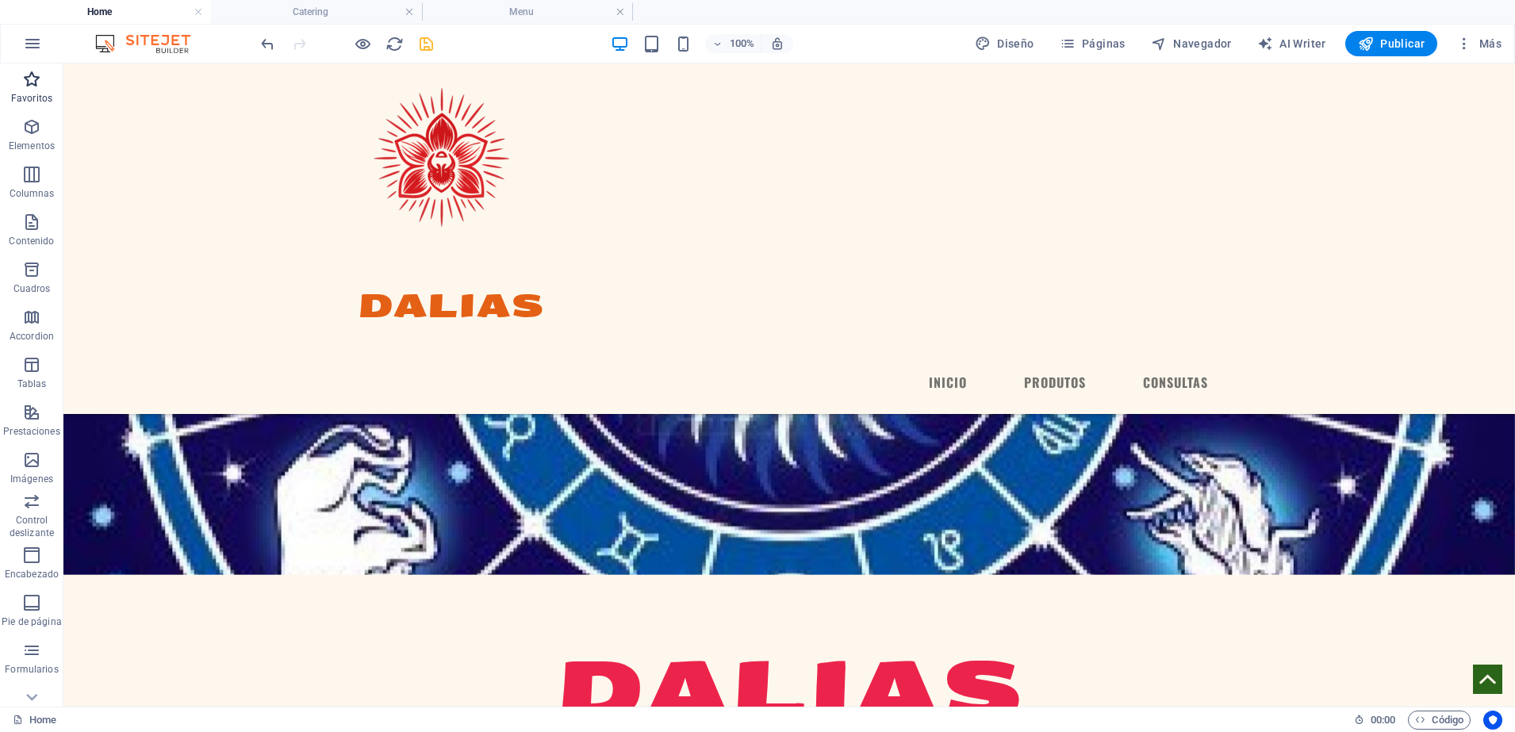
click at [25, 98] on p "Favoritos" at bounding box center [31, 98] width 41 height 13
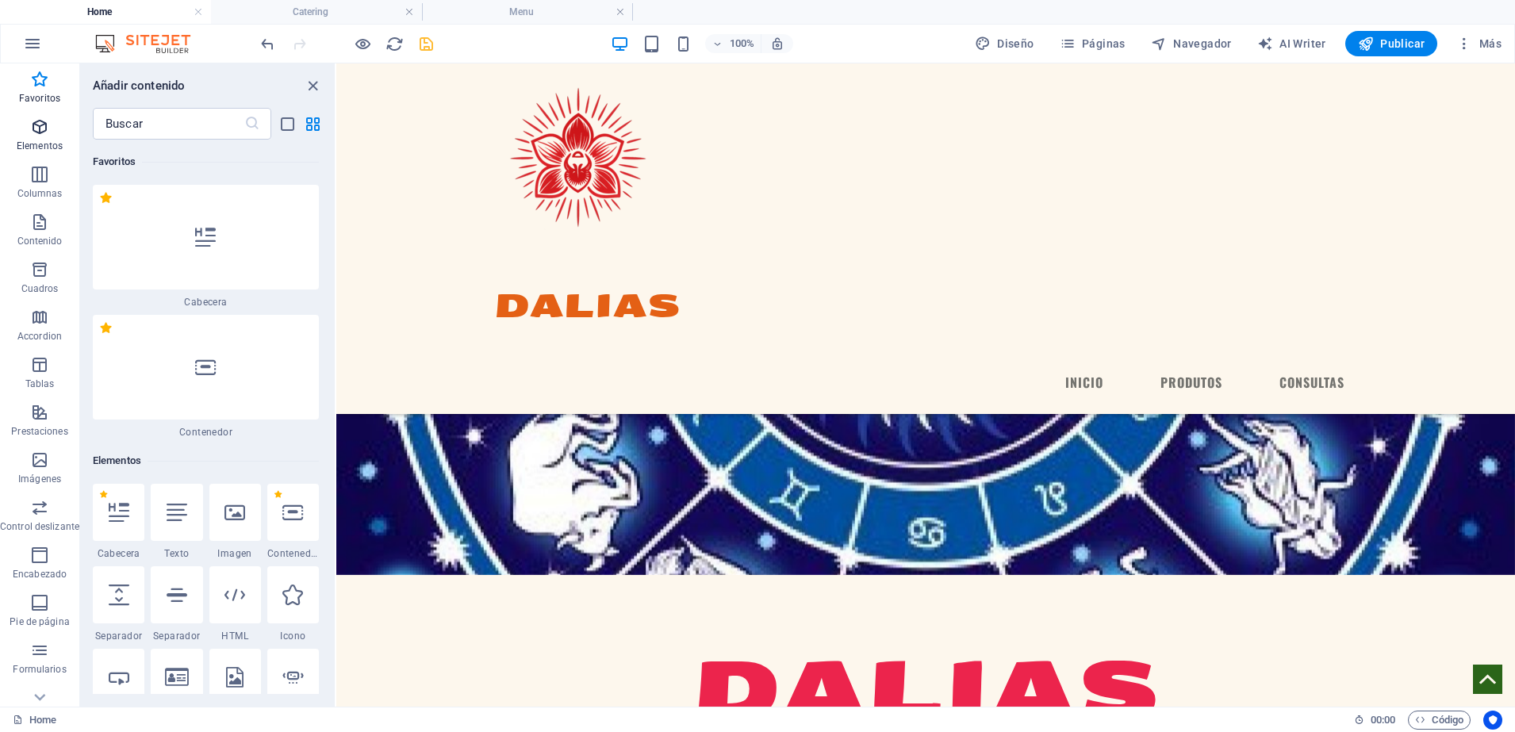
click at [28, 121] on span "Elementos" at bounding box center [39, 136] width 79 height 38
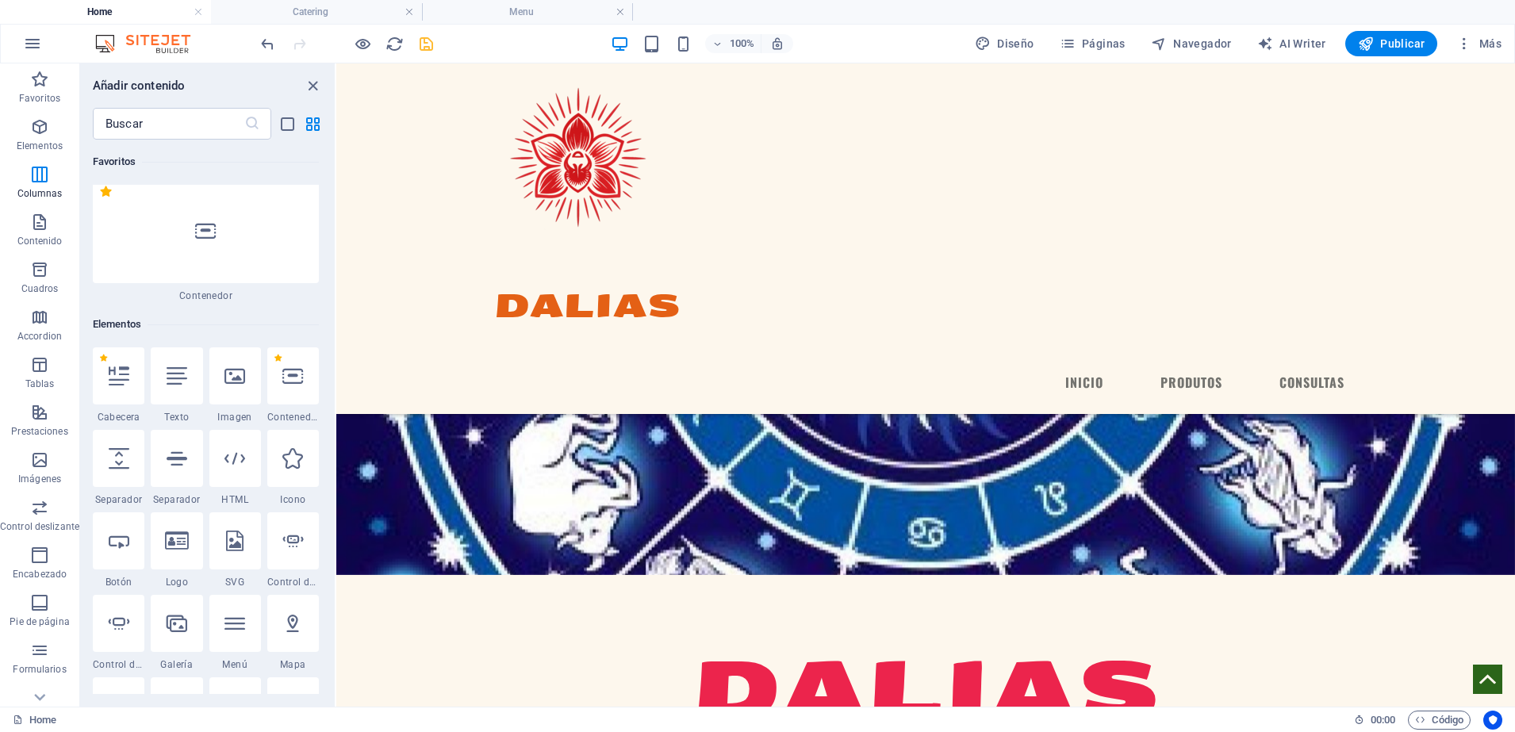
scroll to position [0, 0]
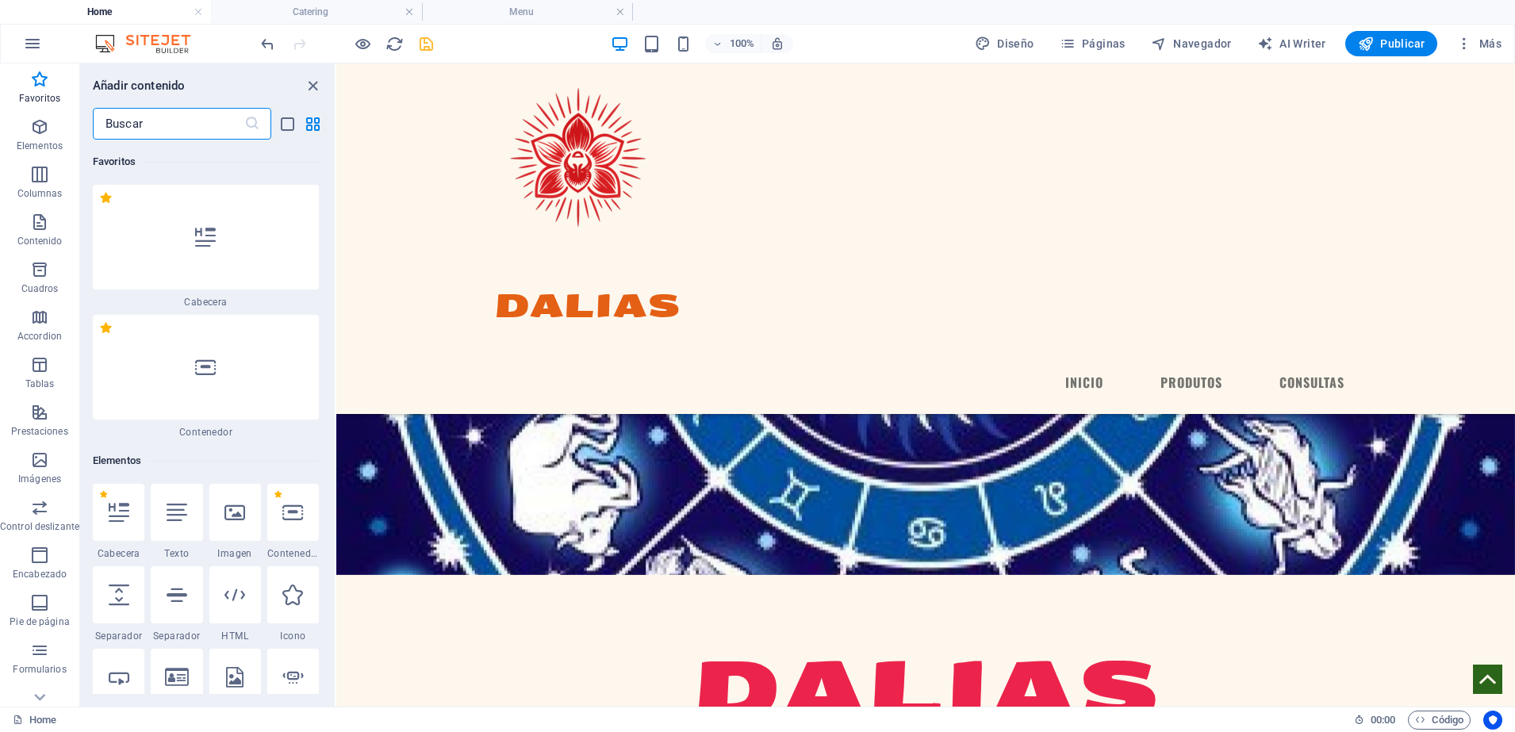
click at [224, 120] on input "text" at bounding box center [168, 124] width 151 height 32
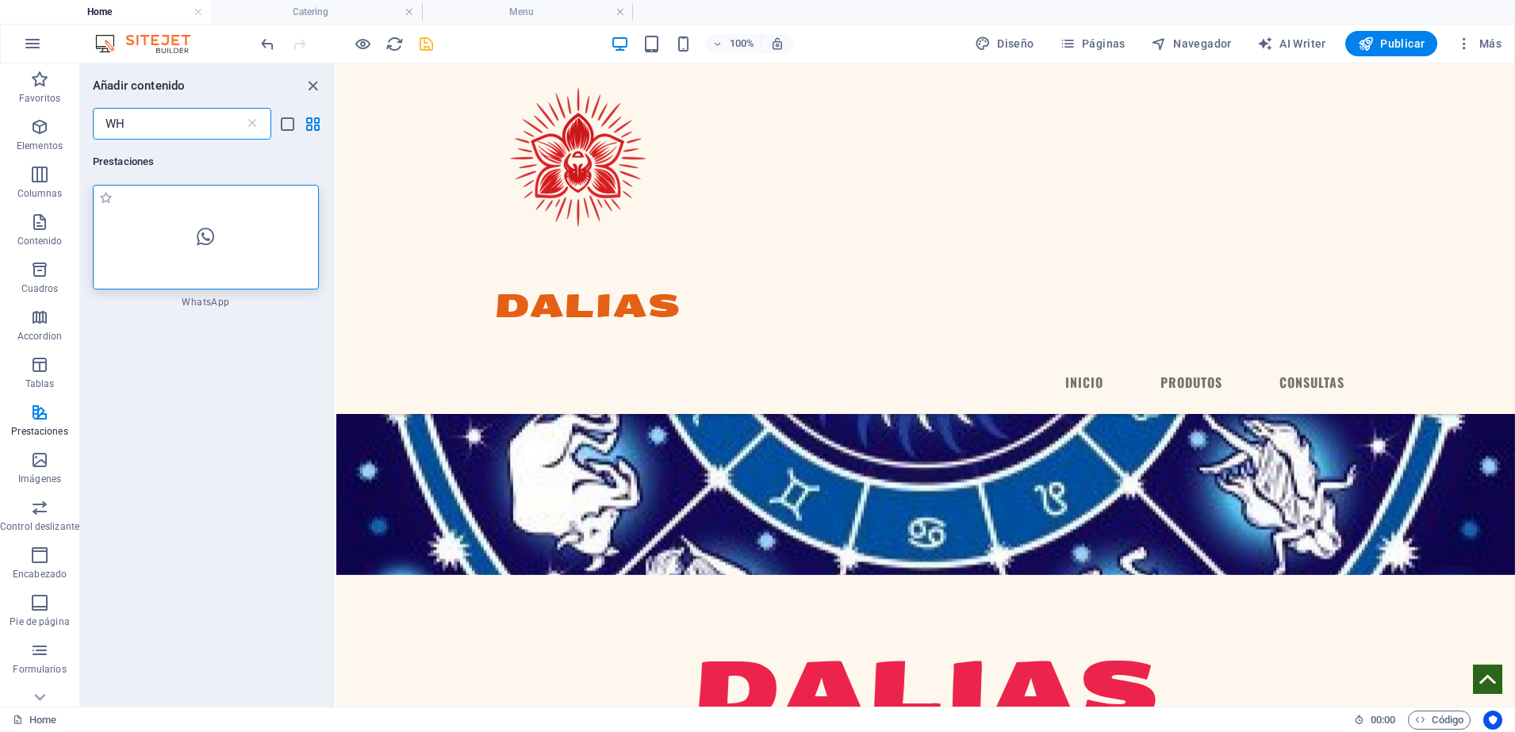
type input "WH"
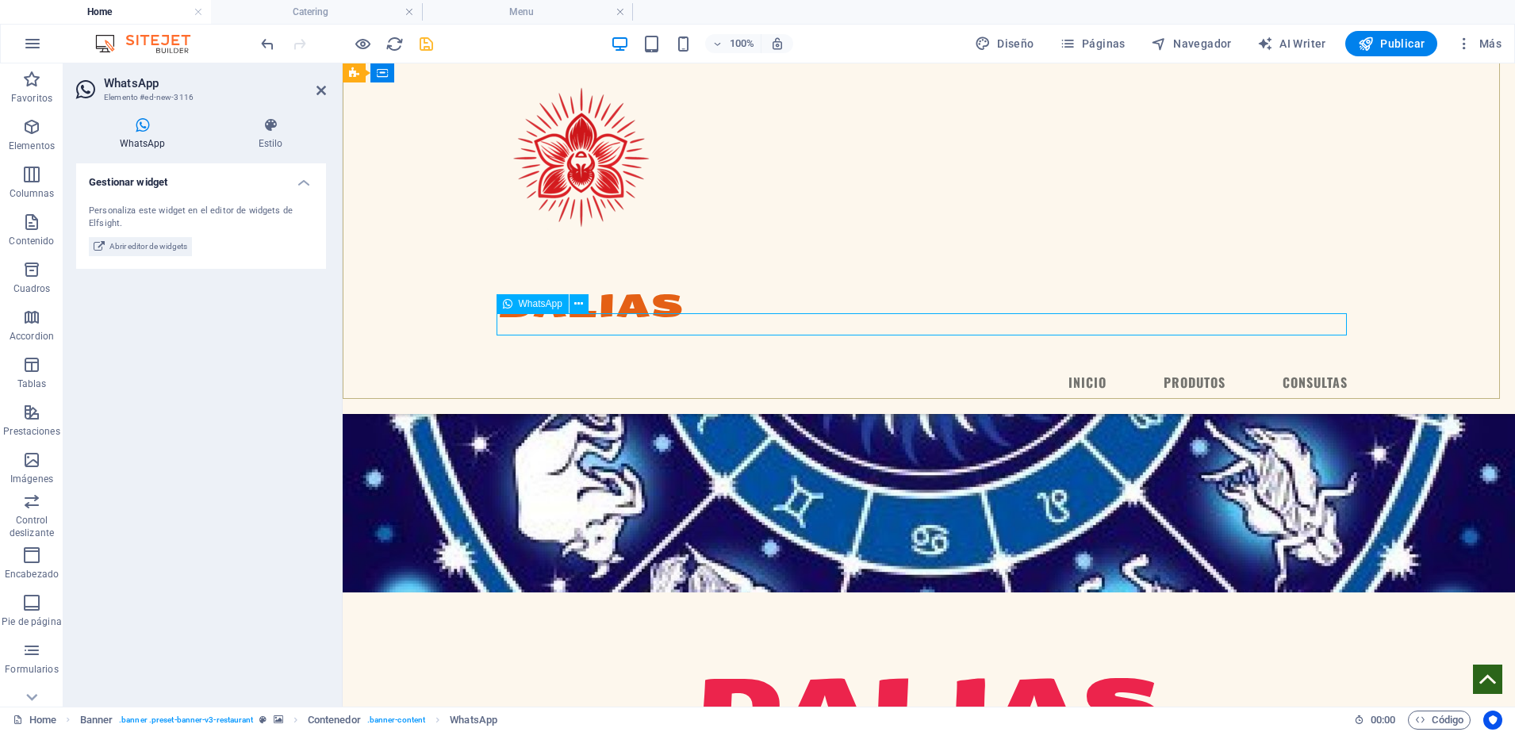
click at [278, 124] on icon at bounding box center [270, 125] width 111 height 16
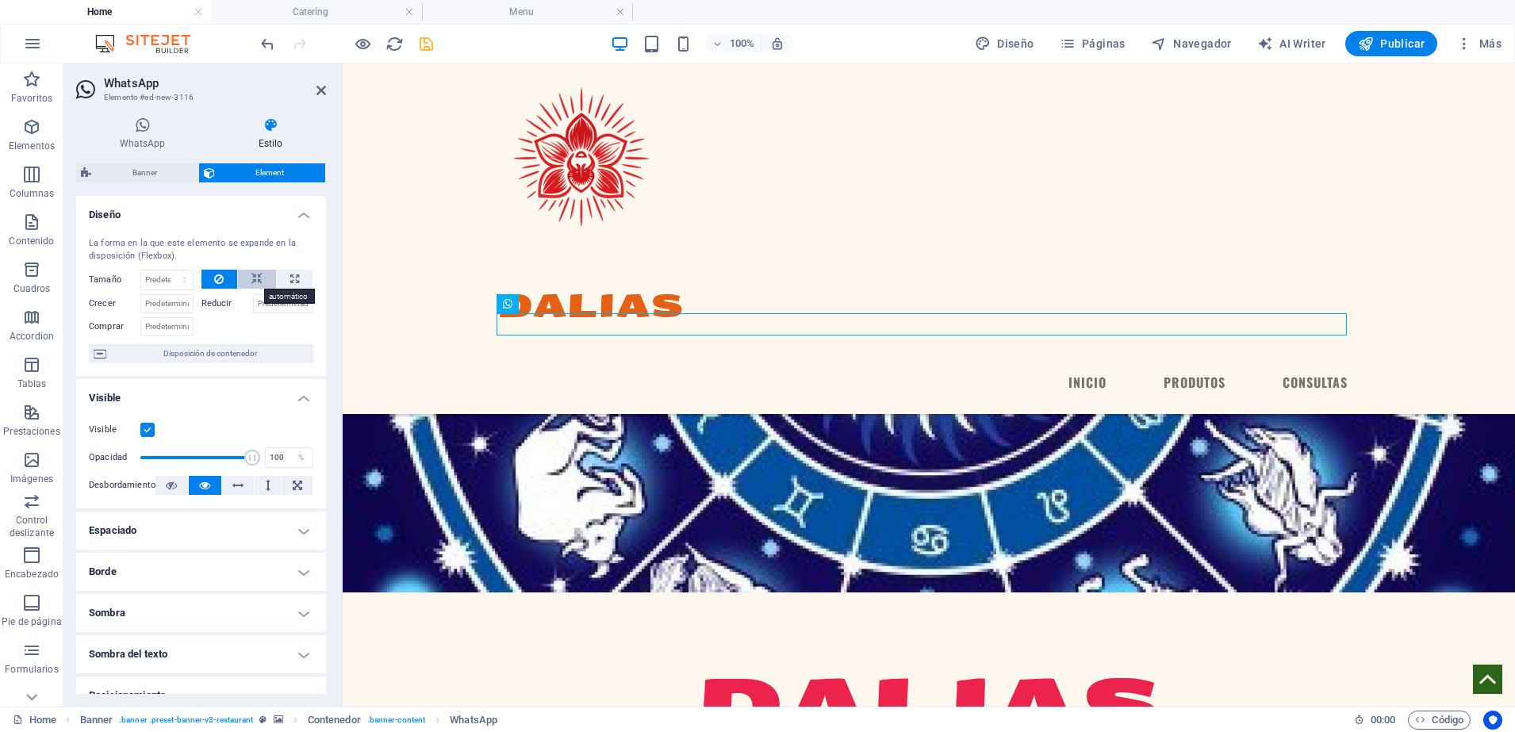
click at [255, 272] on icon at bounding box center [256, 279] width 11 height 19
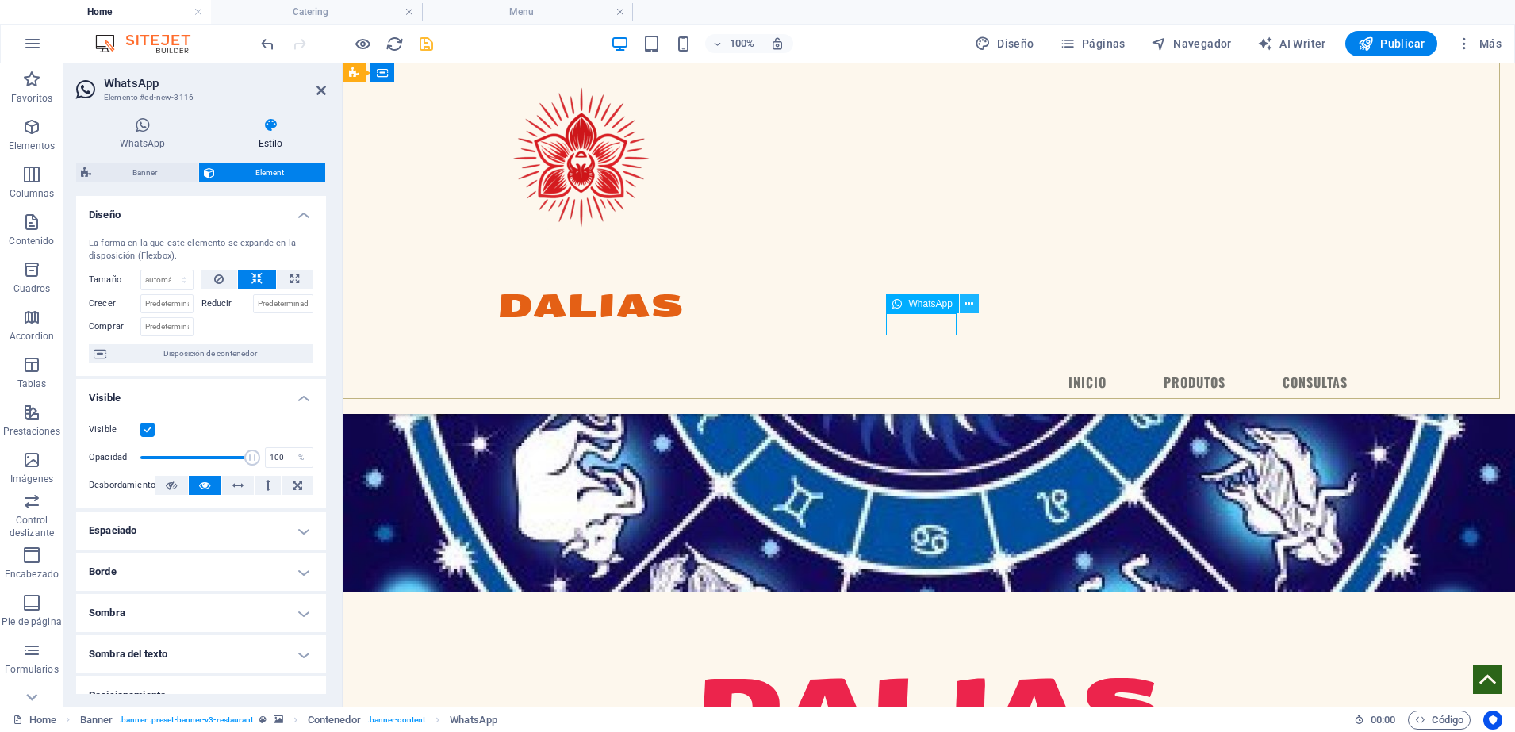
click at [971, 300] on icon at bounding box center [968, 304] width 9 height 17
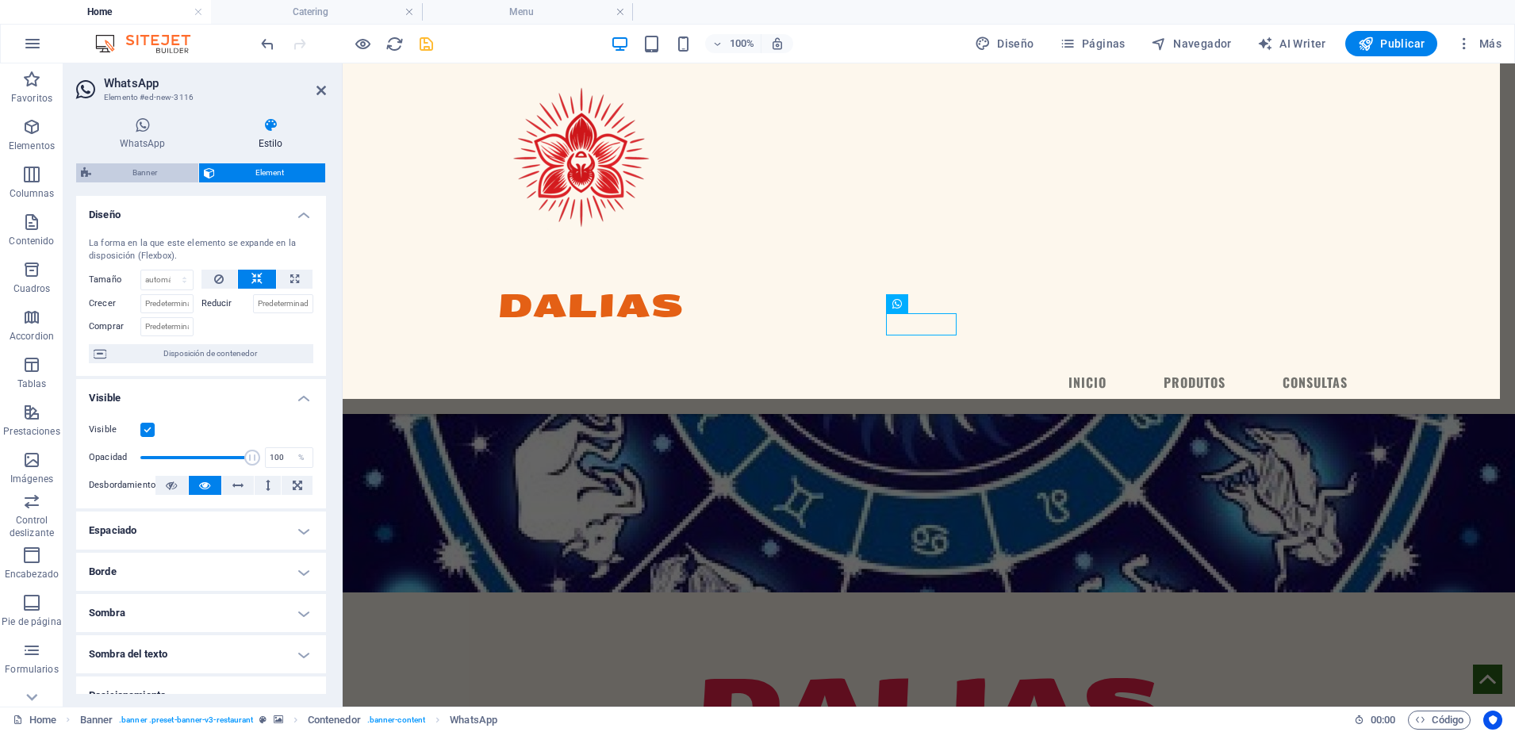
click at [112, 174] on span "Banner" at bounding box center [145, 172] width 98 height 19
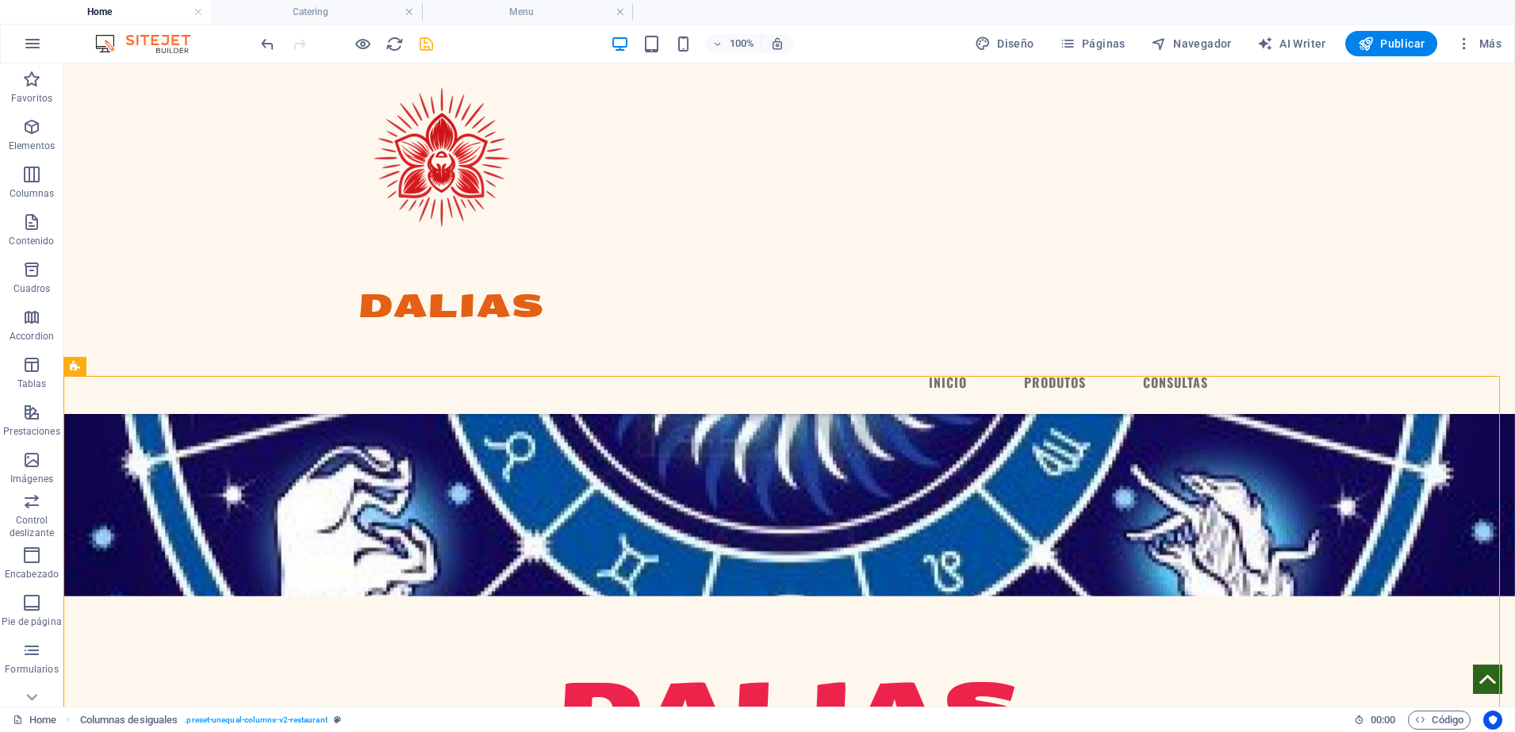
scroll to position [242, 0]
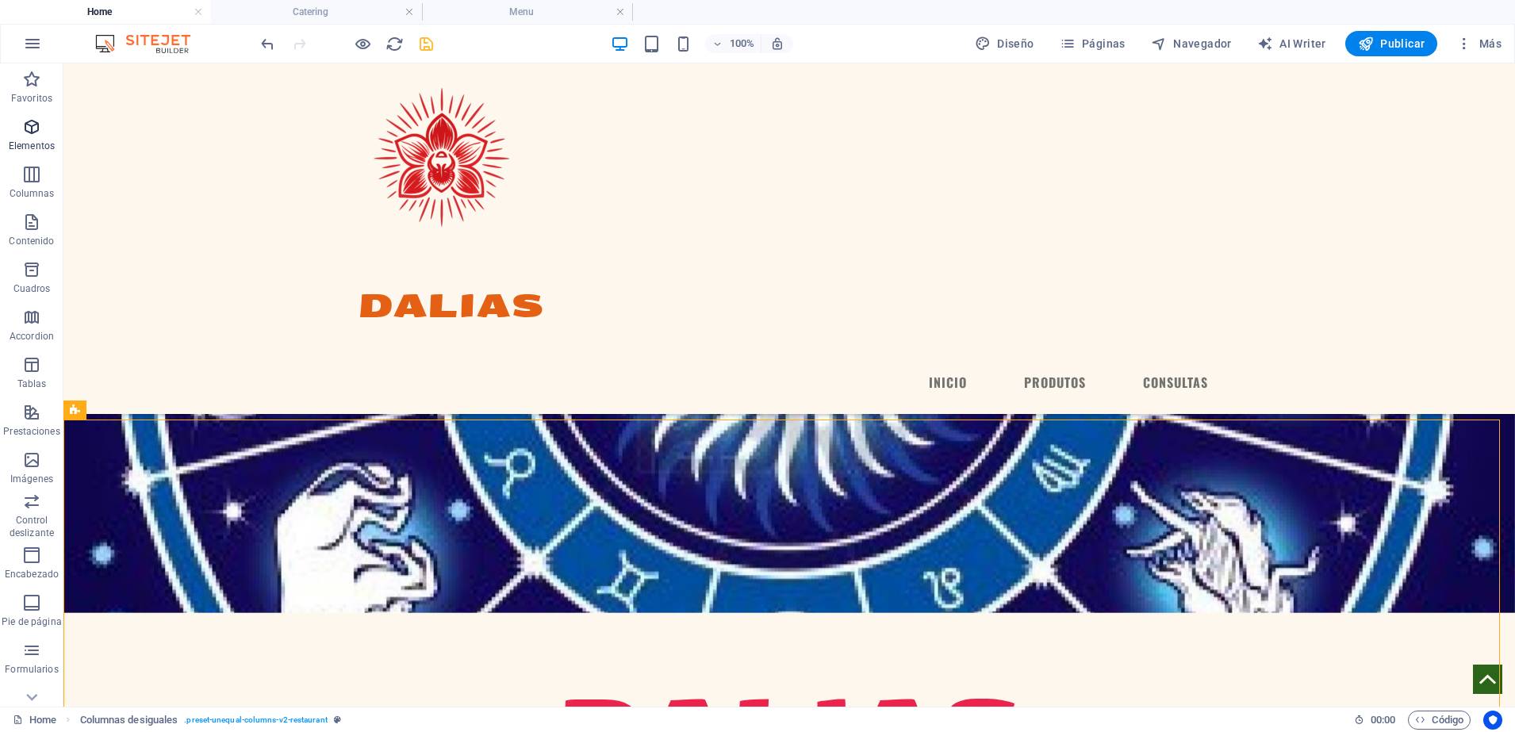
click at [45, 124] on span "Elementos" at bounding box center [31, 136] width 63 height 38
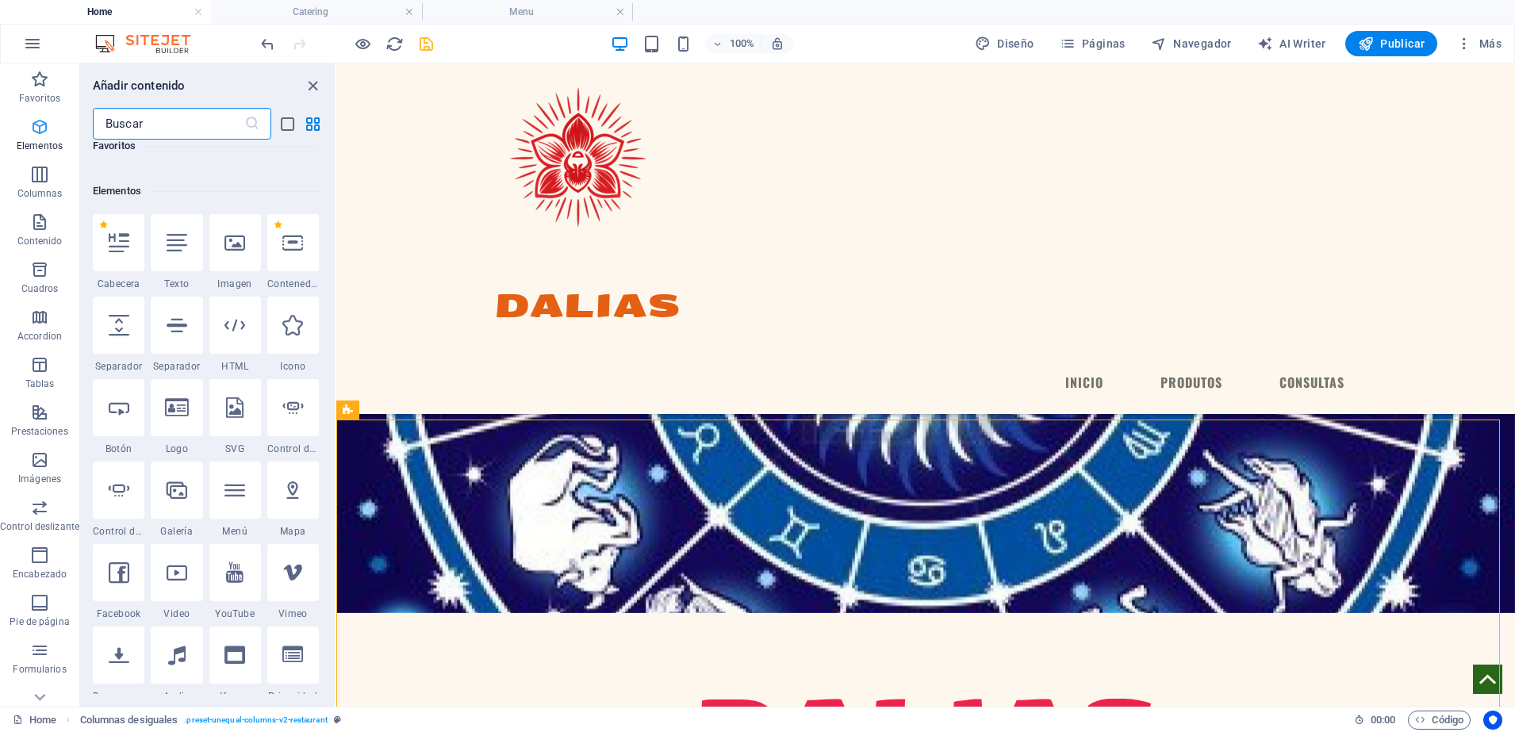
scroll to position [299, 0]
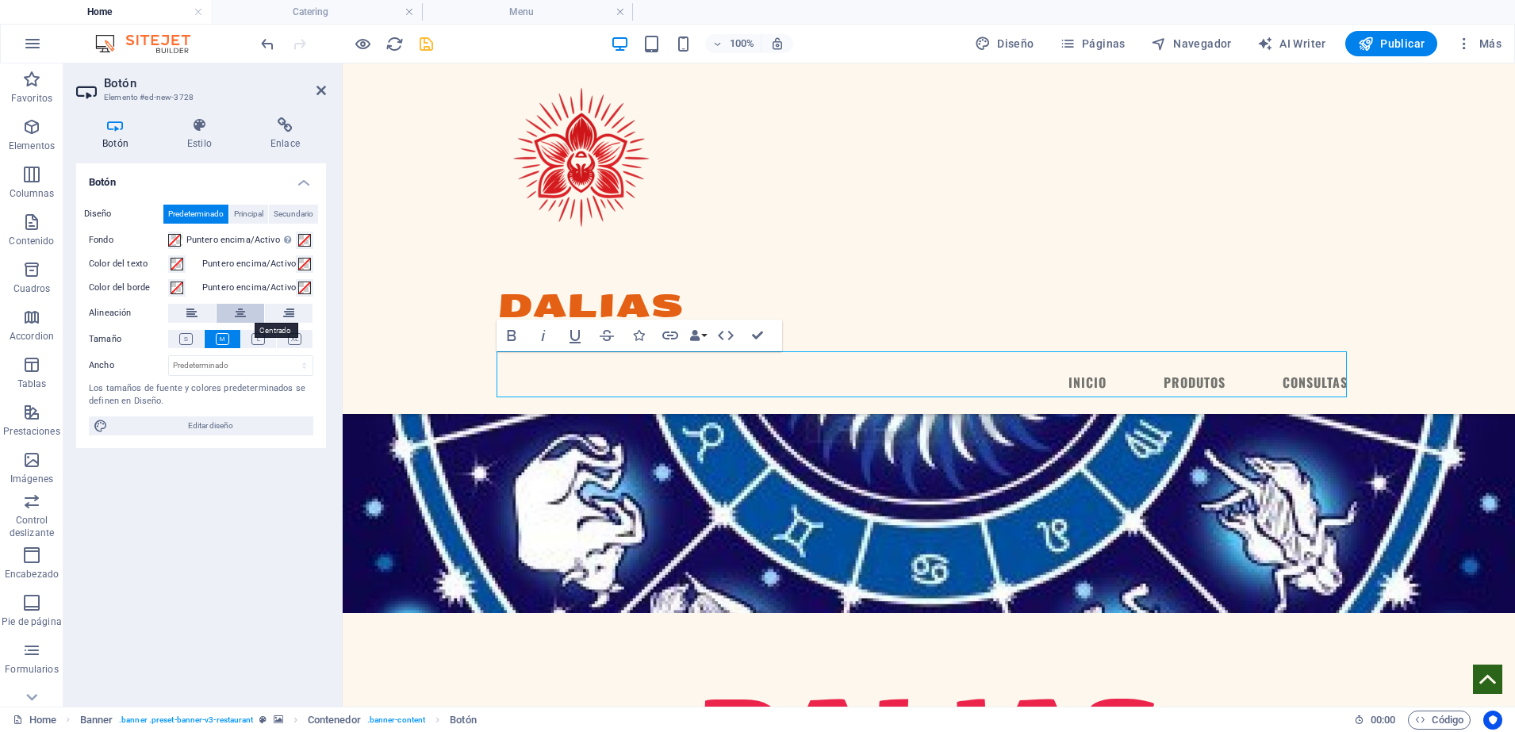
click at [240, 308] on icon at bounding box center [240, 313] width 11 height 19
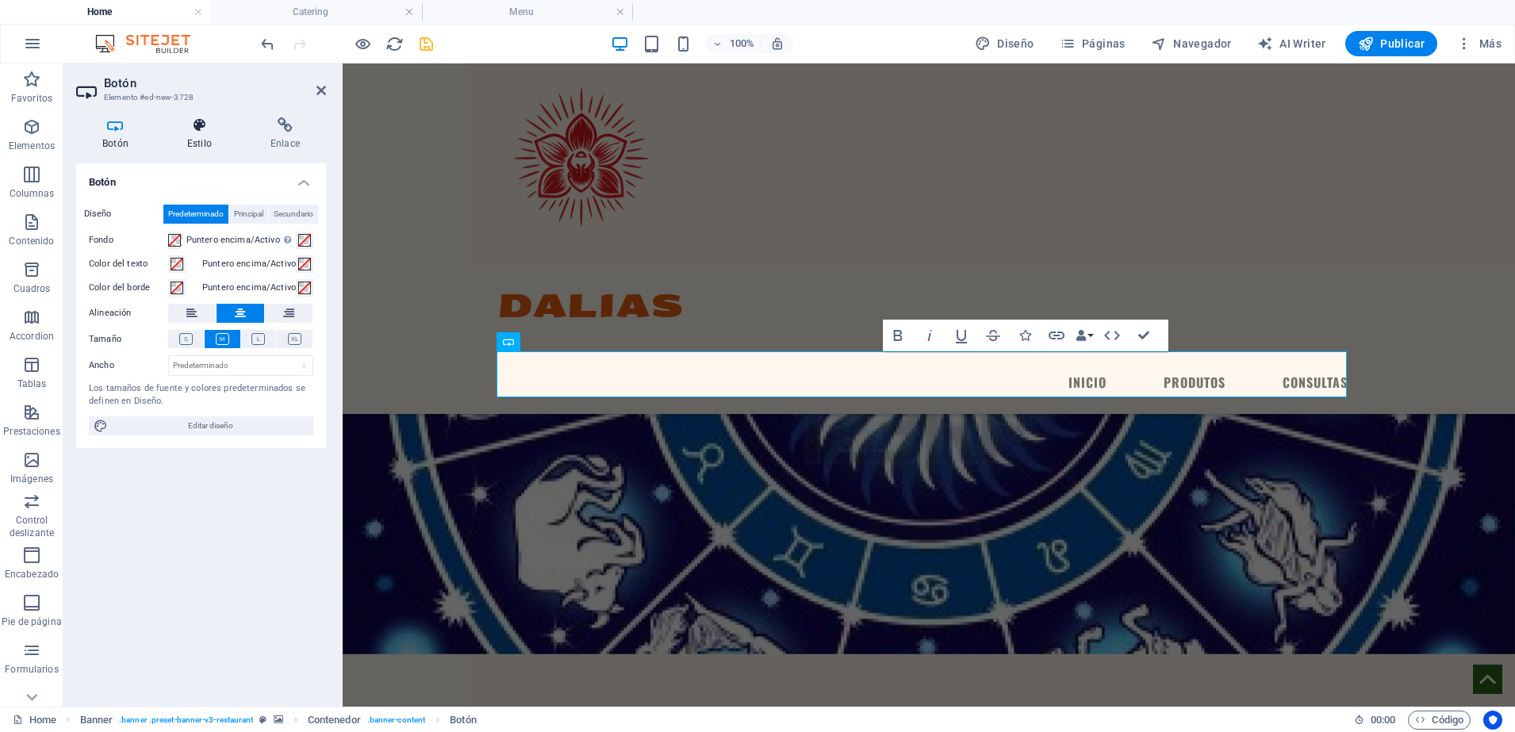
click at [211, 140] on h4 "Estilo" at bounding box center [202, 133] width 83 height 33
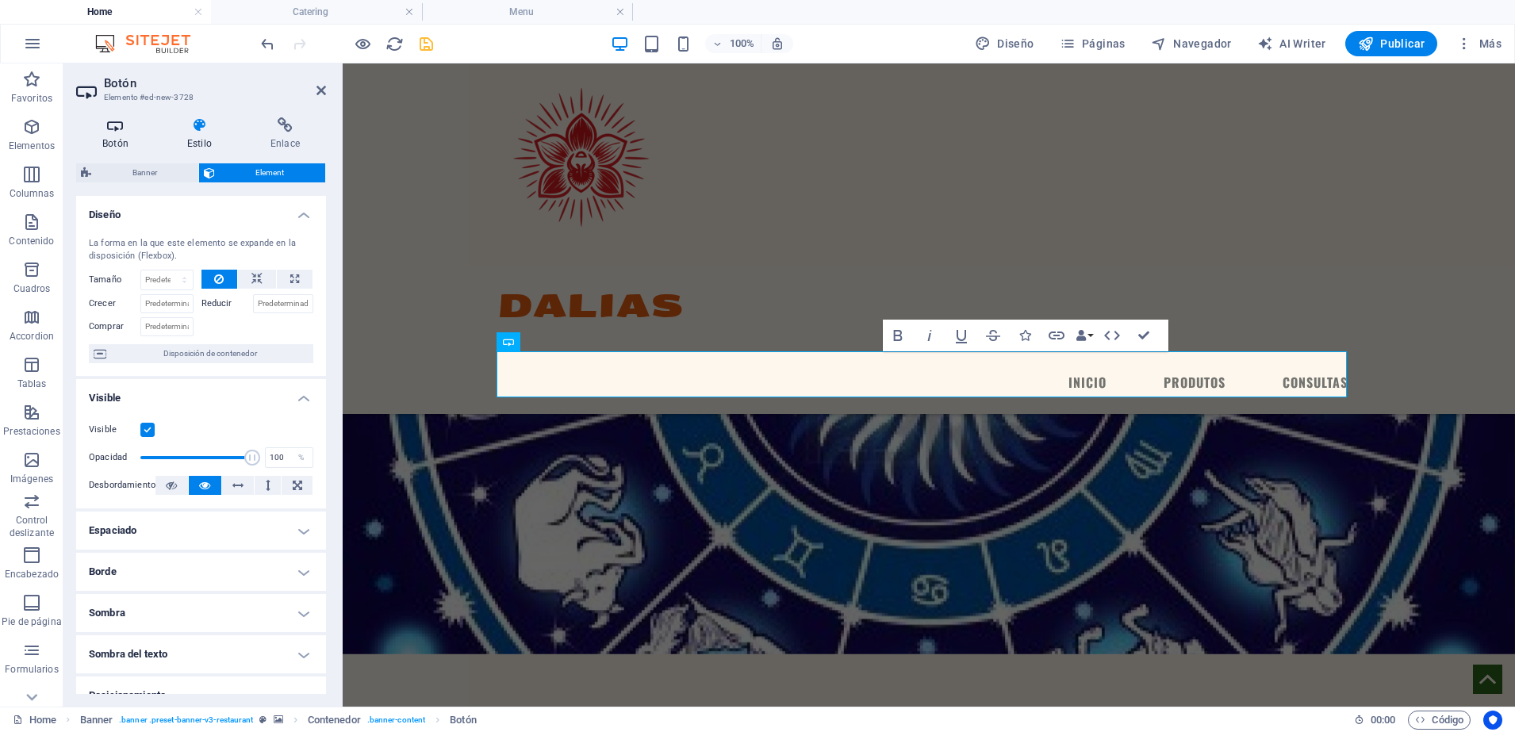
click at [142, 141] on h4 "Botón" at bounding box center [118, 133] width 85 height 33
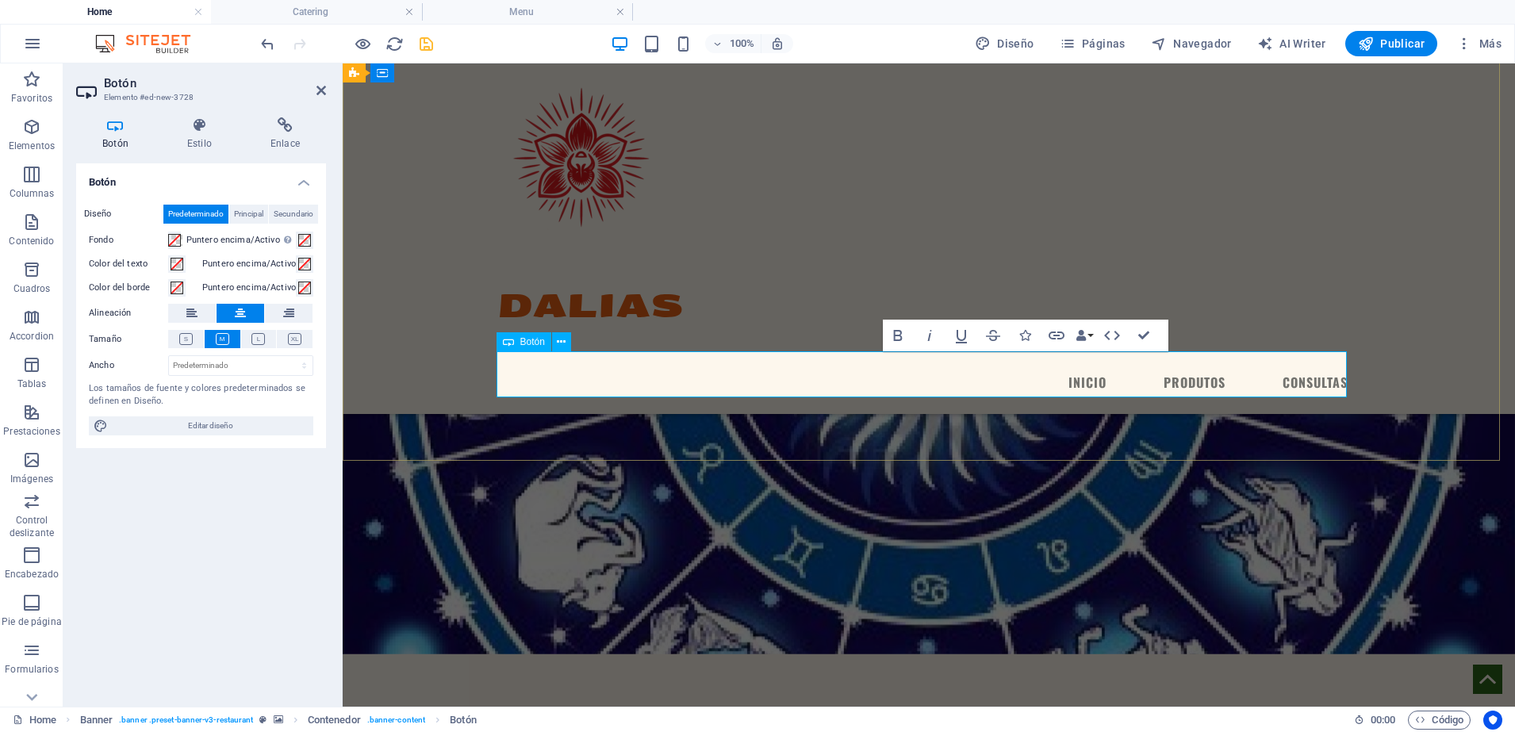
click at [297, 139] on h4 "Enlace" at bounding box center [285, 133] width 82 height 33
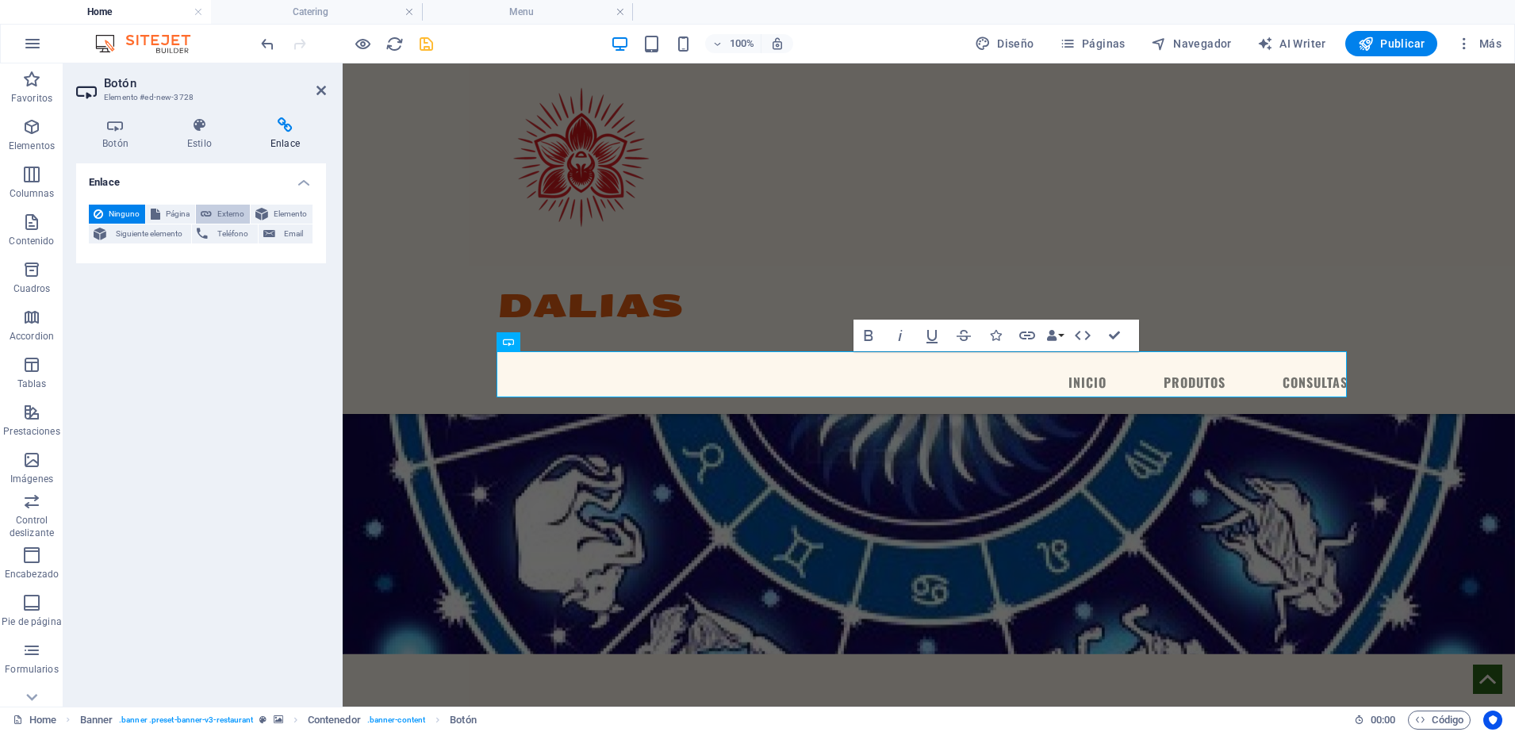
click at [241, 207] on span "Externo" at bounding box center [230, 214] width 29 height 19
select select "blank"
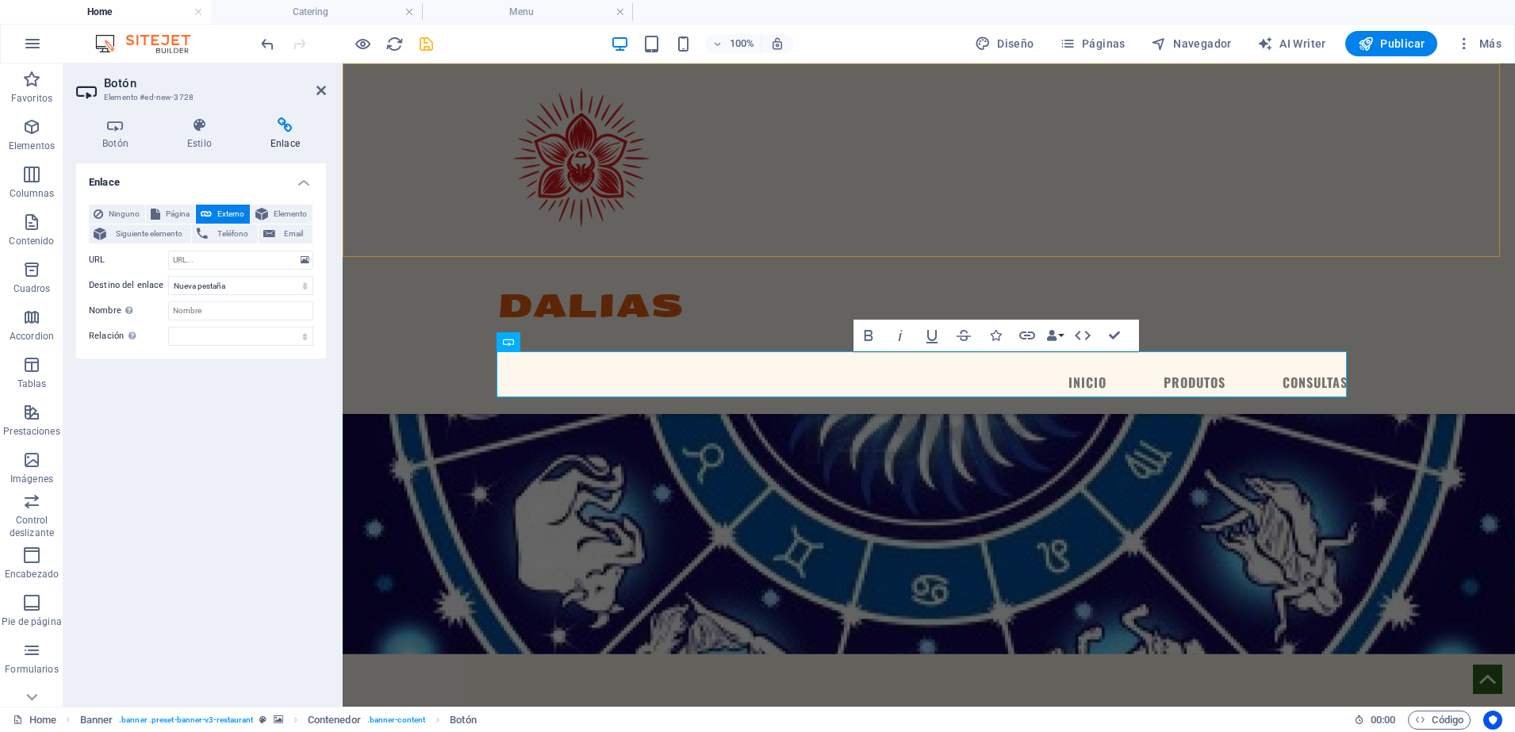
click at [386, 240] on div "DALIAS Menu INICIO PRODUTOS CONSULTAS" at bounding box center [929, 238] width 1172 height 350
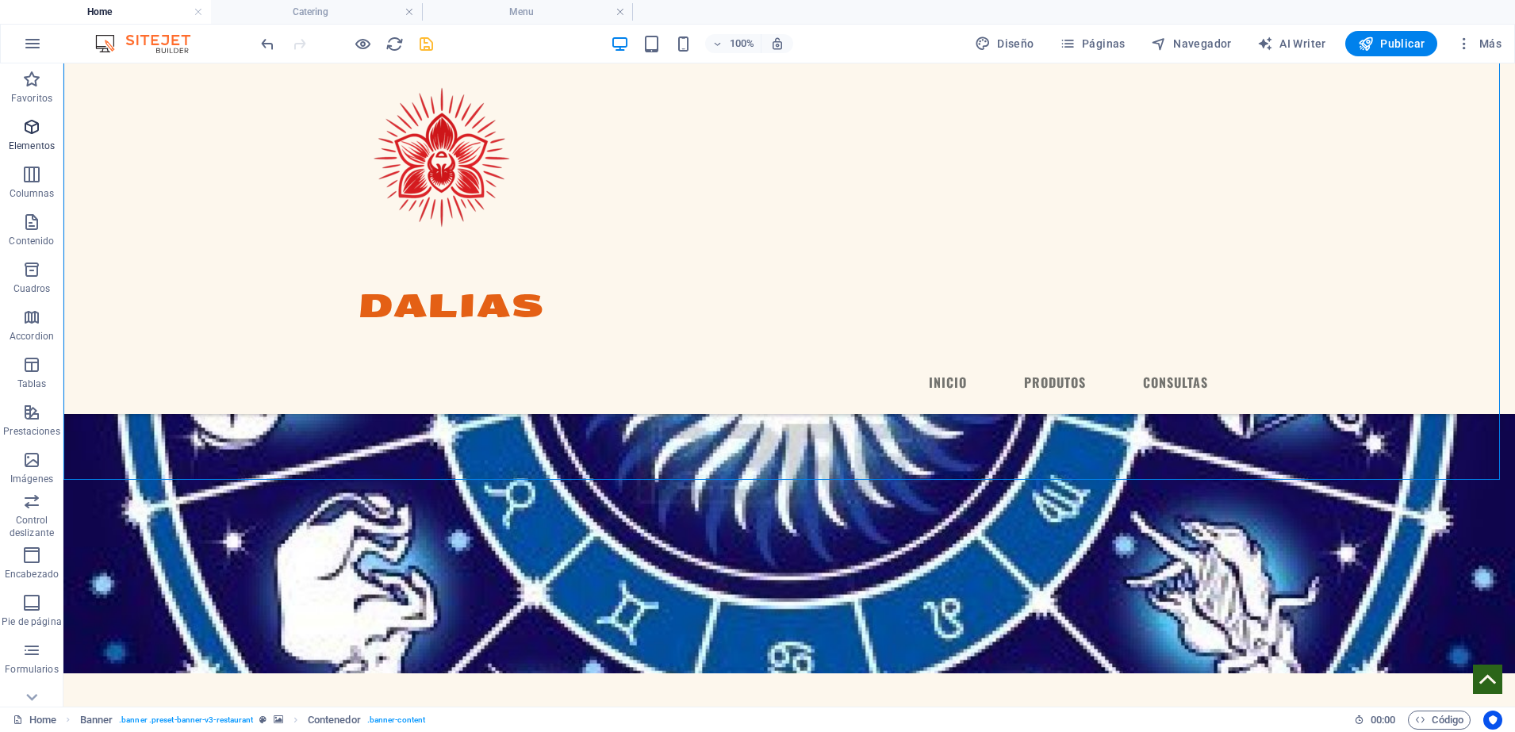
click at [28, 125] on icon "button" at bounding box center [31, 126] width 19 height 19
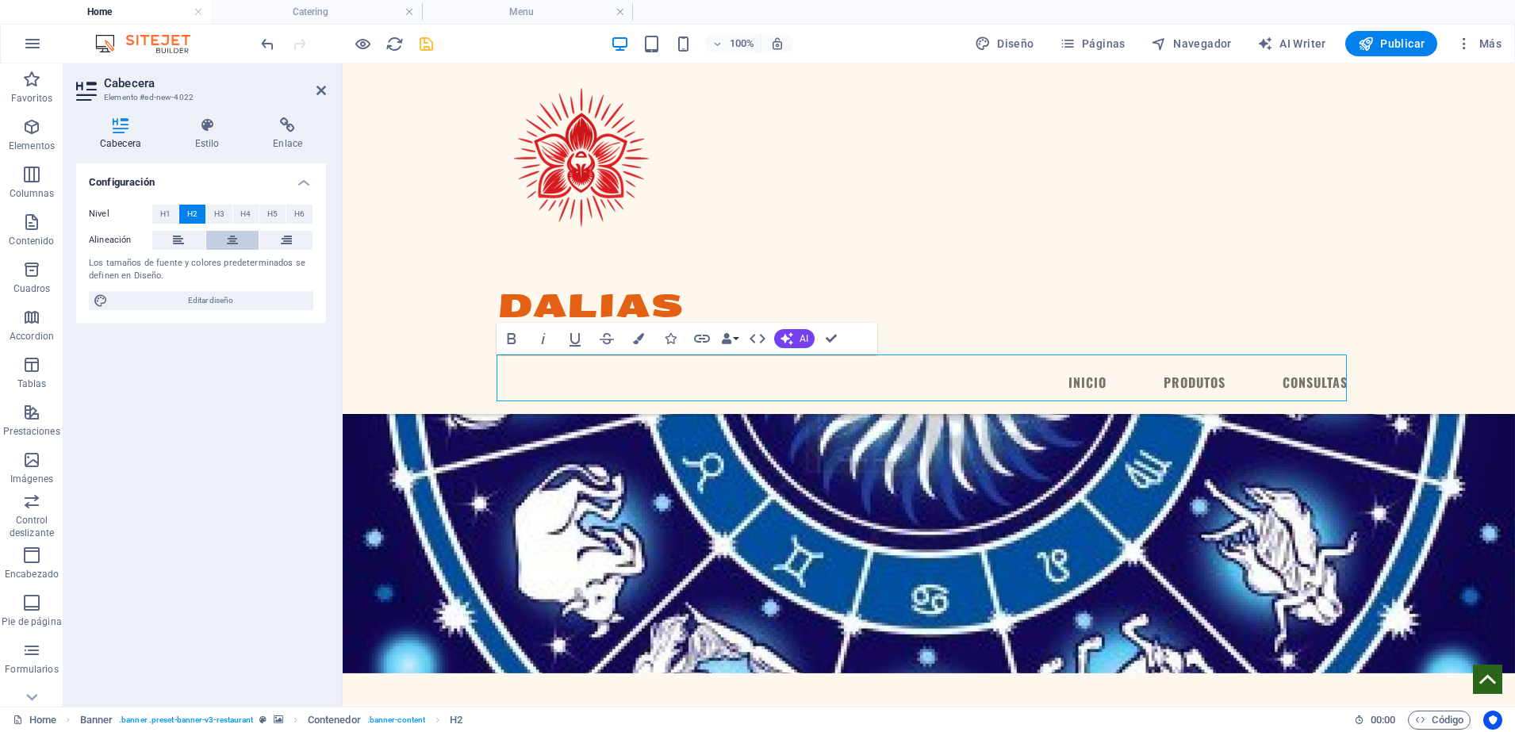
click at [239, 236] on button at bounding box center [232, 240] width 53 height 19
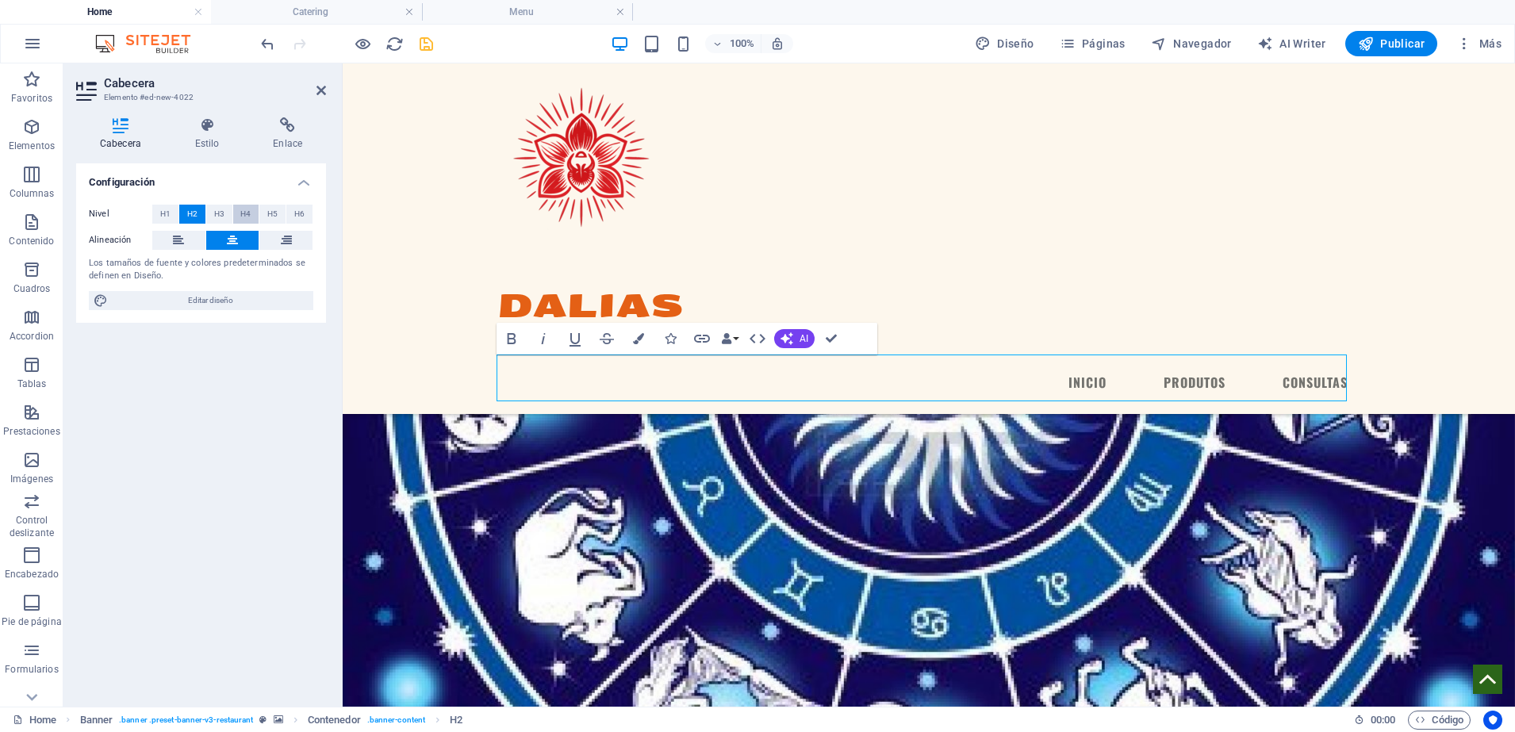
click at [256, 213] on button "H4" at bounding box center [246, 214] width 26 height 19
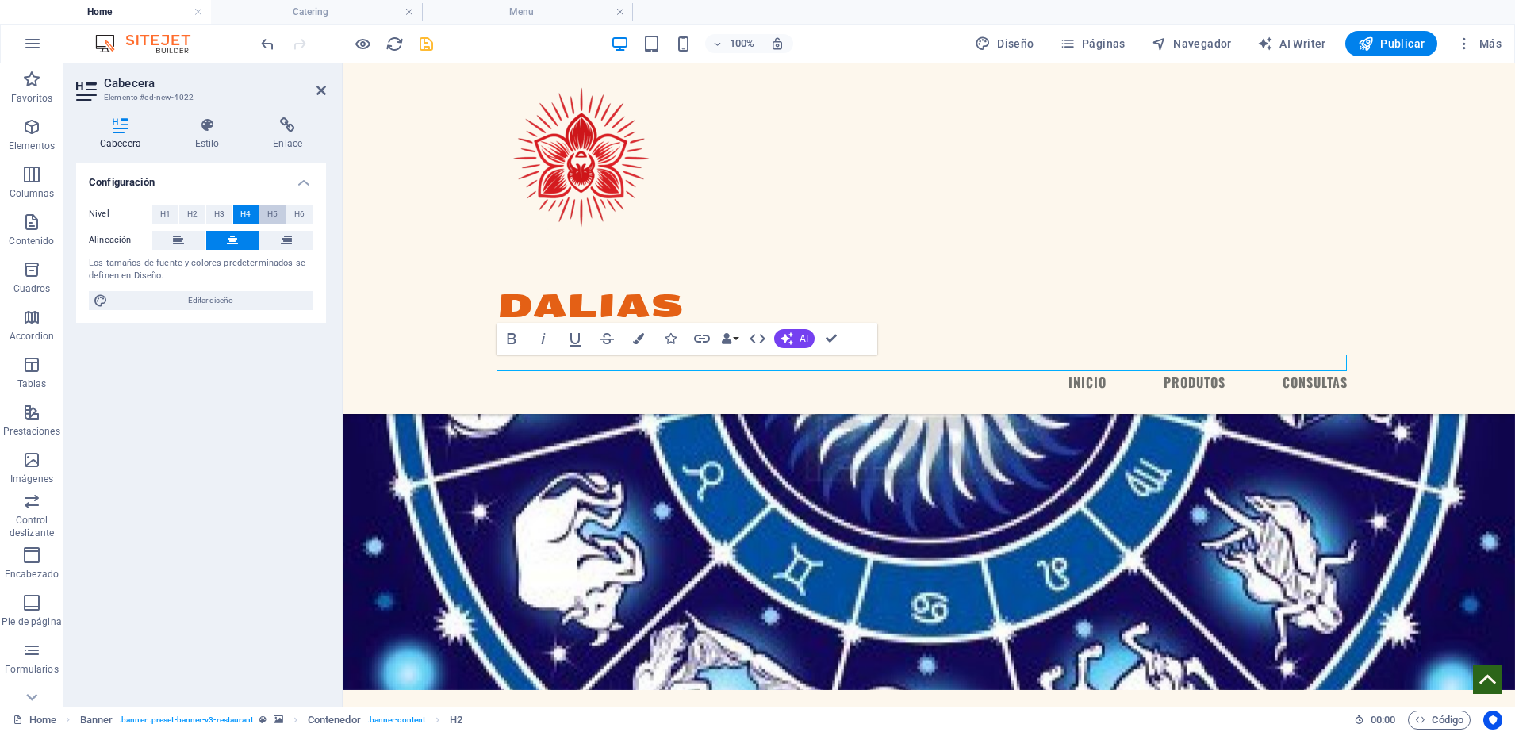
click at [274, 216] on span "H5" at bounding box center [272, 214] width 10 height 19
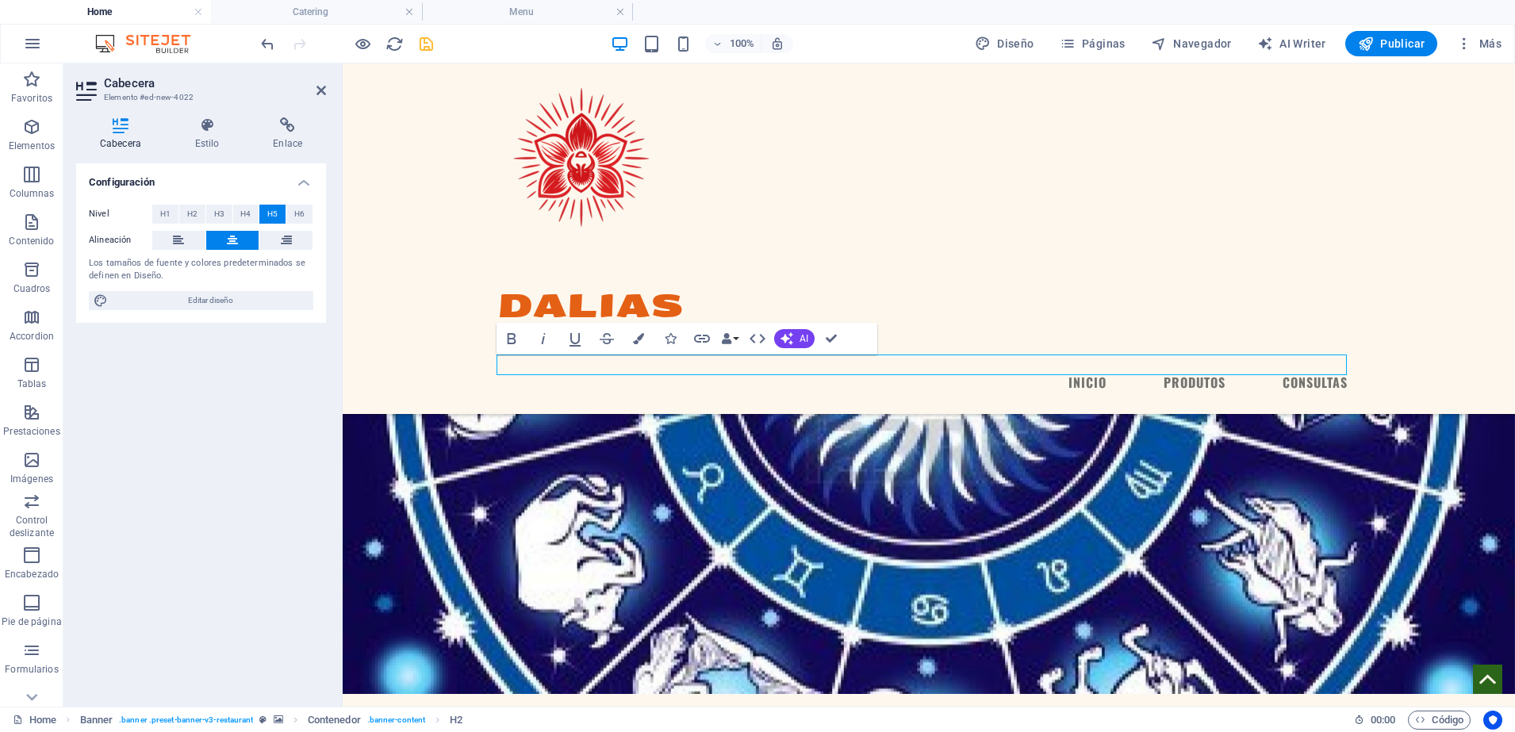
click at [305, 224] on div "Nivel H1 H2 H3 H4 H5 H6" at bounding box center [201, 215] width 224 height 20
click at [297, 209] on span "H6" at bounding box center [299, 214] width 10 height 19
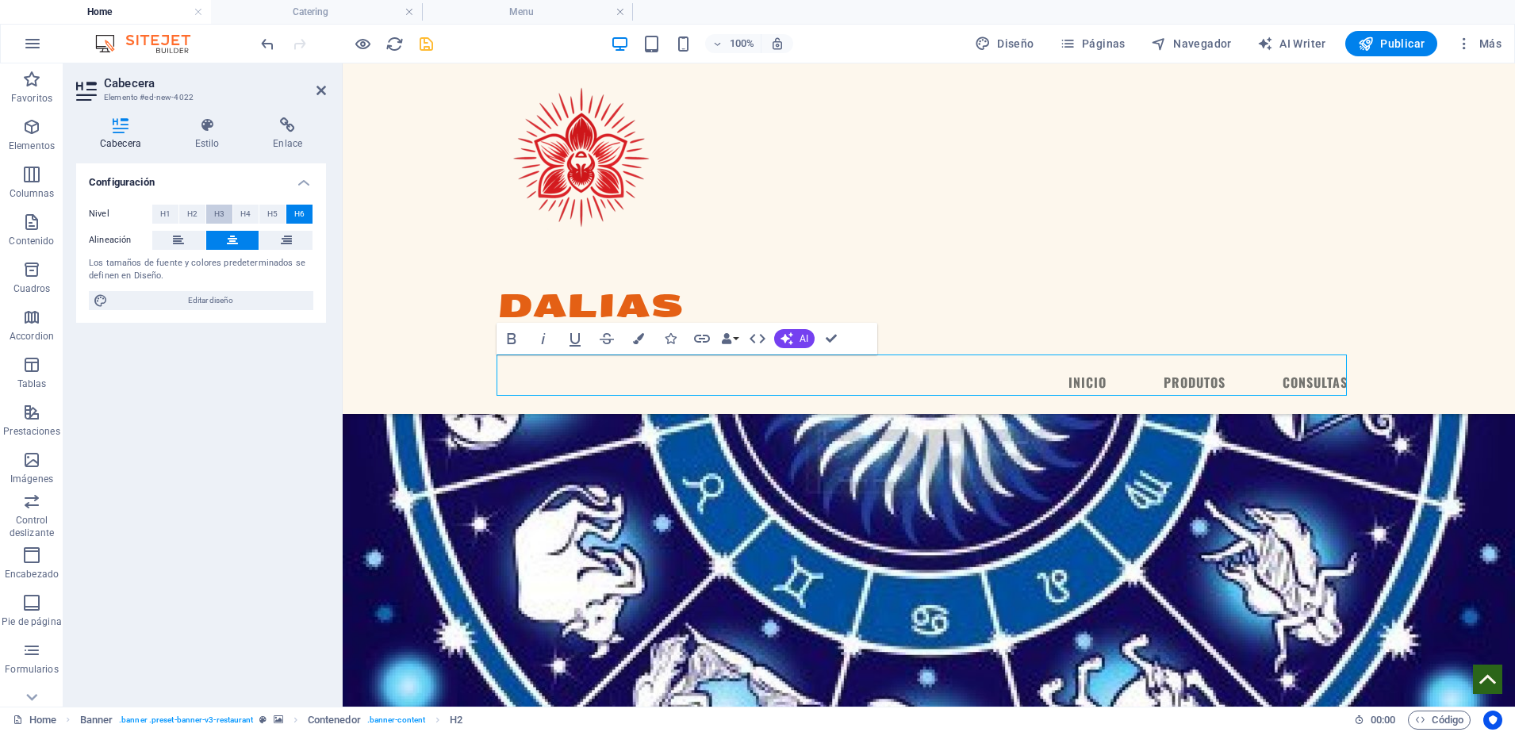
click at [208, 218] on button "H3" at bounding box center [219, 214] width 26 height 19
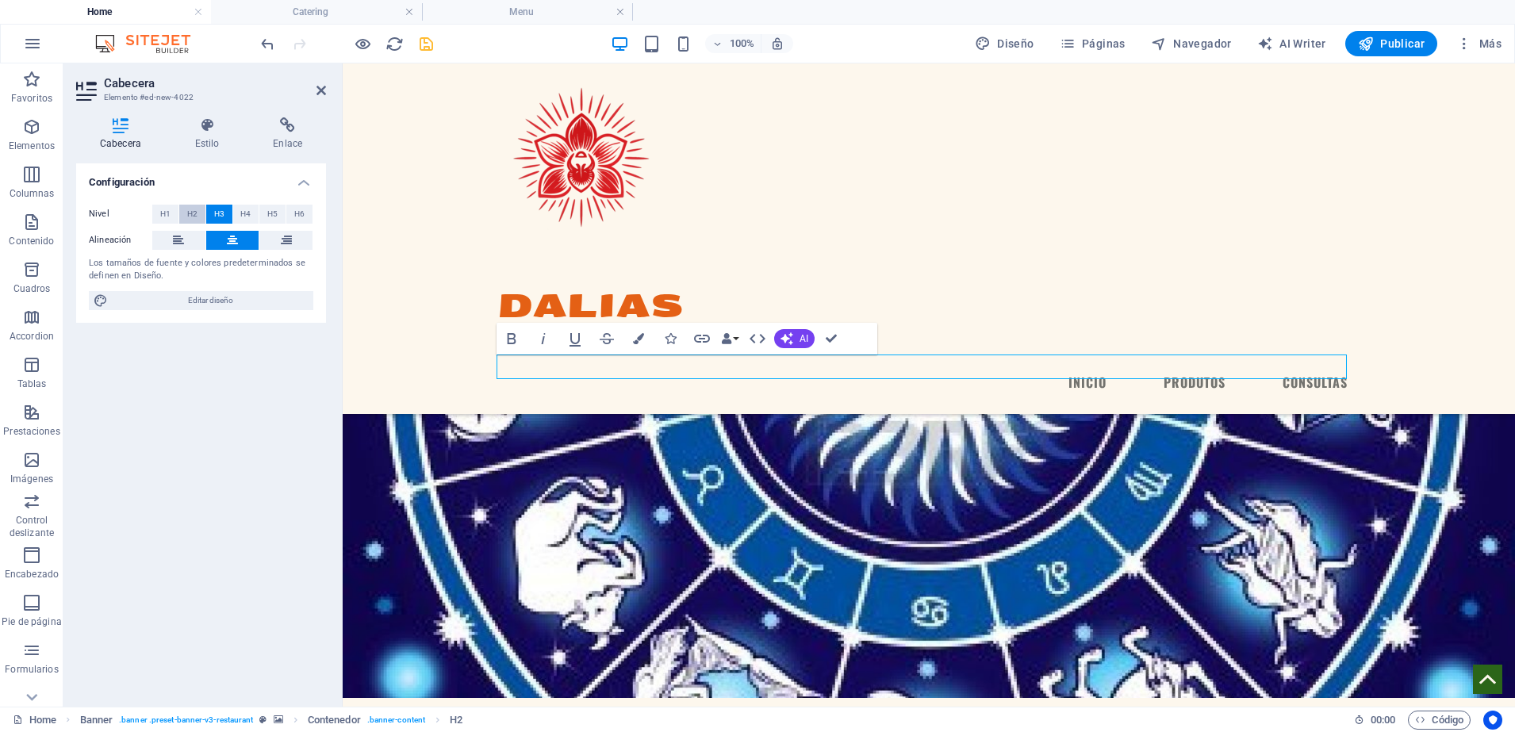
click at [193, 217] on span "H2" at bounding box center [192, 214] width 10 height 19
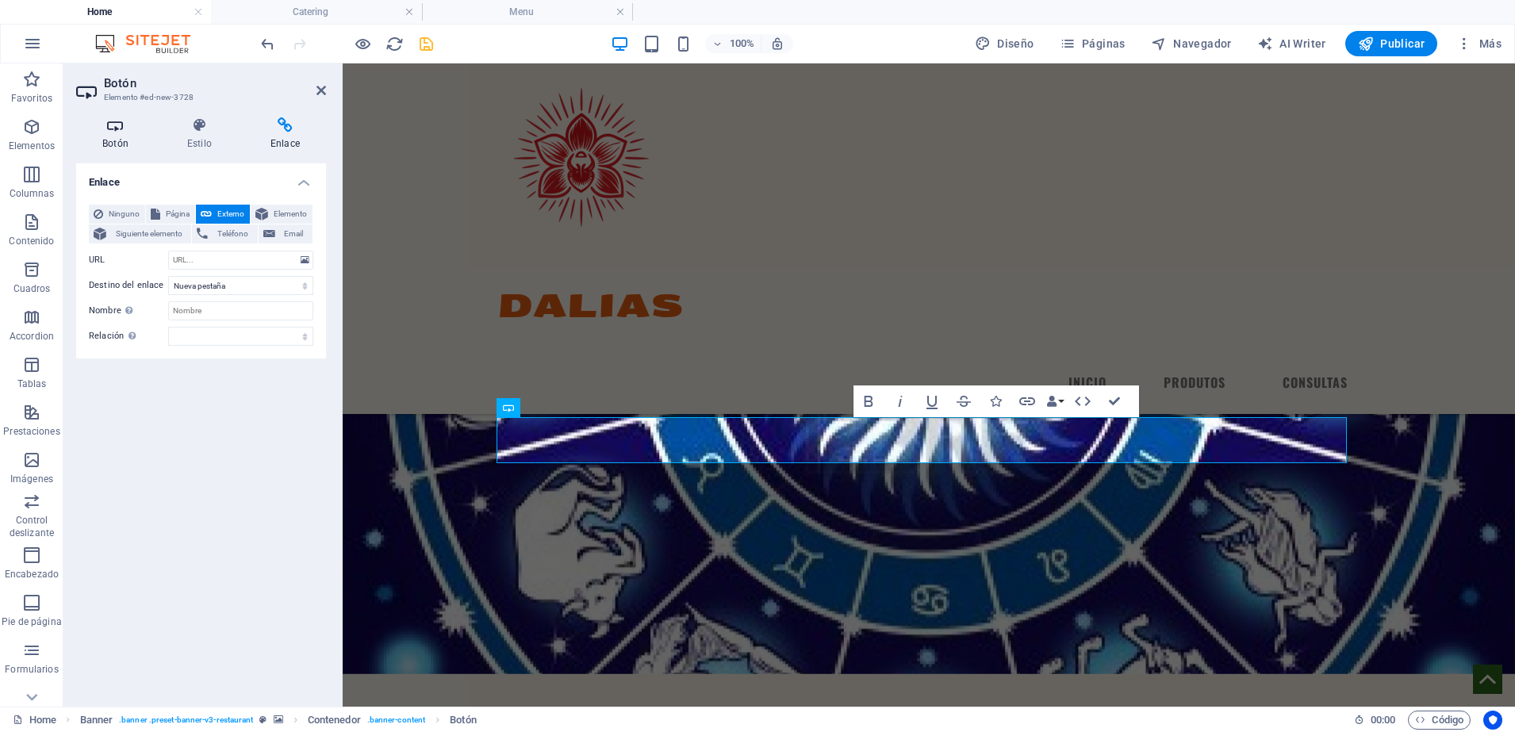
click at [102, 124] on icon at bounding box center [115, 125] width 79 height 16
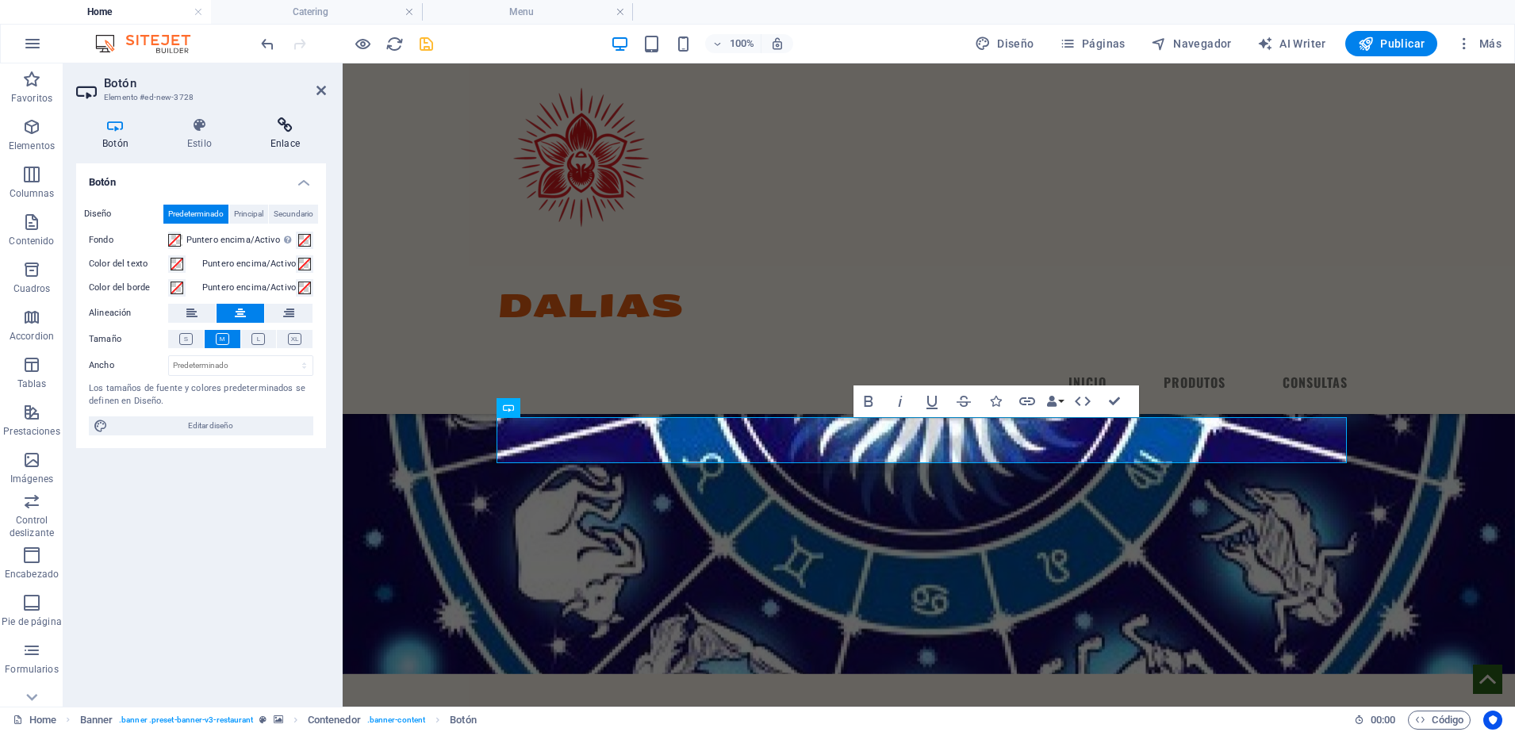
click at [285, 135] on h4 "Enlace" at bounding box center [285, 133] width 82 height 33
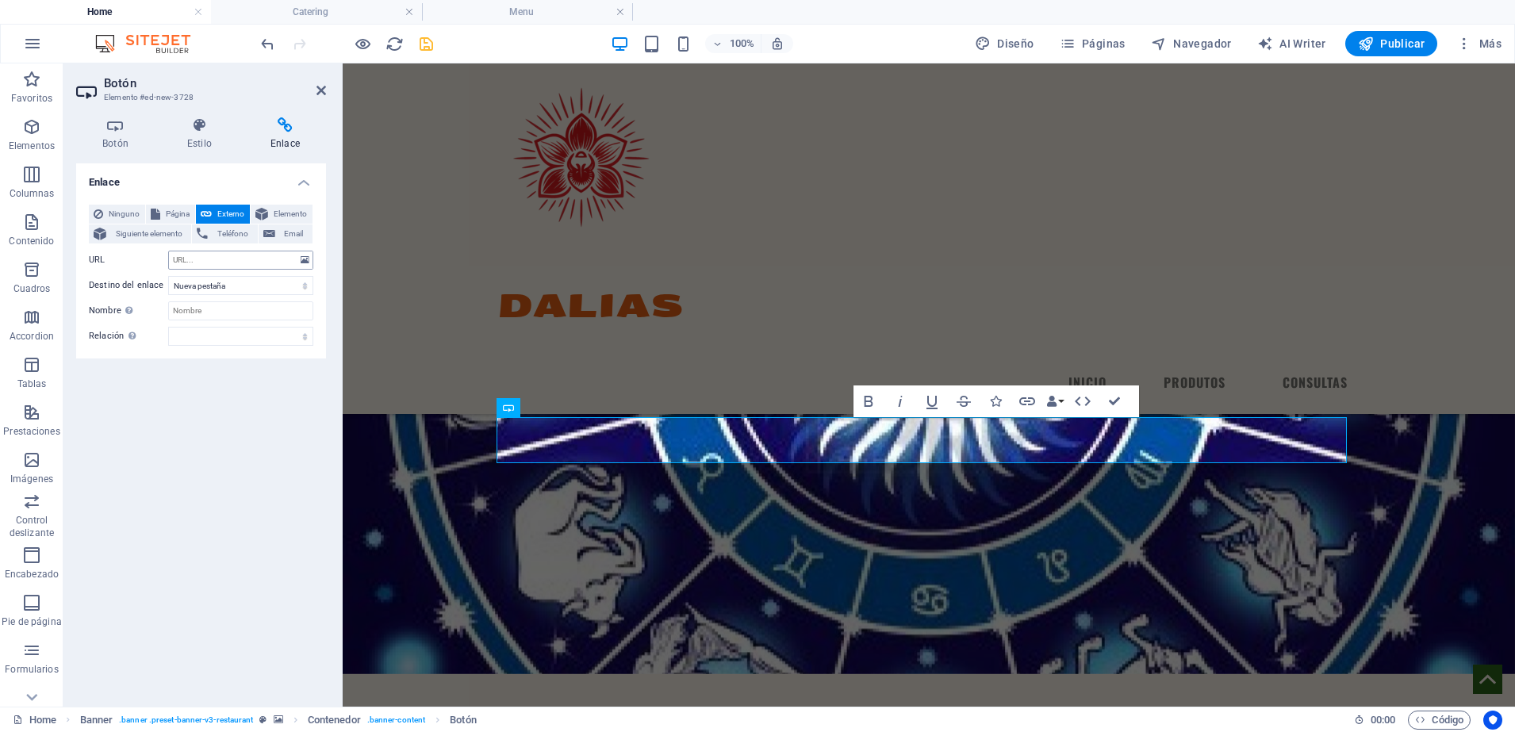
drag, startPoint x: 142, startPoint y: 211, endPoint x: 216, endPoint y: 265, distance: 91.4
click at [216, 265] on div "Ninguno Página Externo Elemento Siguiente elemento Teléfono Email Página Home M…" at bounding box center [201, 275] width 224 height 141
click at [324, 89] on icon at bounding box center [321, 90] width 10 height 13
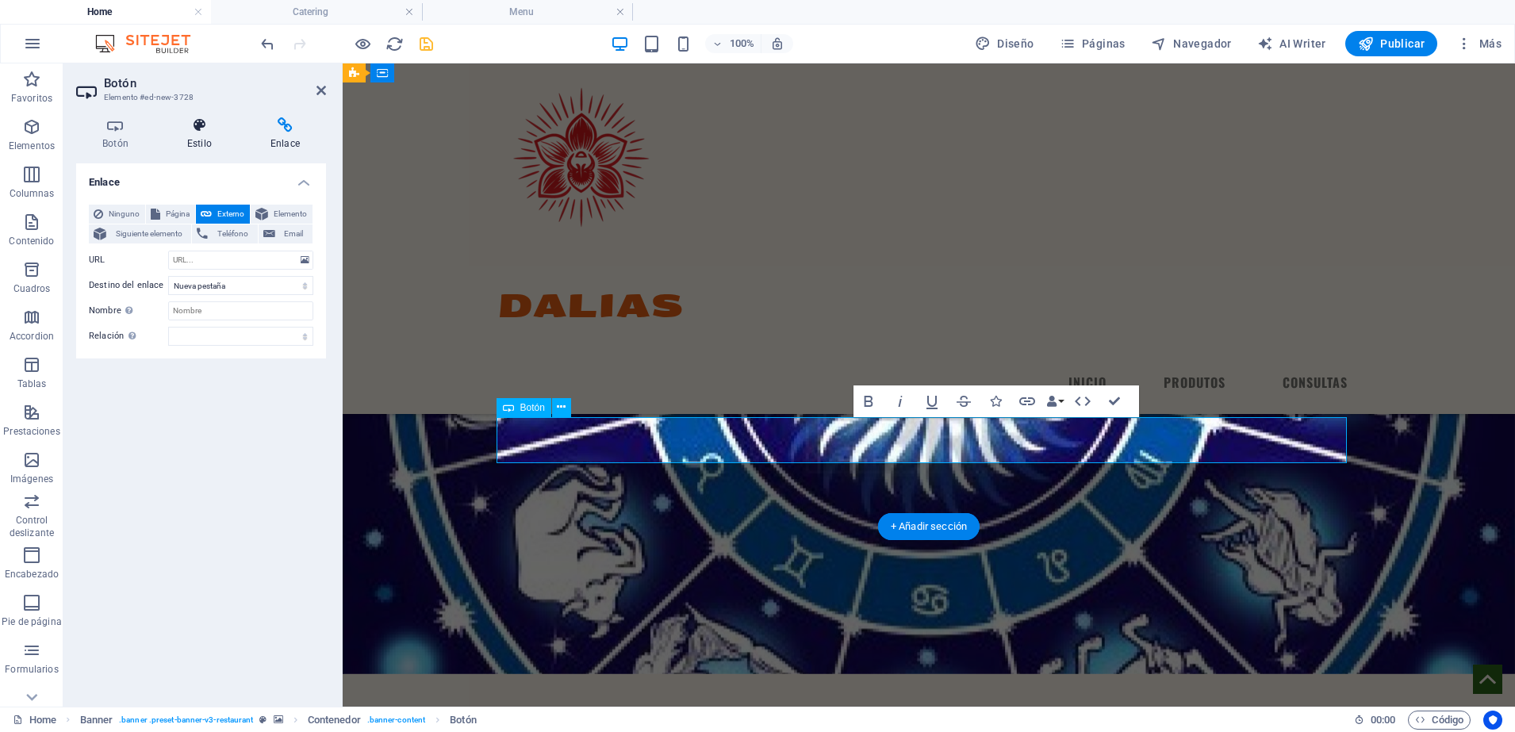
click at [186, 126] on icon at bounding box center [199, 125] width 77 height 16
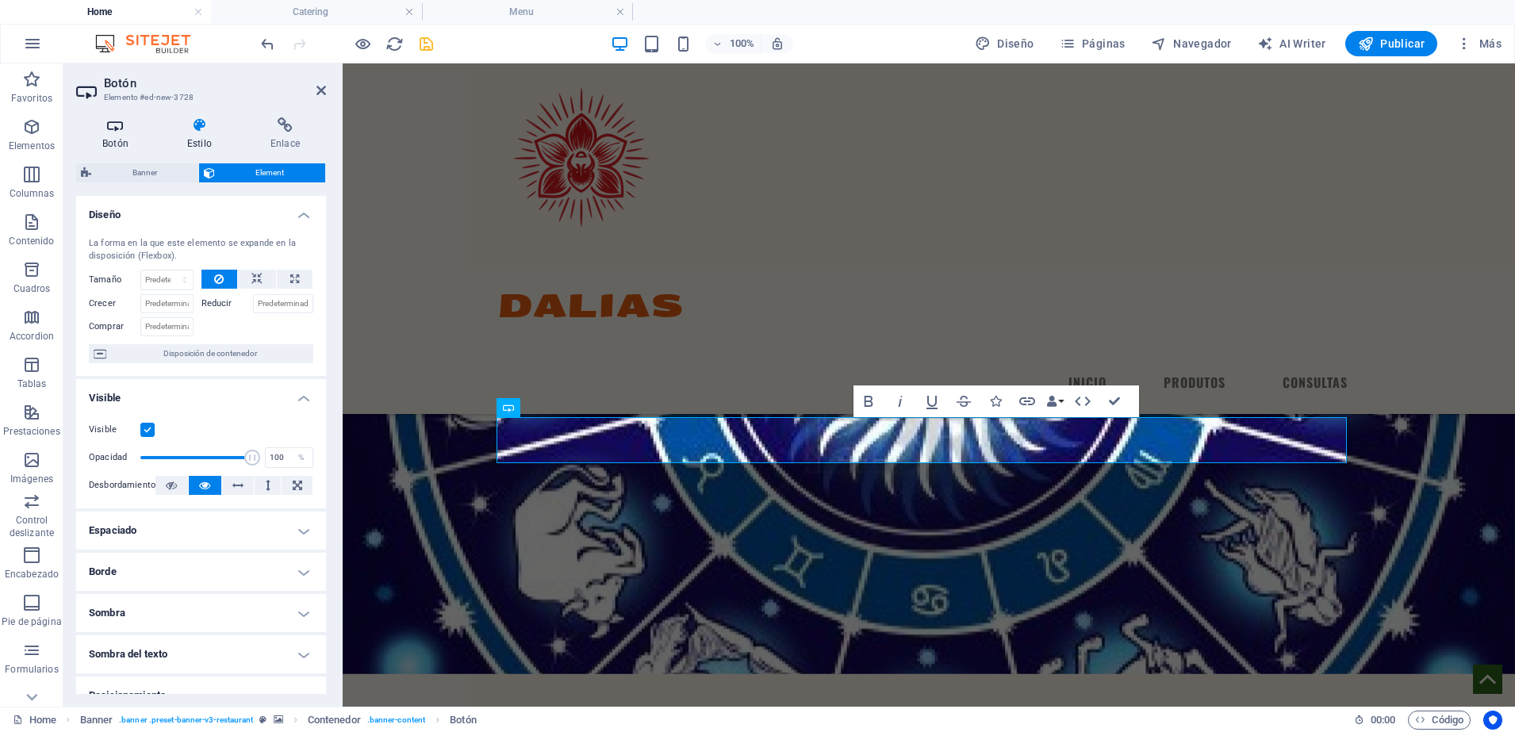
click at [96, 140] on h4 "Botón" at bounding box center [118, 133] width 85 height 33
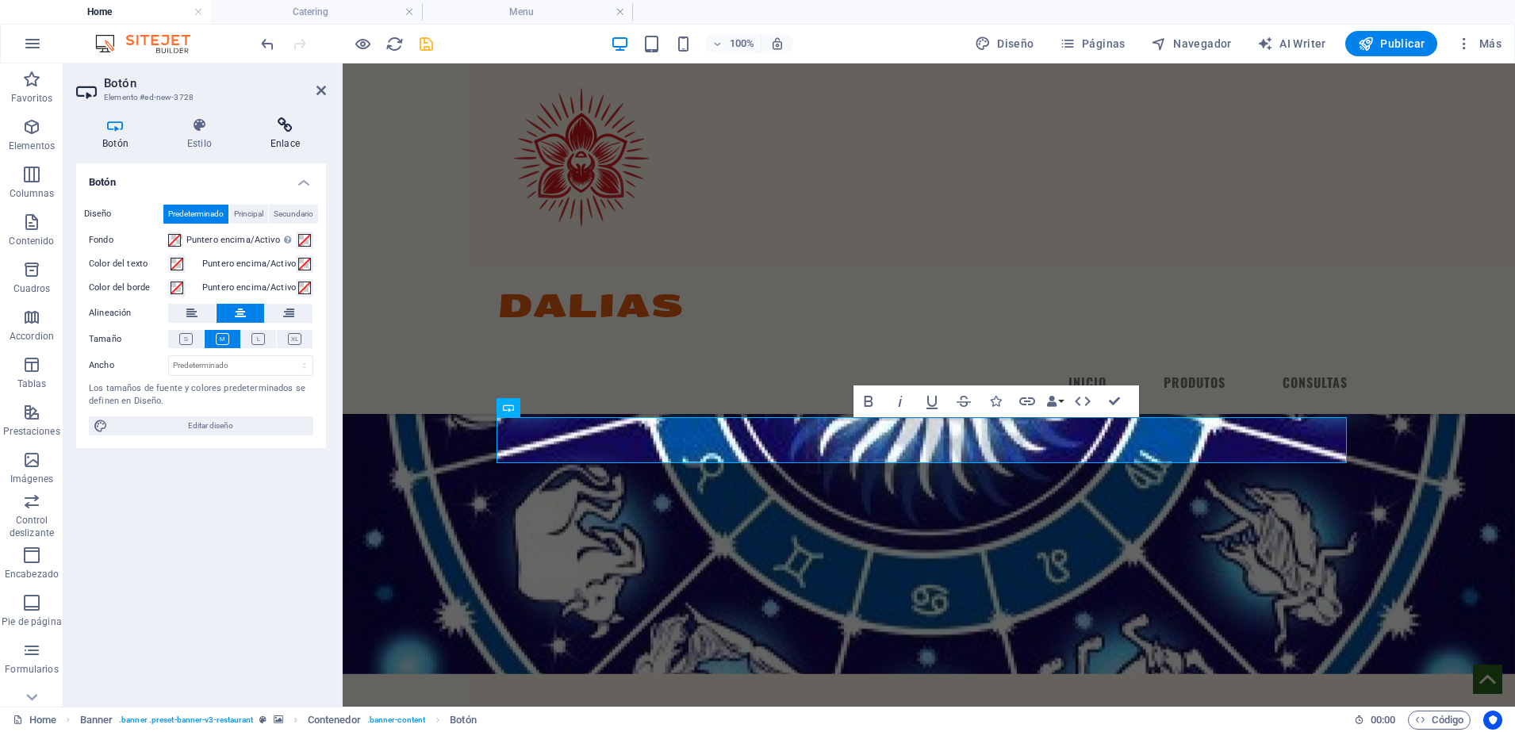
click at [288, 125] on icon at bounding box center [285, 125] width 82 height 16
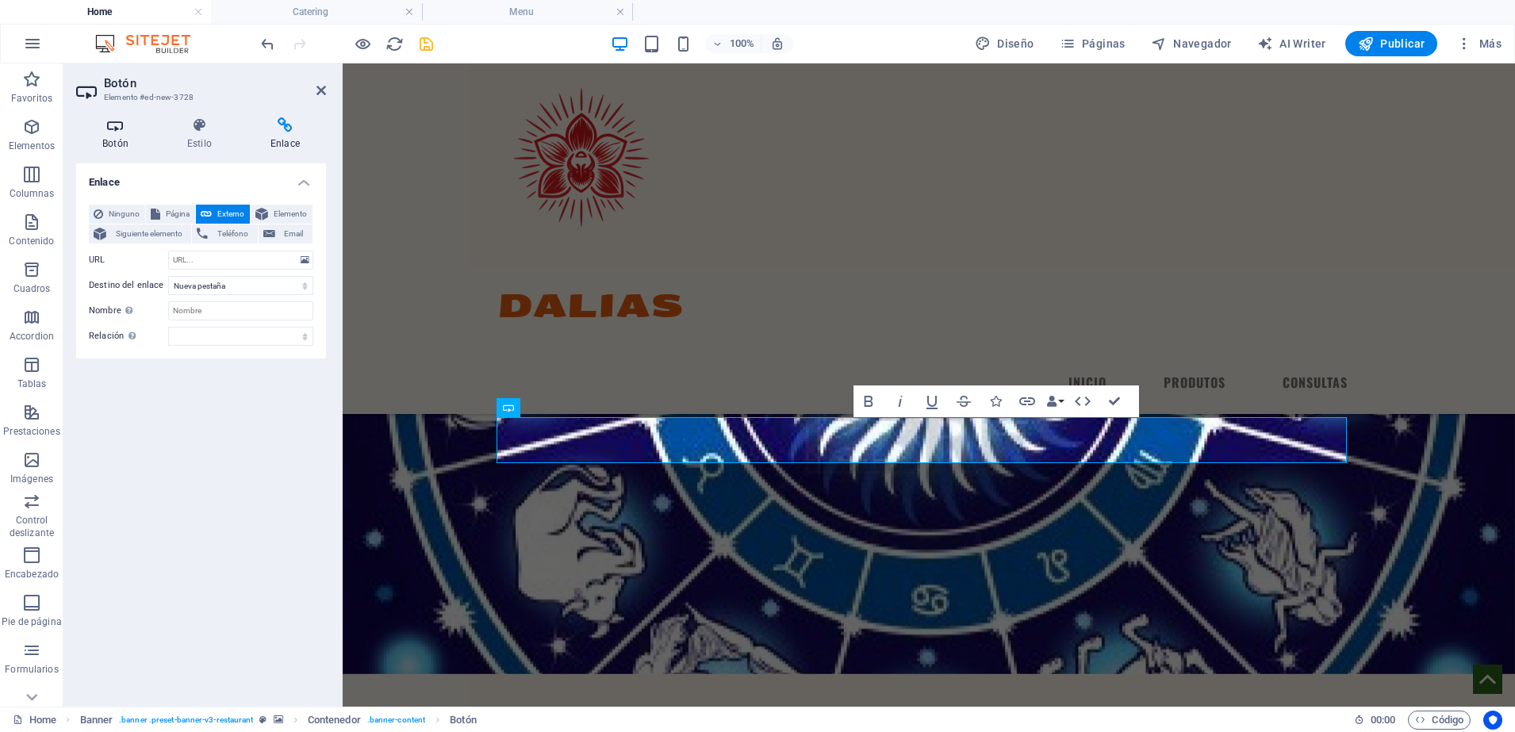
click at [153, 131] on icon at bounding box center [115, 125] width 79 height 16
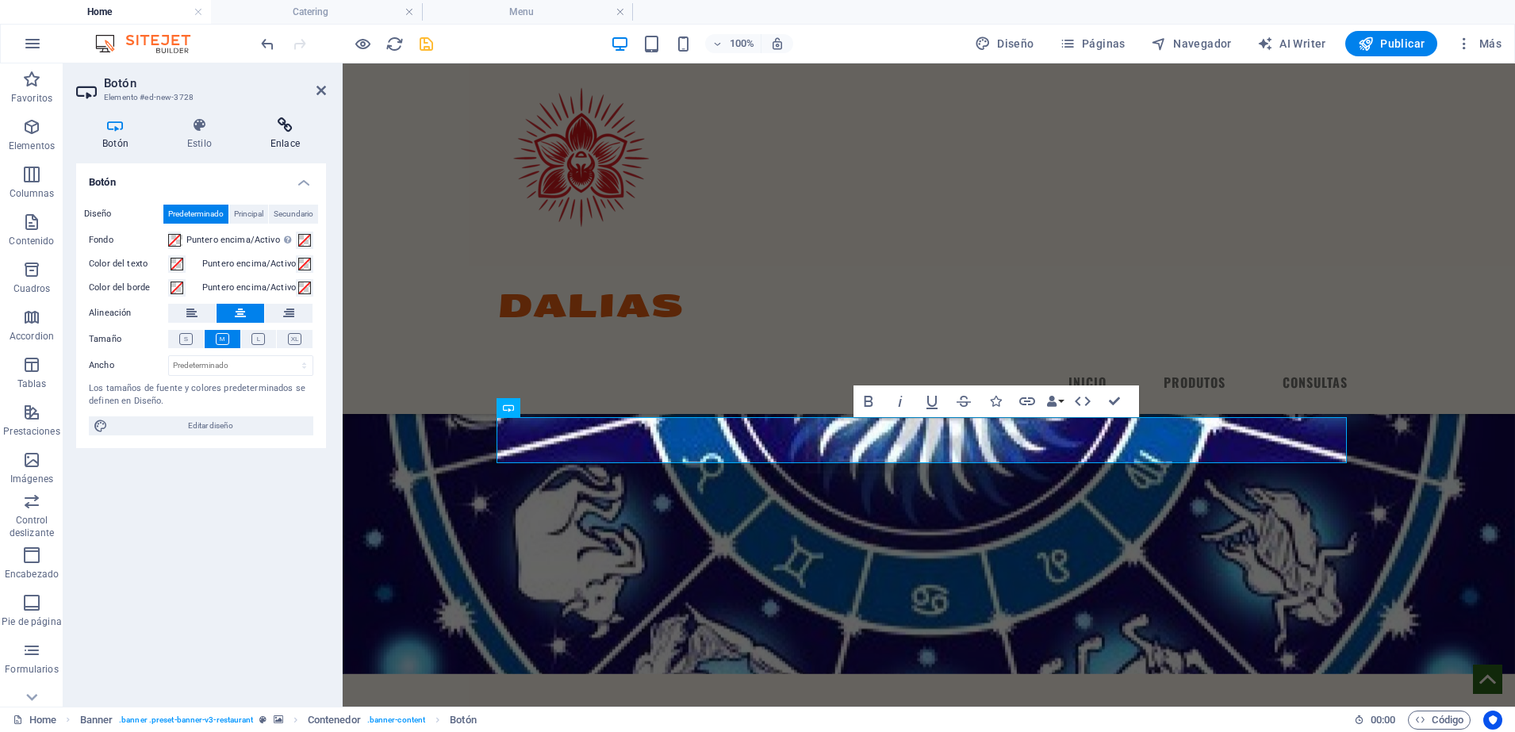
click at [298, 140] on h4 "Enlace" at bounding box center [285, 133] width 82 height 33
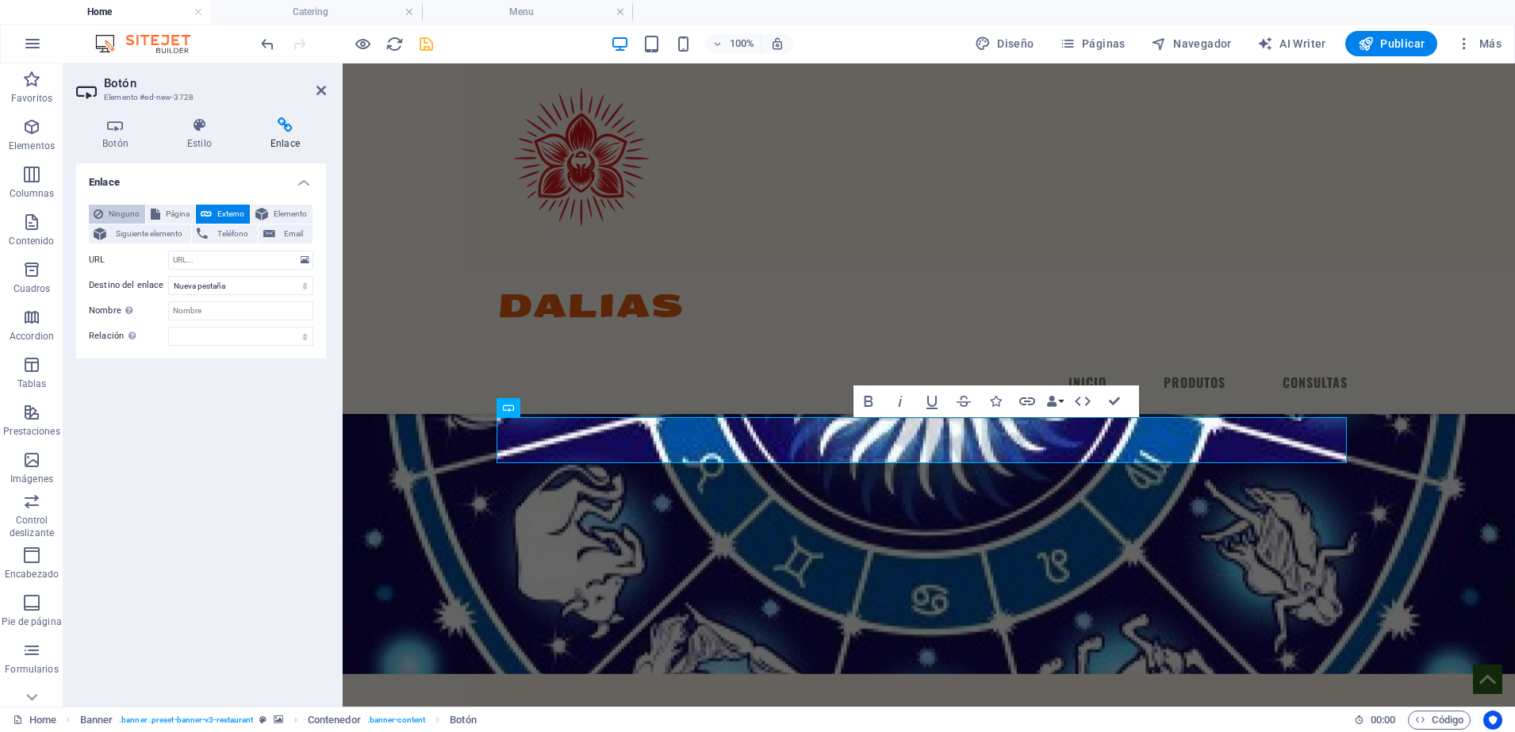
click at [114, 218] on span "Ninguno" at bounding box center [124, 214] width 33 height 19
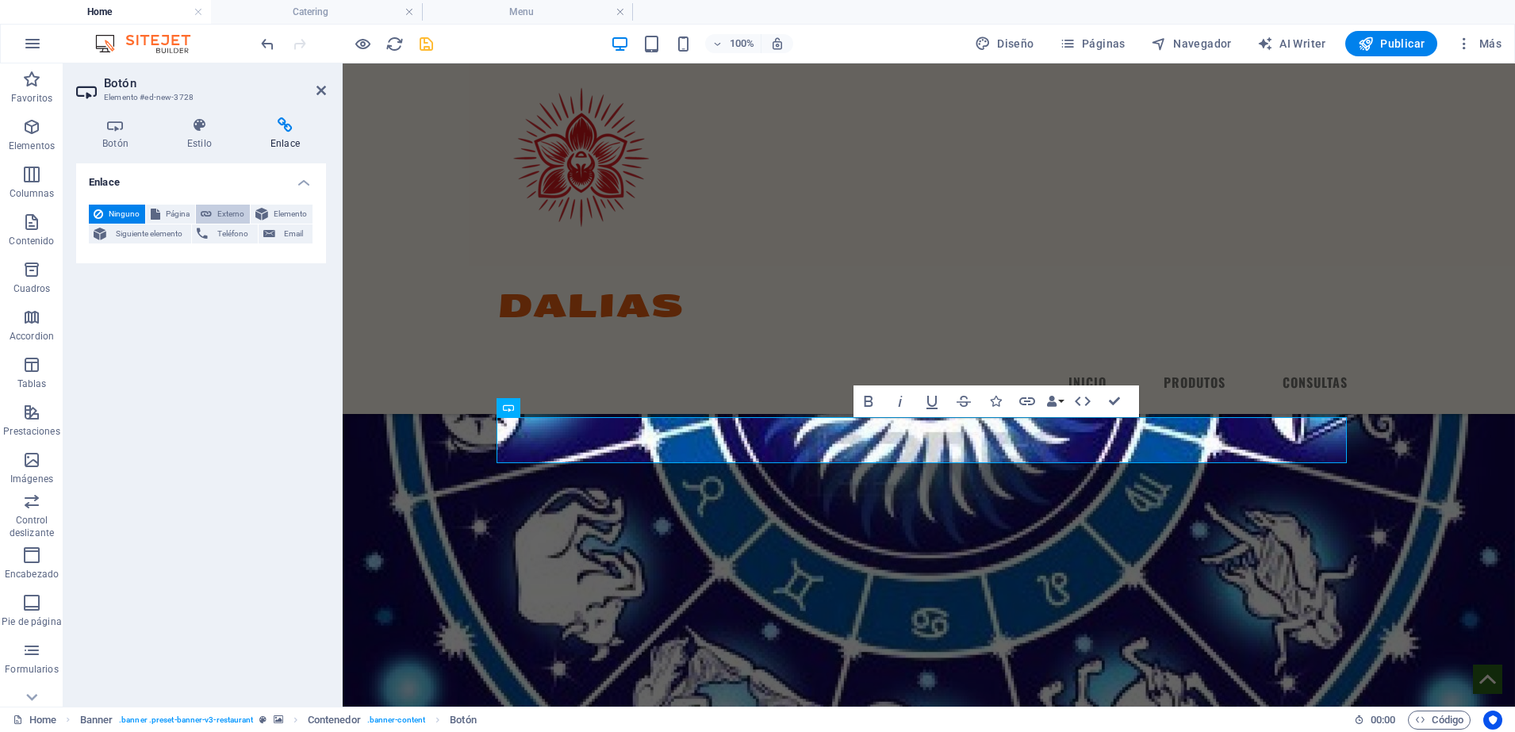
click at [232, 213] on span "Externo" at bounding box center [230, 214] width 29 height 19
select select "blank"
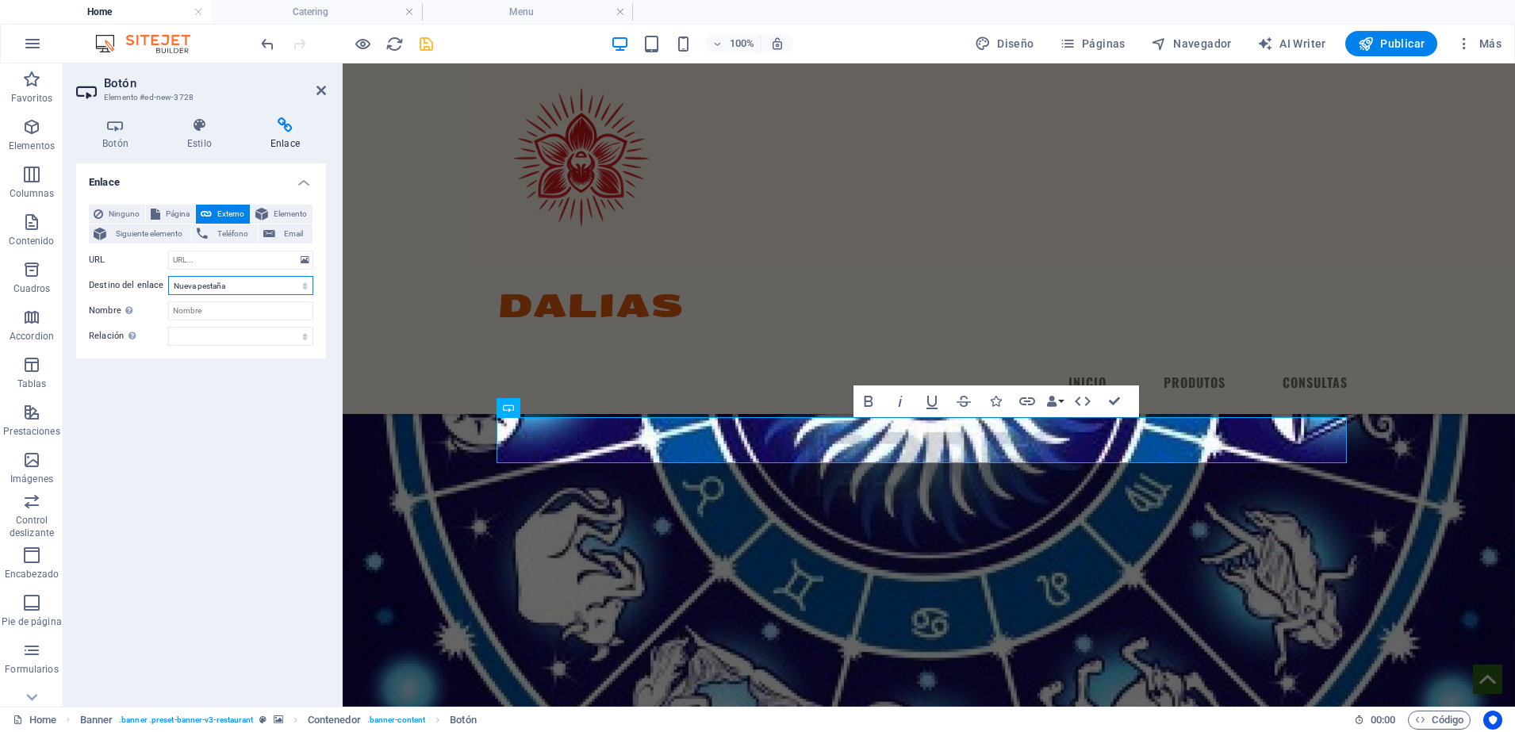
click at [245, 278] on select "Nueva pestaña Misma pestaña Superposición" at bounding box center [240, 285] width 145 height 19
click at [235, 252] on input "URL" at bounding box center [240, 260] width 145 height 19
click at [113, 124] on icon at bounding box center [115, 125] width 79 height 16
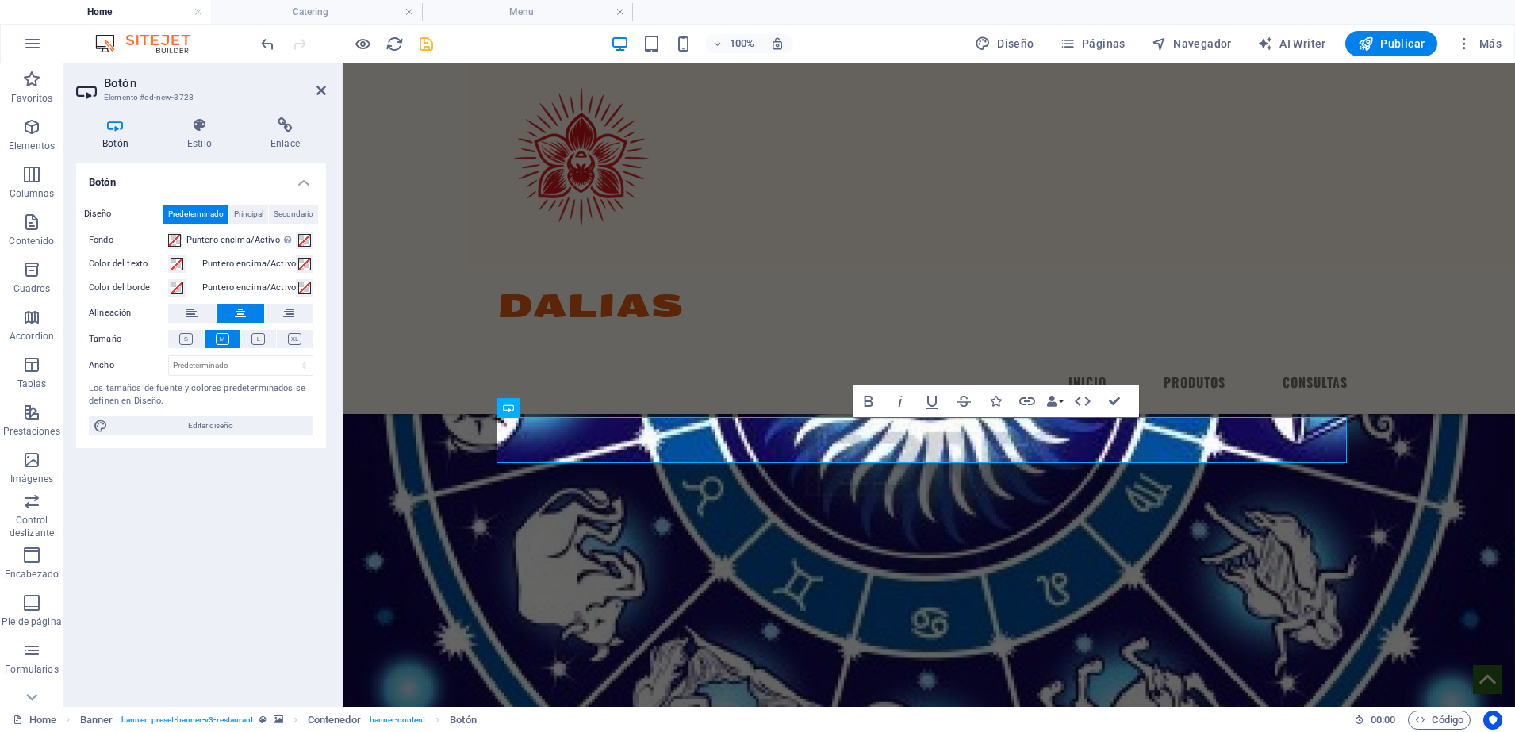
click at [289, 108] on div "Botón Estilo Enlace Botón Diseño Predeterminado Principal Secundario Fondo Punt…" at bounding box center [200, 406] width 275 height 602
click at [288, 117] on icon at bounding box center [285, 125] width 82 height 16
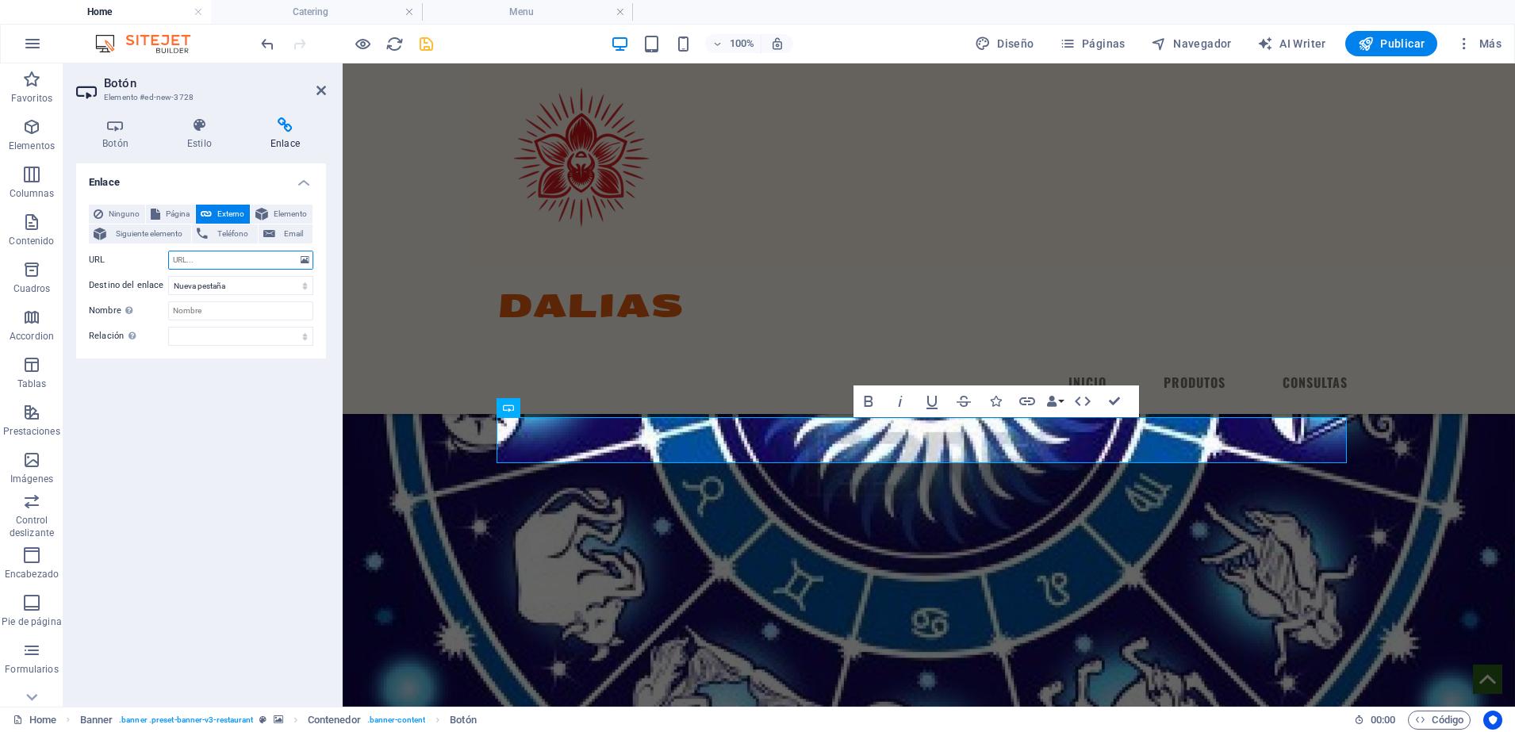
click at [228, 262] on input "URL" at bounding box center [240, 260] width 145 height 19
click at [538, 173] on div at bounding box center [928, 160] width 863 height 168
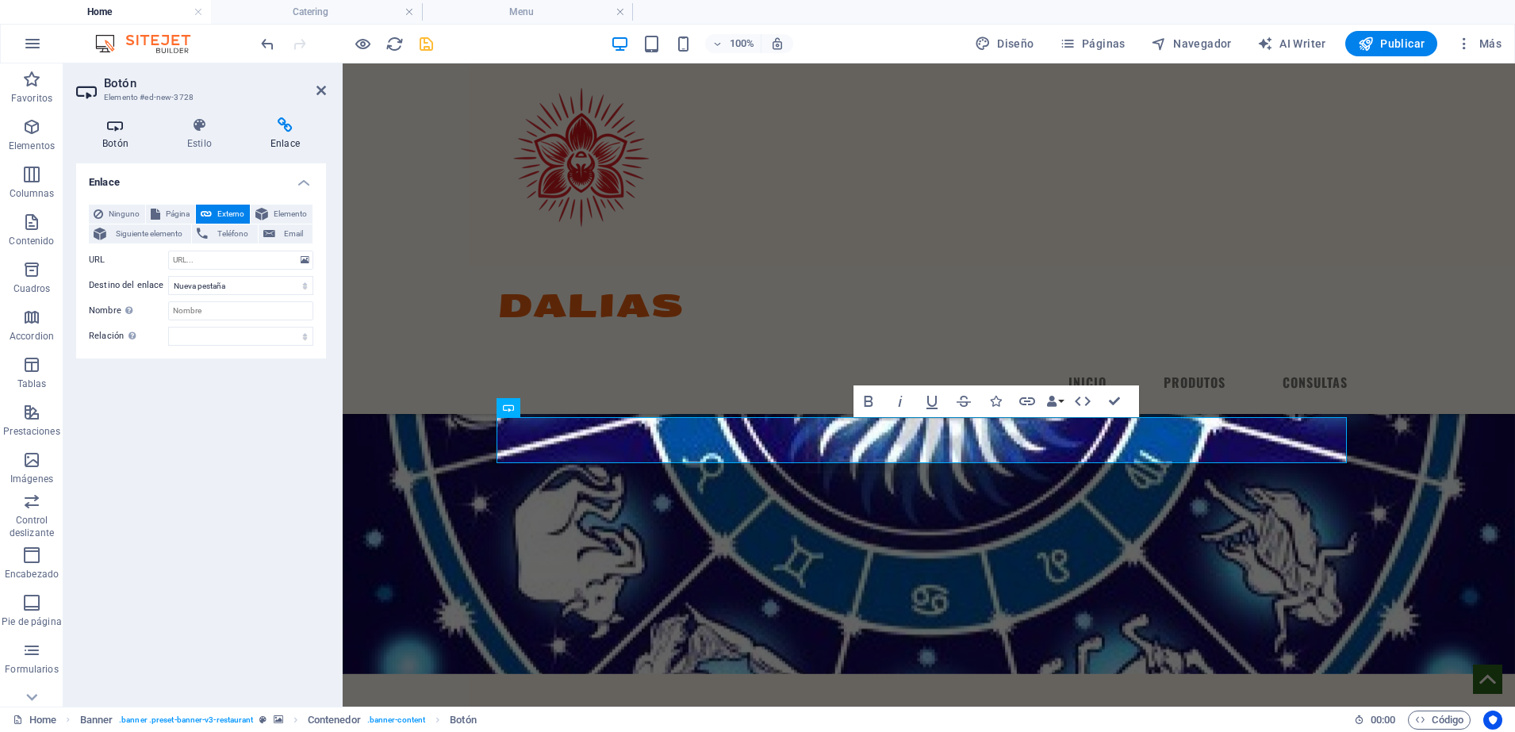
click at [124, 131] on icon at bounding box center [115, 125] width 79 height 16
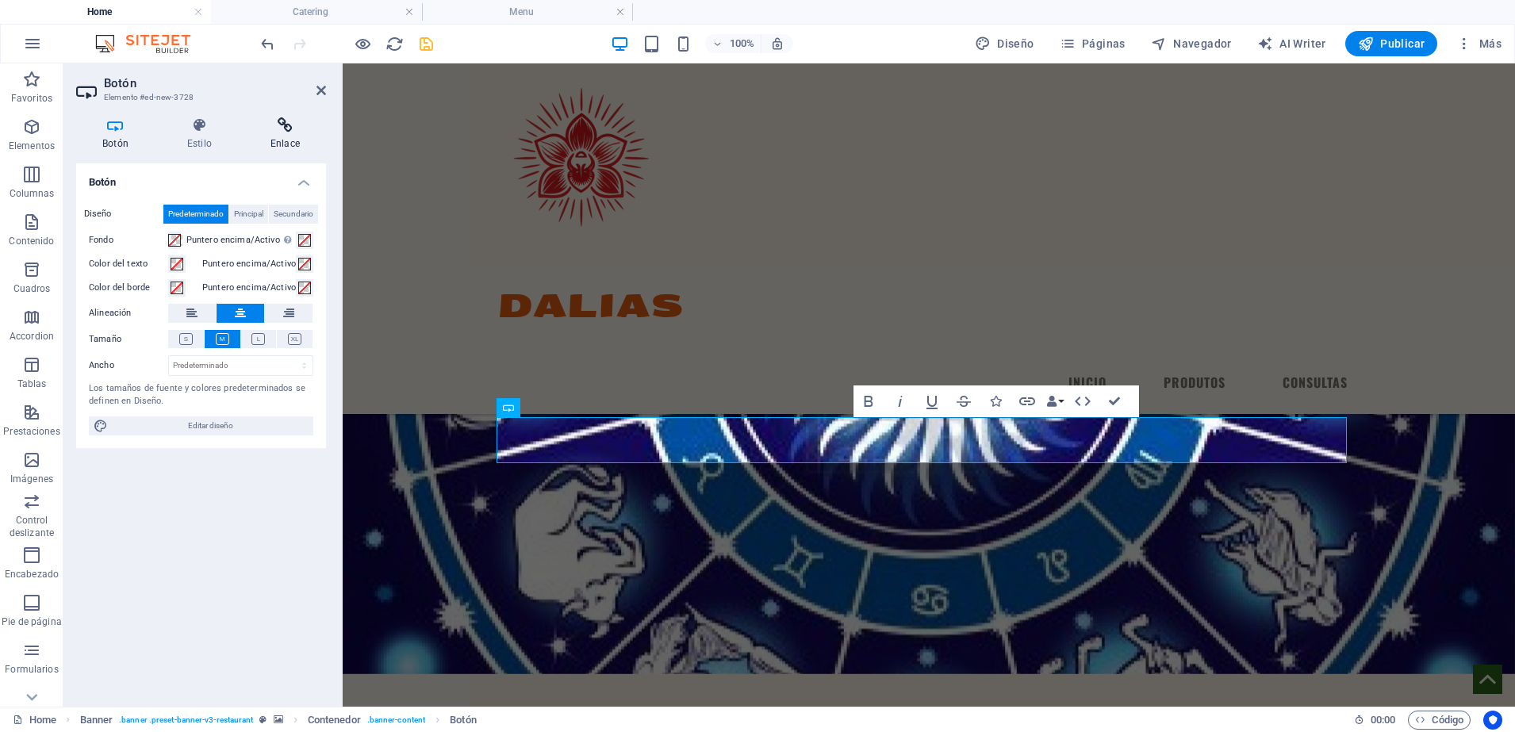
click at [298, 143] on h4 "Enlace" at bounding box center [285, 133] width 82 height 33
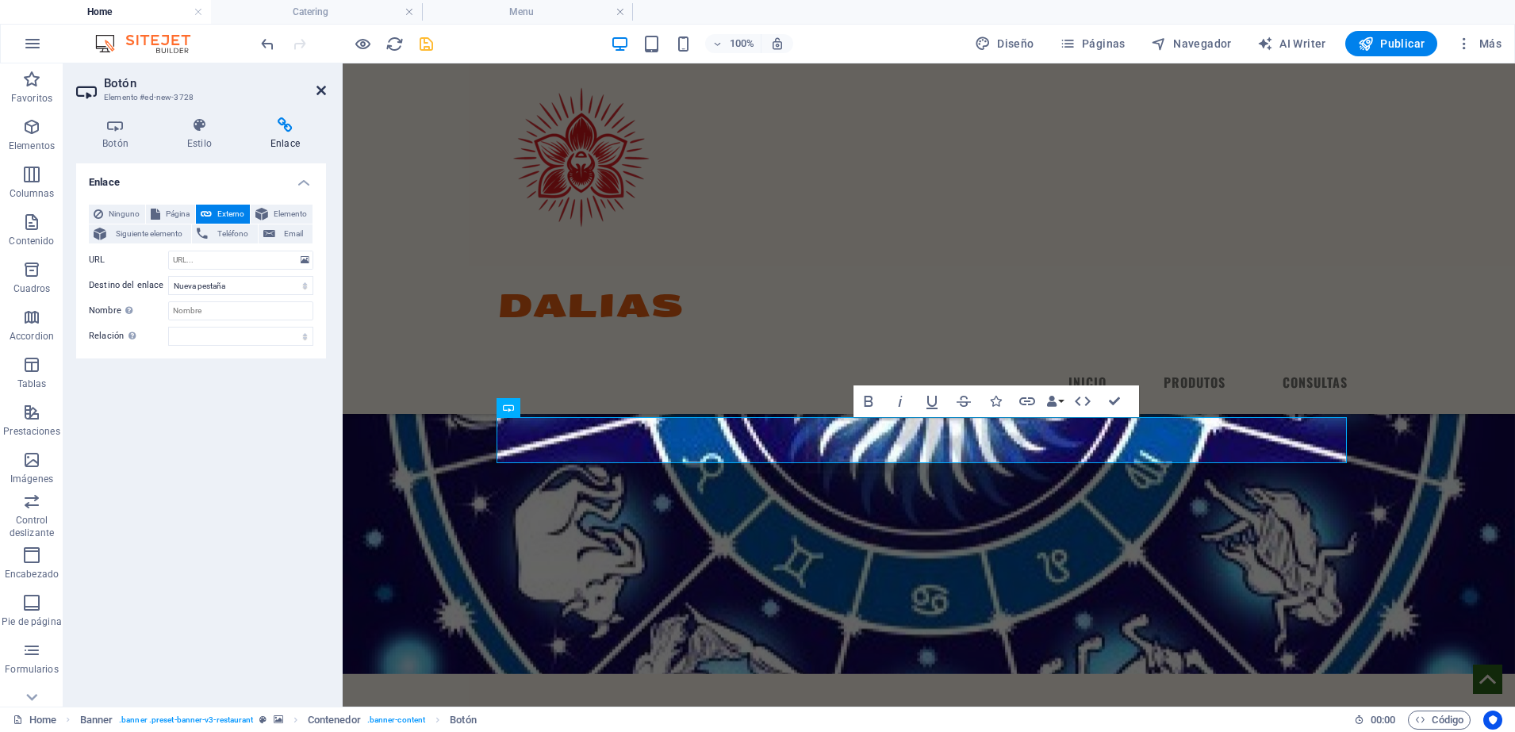
click at [318, 90] on header "Botón Elemento #ed-new-3728" at bounding box center [201, 83] width 250 height 41
click at [318, 90] on icon at bounding box center [321, 90] width 10 height 13
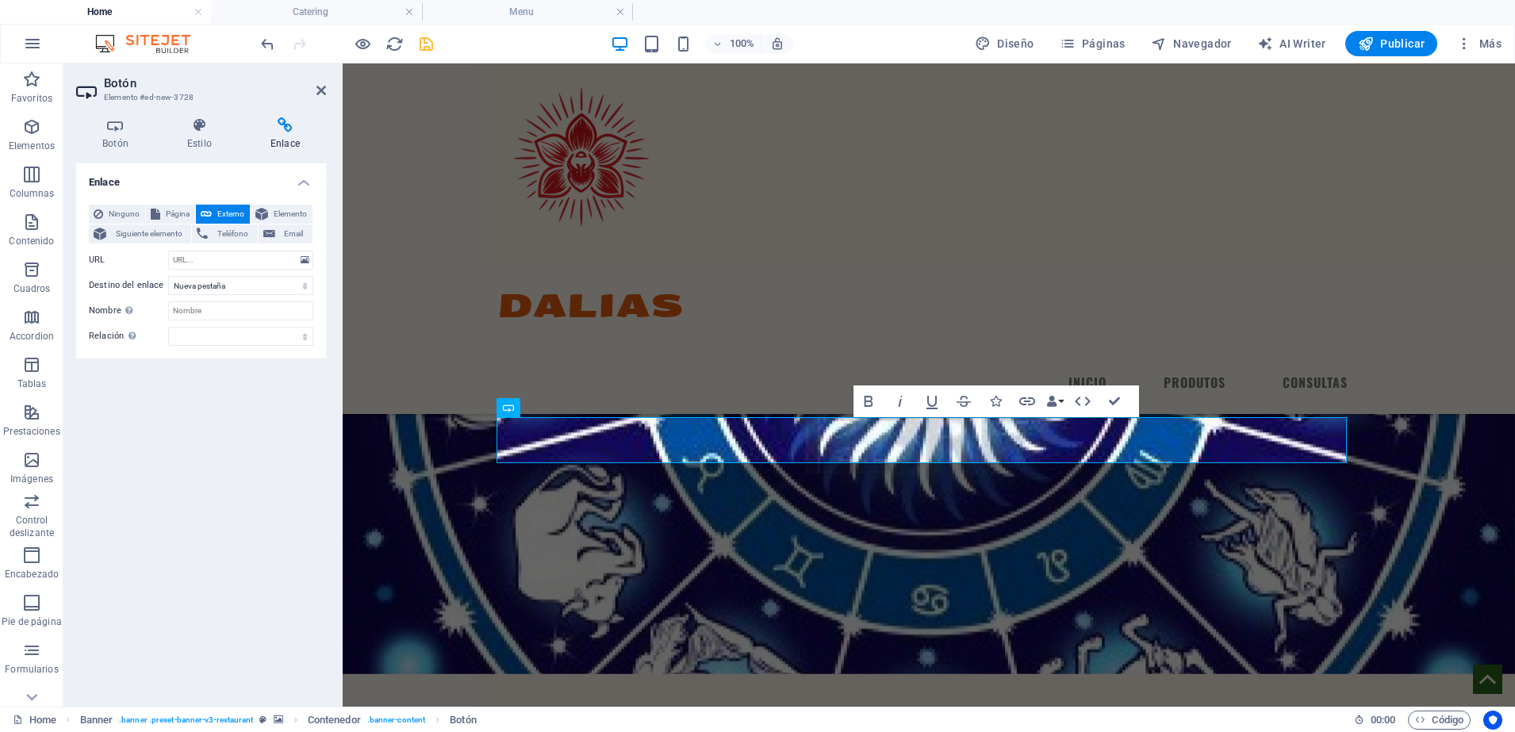
click at [114, 151] on div "Botón Estilo Enlace Botón Diseño Predeterminado Principal Secundario Fondo Punt…" at bounding box center [201, 405] width 250 height 576
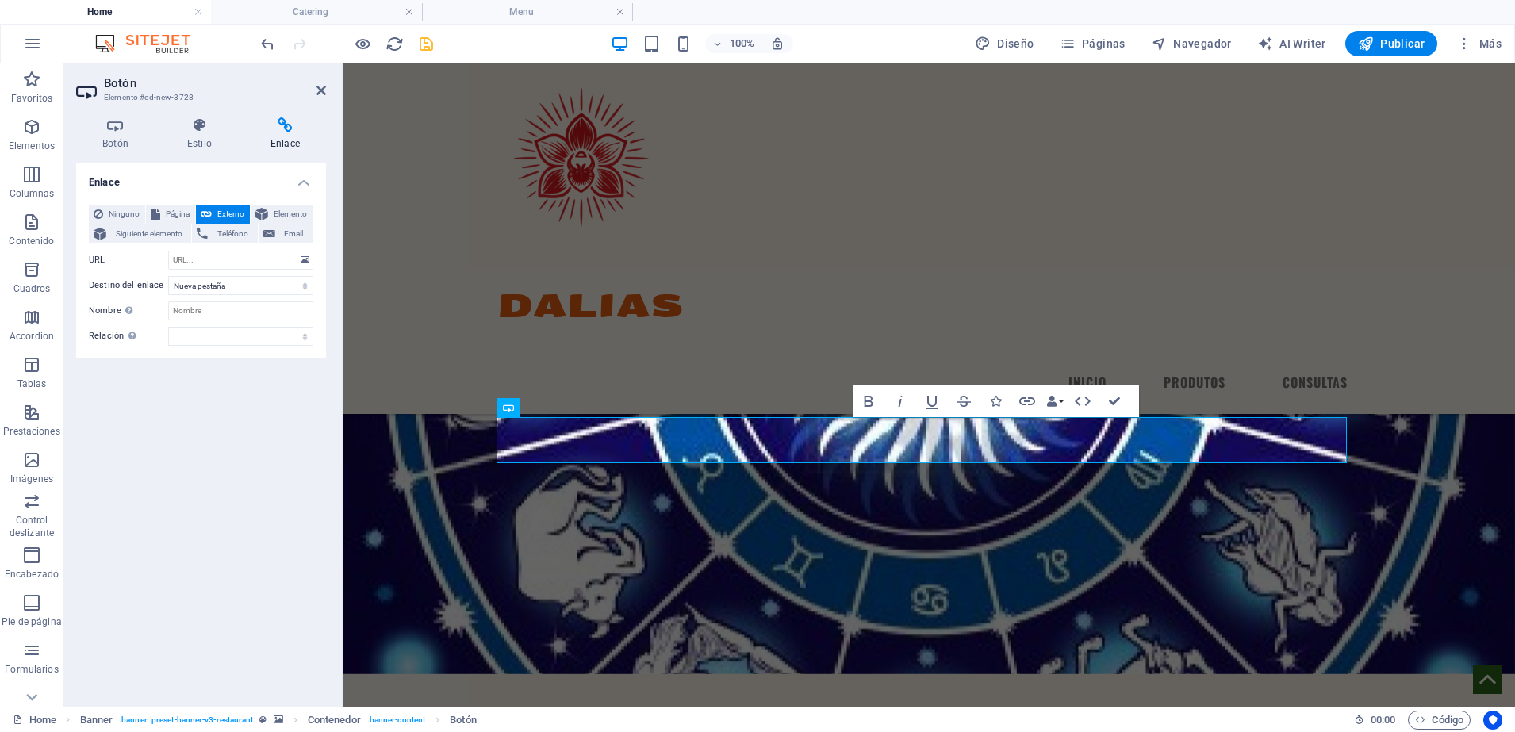
click at [224, 216] on span "Externo" at bounding box center [230, 214] width 29 height 19
click at [224, 232] on span "Teléfono" at bounding box center [233, 233] width 40 height 19
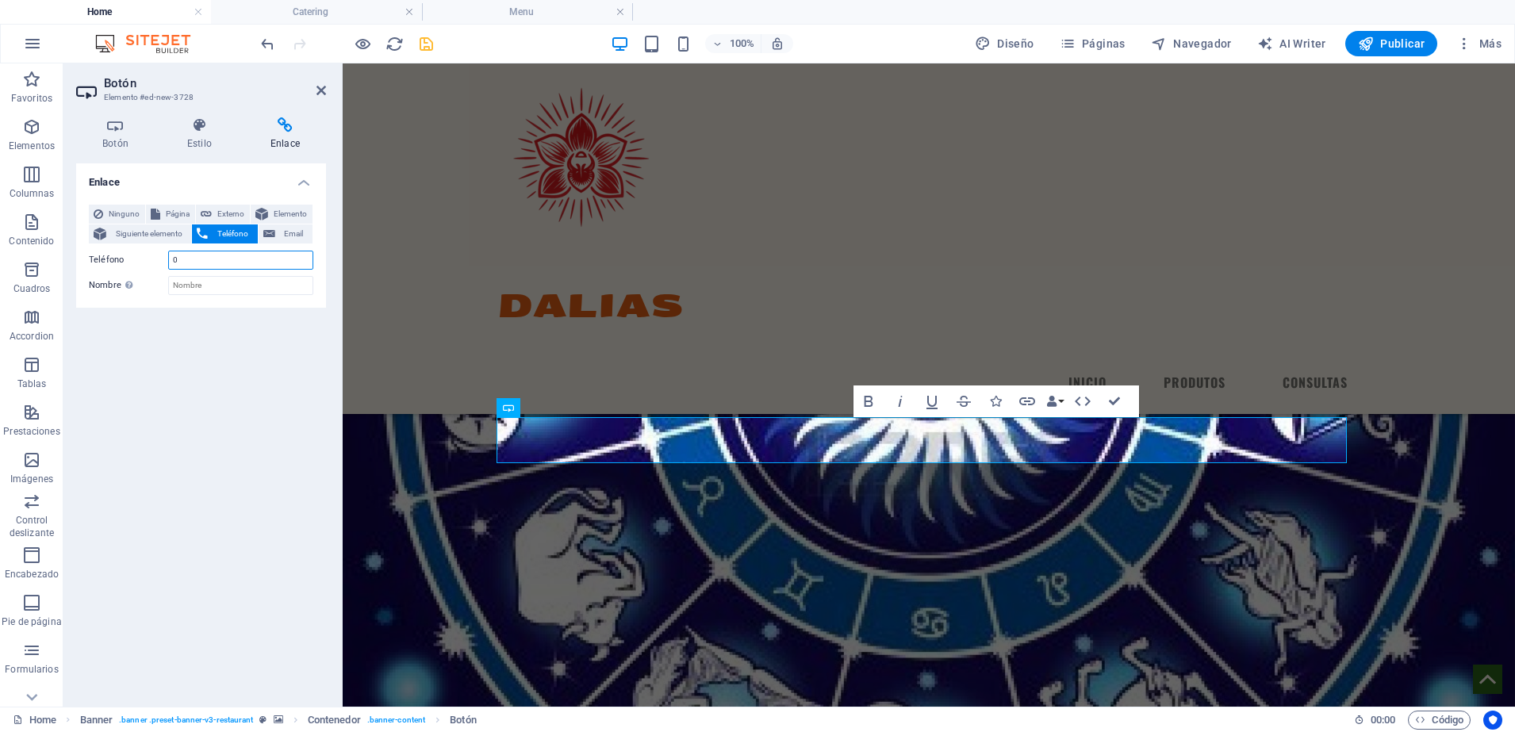
type input "0"
drag, startPoint x: 224, startPoint y: 232, endPoint x: 212, endPoint y: 220, distance: 16.3
click at [212, 220] on div "Ninguno Página Externo Elemento Siguiente elemento Teléfono Email" at bounding box center [201, 225] width 224 height 40
click at [212, 220] on button "Externo" at bounding box center [223, 214] width 54 height 19
select select "blank"
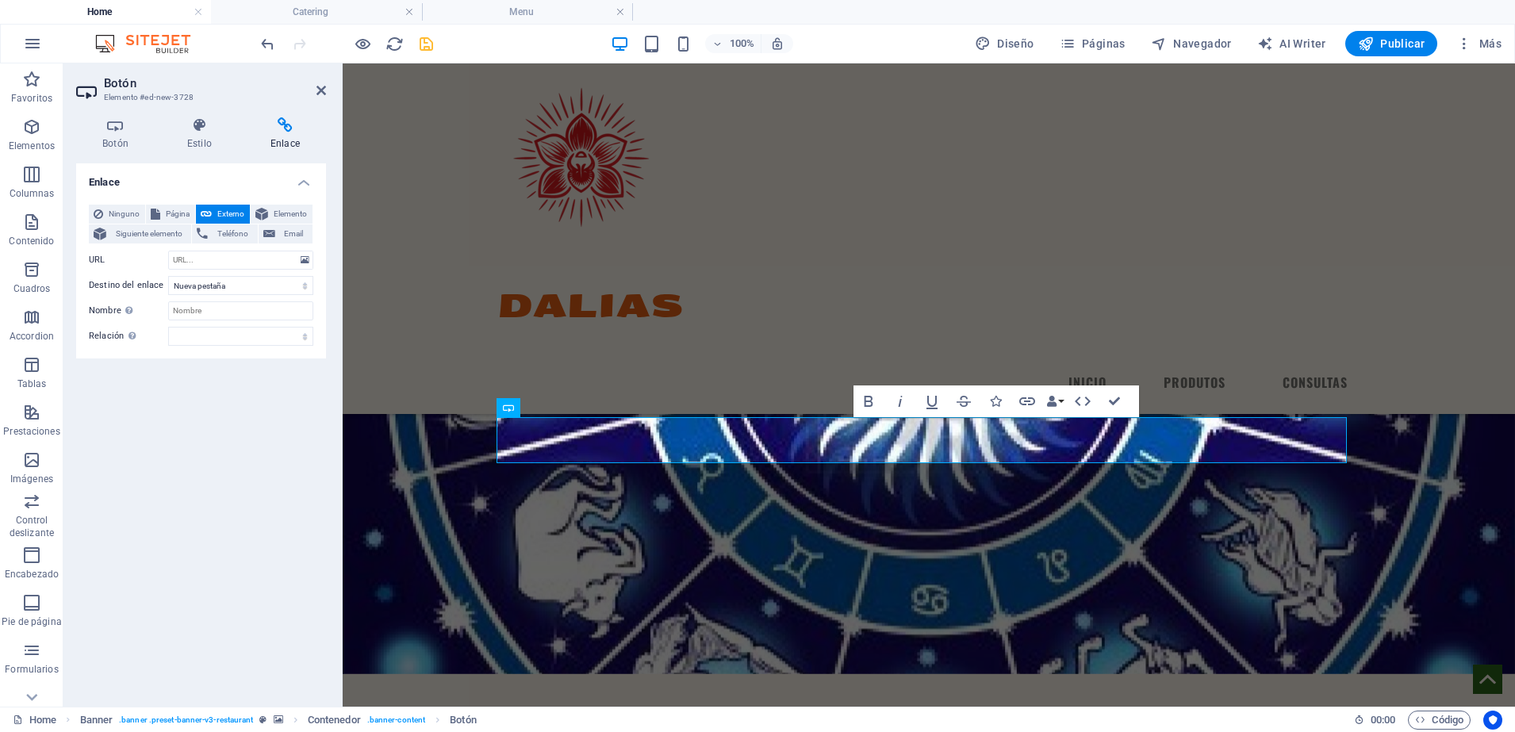
click at [231, 213] on span "Externo" at bounding box center [230, 214] width 29 height 19
click at [226, 228] on span "Teléfono" at bounding box center [233, 233] width 40 height 19
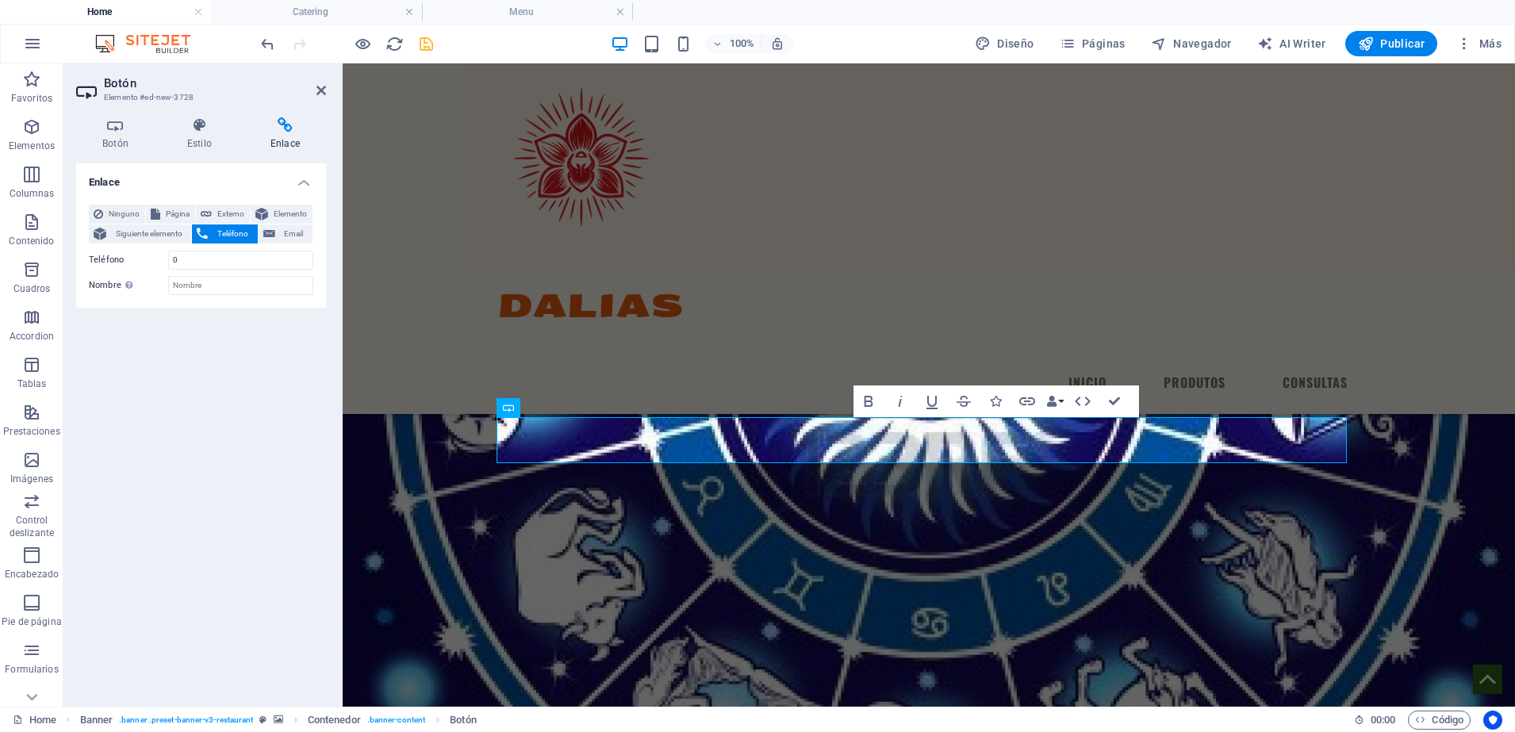
click at [226, 228] on span "Teléfono" at bounding box center [233, 233] width 40 height 19
click at [224, 213] on span "Externo" at bounding box center [230, 214] width 29 height 19
select select "blank"
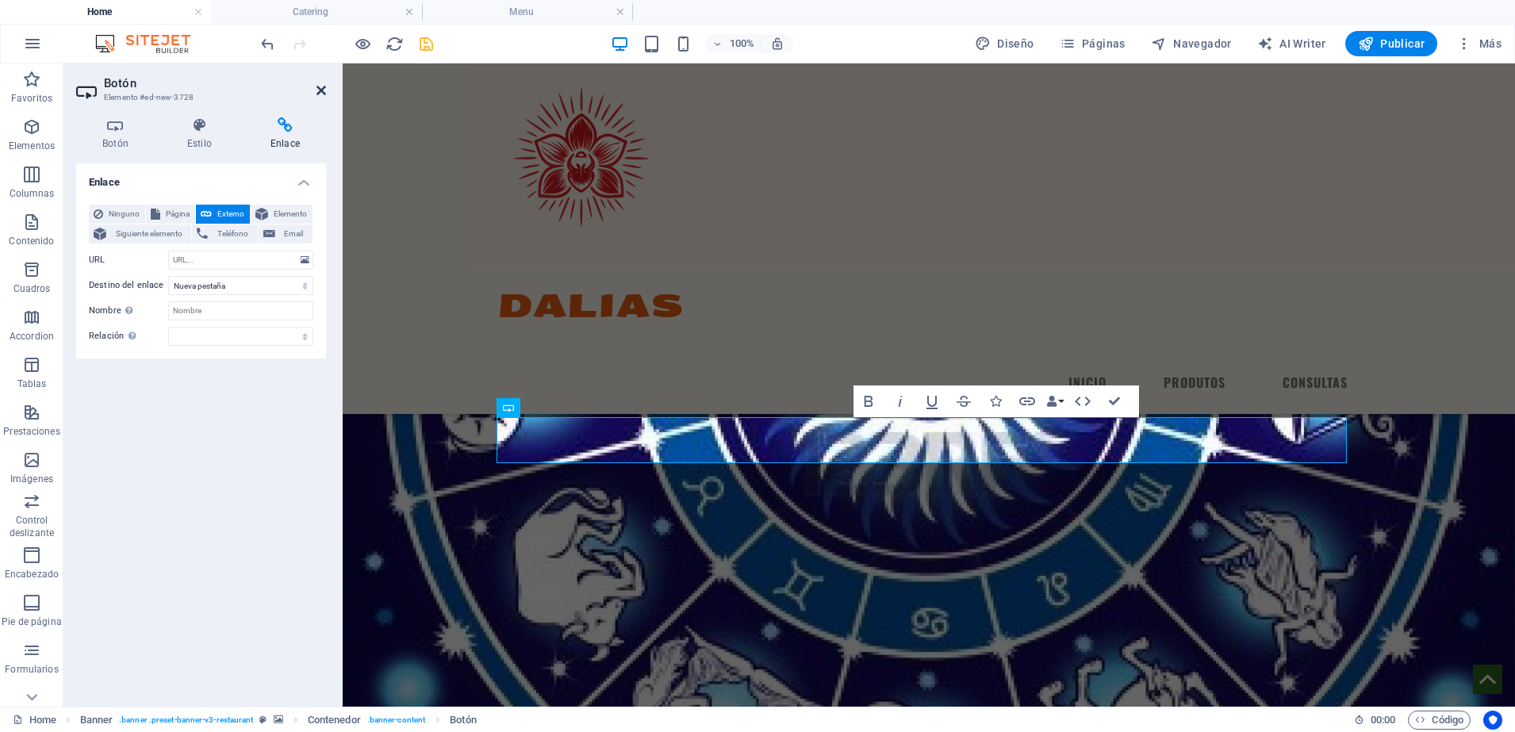
click at [324, 91] on icon at bounding box center [321, 90] width 10 height 13
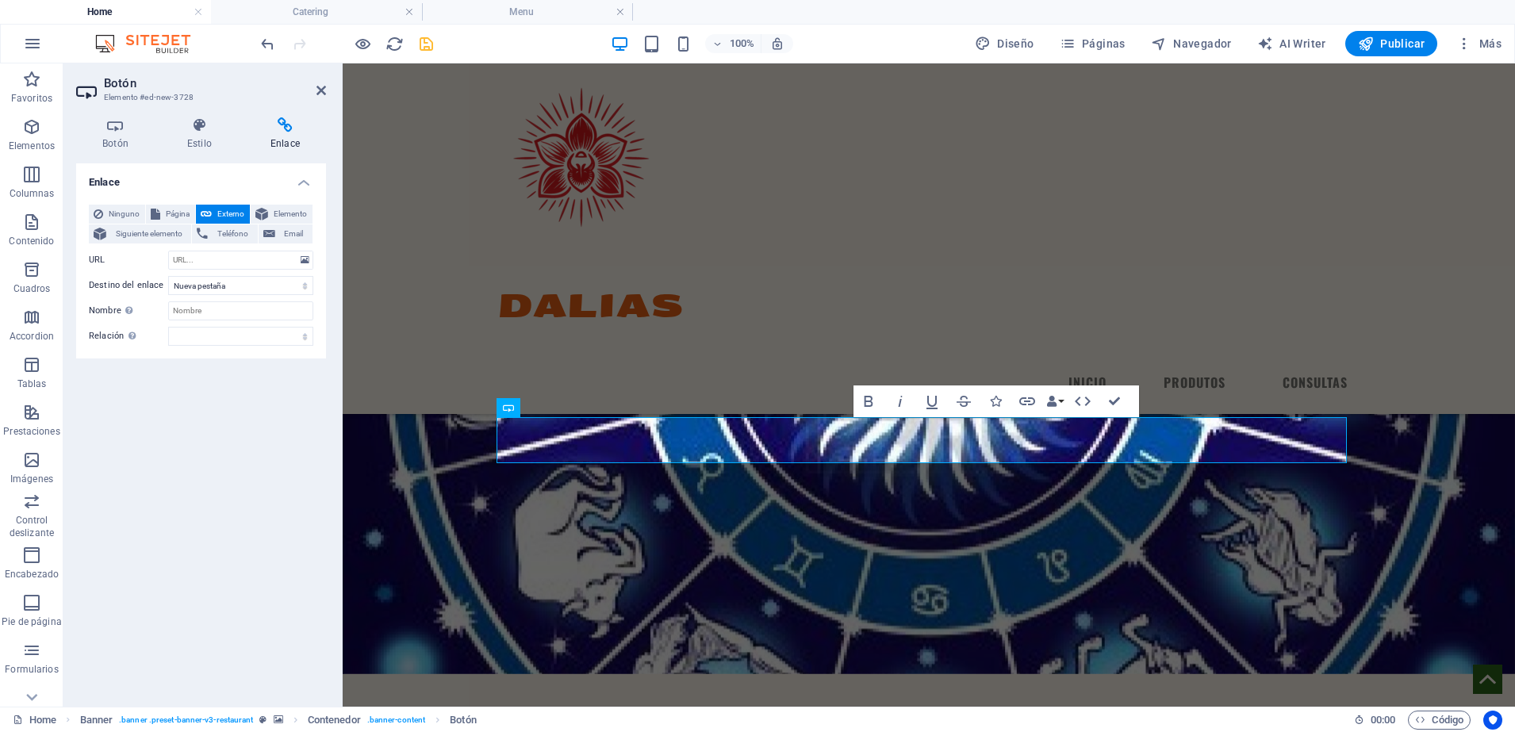
click at [222, 214] on span "Externo" at bounding box center [230, 214] width 29 height 19
click at [134, 146] on h4 "Botón" at bounding box center [118, 133] width 85 height 33
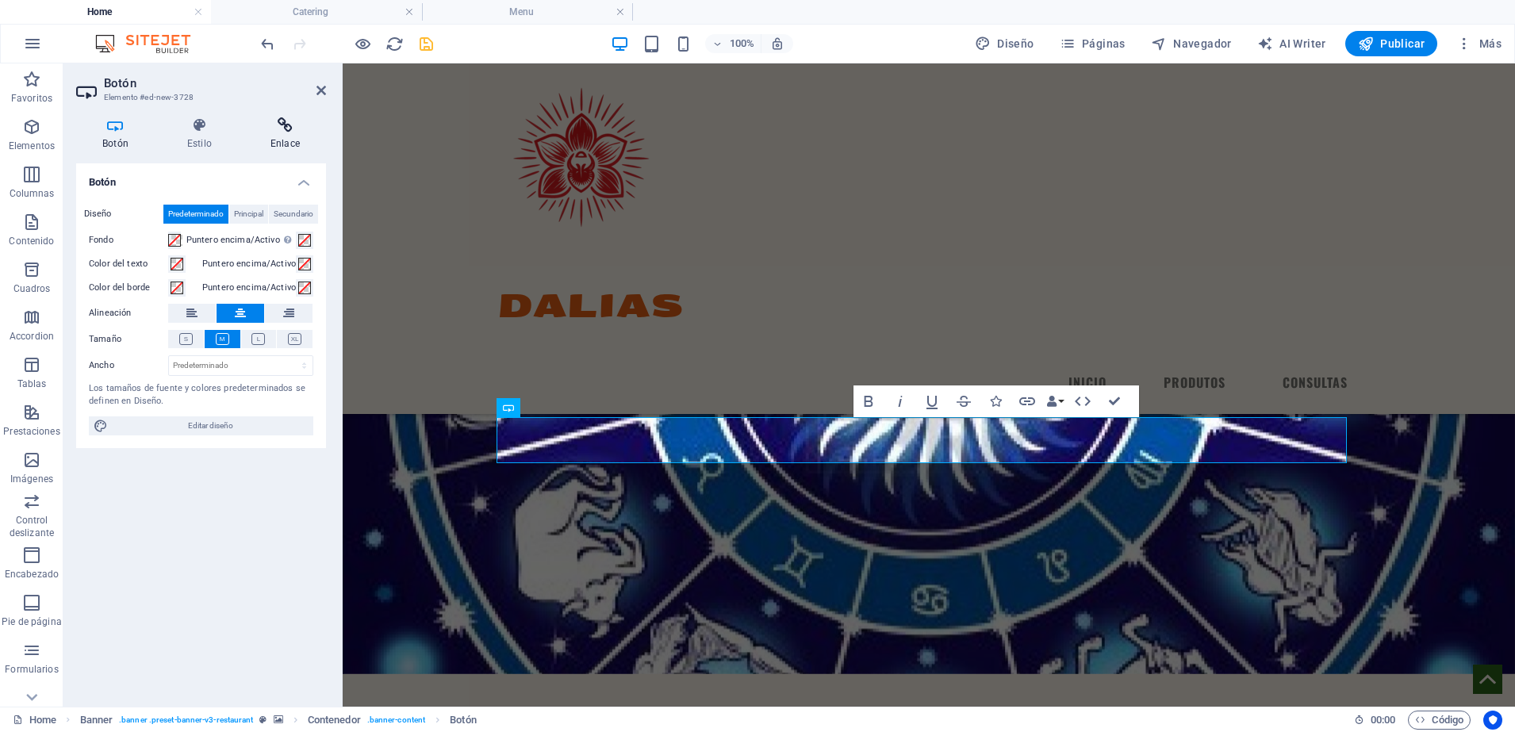
click at [301, 140] on h4 "Enlace" at bounding box center [285, 133] width 82 height 33
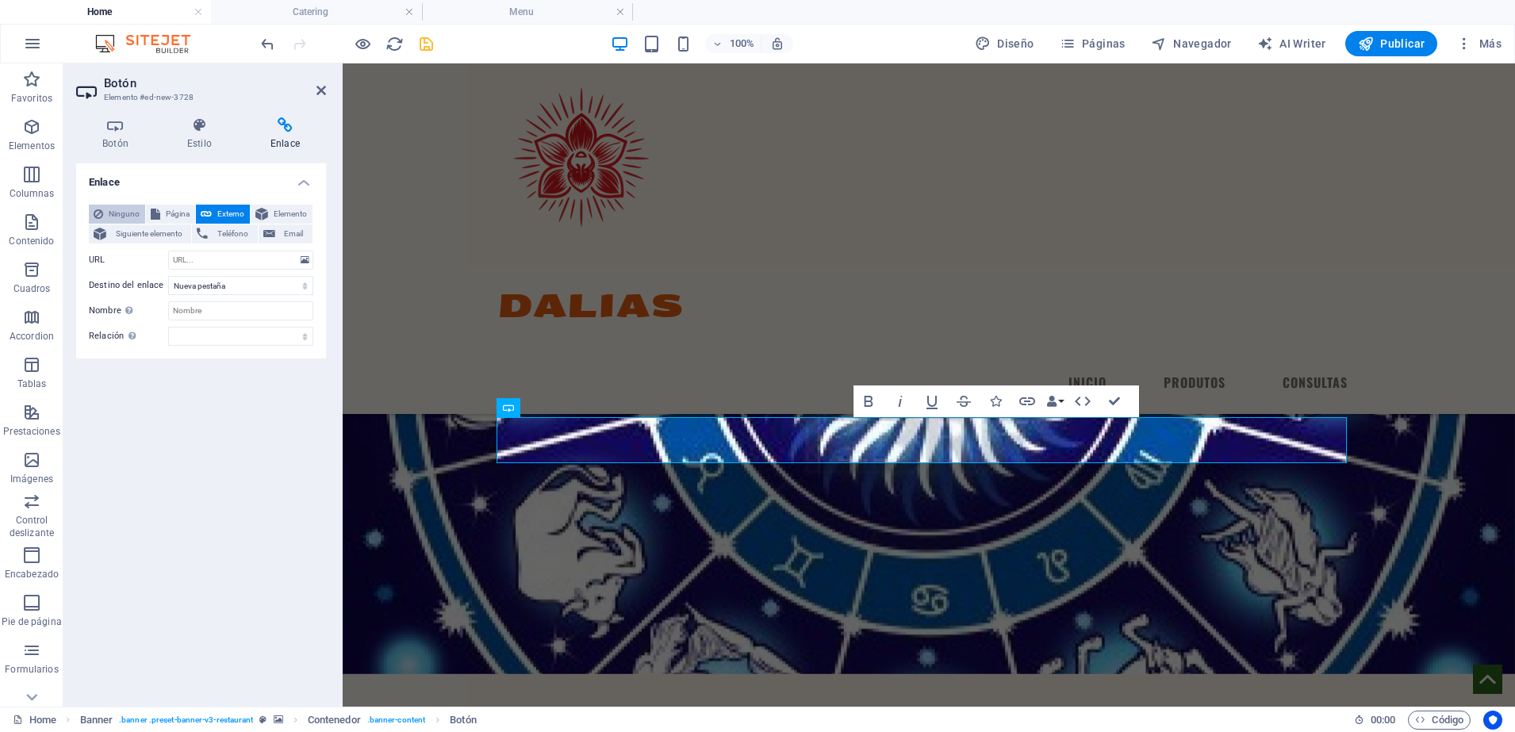
click at [111, 220] on span "Ninguno" at bounding box center [124, 214] width 33 height 19
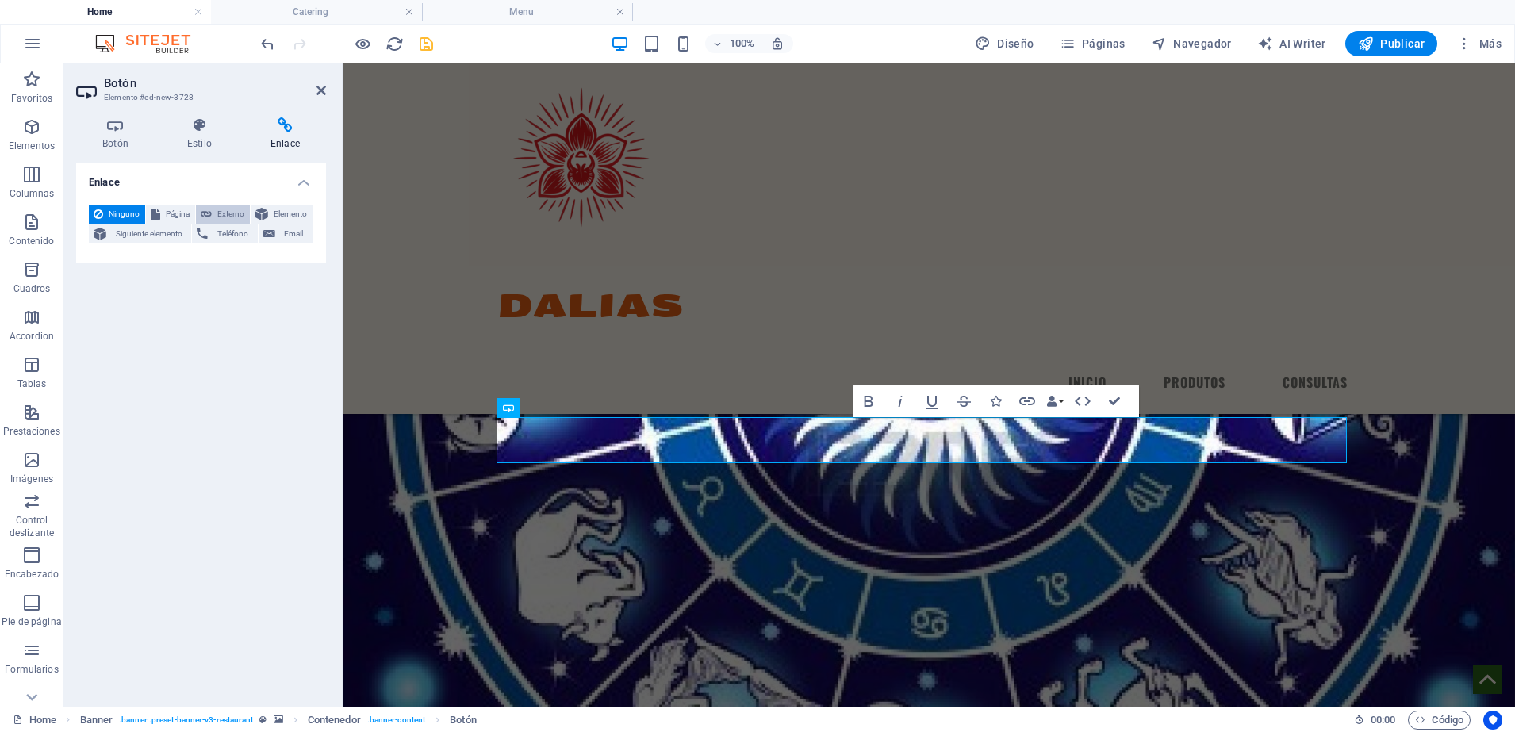
click at [244, 211] on span "Externo" at bounding box center [230, 214] width 29 height 19
select select "blank"
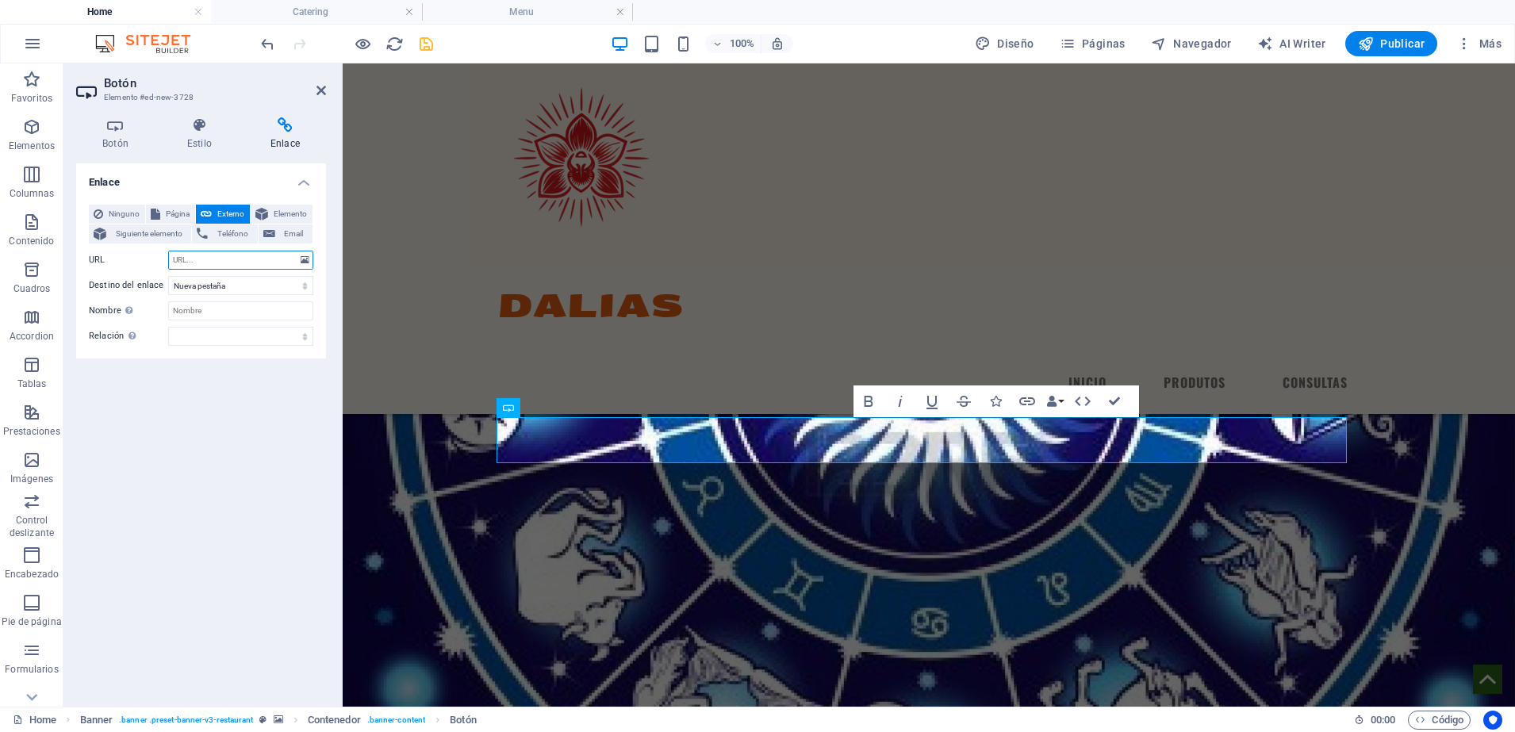
click at [232, 262] on input "URL" at bounding box center [240, 260] width 145 height 19
click at [302, 135] on h4 "Enlace" at bounding box center [285, 133] width 82 height 33
click at [277, 143] on h4 "Enlace" at bounding box center [285, 133] width 82 height 33
click at [285, 131] on icon at bounding box center [285, 125] width 82 height 16
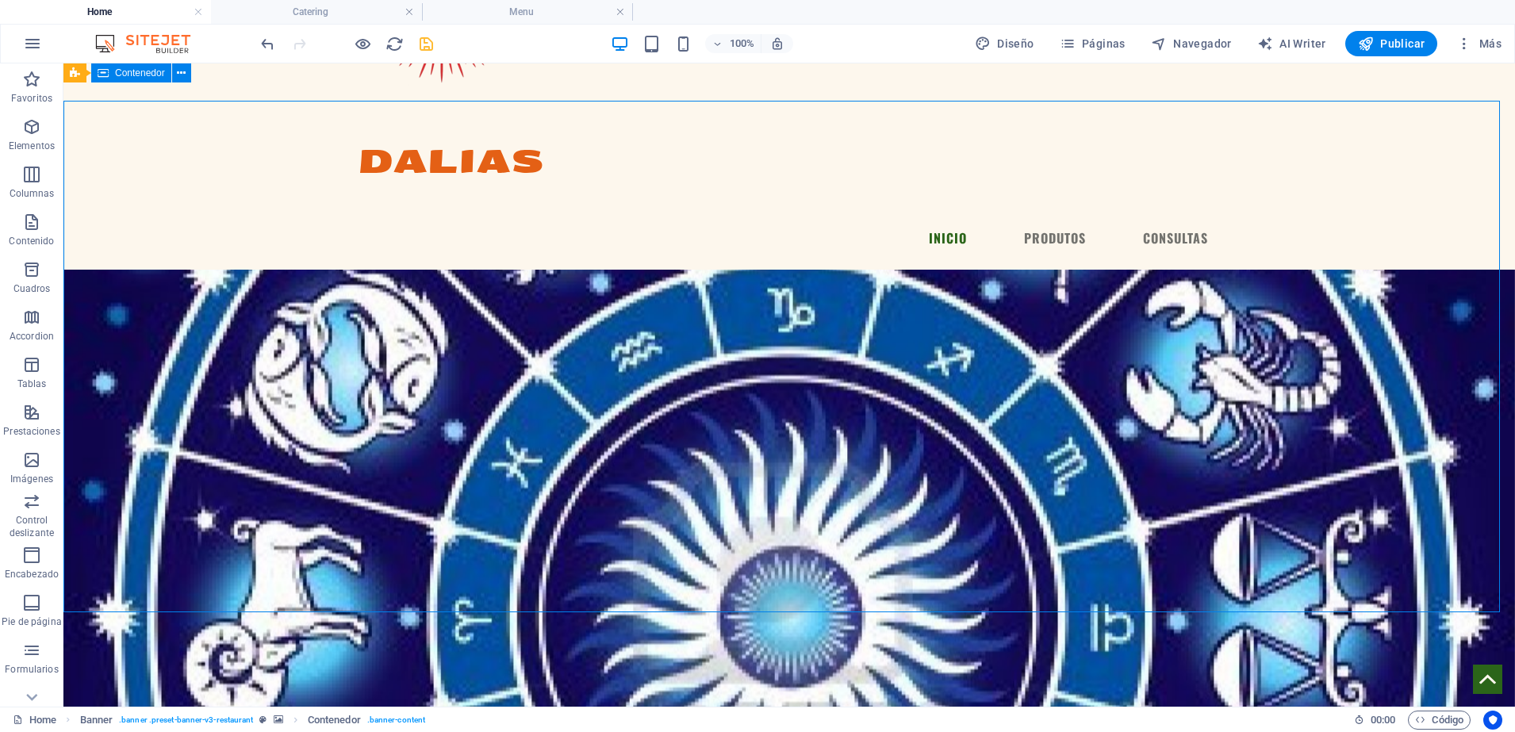
scroll to position [115, 0]
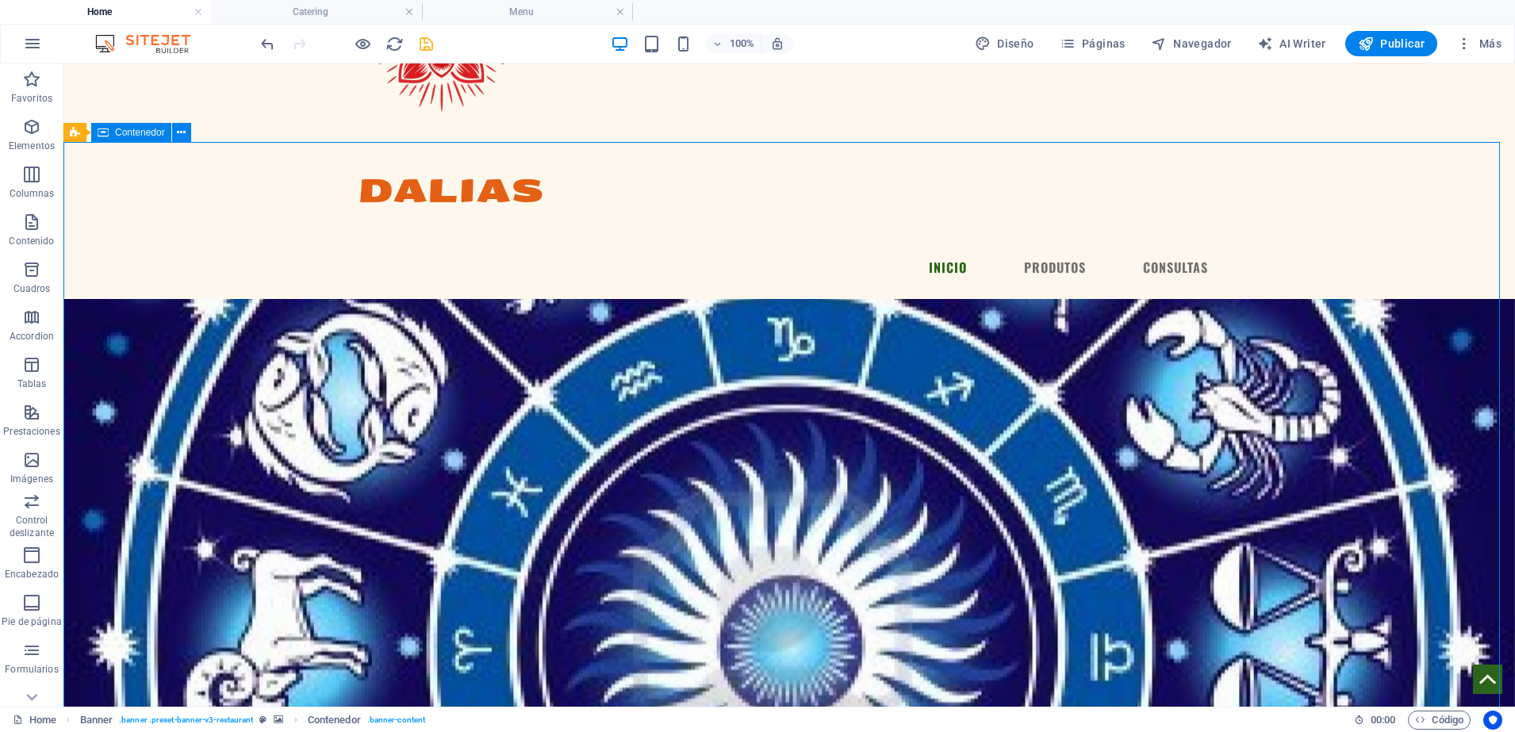
click at [425, 46] on icon "save" at bounding box center [426, 44] width 18 height 18
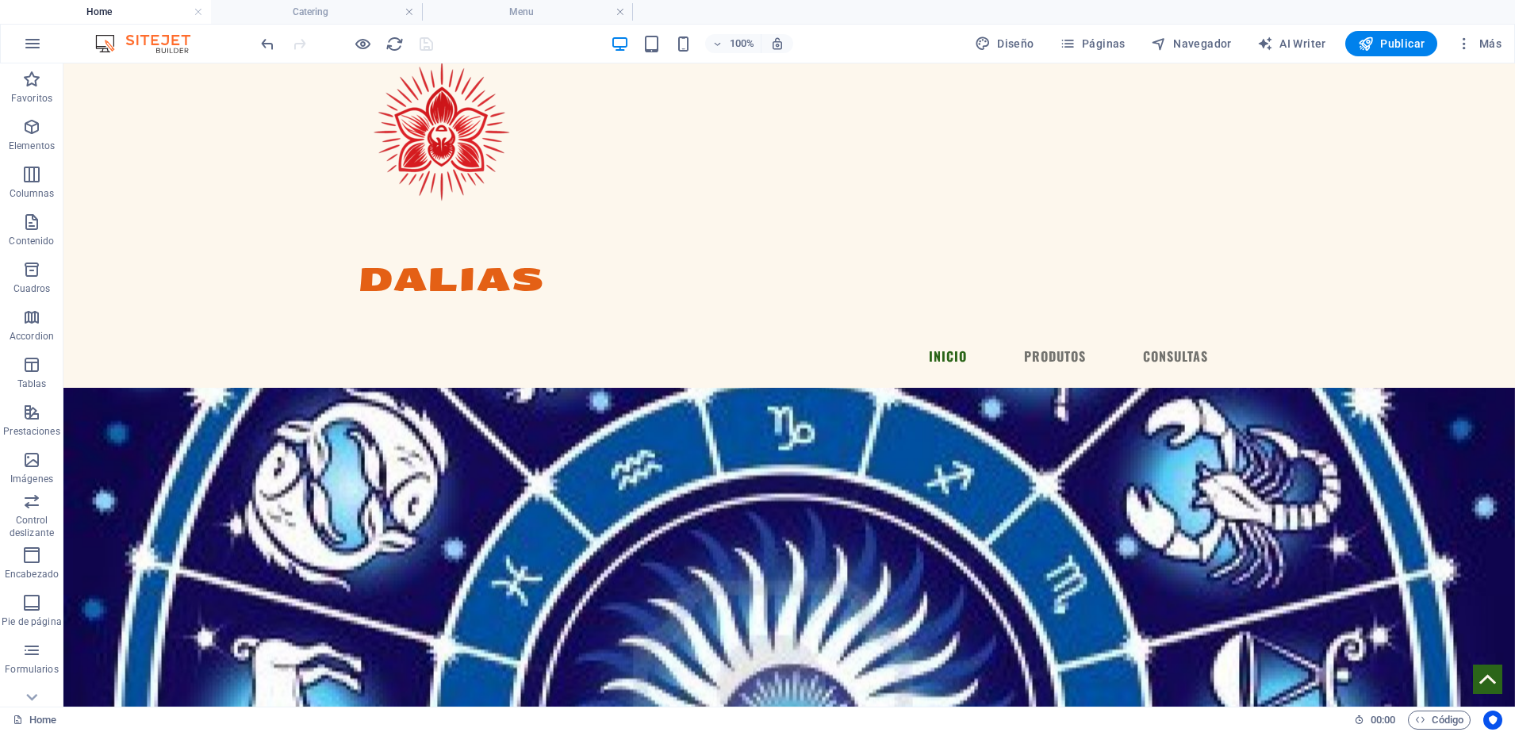
scroll to position [0, 0]
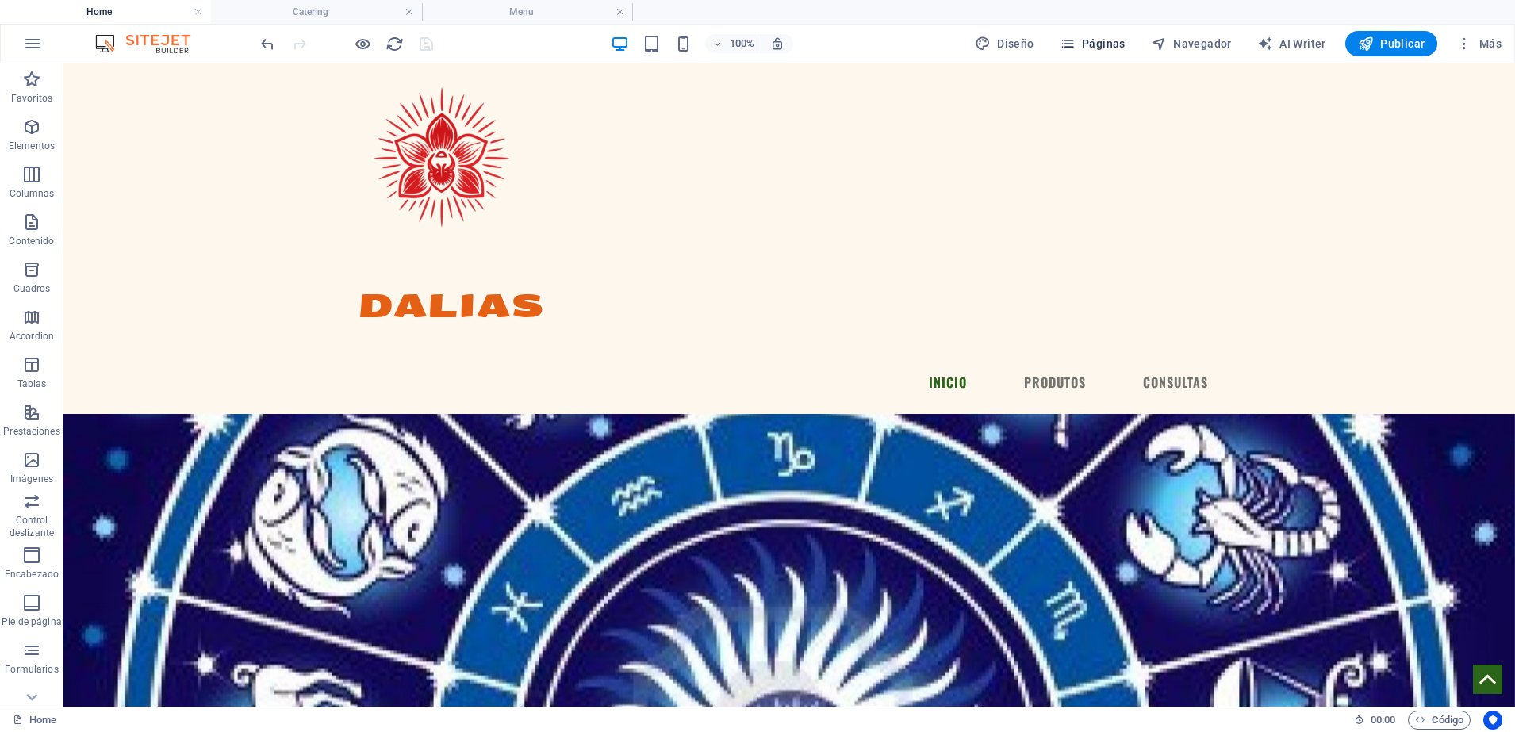
click at [1090, 44] on span "Páginas" at bounding box center [1092, 44] width 66 height 16
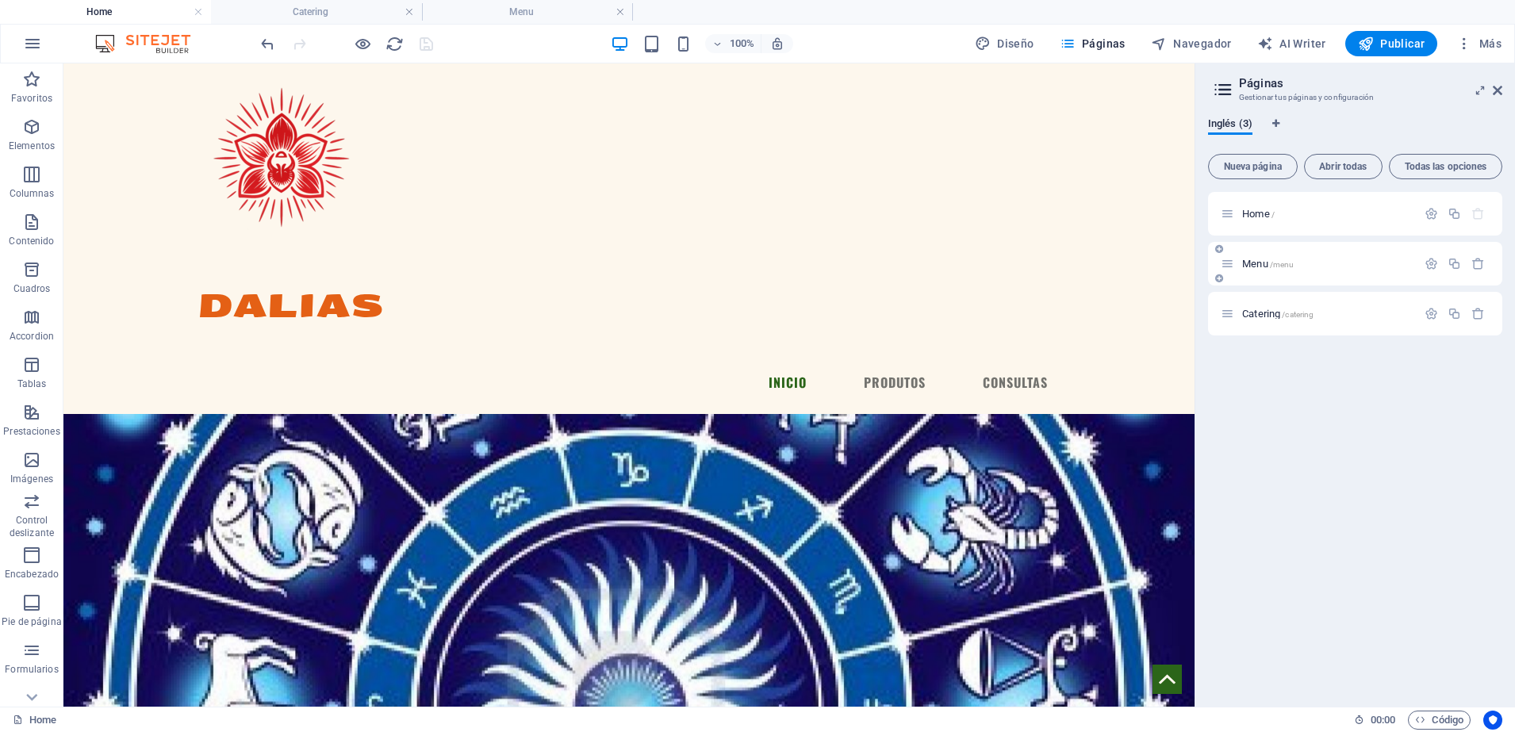
click at [1277, 263] on span "/menu" at bounding box center [1282, 264] width 25 height 9
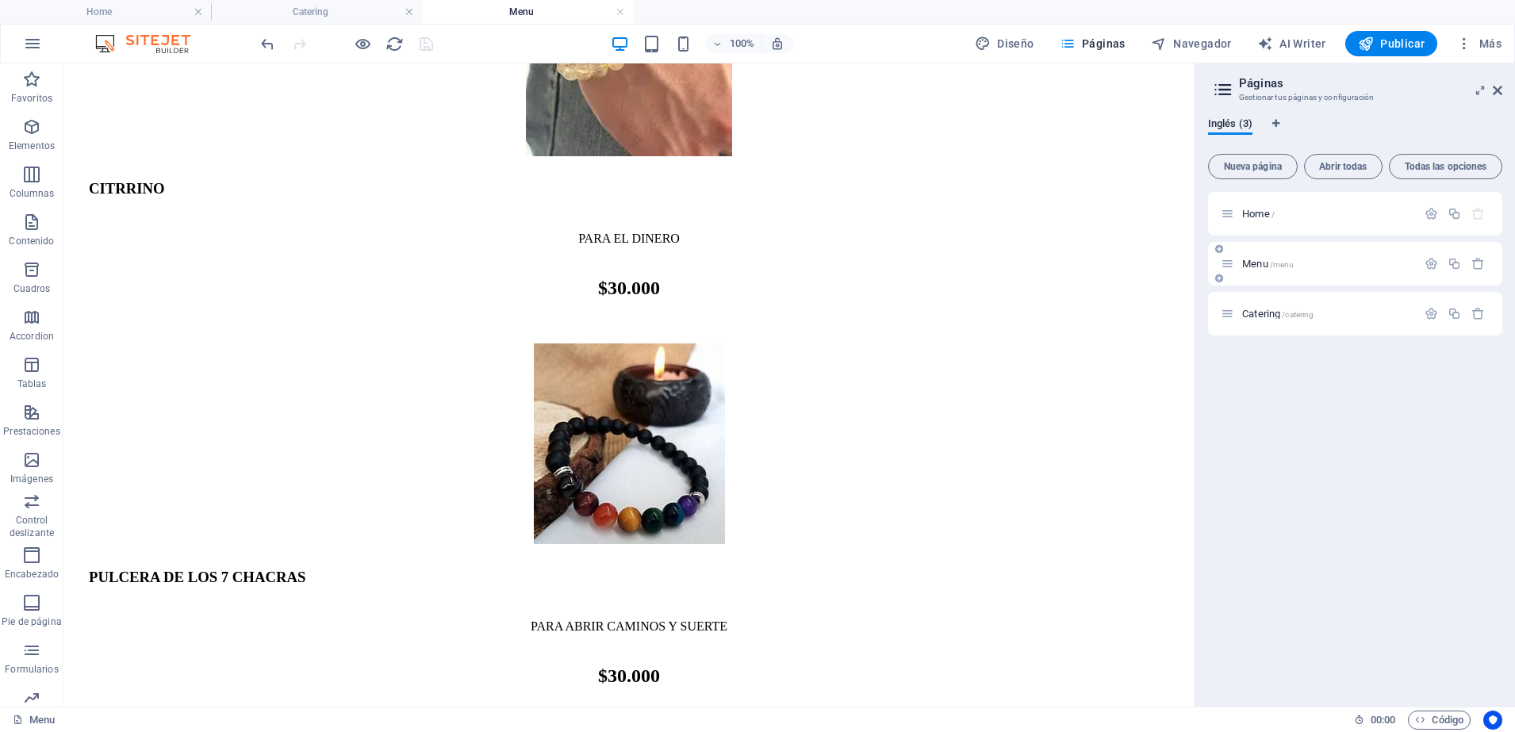
scroll to position [1414, 0]
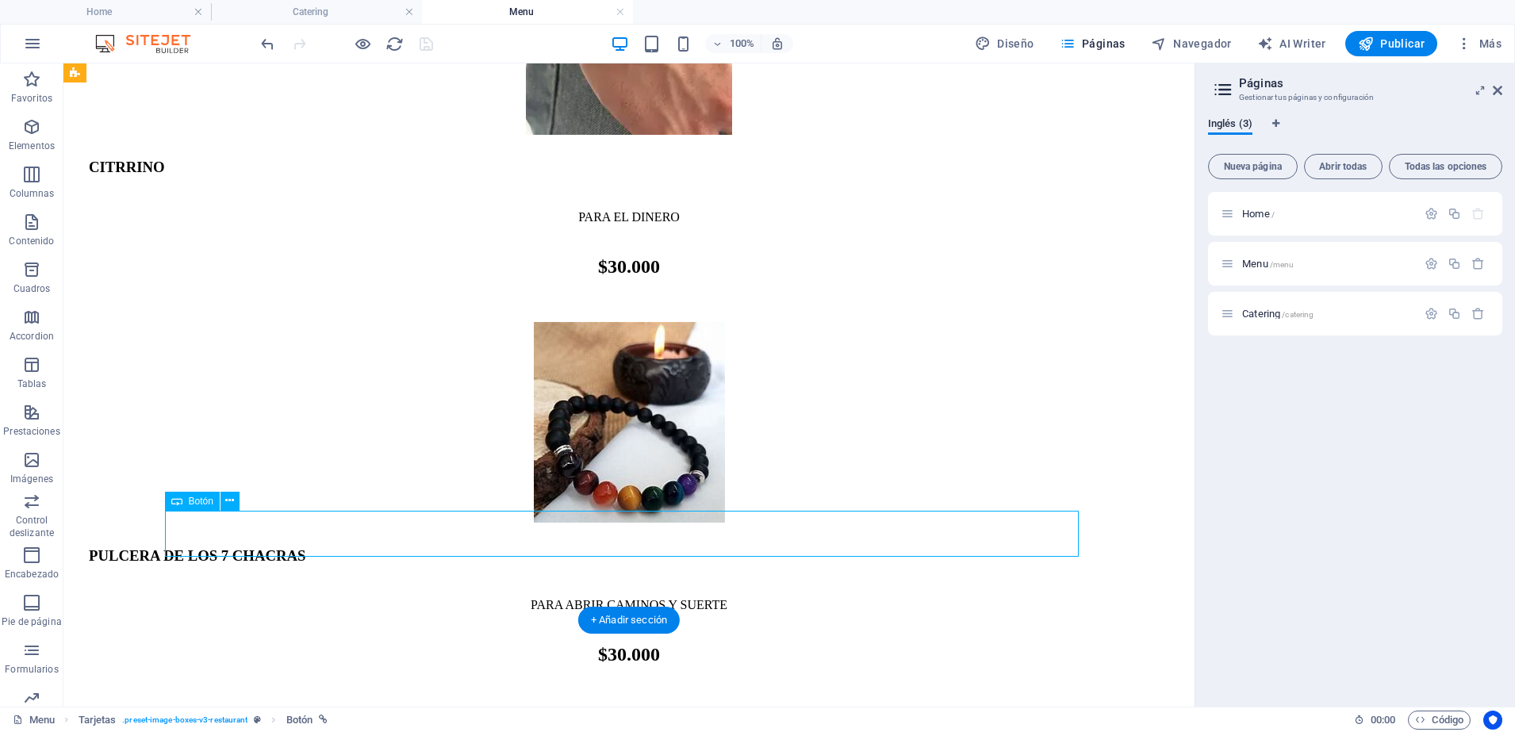
select select "px"
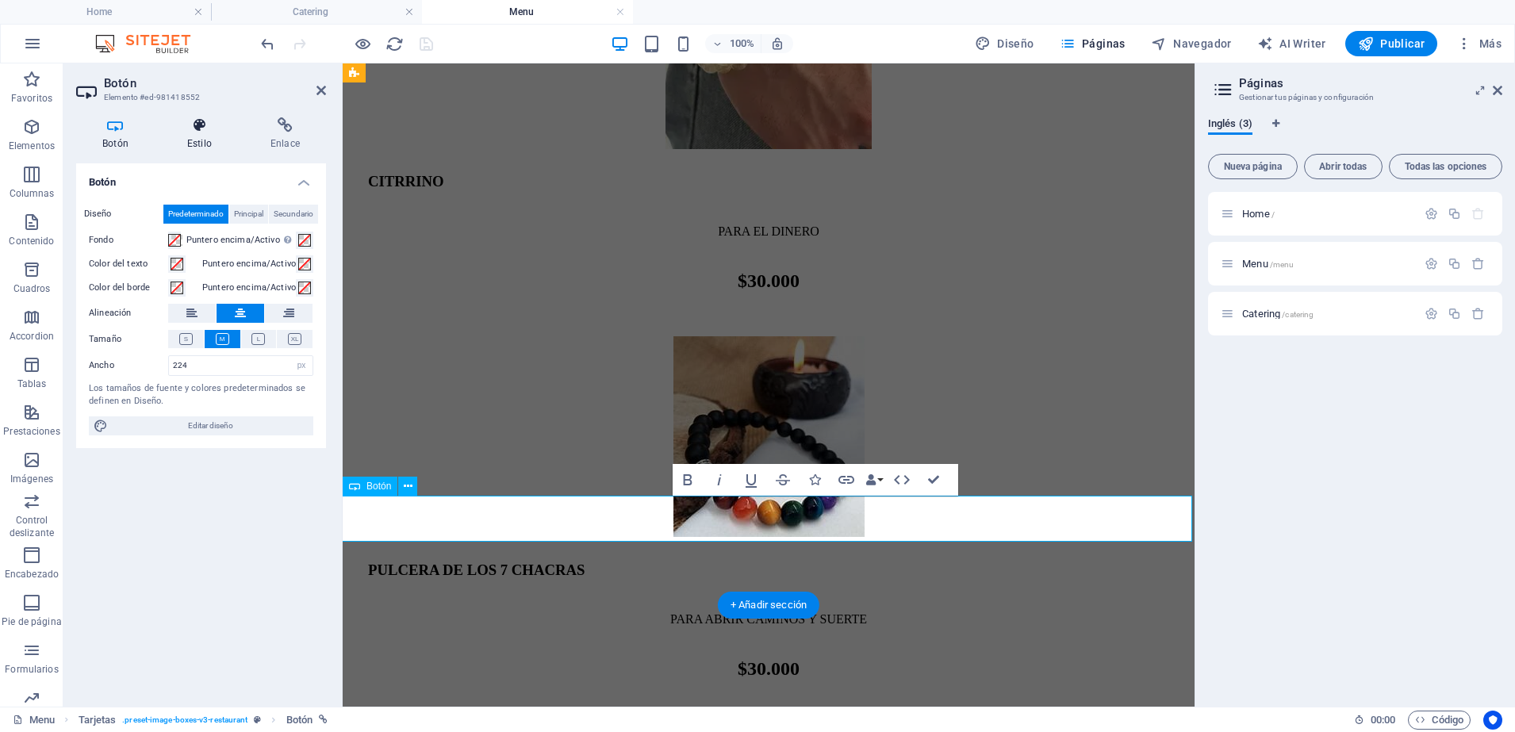
click at [201, 141] on h4 "Estilo" at bounding box center [202, 133] width 83 height 33
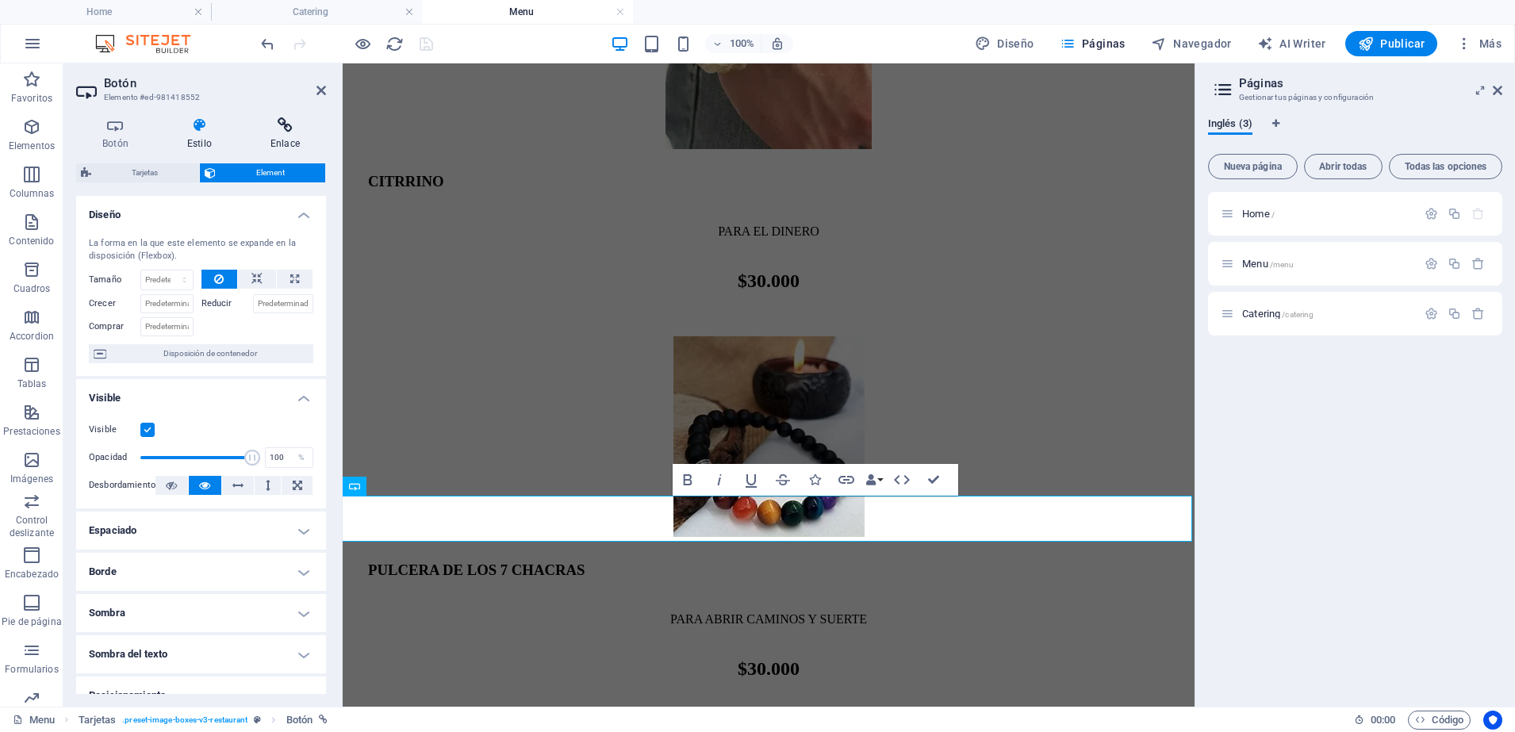
click at [289, 140] on h4 "Enlace" at bounding box center [285, 133] width 82 height 33
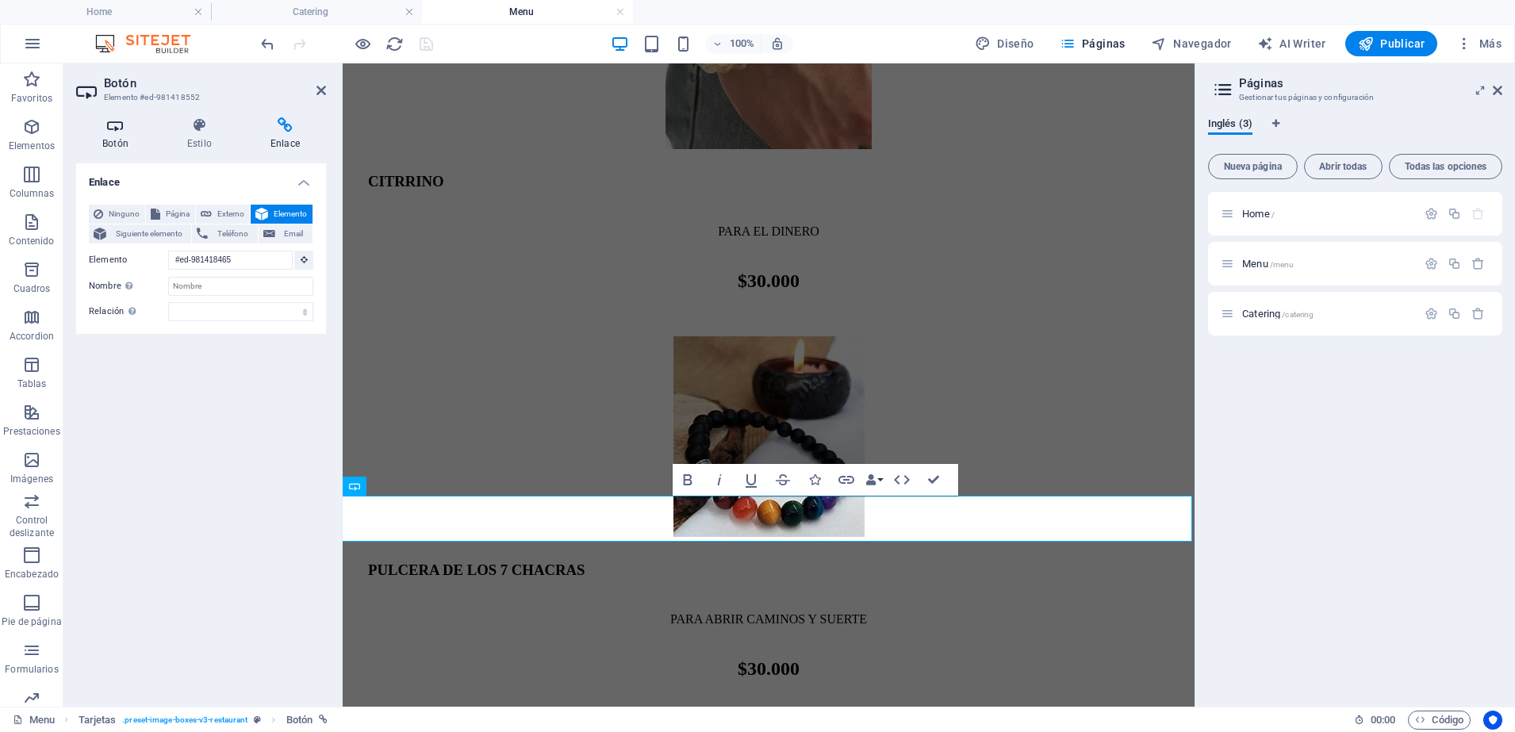
click at [114, 134] on h4 "Botón" at bounding box center [118, 133] width 85 height 33
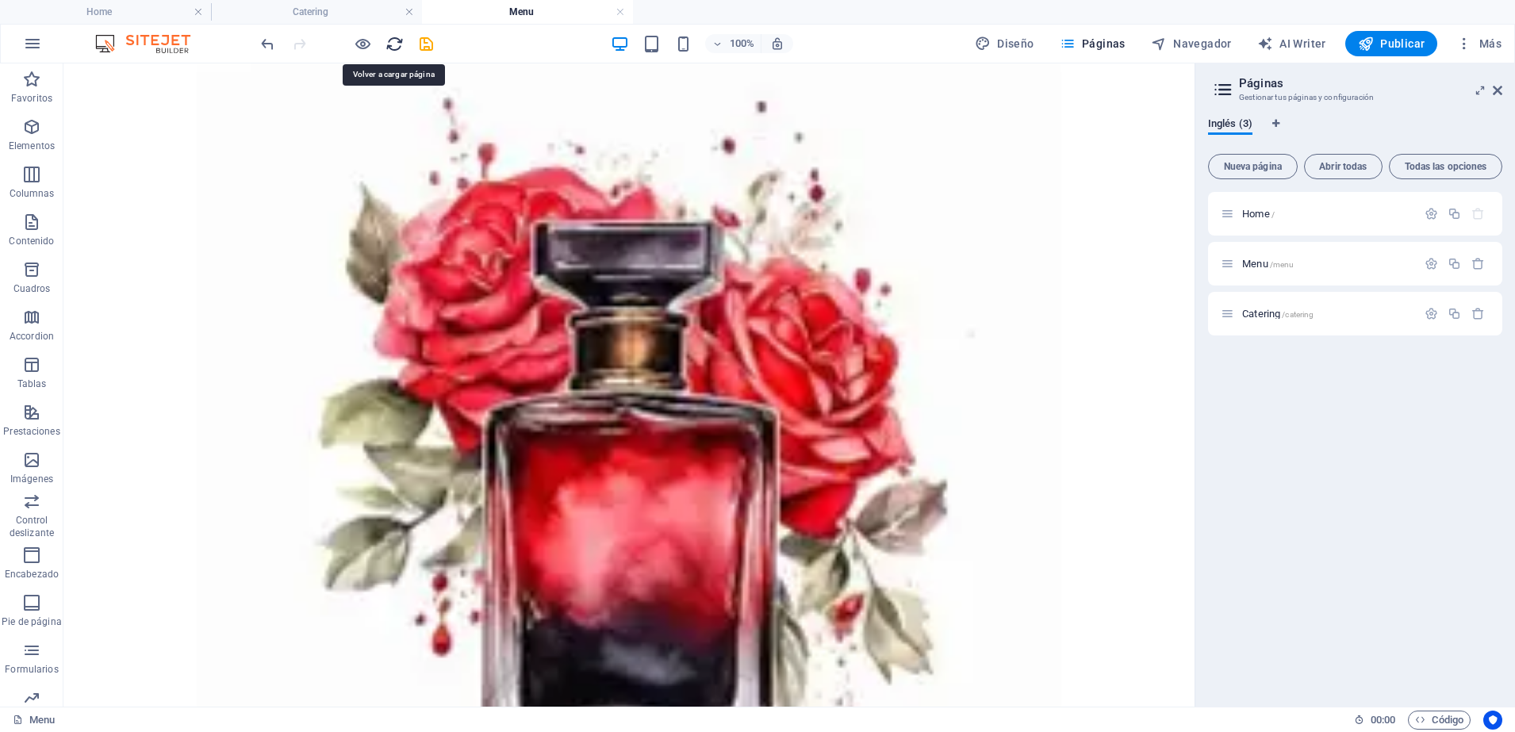
scroll to position [3150, 0]
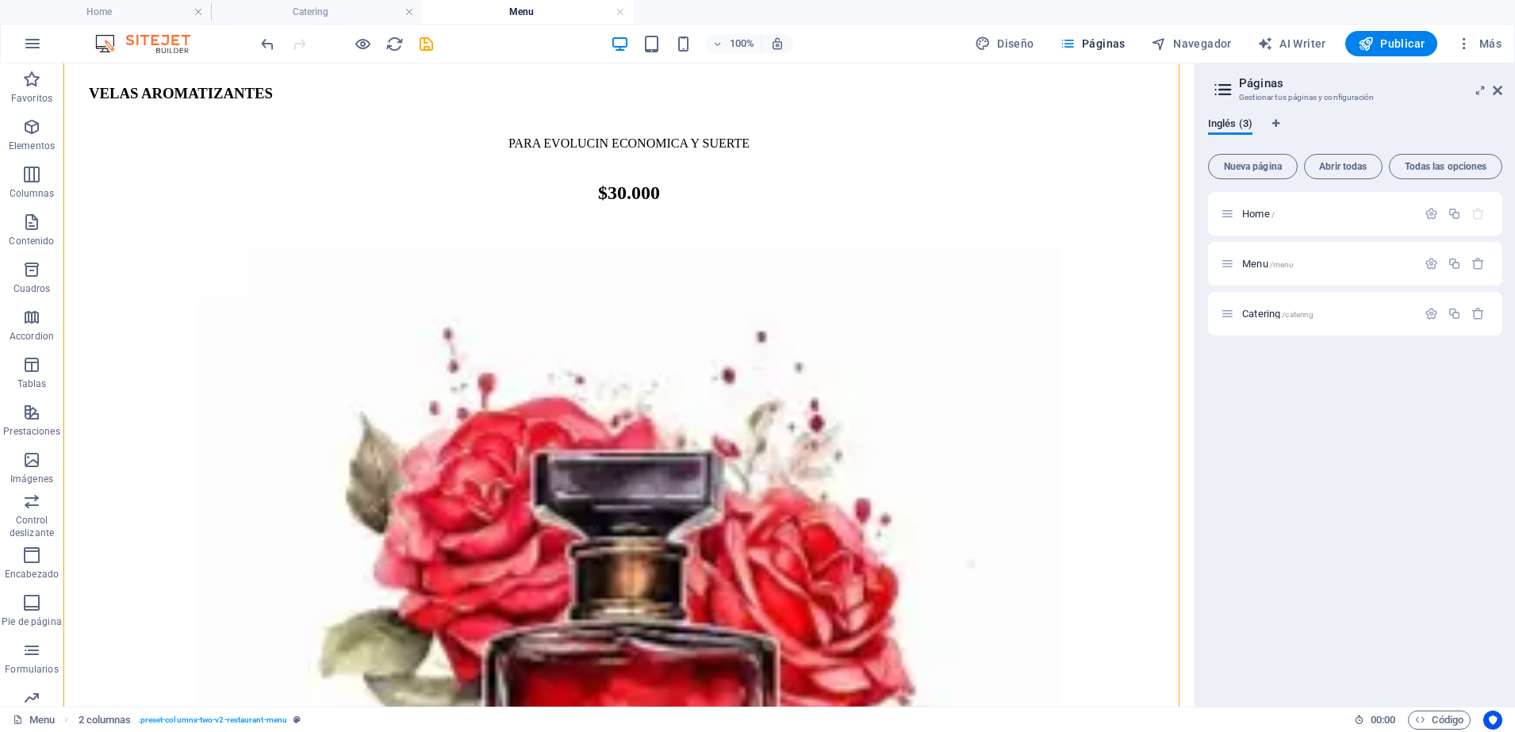
scroll to position [2907, 0]
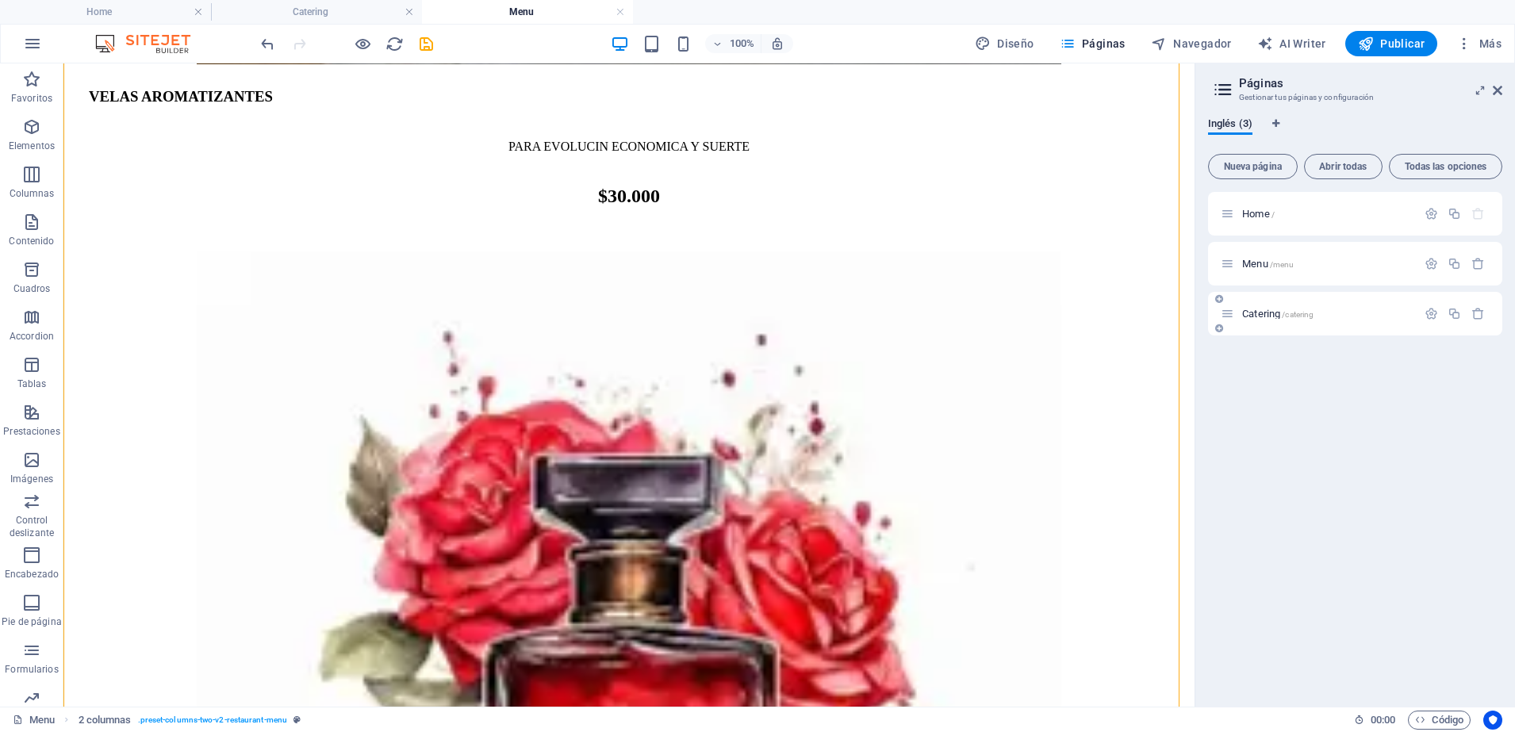
click at [1291, 310] on span "/catering" at bounding box center [1297, 314] width 32 height 9
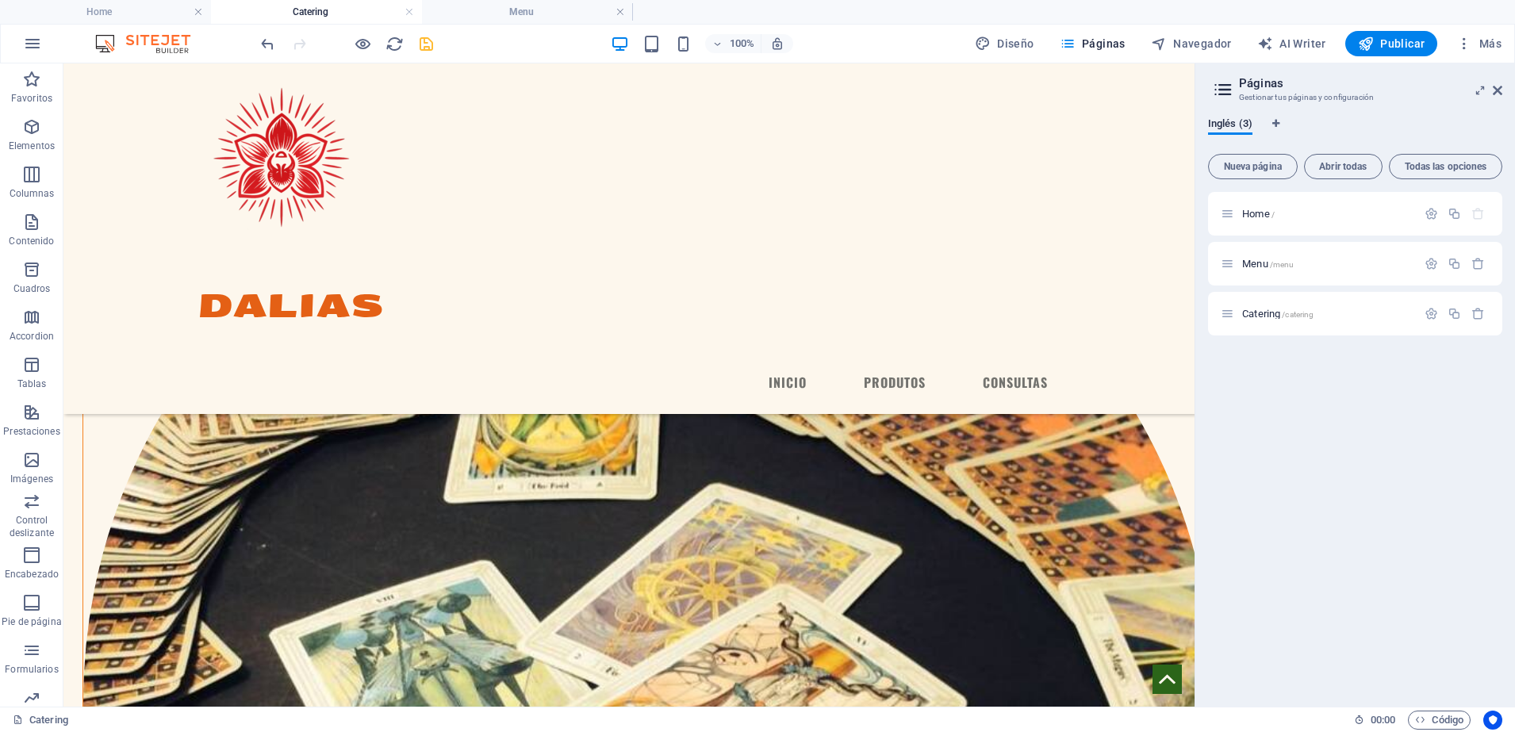
scroll to position [698, 0]
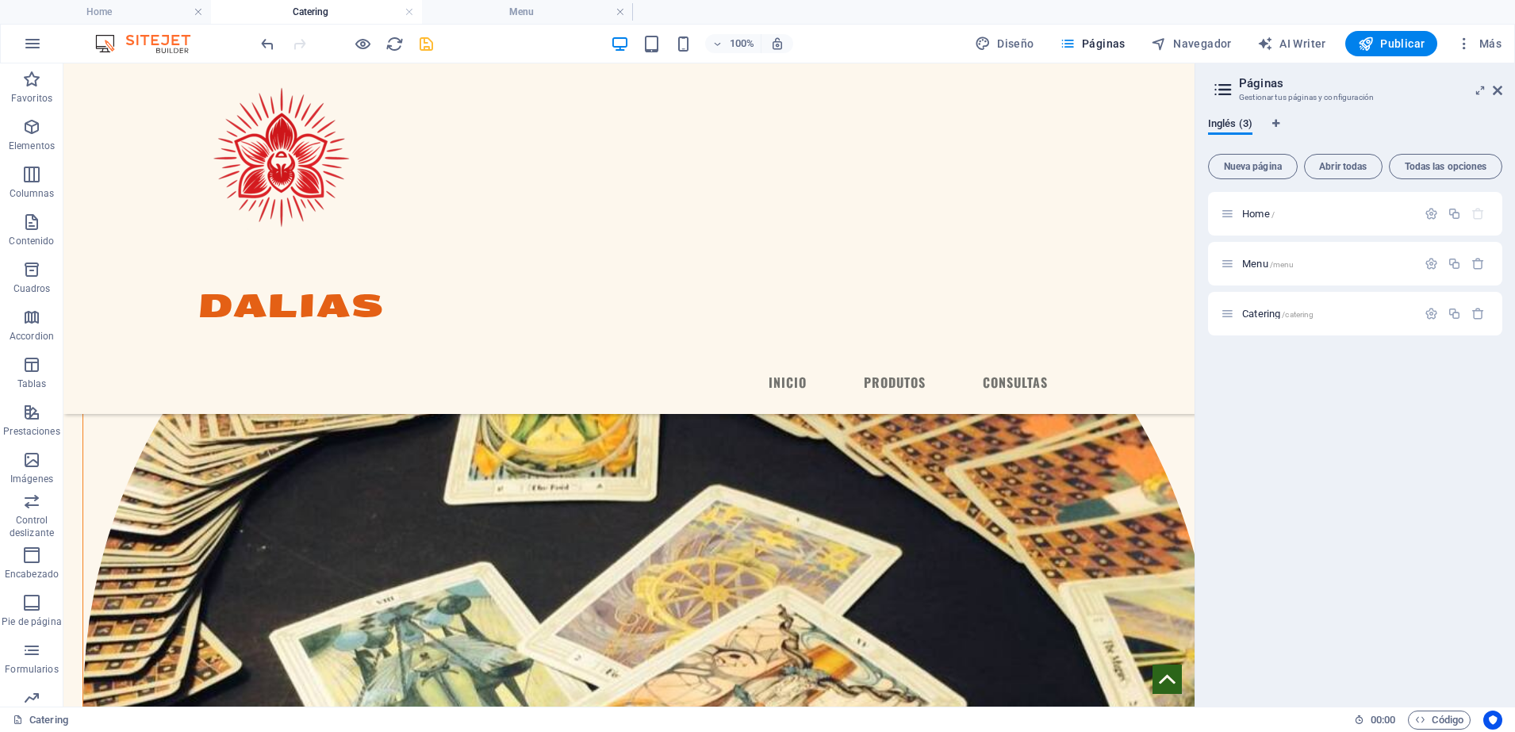
click at [373, 58] on div "100% Diseño Páginas Navegador AI Writer Publicar Más" at bounding box center [757, 44] width 1513 height 38
click at [364, 48] on icon "button" at bounding box center [363, 44] width 18 height 18
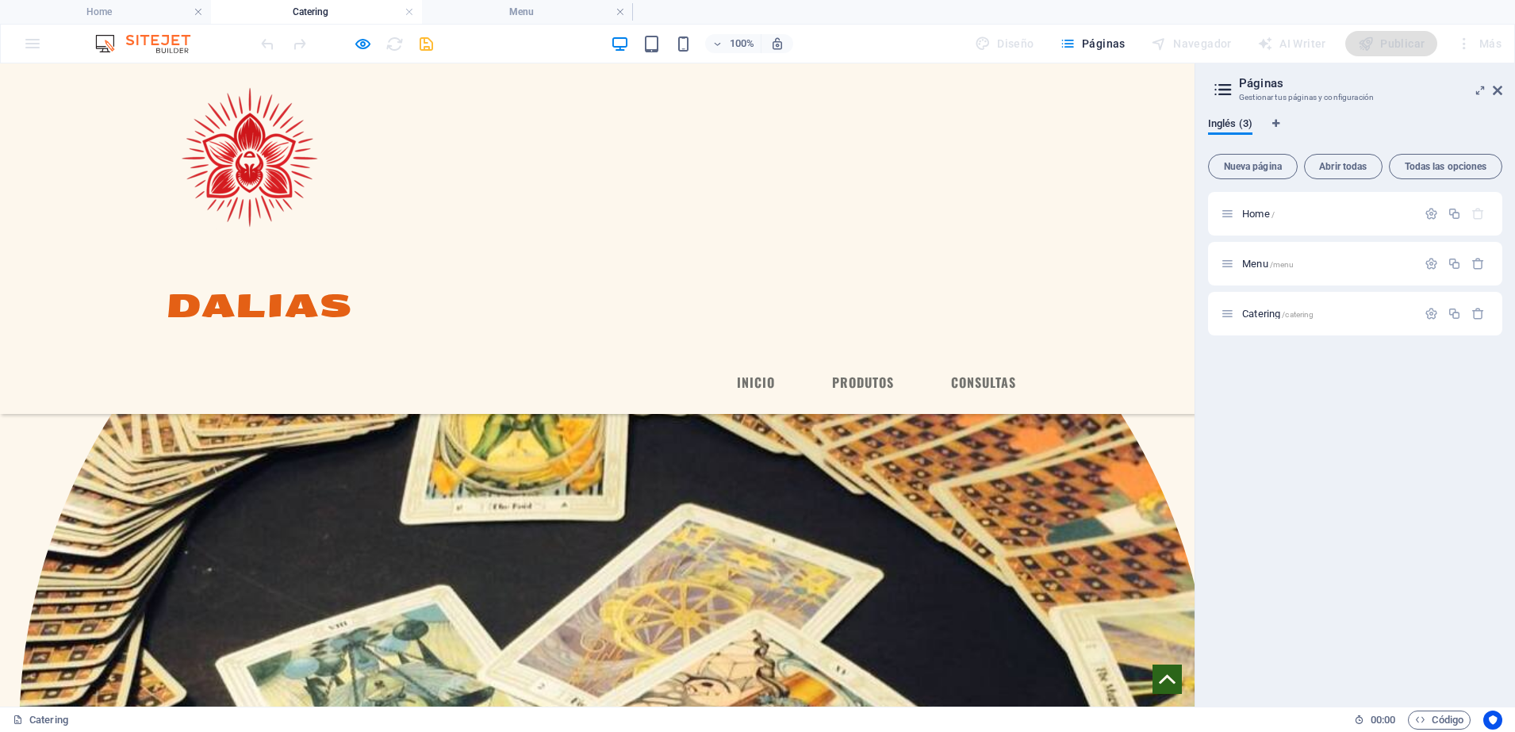
click at [358, 56] on div "100% Diseño Páginas Navegador AI Writer Publicar Más" at bounding box center [757, 44] width 1513 height 38
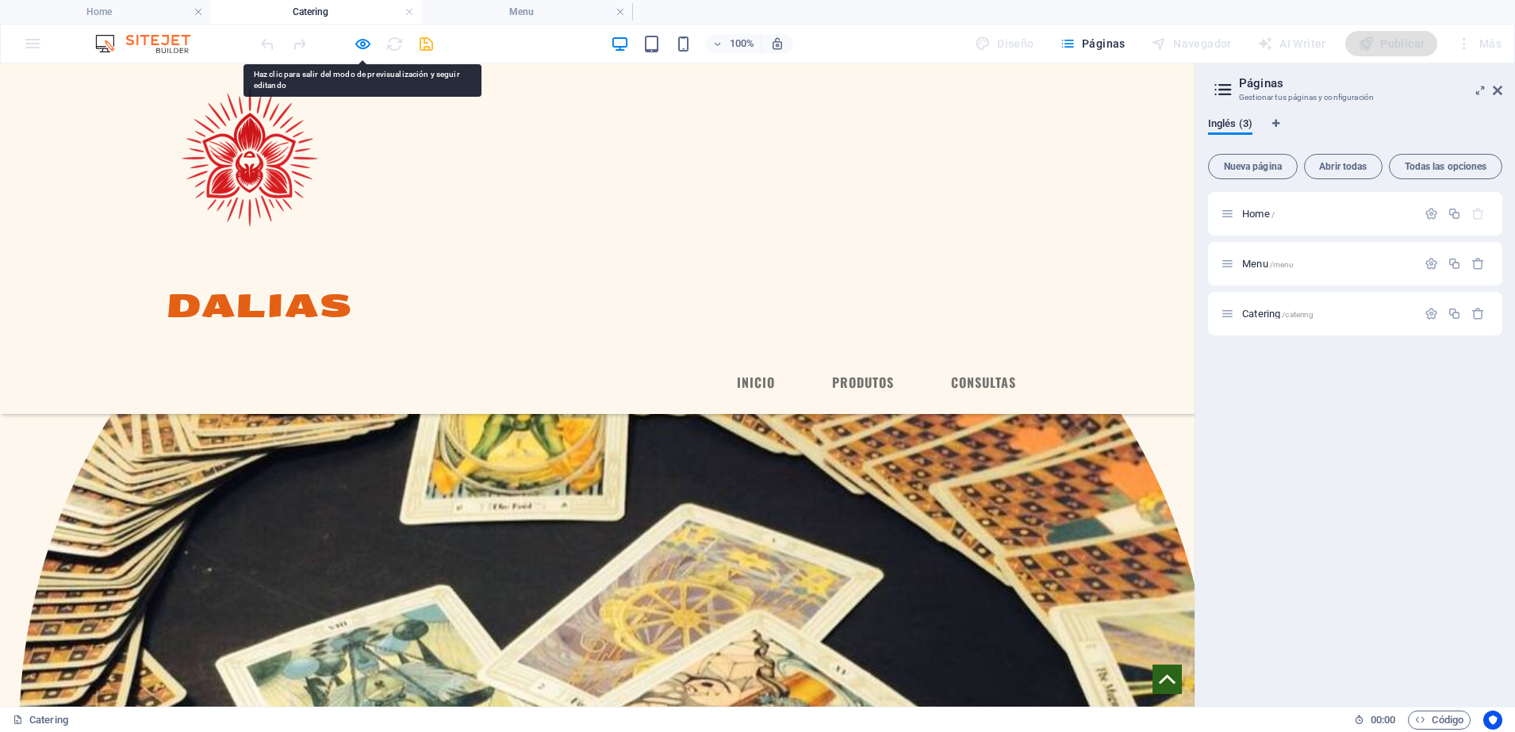
click at [358, 56] on div "100% Diseño Páginas Navegador AI Writer Publicar Más" at bounding box center [757, 44] width 1513 height 38
click at [361, 46] on icon "button" at bounding box center [363, 44] width 18 height 18
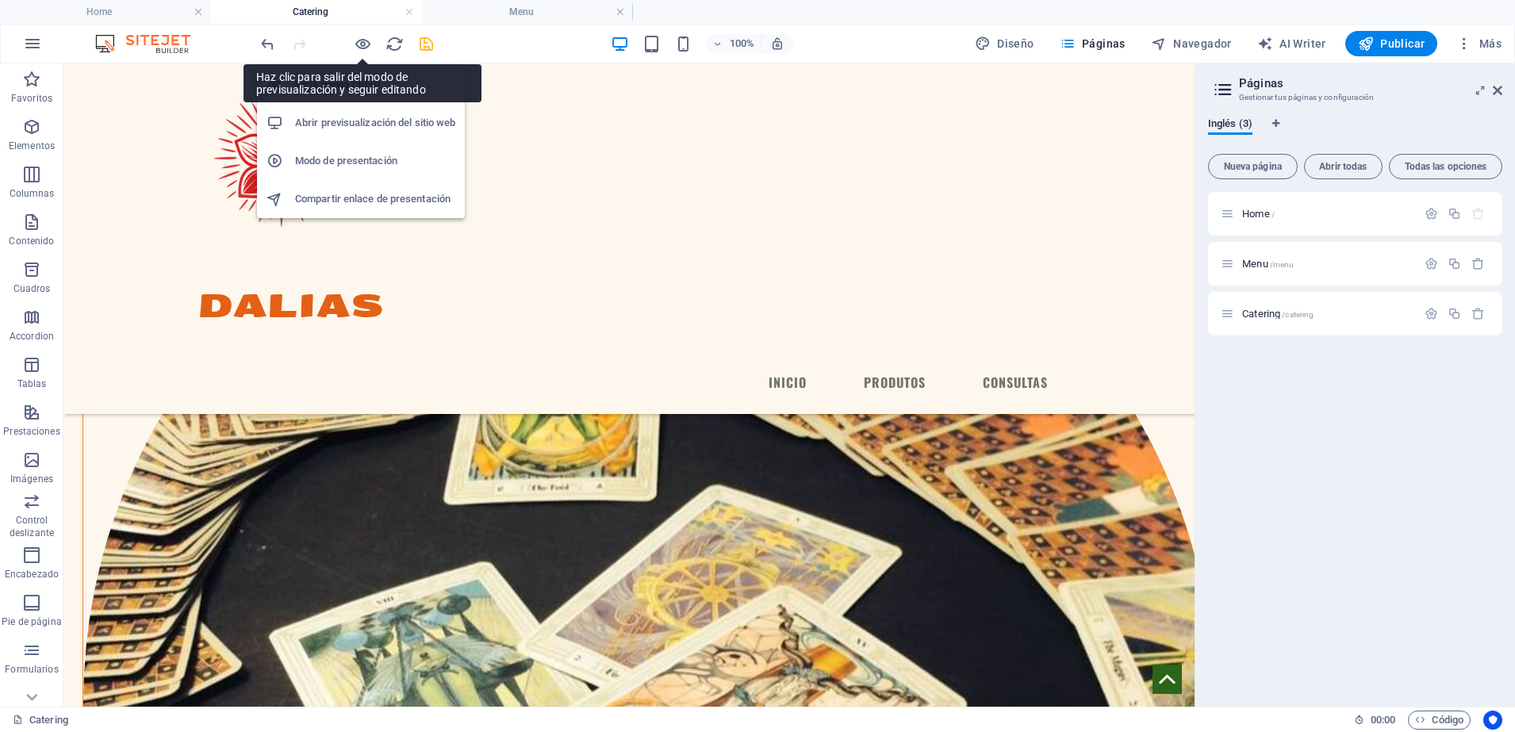
click at [440, 49] on div "100% Diseño Páginas Navegador AI Writer Publicar Más" at bounding box center [883, 43] width 1250 height 25
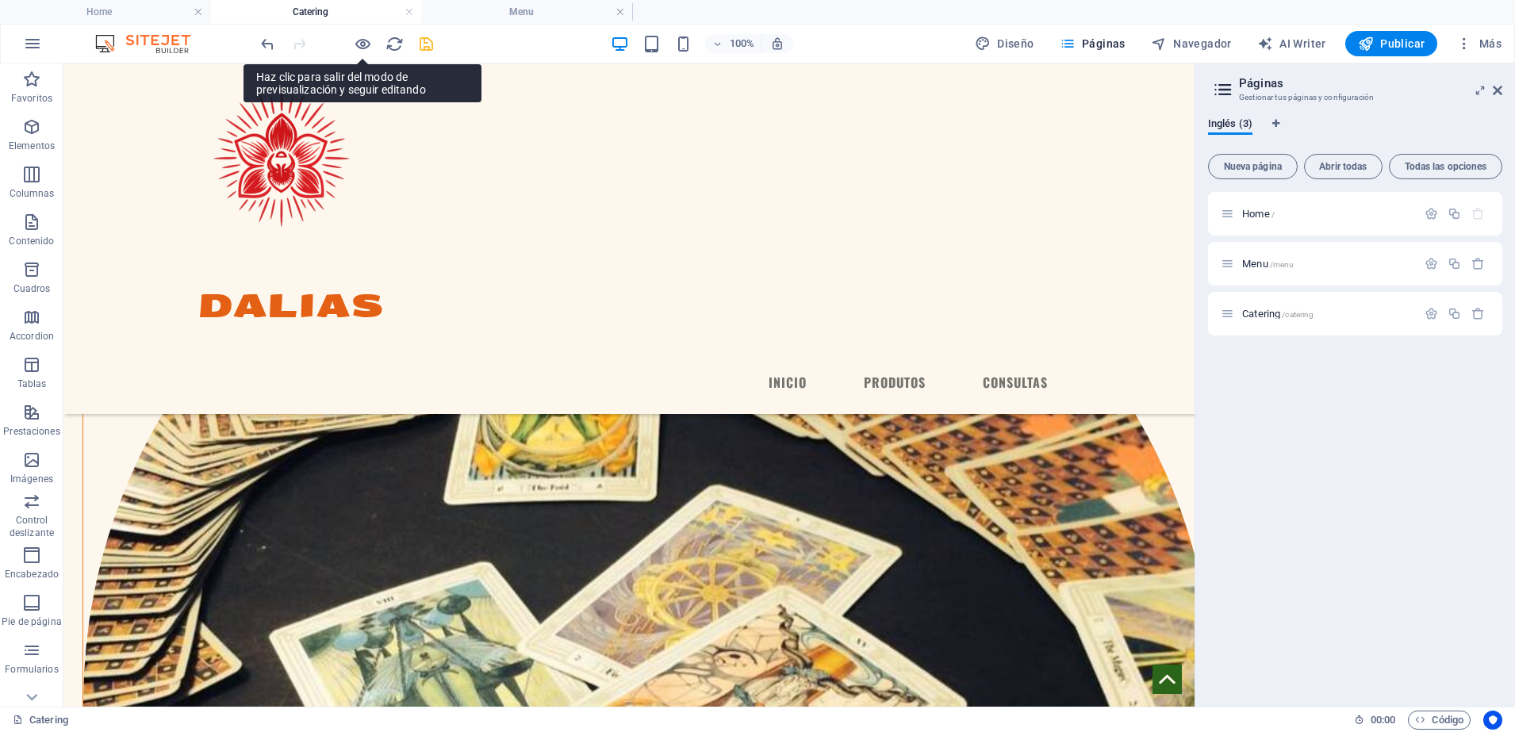
click at [410, 48] on div at bounding box center [347, 43] width 178 height 25
click at [429, 36] on icon "save" at bounding box center [426, 44] width 18 height 18
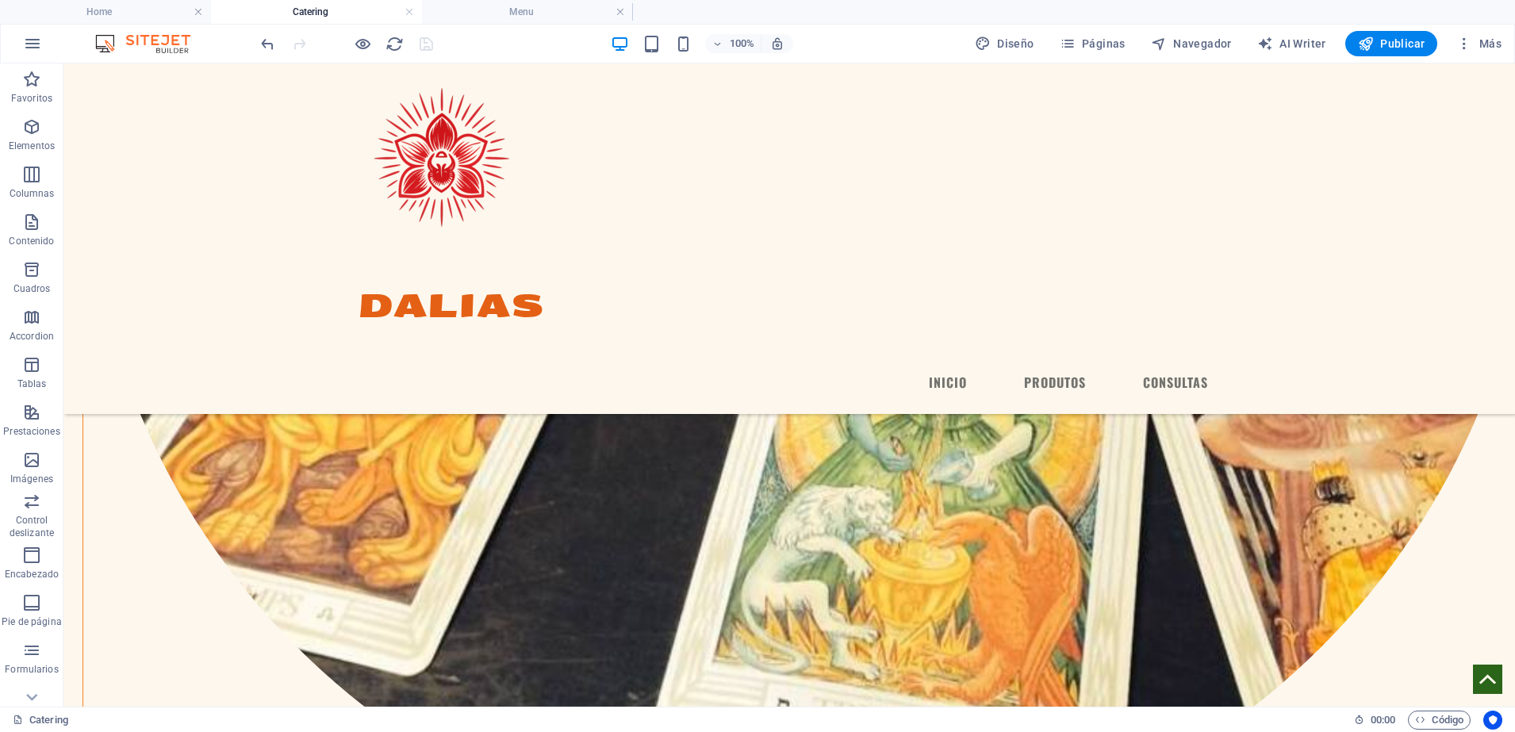
scroll to position [1502, 0]
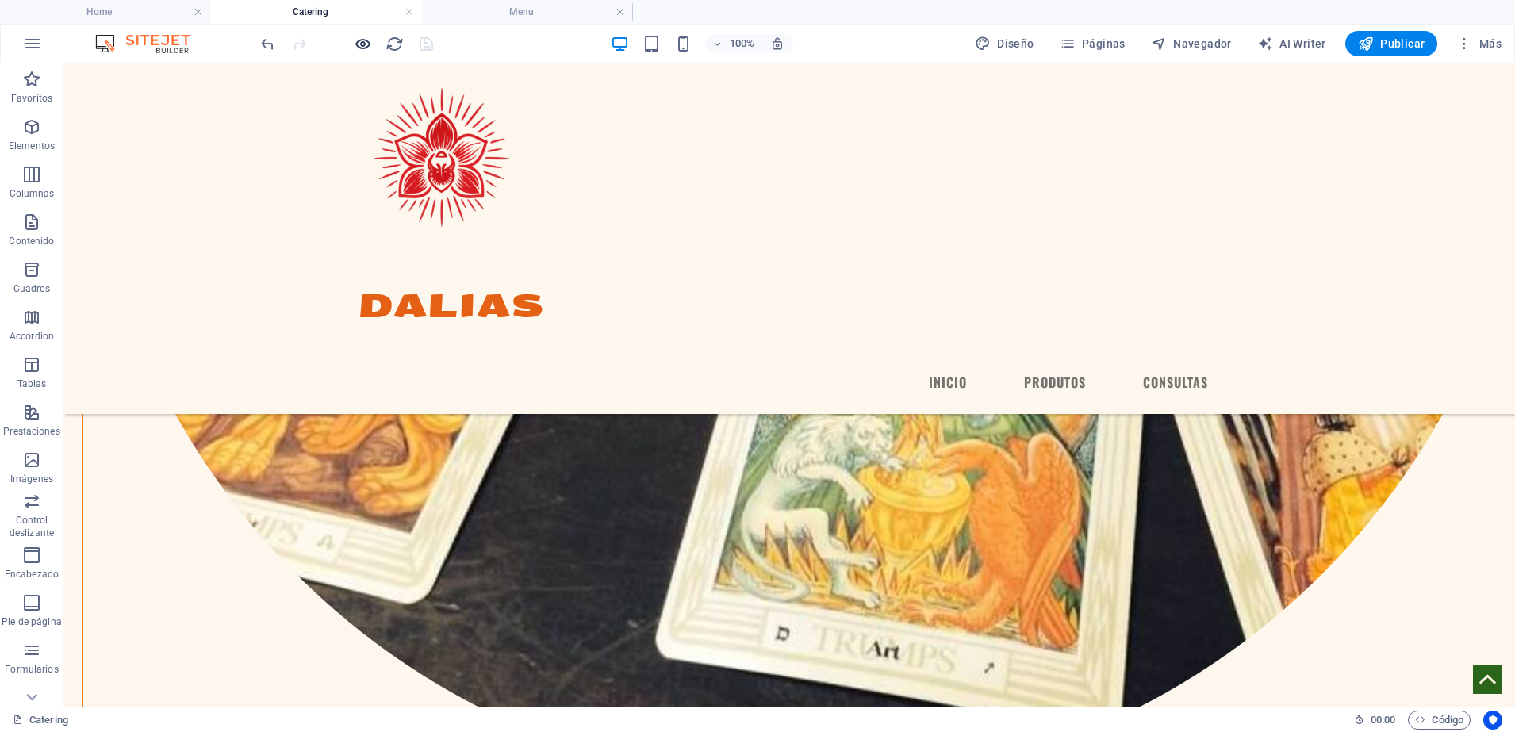
click at [358, 50] on icon "button" at bounding box center [363, 44] width 18 height 18
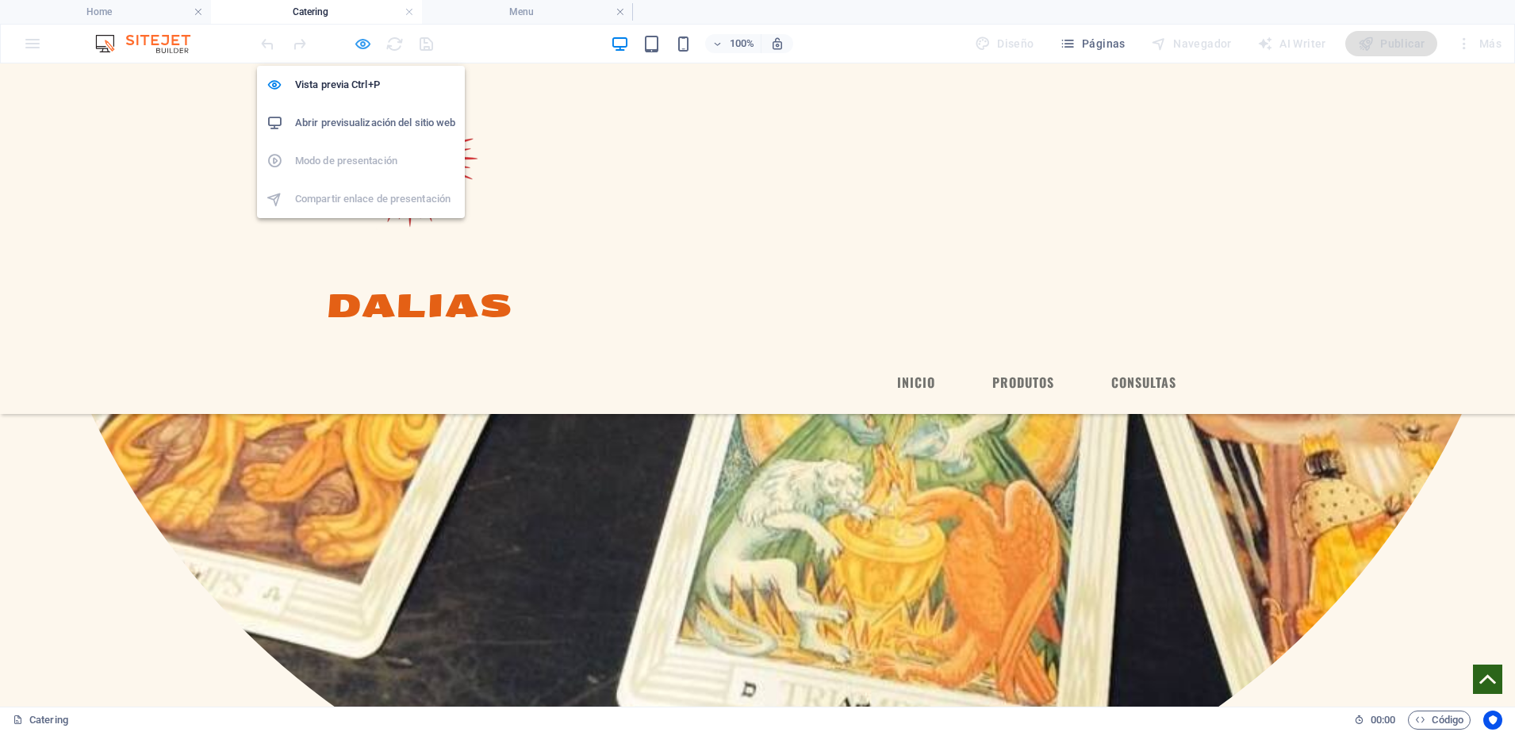
scroll to position [1500, 0]
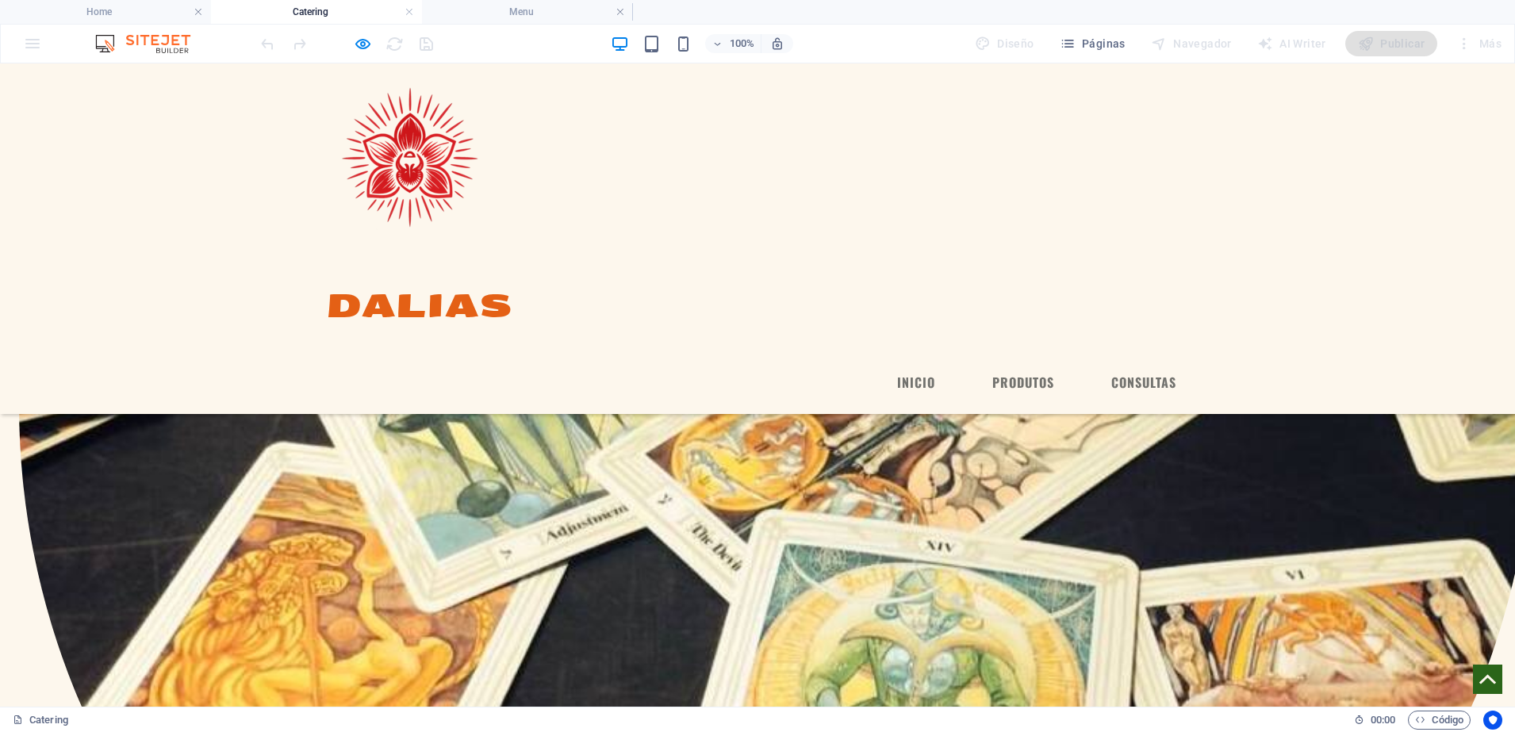
scroll to position [1186, 0]
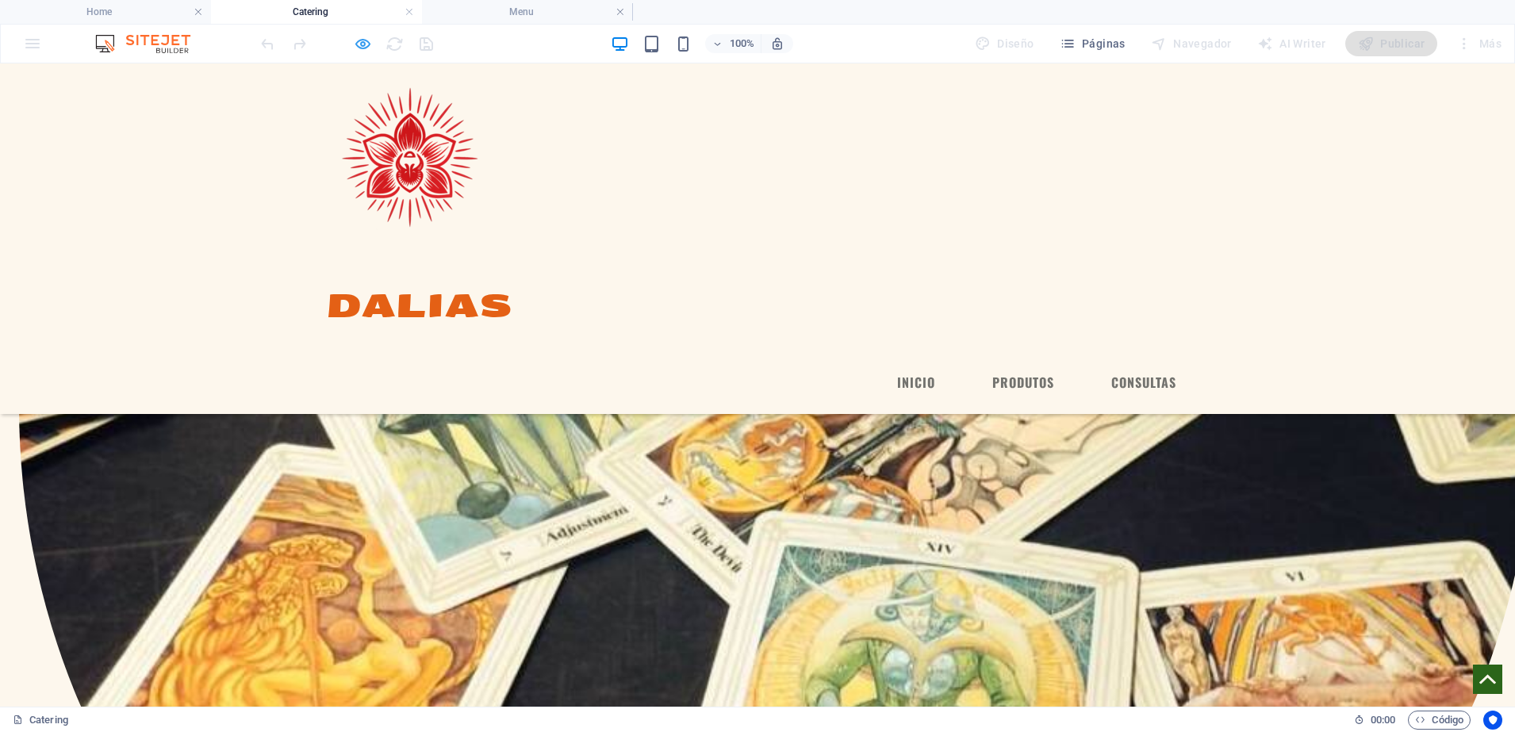
click at [358, 41] on icon "button" at bounding box center [363, 44] width 18 height 18
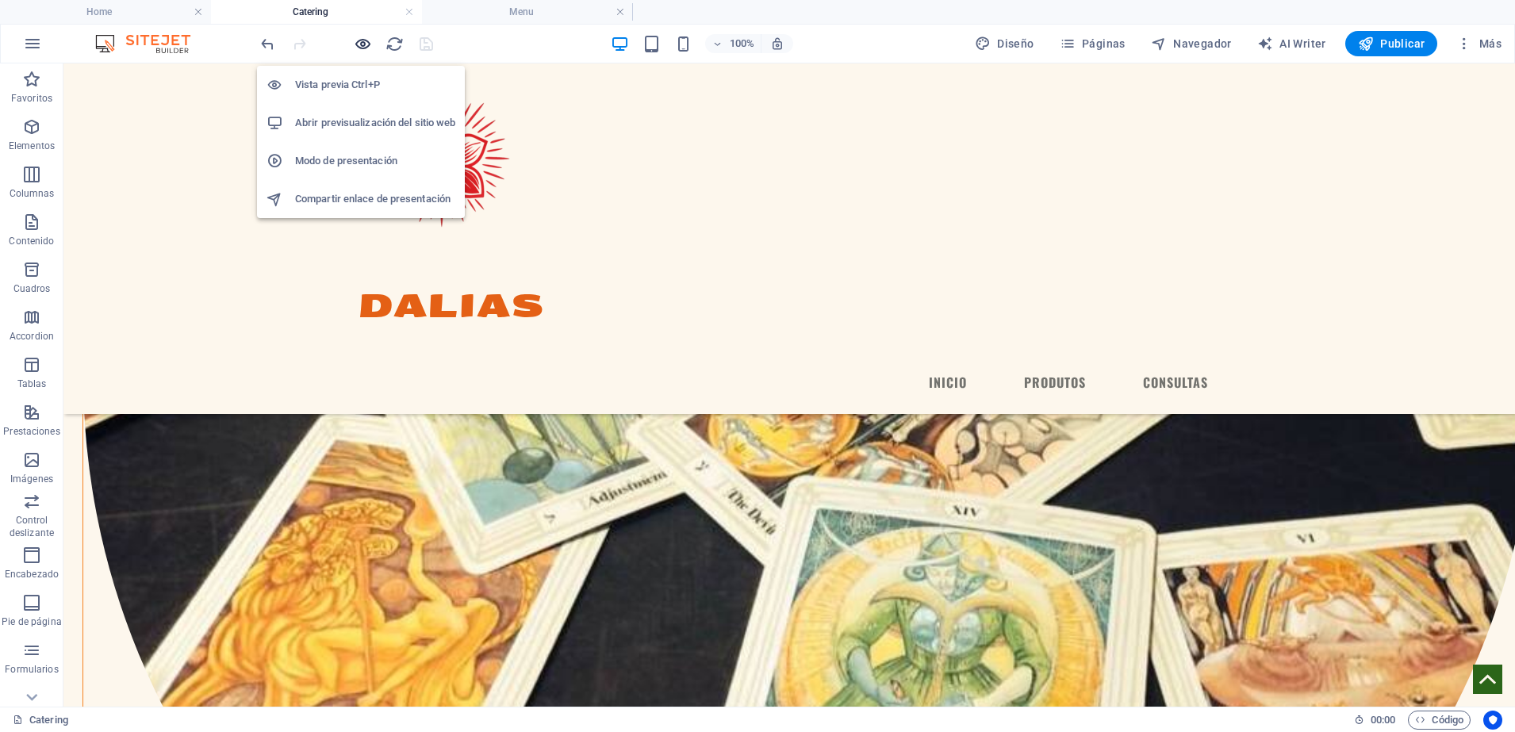
click at [363, 42] on icon "button" at bounding box center [363, 44] width 18 height 18
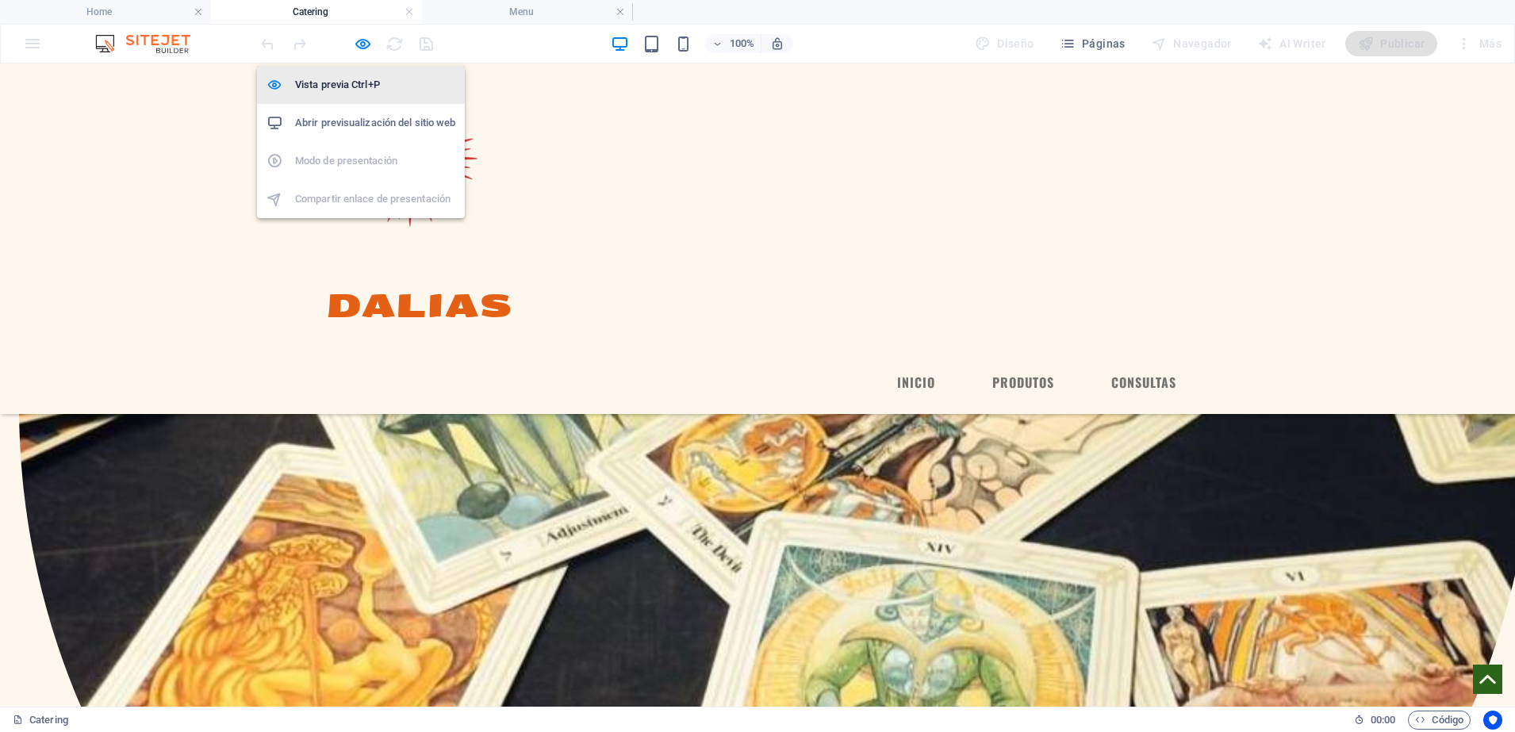
click at [360, 73] on li "Vista previa Ctrl+P" at bounding box center [361, 85] width 208 height 38
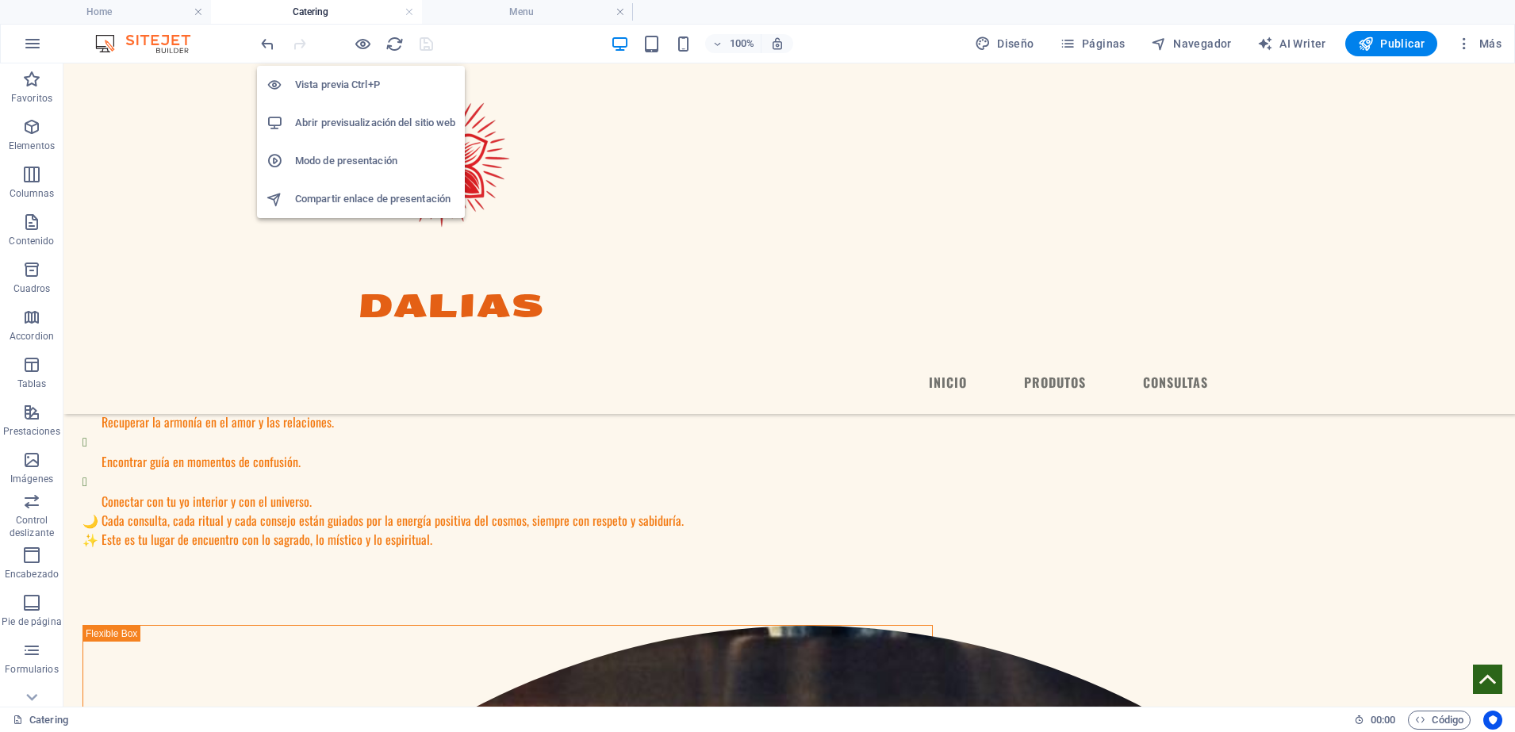
scroll to position [0, 0]
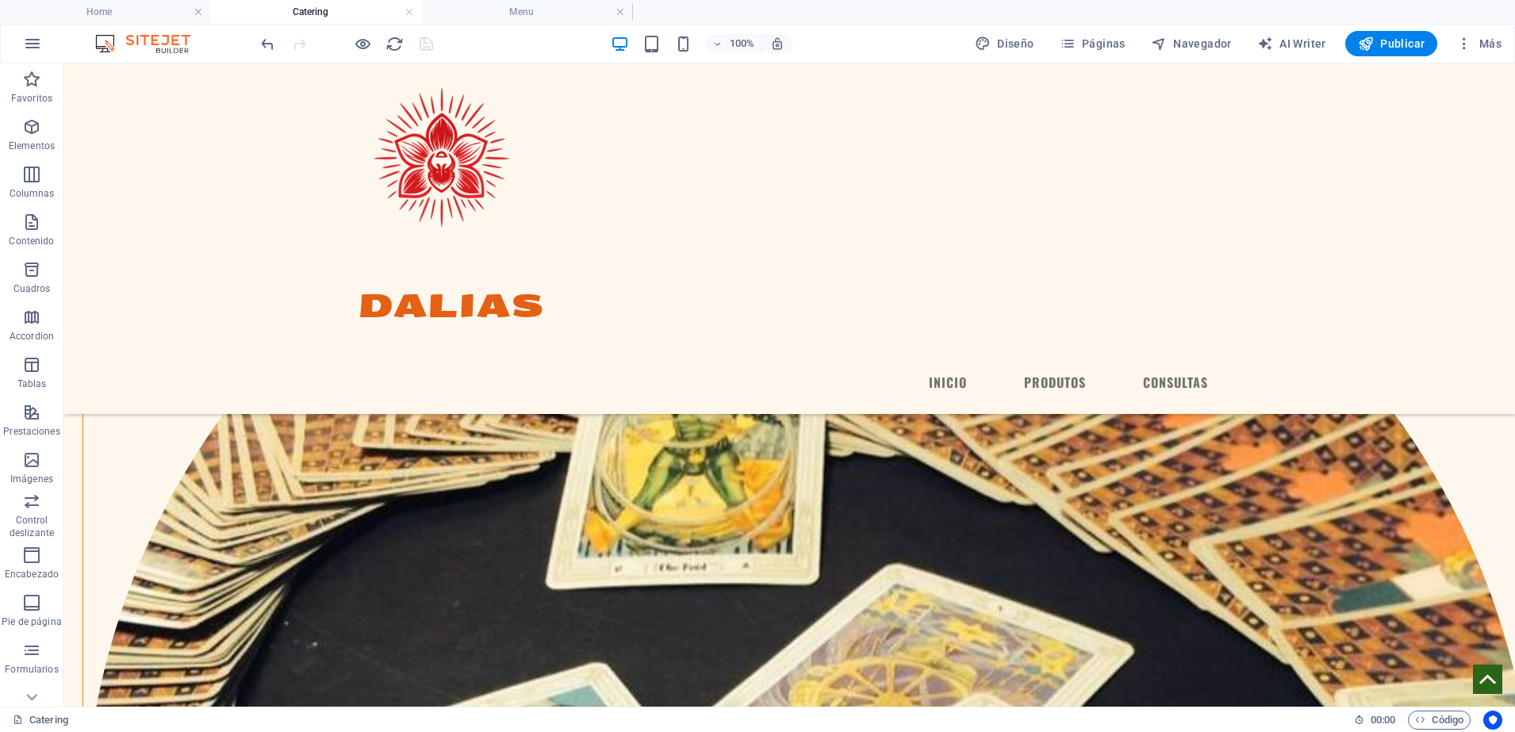
scroll to position [711, 0]
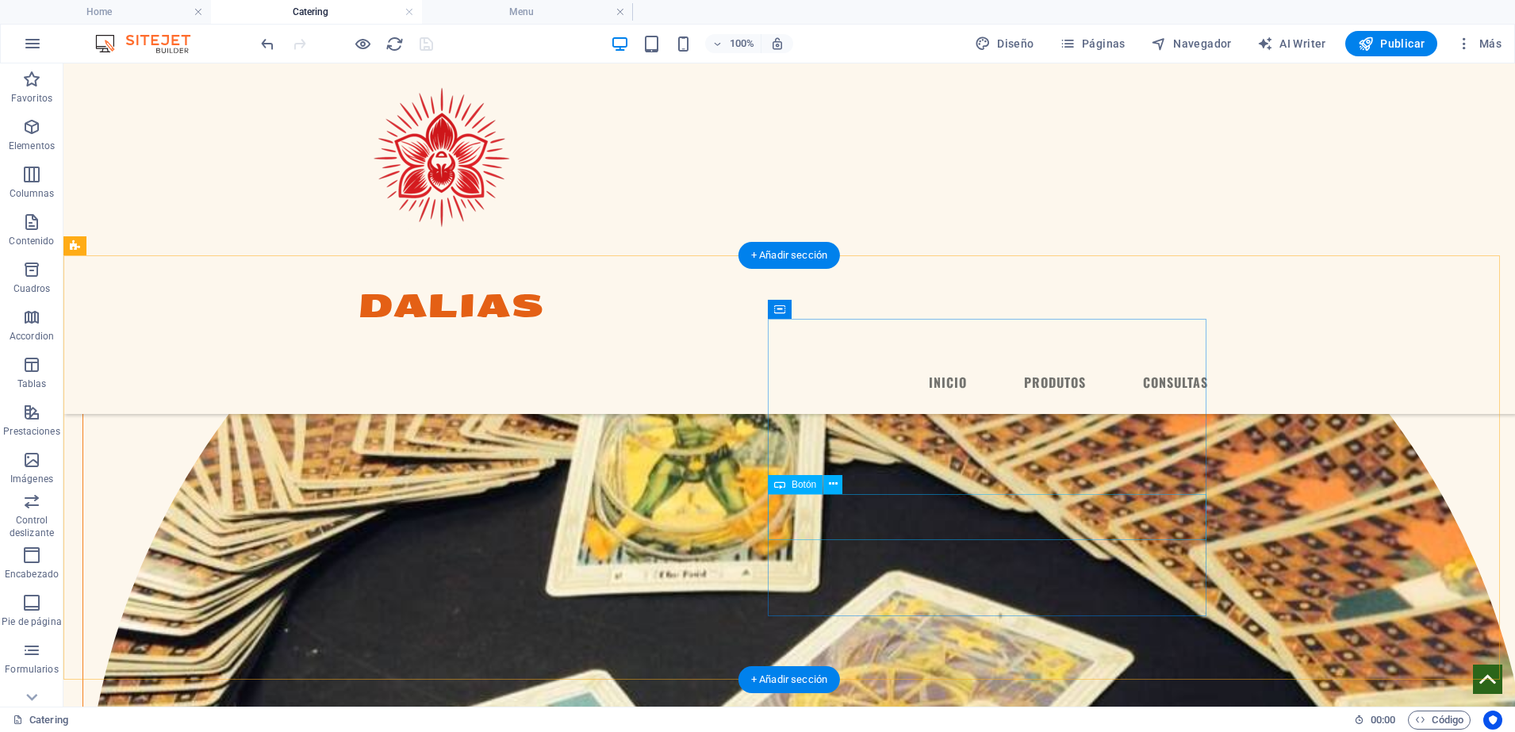
select select "px"
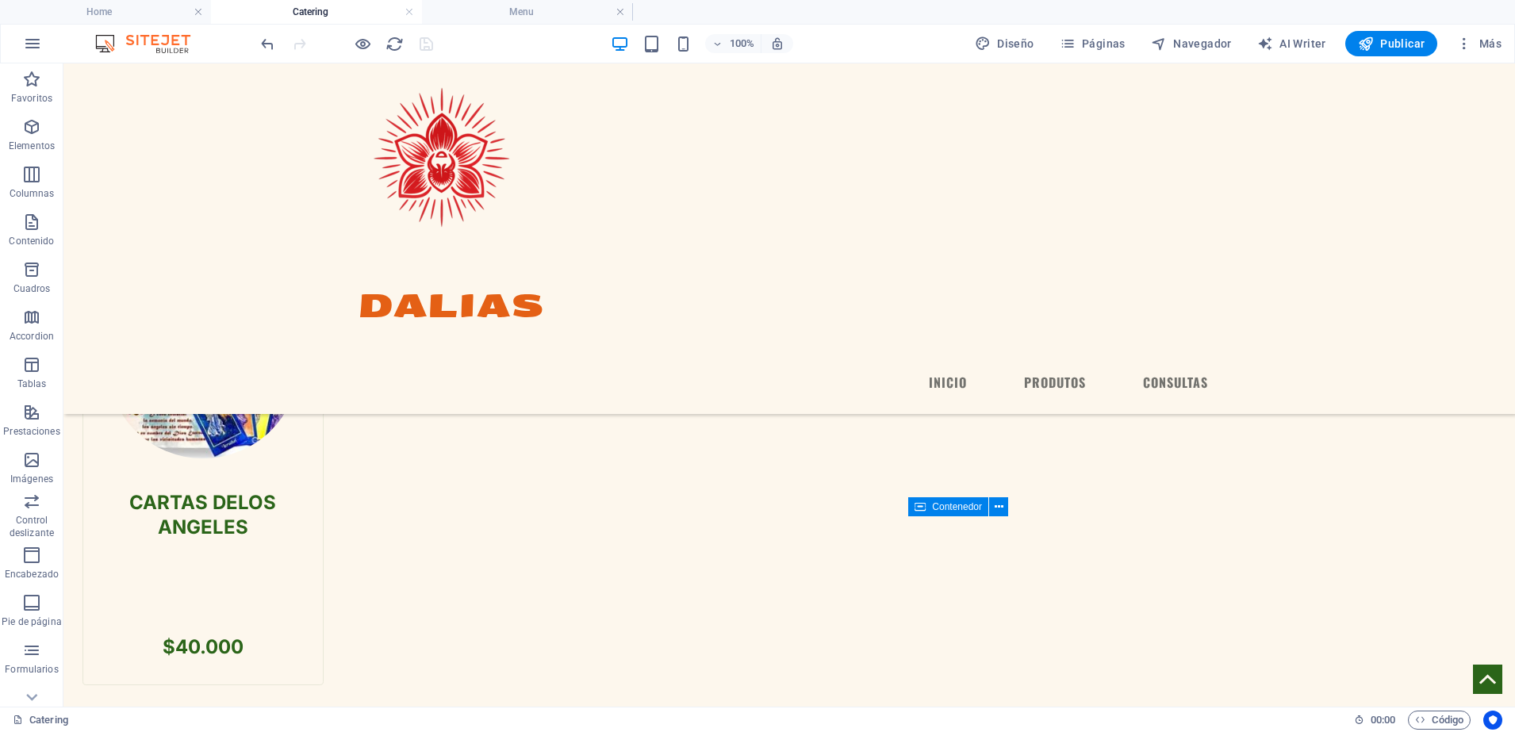
scroll to position [3304, 0]
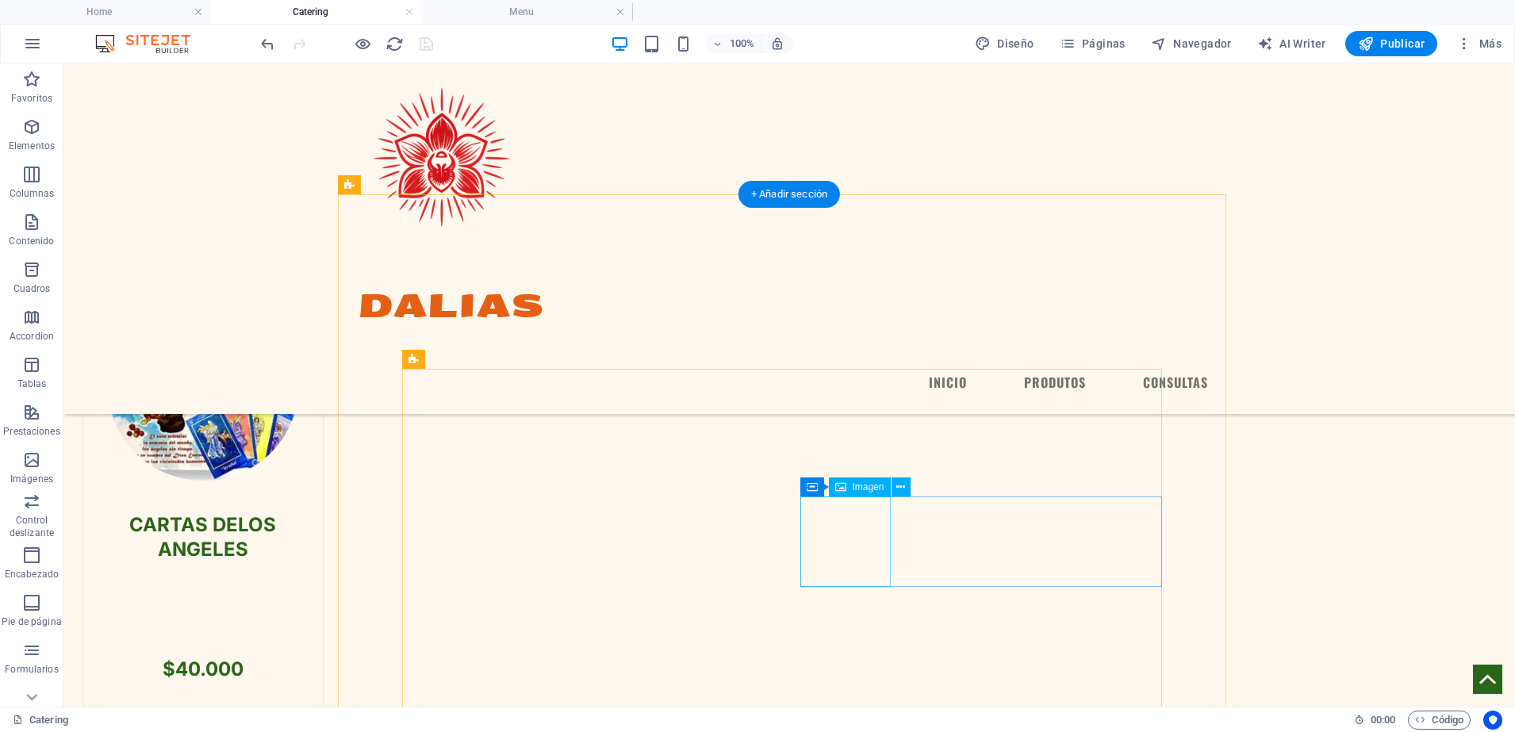
select select "%"
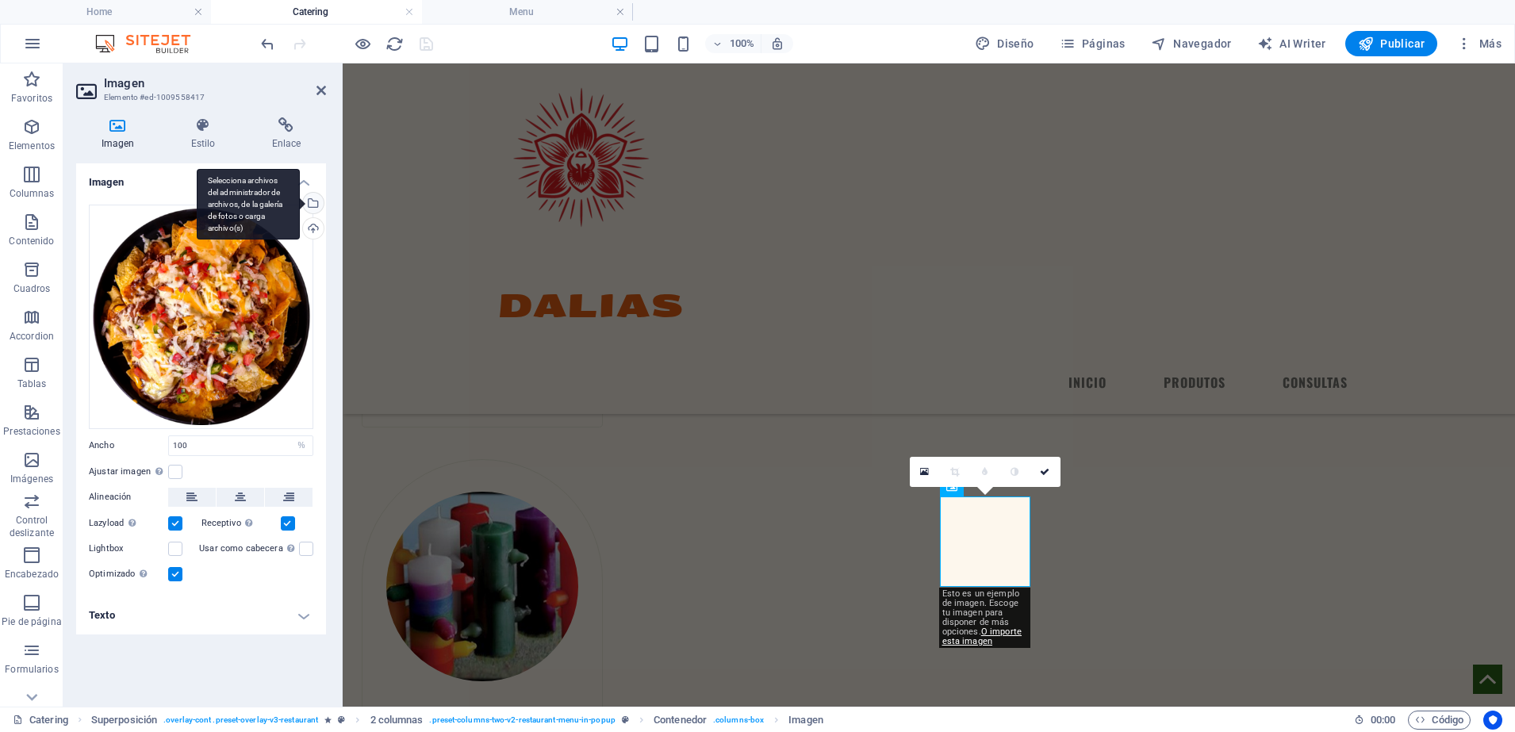
click at [315, 204] on div "Selecciona archivos del administrador de archivos, de la galería de fotos o car…" at bounding box center [312, 205] width 24 height 24
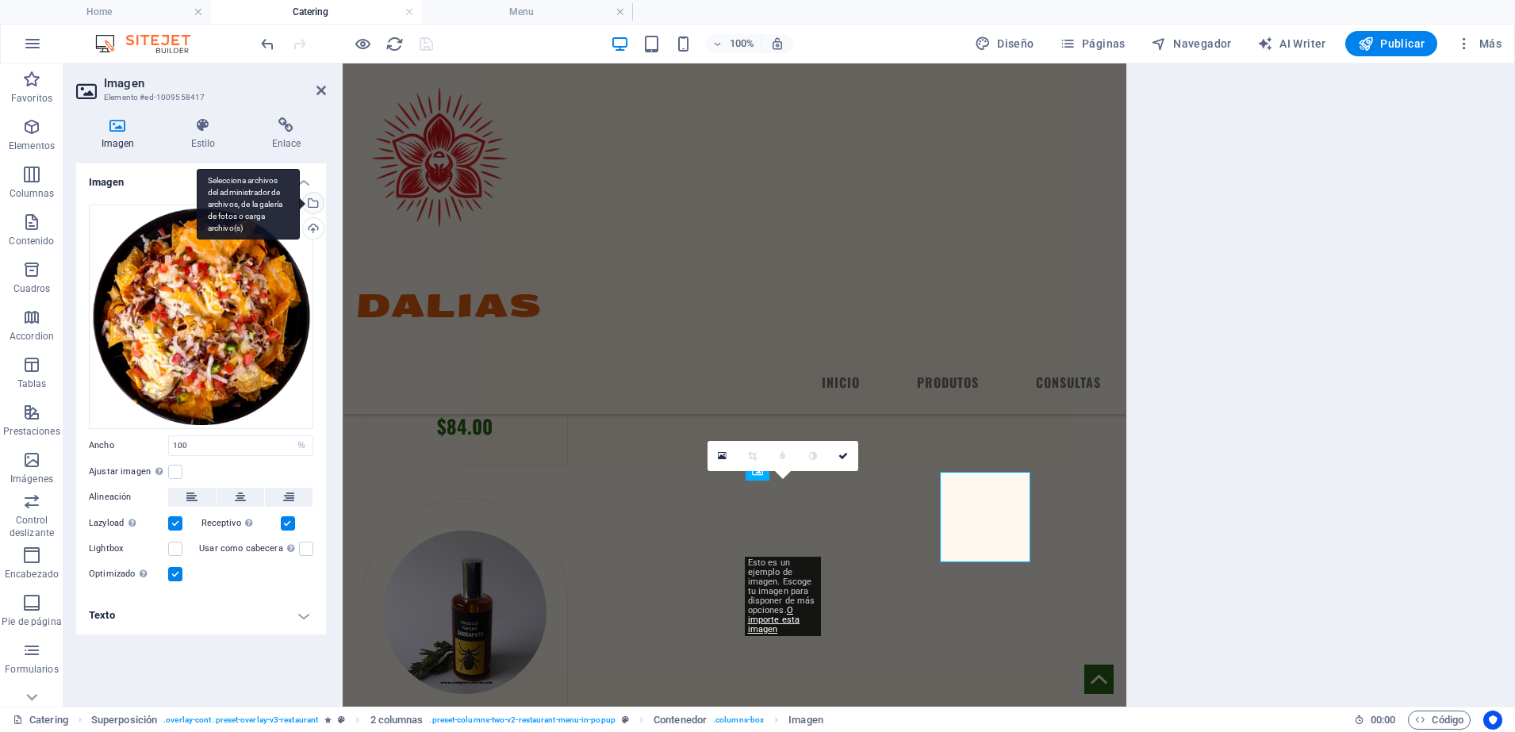
click at [315, 204] on body "dalias esperitismo Home Catering Menu Favoritos Elementos Columnas Contenido Cu…" at bounding box center [757, 366] width 1515 height 732
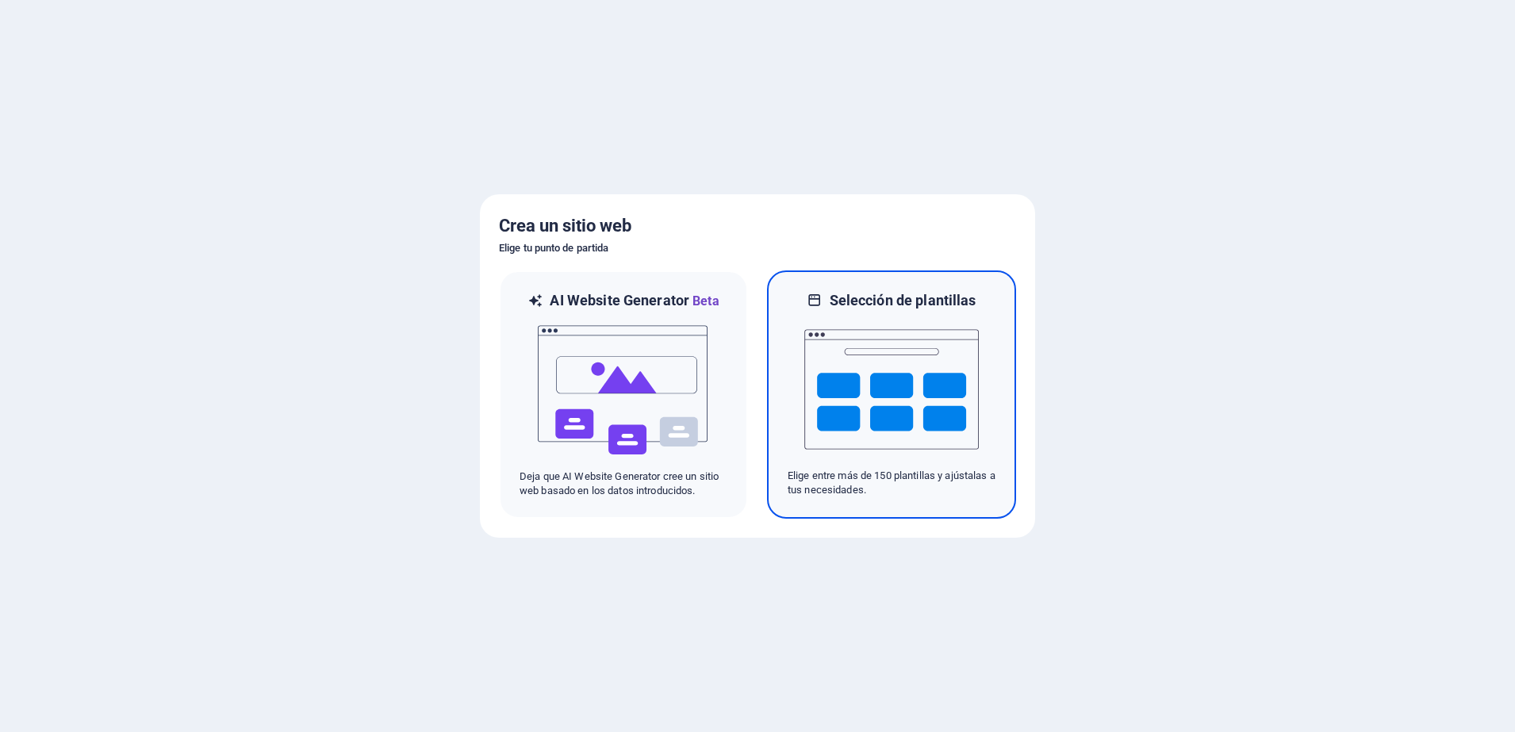
click at [821, 345] on img at bounding box center [891, 389] width 174 height 159
click at [892, 391] on img at bounding box center [891, 389] width 174 height 159
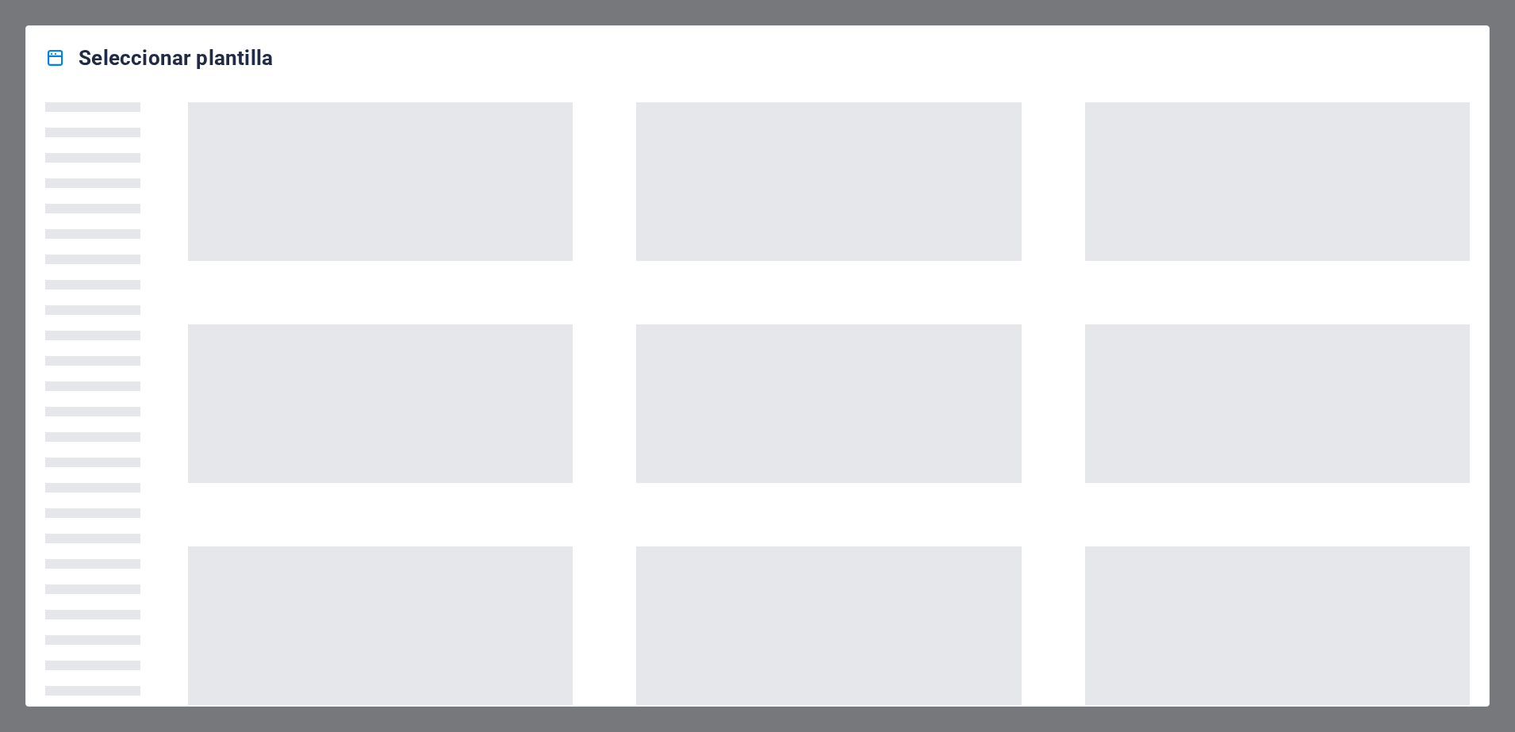
click at [892, 391] on span at bounding box center [828, 403] width 385 height 159
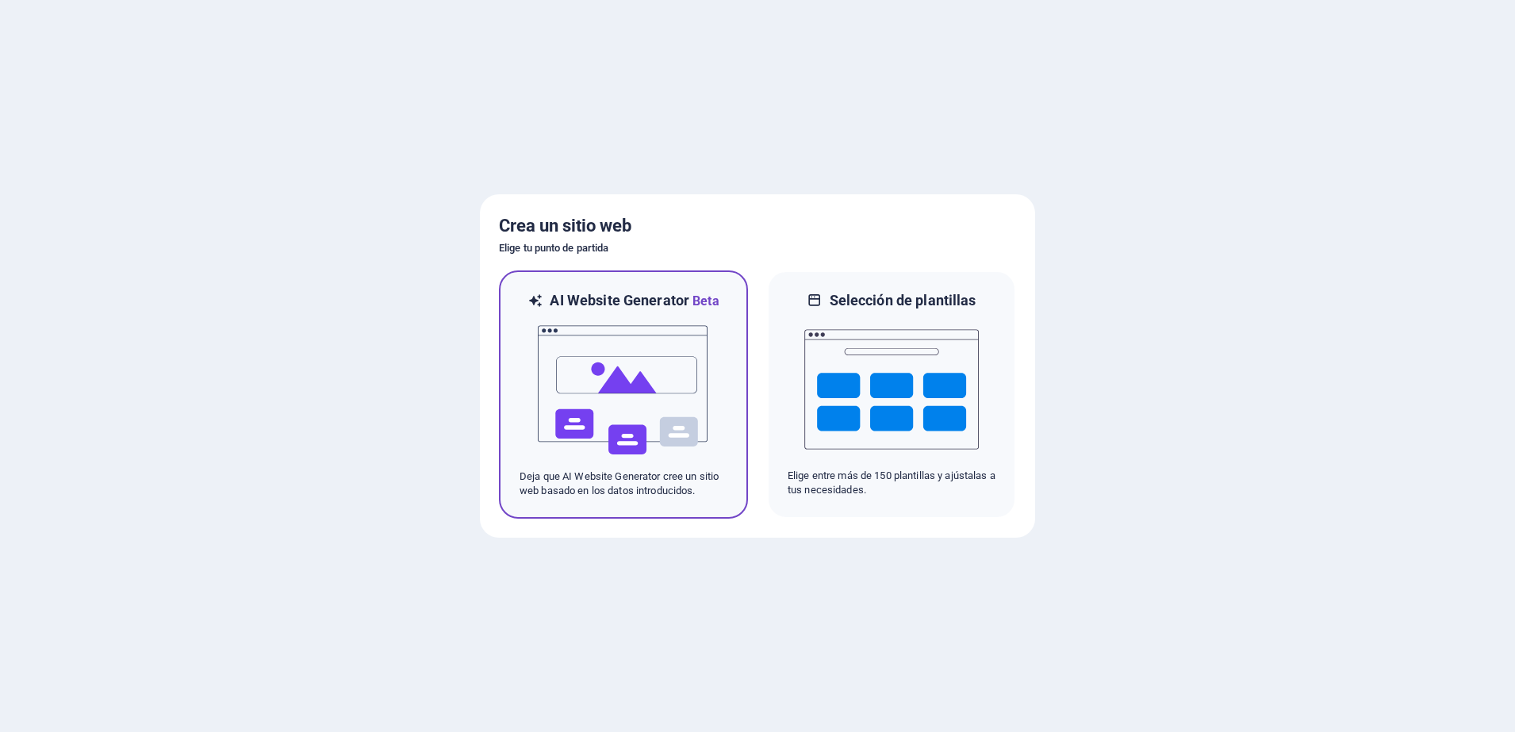
click at [593, 372] on img at bounding box center [623, 390] width 174 height 159
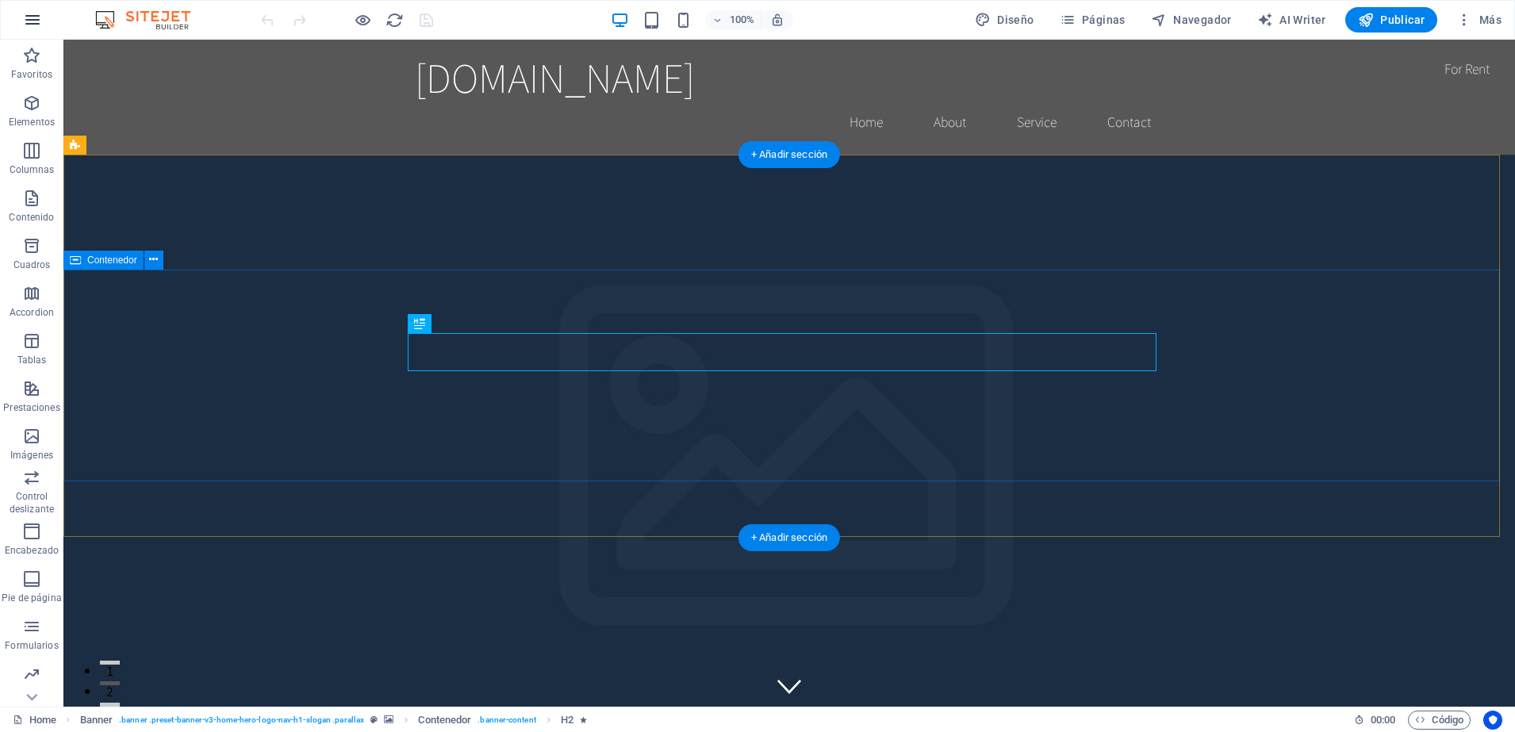
click at [30, 16] on icon "button" at bounding box center [32, 19] width 19 height 19
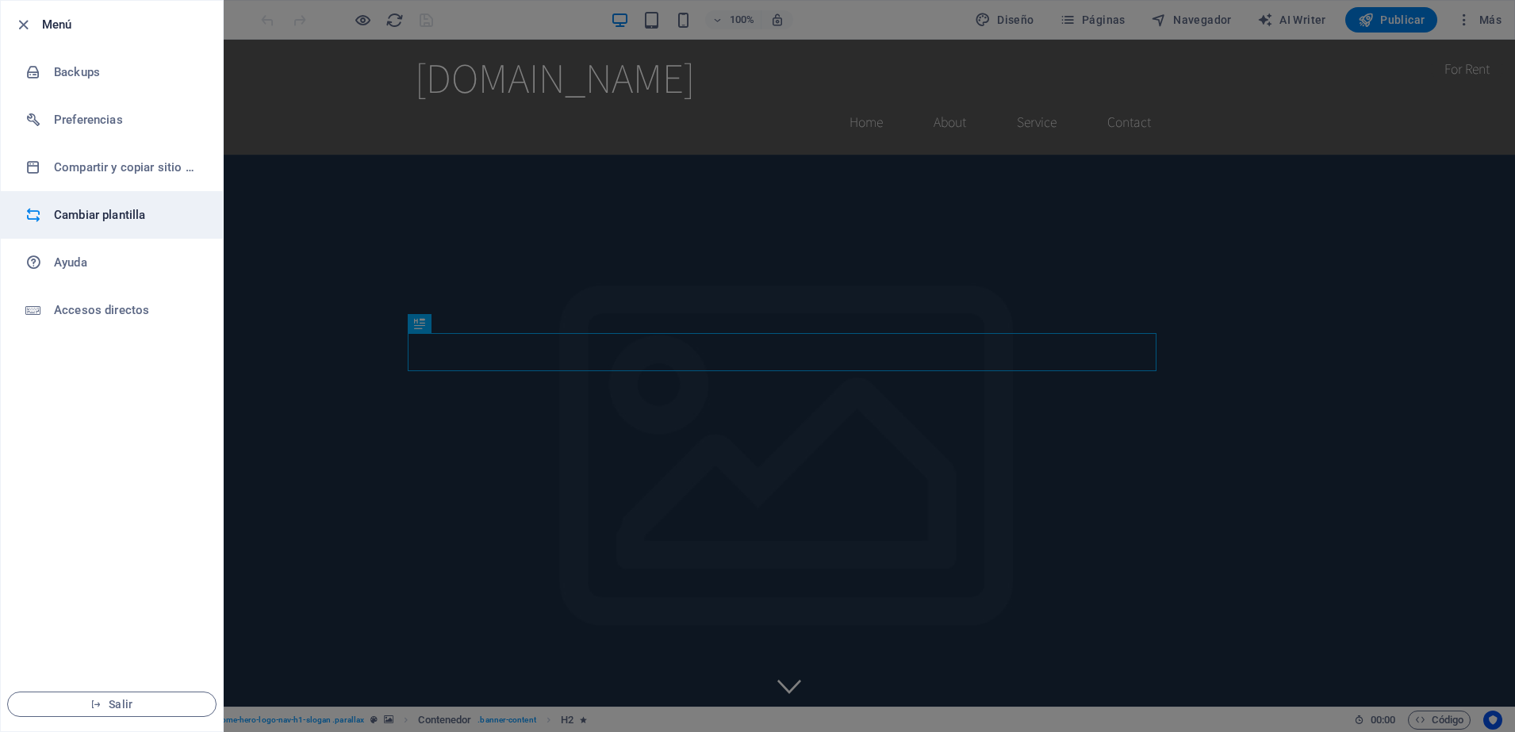
click at [102, 210] on h6 "Cambiar plantilla" at bounding box center [127, 214] width 147 height 19
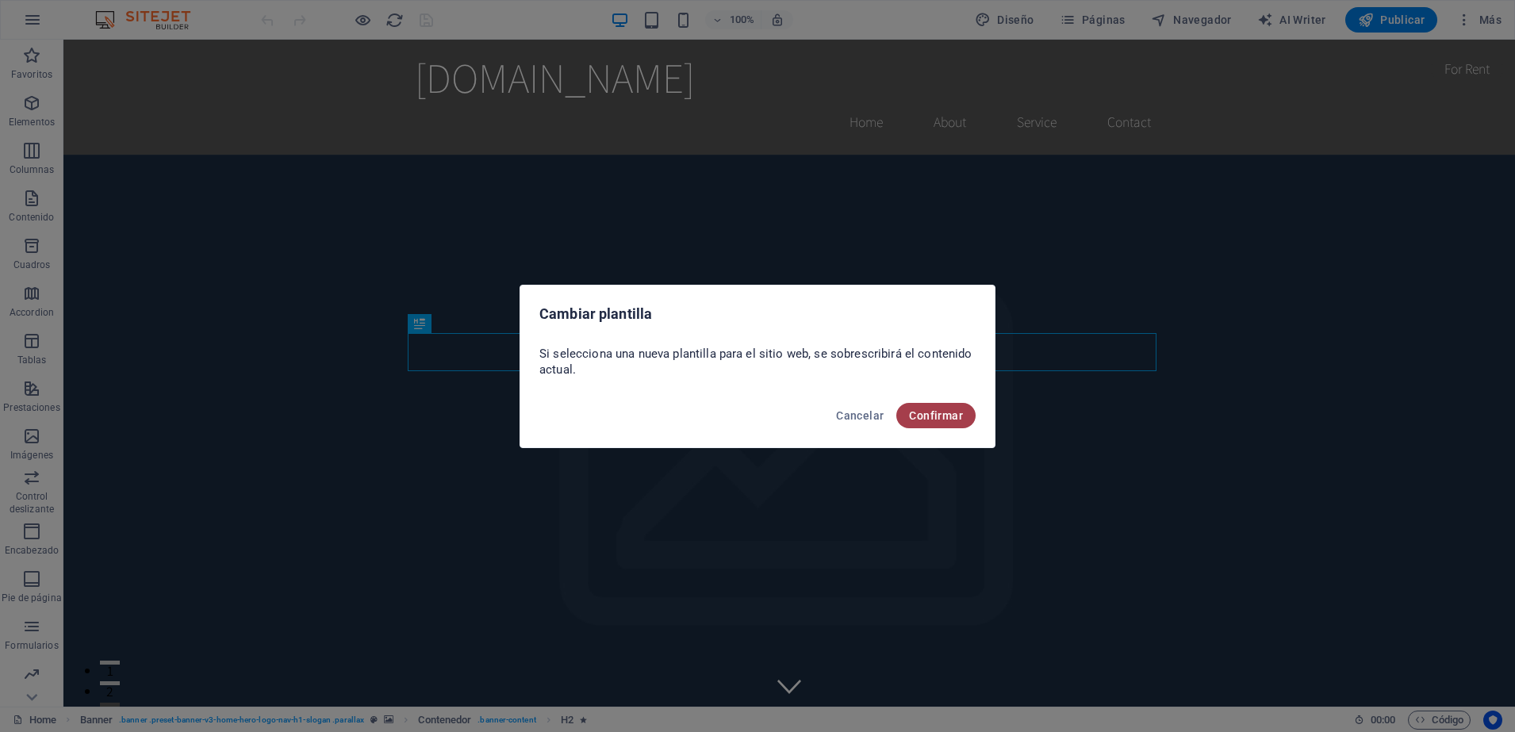
click at [937, 415] on span "Confirmar" at bounding box center [936, 415] width 54 height 13
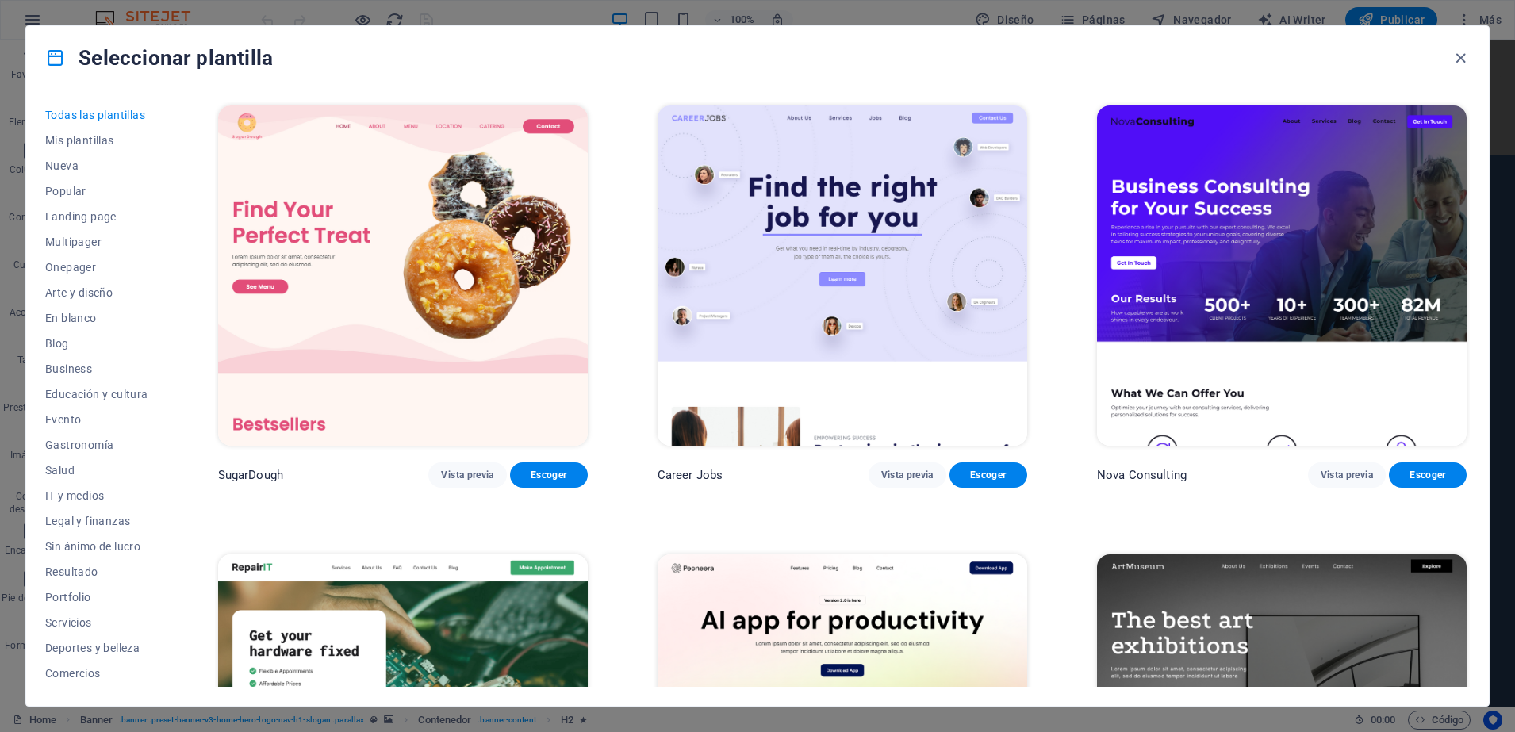
click at [1467, 104] on div "SugarDough Vista previa Escoger Career Jobs Vista previa Escoger Nova Consultin…" at bounding box center [842, 394] width 1254 height 584
